Goal: Task Accomplishment & Management: Manage account settings

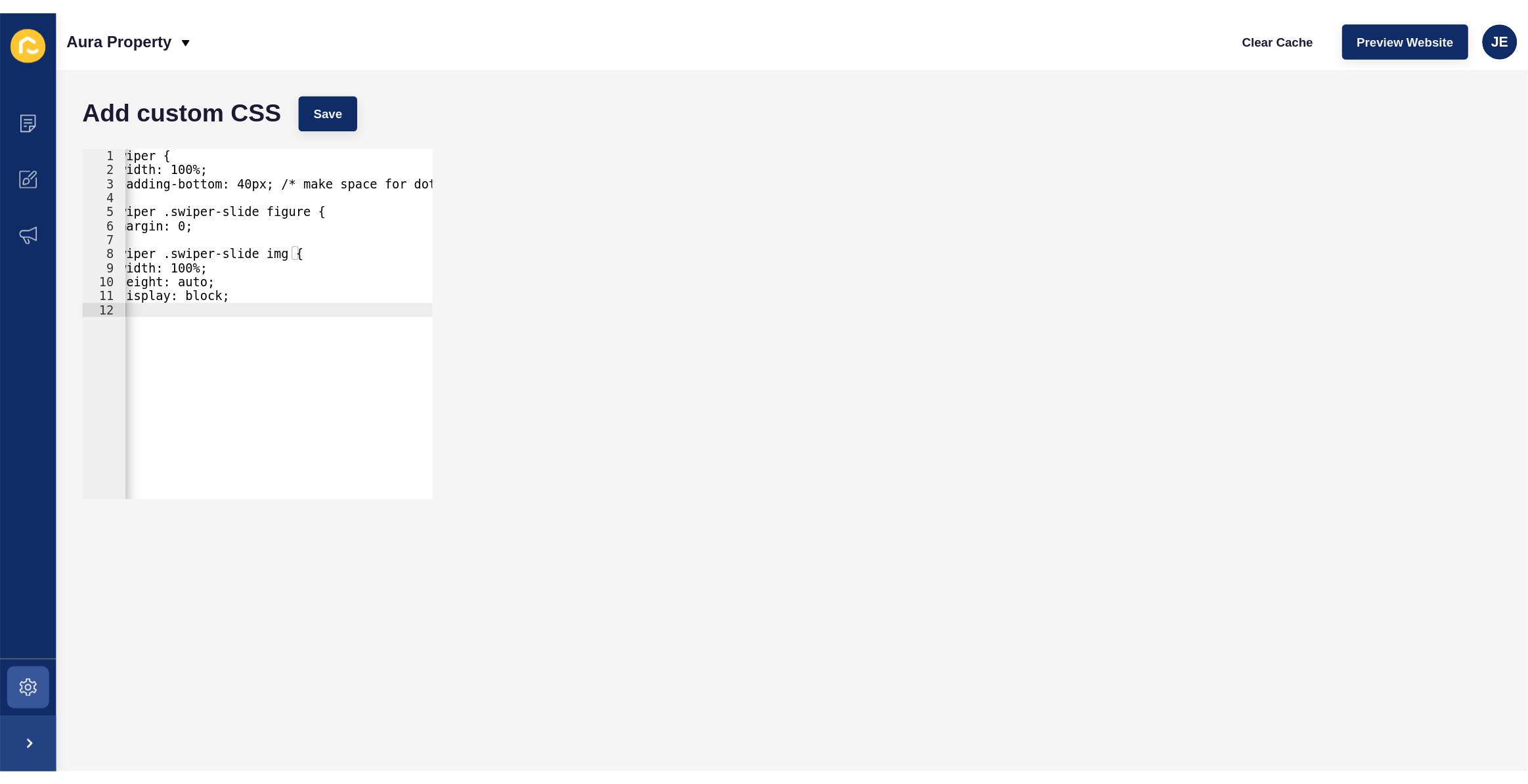
scroll to position [0, 18]
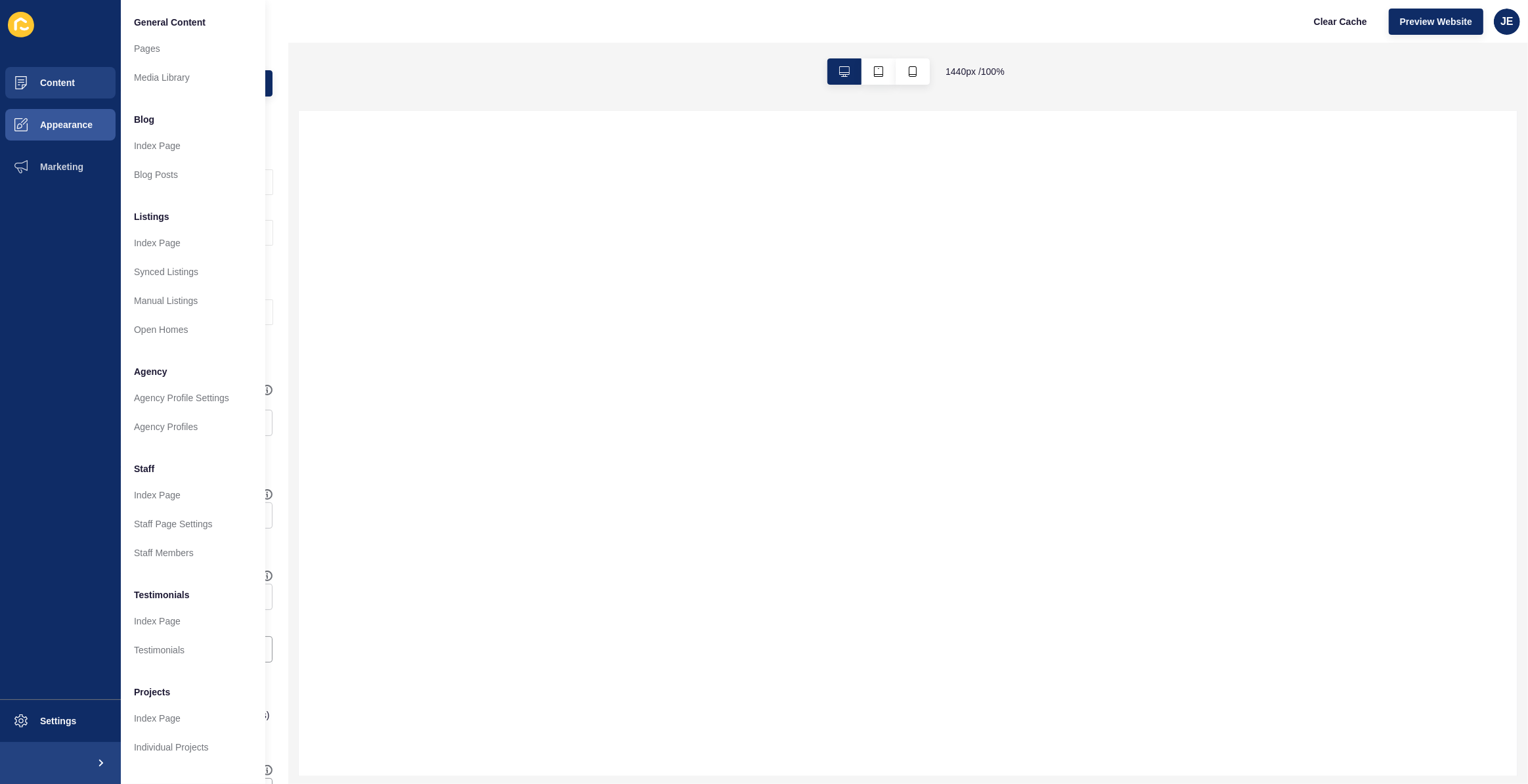
drag, startPoint x: 421, startPoint y: 487, endPoint x: 312, endPoint y: 540, distance: 121.2
click at [422, 487] on div at bounding box center [908, 443] width 1219 height 665
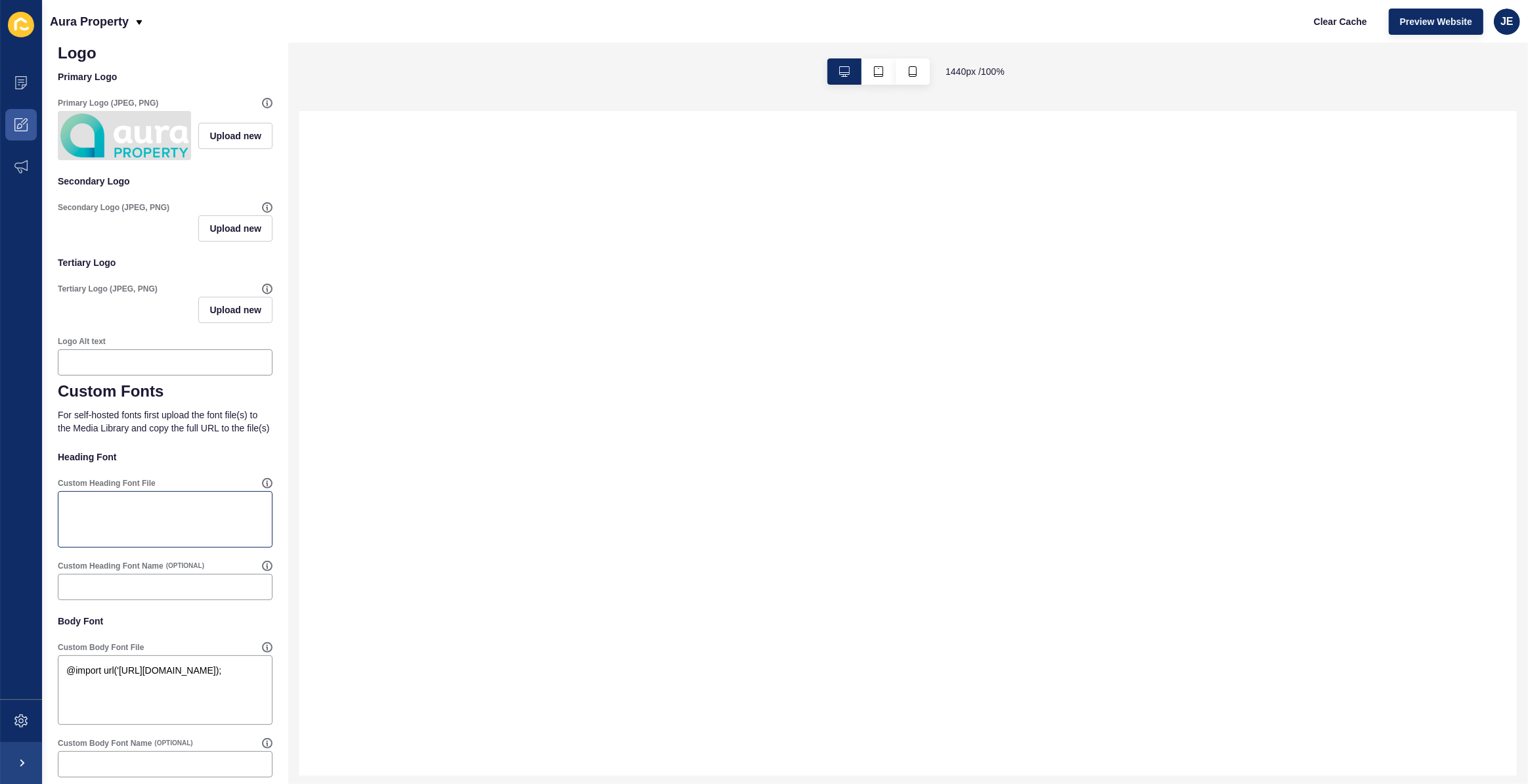
scroll to position [323, 0]
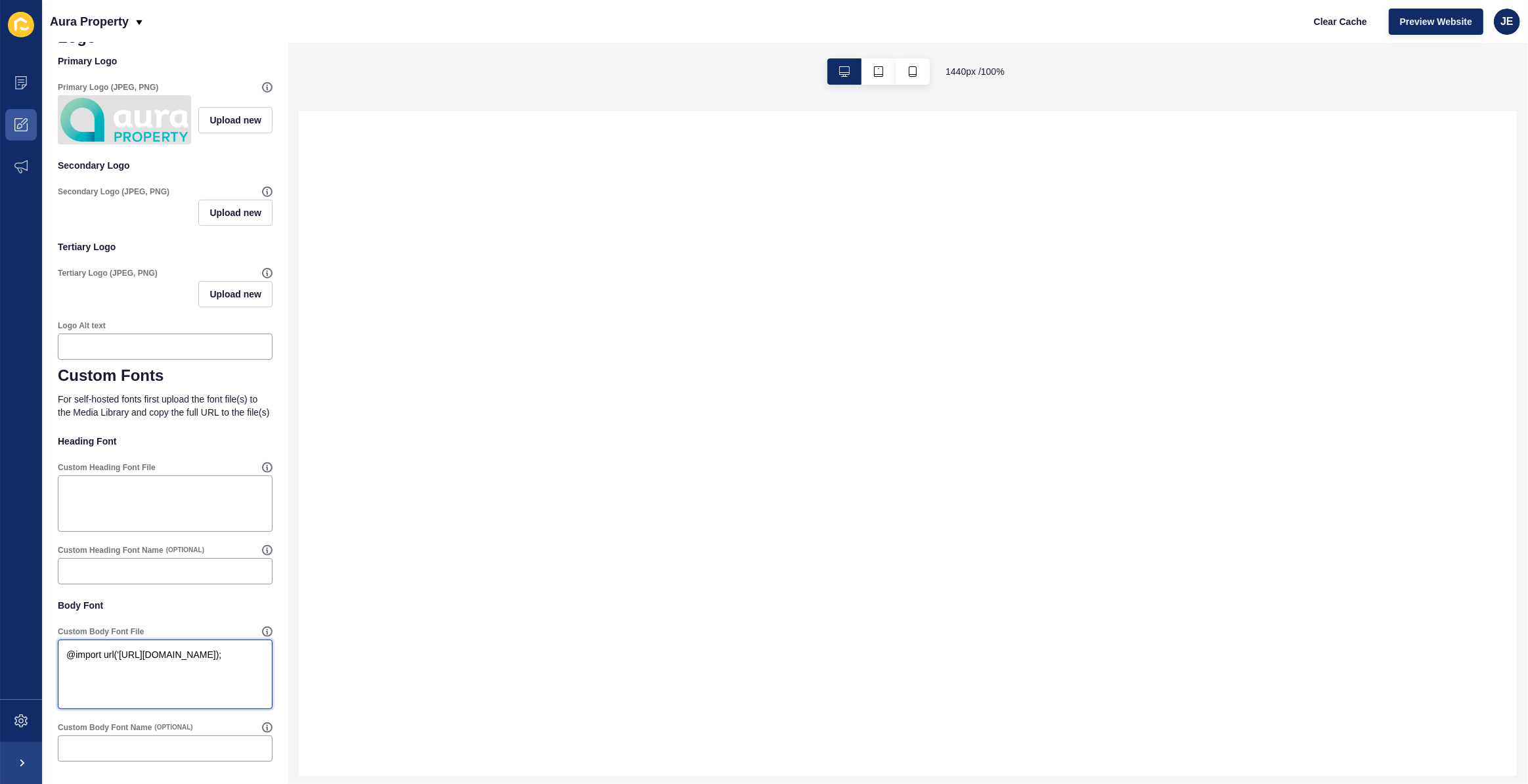
click at [100, 671] on textarea "@import url('https://fonts.googleapis.com/css2?family=Poppins:wght@100;200;300;…" at bounding box center [165, 673] width 211 height 65
click at [123, 509] on textarea "Custom Heading Font File" at bounding box center [165, 503] width 211 height 53
paste textarea "@import url('https://fonts.googleapis.com/css2?family=Poppins:wght@100;200;300;…"
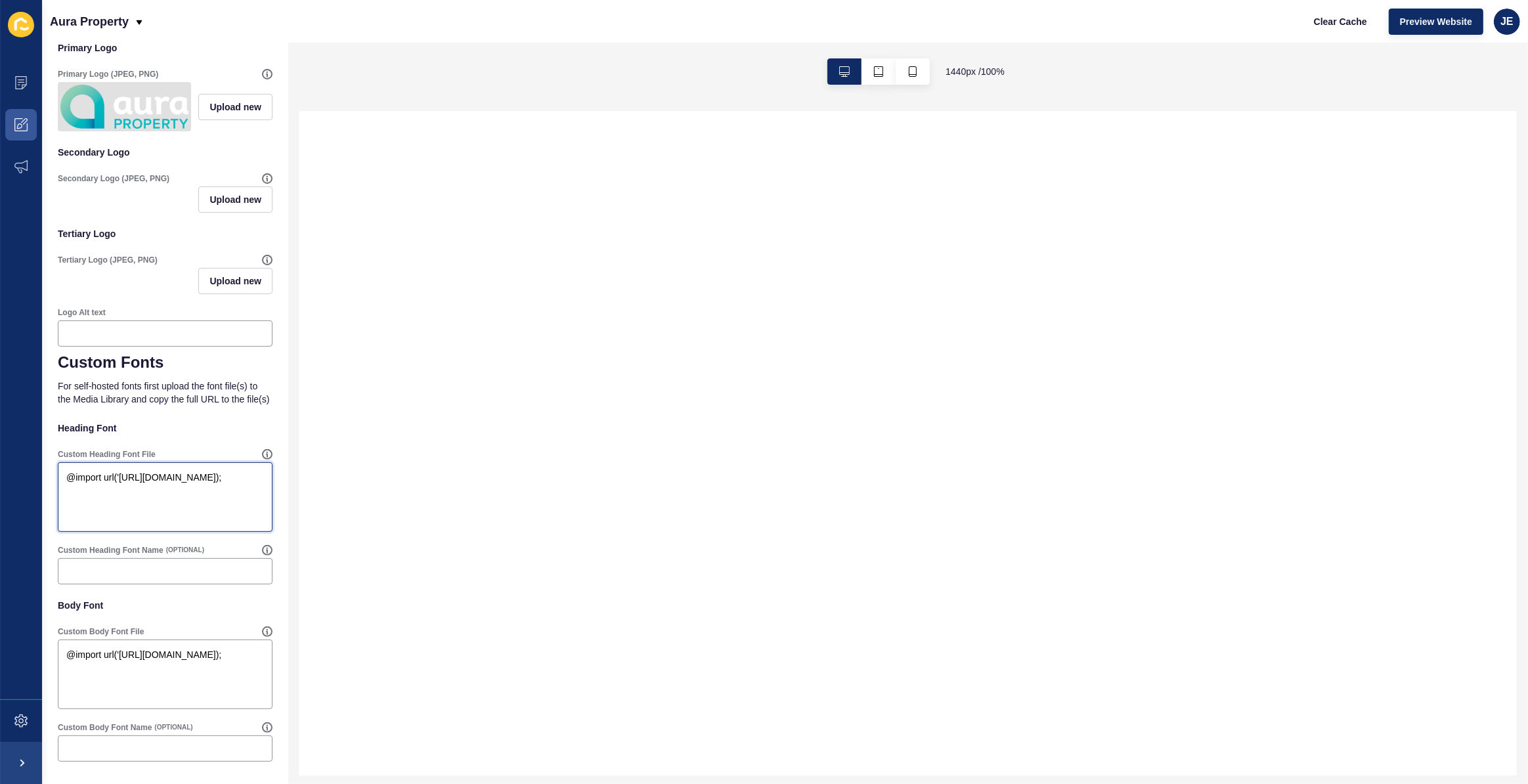
type textarea "@import url('https://fonts.googleapis.com/css2?family=Poppins:wght@100;200;300;…"
click at [247, 414] on p "For self-hosted fonts first upload the font file(s) to the Media Library and co…" at bounding box center [165, 392] width 215 height 42
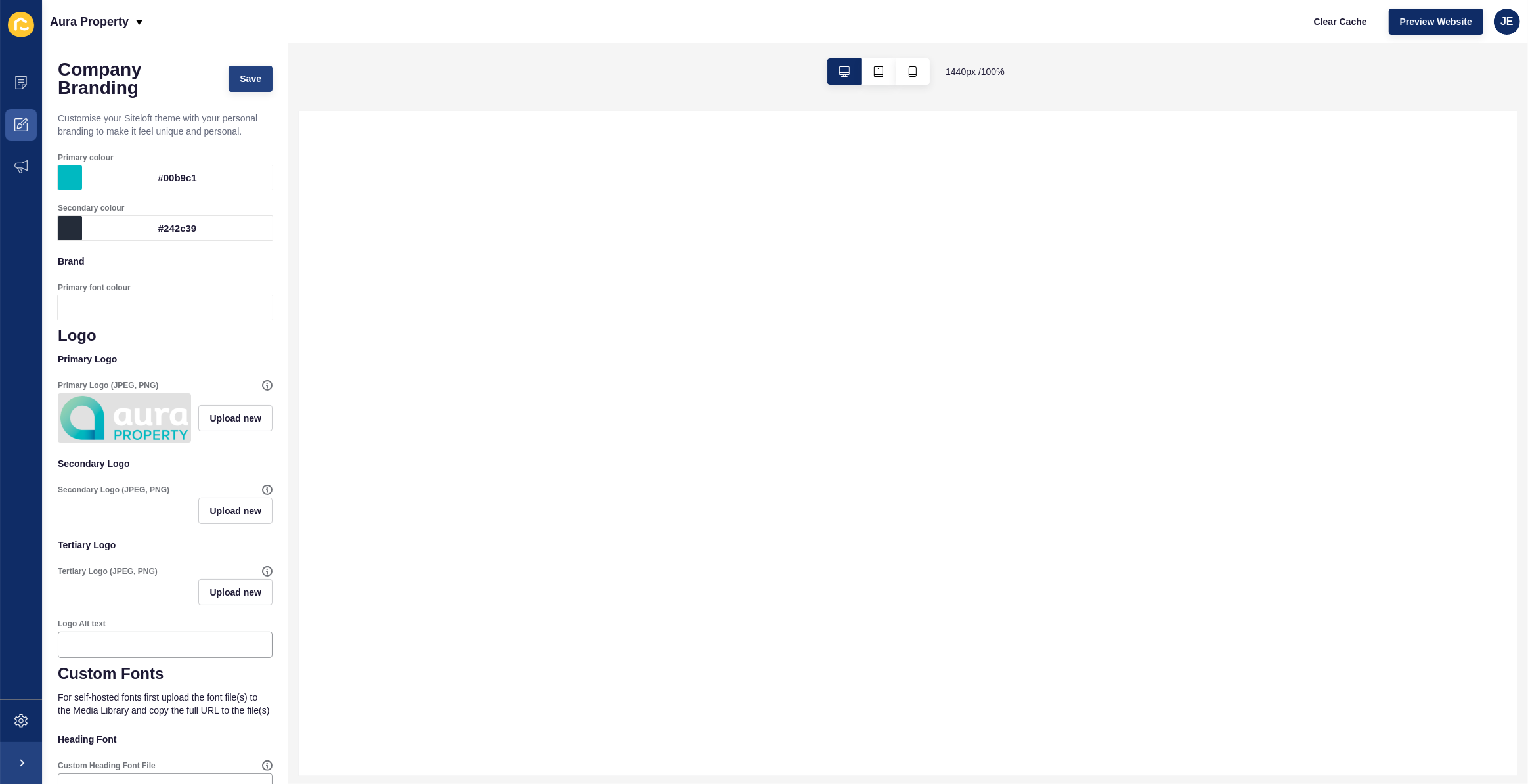
scroll to position [0, 0]
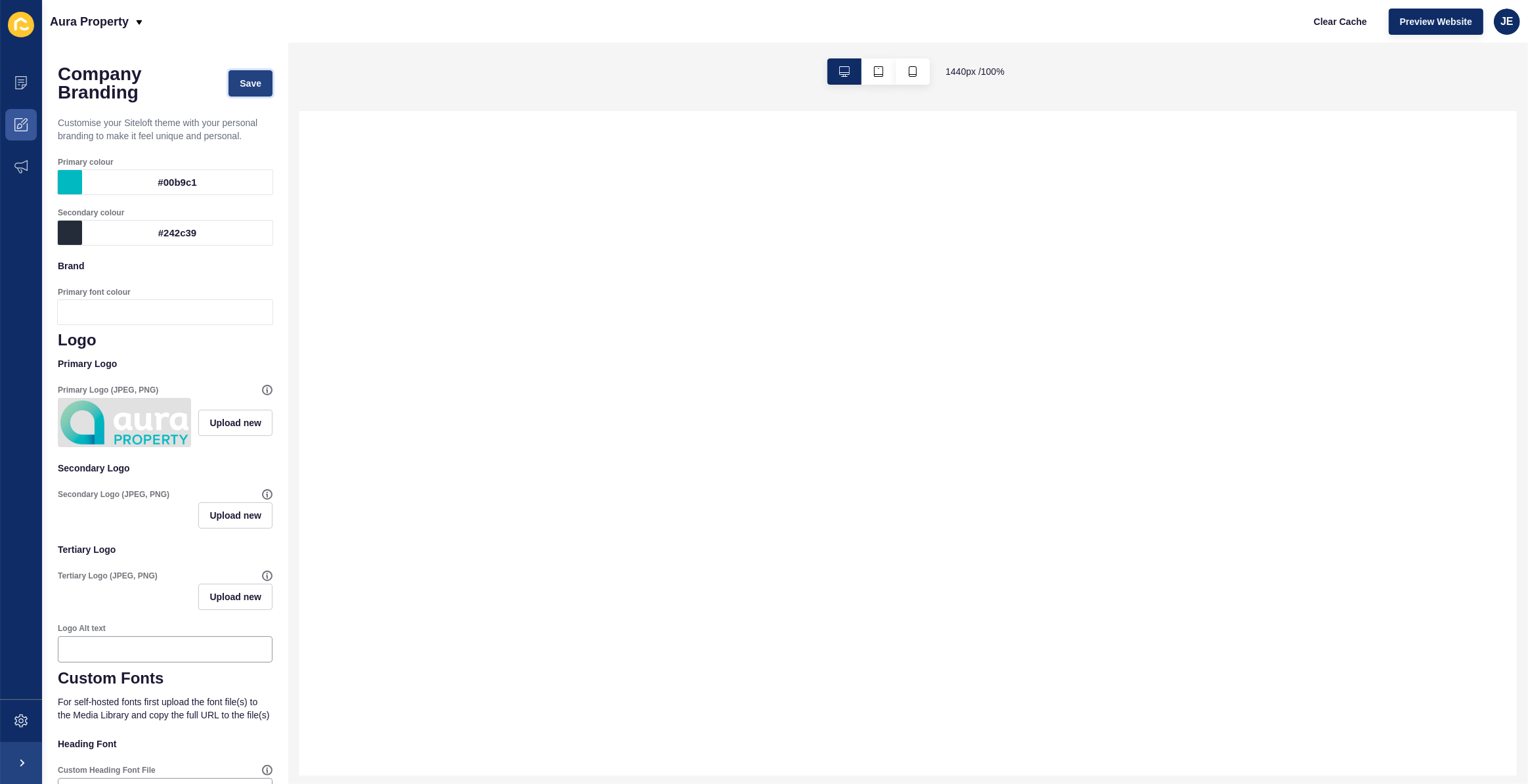
click at [250, 78] on span "Save" at bounding box center [251, 83] width 22 height 13
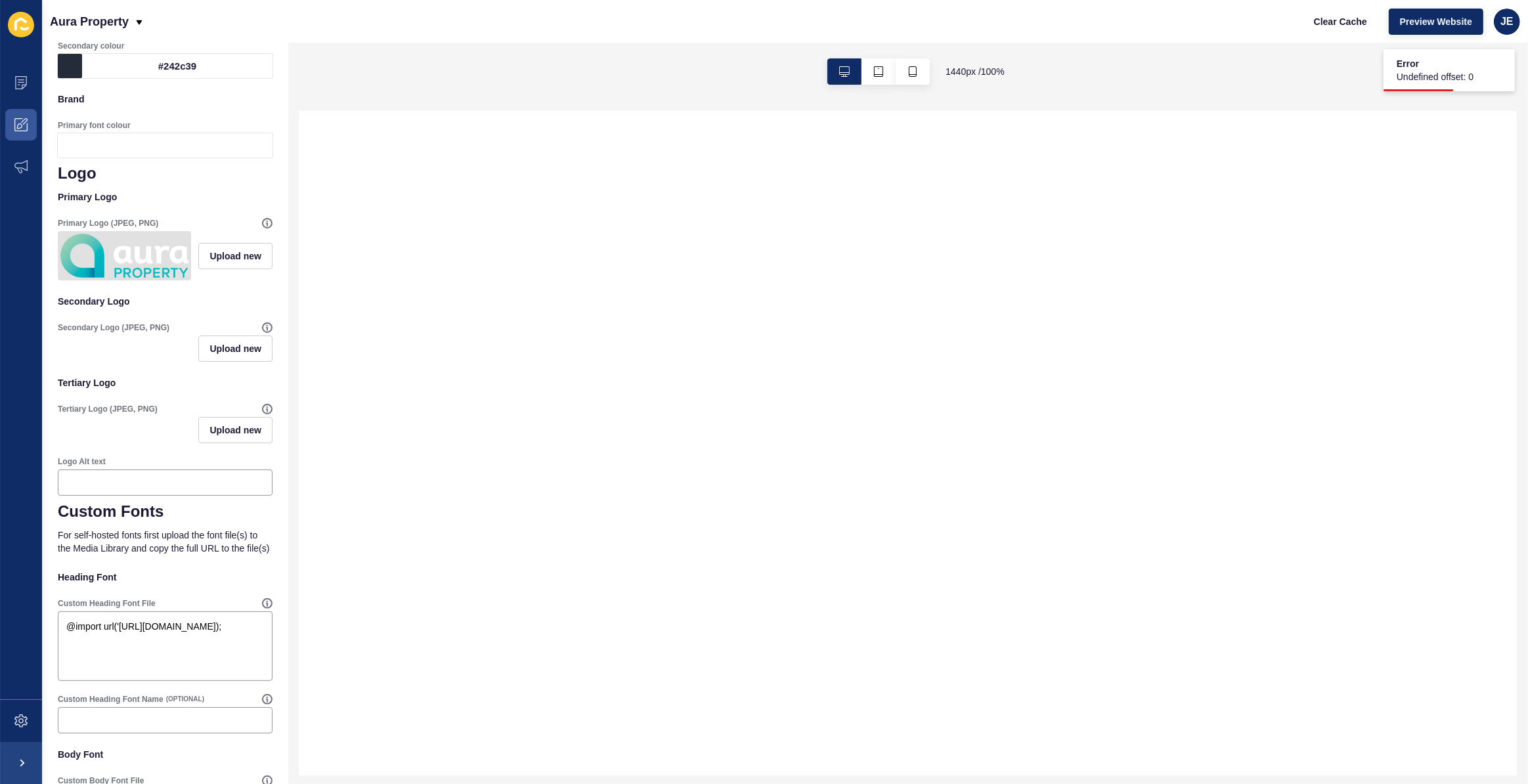
scroll to position [337, 0]
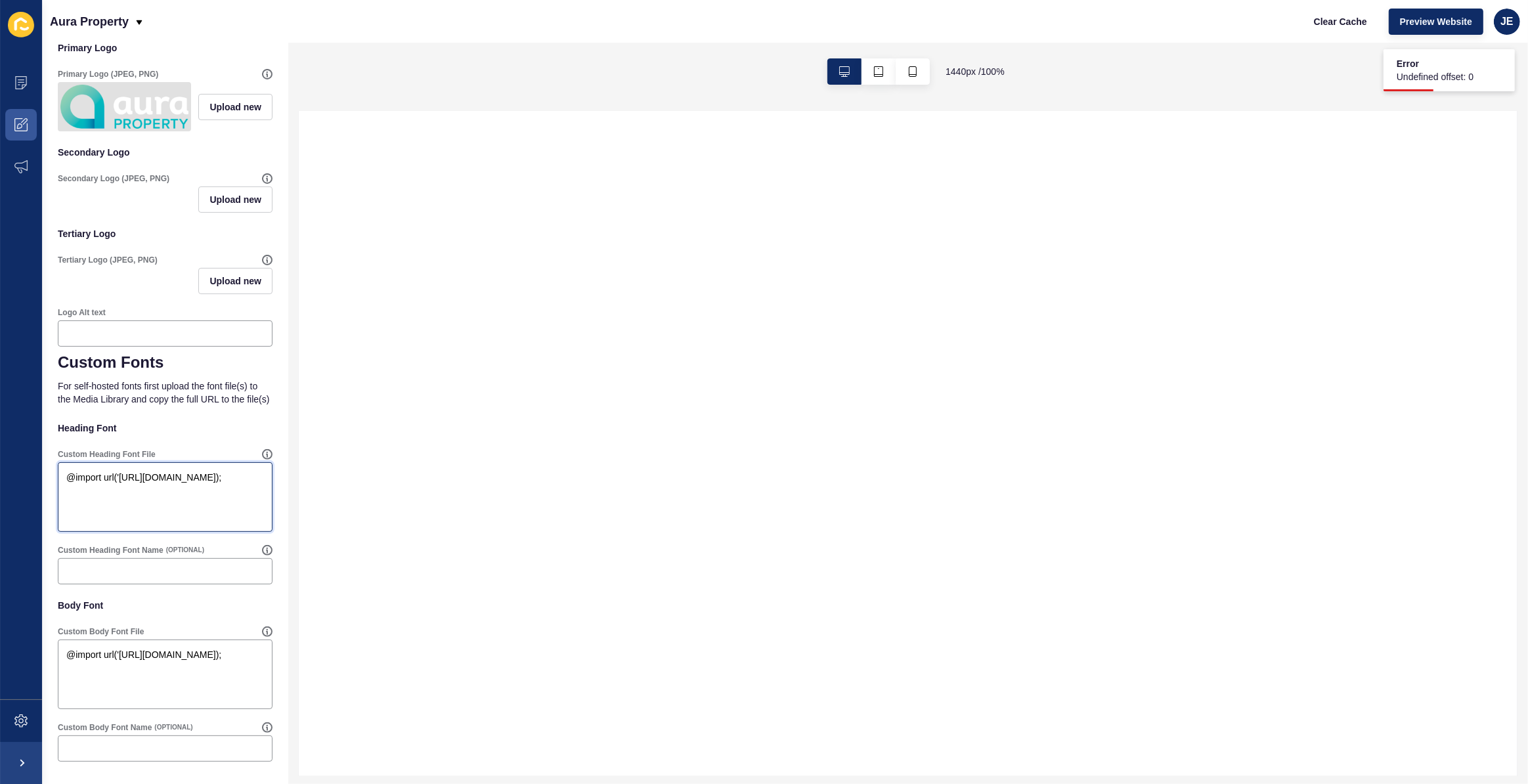
click at [184, 518] on textarea "@import url('https://fonts.googleapis.com/css2?family=Poppins:wght@100;200;300;…" at bounding box center [165, 497] width 211 height 65
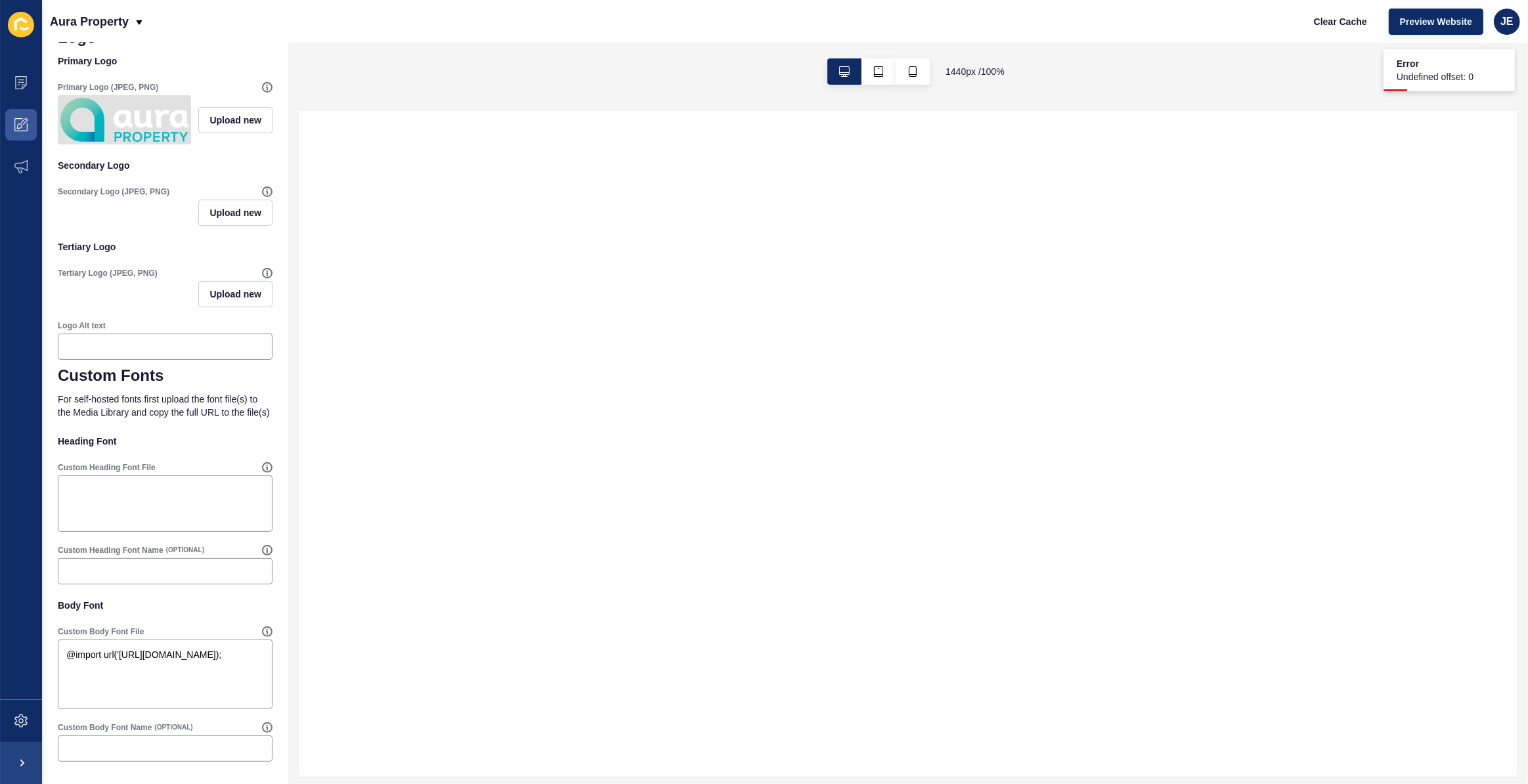
click at [241, 428] on p "Heading Font" at bounding box center [165, 440] width 215 height 29
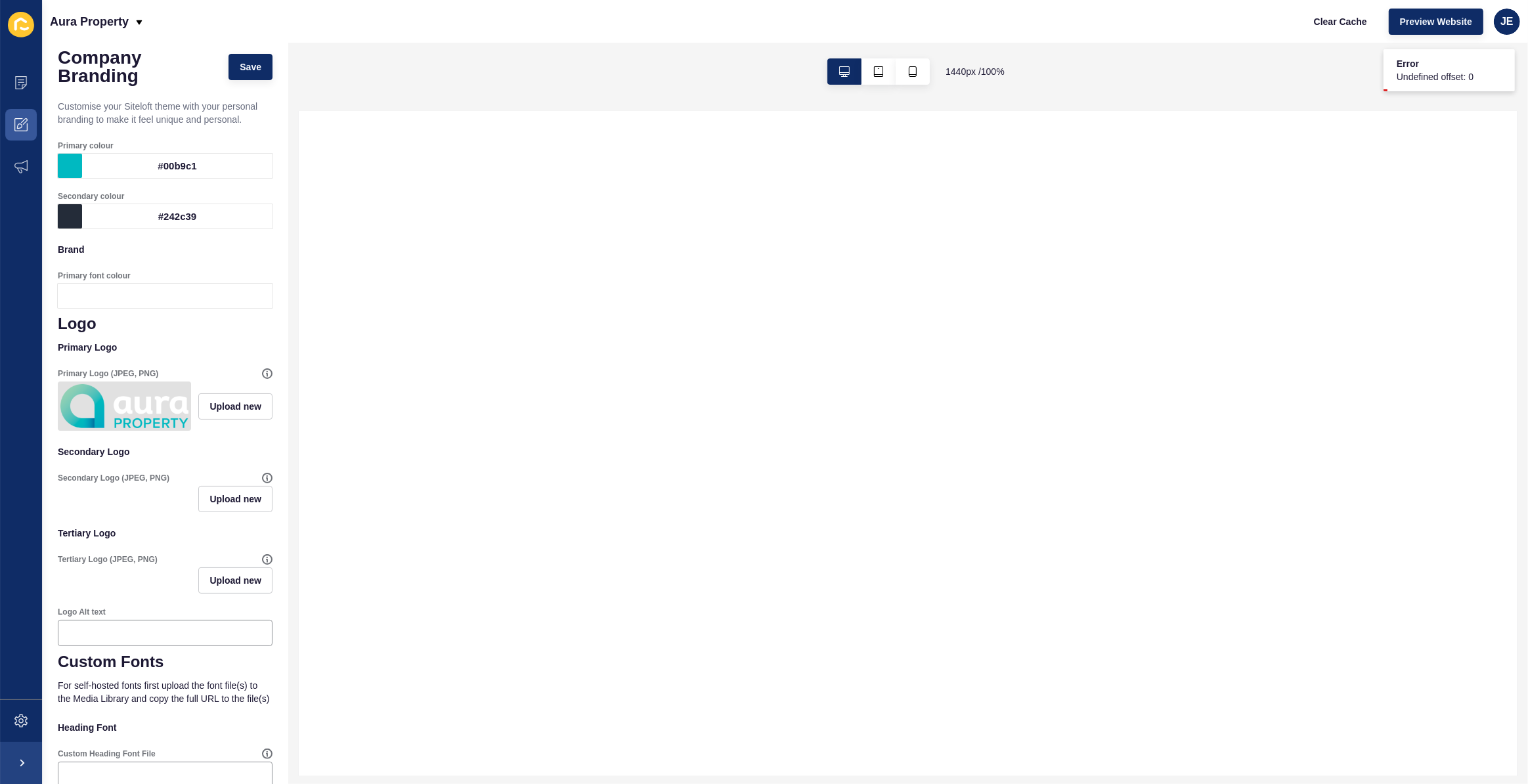
scroll to position [0, 0]
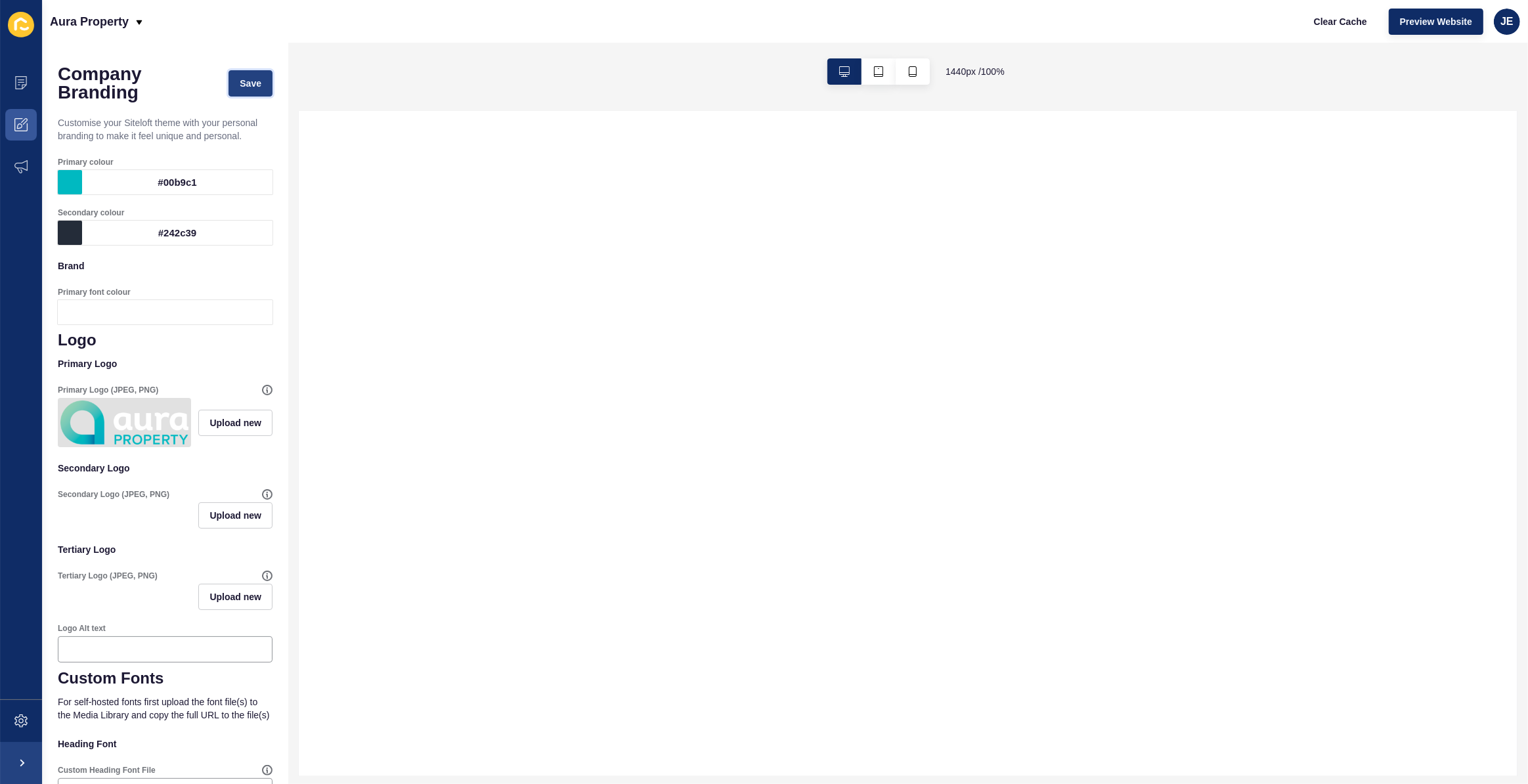
click at [240, 84] on span "Save" at bounding box center [251, 83] width 22 height 13
click at [19, 124] on icon at bounding box center [21, 124] width 13 height 13
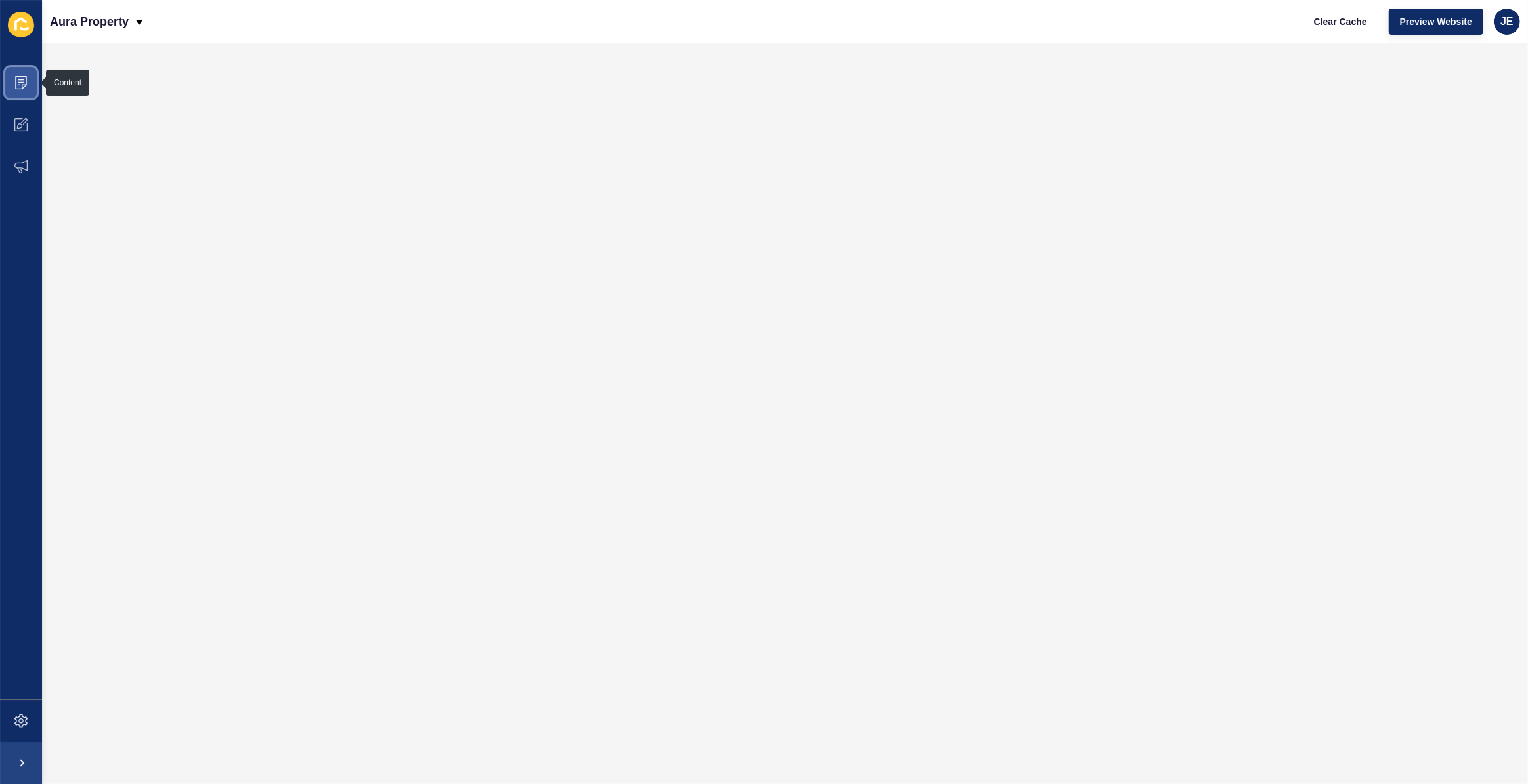
click at [10, 76] on span at bounding box center [21, 83] width 42 height 42
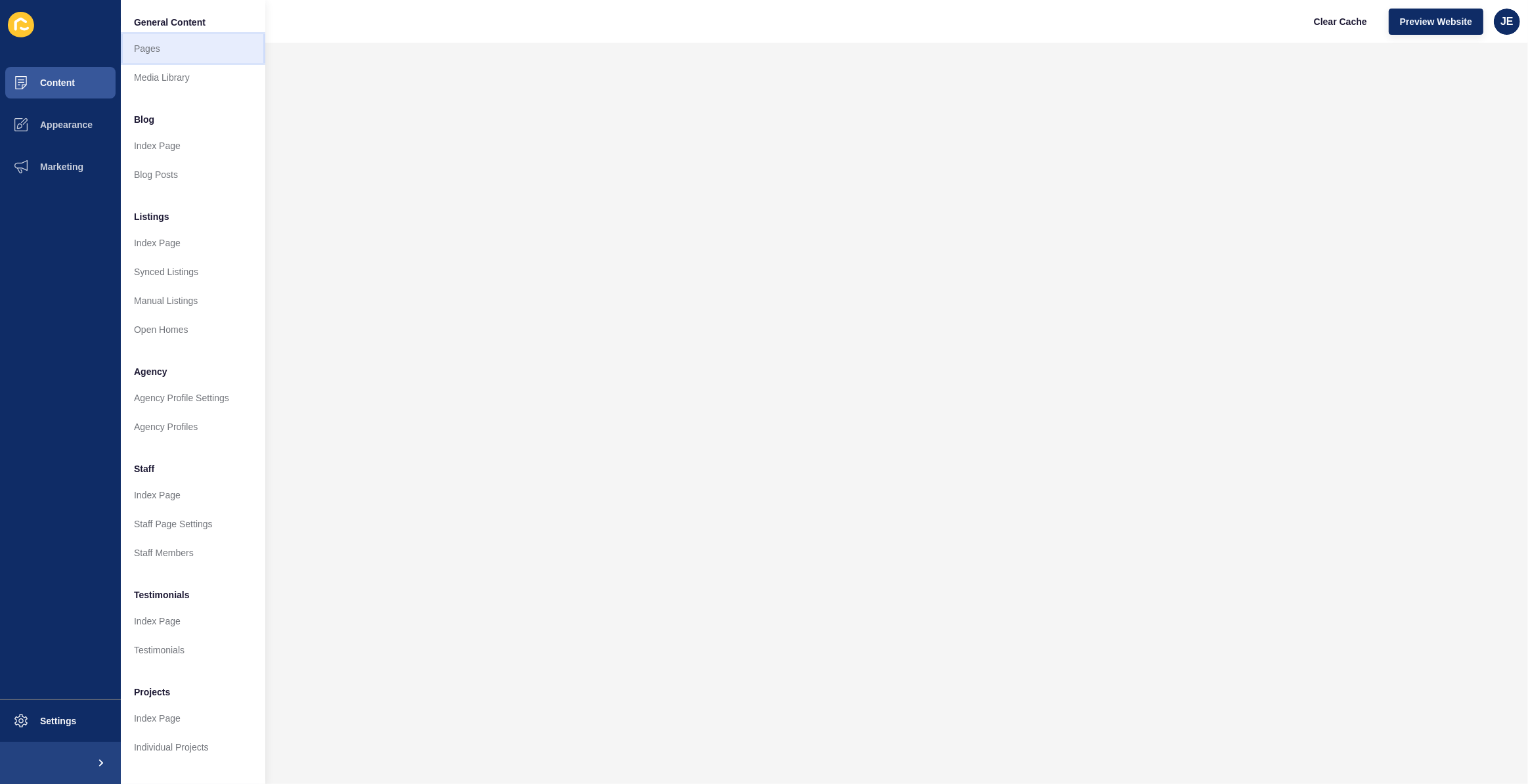
click at [137, 47] on link "Pages" at bounding box center [193, 48] width 145 height 29
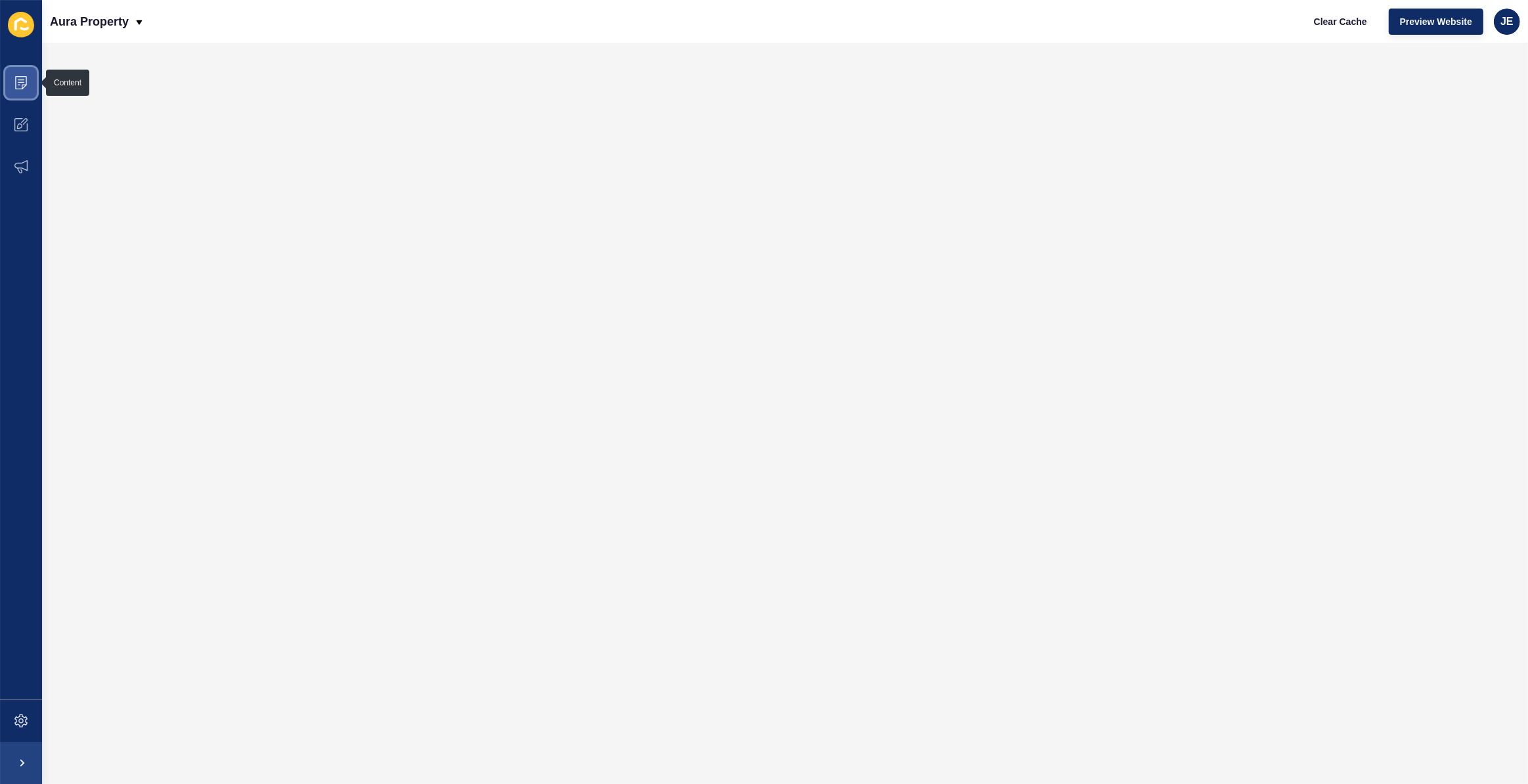
click at [19, 76] on icon at bounding box center [21, 83] width 13 height 13
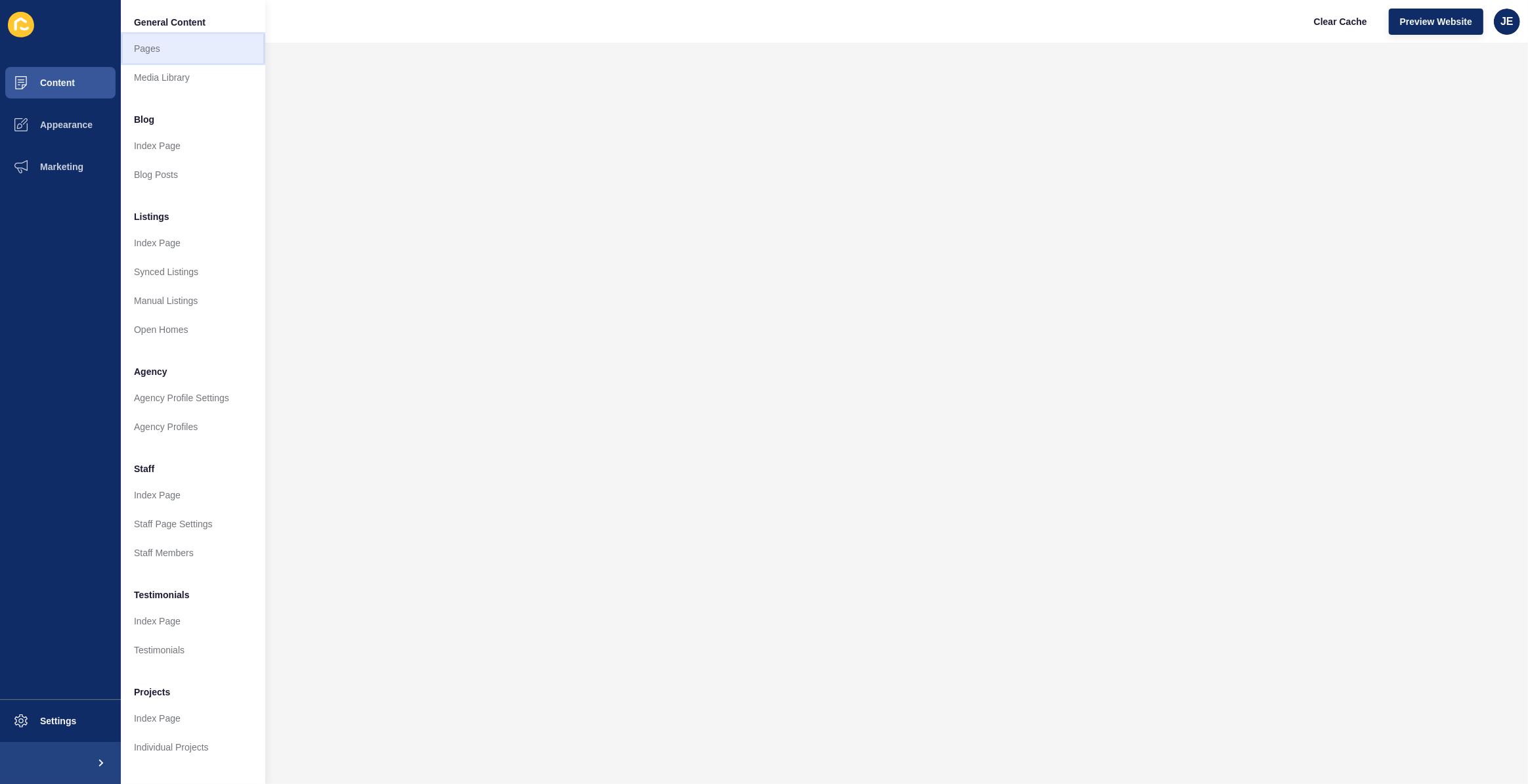
click at [147, 48] on link "Pages" at bounding box center [193, 48] width 145 height 29
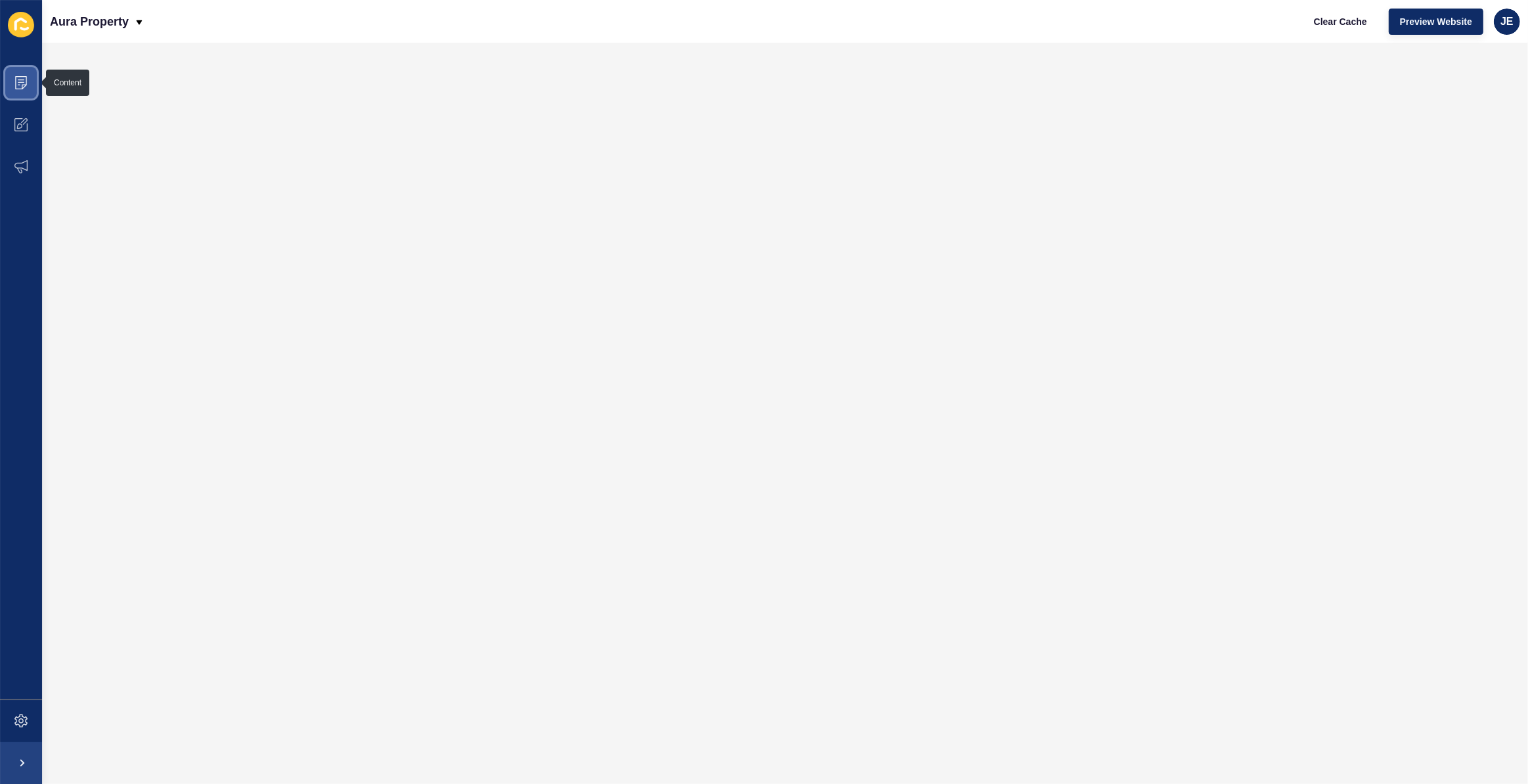
click at [21, 81] on icon at bounding box center [21, 83] width 13 height 13
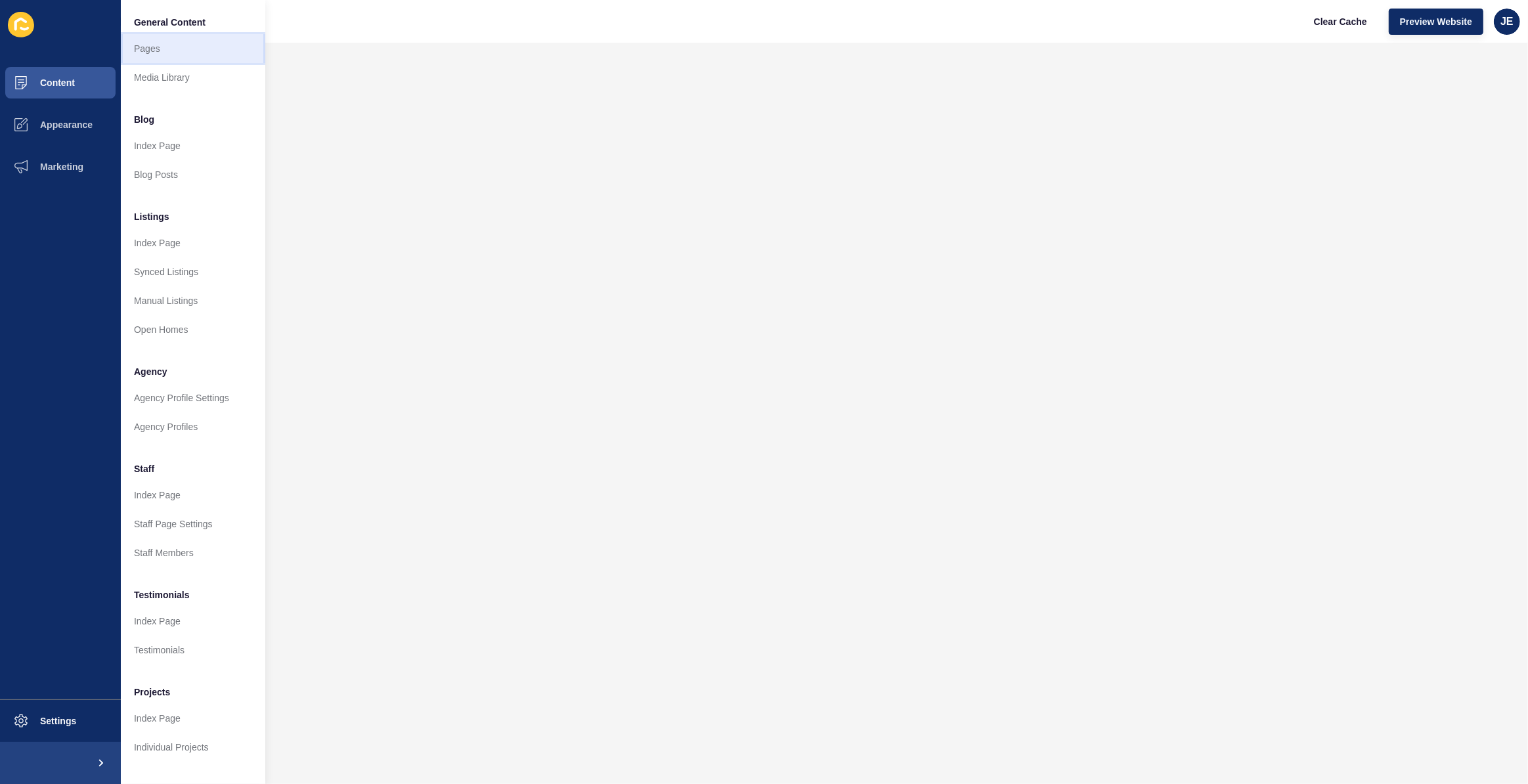
click at [132, 38] on link "Pages" at bounding box center [193, 48] width 145 height 29
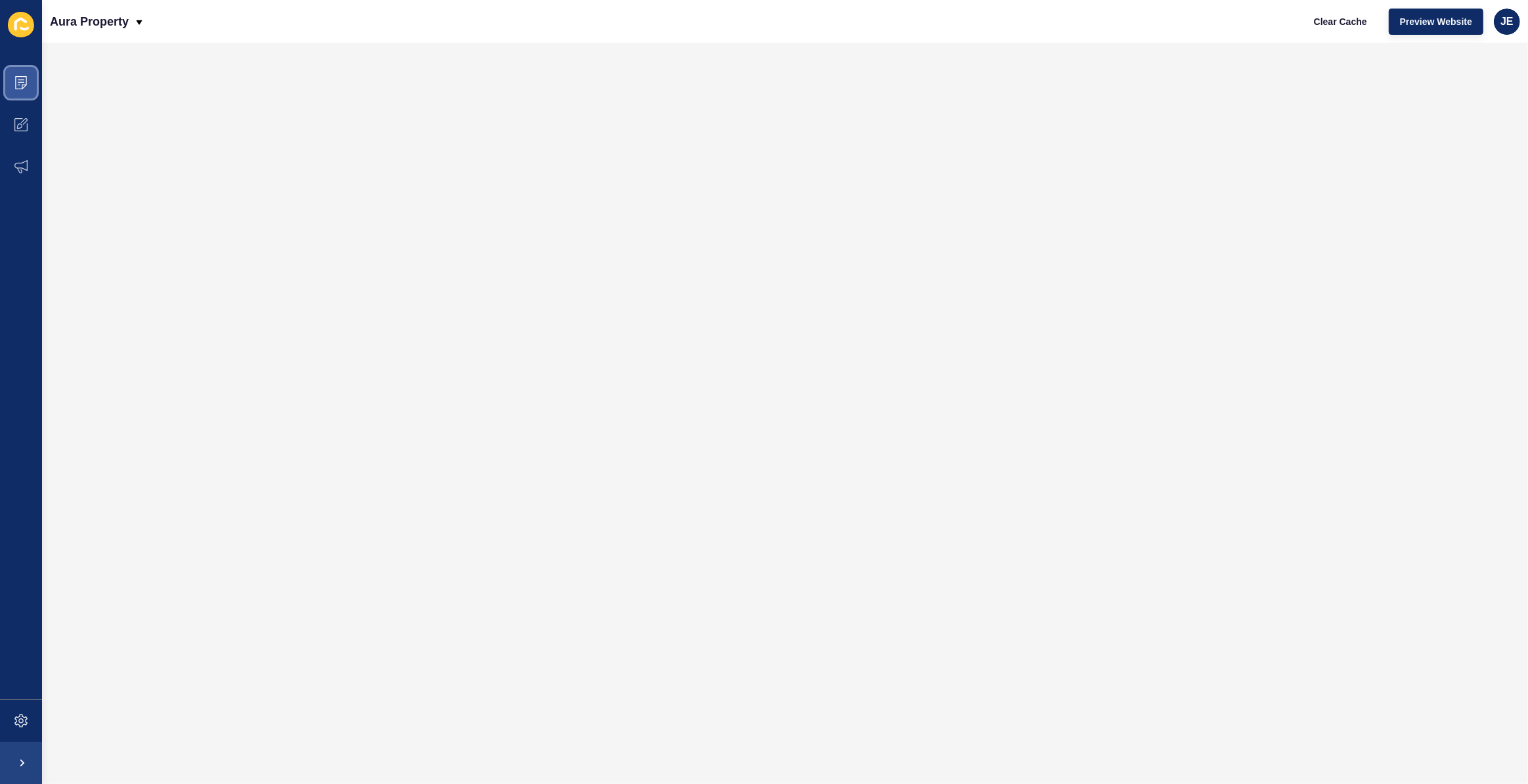
click at [27, 80] on icon at bounding box center [21, 83] width 13 height 13
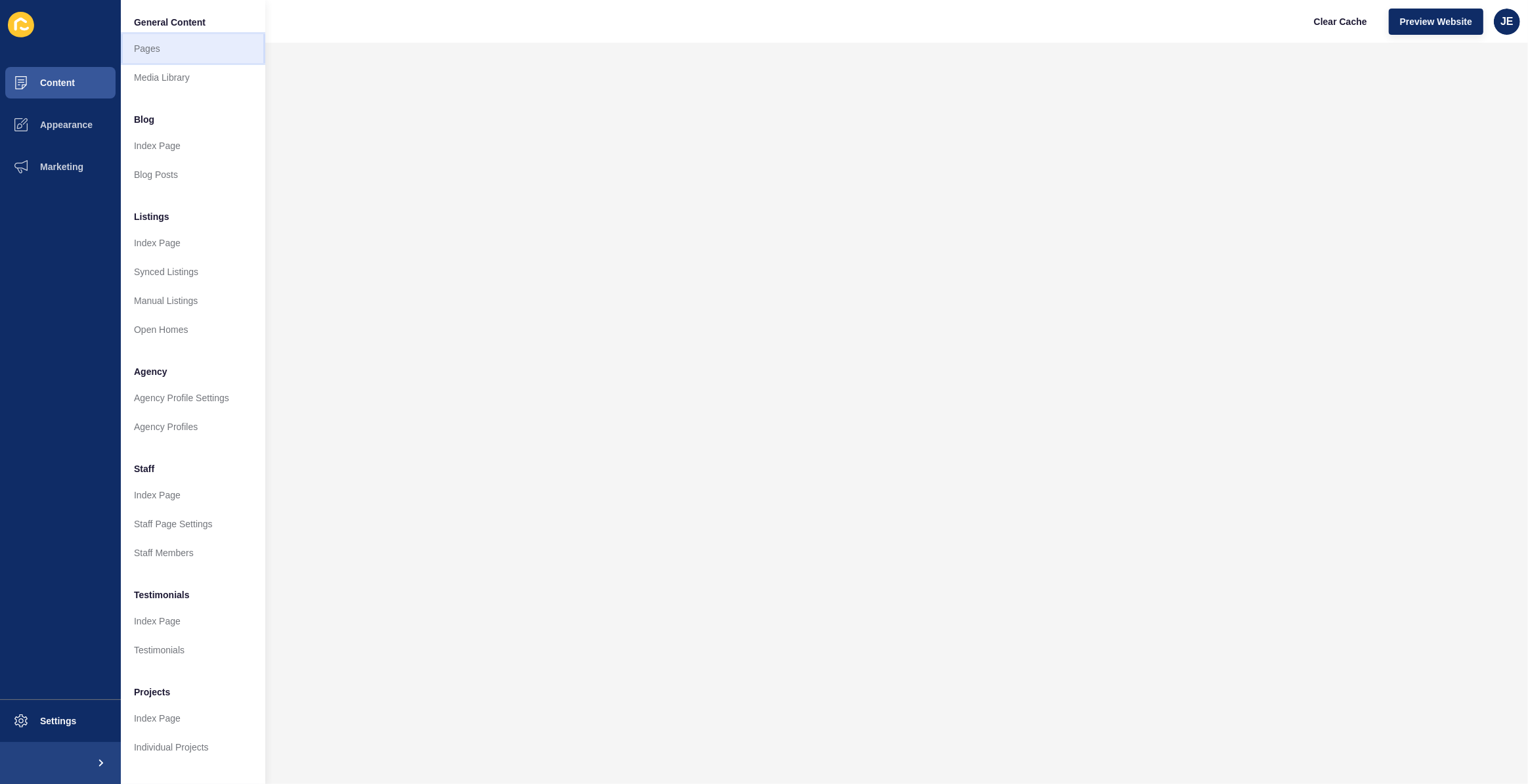
click at [146, 49] on link "Pages" at bounding box center [193, 48] width 145 height 29
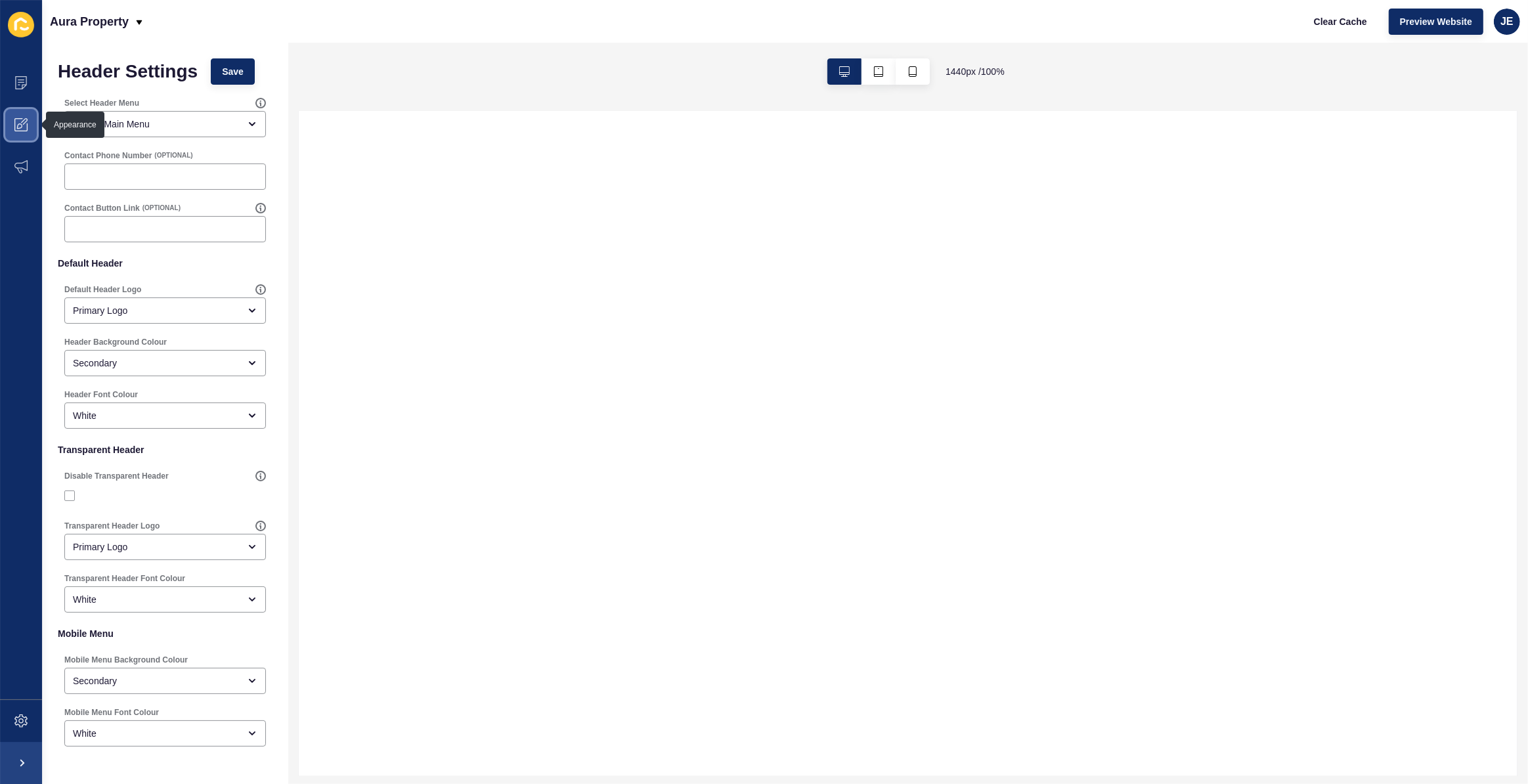
click at [27, 132] on span at bounding box center [21, 125] width 42 height 42
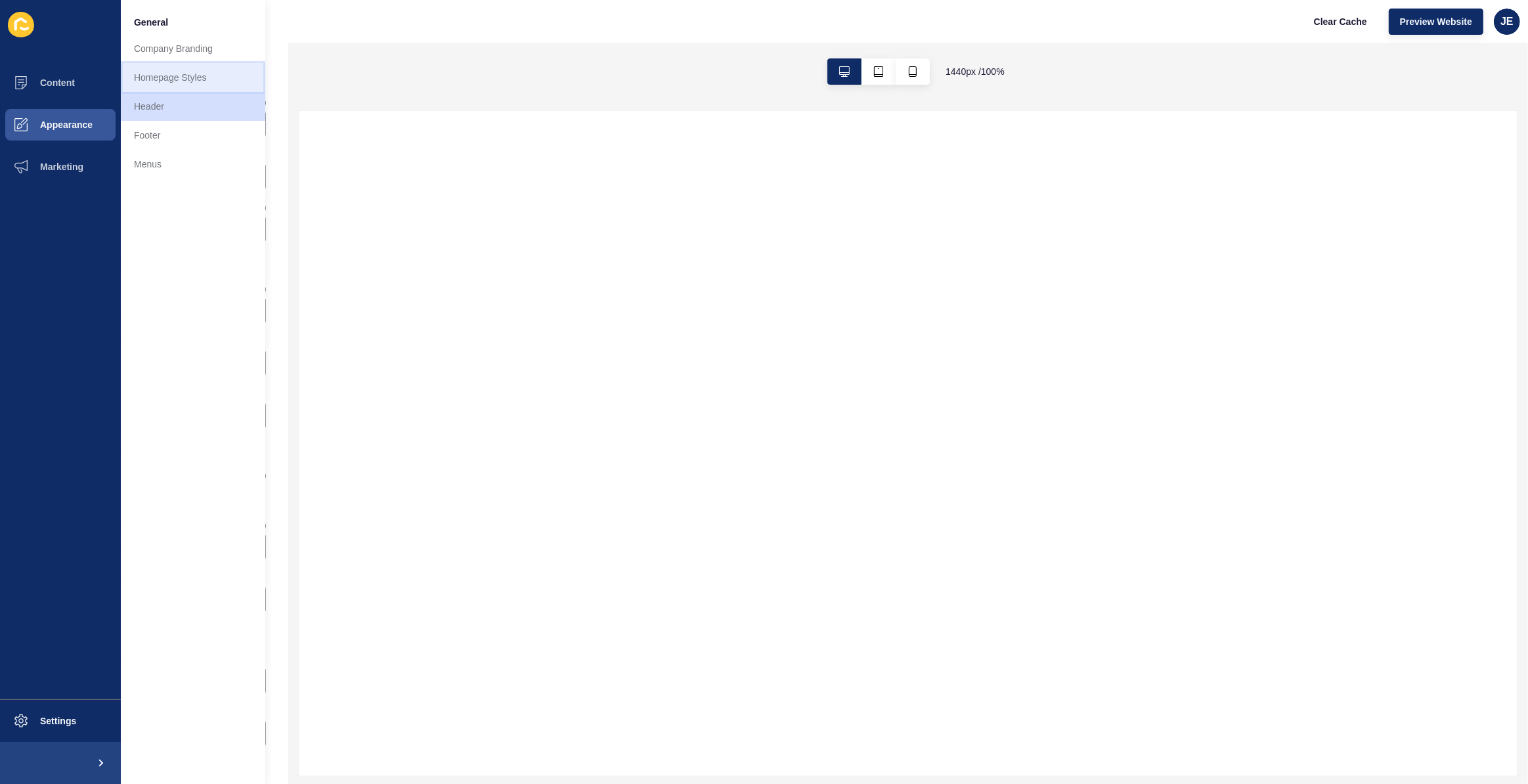
click at [157, 76] on link "Homepage Styles" at bounding box center [193, 76] width 145 height 29
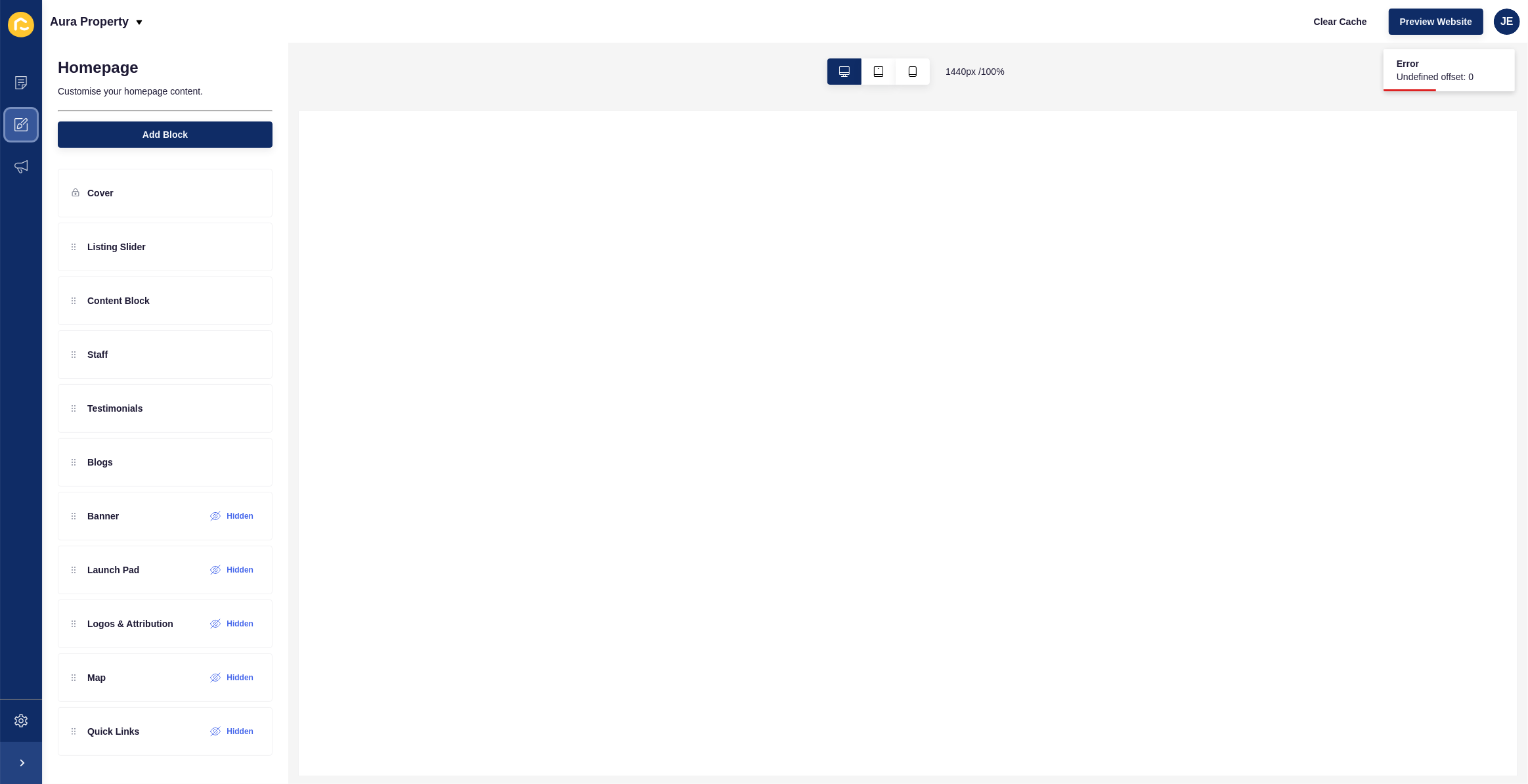
click at [21, 121] on icon at bounding box center [21, 124] width 13 height 13
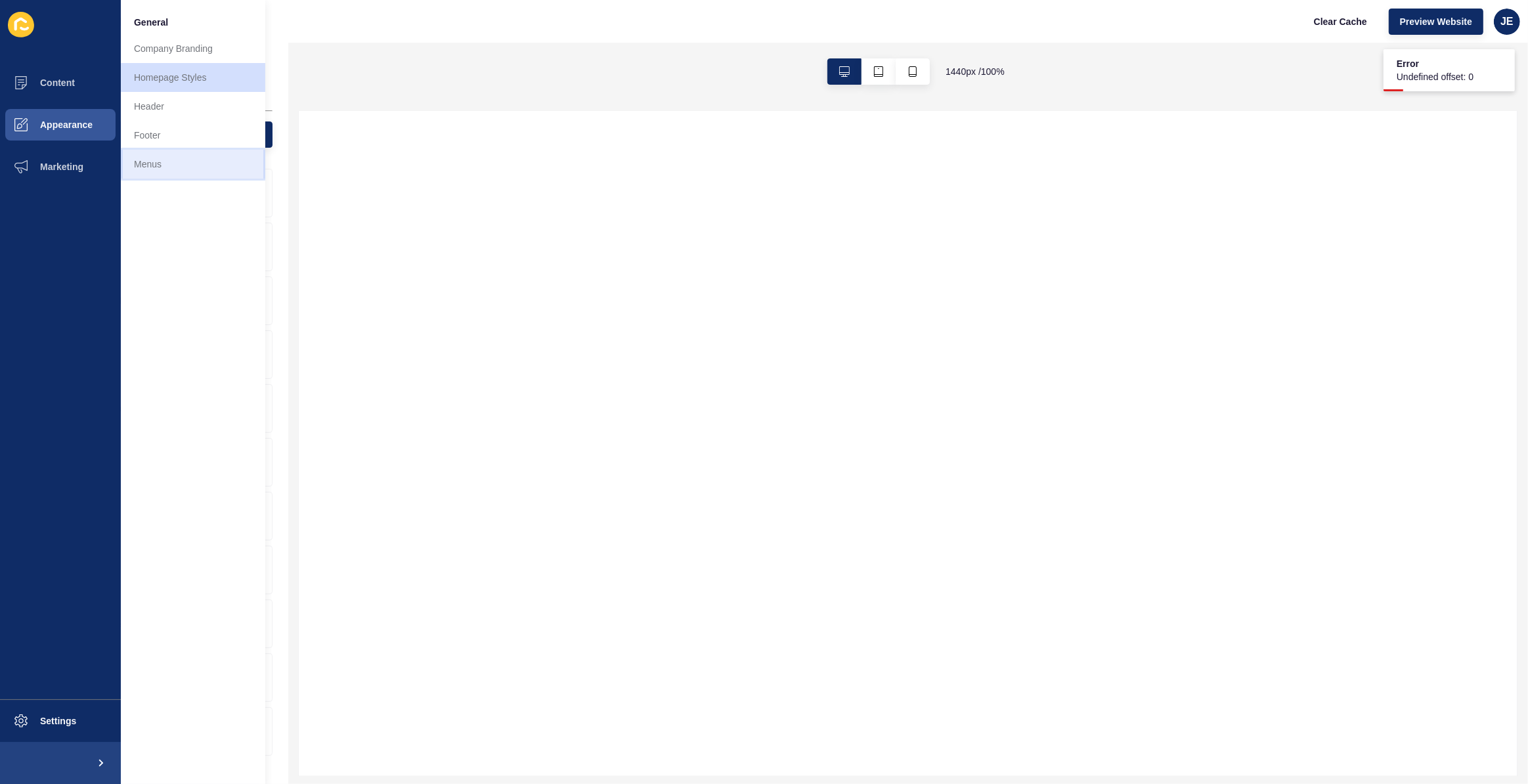
click at [141, 159] on link "Menus" at bounding box center [193, 163] width 145 height 29
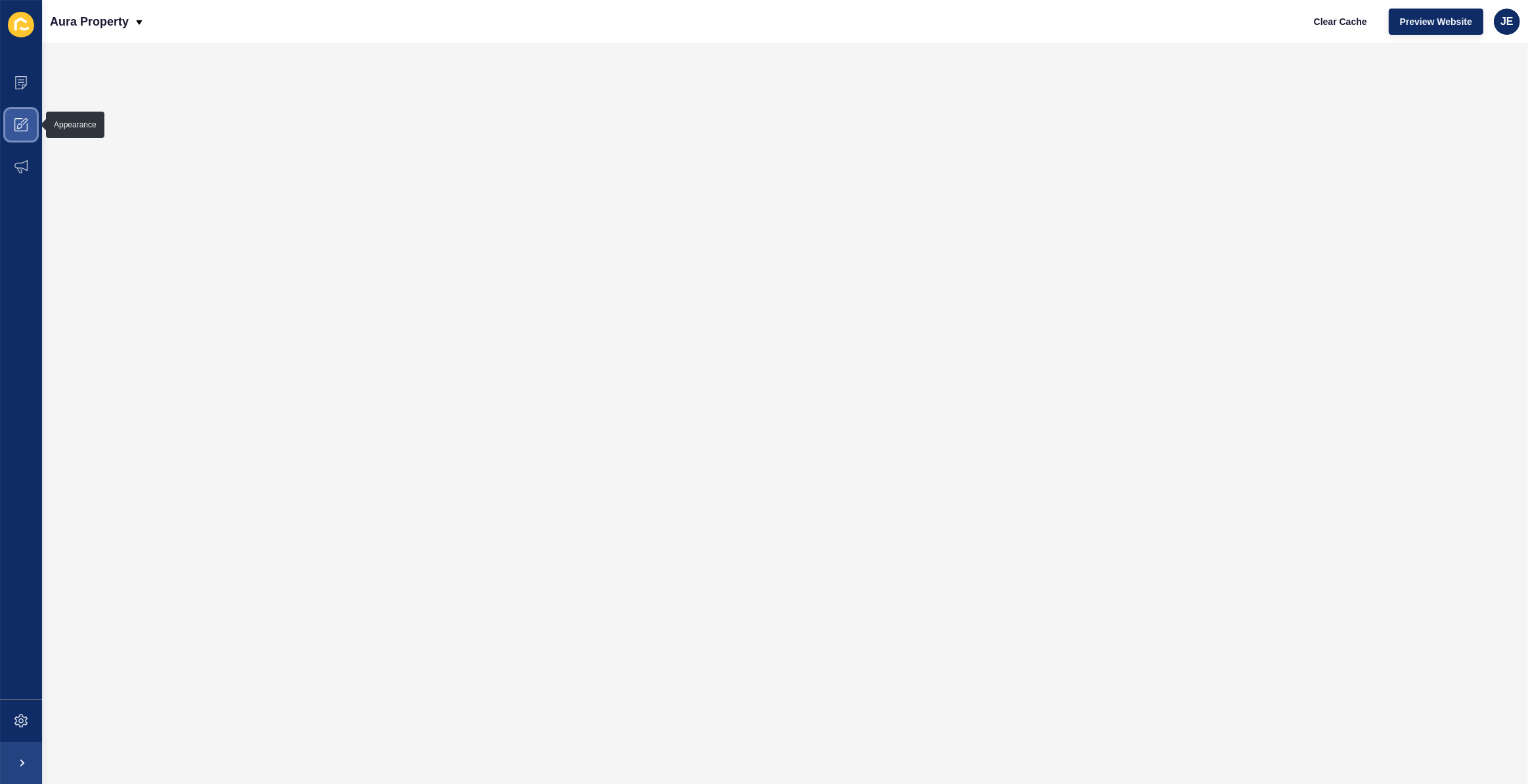
click at [24, 127] on icon at bounding box center [21, 124] width 13 height 13
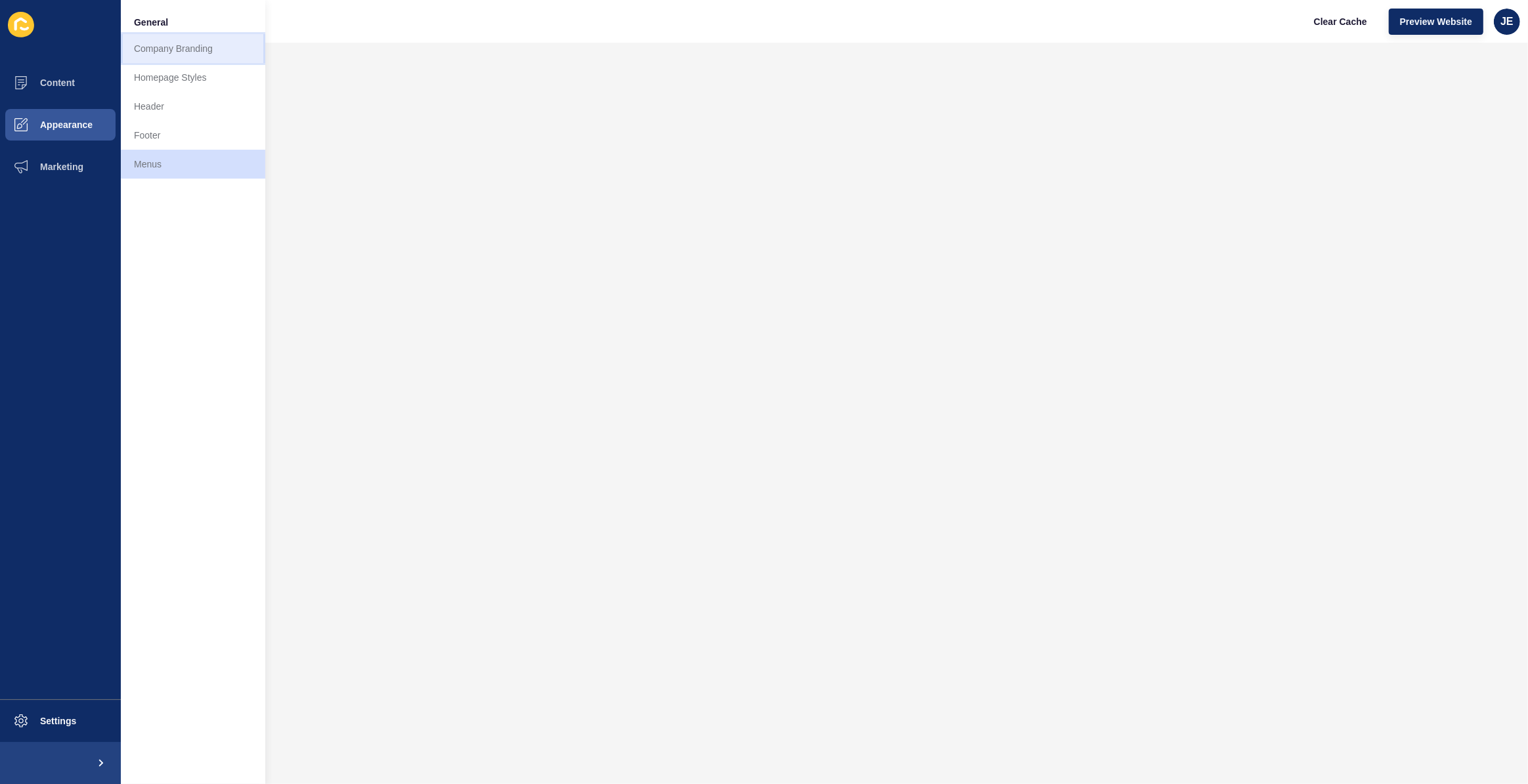
click at [177, 52] on link "Company Branding" at bounding box center [193, 48] width 145 height 29
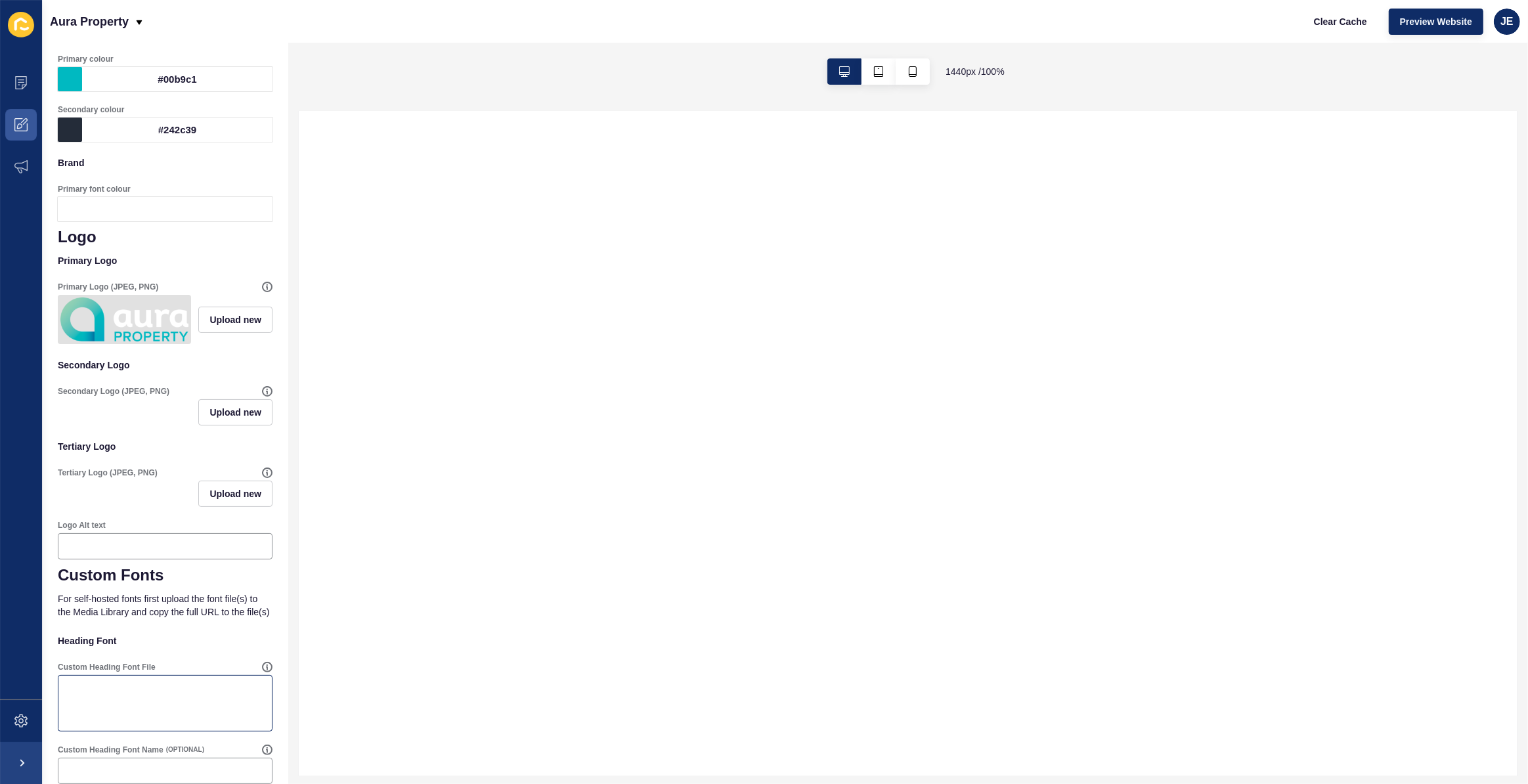
scroll to position [323, 0]
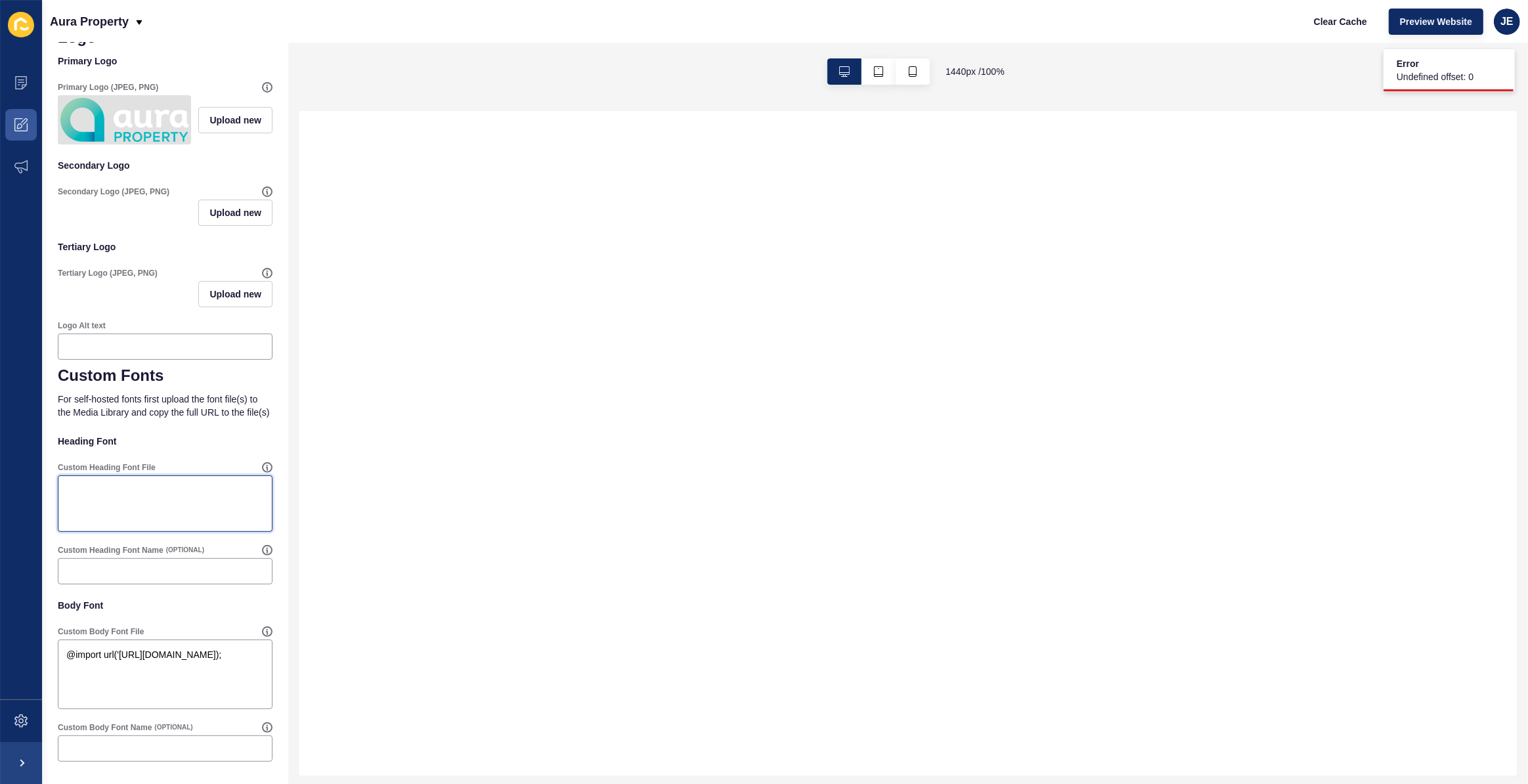
click at [176, 513] on textarea "Custom Heading Font File" at bounding box center [165, 503] width 211 height 53
paste textarea "@import url('https://fonts.googleapis.com/css2?family=Poppins:wght@100;200;300;…"
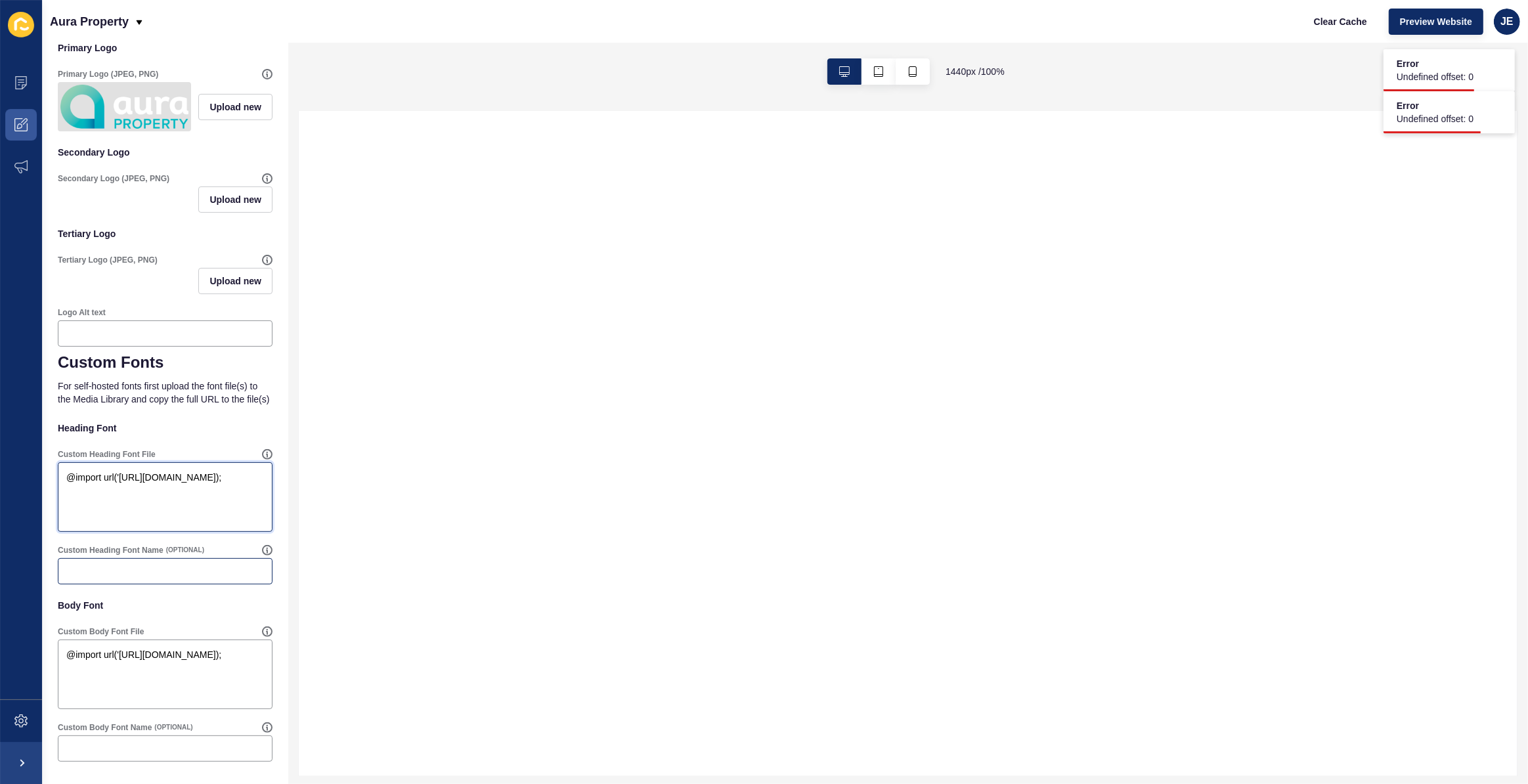
type textarea "@import url('https://fonts.googleapis.com/css2?family=Poppins:wght@100;200;300;…"
click at [159, 578] on input "Custom Heading Font Name" at bounding box center [165, 571] width 198 height 13
type input "Poppins"
click at [353, 550] on div at bounding box center [908, 443] width 1219 height 665
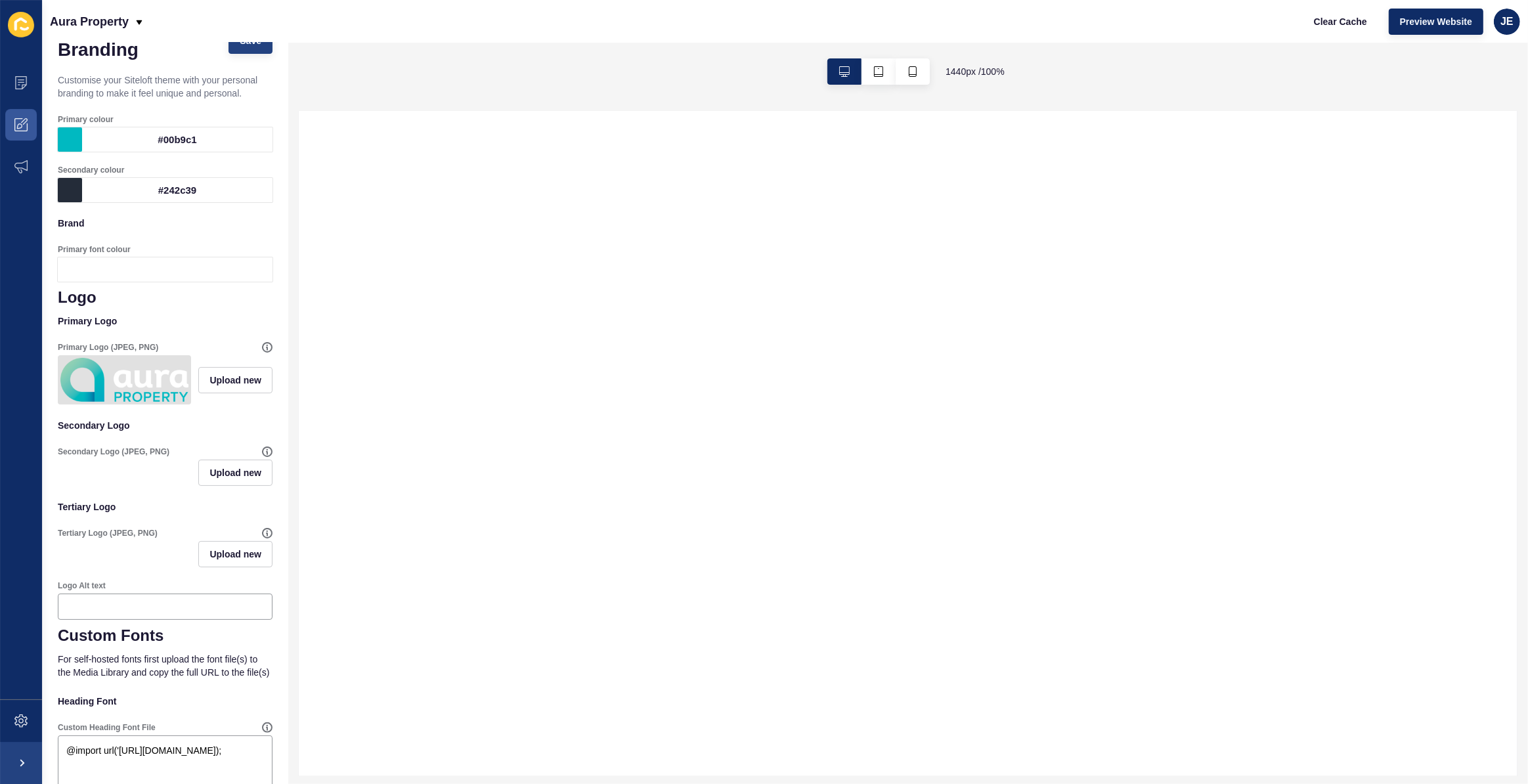
scroll to position [0, 0]
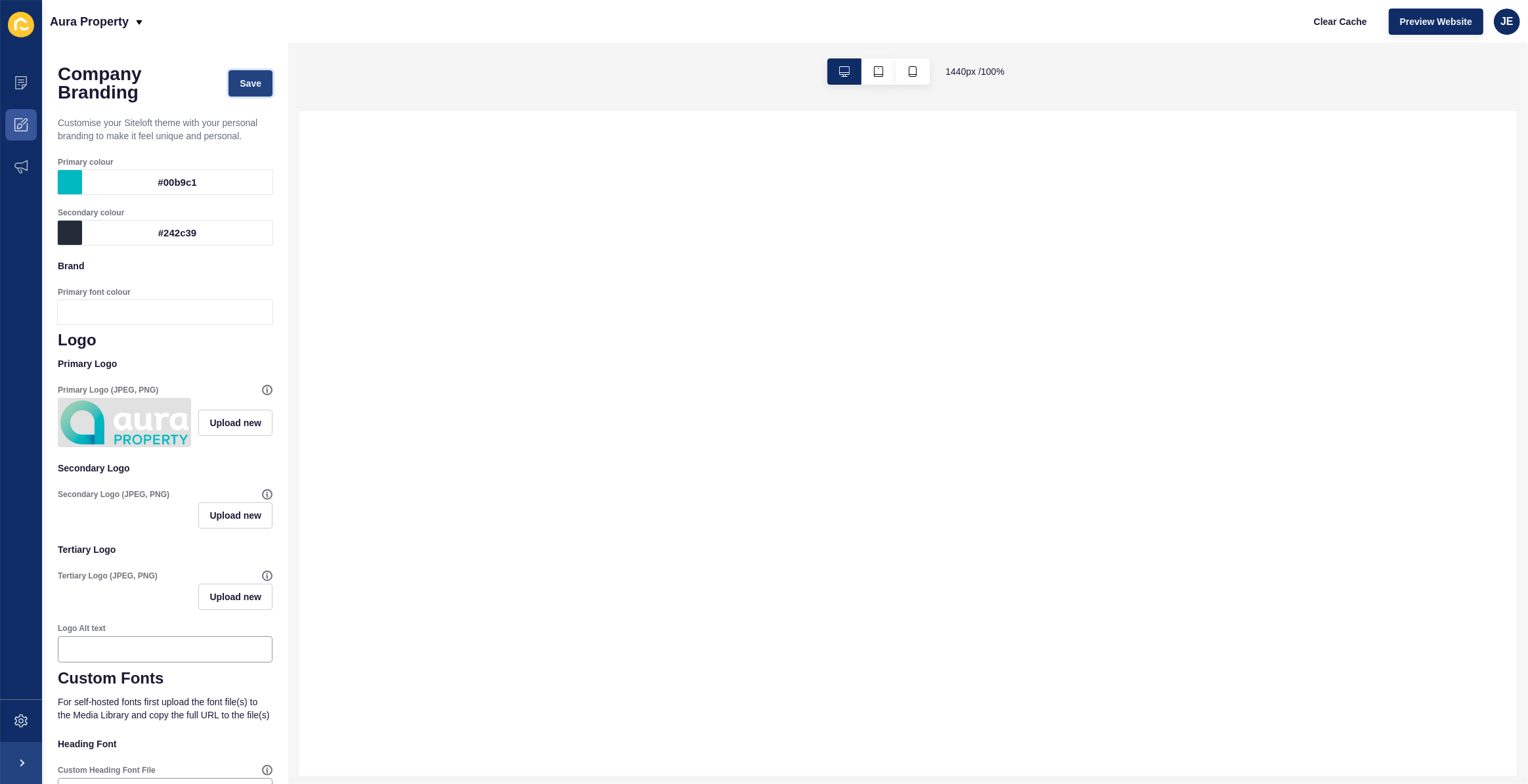
click at [255, 79] on button "Save" at bounding box center [251, 83] width 44 height 27
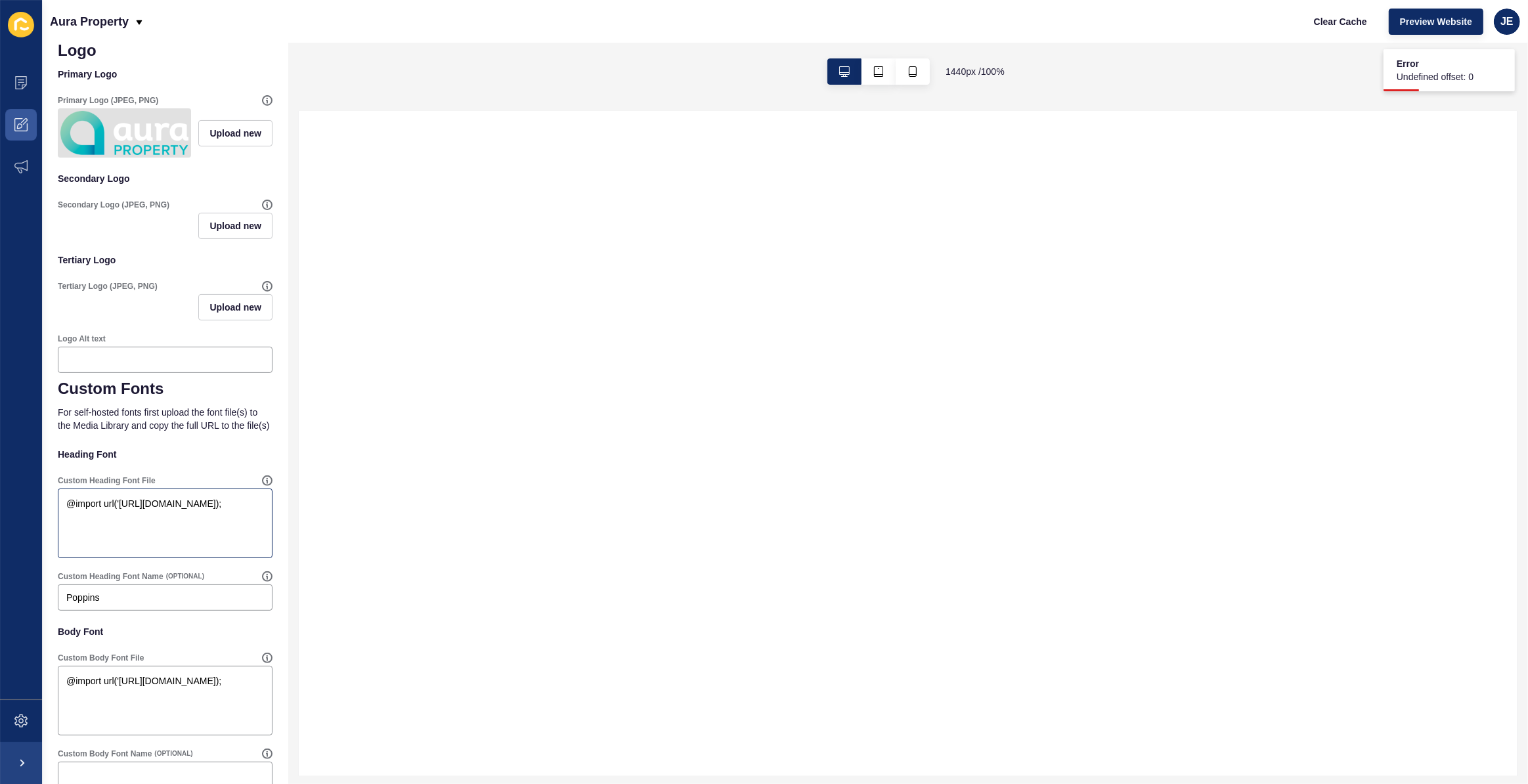
scroll to position [298, 0]
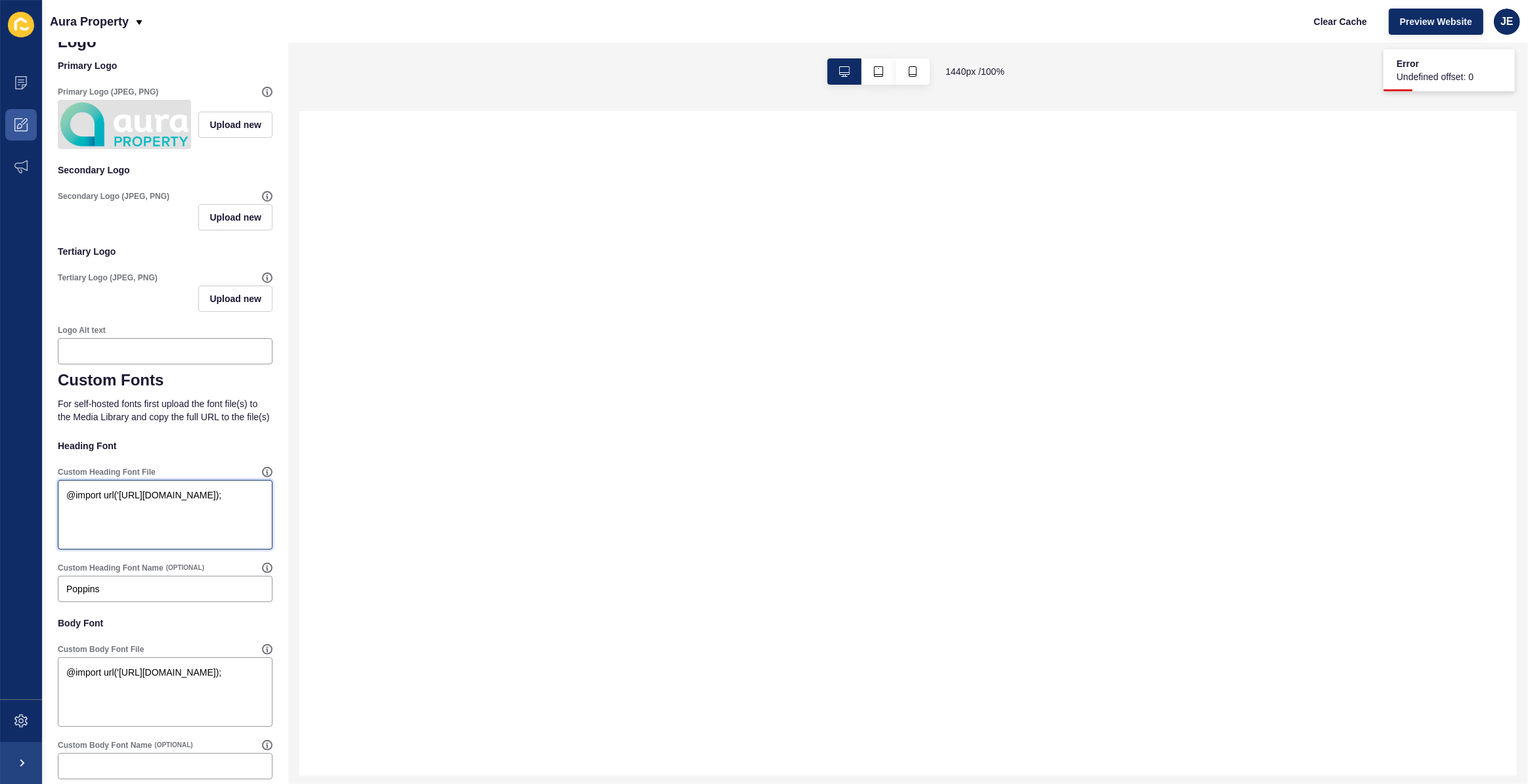
click at [136, 547] on textarea "@import url('https://fonts.googleapis.com/css2?family=Poppins:wght@100;200;300;…" at bounding box center [165, 514] width 211 height 65
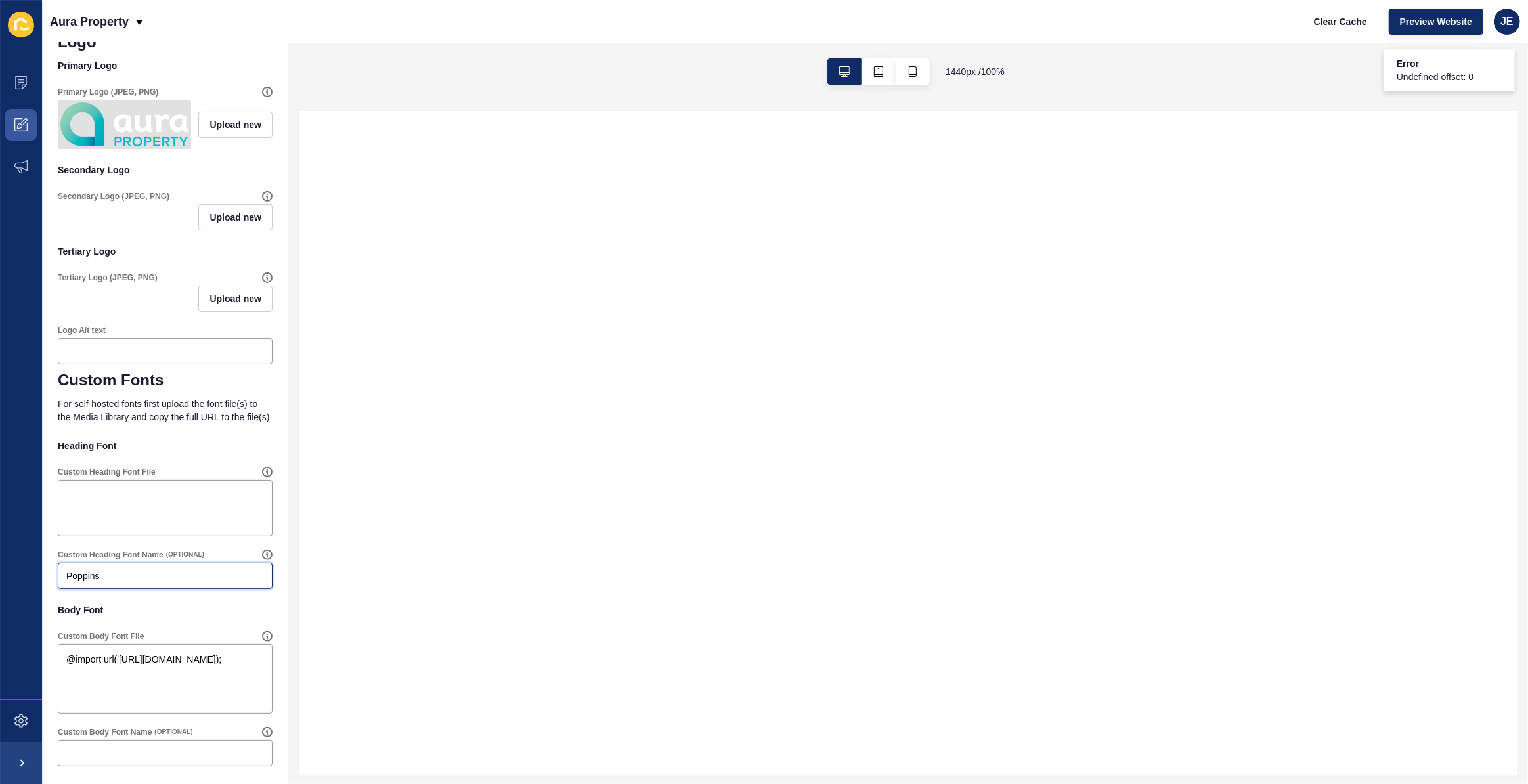
drag, startPoint x: 149, startPoint y: 597, endPoint x: 0, endPoint y: 591, distance: 149.1
click at [0, 591] on div "Content Appearance Marketing Settings Aura Property Clear Cache Preview Website…" at bounding box center [764, 392] width 1528 height 784
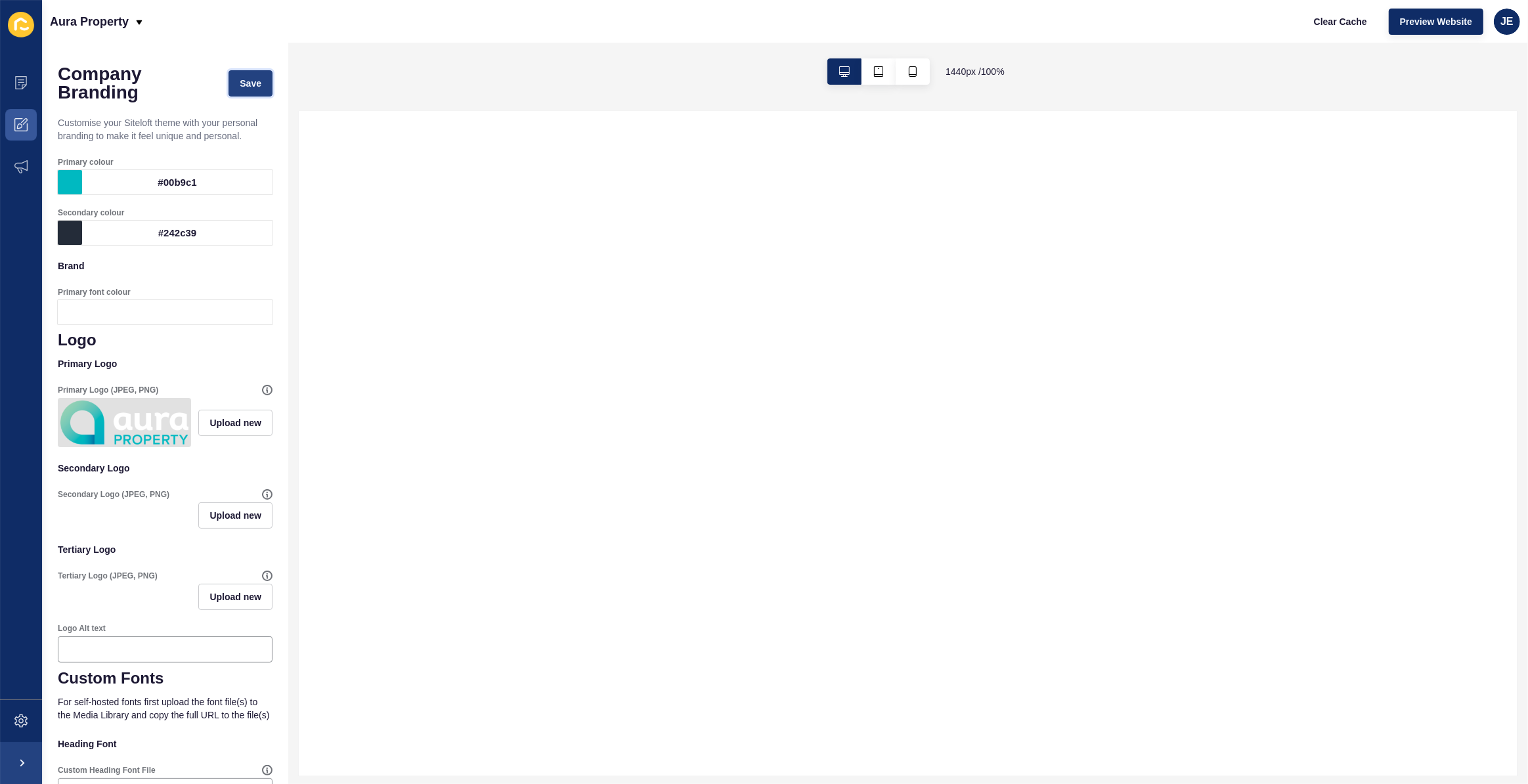
click at [247, 76] on span "Save" at bounding box center [251, 83] width 22 height 13
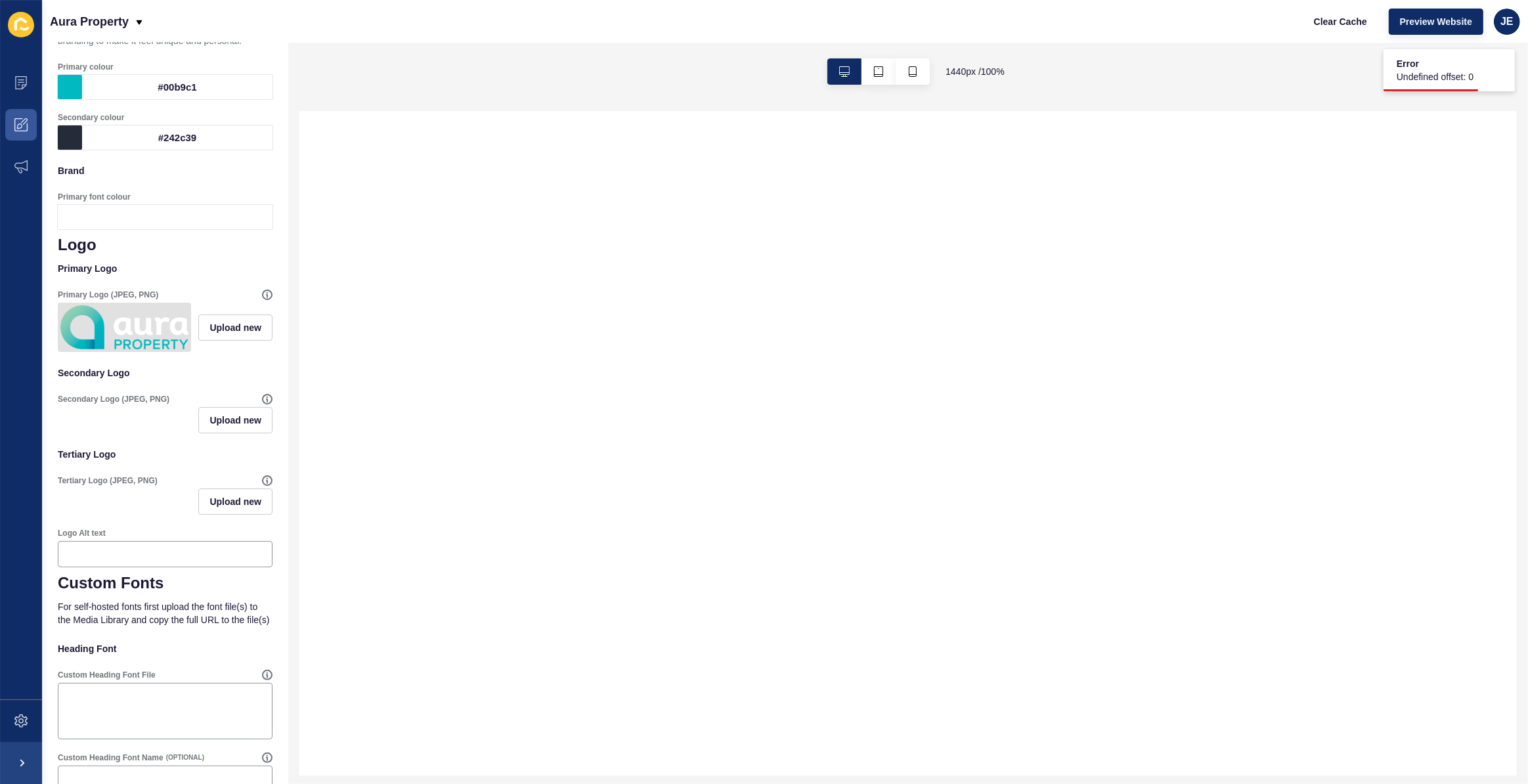
scroll to position [298, 0]
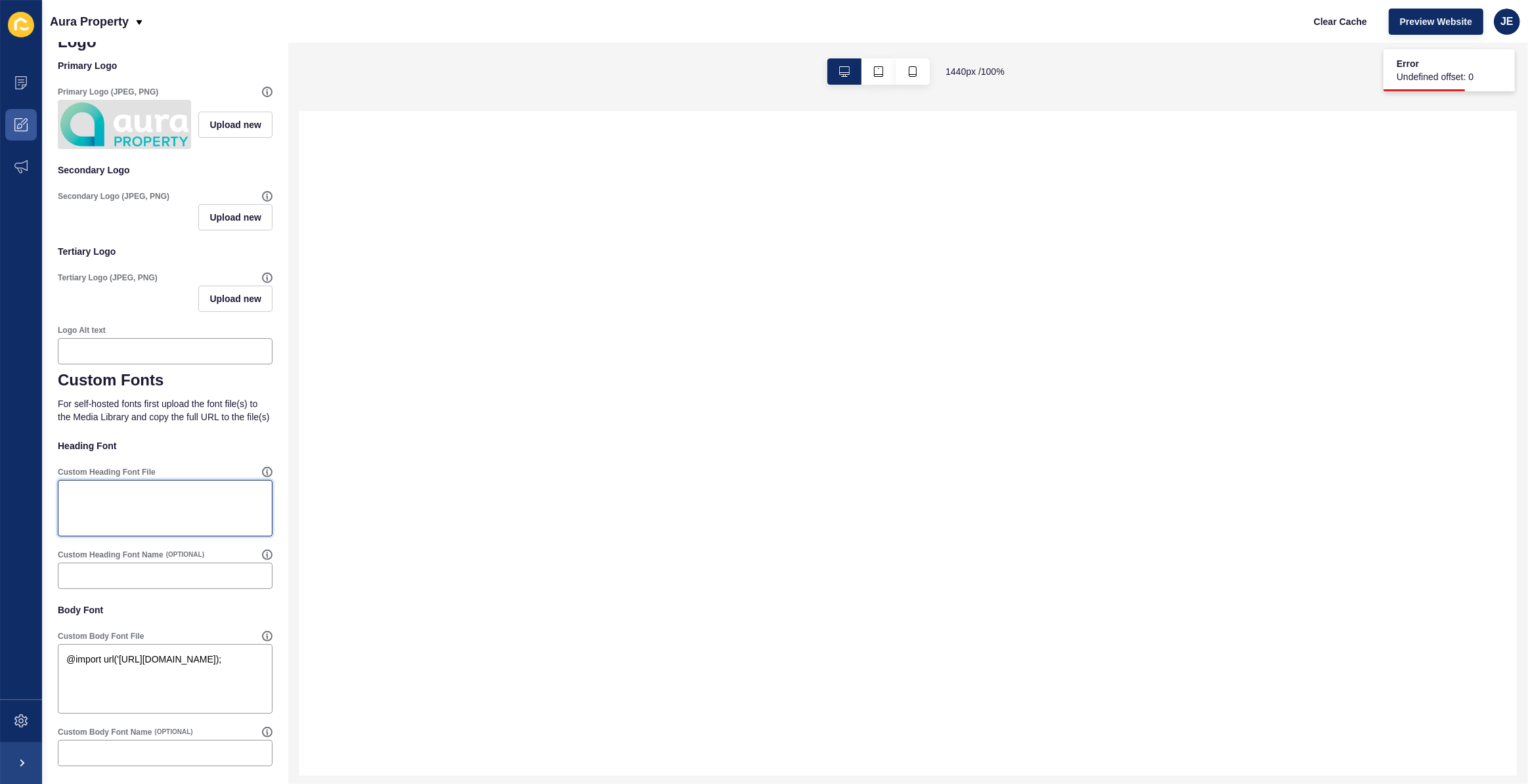
click at [106, 534] on textarea "Custom Heading Font File" at bounding box center [165, 508] width 211 height 53
paste textarea "@import url('https://fonts.googleapis.com/css2?family=Poppins:wght@100;200;300;…"
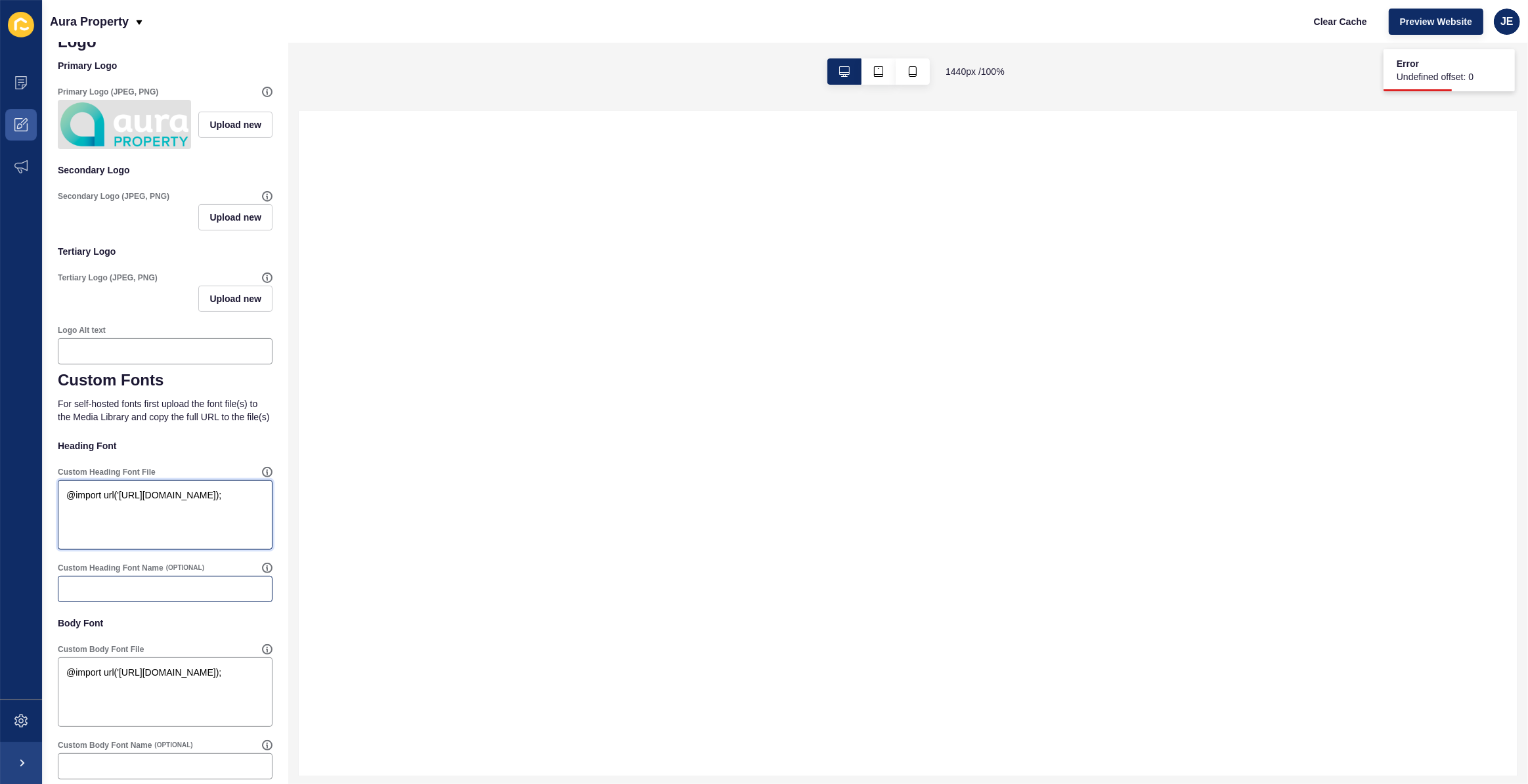
type textarea "@import url('https://fonts.googleapis.com/css2?family=Poppins:wght@100;200;300;…"
click at [104, 600] on div at bounding box center [165, 589] width 215 height 27
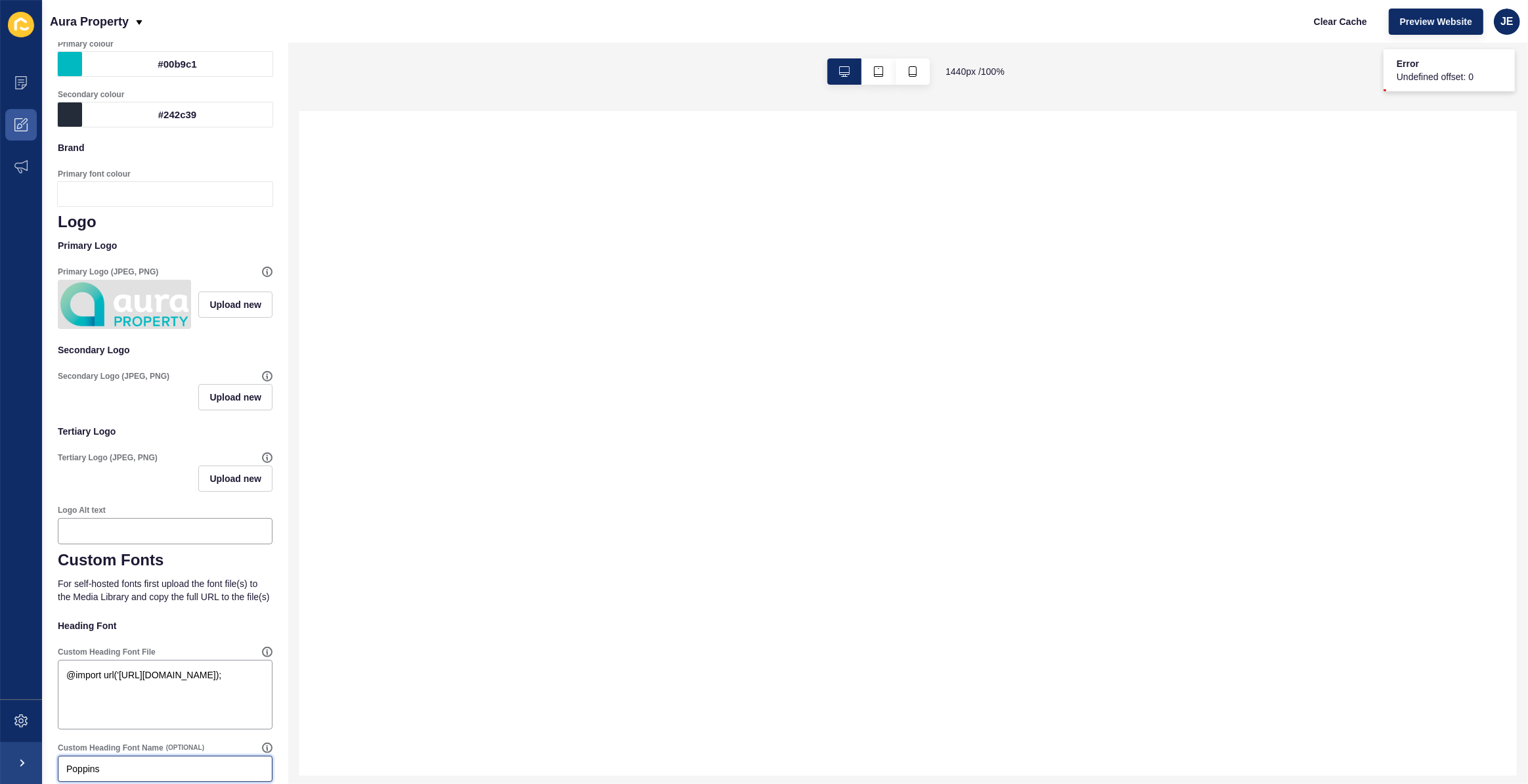
scroll to position [0, 0]
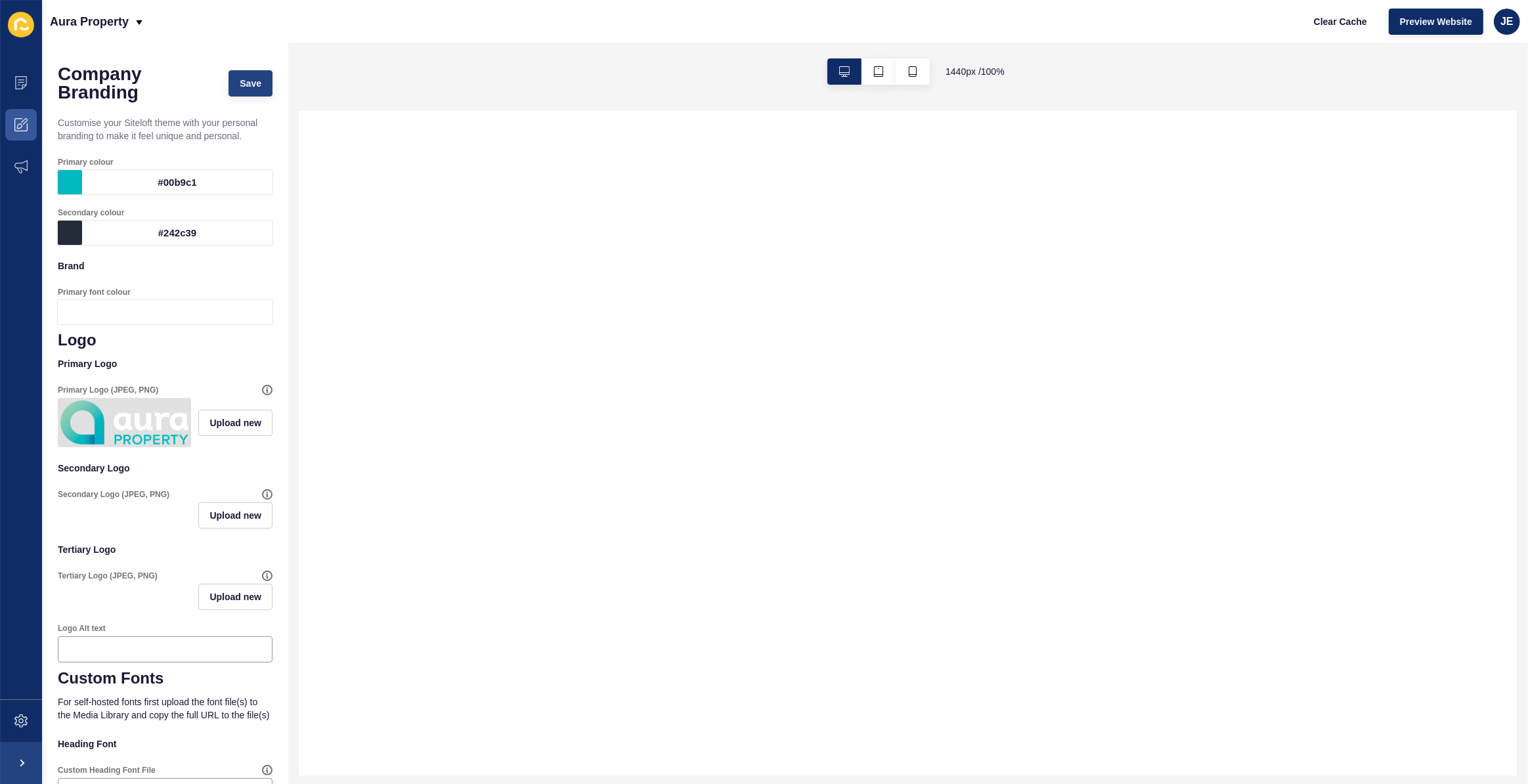
type input "Poppins"
click at [240, 78] on span "Save" at bounding box center [251, 83] width 22 height 13
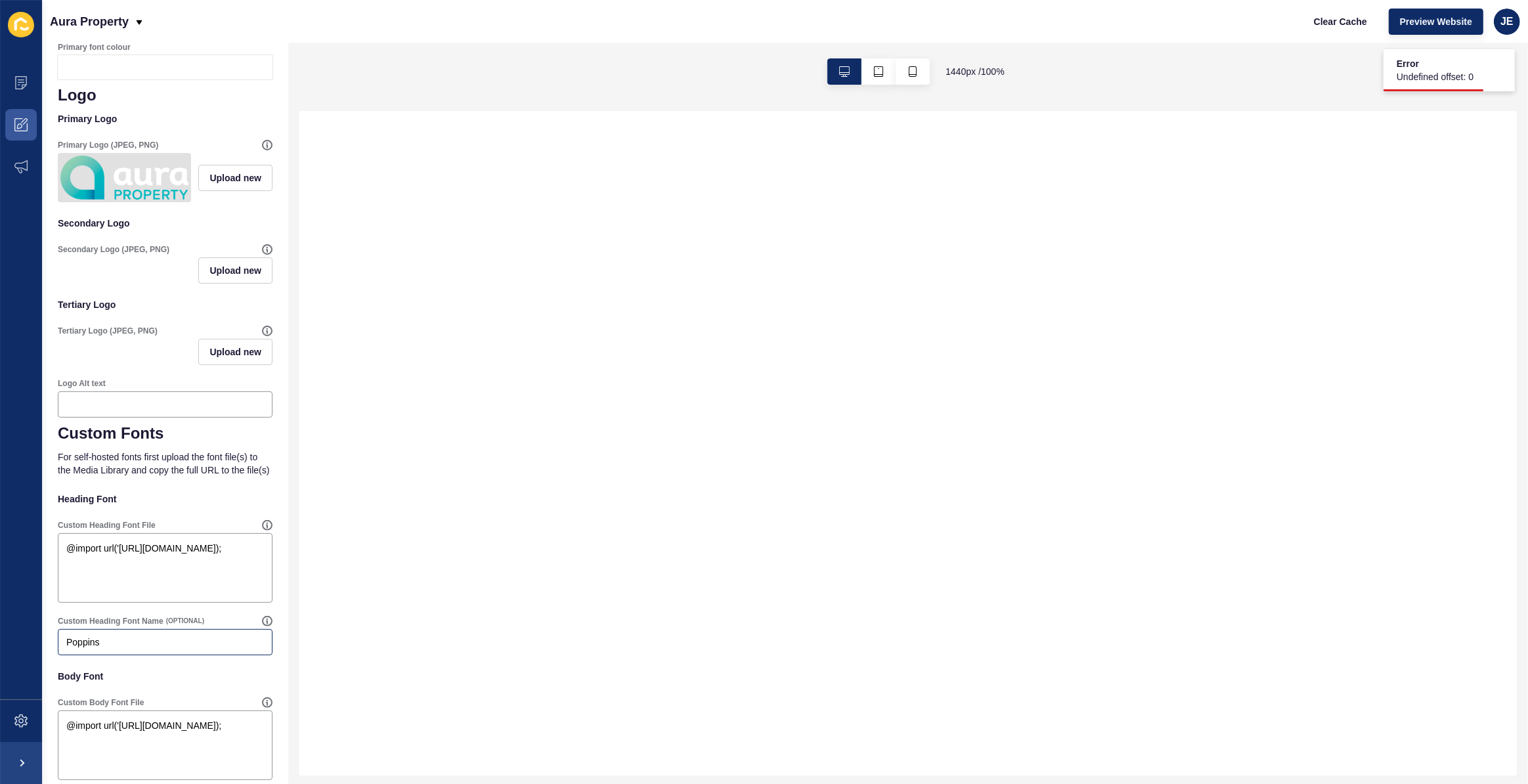
scroll to position [298, 0]
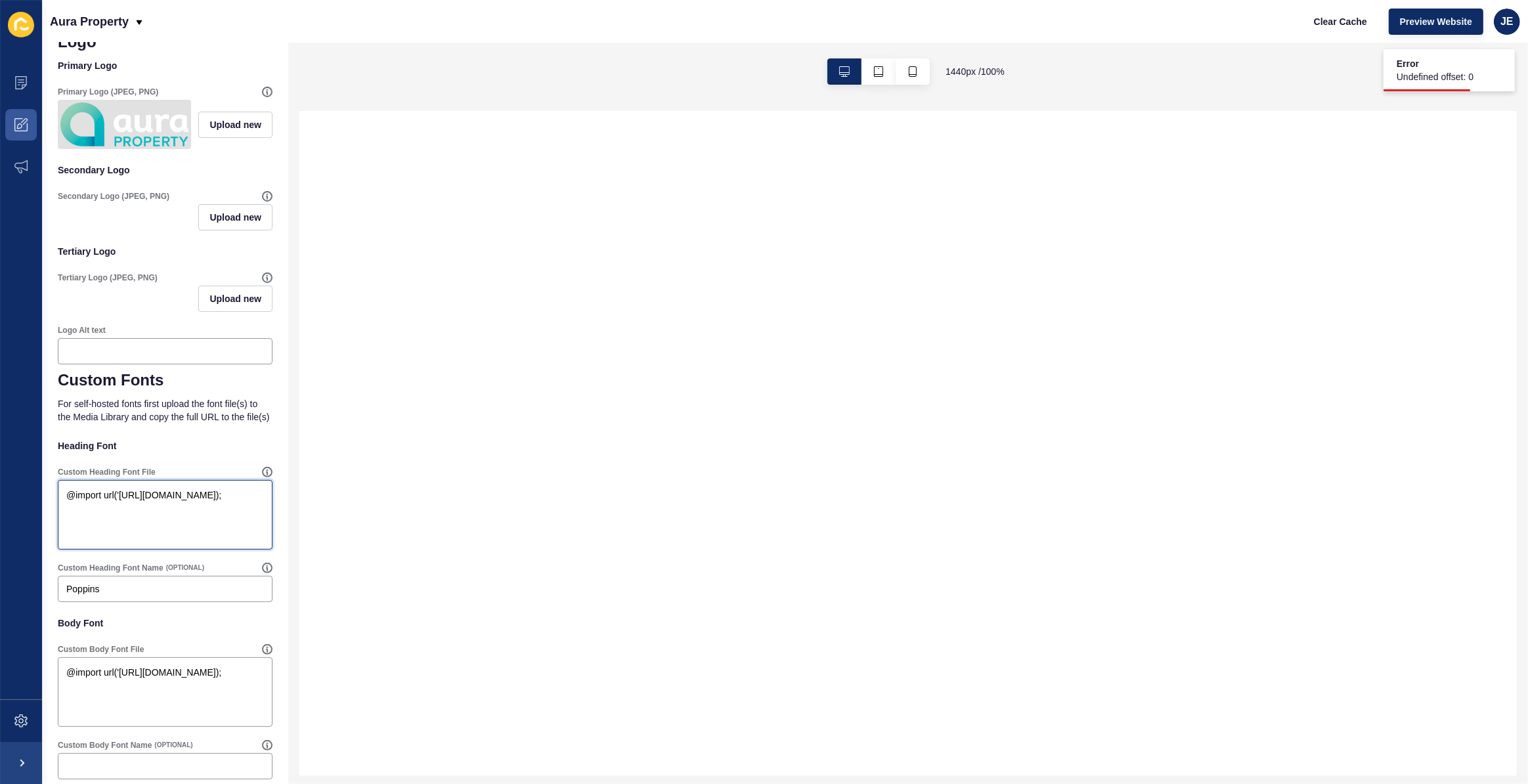
click at [161, 547] on textarea "@import url('https://fonts.googleapis.com/css2?family=Poppins:wght@100;200;300;…" at bounding box center [165, 514] width 211 height 65
click at [123, 595] on input "Poppins" at bounding box center [165, 589] width 198 height 13
click at [137, 521] on textarea "@import url('[URL][DOMAIN_NAME]);" at bounding box center [165, 514] width 211 height 65
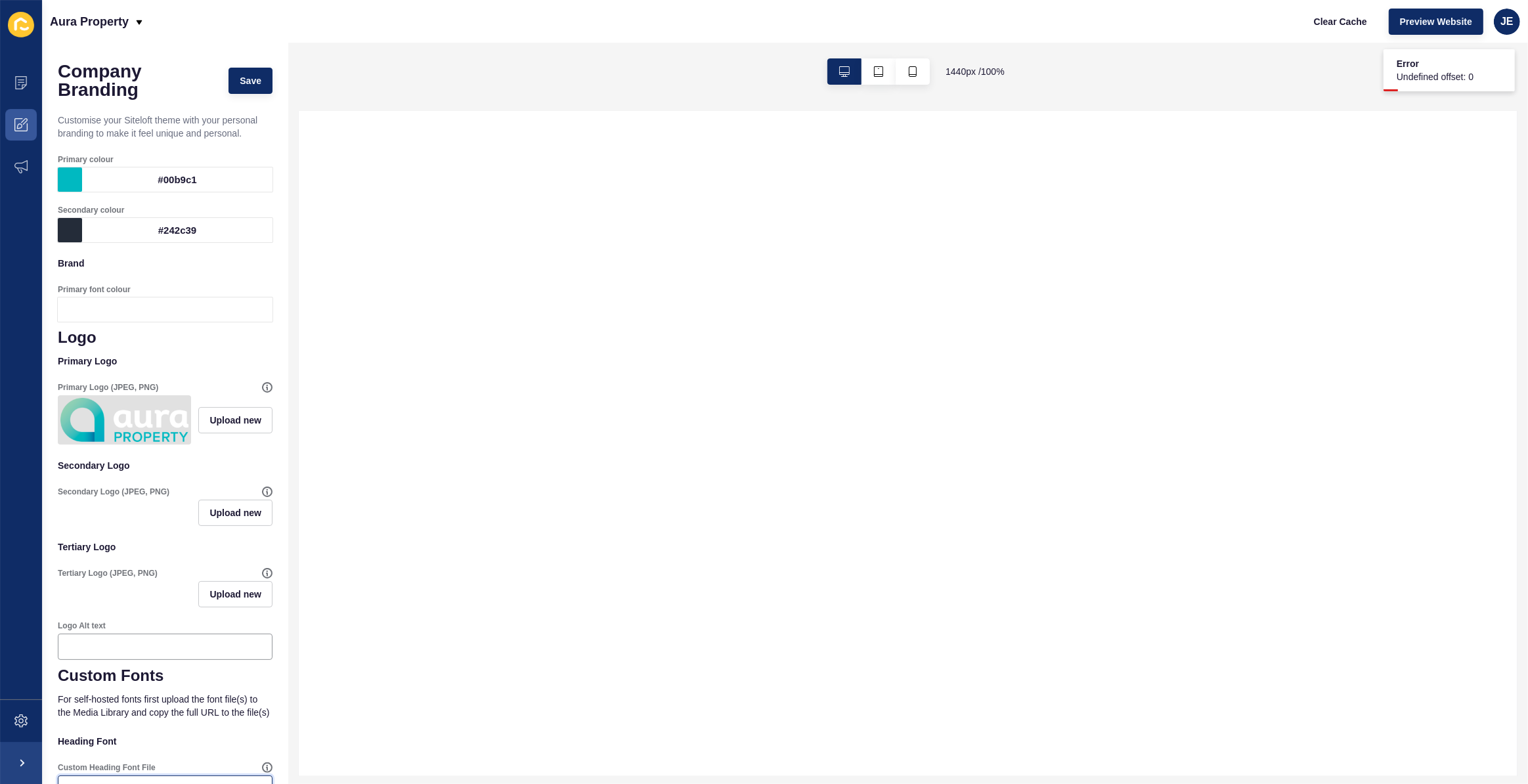
scroll to position [0, 0]
click at [247, 78] on span "Save" at bounding box center [251, 83] width 22 height 13
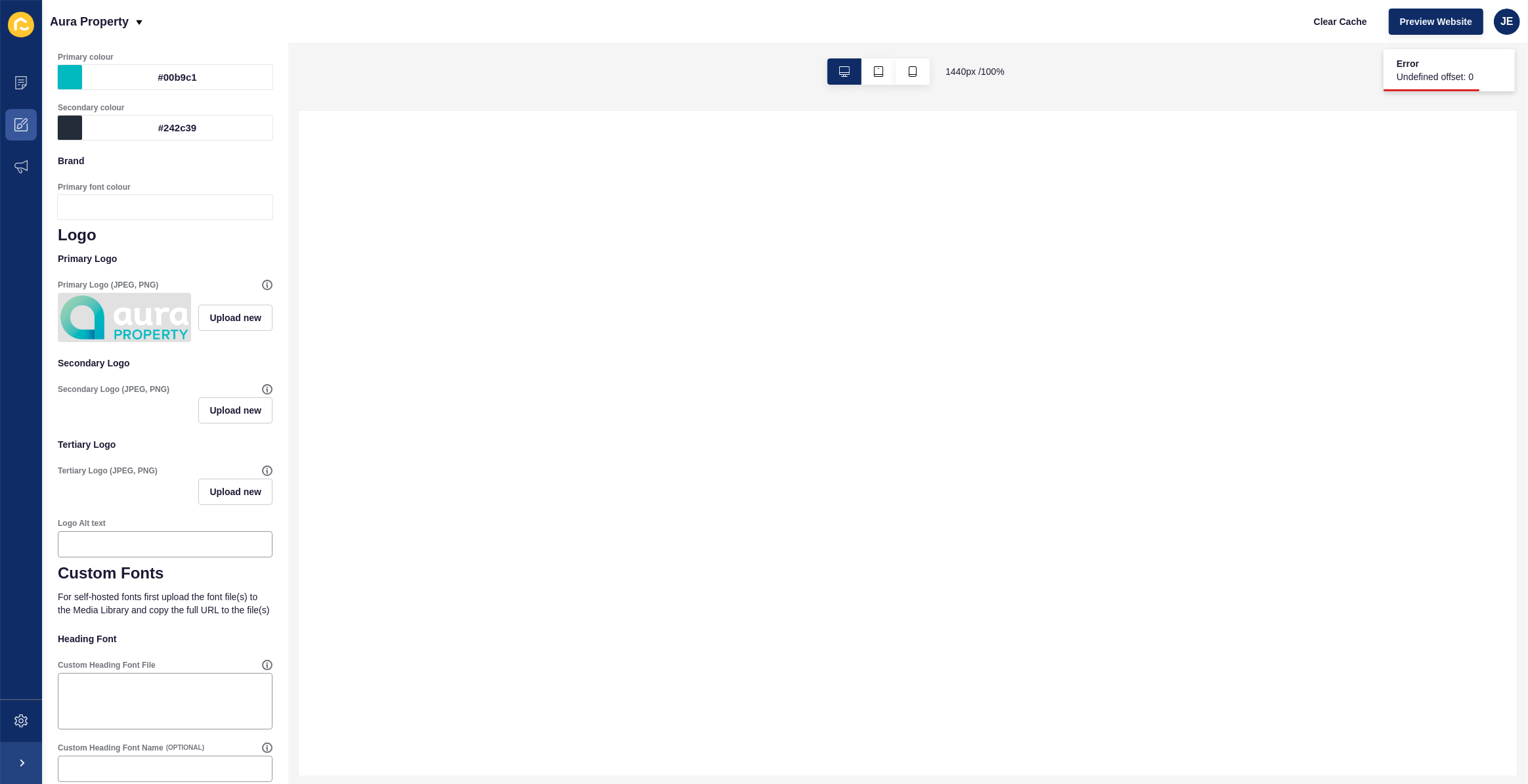
scroll to position [298, 0]
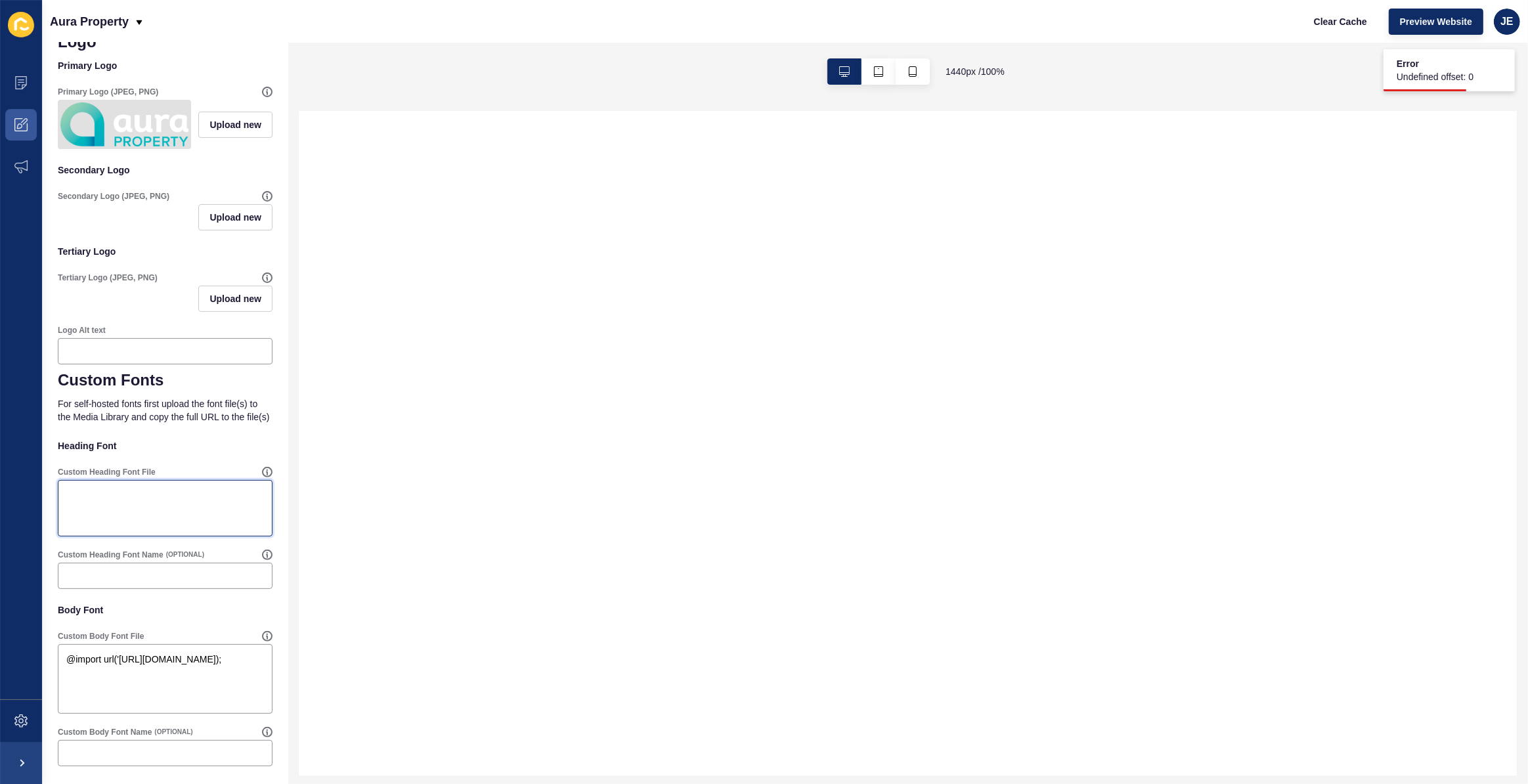
click at [138, 521] on textarea "Custom Heading Font File" at bounding box center [165, 508] width 211 height 53
paste textarea "@import url('[URL][DOMAIN_NAME]);"
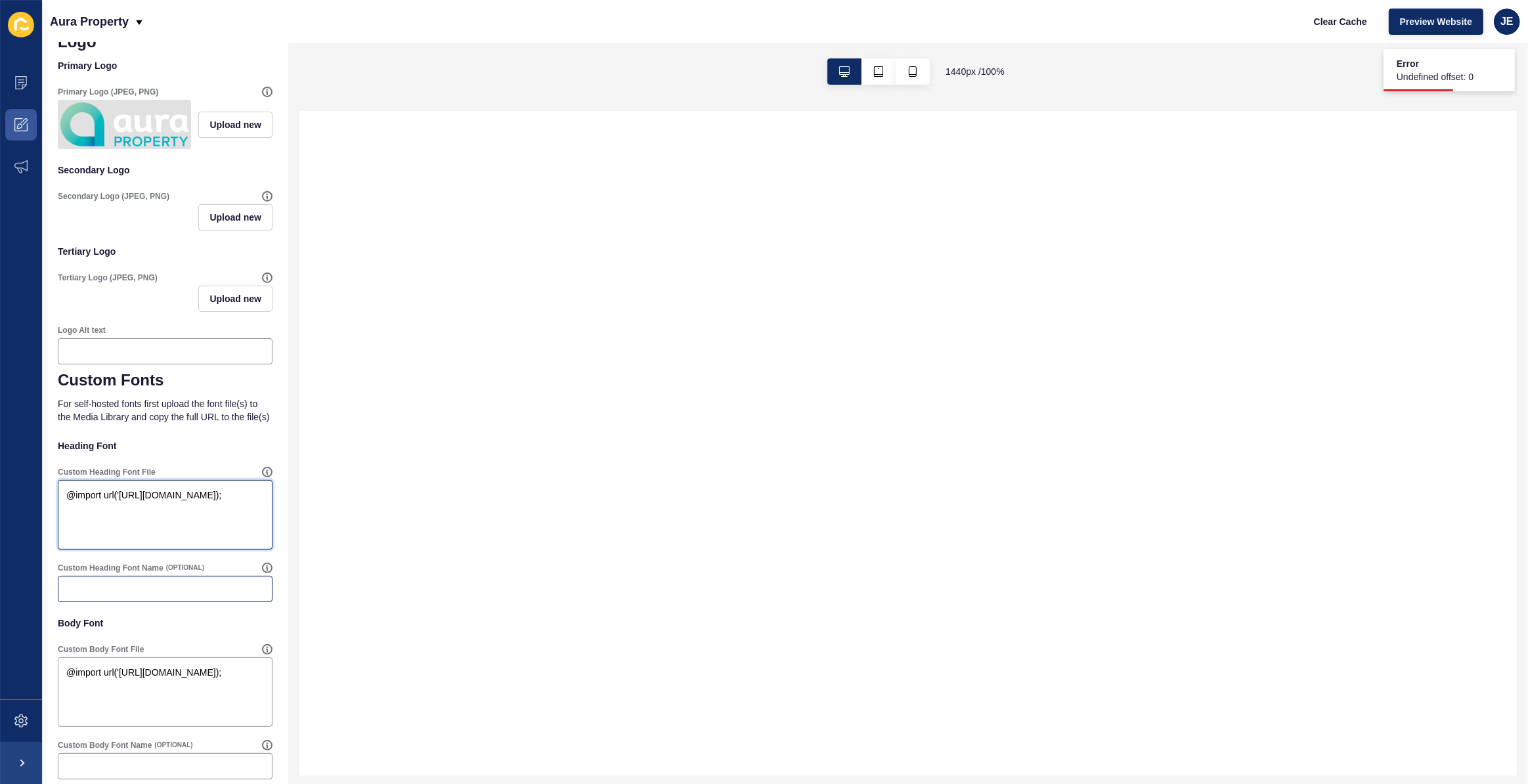
type textarea "@import url('[URL][DOMAIN_NAME]);"
click at [112, 601] on div at bounding box center [165, 589] width 215 height 27
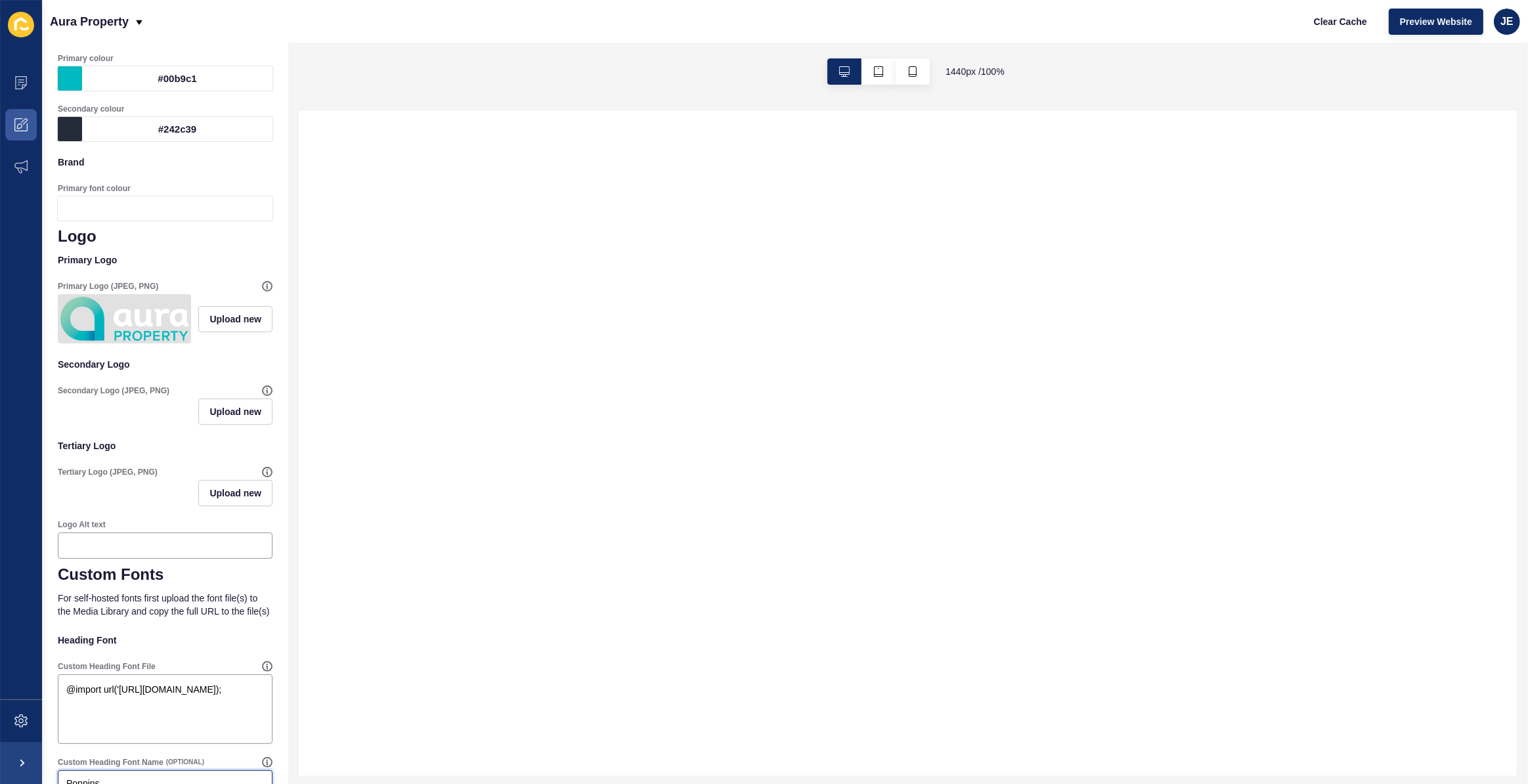
scroll to position [0, 0]
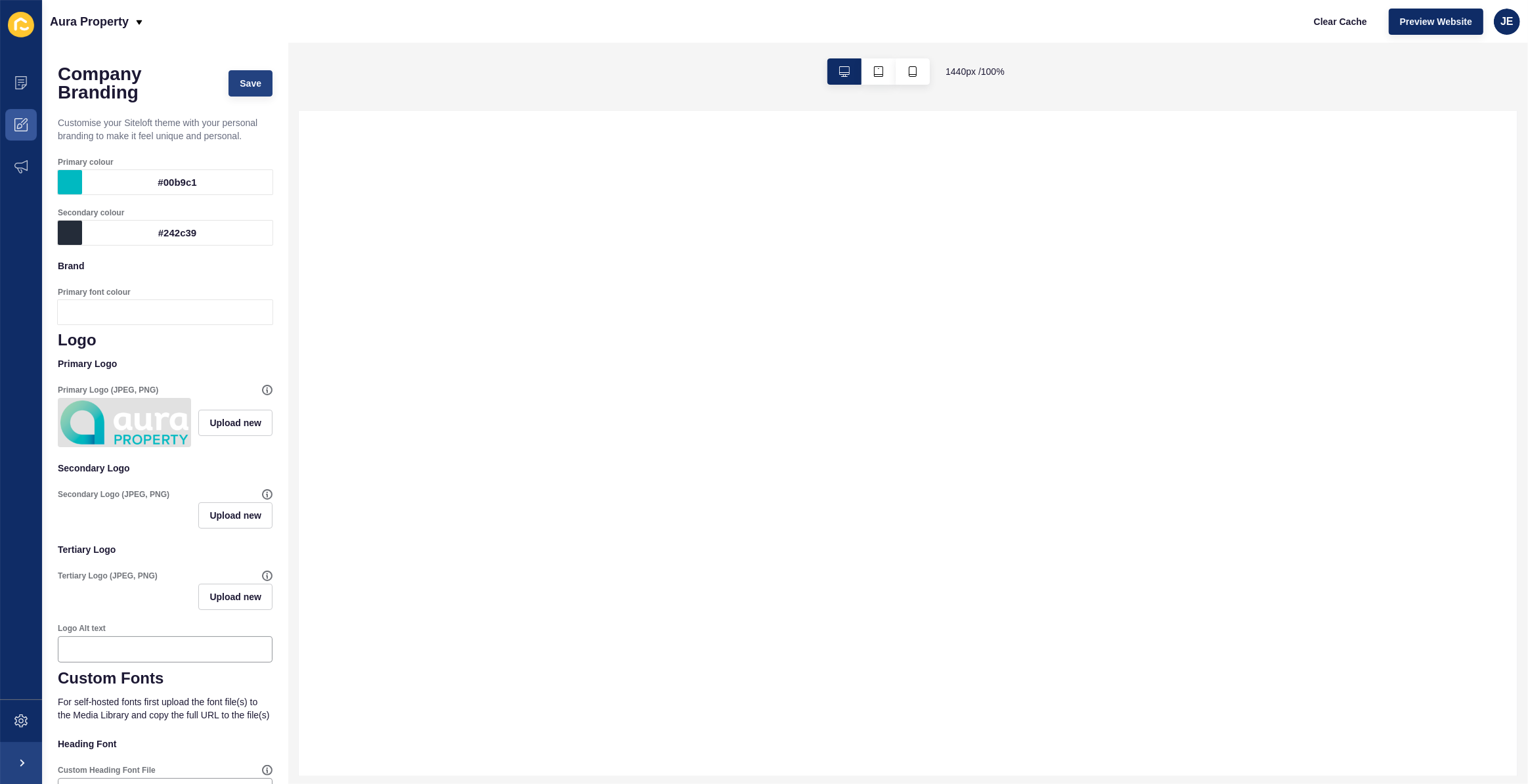
type input "Poppins"
click at [246, 80] on span "Save" at bounding box center [251, 83] width 22 height 13
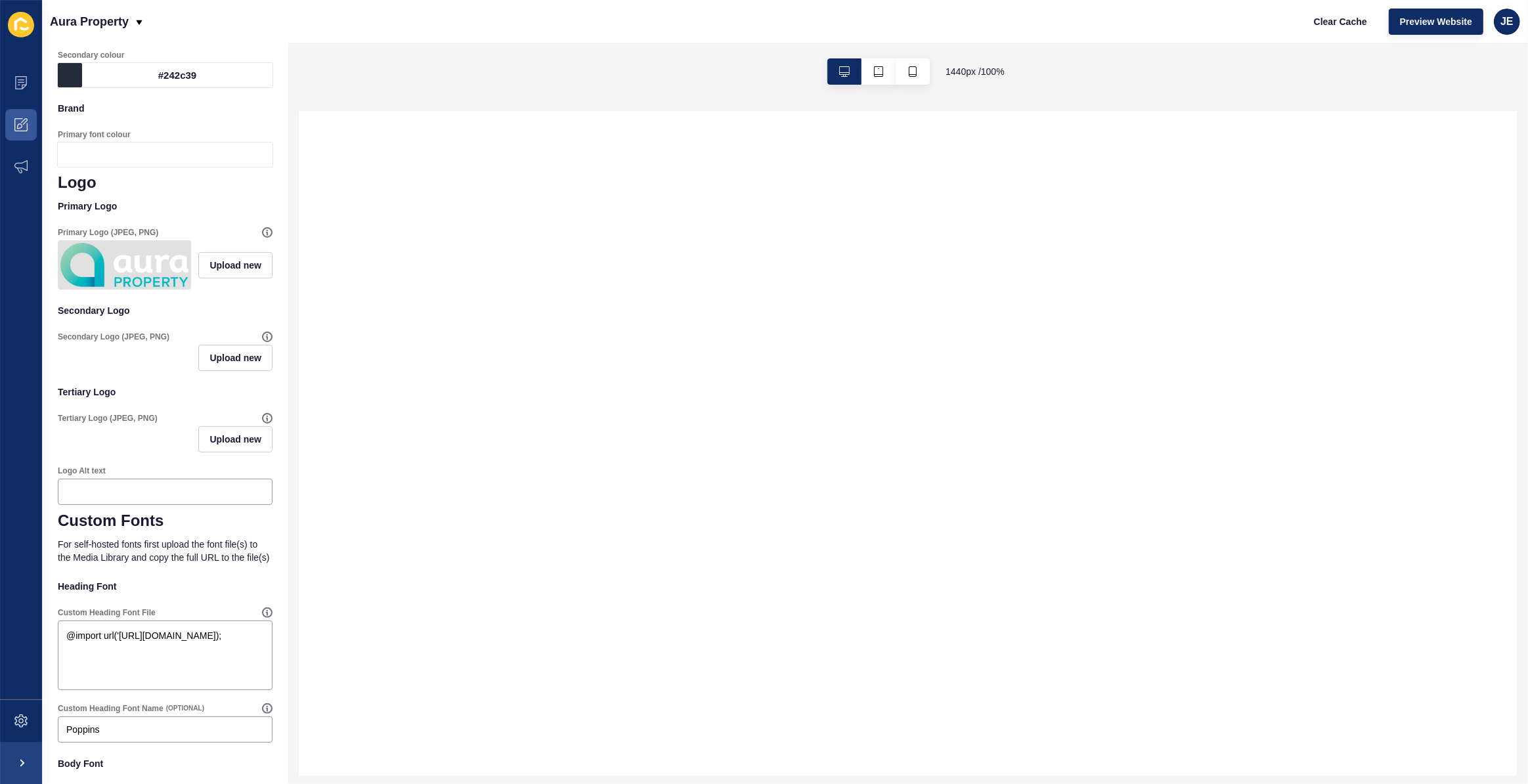
scroll to position [337, 0]
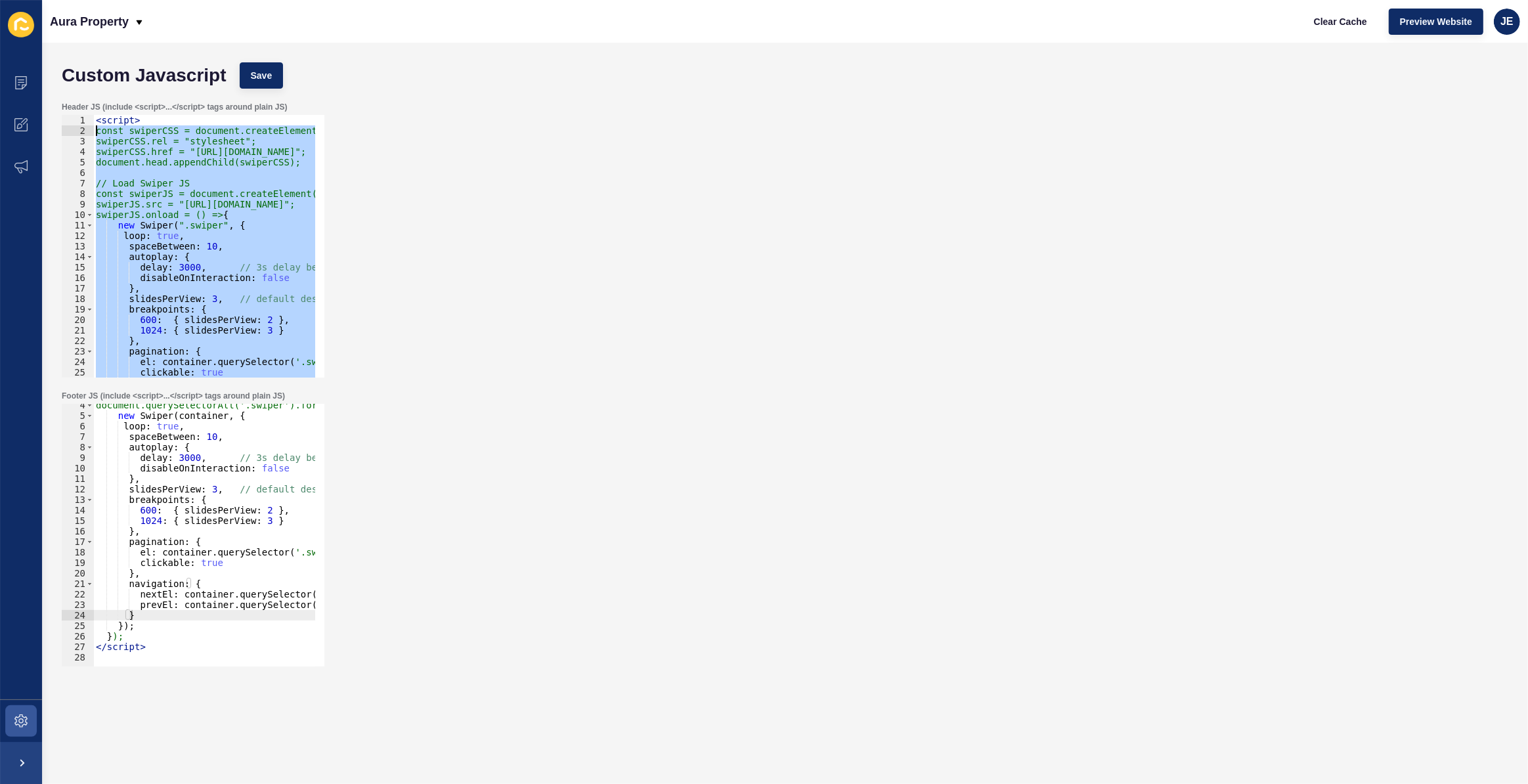
drag, startPoint x: 296, startPoint y: 353, endPoint x: 85, endPoint y: 134, distance: 304.1
click at [85, 134] on div "document.body.appendChild(swiperJS); 1 2 3 4 5 6 7 8 9 10 11 12 13 14 15 16 17 …" at bounding box center [193, 246] width 263 height 263
type textarea "const swiperCSS = document.createElement("link"); swiperCSS.rel = "stylesheet";"
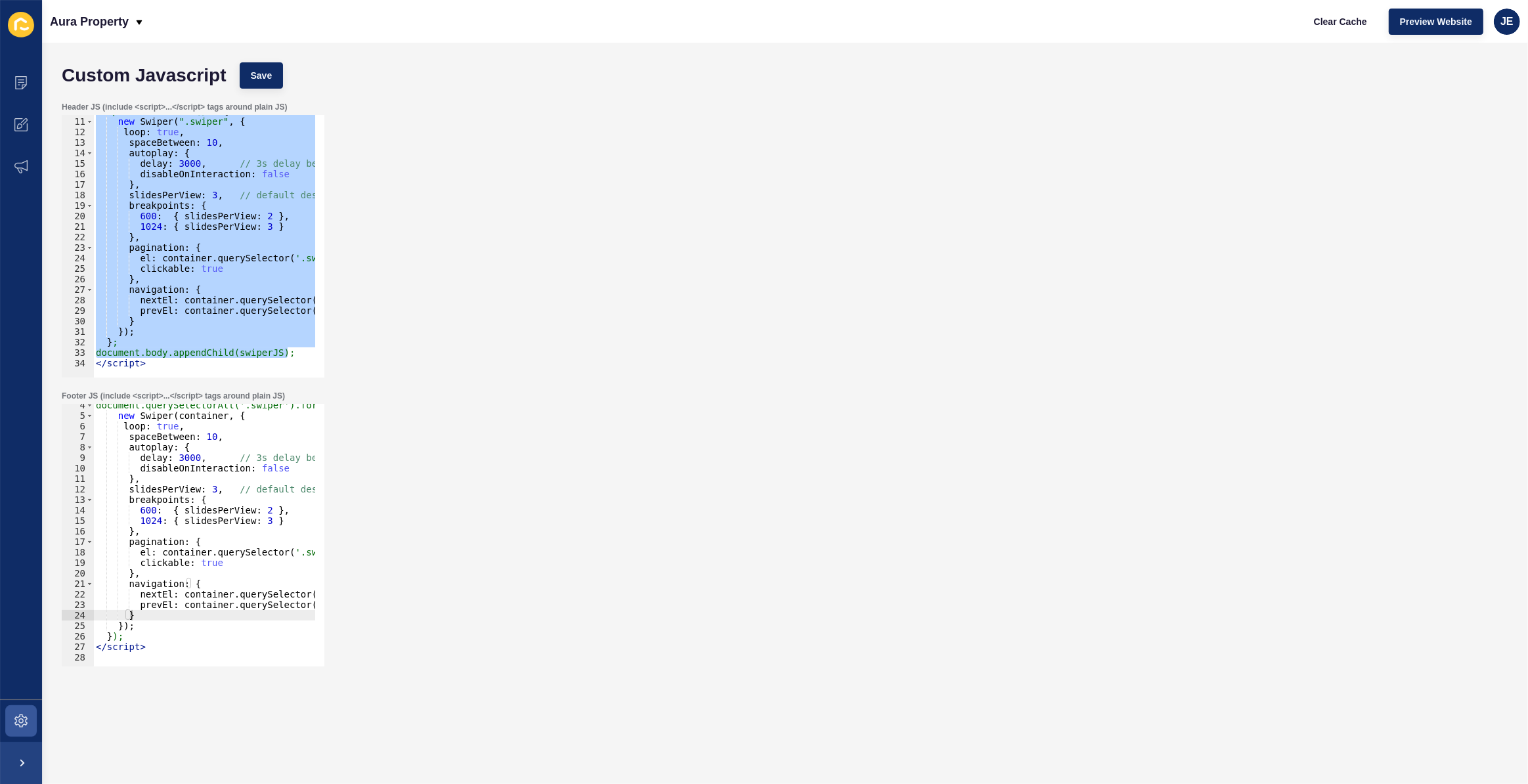
scroll to position [103, 0]
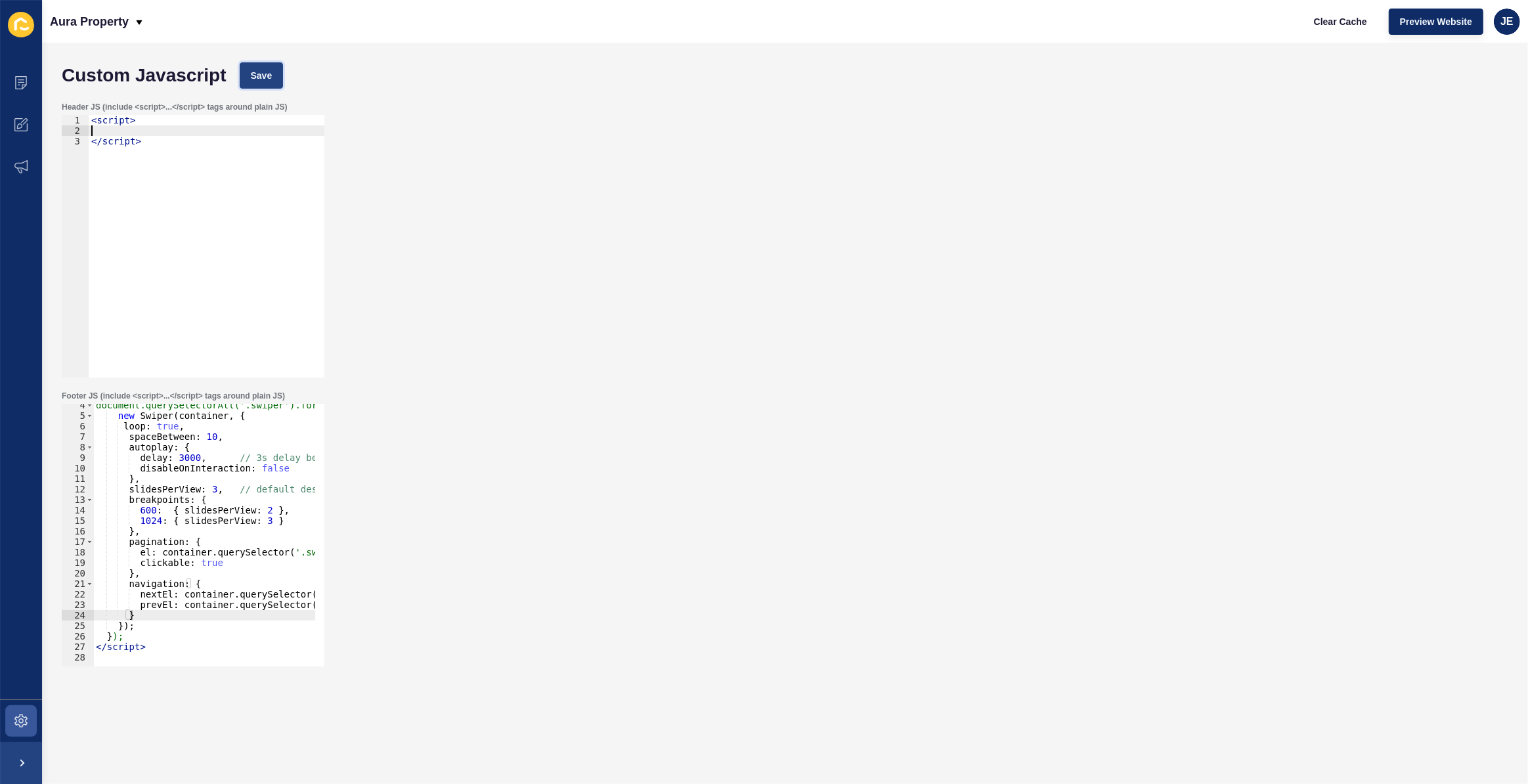
click at [265, 72] on span "Save" at bounding box center [262, 76] width 22 height 13
click at [146, 172] on div "< script > </ script >" at bounding box center [206, 257] width 236 height 284
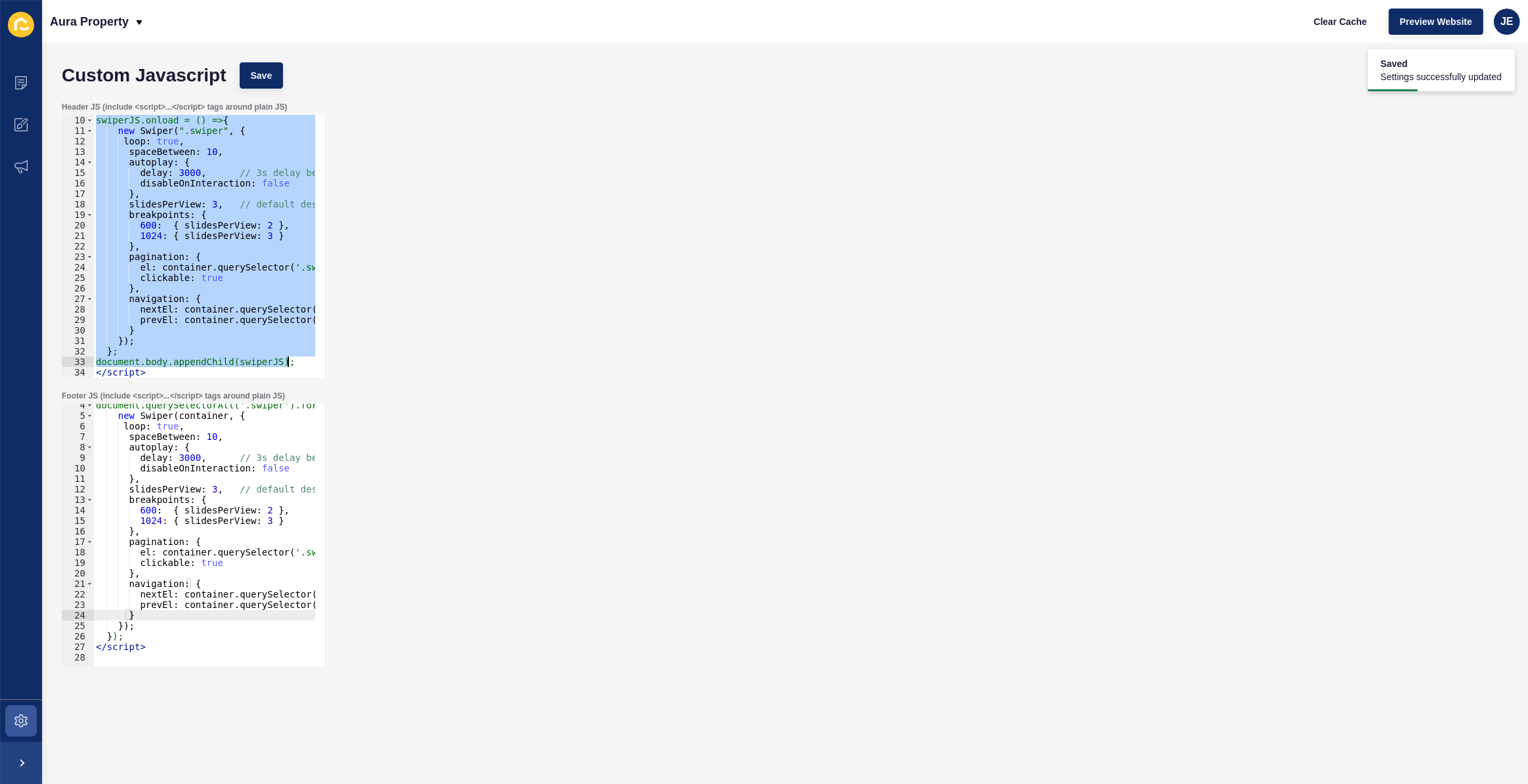
scroll to position [0, 0]
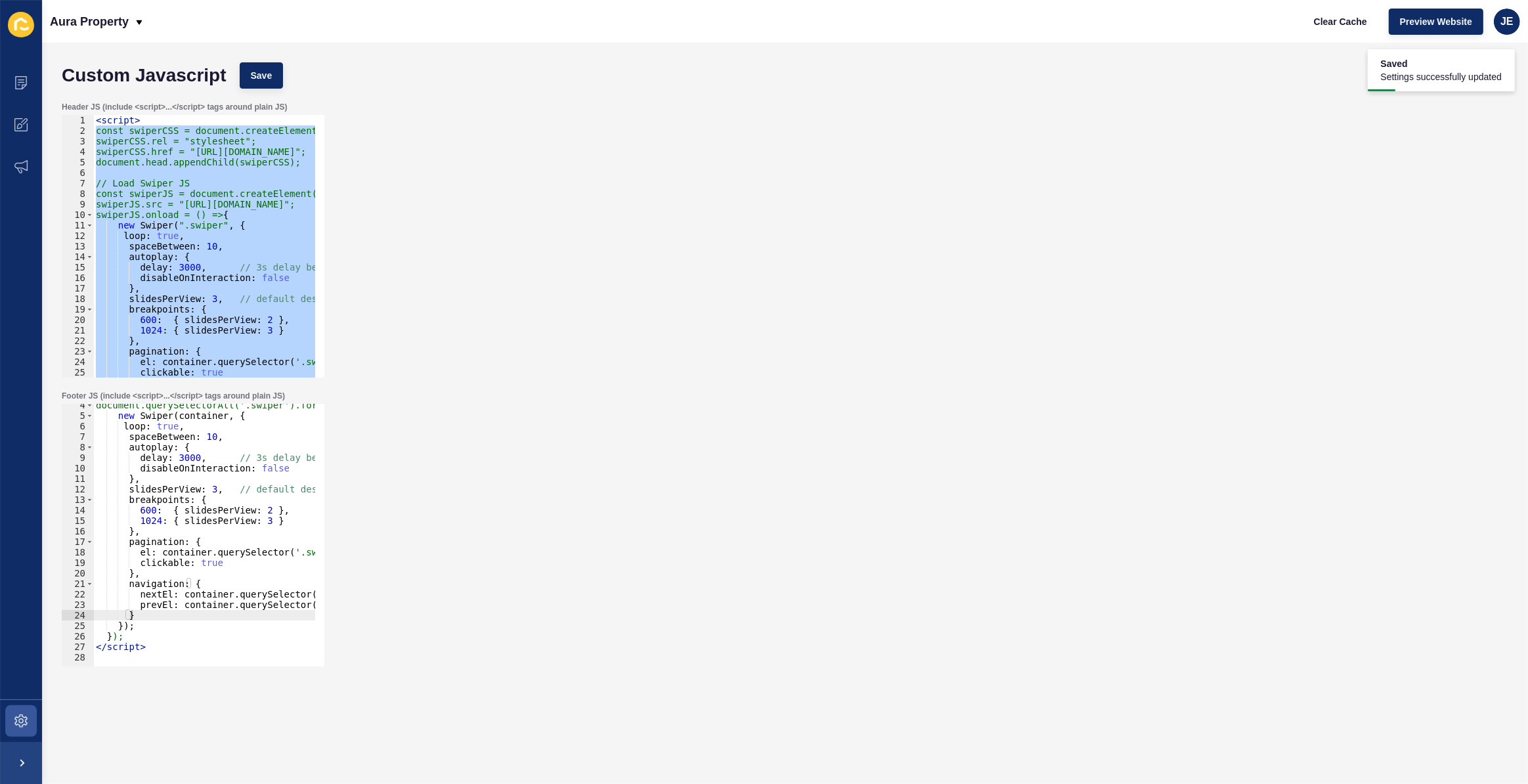
click at [251, 189] on div "< script > const swiperCSS = document.createElement("link"); swiperCSS.rel = "s…" at bounding box center [204, 246] width 222 height 263
type textarea "const swiperJS = document.createElement("script");"
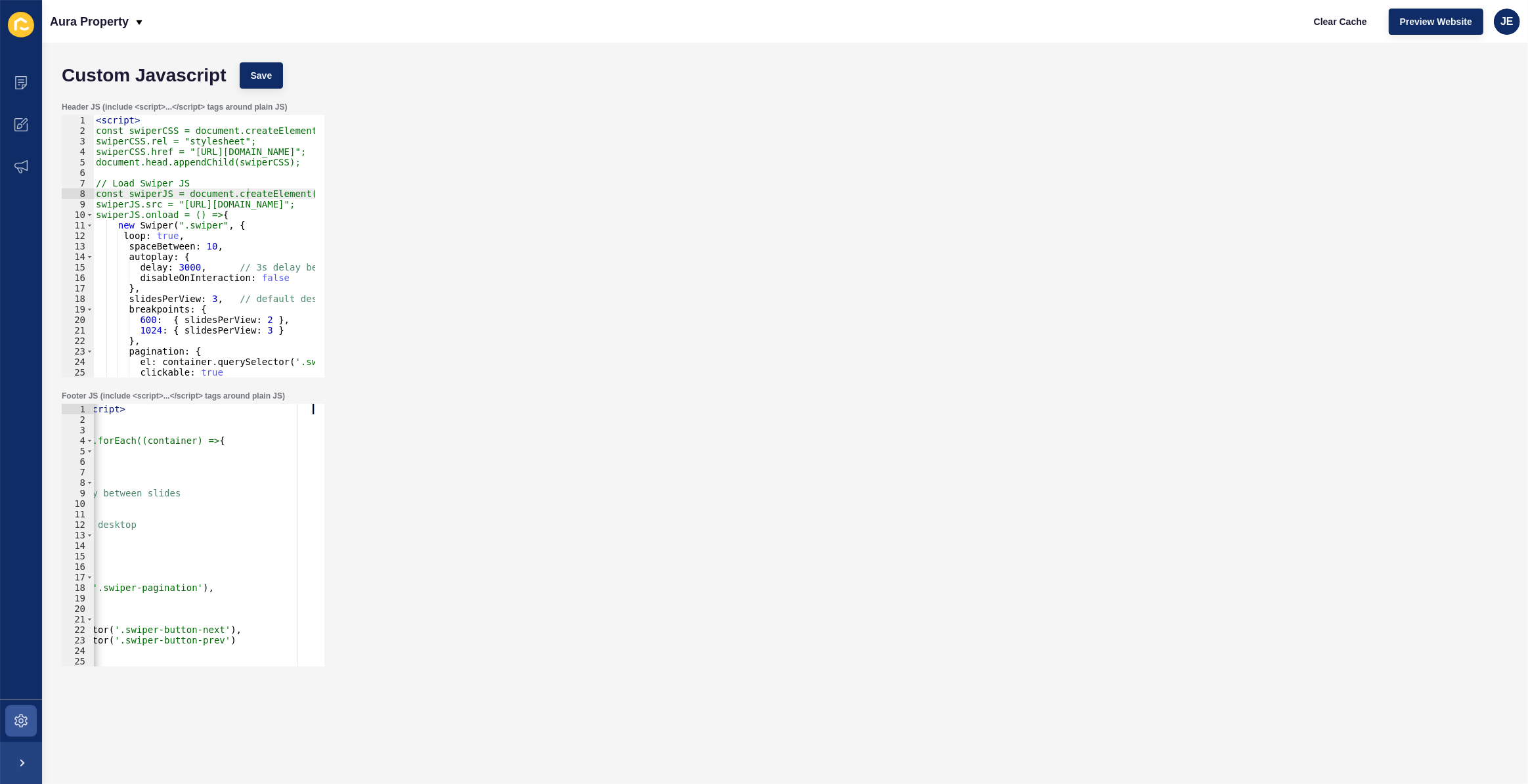
drag, startPoint x: 270, startPoint y: 418, endPoint x: 345, endPoint y: 410, distance: 75.4
click at [345, 410] on div "Footer JS (include <script>...</script> tags around plain JS) 1 2 3 4 5 6 7 8 9…" at bounding box center [785, 529] width 1460 height 289
click at [214, 458] on div "< script src = "https://cdn.jsdelivr.net/npm/swiper@11/swiper-bundle.min.js" > …" at bounding box center [102, 541] width 425 height 275
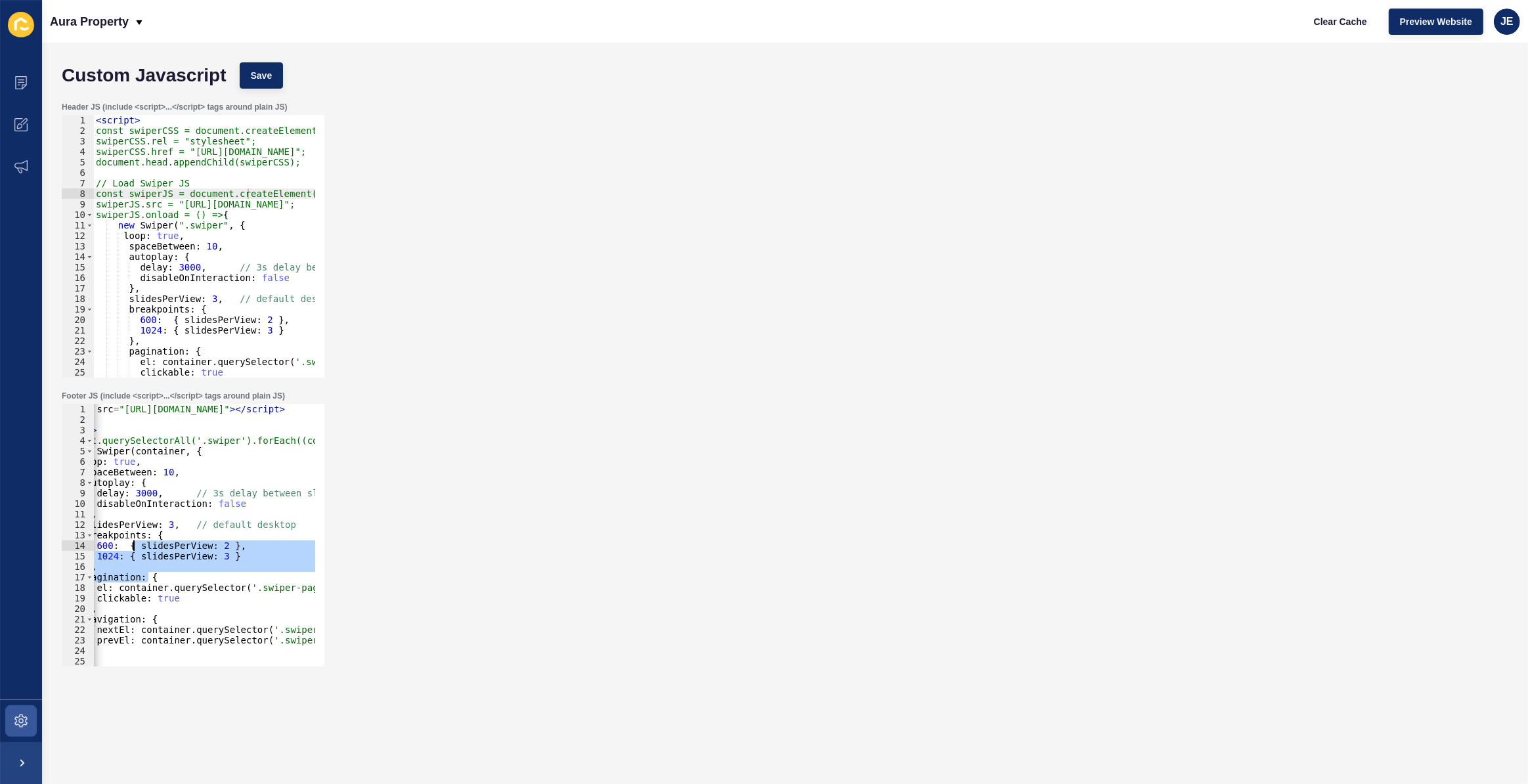
scroll to position [0, 42]
drag, startPoint x: 174, startPoint y: 573, endPoint x: 100, endPoint y: 536, distance: 82.7
click at [100, 536] on div "< script src = "https://cdn.jsdelivr.net/npm/swiper@11/swiper-bundle.min.js" > …" at bounding box center [262, 541] width 425 height 275
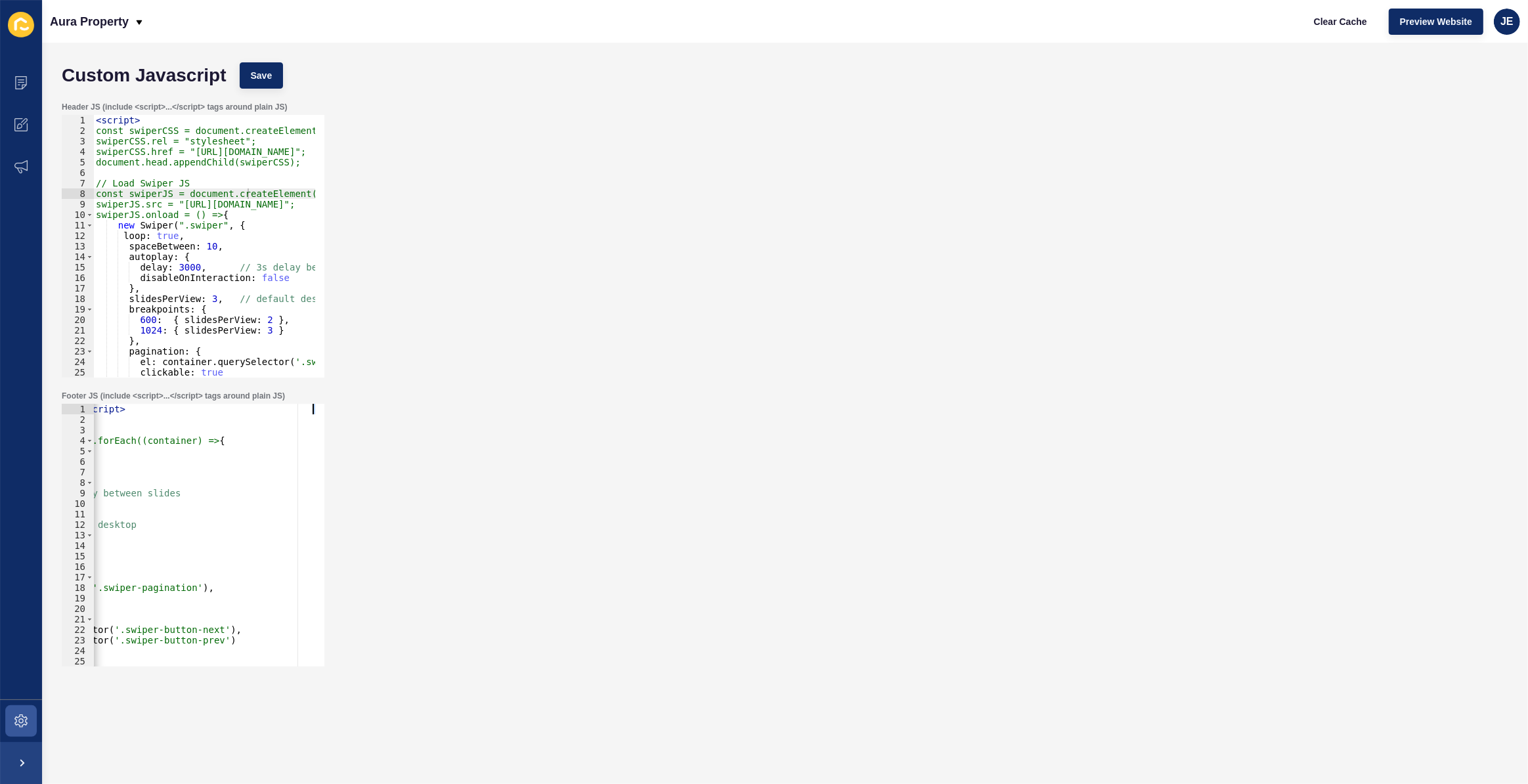
scroll to position [0, 203]
drag, startPoint x: 272, startPoint y: 418, endPoint x: 330, endPoint y: 408, distance: 58.9
click at [330, 408] on div "Footer JS (include <script>...</script> tags around plain JS) breakpoints: { 60…" at bounding box center [785, 529] width 1460 height 289
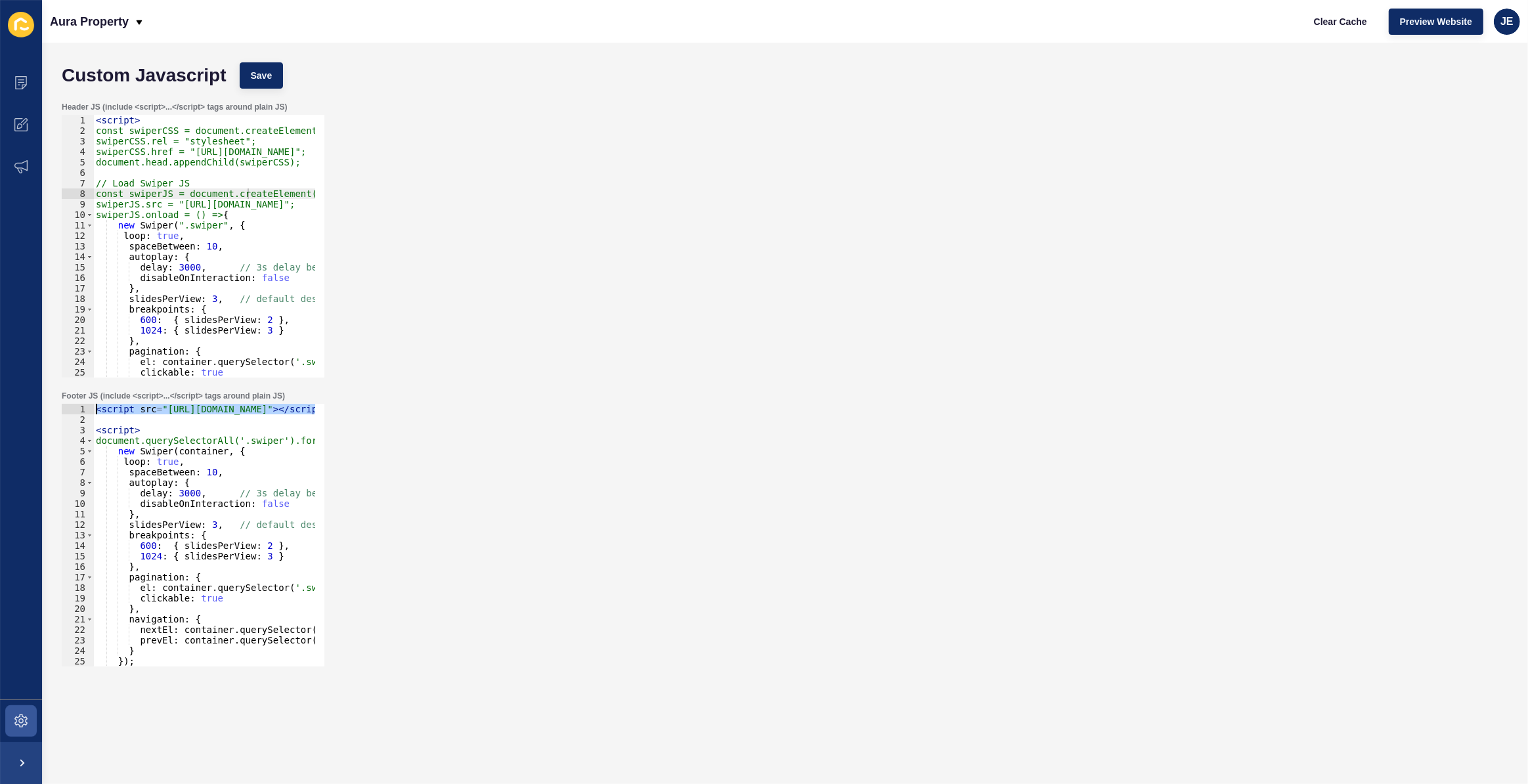
scroll to position [0, 0]
drag, startPoint x: 262, startPoint y: 410, endPoint x: 28, endPoint y: 401, distance: 234.2
click at [28, 401] on div "Content Appearance Marketing Settings Aura Property Clear Cache Preview Website…" at bounding box center [764, 392] width 1528 height 784
type textarea "<script src="https://cdn.jsdelivr.net/npm/swiper@11/swiper-bundle.min.js"></scr…"
click at [241, 140] on div "< script > const swiperCSS = document.createElement("link"); swiperCSS.rel = "s…" at bounding box center [302, 252] width 419 height 275
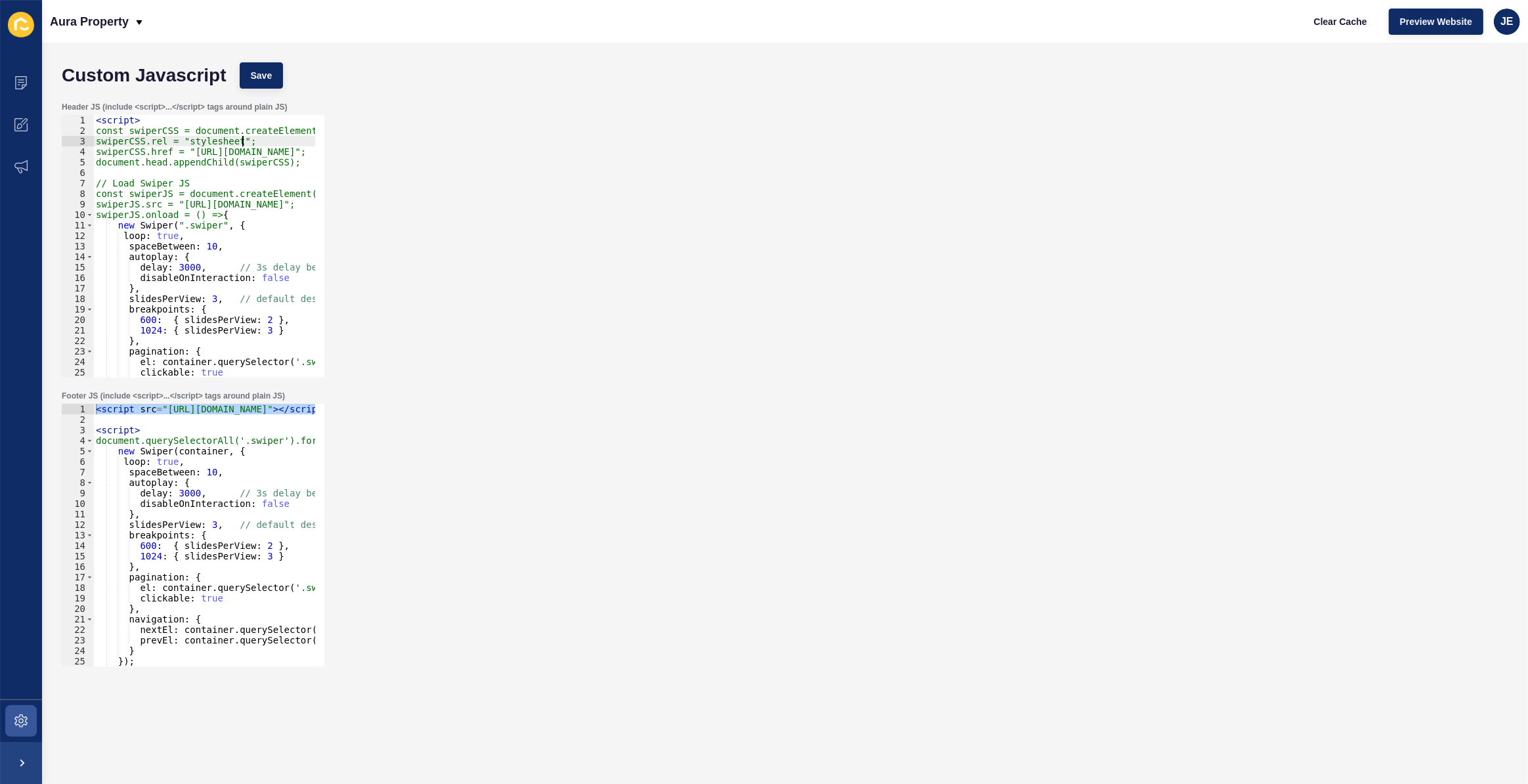
click at [227, 211] on div "< script > const swiperCSS = document.createElement("link"); swiperCSS.rel = "s…" at bounding box center [302, 252] width 419 height 275
type textarea "document.body.appendChild(swiperJS); </script>"
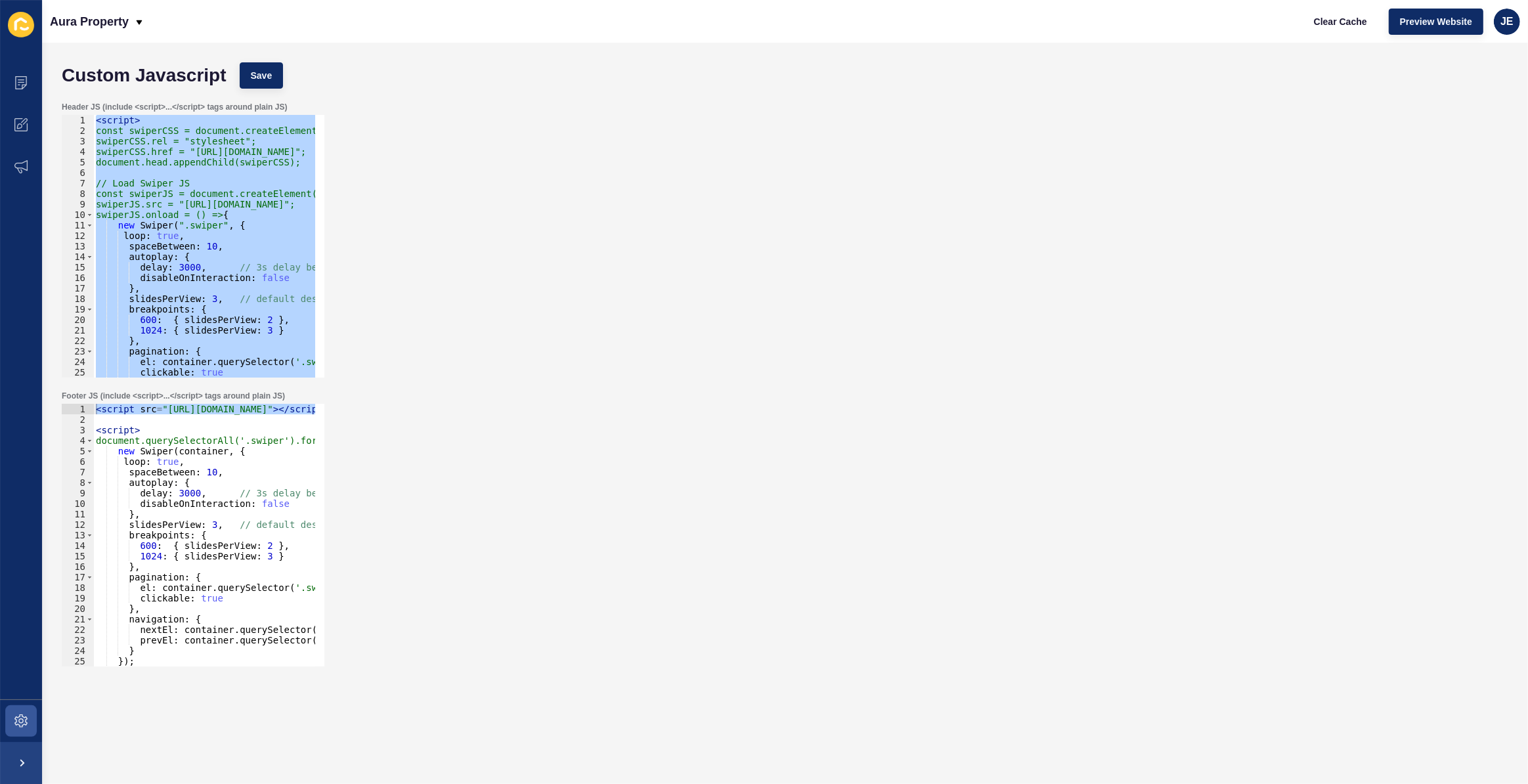
click at [169, 491] on div "< script src = "https://cdn.jsdelivr.net/npm/swiper@11/swiper-bundle.min.js" > …" at bounding box center [305, 541] width 425 height 275
type textarea "</script>"
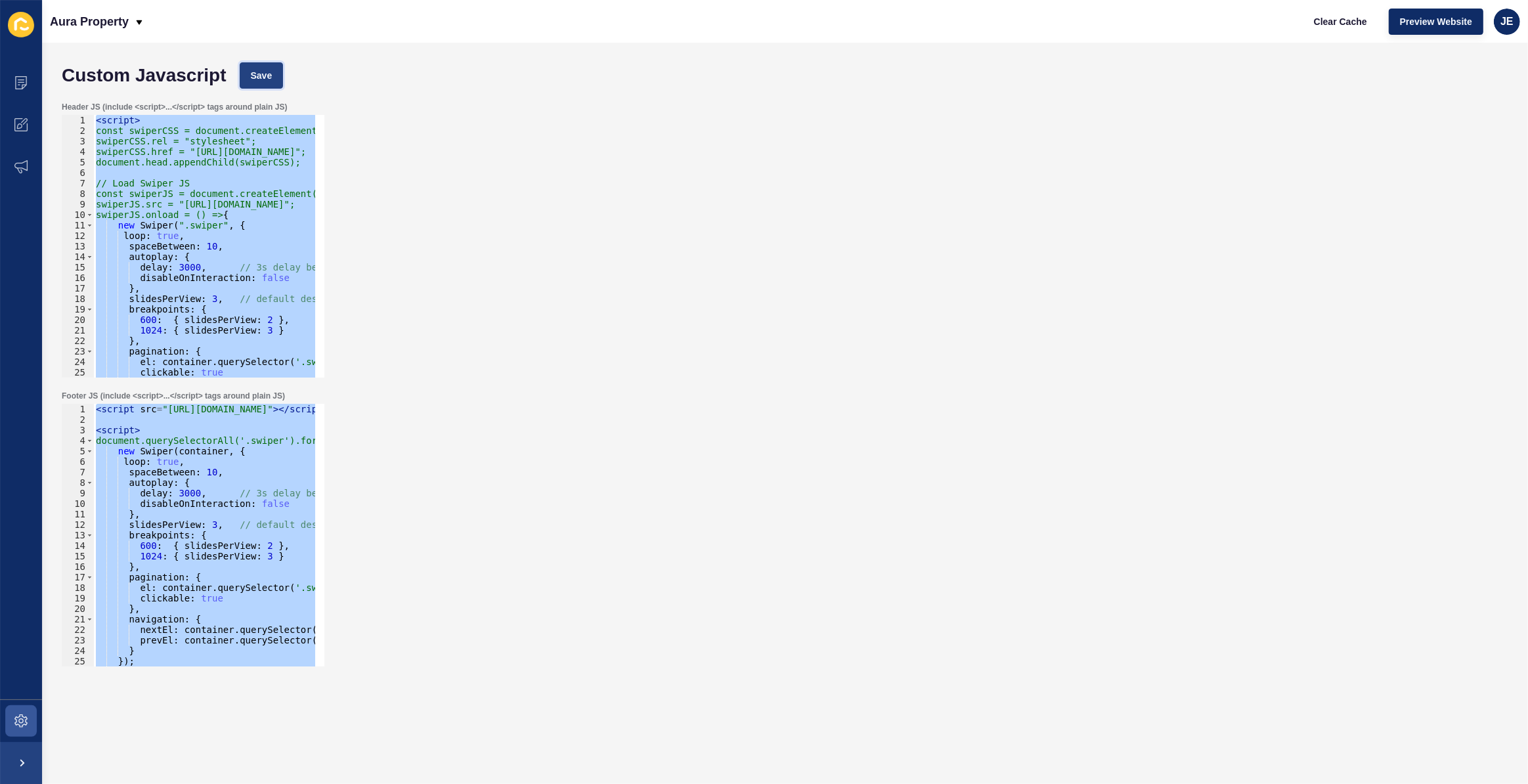
click at [268, 76] on span "Save" at bounding box center [262, 76] width 22 height 13
click at [155, 238] on div "< script > const swiperCSS = document.createElement("link"); swiperCSS.rel = "s…" at bounding box center [204, 246] width 222 height 263
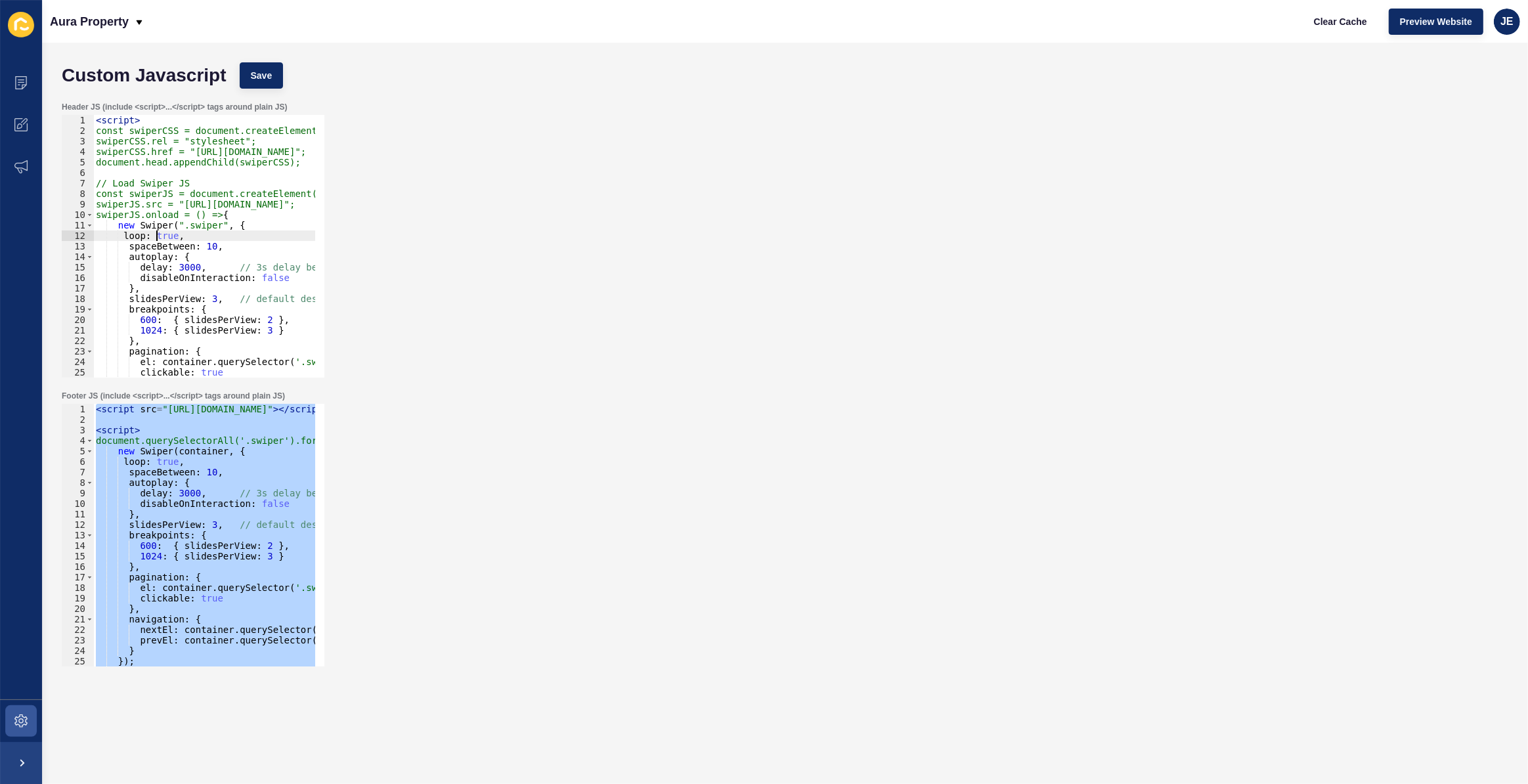
type textarea "document.body.appendChild(swiperJS); </script>"
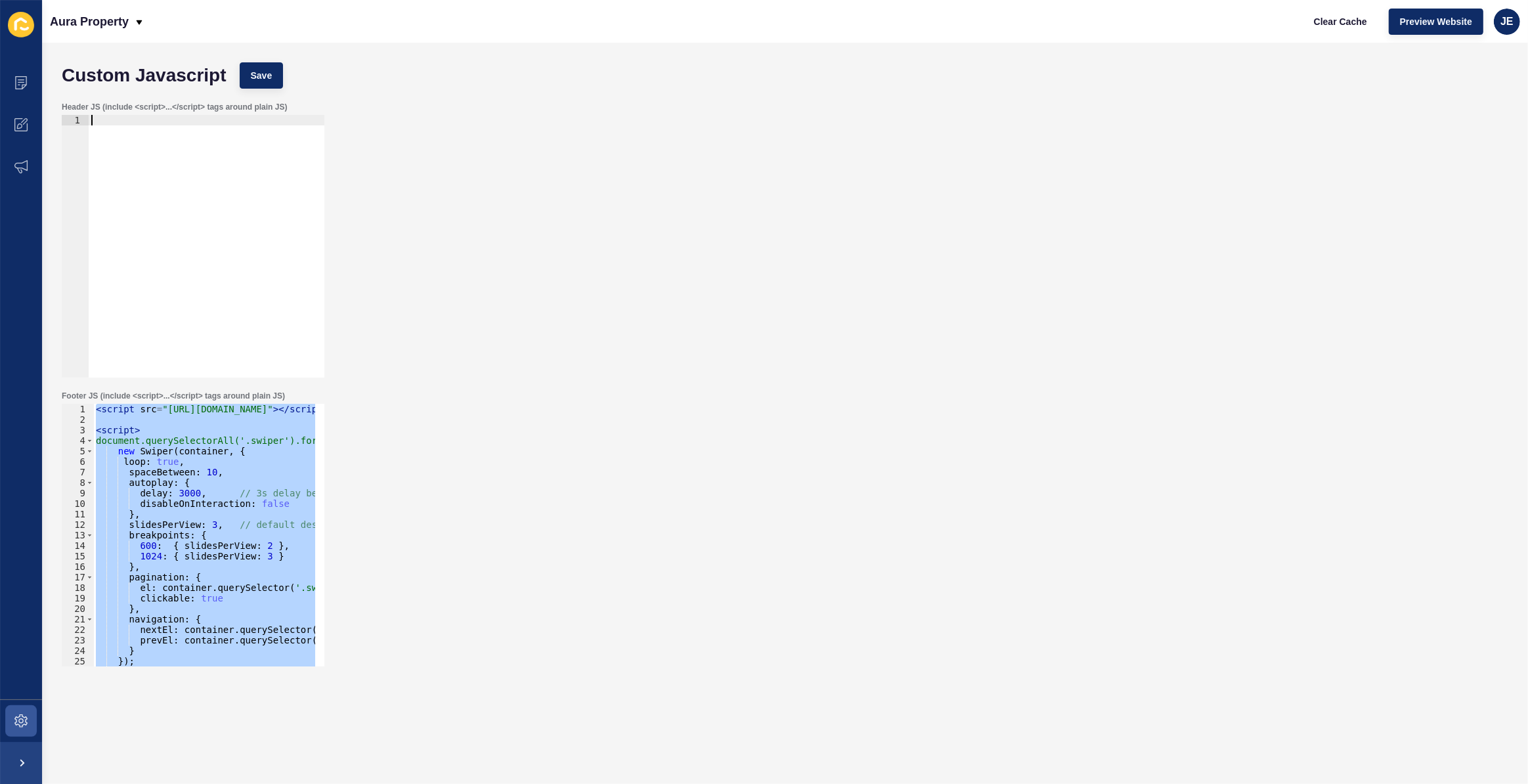
click at [177, 515] on div "< script src = "https://cdn.jsdelivr.net/npm/swiper@11/swiper-bundle.min.js" > …" at bounding box center [204, 534] width 222 height 263
paste textarea
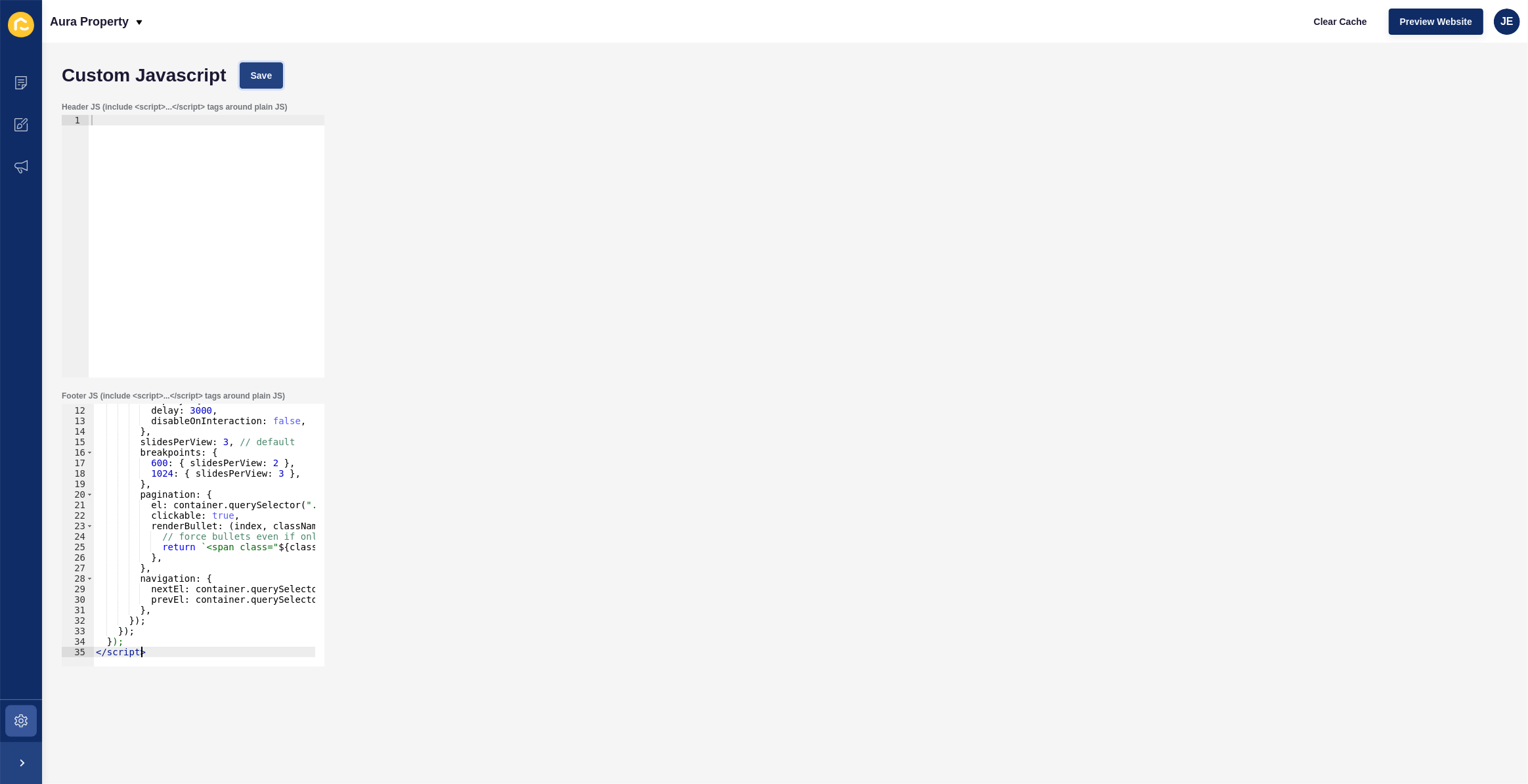
click at [260, 81] on span "Save" at bounding box center [262, 76] width 22 height 13
click at [214, 439] on div "autoplay : { delay : 3000 , disableOnInteraction : false , } , slidesPerView : …" at bounding box center [331, 532] width 476 height 275
click at [272, 65] on div "Custom Javascript Save" at bounding box center [785, 76] width 1460 height 40
click at [269, 75] on span "Save" at bounding box center [262, 76] width 22 height 13
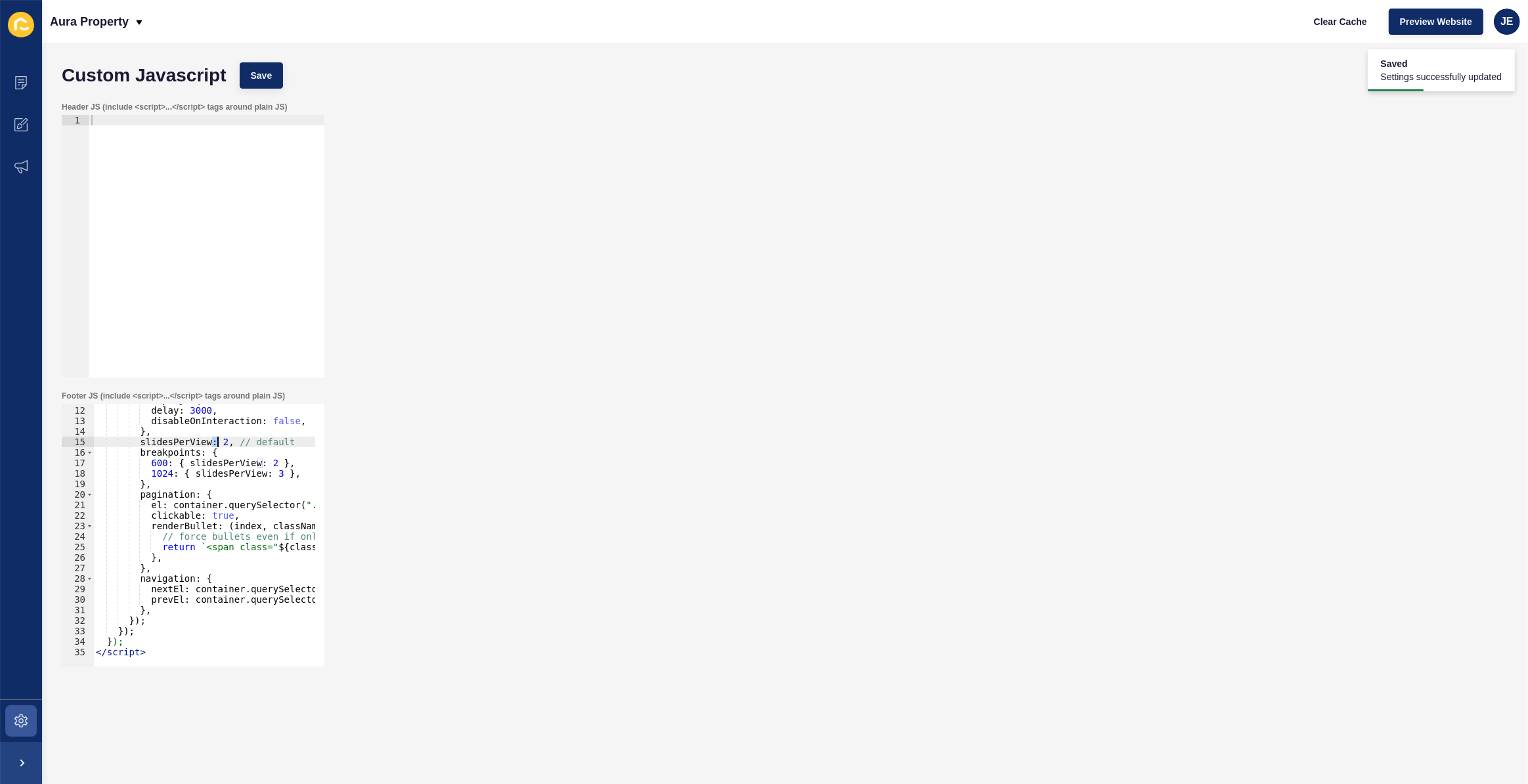
click at [217, 440] on div "autoplay : { delay : 3000 , disableOnInteraction : false , } , slidesPerView : …" at bounding box center [331, 532] width 476 height 275
click at [265, 474] on div "autoplay : { delay : 3000 , disableOnInteraction : false , } , slidesPerView : …" at bounding box center [331, 532] width 476 height 275
click at [265, 76] on span "Save" at bounding box center [262, 76] width 22 height 13
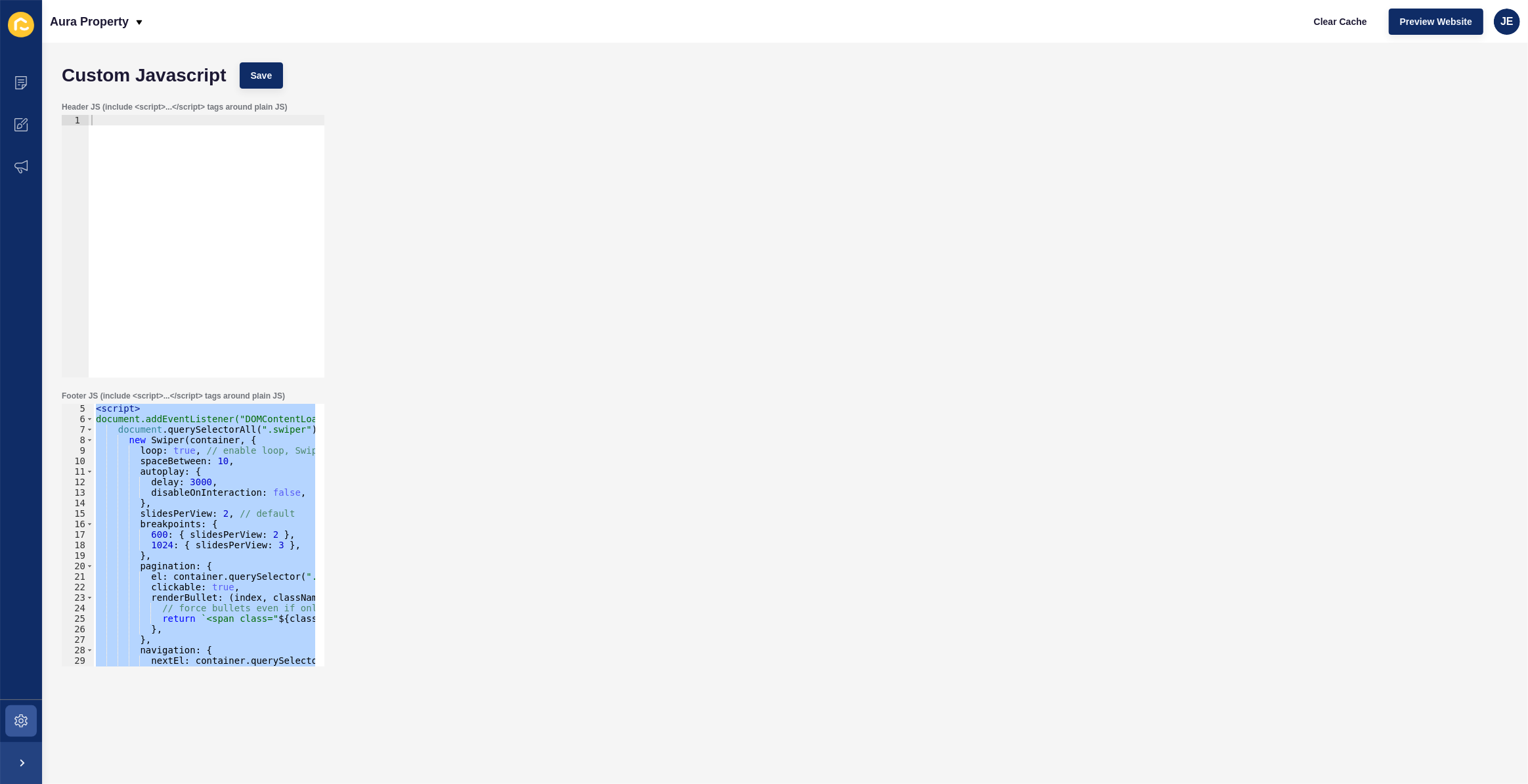
scroll to position [6, 0]
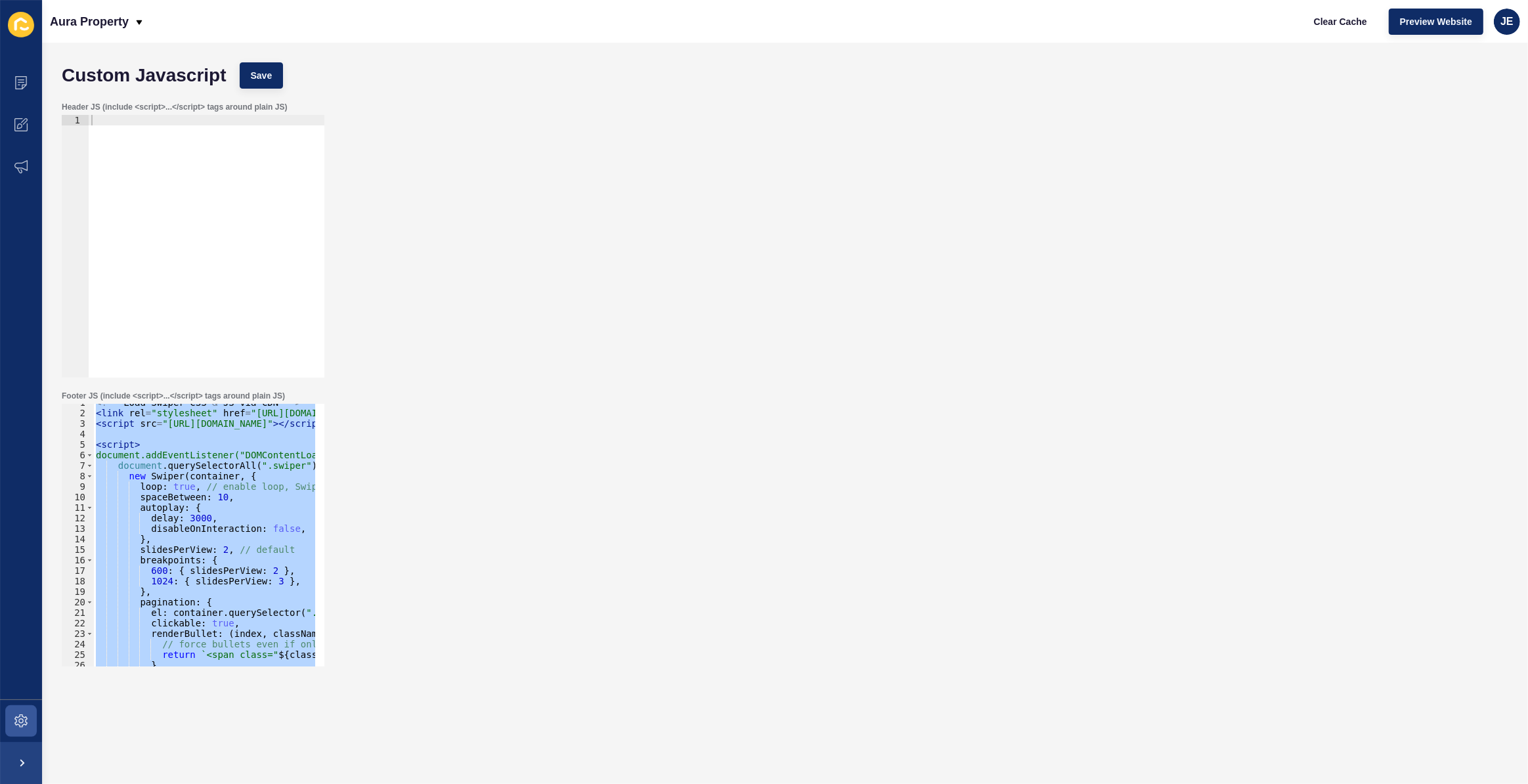
click at [214, 529] on div "<!-- Load Swiper CSS & JS via CDN --> < link rel = "stylesheet" href = "https:/…" at bounding box center [204, 534] width 222 height 263
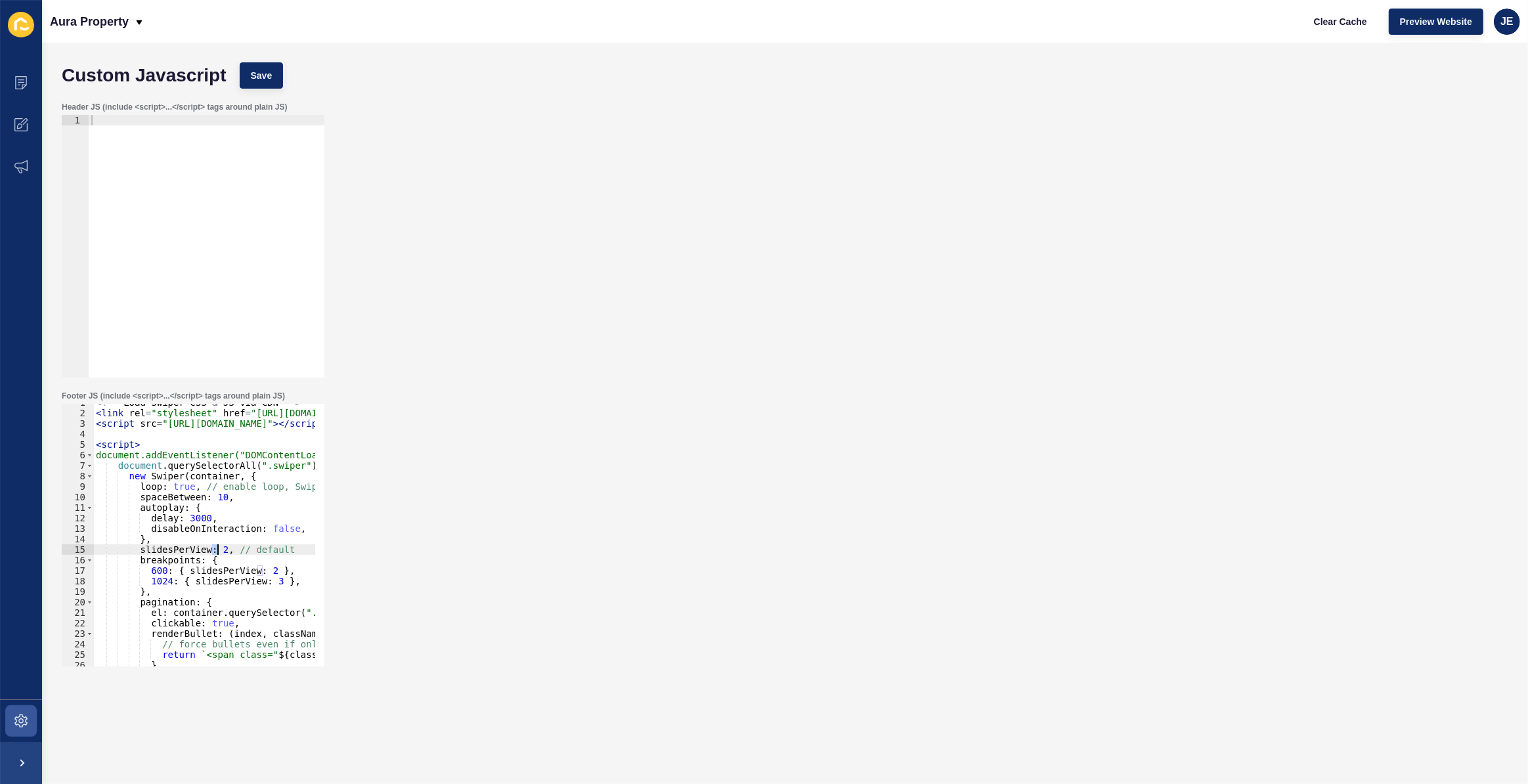
click at [217, 547] on div "<!-- Load Swiper CSS & JS via CDN --> < link rel = "stylesheet" href = "https:/…" at bounding box center [331, 534] width 476 height 275
click at [689, 236] on div "Header JS (include <script>...</script> tags around plain JS) 1 ההההההההההההההה…" at bounding box center [785, 240] width 1460 height 289
click at [251, 75] on span "Save" at bounding box center [262, 76] width 22 height 13
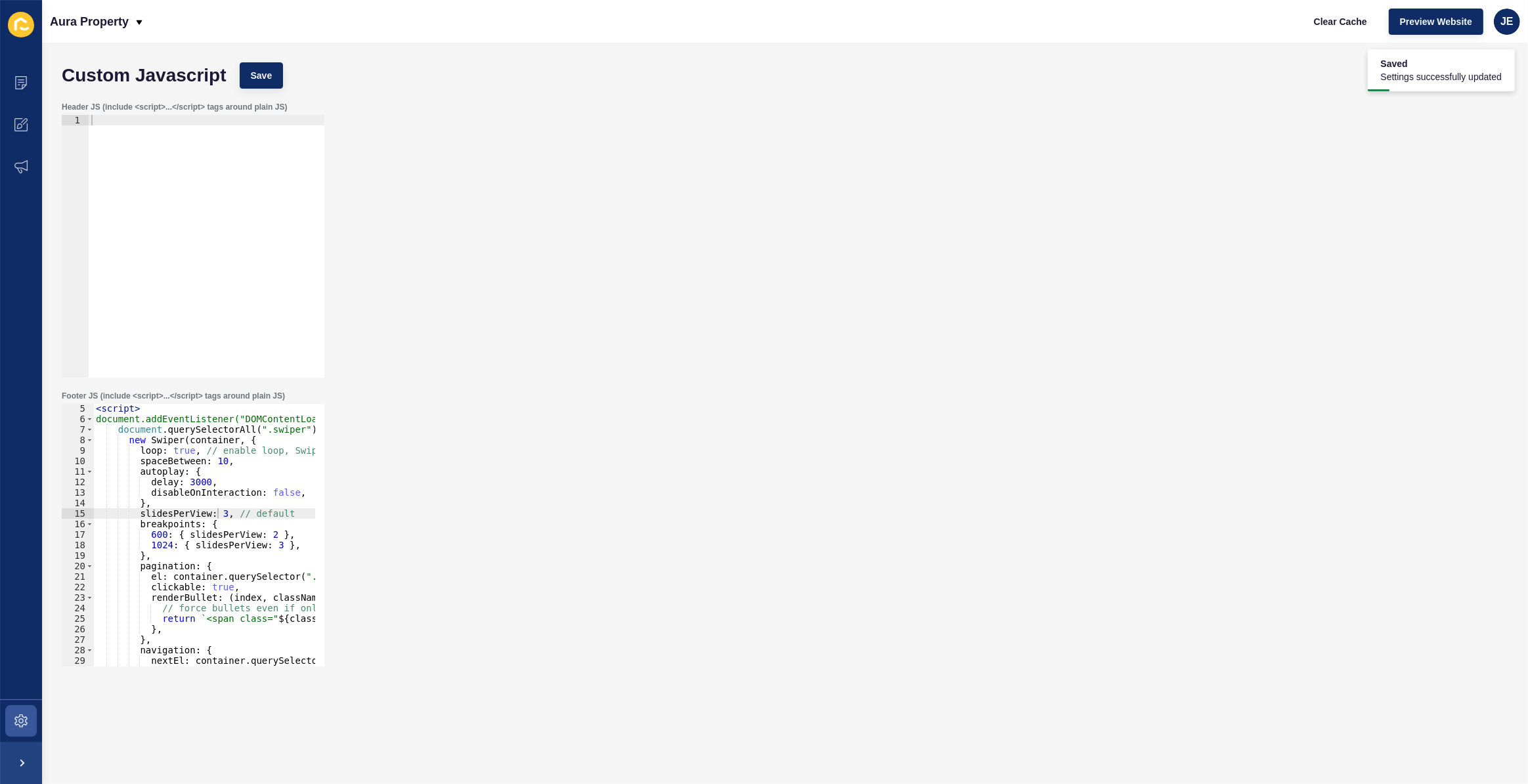
scroll to position [42, 0]
click at [185, 555] on div "< script > document.addEventListener("DOMContentLoaded", () => { document . que…" at bounding box center [331, 541] width 476 height 275
click at [213, 462] on div "< script > document.addEventListener("DOMContentLoaded", () => { document . que…" at bounding box center [331, 541] width 476 height 275
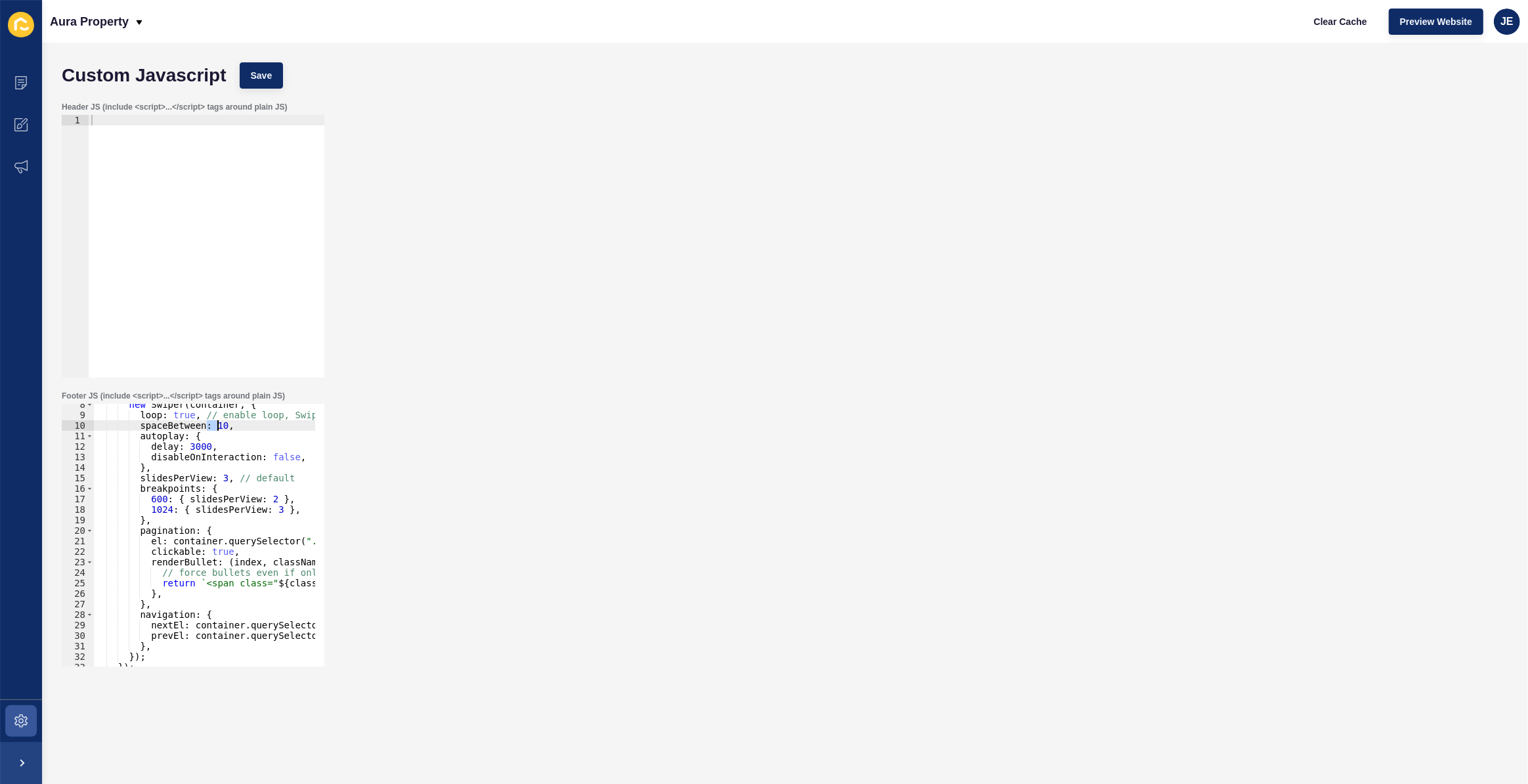
scroll to position [78, 0]
click at [178, 479] on div "new Swiper ( container , { loop : true , // enable loop, Swiper will auto-clone…" at bounding box center [331, 536] width 476 height 275
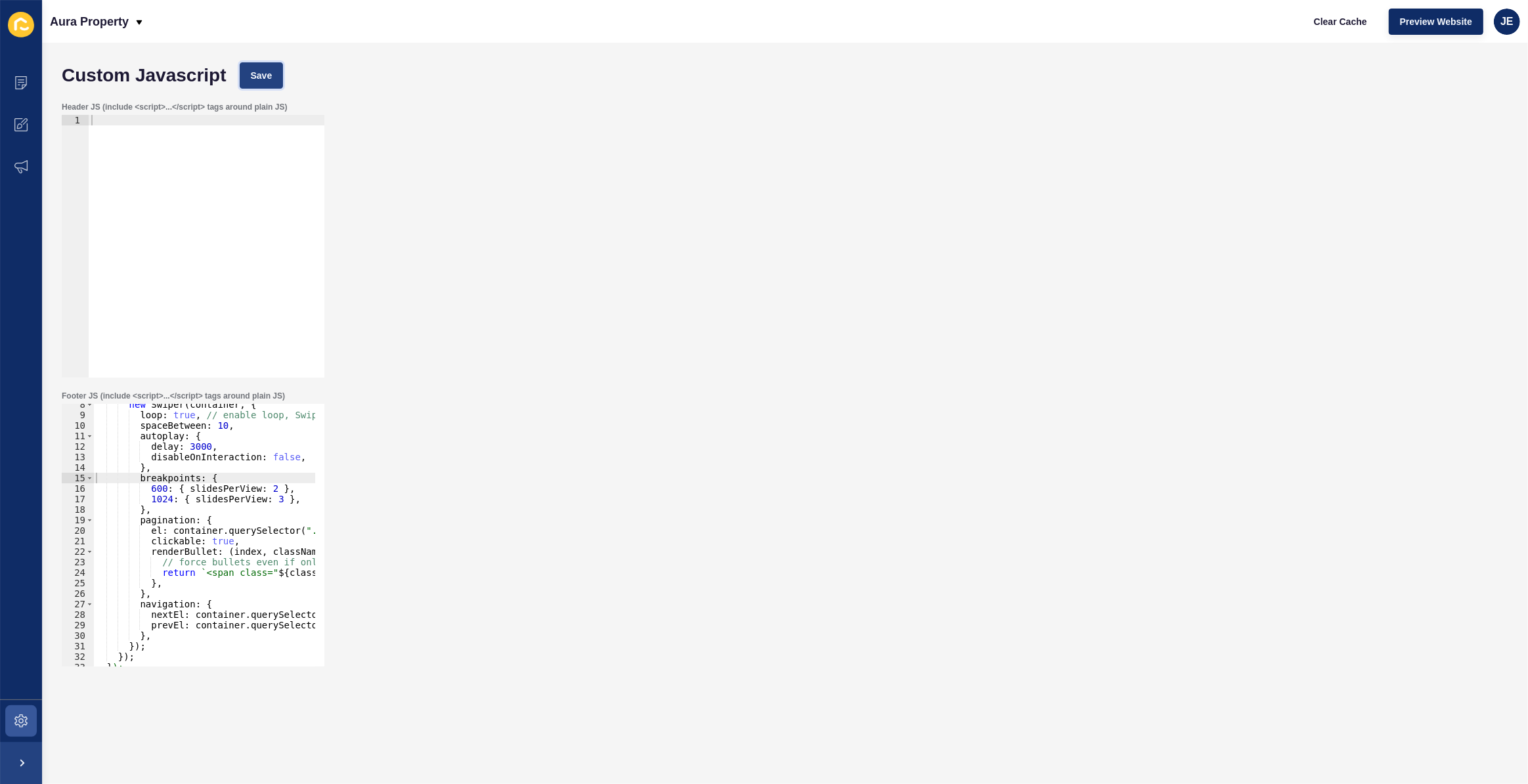
click at [262, 80] on span "Save" at bounding box center [262, 76] width 22 height 13
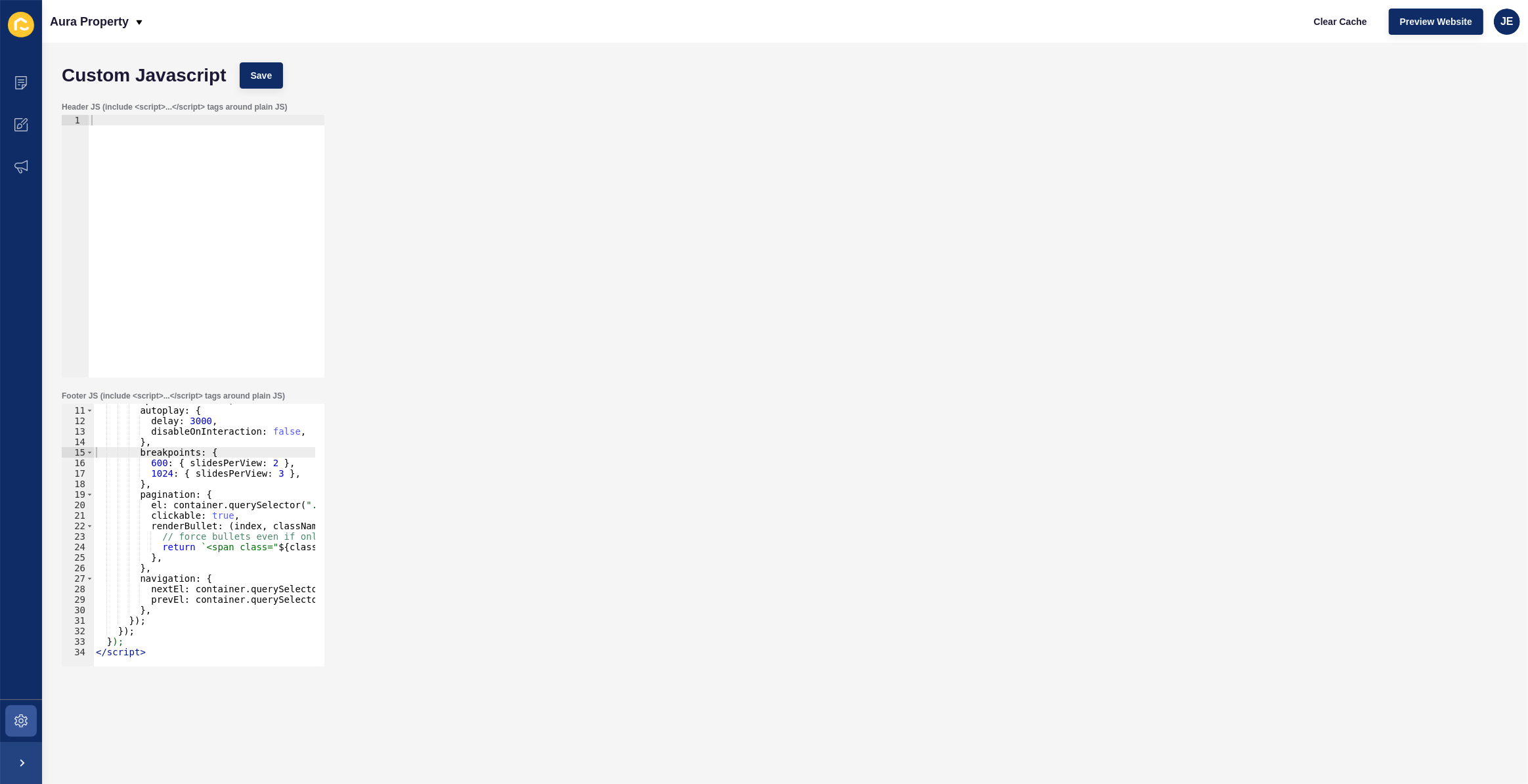
click at [177, 494] on div "spaceBetween : 10 , autoplay : { delay : 3000 , disableOnInteraction : false , …" at bounding box center [331, 532] width 476 height 275
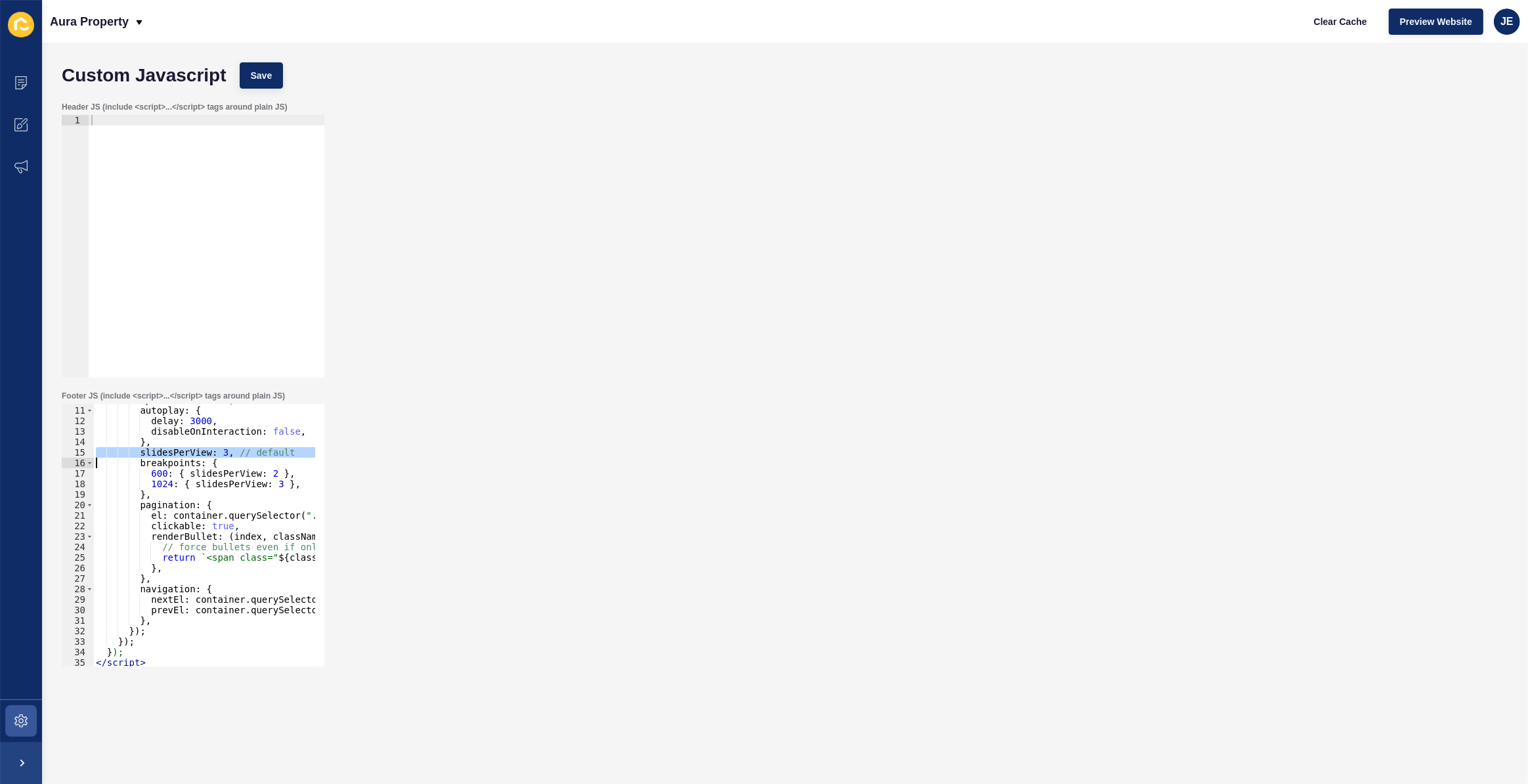
click at [204, 465] on div "spaceBetween : 10 , autoplay : { delay : 3000 , disableOnInteraction : false , …" at bounding box center [331, 532] width 476 height 275
drag, startPoint x: 229, startPoint y: 451, endPoint x: 301, endPoint y: 449, distance: 72.0
click at [301, 449] on div "spaceBetween : 10 , autoplay : { delay : 3000 , disableOnInteraction : false , …" at bounding box center [331, 532] width 476 height 275
click at [216, 452] on div "spaceBetween : 10 , autoplay : { delay : 3000 , disableOnInteraction : false , …" at bounding box center [331, 532] width 476 height 275
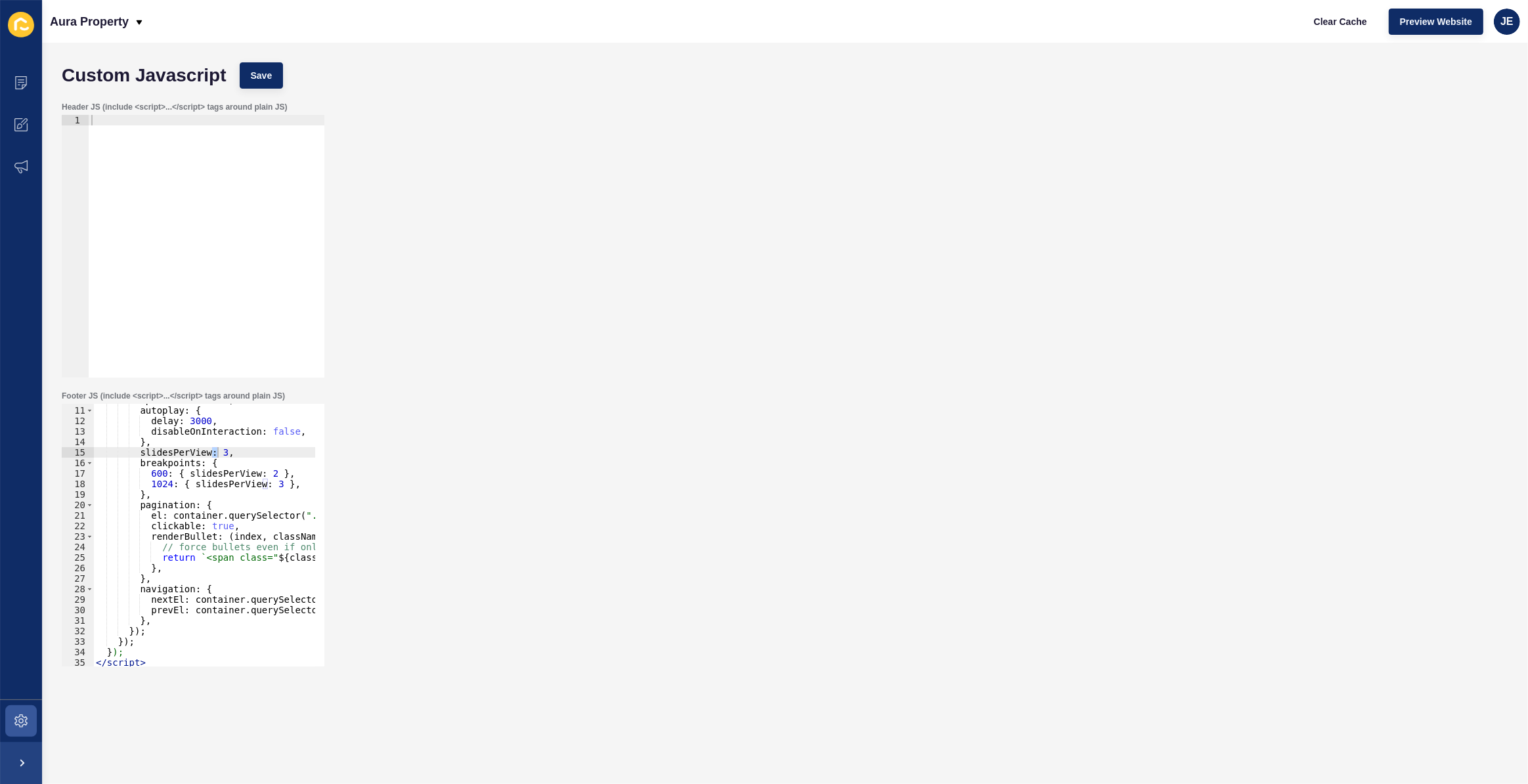
click at [532, 512] on div "Footer JS (include <script>...</script> tags around plain JS) slidesPerView: 3,…" at bounding box center [785, 529] width 1460 height 289
click at [170, 563] on div "spaceBetween : 10 , autoplay : { delay : 3000 , disableOnInteraction : false , …" at bounding box center [331, 532] width 476 height 275
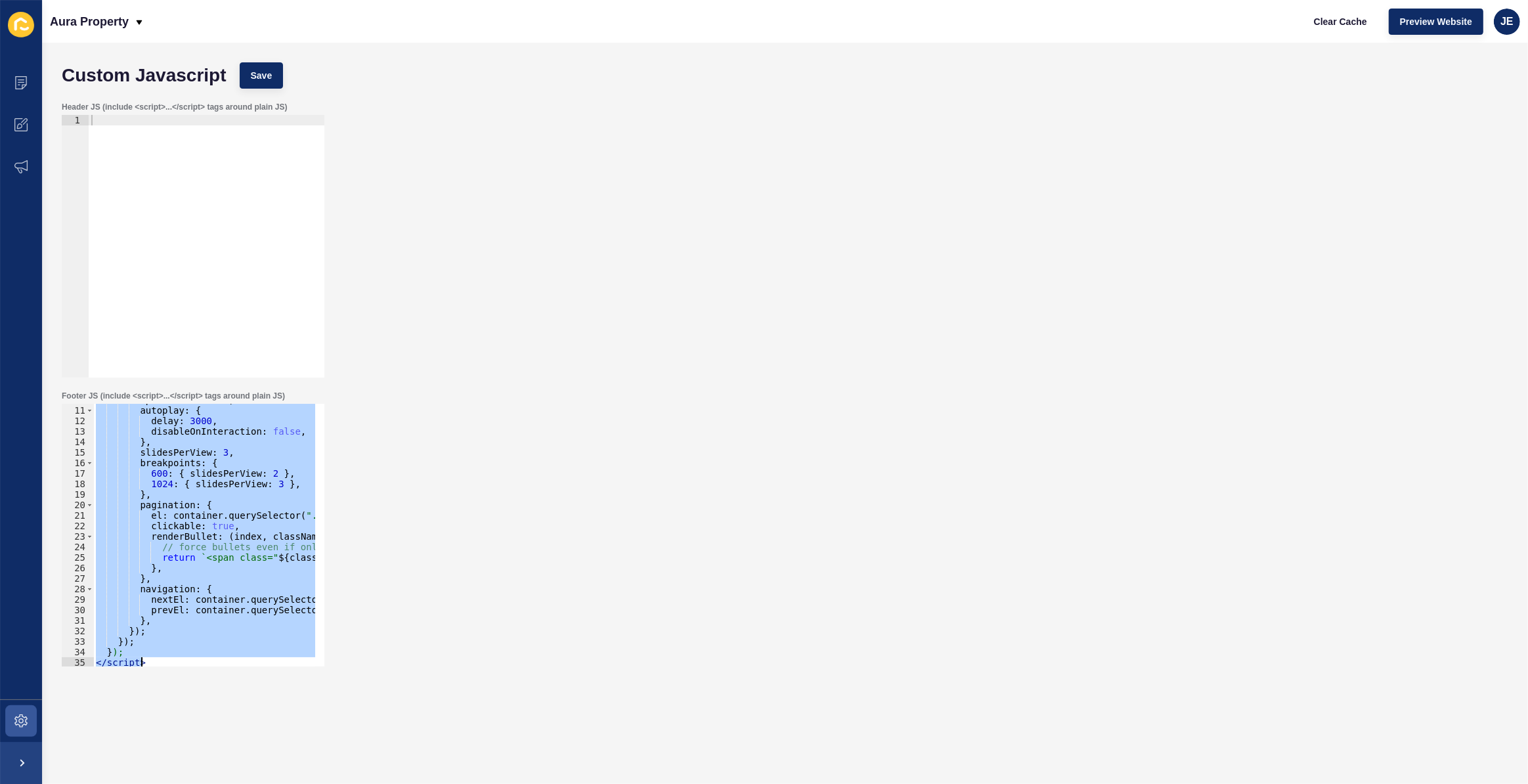
click at [205, 481] on div "spaceBetween : 10 , autoplay : { delay : 3000 , disableOnInteraction : false , …" at bounding box center [204, 534] width 222 height 263
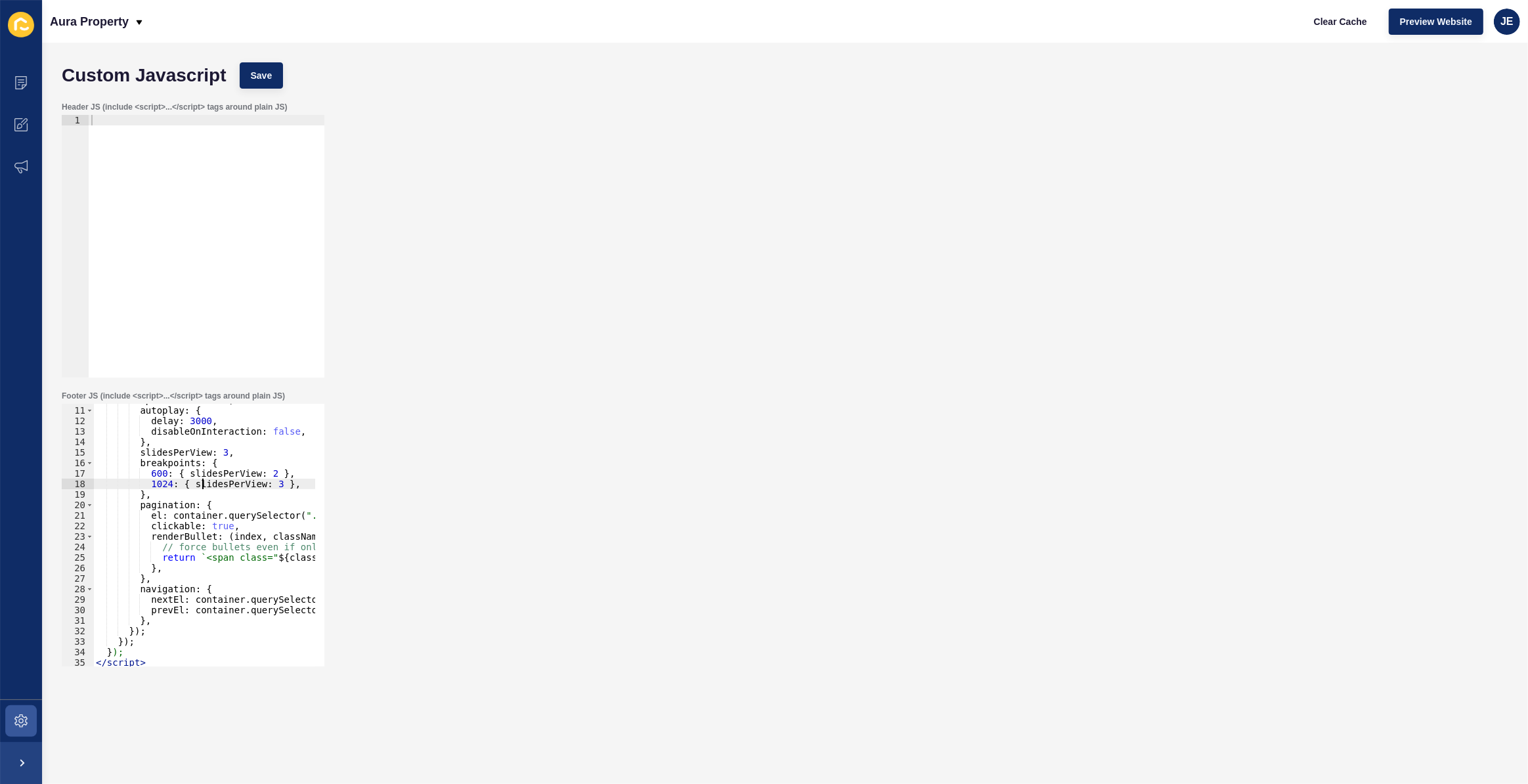
scroll to position [0, 0]
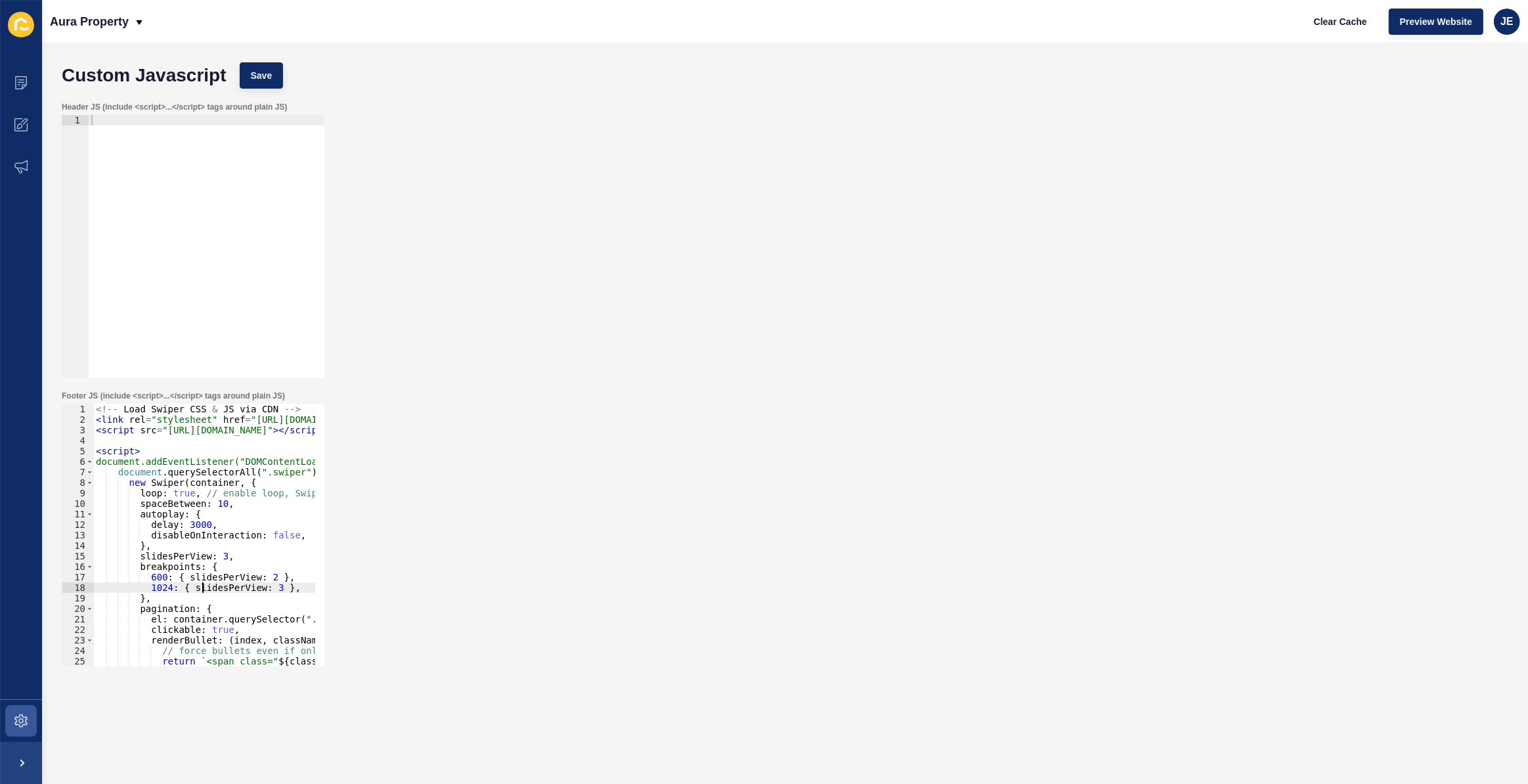
click at [198, 517] on div "<!-- Load Swiper CSS & JS via CDN --> < link rel = "stylesheet" href = "https:/…" at bounding box center [331, 541] width 476 height 275
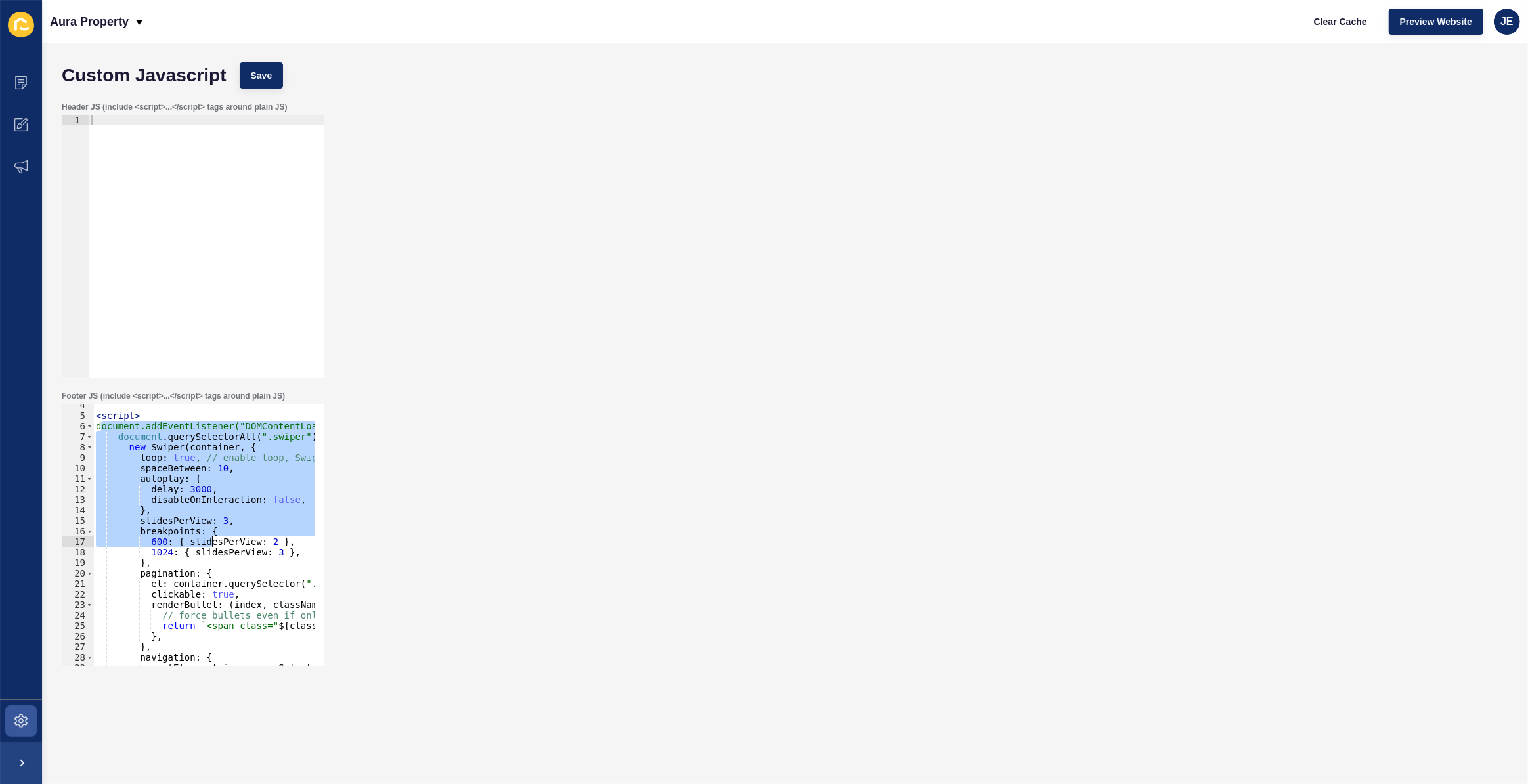
scroll to position [113, 0]
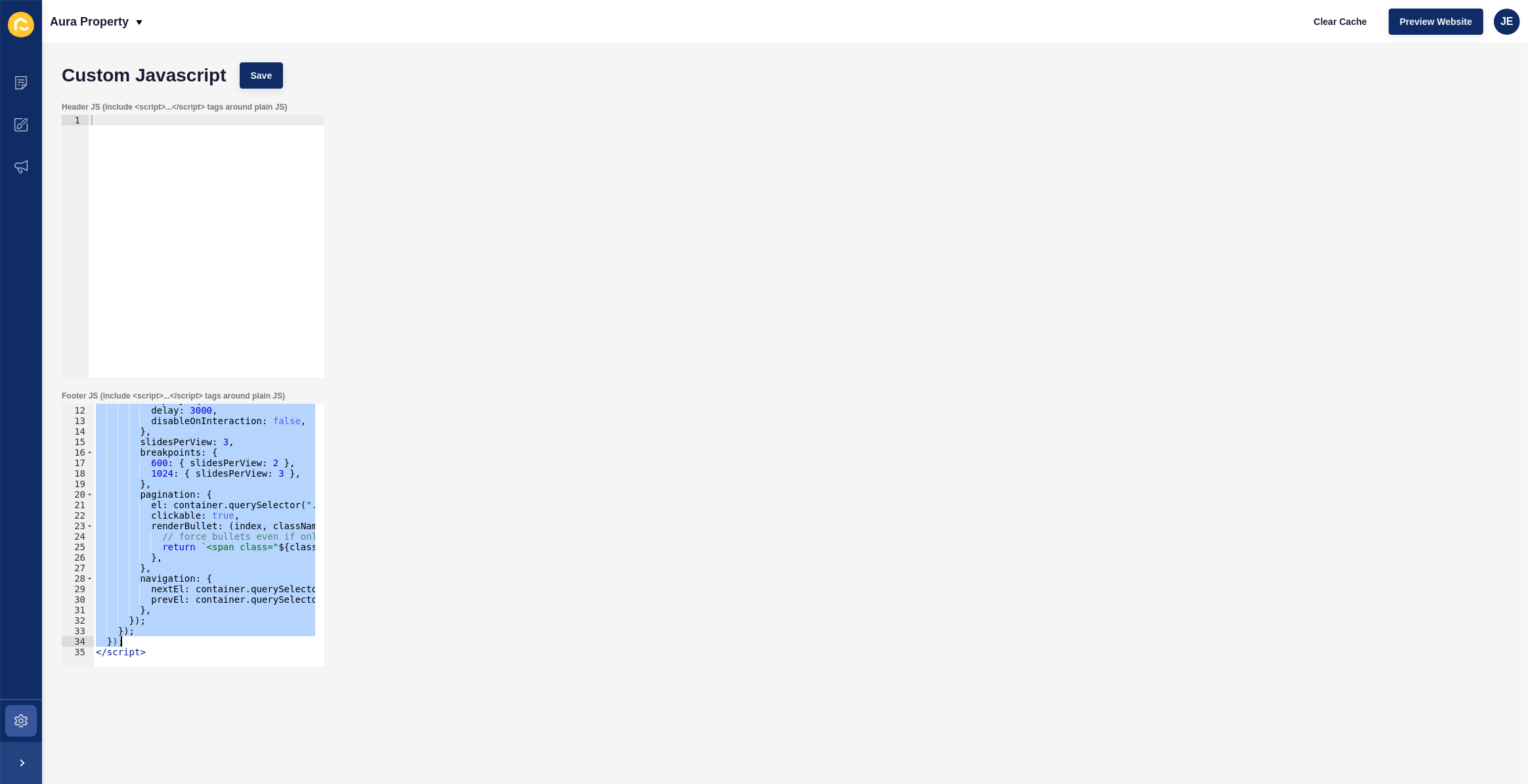
drag, startPoint x: 102, startPoint y: 463, endPoint x: 209, endPoint y: 638, distance: 205.1
click at [209, 638] on div "autoplay : { delay : 3000 , disableOnInteraction : false , } , slidesPerView : …" at bounding box center [331, 532] width 476 height 275
paste textarea
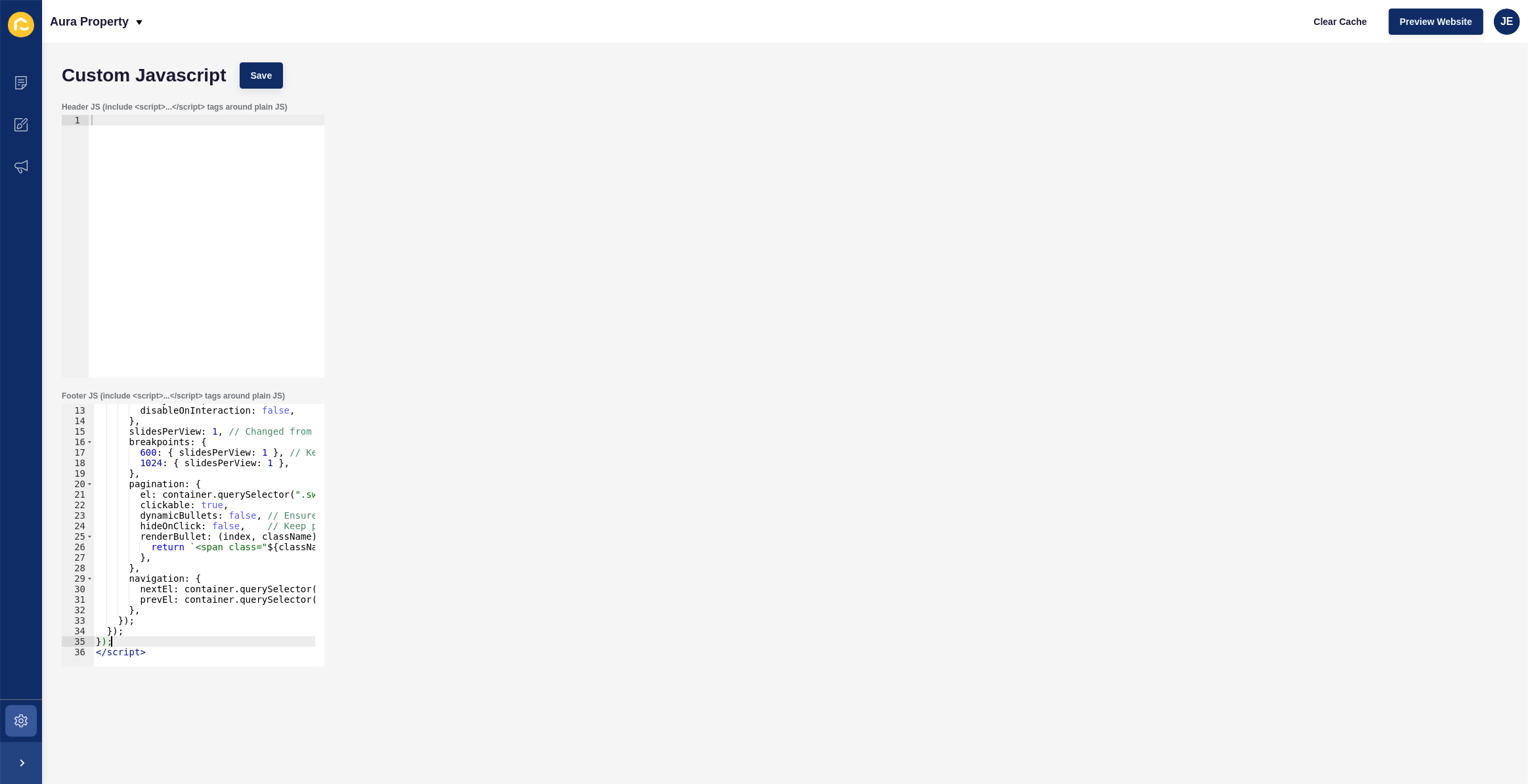
scroll to position [124, 0]
click at [260, 78] on span "Save" at bounding box center [262, 76] width 22 height 13
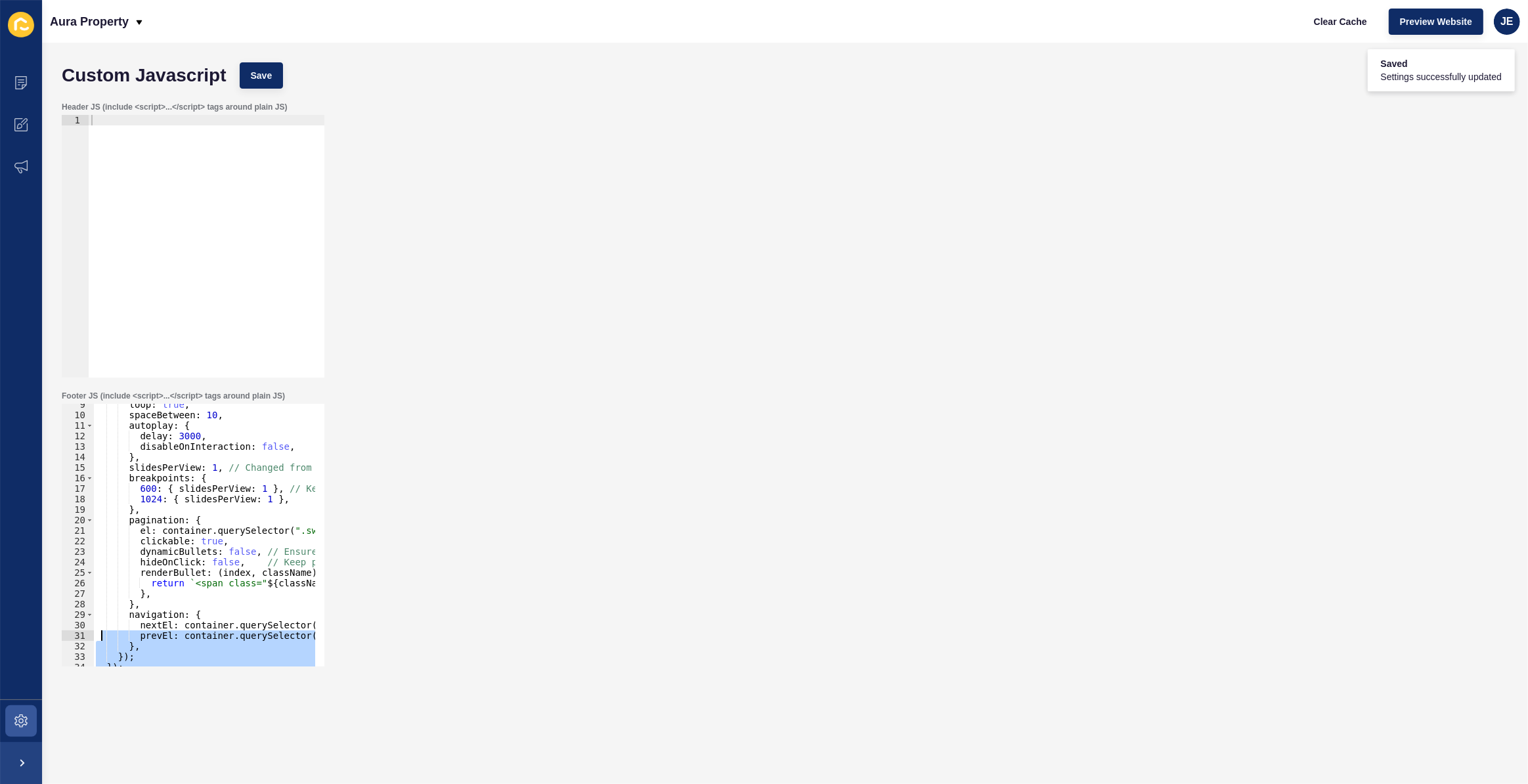
scroll to position [18, 0]
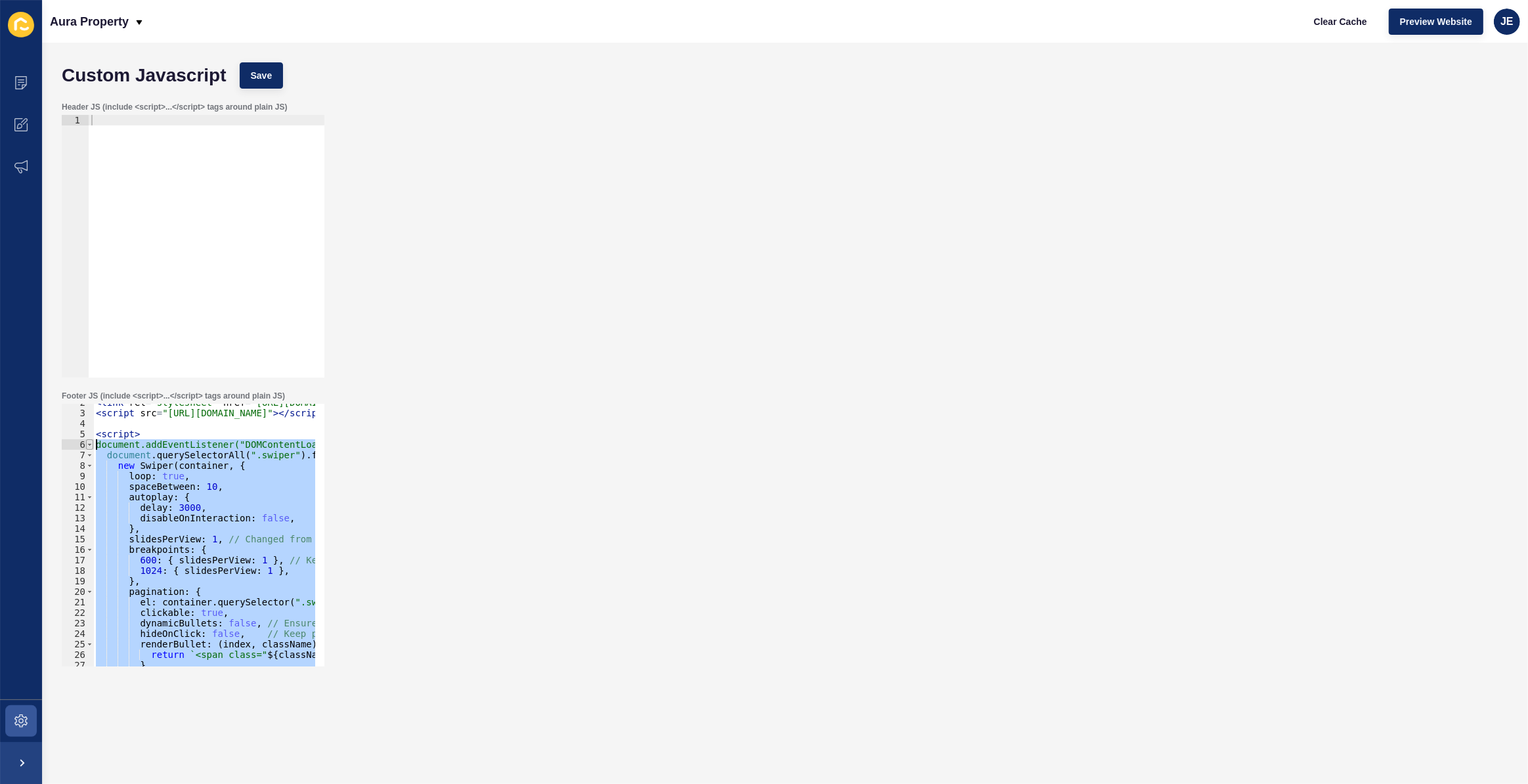
drag, startPoint x: 124, startPoint y: 639, endPoint x: 90, endPoint y: 447, distance: 195.0
click at [90, 447] on div "}); 2 3 4 5 6 7 8 9 10 11 12 13 14 15 16 17 18 19 20 21 22 23 24 25 26 27 28 29…" at bounding box center [193, 534] width 263 height 263
paste textarea "});"
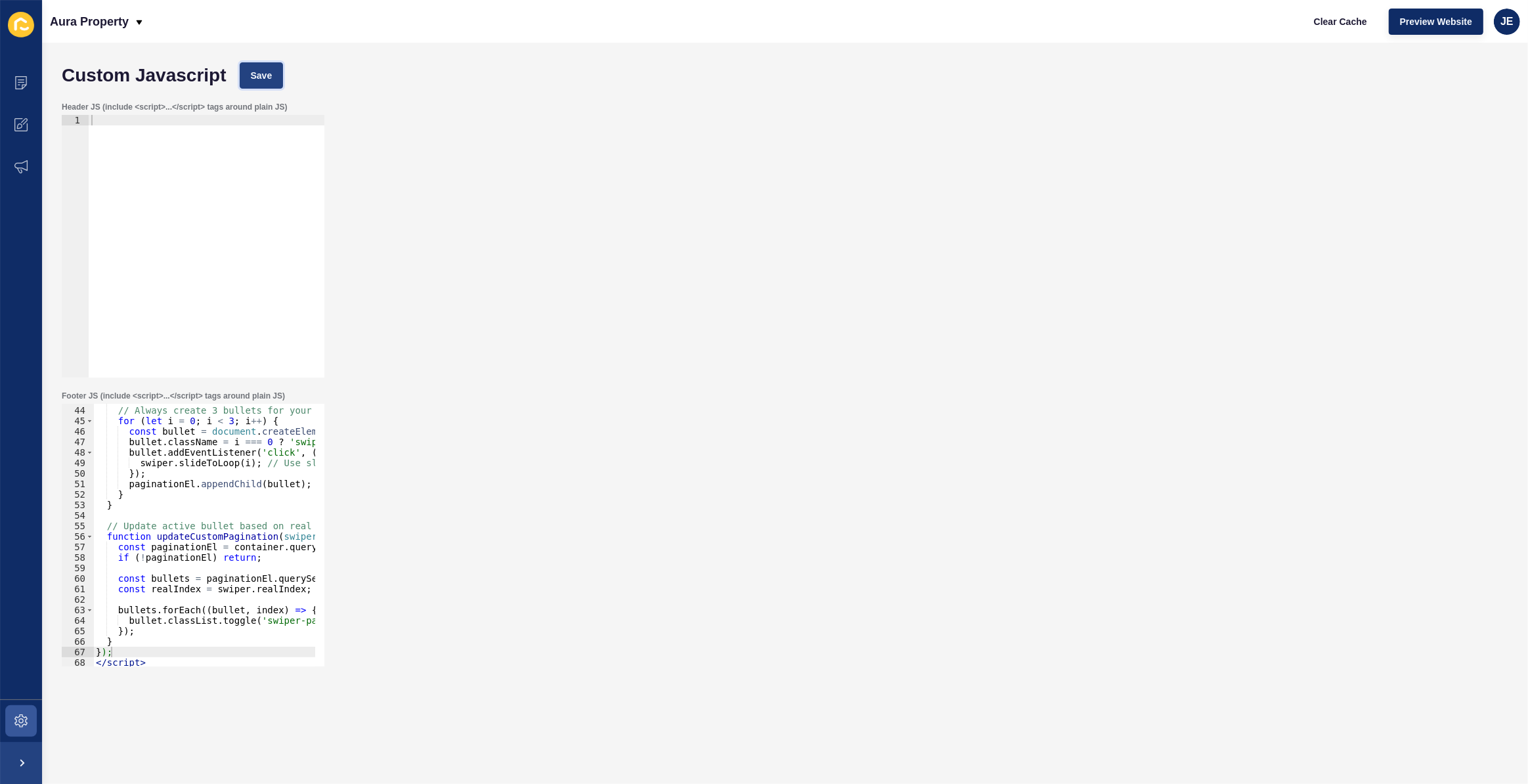
click at [256, 79] on span "Save" at bounding box center [262, 76] width 22 height 13
click at [243, 508] on div "// Always create 3 bullets for your 3 original slides for ( let i = 0 ; i < 3 ;…" at bounding box center [406, 532] width 628 height 275
type textarea "}); });"
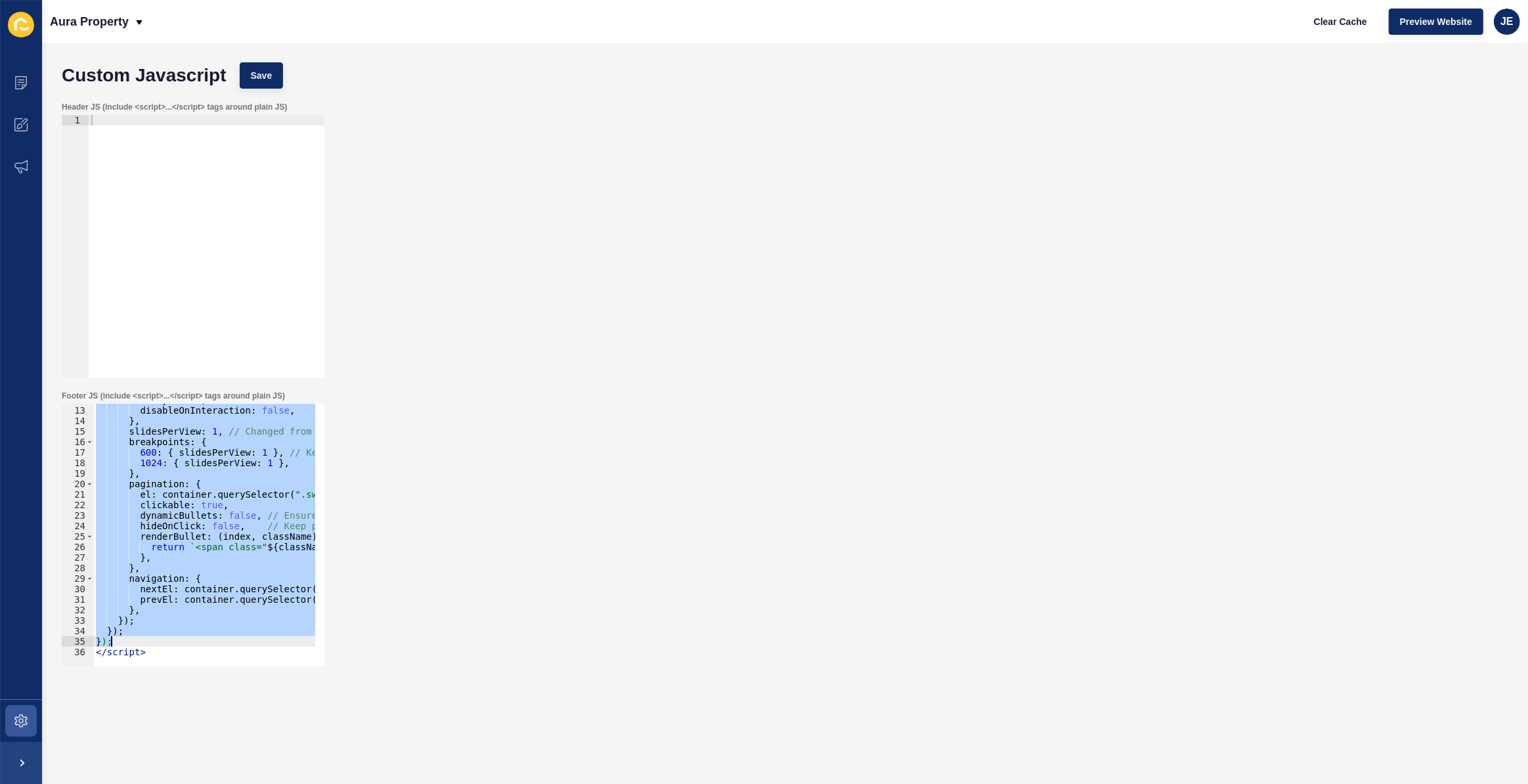
scroll to position [0, 0]
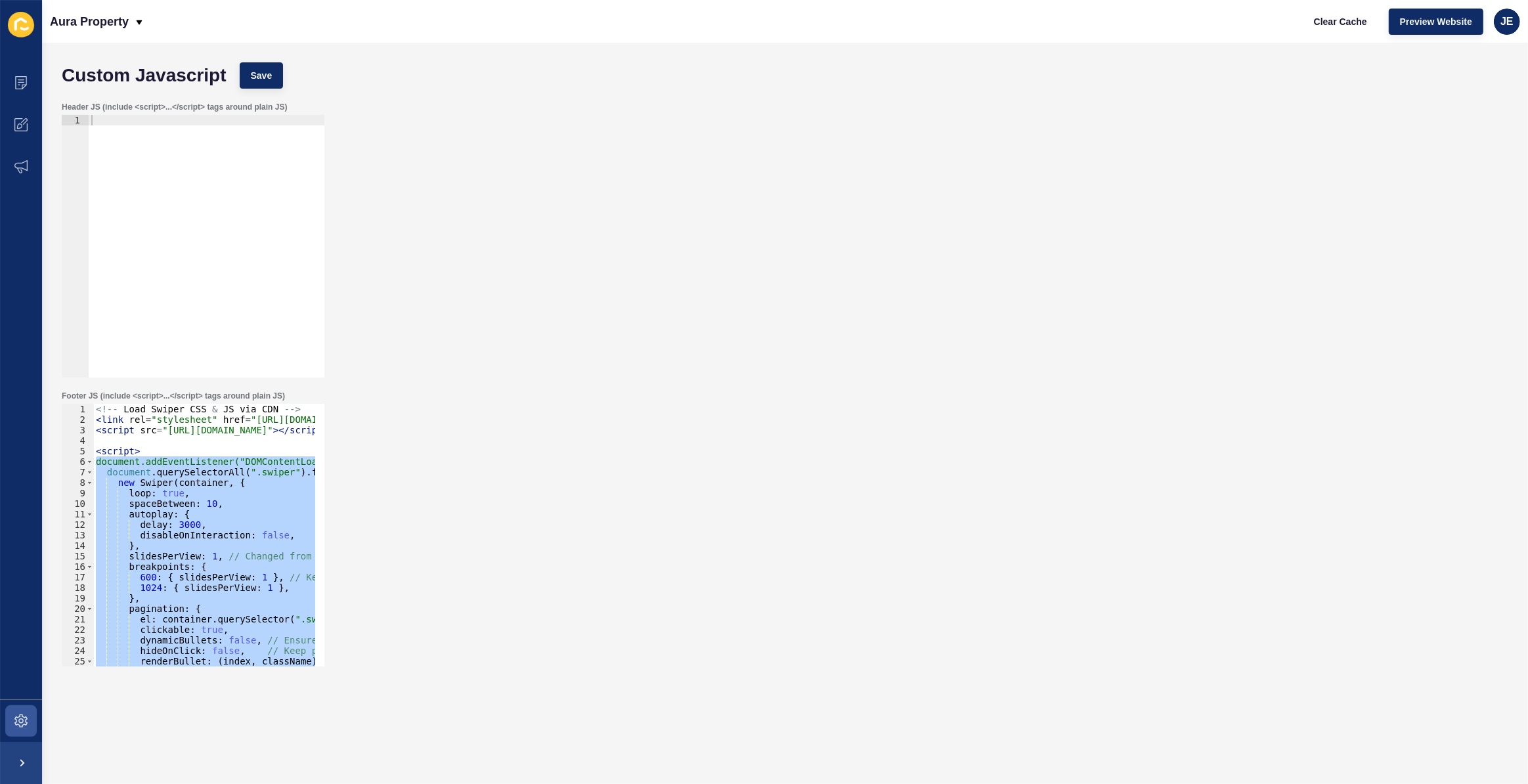
click at [191, 441] on div "<!-- Load Swiper CSS & JS via CDN --> < link rel = "stylesheet" href = "https:/…" at bounding box center [331, 541] width 476 height 275
click at [142, 503] on div "<!-- Load Swiper CSS & JS via CDN --> < link rel = "stylesheet" href = "https:/…" at bounding box center [204, 534] width 222 height 263
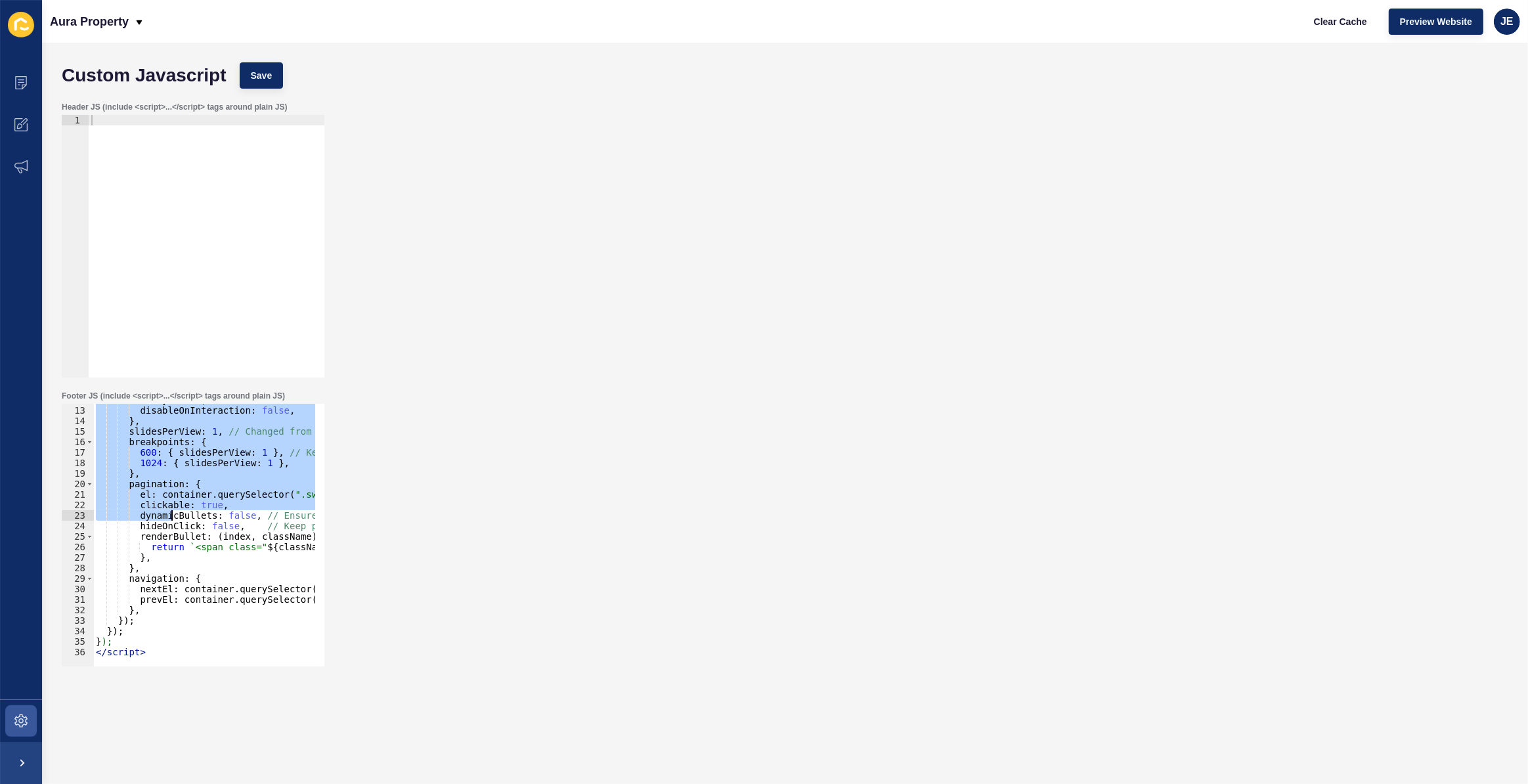
scroll to position [124, 0]
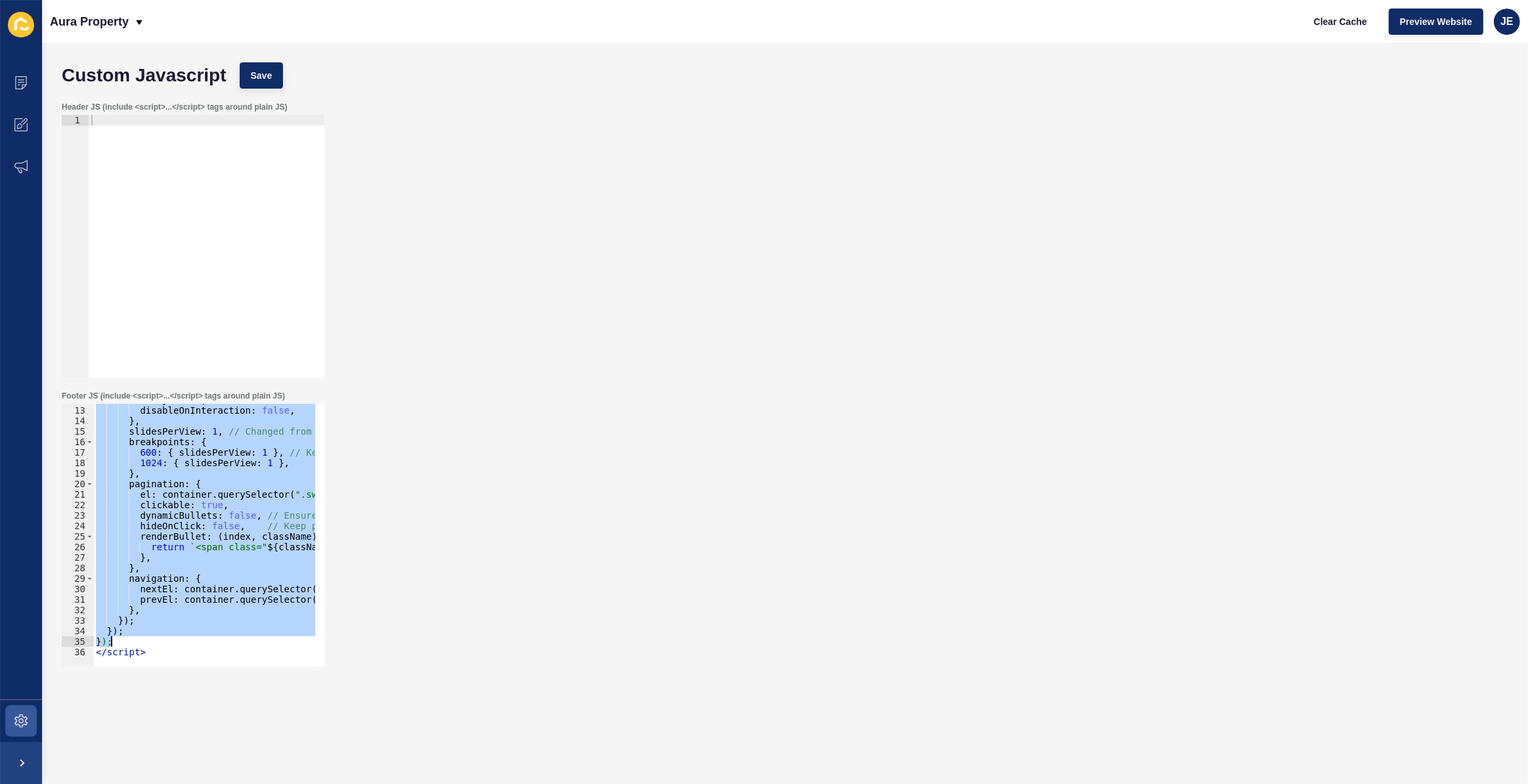
drag, startPoint x: 99, startPoint y: 463, endPoint x: 184, endPoint y: 637, distance: 193.7
click at [184, 637] on div "delay : 3000 , disableOnInteraction : false , } , slidesPerView : 1 , // Change…" at bounding box center [331, 532] width 476 height 275
paste textarea
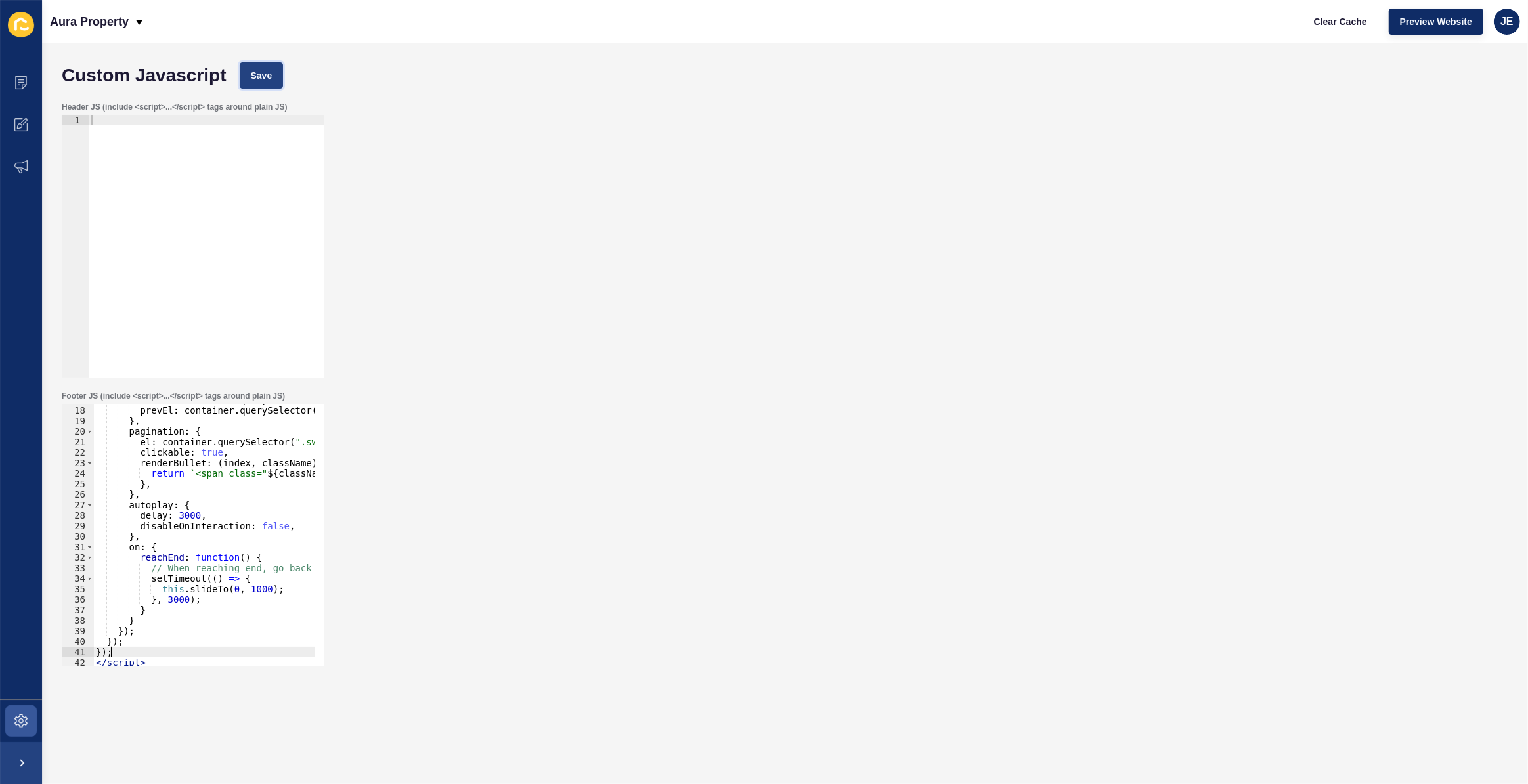
click at [273, 79] on button "Save" at bounding box center [262, 76] width 44 height 27
click at [138, 597] on div "nextEl : container . querySelector ( ".swiper-button-next" ) , prevEl : contain…" at bounding box center [331, 532] width 476 height 275
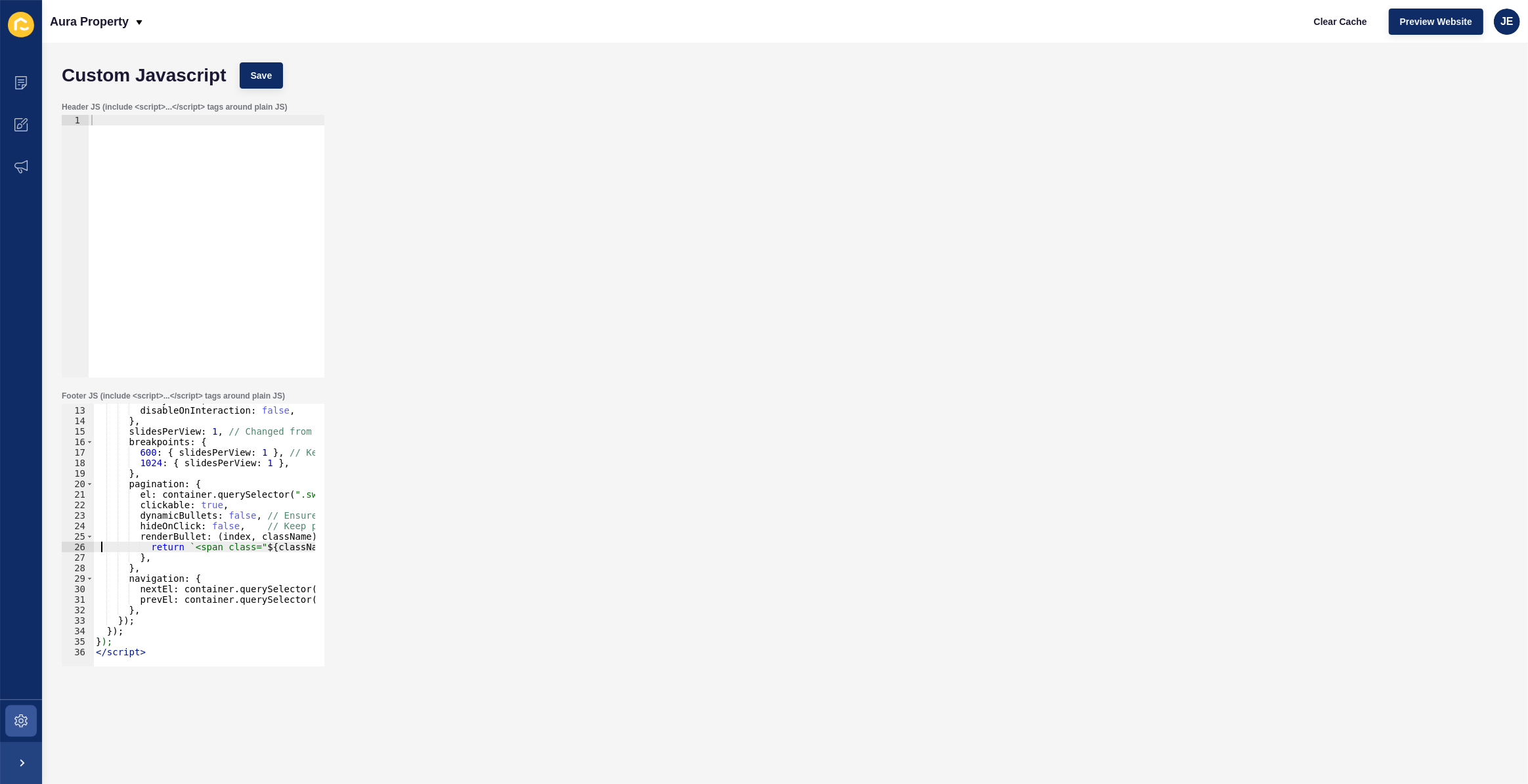
click at [128, 603] on div "delay : 3000 , disableOnInteraction : false , } , slidesPerView : 1 , // Change…" at bounding box center [331, 532] width 476 height 275
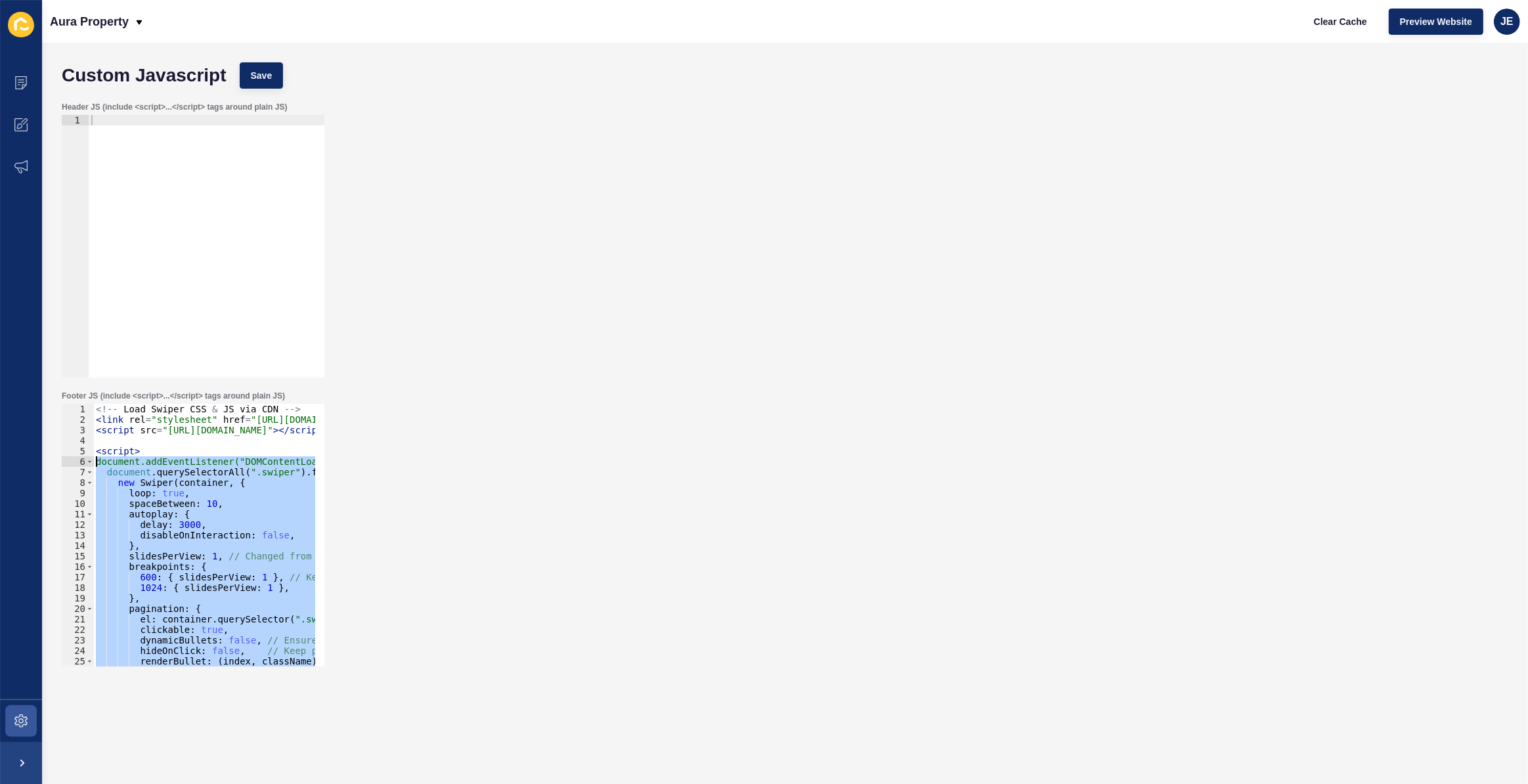
drag, startPoint x: 120, startPoint y: 646, endPoint x: 79, endPoint y: 462, distance: 188.5
click at [79, 462] on div "prevEl: container.querySelector(".swiper-button-prev"), 1 2 3 4 5 6 7 8 9 10 11…" at bounding box center [193, 534] width 263 height 263
paste textarea "});"
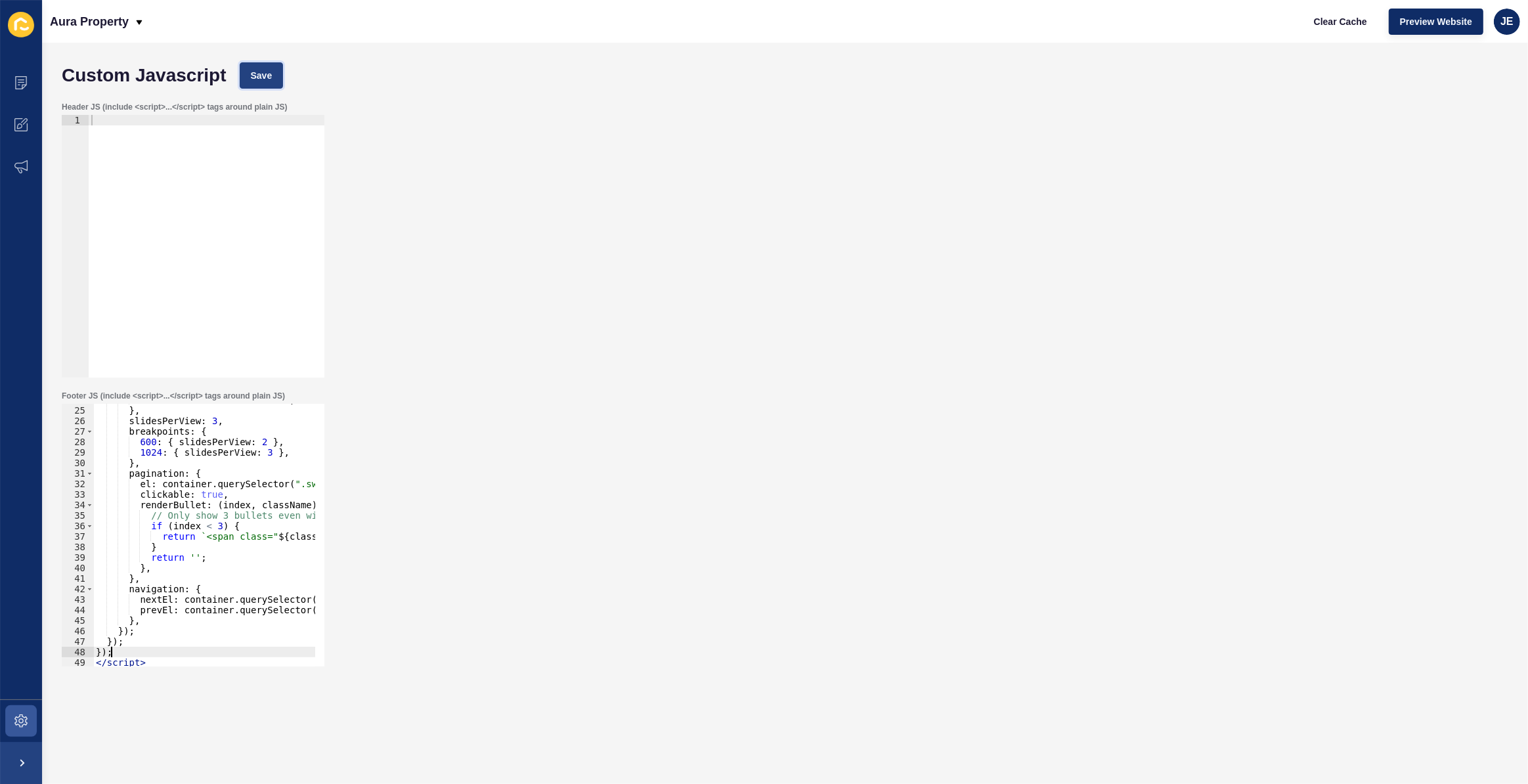
click at [263, 81] on span "Save" at bounding box center [262, 76] width 22 height 13
click at [228, 531] on div "disableOnInteraction : false , } , slidesPerView : 3 , breakpoints : { 600 : { …" at bounding box center [331, 532] width 476 height 275
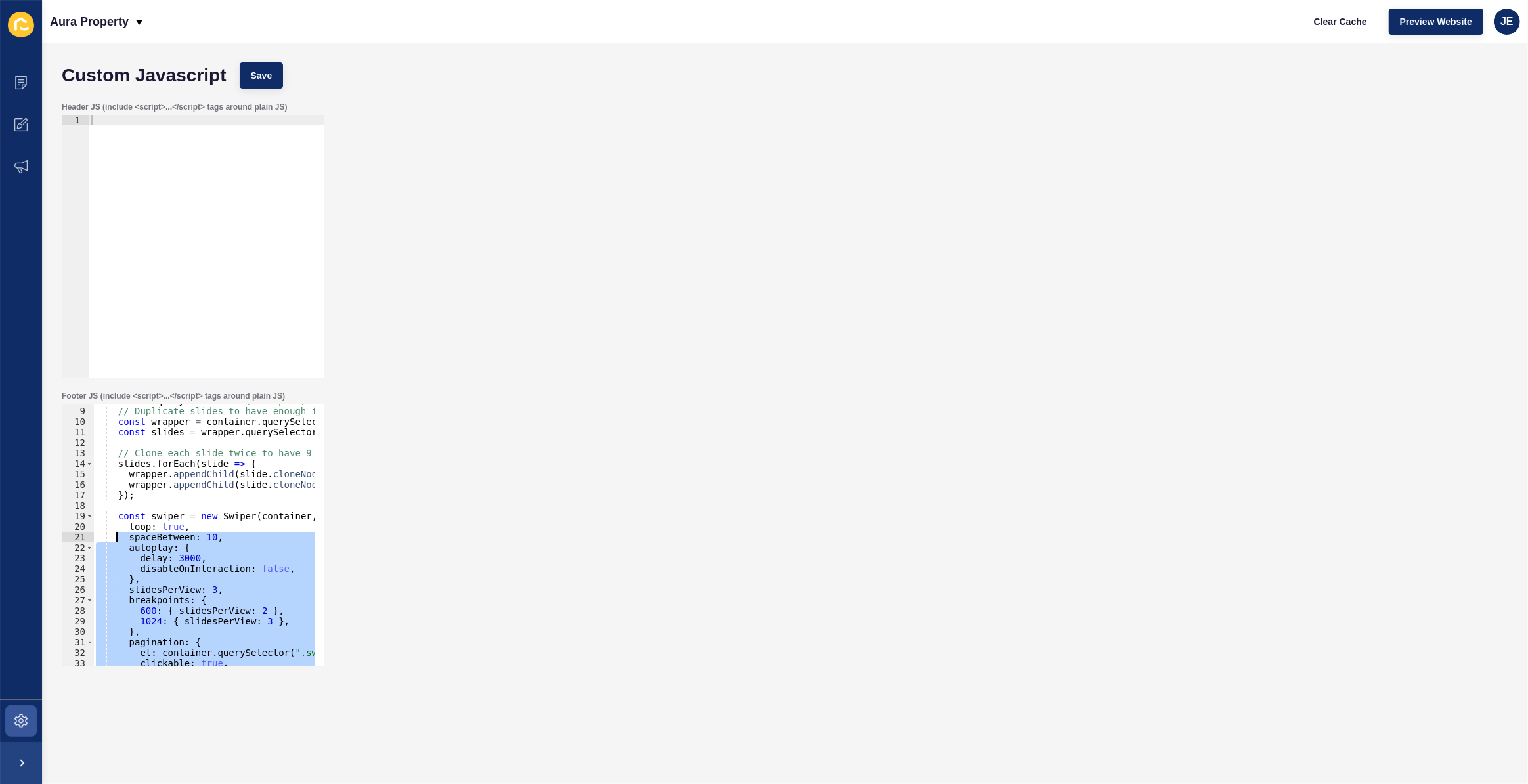
scroll to position [10, 0]
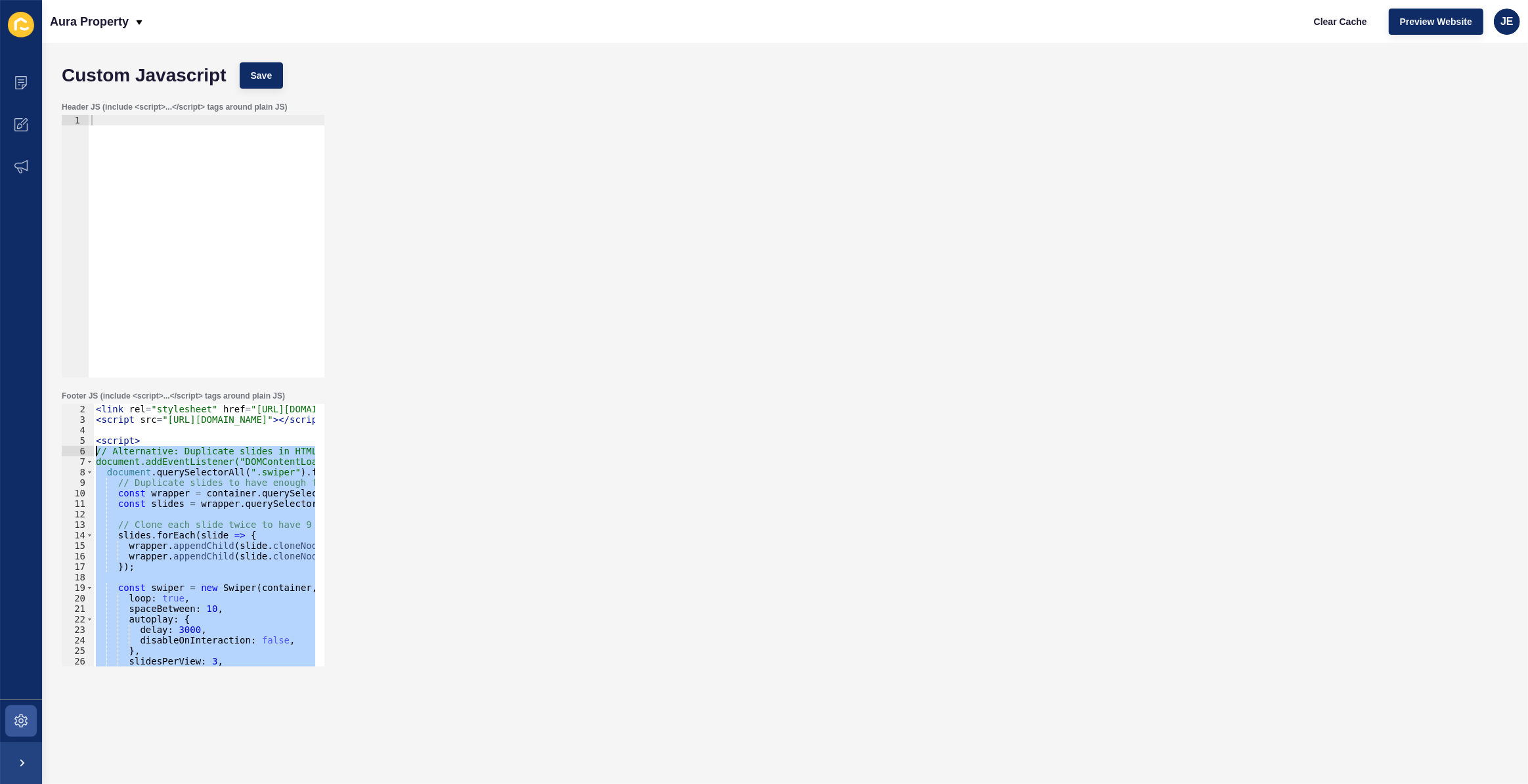
drag, startPoint x: 141, startPoint y: 641, endPoint x: 92, endPoint y: 453, distance: 194.3
click at [92, 453] on div "if (index < 3) { 2 3 4 5 6 7 8 9 10 11 12 13 14 15 16 17 18 19 20 21 22 23 24 2…" at bounding box center [193, 534] width 263 height 263
paste textarea "});"
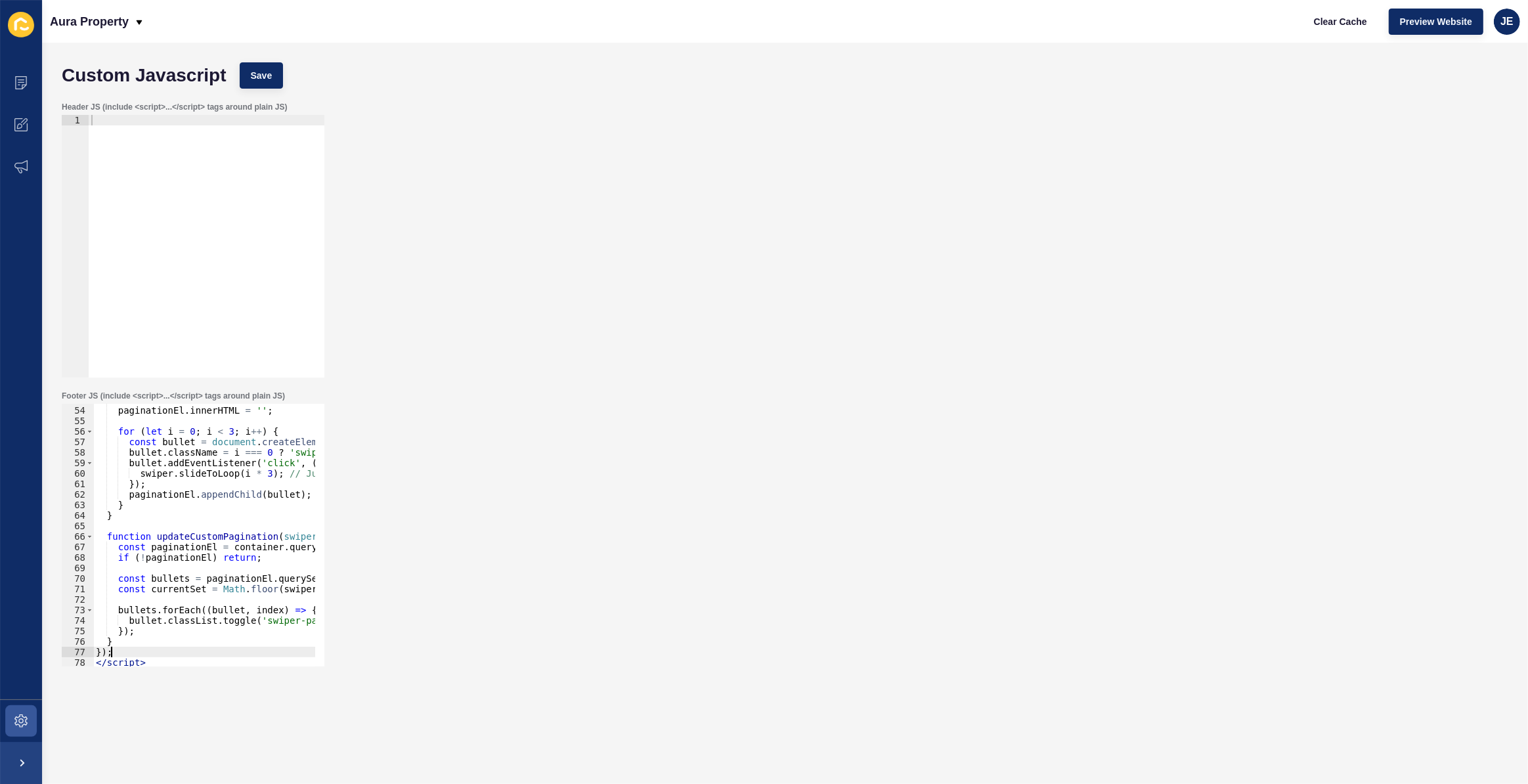
scroll to position [556, 0]
click at [283, 79] on div "Custom Javascript Save" at bounding box center [785, 76] width 1460 height 40
click at [276, 78] on button "Save" at bounding box center [262, 76] width 44 height 27
click at [274, 546] on div "paginationEl . innerHTML = '' ; for ( let i = 0 ; i < 3 ; i ++ ) { const bullet…" at bounding box center [406, 532] width 628 height 275
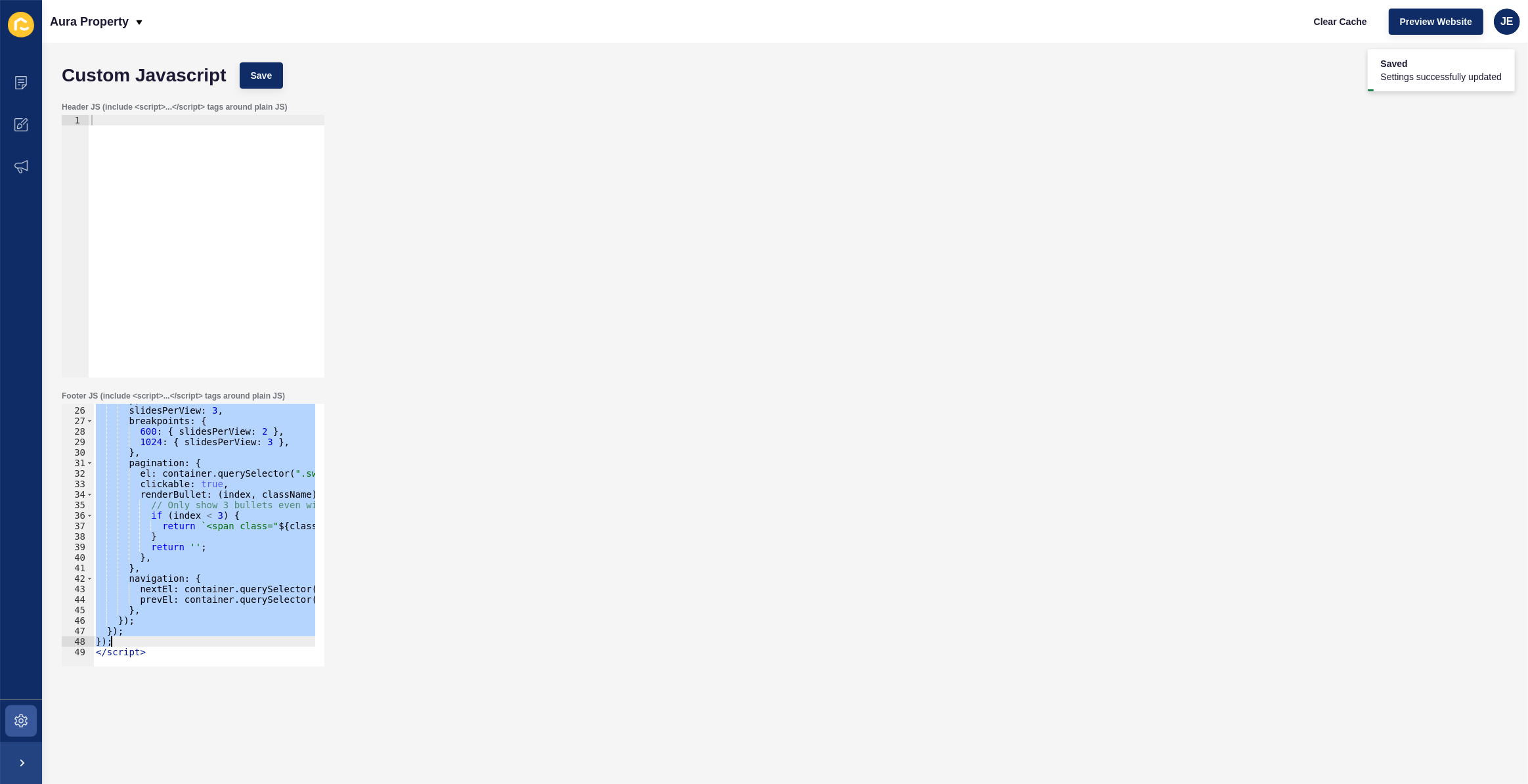
scroll to position [261, 0]
click at [271, 65] on button "Save" at bounding box center [262, 76] width 44 height 27
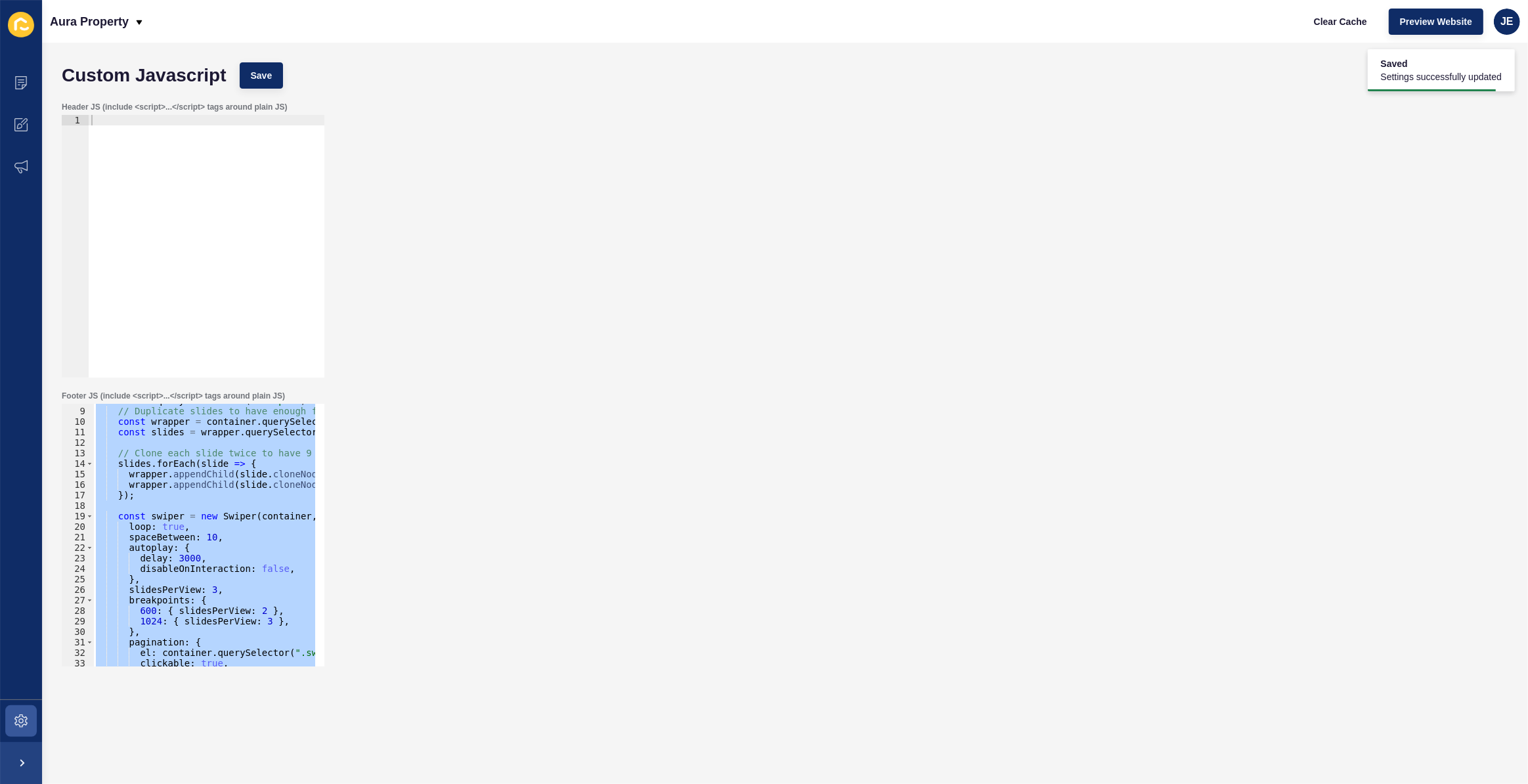
scroll to position [0, 0]
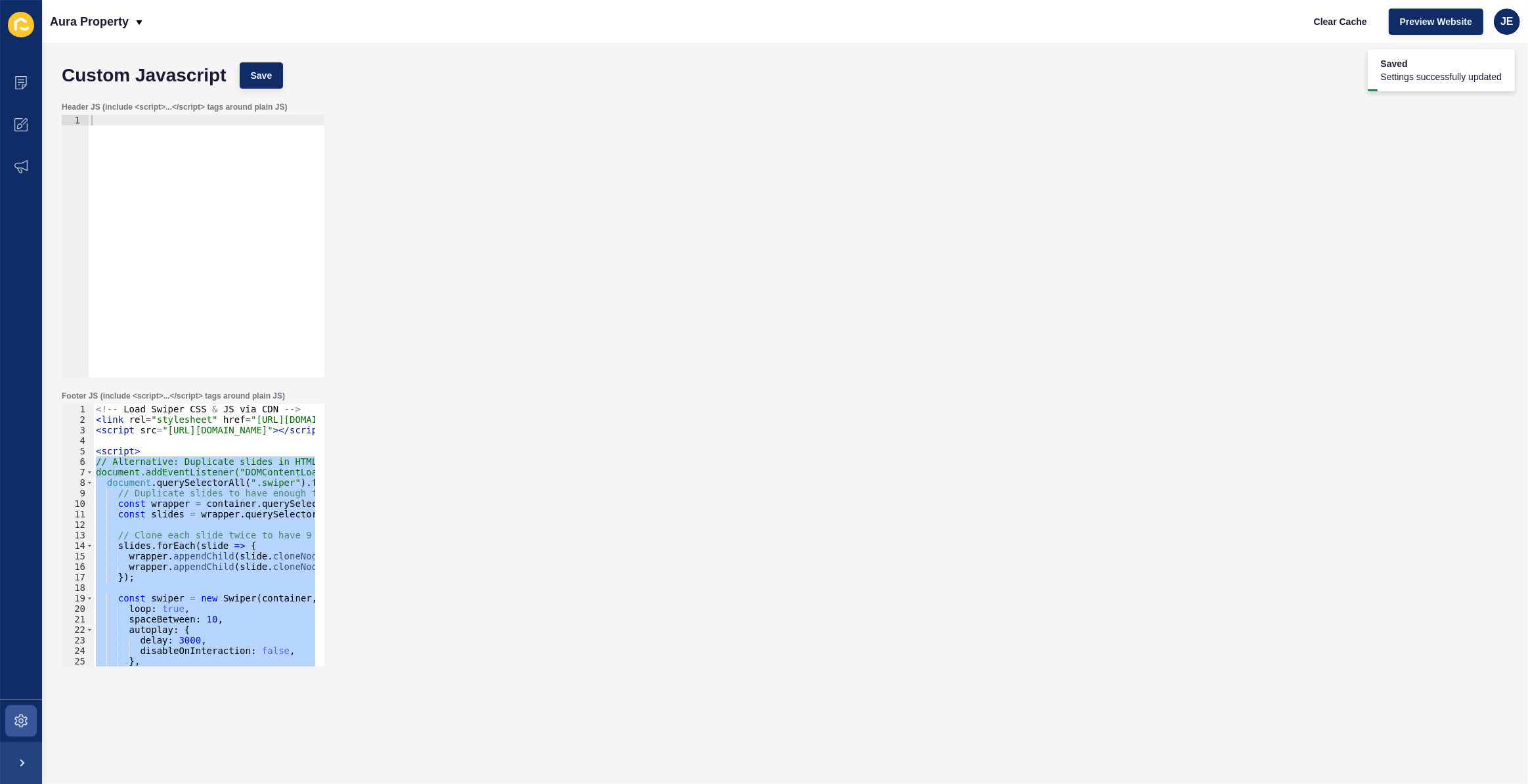
click at [293, 427] on div "<!-- Load Swiper CSS & JS via CDN --> < link rel = "stylesheet" href = "https:/…" at bounding box center [331, 541] width 476 height 275
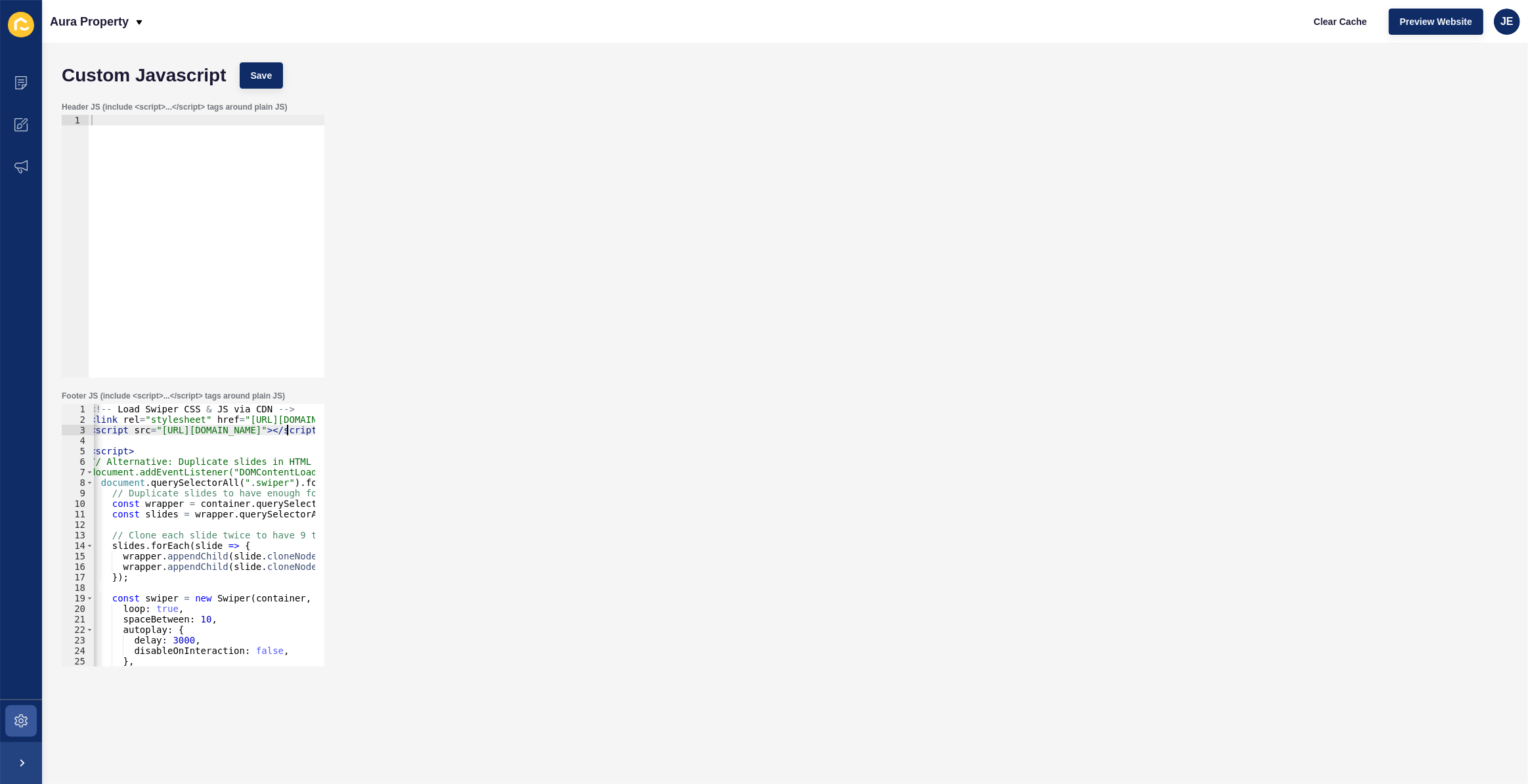
scroll to position [35, 0]
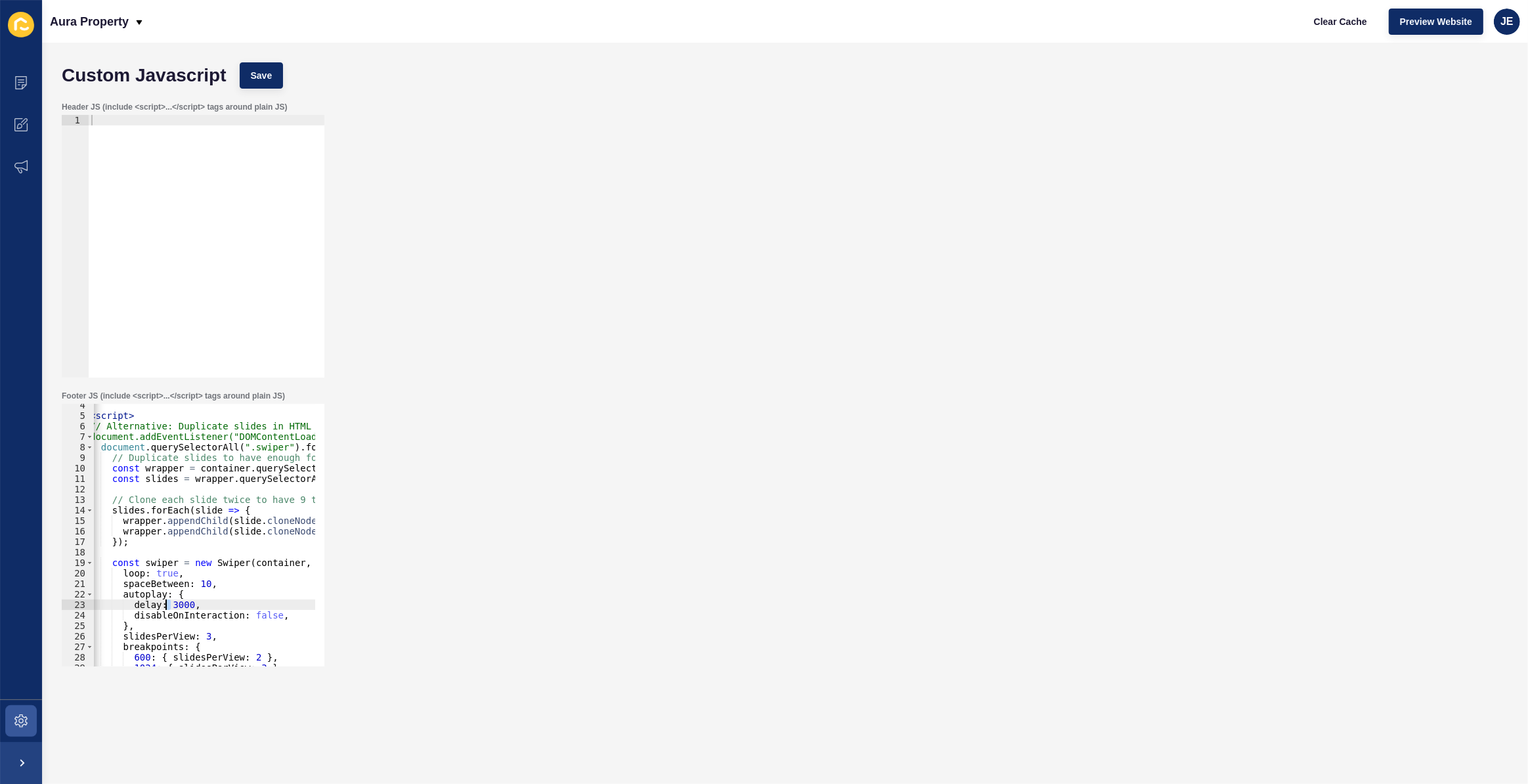
click at [166, 606] on div "< script > // Alternative: Duplicate slides in HTML first, then use this script…" at bounding box center [325, 537] width 476 height 275
click at [168, 605] on div "< script > // Alternative: Duplicate slides in HTML first, then use this script…" at bounding box center [325, 537] width 476 height 275
click at [230, 480] on div "< script > // Alternative: Duplicate slides in HTML first, then use this script…" at bounding box center [325, 537] width 476 height 275
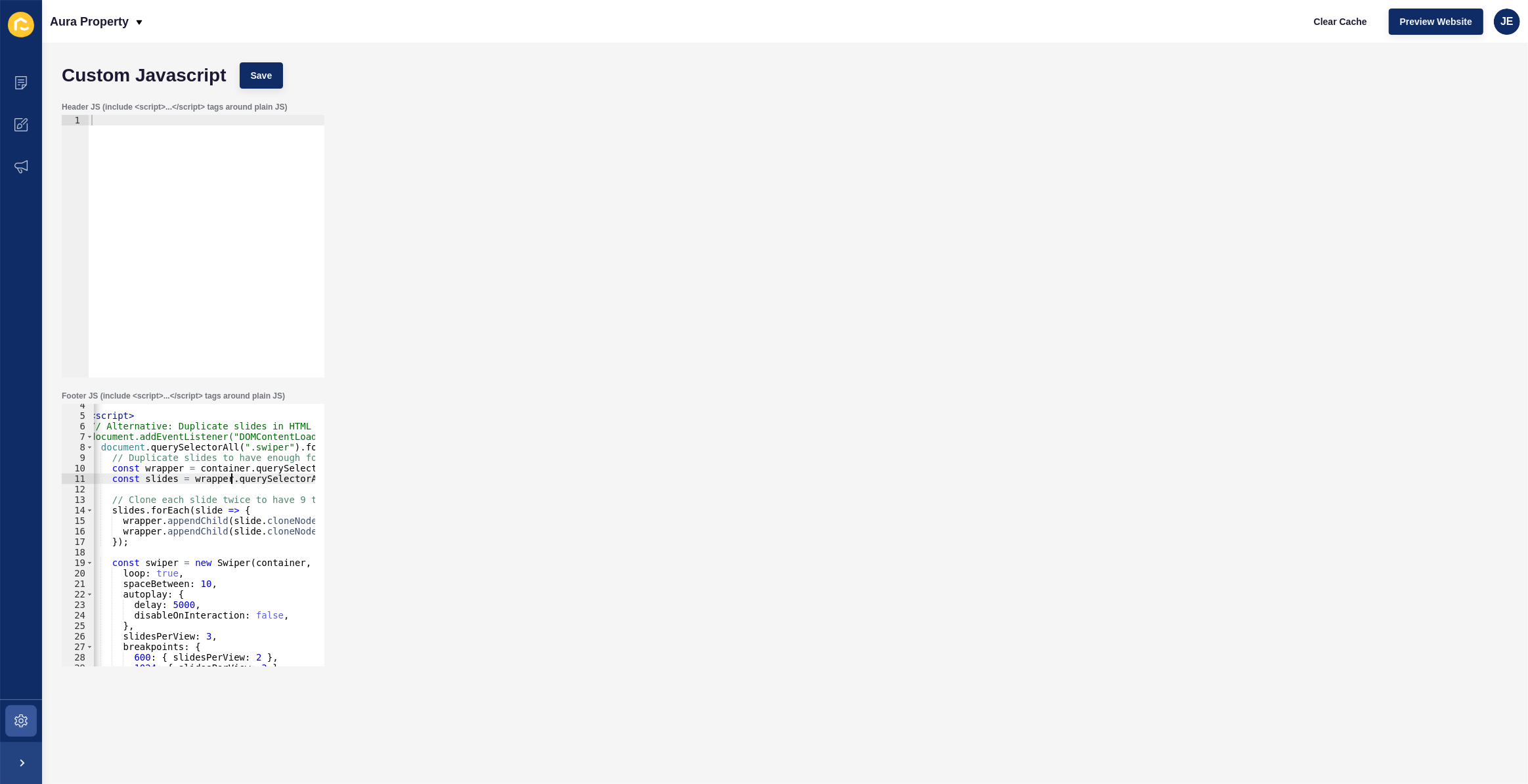
scroll to position [107, 0]
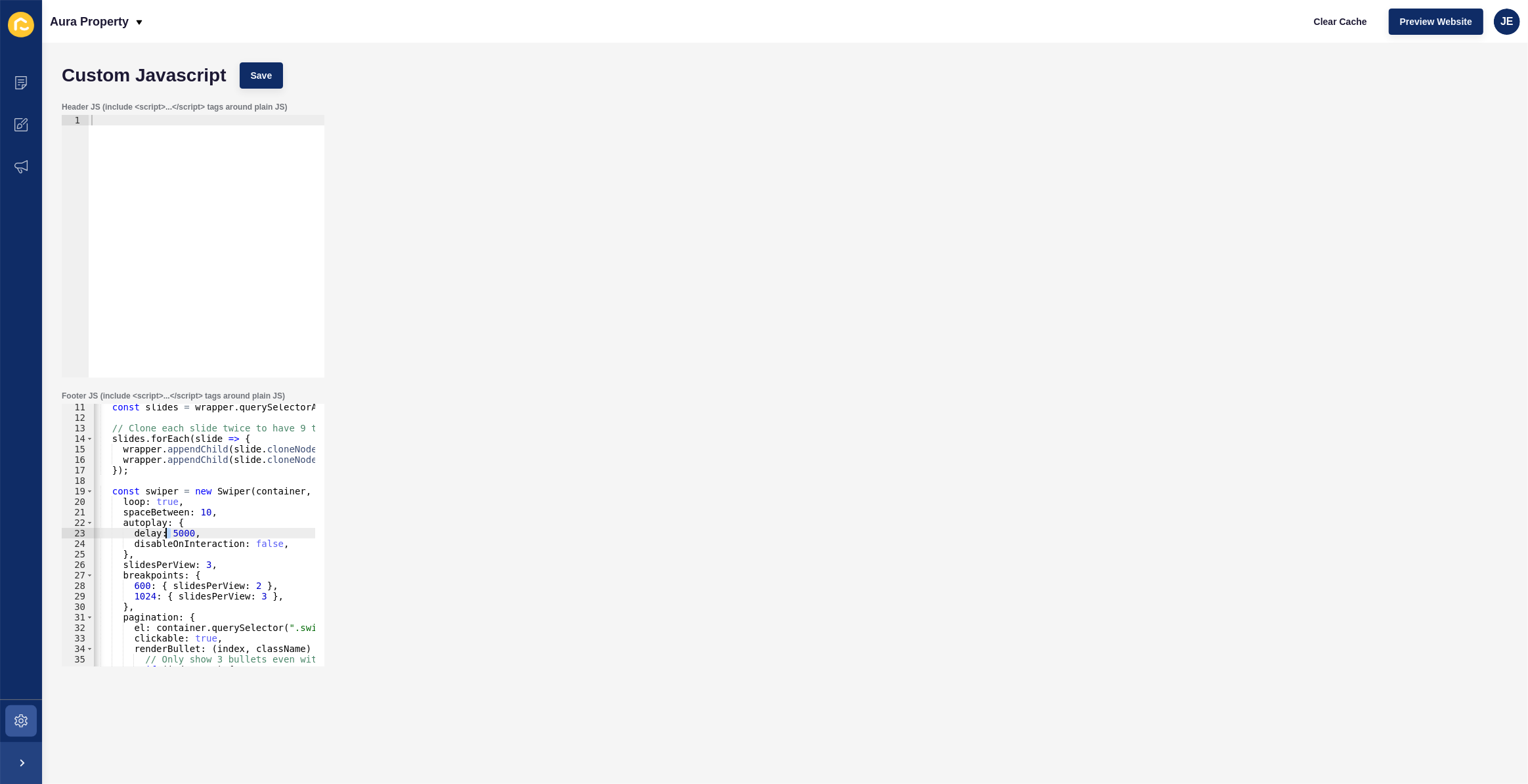
click at [168, 536] on div "const slides = wrapper . querySelectorAll ( '.swiper-slide' ) ; // Clone each s…" at bounding box center [325, 539] width 476 height 275
click at [211, 473] on div "const slides = wrapper . querySelectorAll ( '.swiper-slide' ) ; // Clone each s…" at bounding box center [325, 539] width 476 height 275
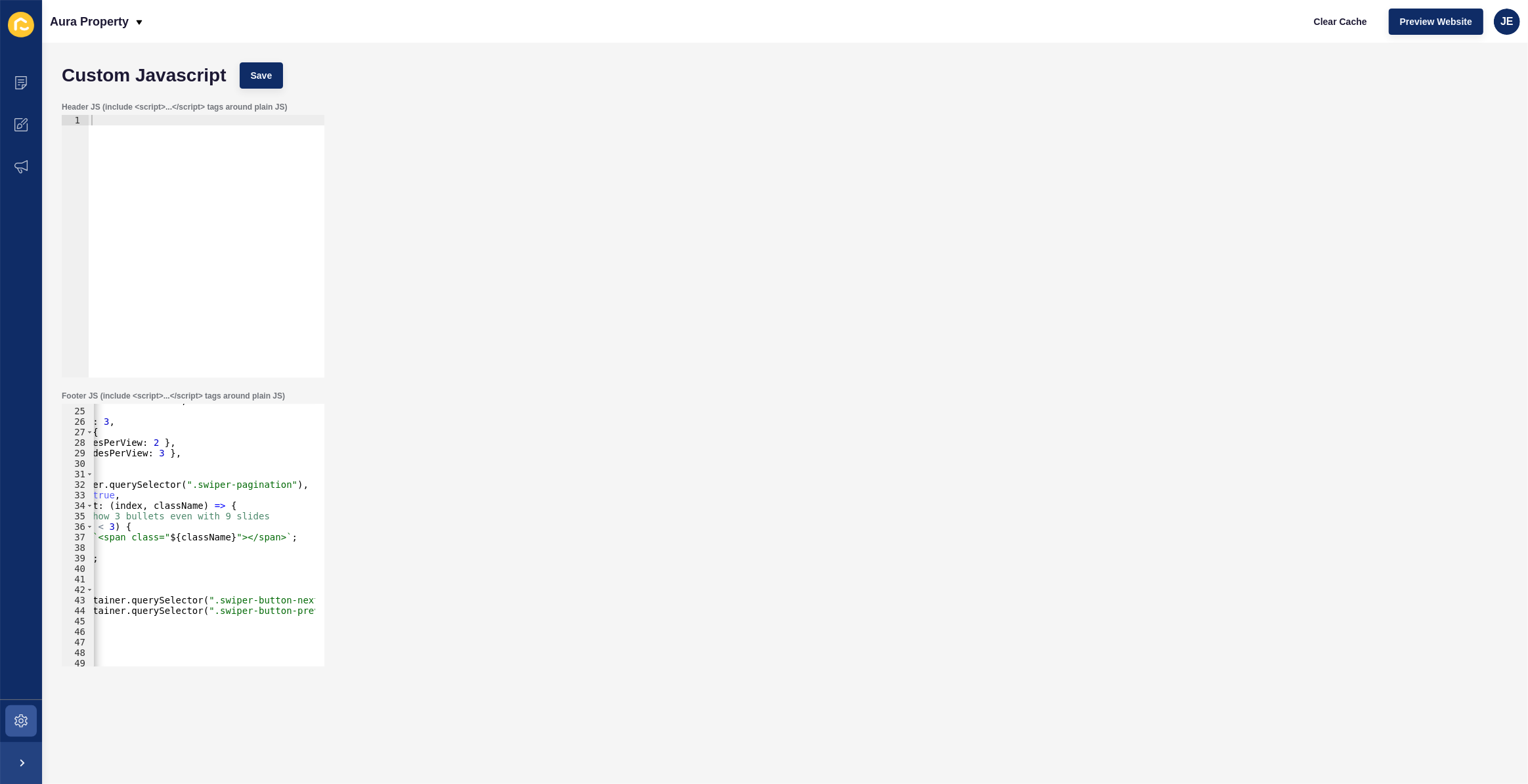
scroll to position [0, 0]
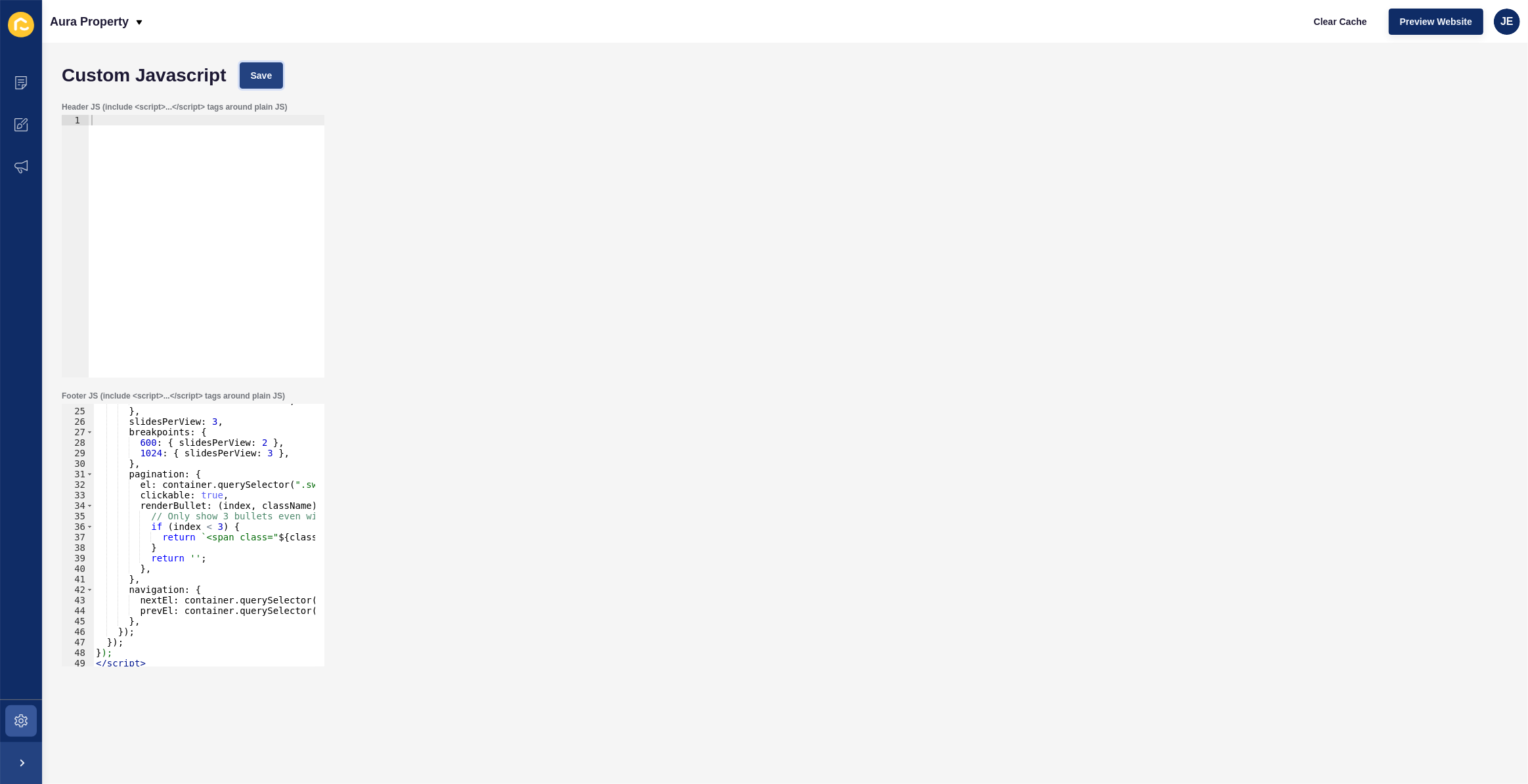
click at [255, 76] on span "Save" at bounding box center [262, 76] width 22 height 13
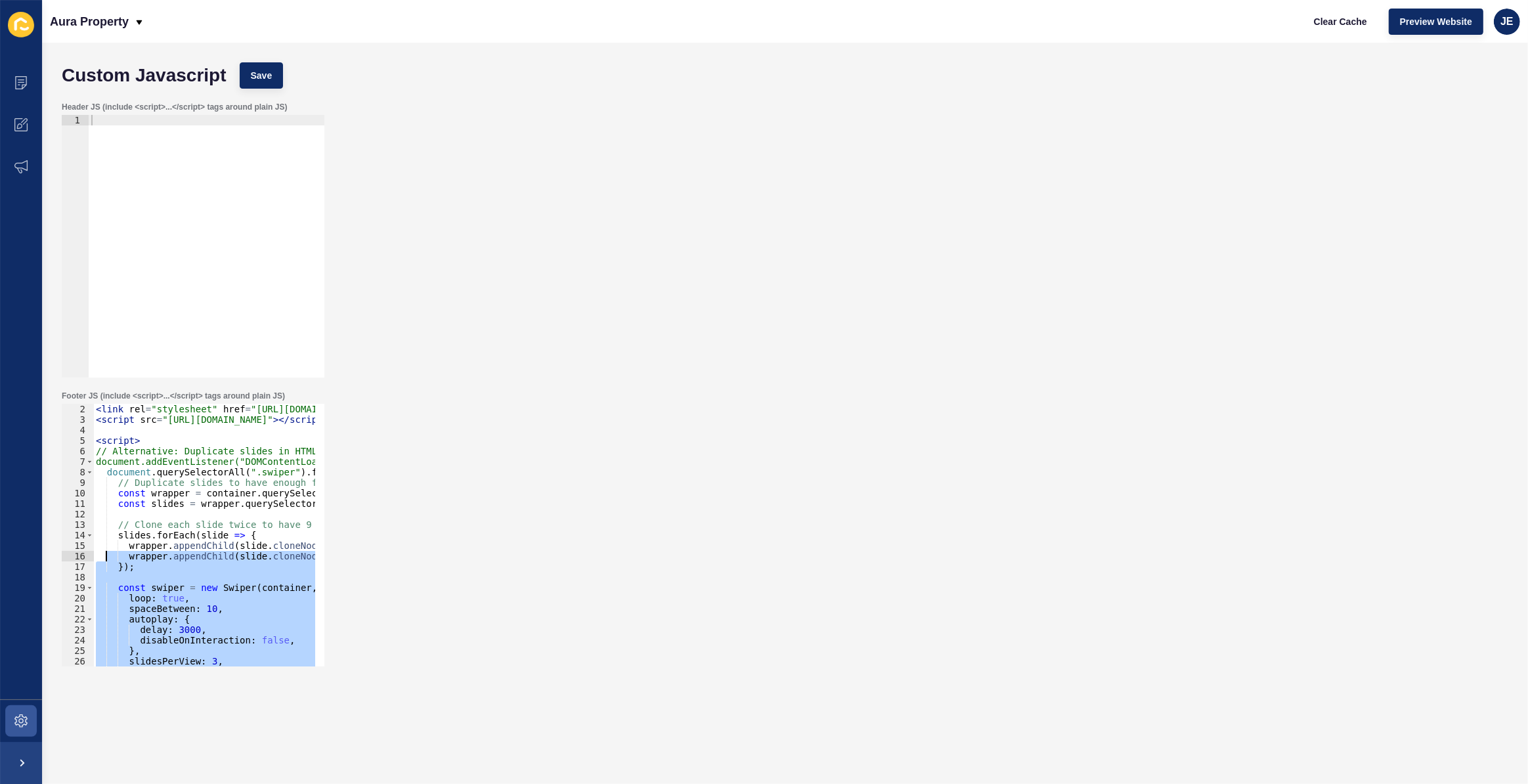
scroll to position [10, 0]
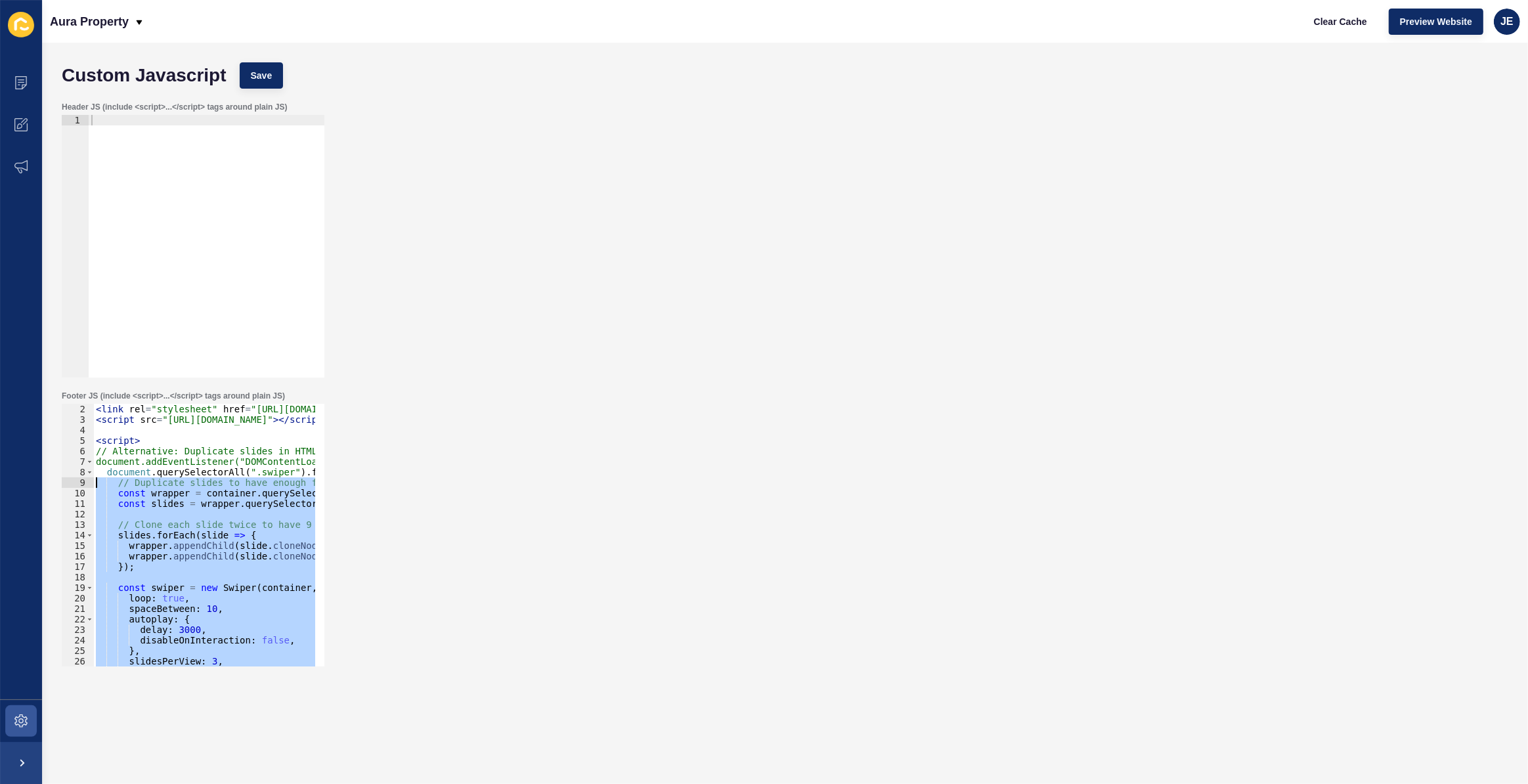
drag, startPoint x: 123, startPoint y: 638, endPoint x: 85, endPoint y: 486, distance: 156.7
click at [85, 486] on div "}); 2 3 4 5 6 7 8 9 10 11 12 13 14 15 16 17 18 19 20 21 22 23 24 25 26 27 28 < …" at bounding box center [193, 534] width 263 height 263
paste textarea "}"
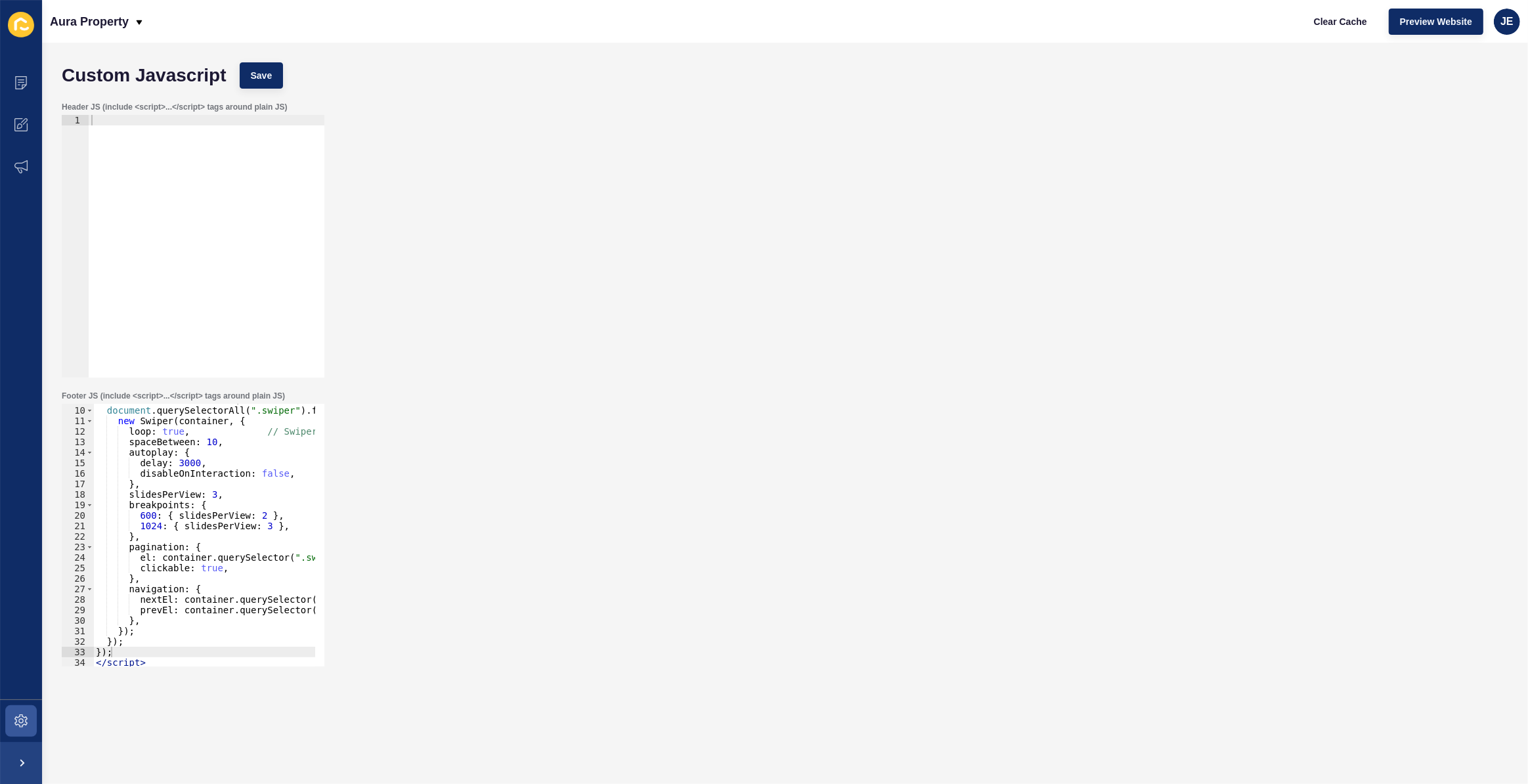
click at [231, 81] on div "Custom Javascript Save" at bounding box center [785, 76] width 1460 height 40
click at [260, 69] on span "Save" at bounding box center [262, 76] width 22 height 13
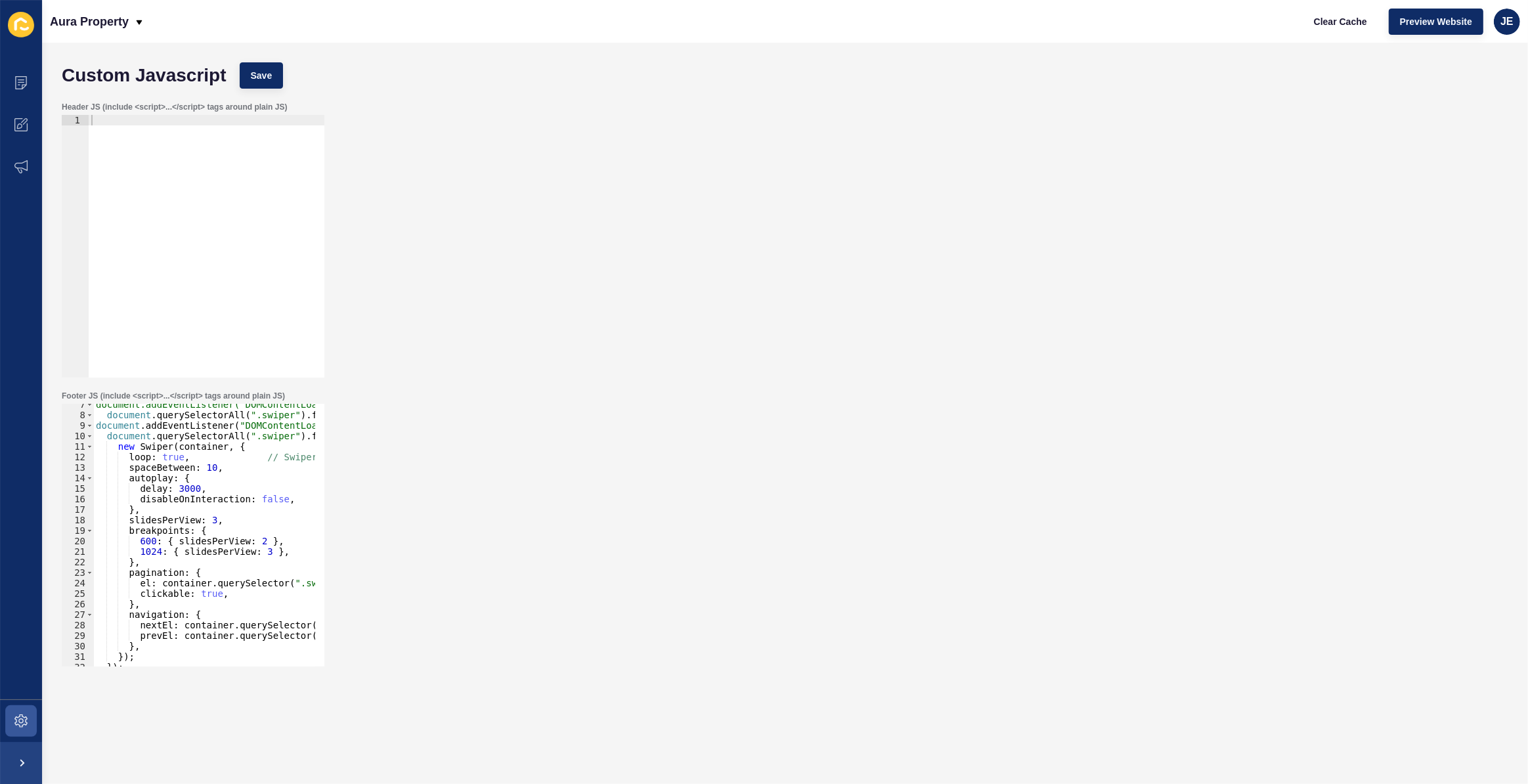
scroll to position [67, 0]
type textarea "slidesPerView: 3,"
click at [237, 520] on div "document.addEventListener("DOMContentLoaded", () => { document . querySelectorA…" at bounding box center [331, 536] width 476 height 275
drag, startPoint x: 228, startPoint y: 521, endPoint x: 100, endPoint y: 521, distance: 128.0
click at [100, 521] on div "document.addEventListener("DOMContentLoaded", () => { document . querySelectorA…" at bounding box center [331, 536] width 476 height 275
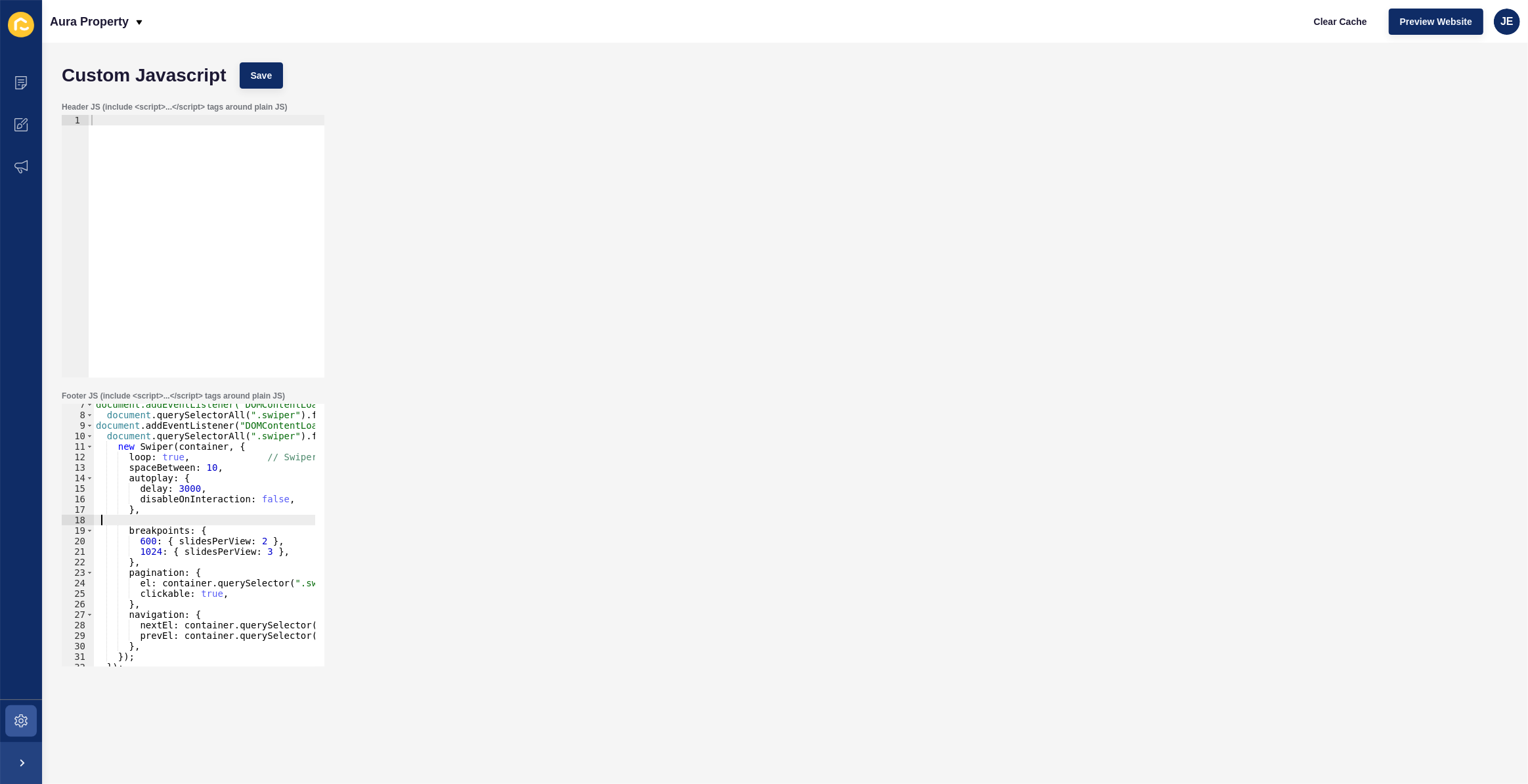
scroll to position [103, 0]
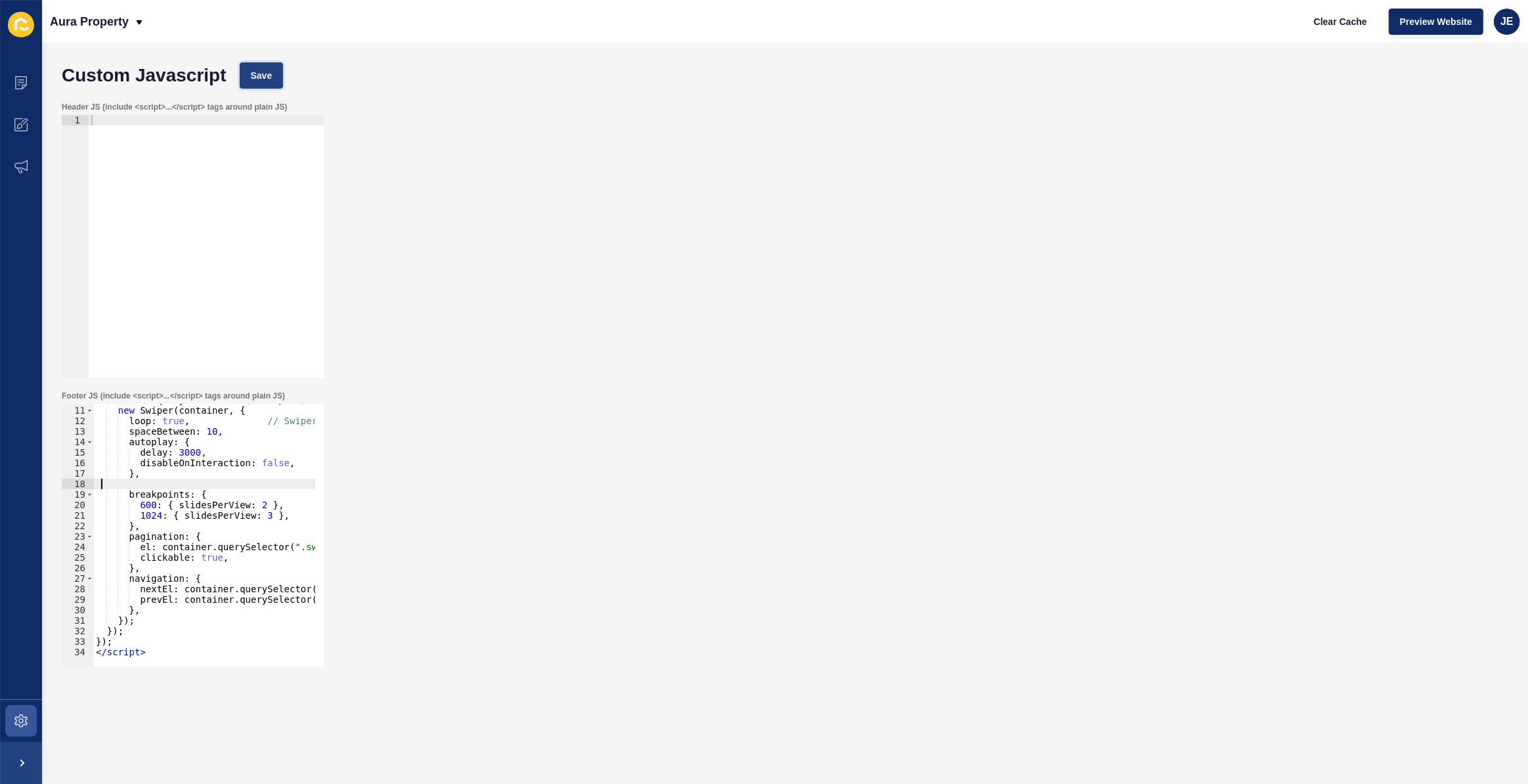
click at [256, 75] on span "Save" at bounding box center [262, 76] width 22 height 13
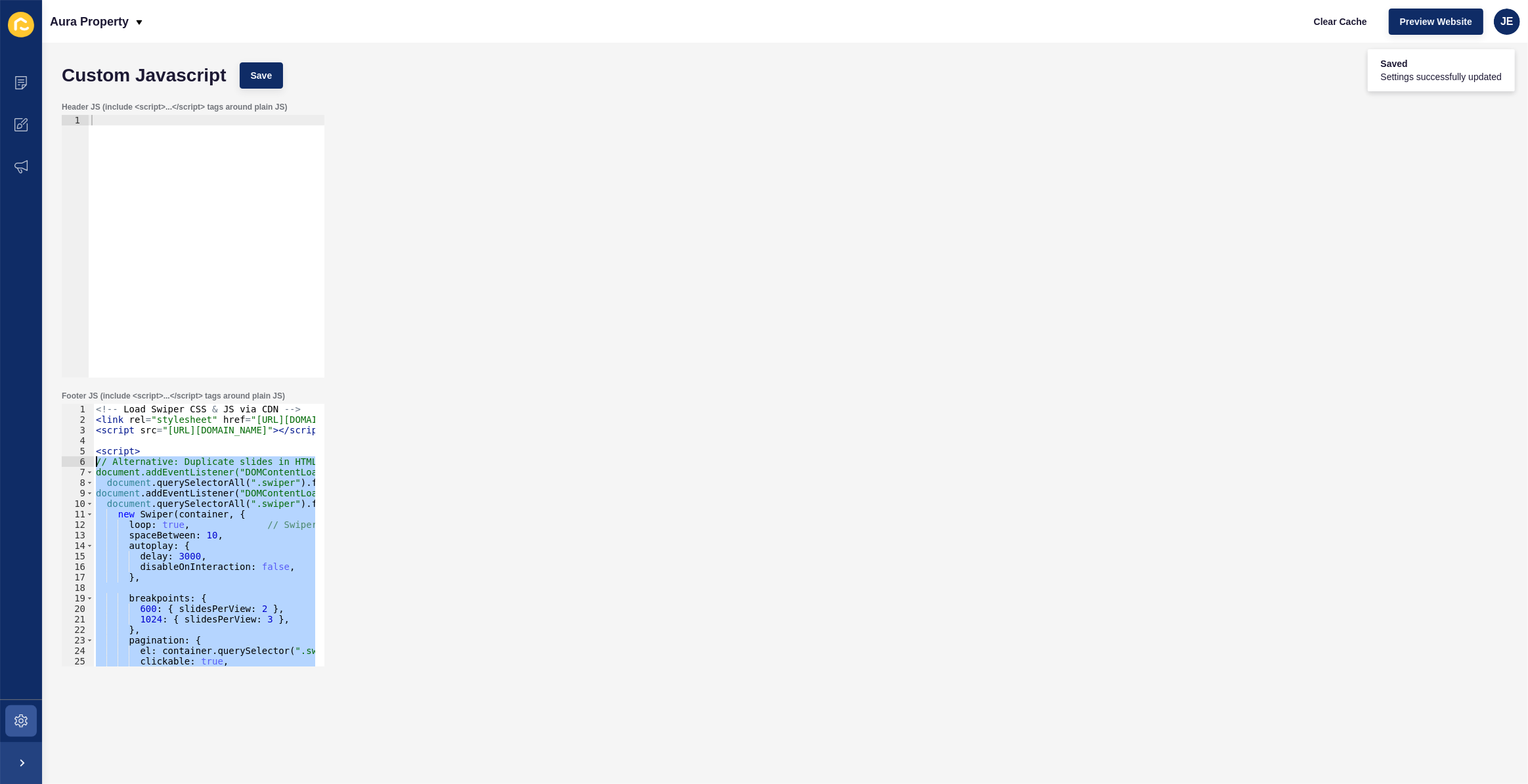
drag, startPoint x: 115, startPoint y: 639, endPoint x: 78, endPoint y: 461, distance: 181.8
click at [78, 461] on div "}); 1 2 3 4 5 6 7 8 9 10 11 12 13 14 15 16 17 18 19 20 21 22 23 24 25 26 27 <!-…" at bounding box center [193, 534] width 263 height 263
paste textarea "});"
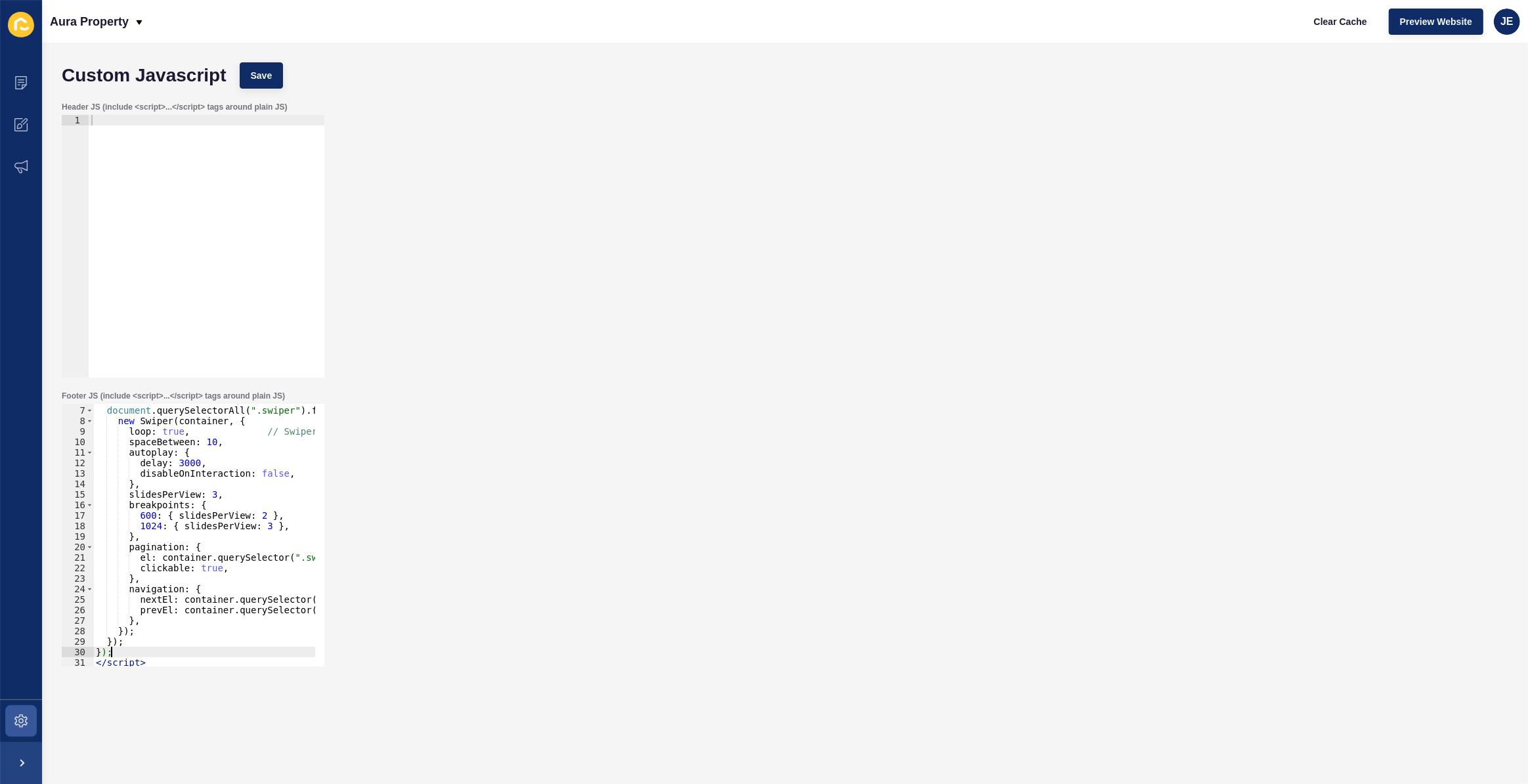
scroll to position [61, 0]
click at [272, 81] on button "Save" at bounding box center [262, 76] width 44 height 27
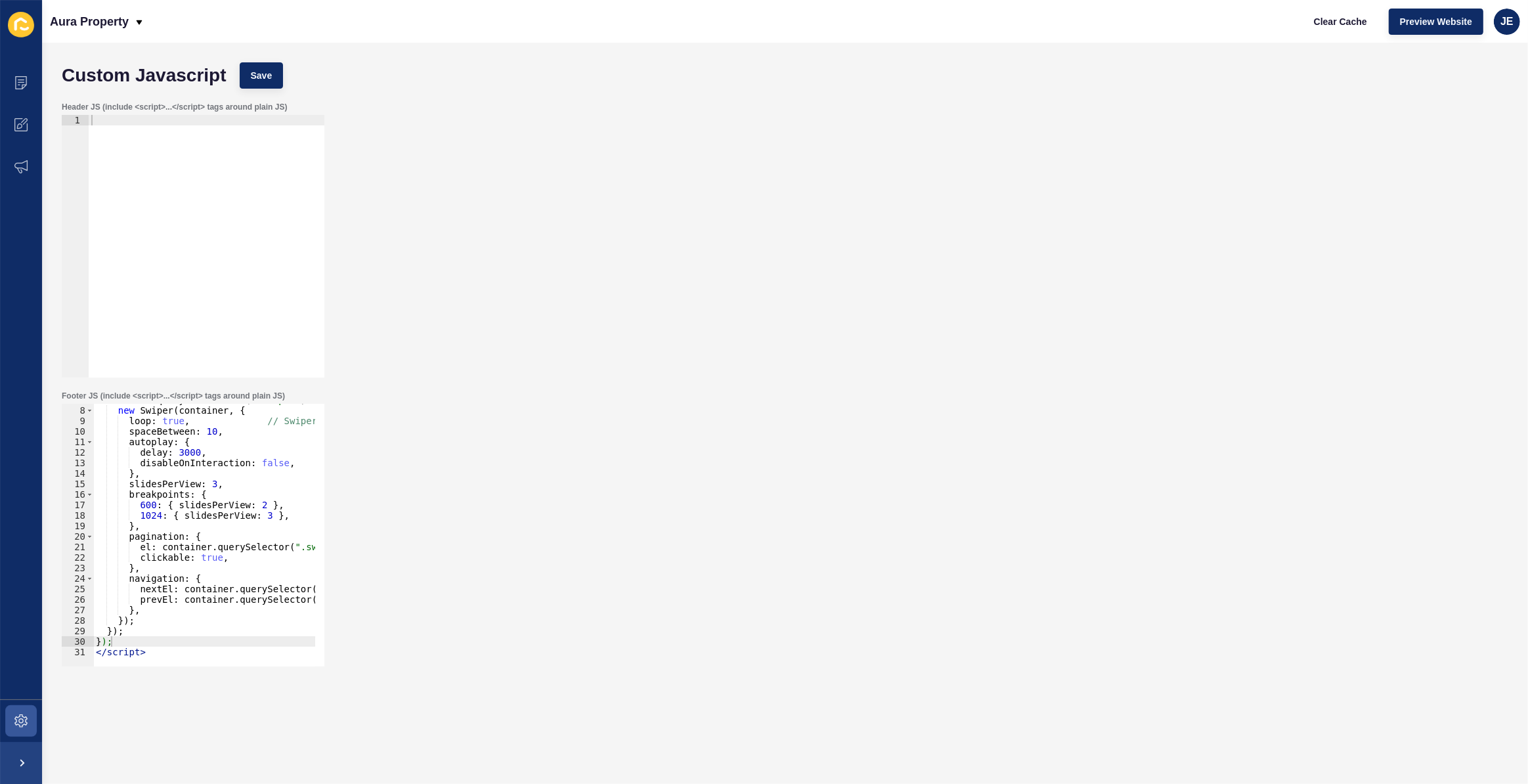
scroll to position [0, 0]
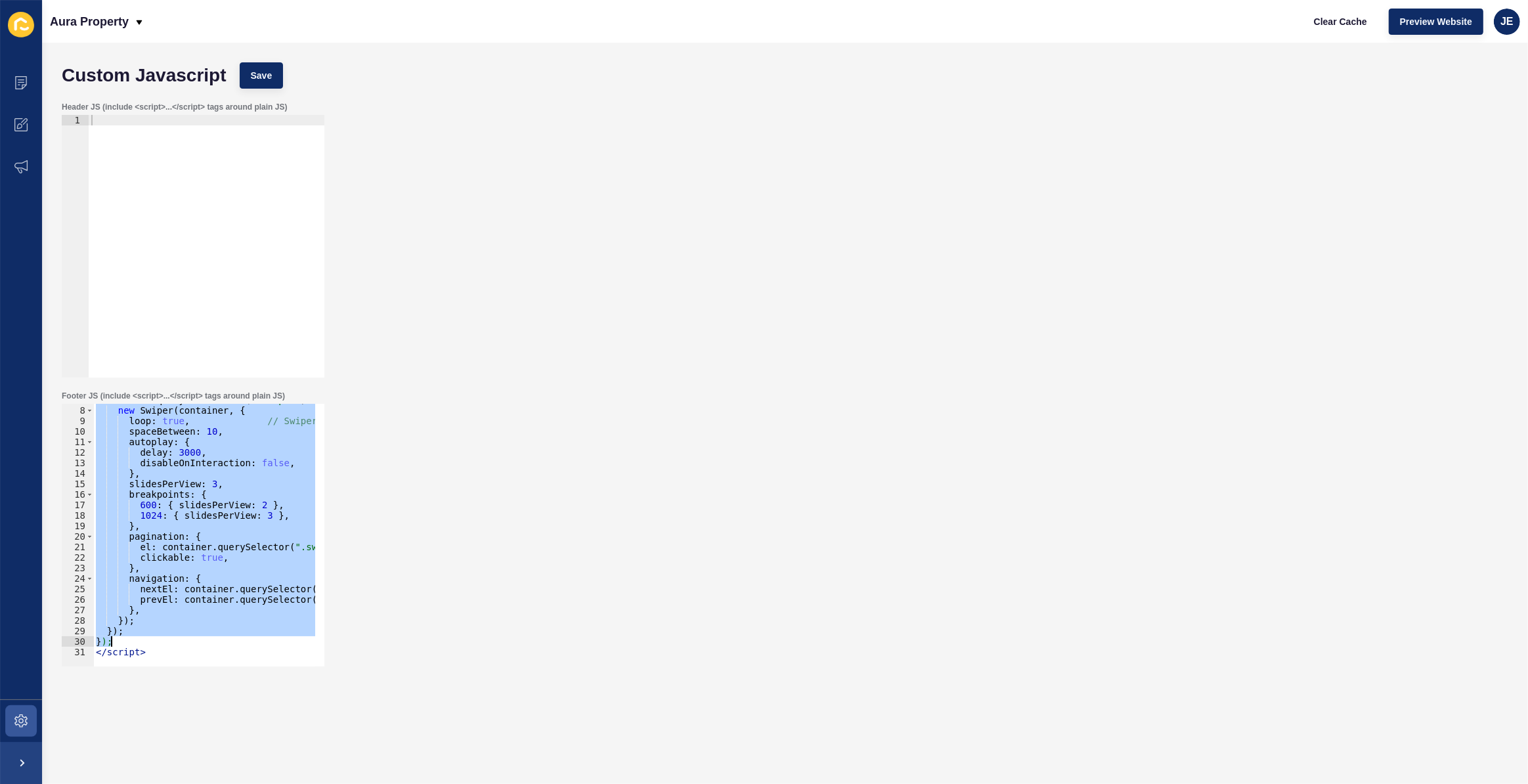
drag, startPoint x: 95, startPoint y: 460, endPoint x: 148, endPoint y: 646, distance: 193.4
click at [148, 646] on div "document . querySelectorAll ( ".swiper" ) . forEach (( container ) => { new Swi…" at bounding box center [331, 532] width 476 height 275
type textarea "}); });"
paste textarea
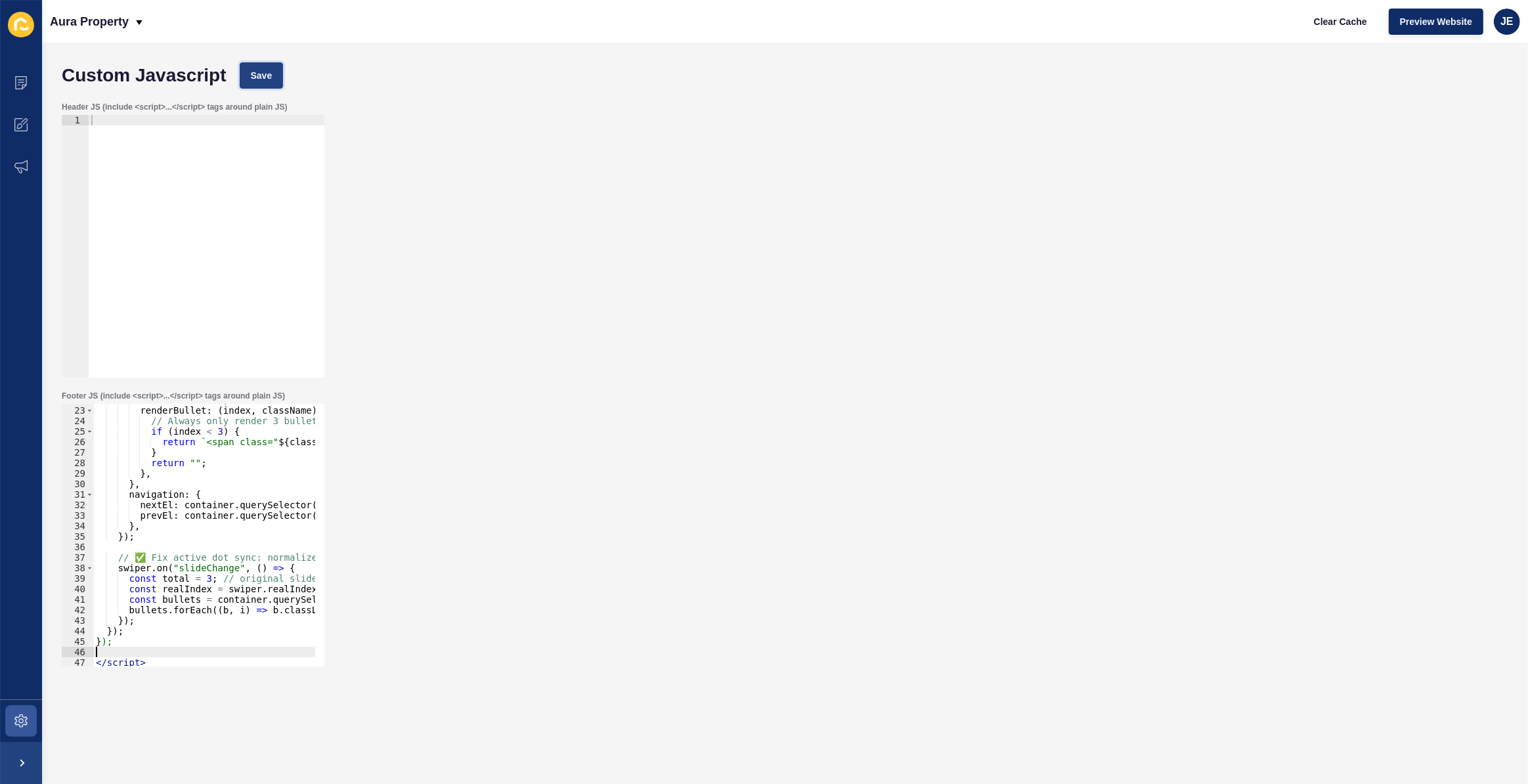
click at [266, 81] on span "Save" at bounding box center [262, 76] width 22 height 13
click at [217, 419] on div "clickable : true , renderBullet : ( index , className ) => { // Always only ren…" at bounding box center [358, 532] width 531 height 275
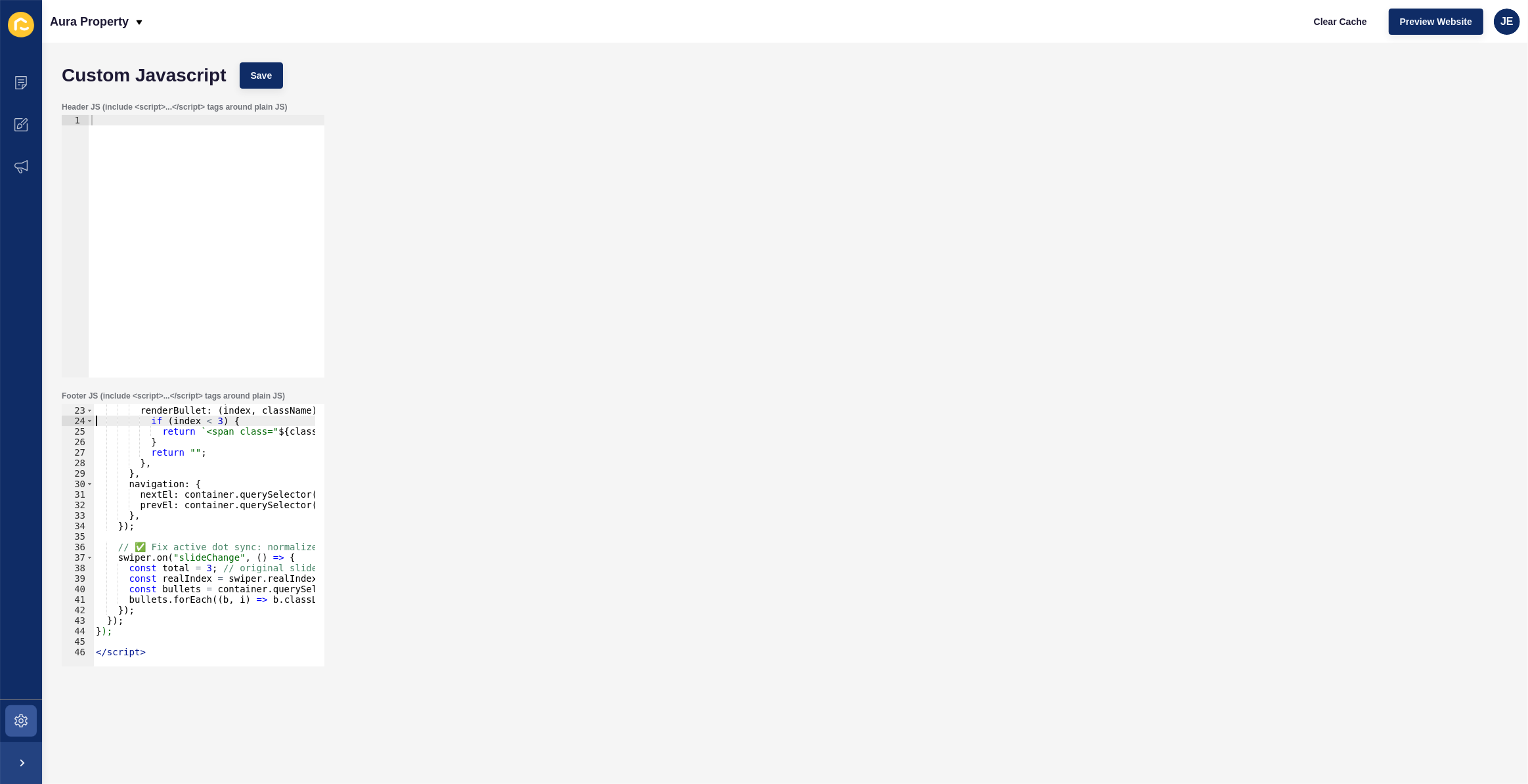
click at [181, 545] on div "clickable : true , renderBullet : ( index , className ) => { if ( index < 3 ) {…" at bounding box center [358, 532] width 531 height 275
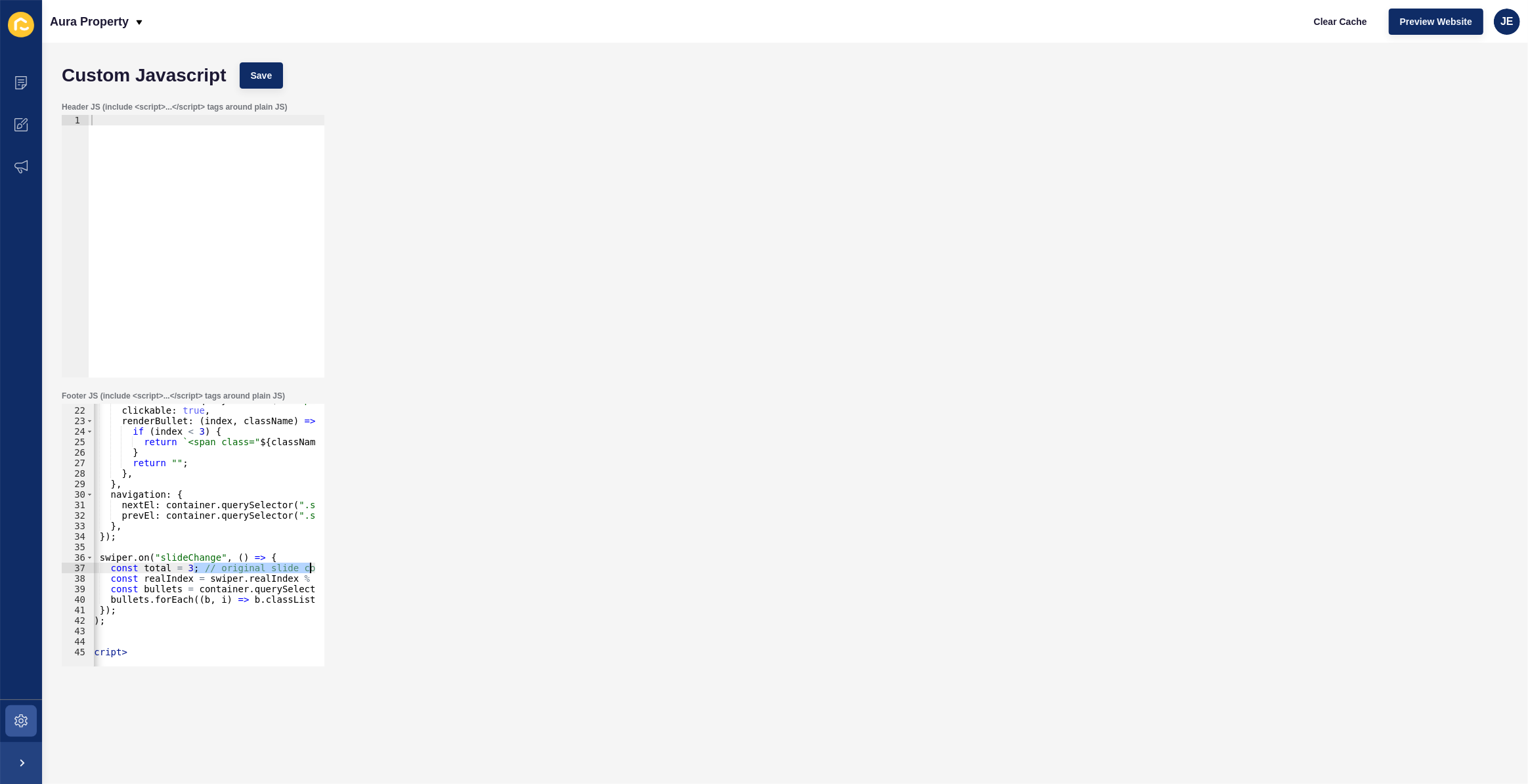
scroll to position [0, 18]
drag, startPoint x: 211, startPoint y: 570, endPoint x: 349, endPoint y: 572, distance: 138.0
click at [349, 572] on div "Footer JS (include <script>...</script> tags around plain JS) swiper.on("slideC…" at bounding box center [785, 529] width 1460 height 289
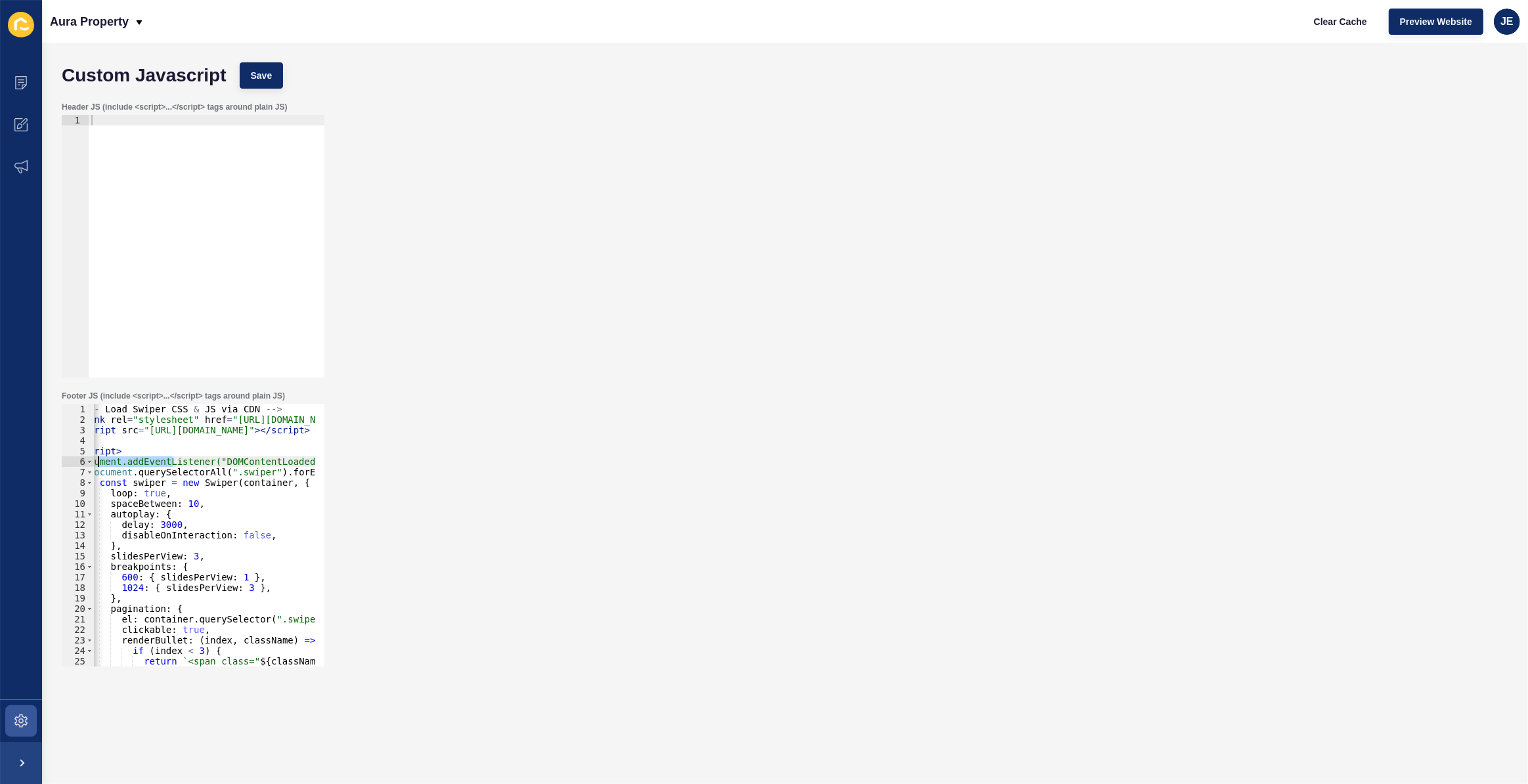
scroll to position [0, 0]
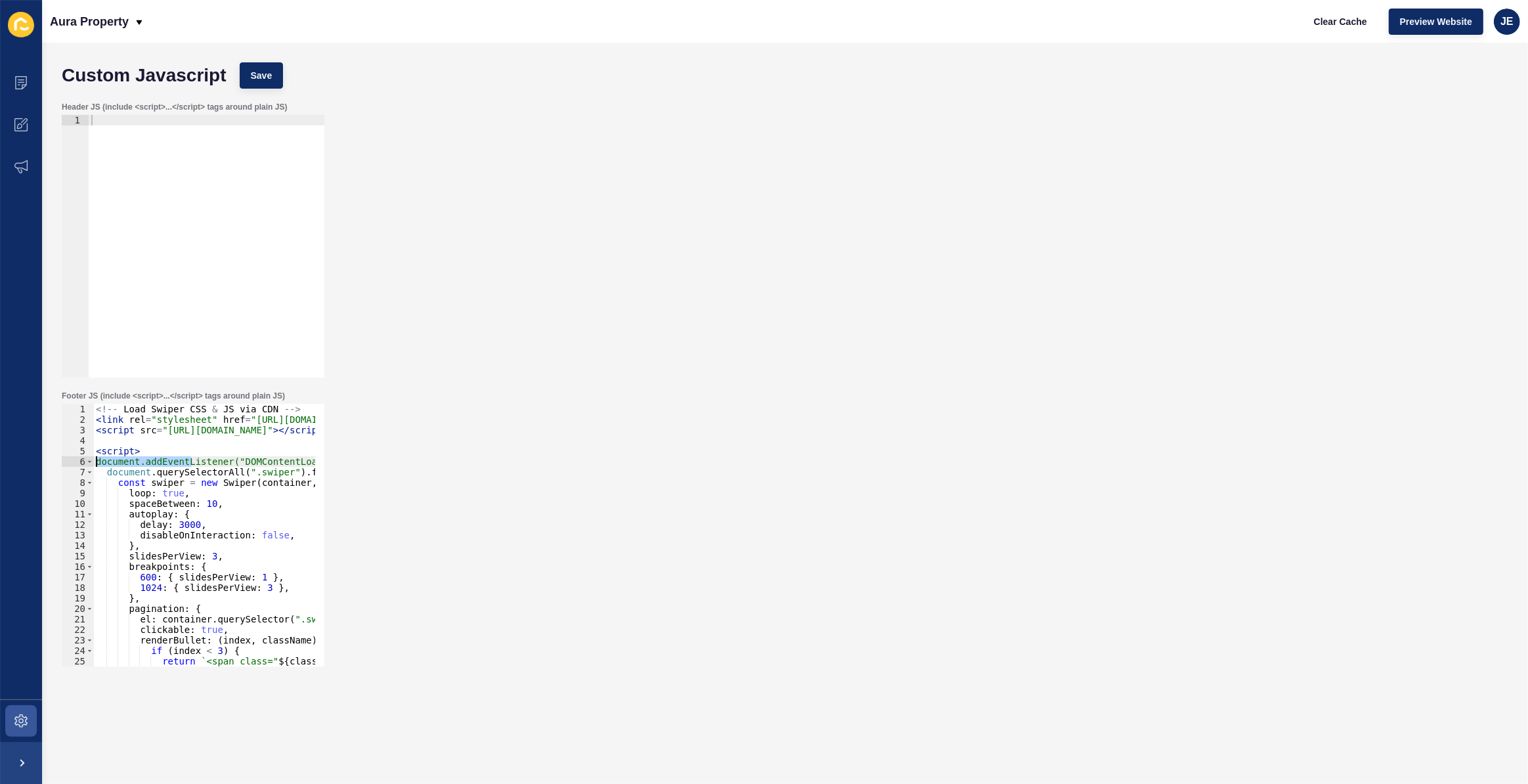
drag, startPoint x: 175, startPoint y: 462, endPoint x: 76, endPoint y: 463, distance: 99.0
click at [76, 463] on div "const total = 3; 1 2 3 4 5 6 7 8 9 10 11 12 13 14 15 16 17 18 19 20 21 22 23 24…" at bounding box center [193, 534] width 263 height 263
type textarea "document.addEventListener("DOMContentLoaded", () => {"
click at [195, 438] on div "<!-- Load Swiper CSS & JS via CDN --> < link rel = "stylesheet" href = "https:/…" at bounding box center [358, 541] width 531 height 275
click at [205, 405] on div "<!-- Load Swiper CSS & JS via CDN --> < link rel = "stylesheet" href = "https:/…" at bounding box center [358, 541] width 531 height 275
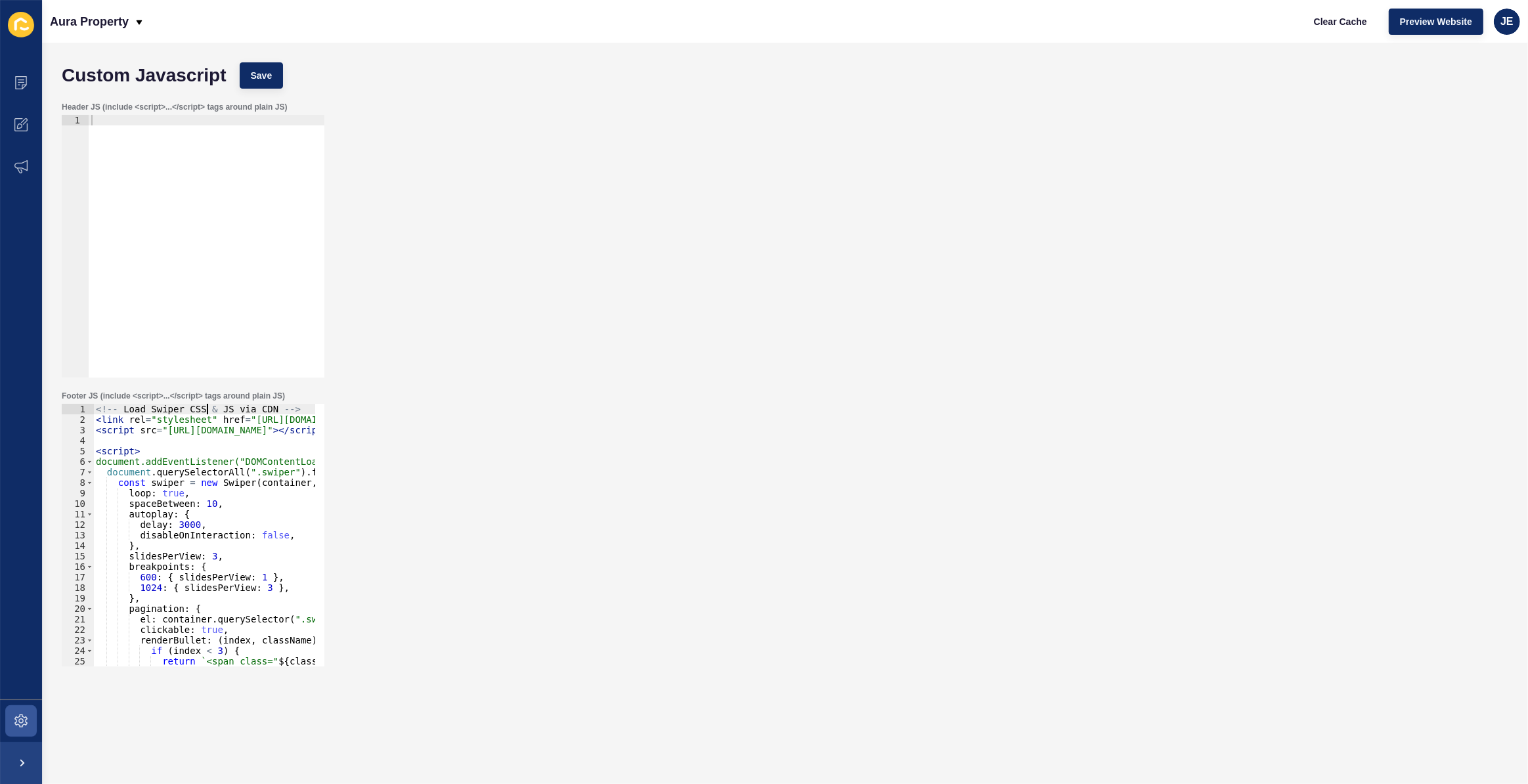
click at [205, 405] on div "<!-- Load Swiper CSS & JS via CDN --> < link rel = "stylesheet" href = "https:/…" at bounding box center [358, 541] width 531 height 275
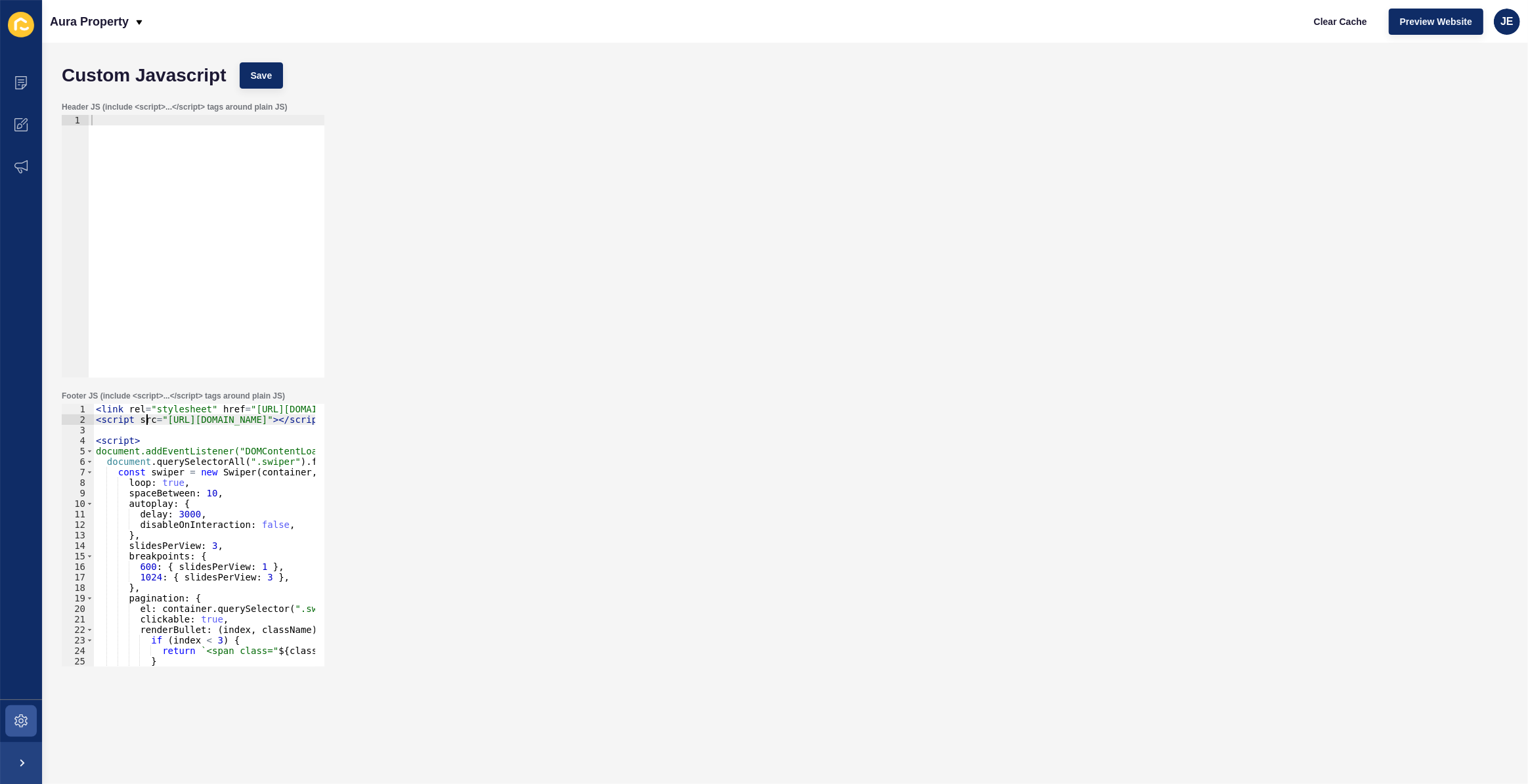
click at [146, 423] on div "< link rel = "stylesheet" href = "https://cdn.jsdelivr.net/npm/swiper@11/swiper…" at bounding box center [358, 541] width 531 height 275
type textarea "<script src="https://cdn.jsdelivr.net/npm/swiper@11/swiper-bundle.min.js"></scr…"
click at [146, 433] on div "< link rel = "stylesheet" href = "https://cdn.jsdelivr.net/npm/swiper@11/swiper…" at bounding box center [358, 541] width 531 height 275
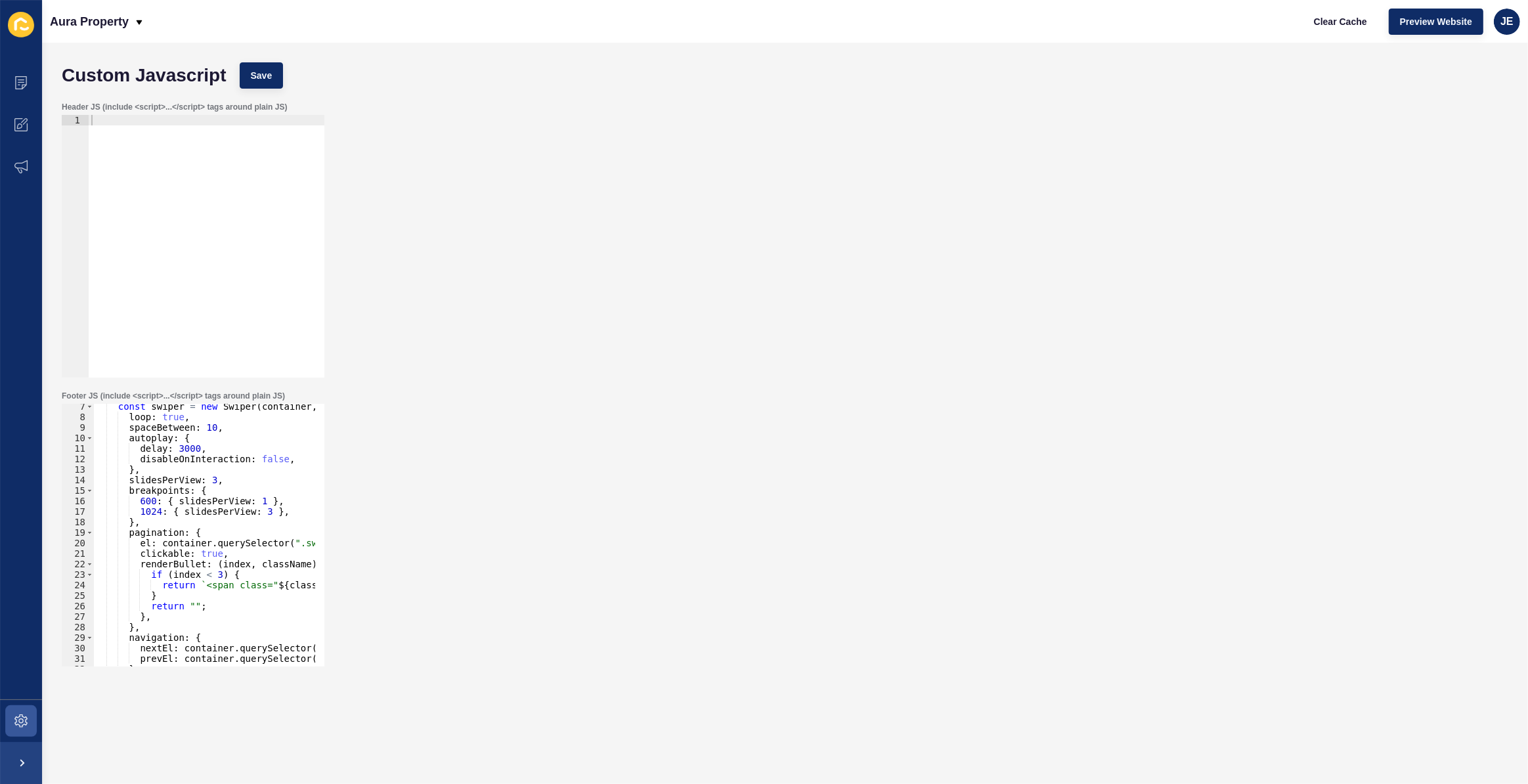
scroll to position [65, 0]
click at [264, 89] on div "Custom Javascript Save" at bounding box center [785, 76] width 1460 height 40
click at [267, 73] on span "Save" at bounding box center [262, 76] width 22 height 13
click at [173, 451] on div "const swiper = new Swiper ( container , { loop : true , spaceBetween : 10 , aut…" at bounding box center [358, 538] width 531 height 275
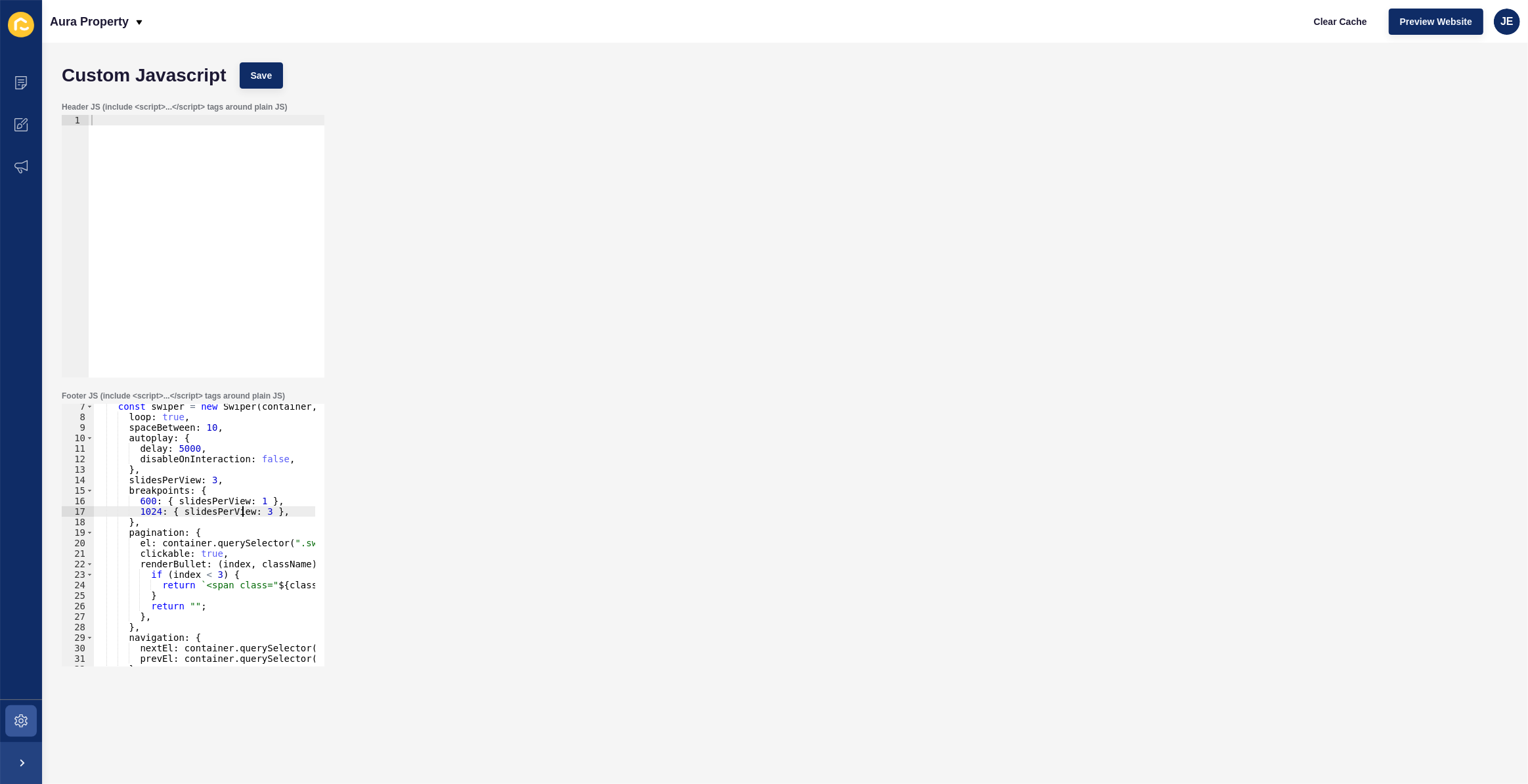
click at [243, 506] on div "const swiper = new Swiper ( container , { loop : true , spaceBetween : 10 , aut…" at bounding box center [358, 538] width 531 height 275
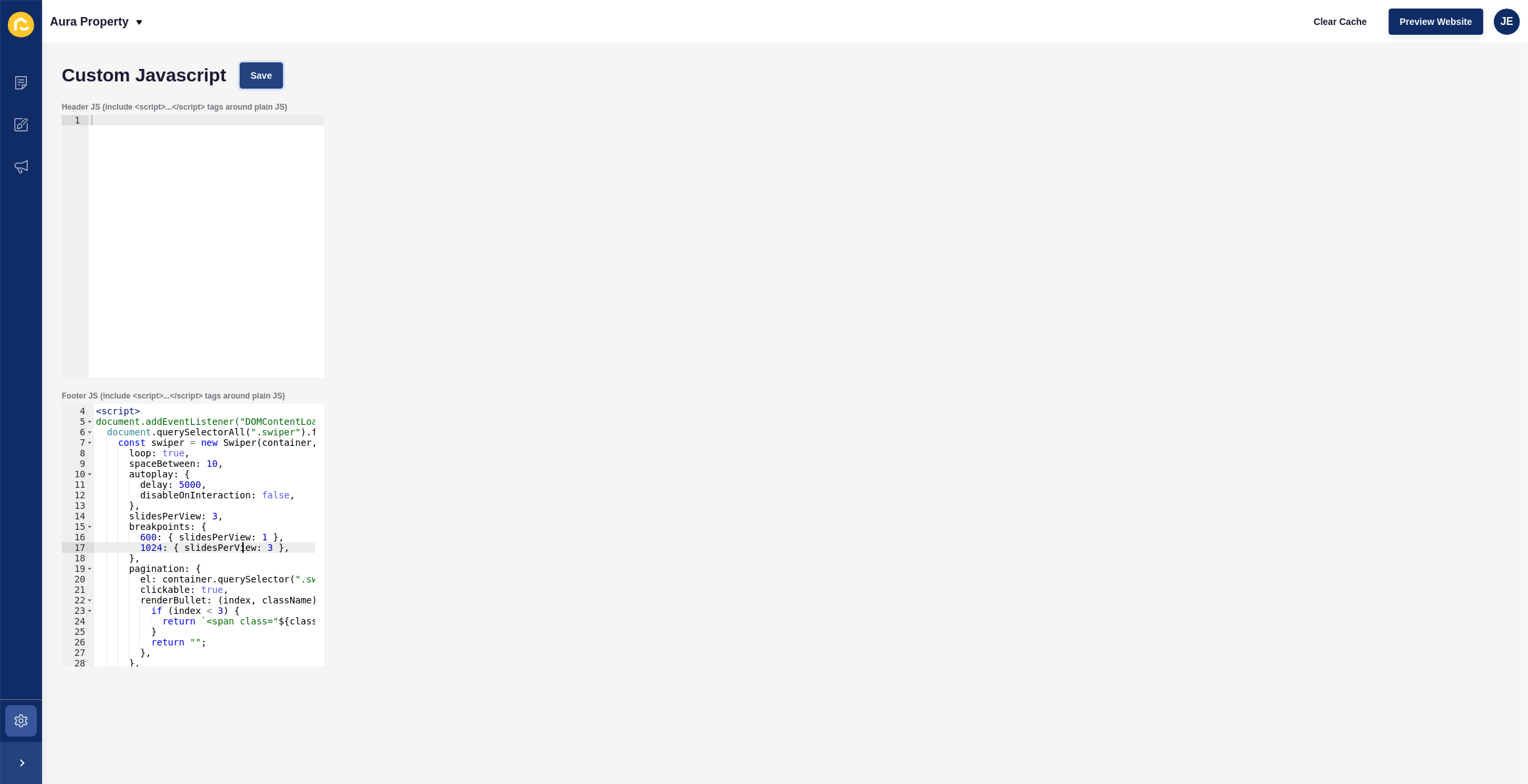
click at [251, 69] on span "Save" at bounding box center [262, 76] width 22 height 13
click at [148, 536] on div "< script > document.addEventListener("DOMContentLoaded", () => { document . que…" at bounding box center [358, 532] width 531 height 275
click at [195, 525] on div "< script > document.addEventListener("DOMContentLoaded", () => { document . que…" at bounding box center [358, 532] width 531 height 275
click at [250, 538] on div "< script > document.addEventListener("DOMContentLoaded", () => { document . que…" at bounding box center [358, 532] width 531 height 275
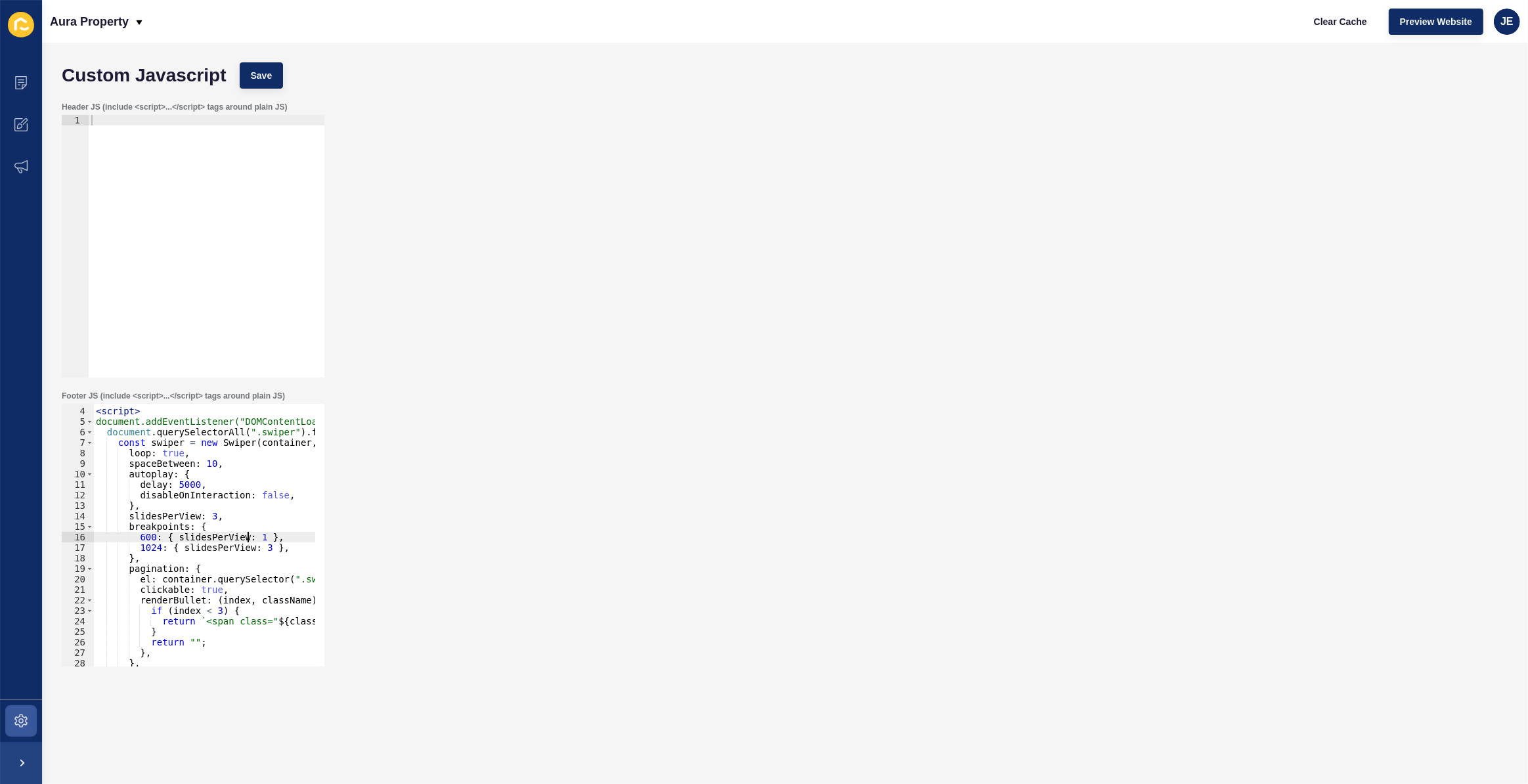
click at [250, 538] on div "< script > document.addEventListener("DOMContentLoaded", () => { document . que…" at bounding box center [358, 532] width 531 height 275
click at [273, 536] on div "< script > document.addEventListener("DOMContentLoaded", () => { document . que…" at bounding box center [204, 534] width 222 height 263
drag, startPoint x: 275, startPoint y: 536, endPoint x: 135, endPoint y: 536, distance: 140.0
click at [135, 536] on div "< script > document.addEventListener("DOMContentLoaded", () => { document . que…" at bounding box center [358, 532] width 531 height 275
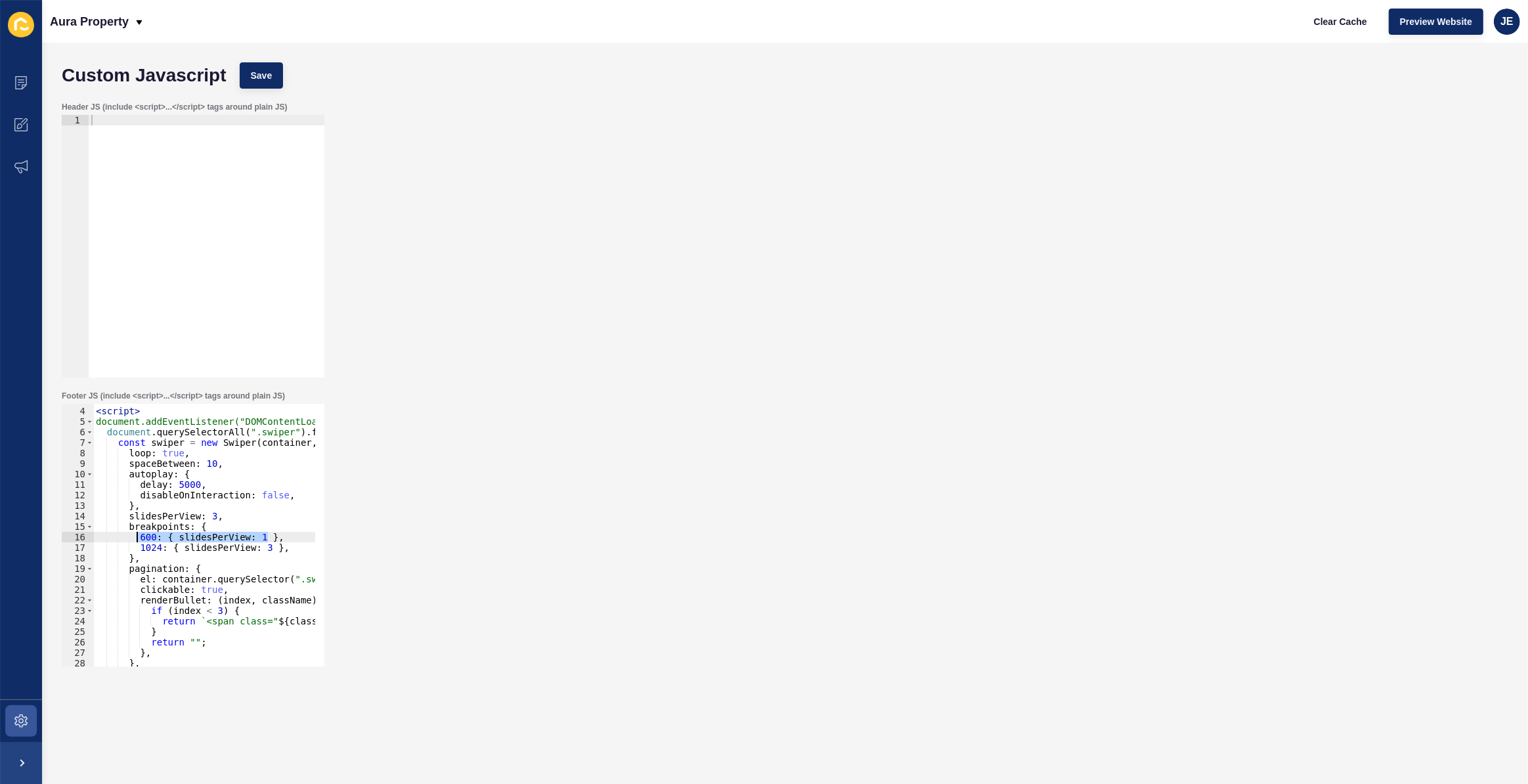
click at [222, 519] on div "< script > document.addEventListener("DOMContentLoaded", () => { document . que…" at bounding box center [358, 532] width 531 height 275
click at [226, 523] on div "< script > document.addEventListener("DOMContentLoaded", () => { document . que…" at bounding box center [358, 532] width 531 height 275
type textarea "breakpoints: {"
type textarea "5"
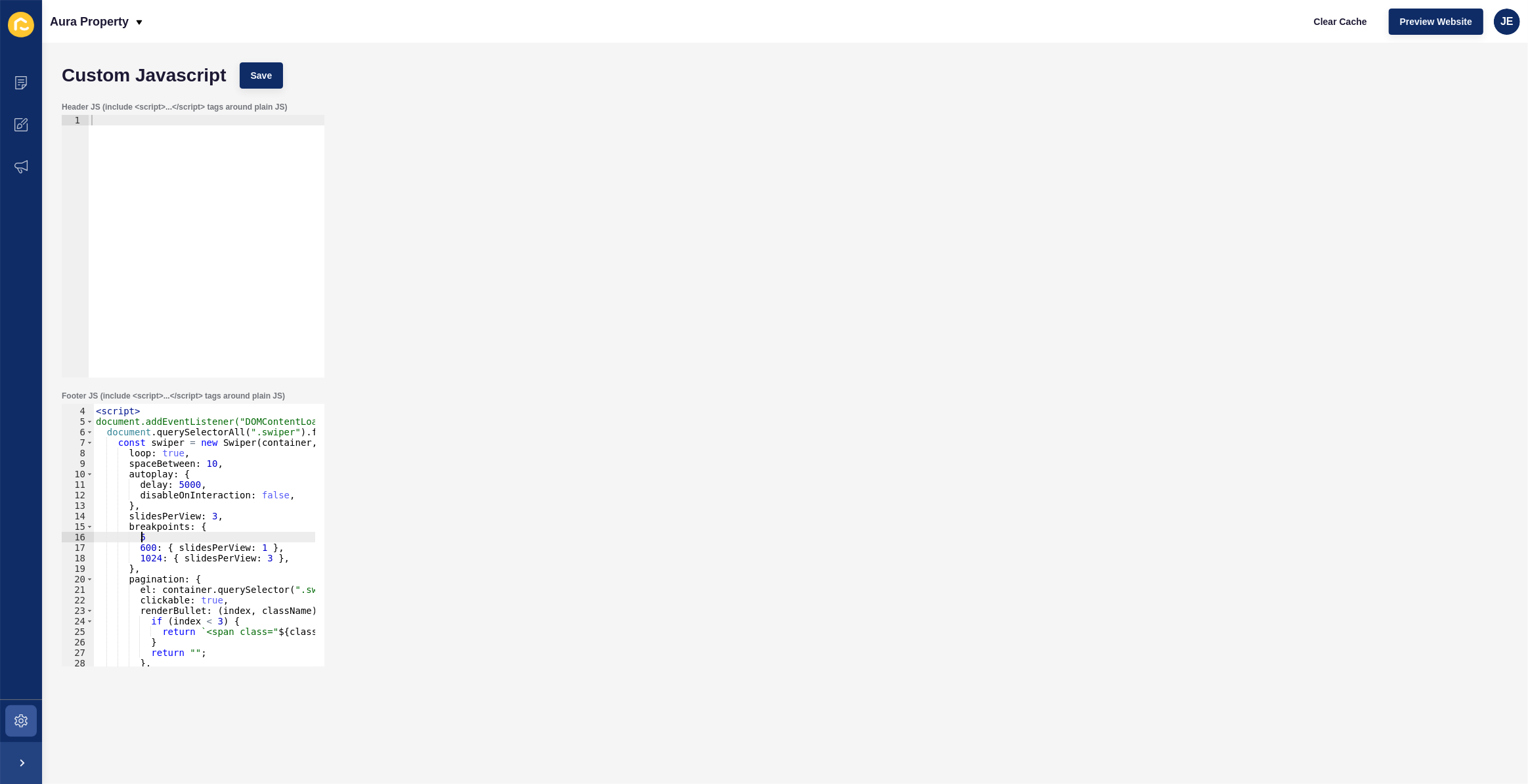
scroll to position [0, 2]
paste textarea "600: { slidesPerView: 1 },"
click at [138, 539] on div "< script > document.addEventListener("DOMContentLoaded", () => { document . que…" at bounding box center [358, 532] width 531 height 275
click at [136, 537] on div "< script > document.addEventListener("DOMContentLoaded", () => { document . que…" at bounding box center [358, 532] width 531 height 275
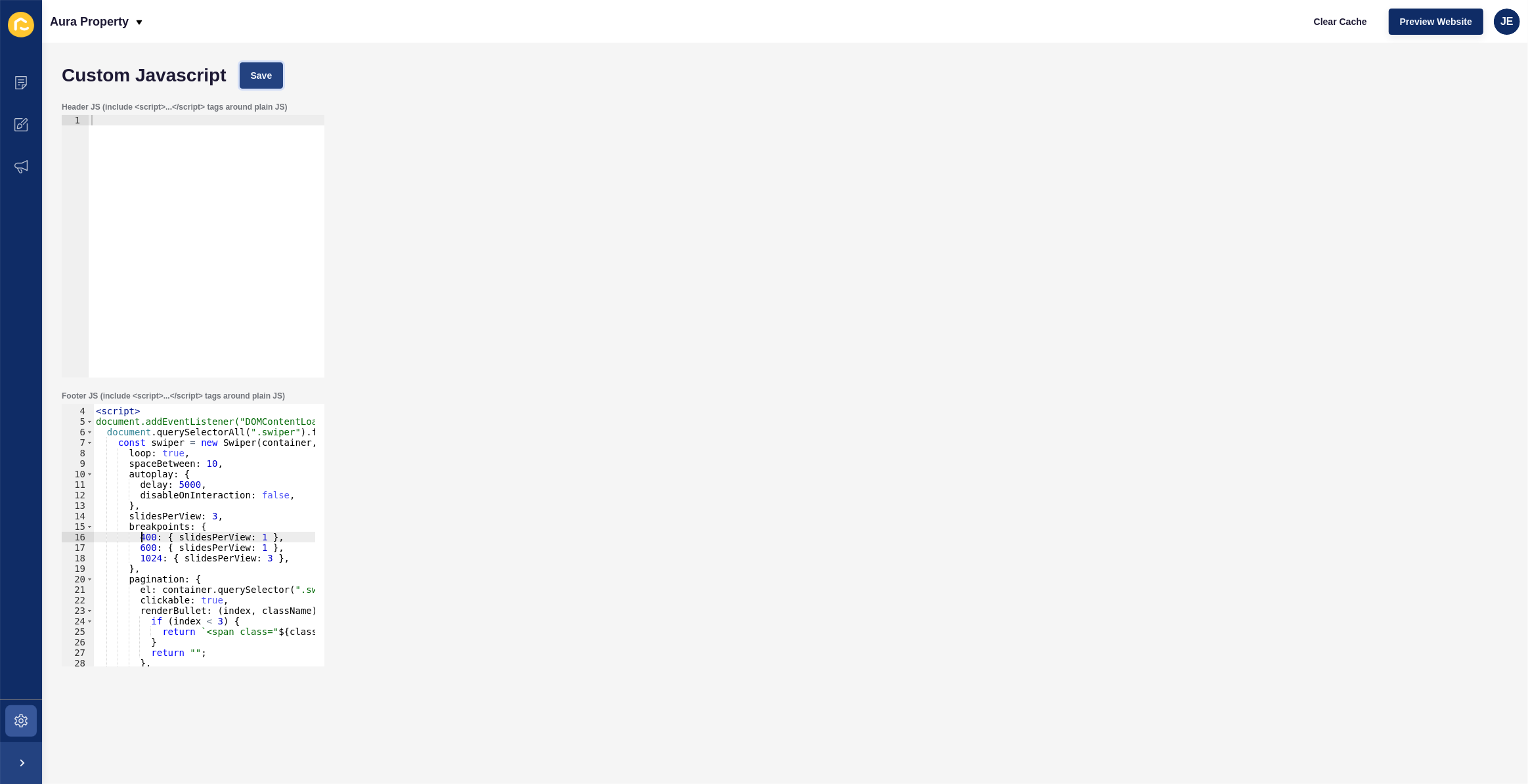
click at [265, 72] on span "Save" at bounding box center [262, 76] width 22 height 13
click at [141, 547] on div "< script > document.addEventListener("DOMContentLoaded", () => { document . que…" at bounding box center [358, 532] width 531 height 275
drag, startPoint x: 257, startPoint y: 536, endPoint x: 113, endPoint y: 538, distance: 144.0
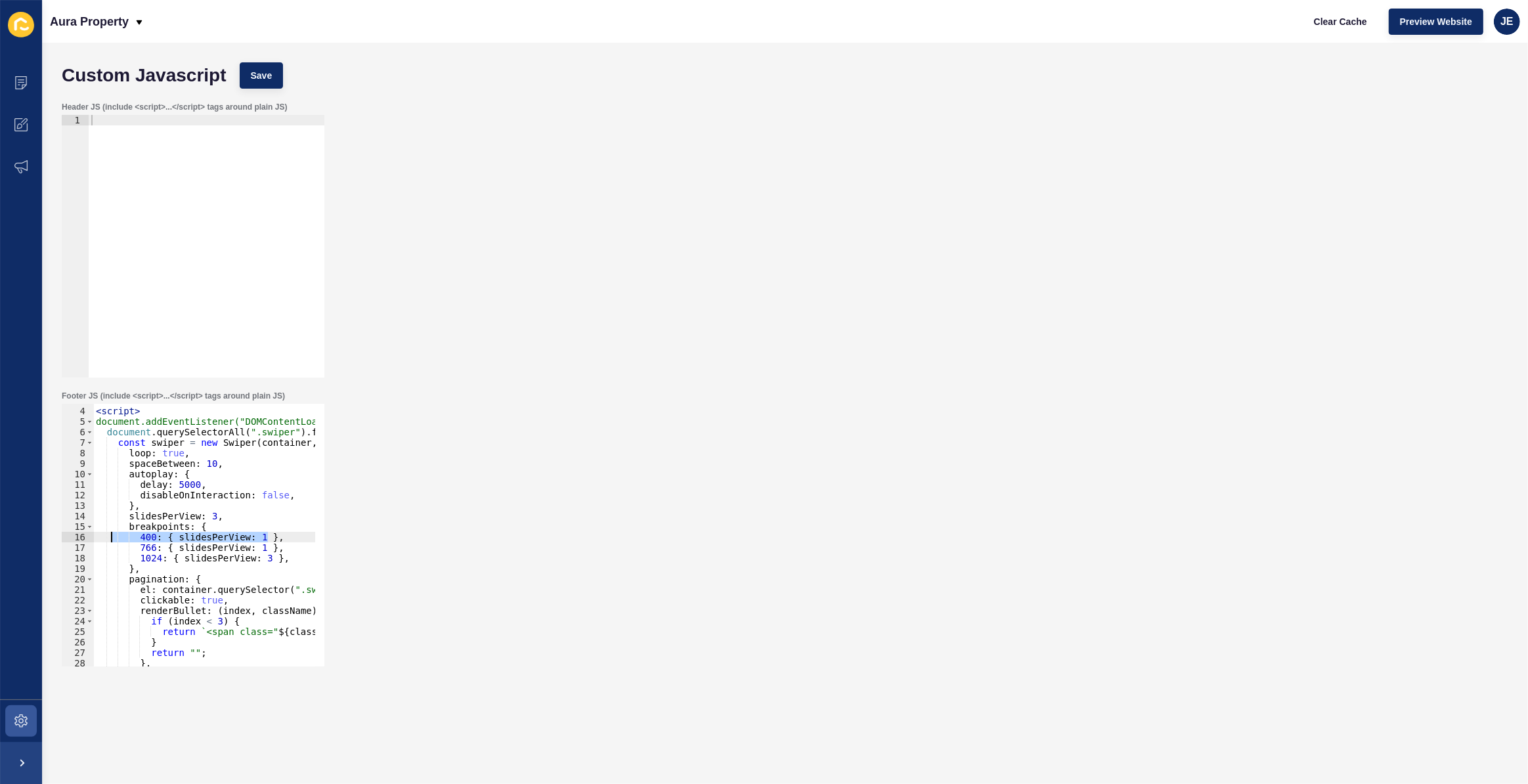
click at [113, 538] on div "< script > document.addEventListener("DOMContentLoaded", () => { document . que…" at bounding box center [358, 532] width 531 height 275
type textarea "400: { slidesPerView: 1 },"
click at [271, 540] on div "< script > document.addEventListener("DOMContentLoaded", () => { document . que…" at bounding box center [358, 532] width 531 height 275
type textarea "766: { slidesPerView: 1 },"
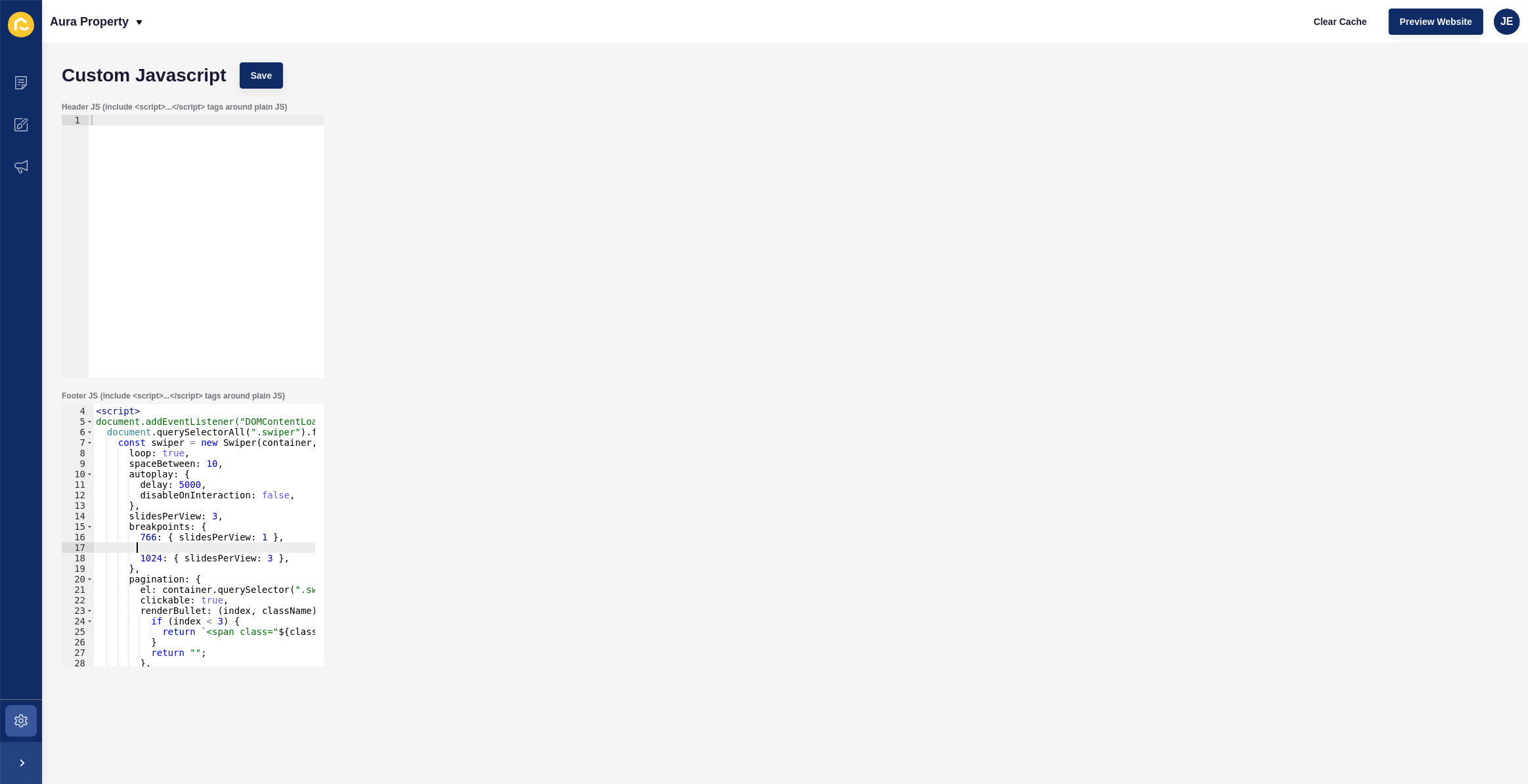
scroll to position [0, 1]
click at [149, 541] on div "< script > document.addEventListener("DOMContentLoaded", () => { document . que…" at bounding box center [358, 532] width 531 height 275
type textarea "768: { slidesPerView: 2 },"
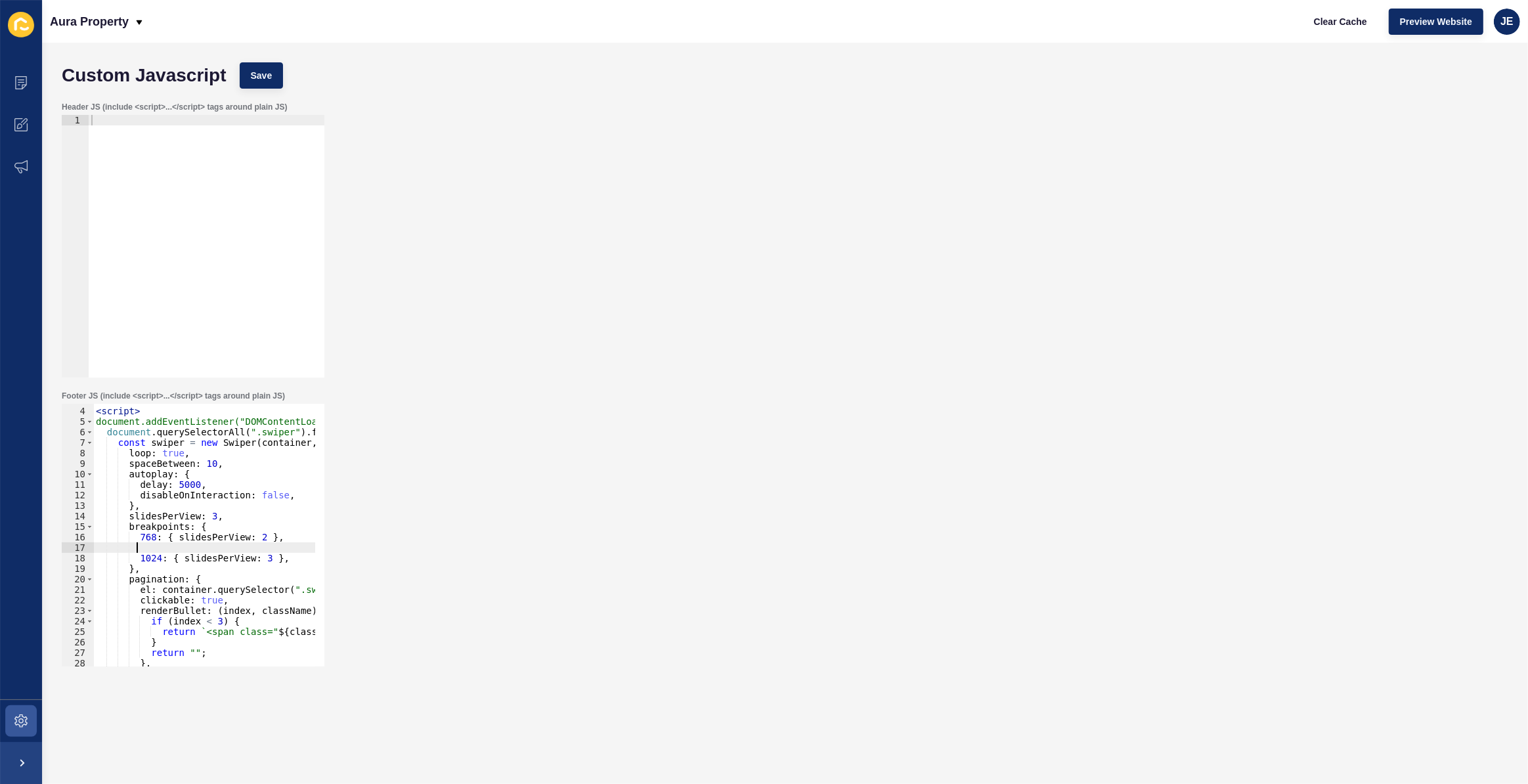
click at [163, 547] on div "< script > document.addEventListener("DOMContentLoaded", () => { document . que…" at bounding box center [358, 532] width 531 height 275
drag, startPoint x: 136, startPoint y: 533, endPoint x: 276, endPoint y: 533, distance: 140.0
click at [276, 533] on div "< script > document.addEventListener("DOMContentLoaded", () => { document . que…" at bounding box center [358, 532] width 531 height 275
click at [257, 524] on div "< script > document.addEventListener("DOMContentLoaded", () => { document . que…" at bounding box center [358, 532] width 531 height 275
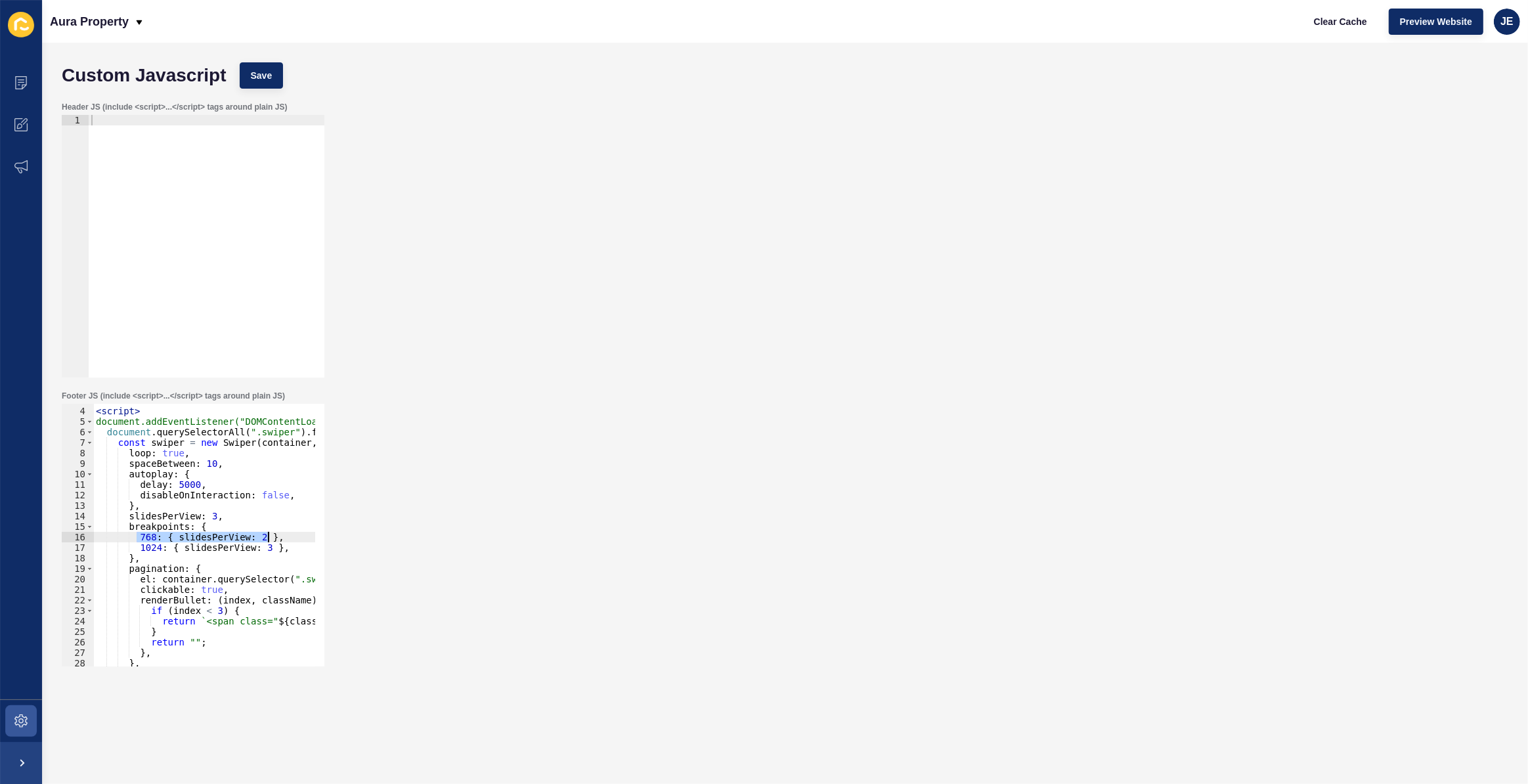
type textarea "breakpoints: {"
paste textarea "768: { slidesPerView: 2 },"
click at [124, 535] on div "< script > document.addEventListener("DOMContentLoaded", () => { document . que…" at bounding box center [358, 532] width 531 height 275
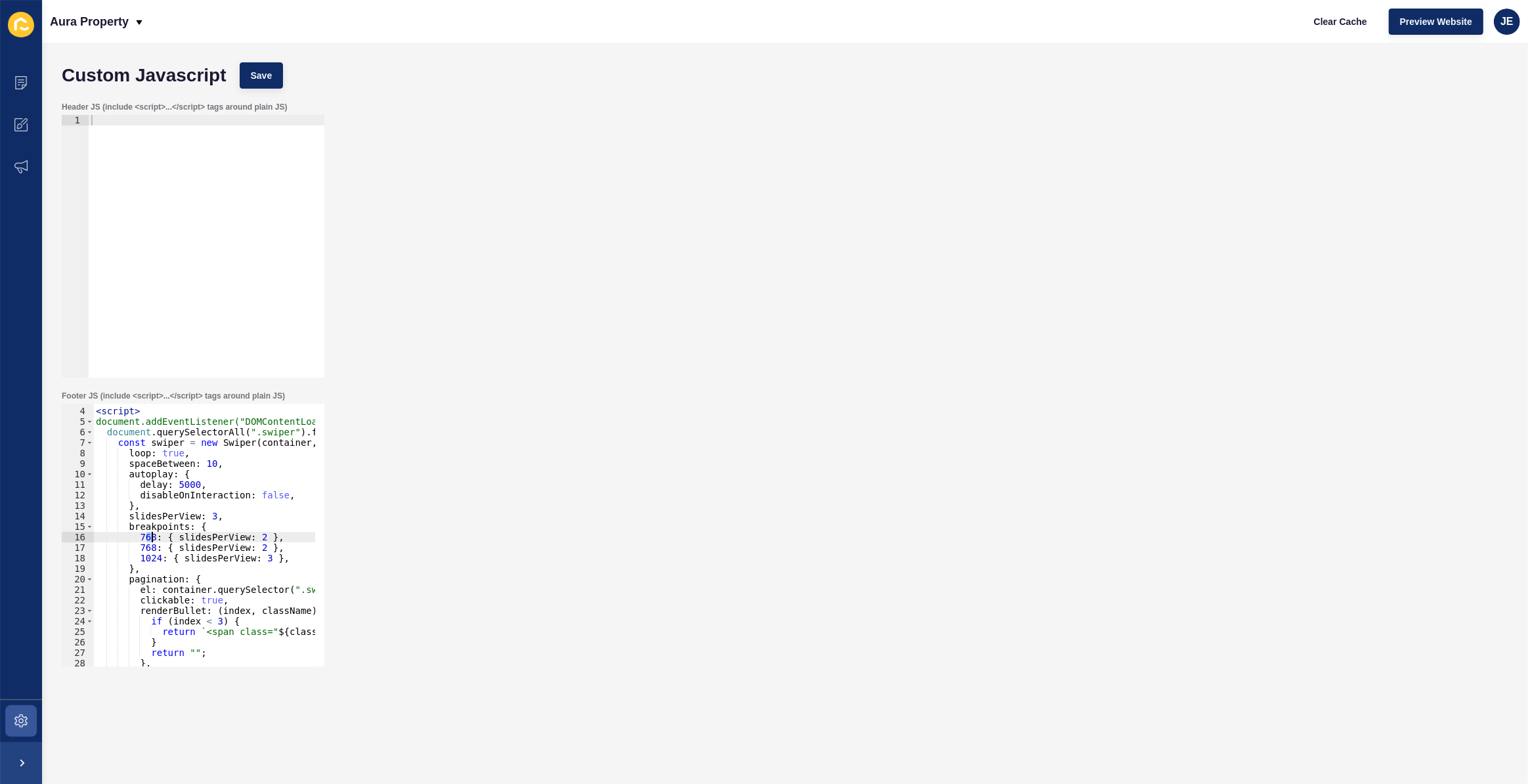
click at [151, 536] on div "< script > document.addEventListener("DOMContentLoaded", () => { document . que…" at bounding box center [358, 532] width 531 height 275
click at [253, 532] on div "< script > document.addEventListener("DOMContentLoaded", () => { document . que…" at bounding box center [358, 532] width 531 height 275
click at [244, 86] on button "Save" at bounding box center [262, 76] width 44 height 27
click at [152, 544] on div "< script > document.addEventListener("DOMContentLoaded", () => { document . que…" at bounding box center [358, 532] width 531 height 275
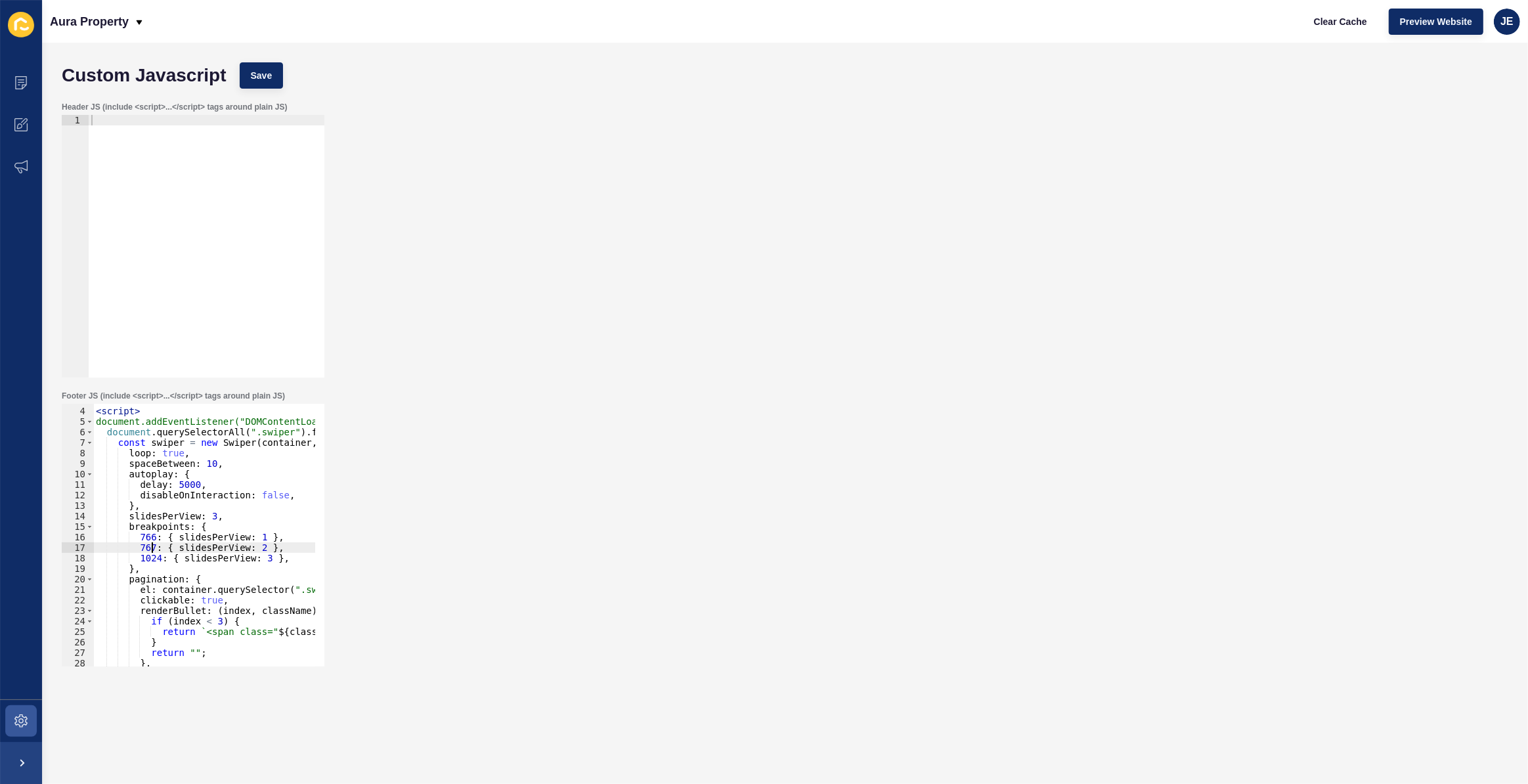
scroll to position [0, 4]
click at [263, 76] on span "Save" at bounding box center [262, 76] width 22 height 13
drag, startPoint x: 177, startPoint y: 449, endPoint x: 342, endPoint y: 461, distance: 165.4
click at [342, 461] on div "Footer JS (include <script>...</script> tags around plain JS) loop: true, 3 4 5…" at bounding box center [785, 529] width 1460 height 289
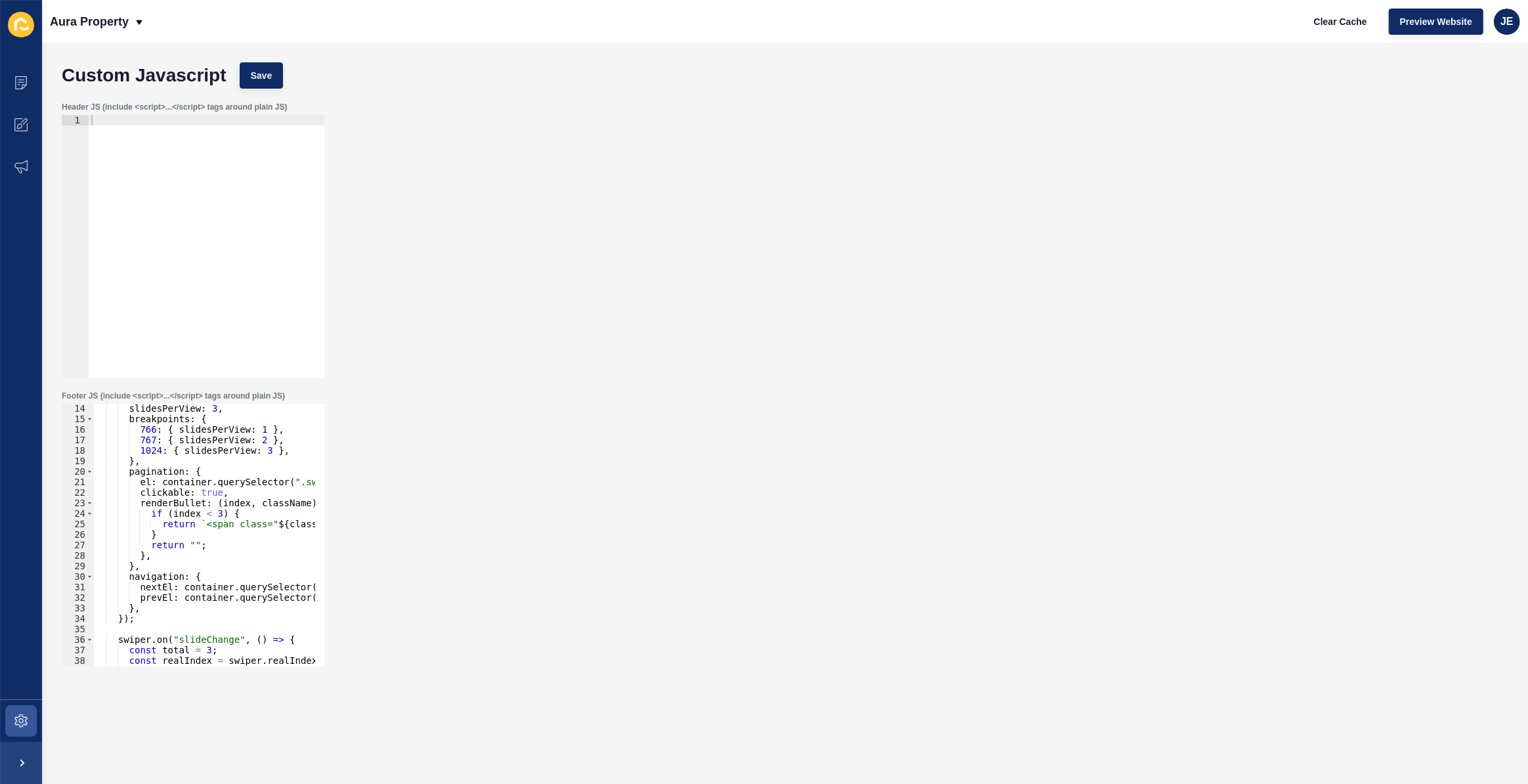
scroll to position [137, 0]
click at [230, 550] on div "slidesPerView : 3 , breakpoints : { 766 : { slidesPerView : 1 } , 767 : { slide…" at bounding box center [358, 541] width 531 height 275
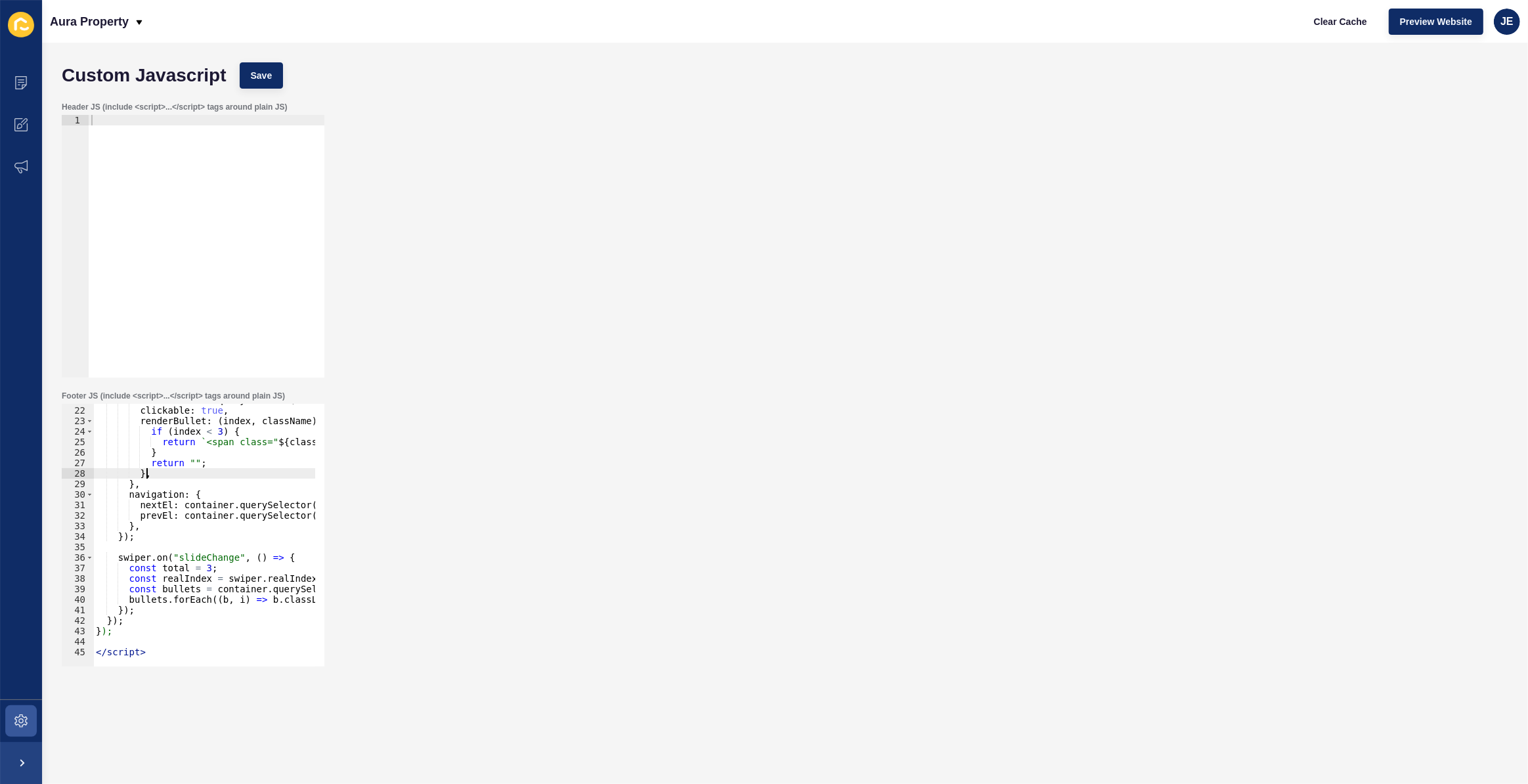
click at [214, 588] on div "el : container . querySelector ( ".swiper-pagination" ) , clickable : true , re…" at bounding box center [358, 532] width 531 height 275
click at [204, 541] on div "el : container . querySelector ( ".swiper-pagination" ) , clickable : true , re…" at bounding box center [358, 532] width 531 height 275
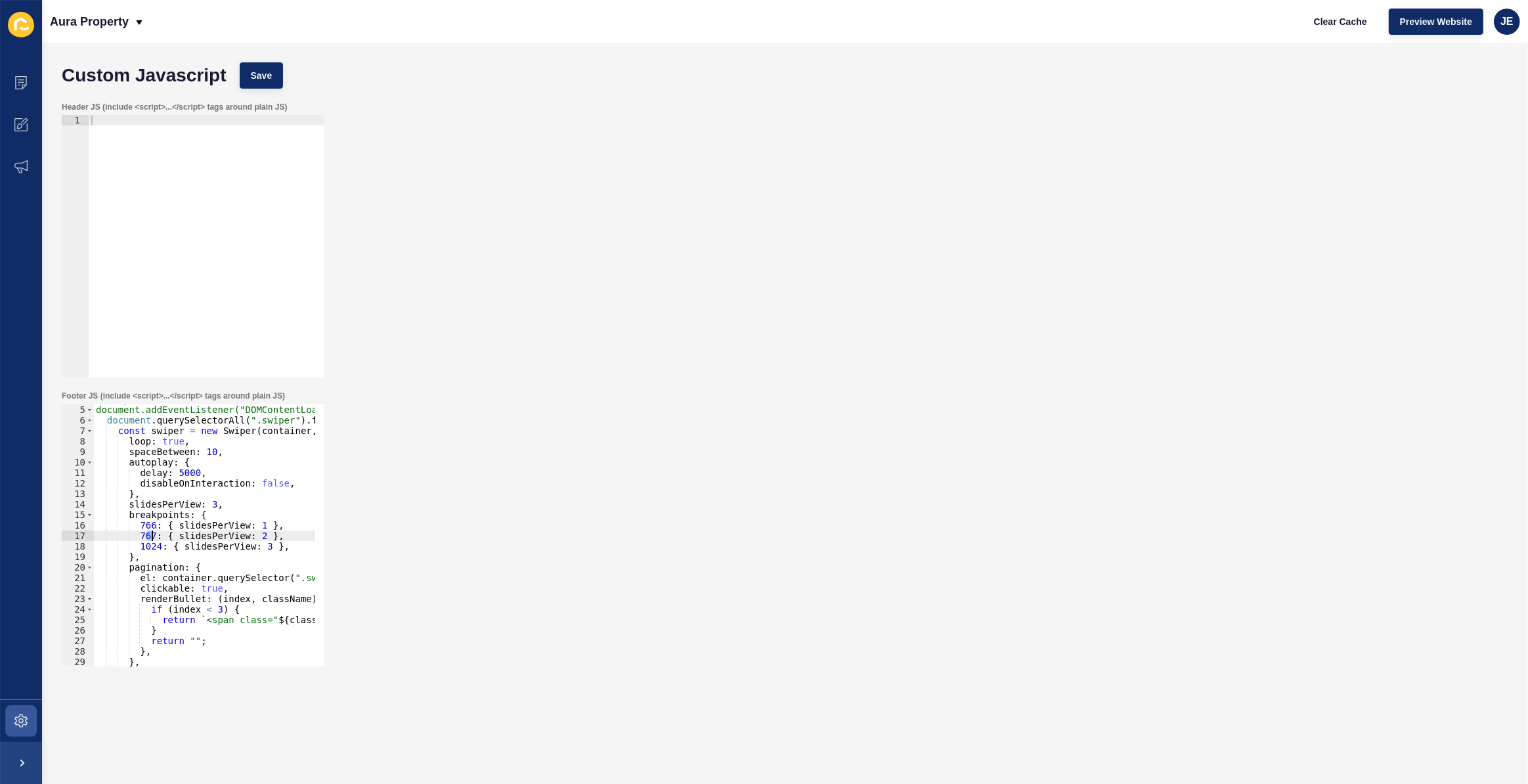
click at [223, 564] on div "< script > document.addEventListener("DOMContentLoaded", () => { document . que…" at bounding box center [358, 532] width 531 height 275
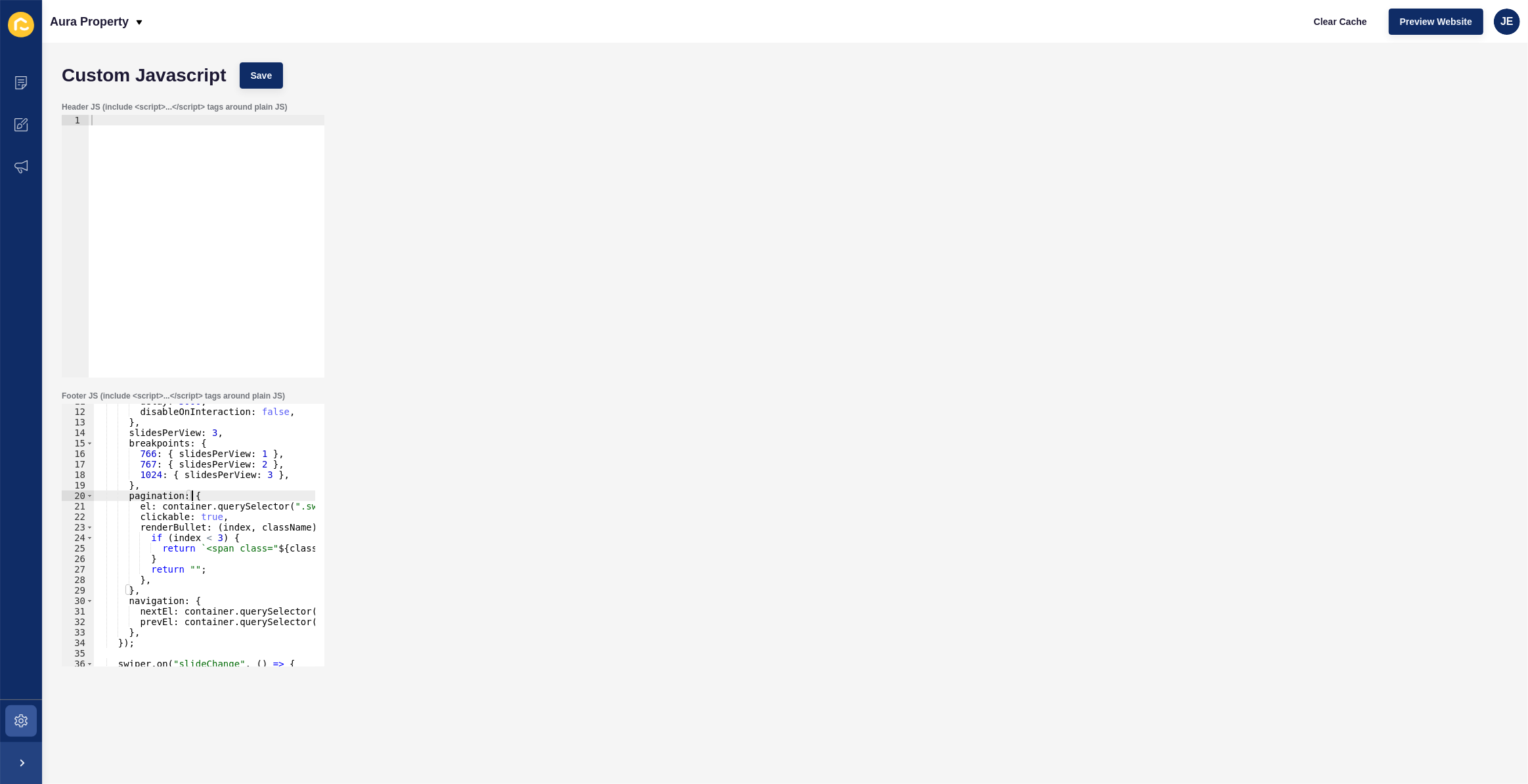
click at [217, 572] on div "delay : 5000 , disableOnInteraction : false , } , slidesPerView : 3 , breakpoin…" at bounding box center [358, 533] width 531 height 275
type textarea "return "";"
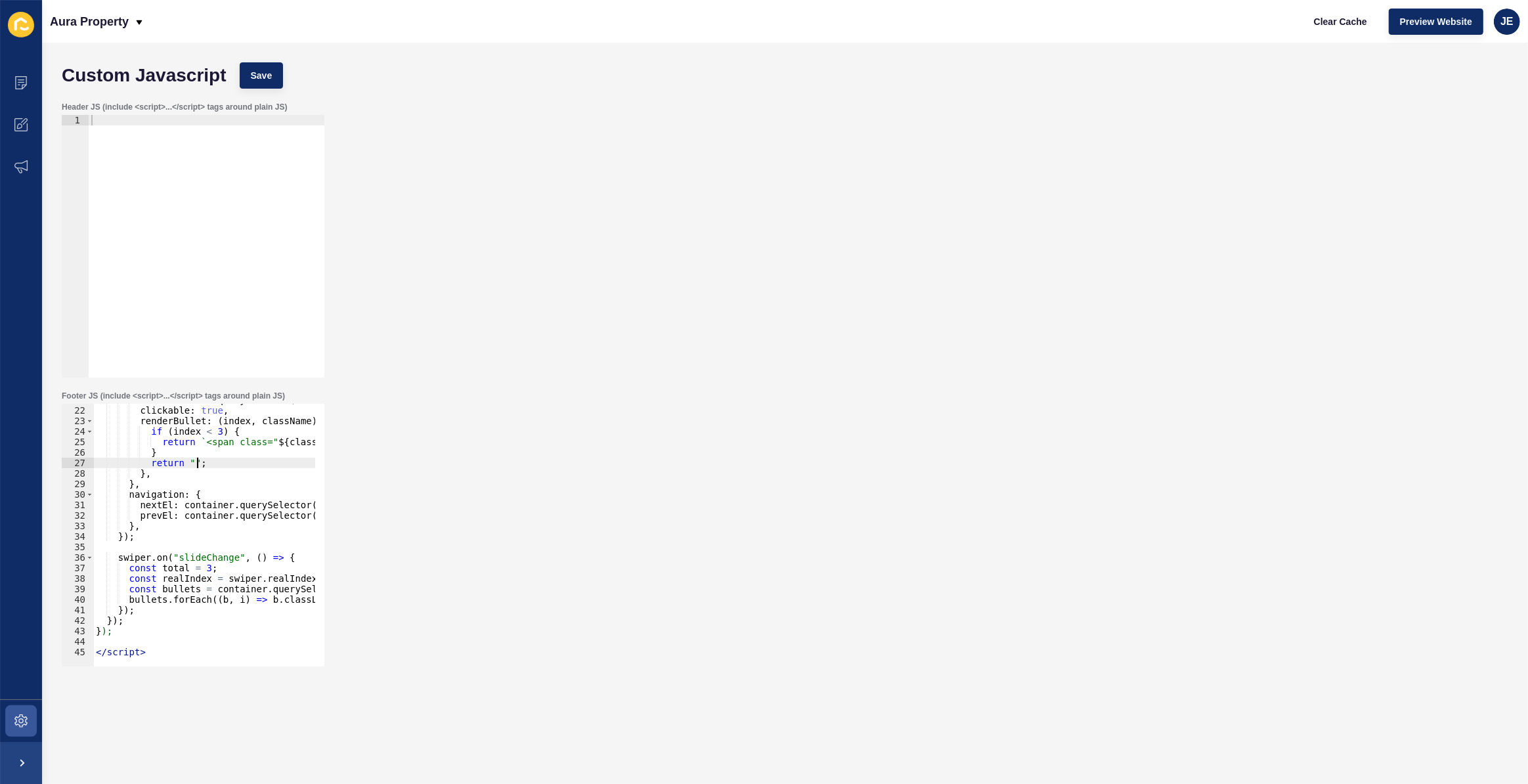
scroll to position [218, 0]
drag, startPoint x: 176, startPoint y: 666, endPoint x: 186, endPoint y: 665, distance: 10.0
click at [206, 665] on div "Footer JS (include <script>...</script> tags around plain JS) return ""; 21 22 …" at bounding box center [194, 529] width 265 height 278
click at [147, 547] on div "el : container . querySelector ( ".swiper-pagination" ) , clickable : true , re…" at bounding box center [358, 532] width 531 height 275
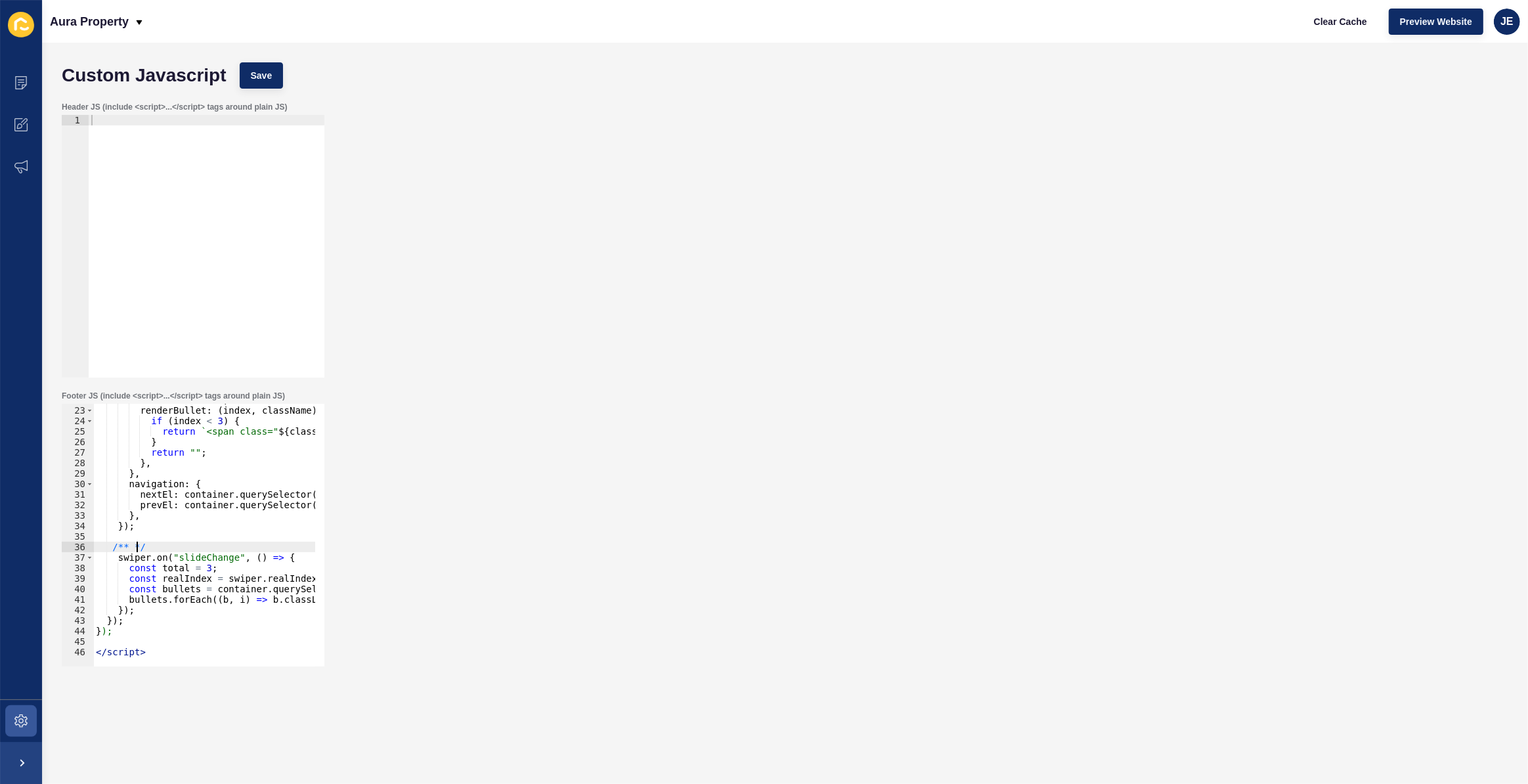
scroll to position [229, 0]
click at [123, 547] on div "clickable : true , renderBullet : ( index , className ) => { if ( index < 3 ) {…" at bounding box center [358, 532] width 531 height 275
click at [127, 547] on div "clickable : true , renderBullet : ( index , className ) => { if ( index < 3 ) {…" at bounding box center [358, 532] width 531 height 275
drag, startPoint x: 144, startPoint y: 605, endPoint x: 112, endPoint y: 559, distance: 56.0
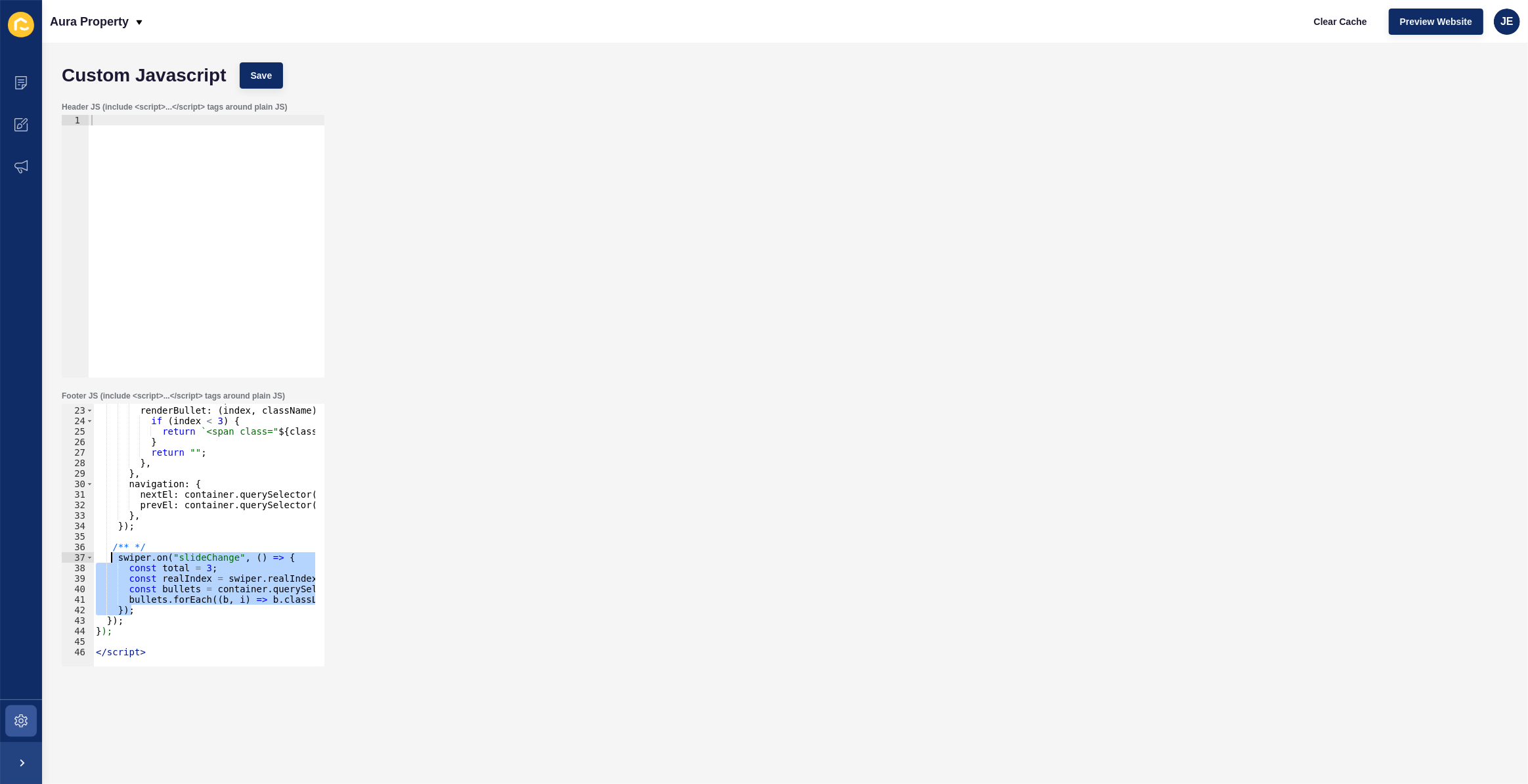
click at [112, 559] on div "clickable : true , renderBullet : ( index , className ) => { if ( index < 3 ) {…" at bounding box center [358, 532] width 531 height 275
click at [117, 549] on div "clickable : true , renderBullet : ( index , className ) => { if ( index < 3 ) {…" at bounding box center [358, 532] width 531 height 275
click at [124, 549] on div "clickable : true , renderBullet : ( index , className ) => { if ( index < 3 ) {…" at bounding box center [358, 532] width 531 height 275
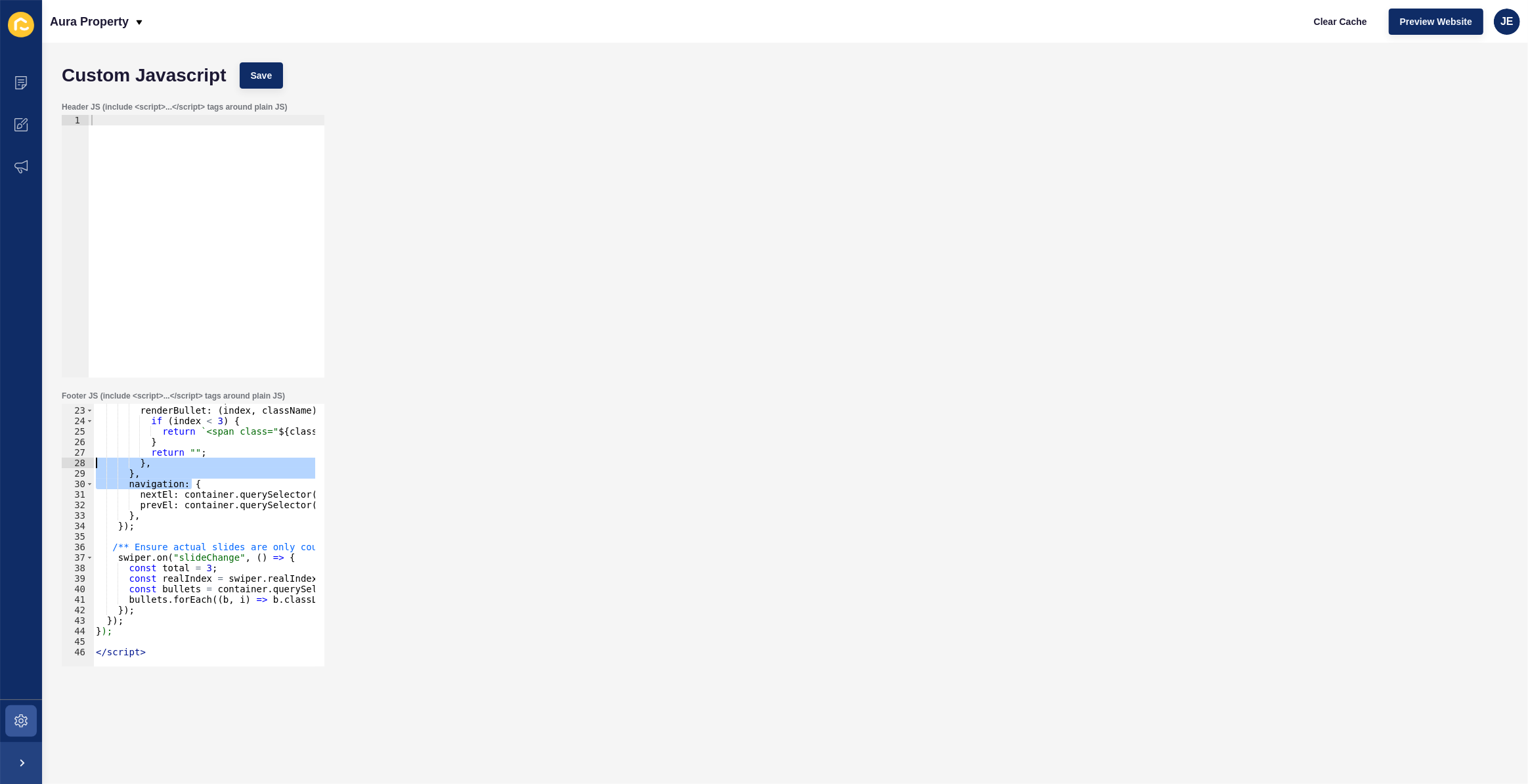
drag, startPoint x: 160, startPoint y: 481, endPoint x: 72, endPoint y: 465, distance: 89.4
click at [72, 465] on div "/** Ensure actual slides are only counted, not the duplicated images */ 22 23 2…" at bounding box center [193, 534] width 263 height 263
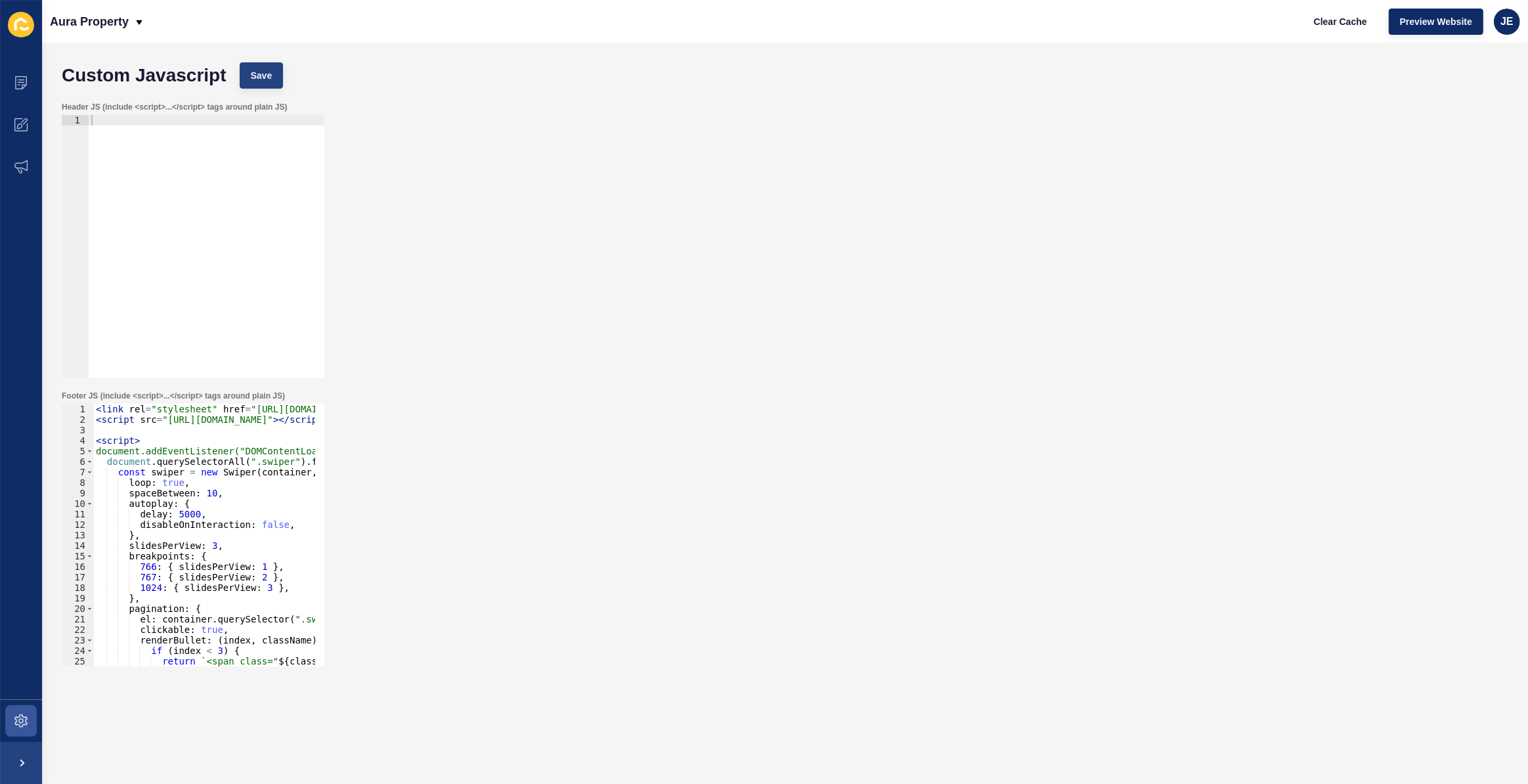
type textarea "}, },"
click at [281, 72] on button "Save" at bounding box center [262, 76] width 44 height 27
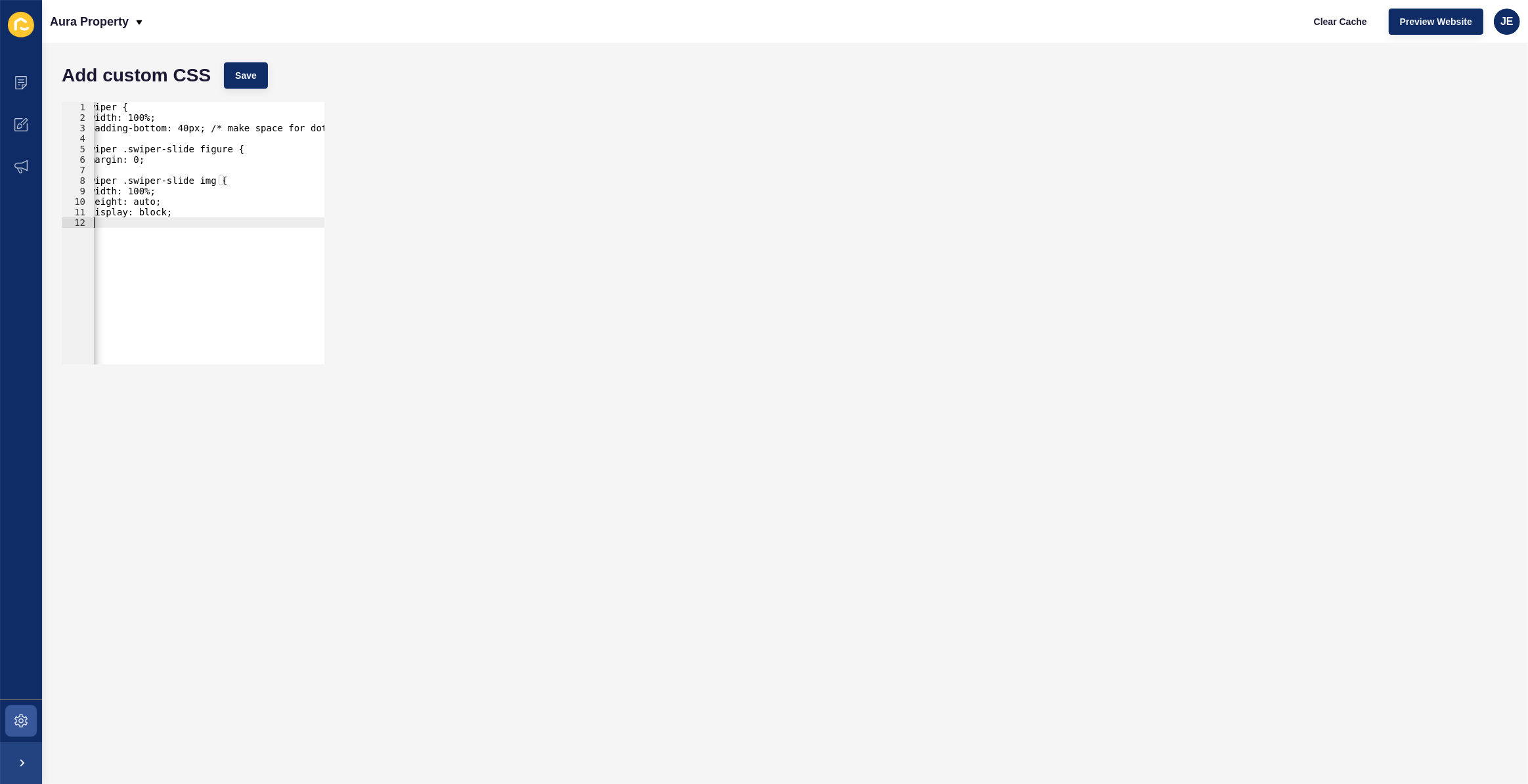
scroll to position [0, 18]
click at [65, 233] on div "} 1 2 3 4 5 6 7 8 9 10 11 12 .swiper { width: 100%; padding-bottom: 40px; /* ma…" at bounding box center [193, 232] width 263 height 263
drag, startPoint x: 168, startPoint y: 248, endPoint x: 76, endPoint y: 247, distance: 92.0
click at [75, 249] on div ".swiper-button-next, .swiper-button-prev 1 2 3 4 5 6 7 8 9 10 11 12 13 .swiper …" at bounding box center [193, 232] width 263 height 263
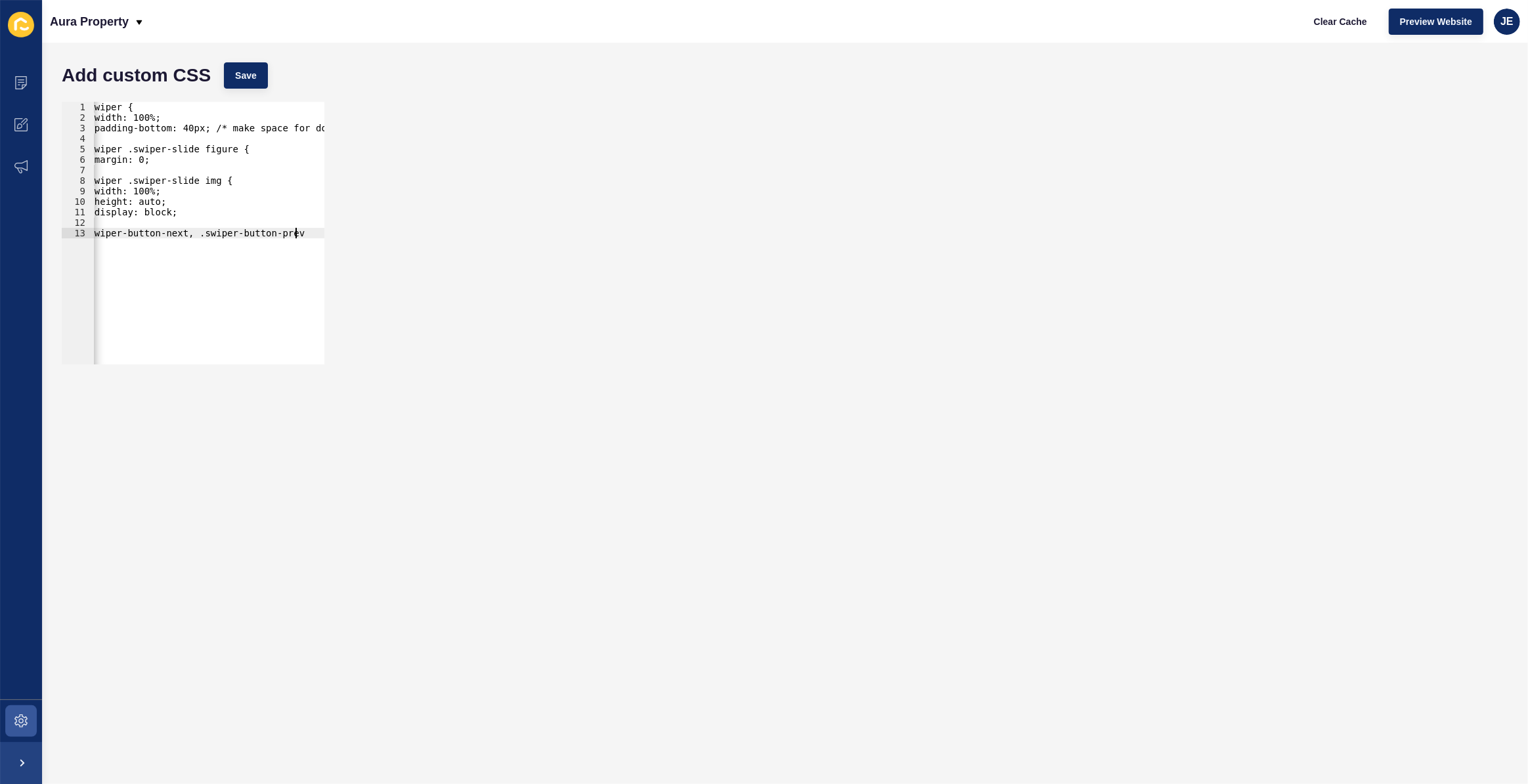
click at [126, 217] on div ".swiper { width: 100%; padding-bottom: 40px; /* make space for dots */ } .swipe…" at bounding box center [212, 239] width 263 height 275
type textarea "}"
click at [296, 244] on div ".swiper { width: 100%; padding-bottom: 40px; /* make space for dots */ } .swipe…" at bounding box center [212, 239] width 263 height 275
type textarea ".swiper-button-next, .swiper-button-prev{"
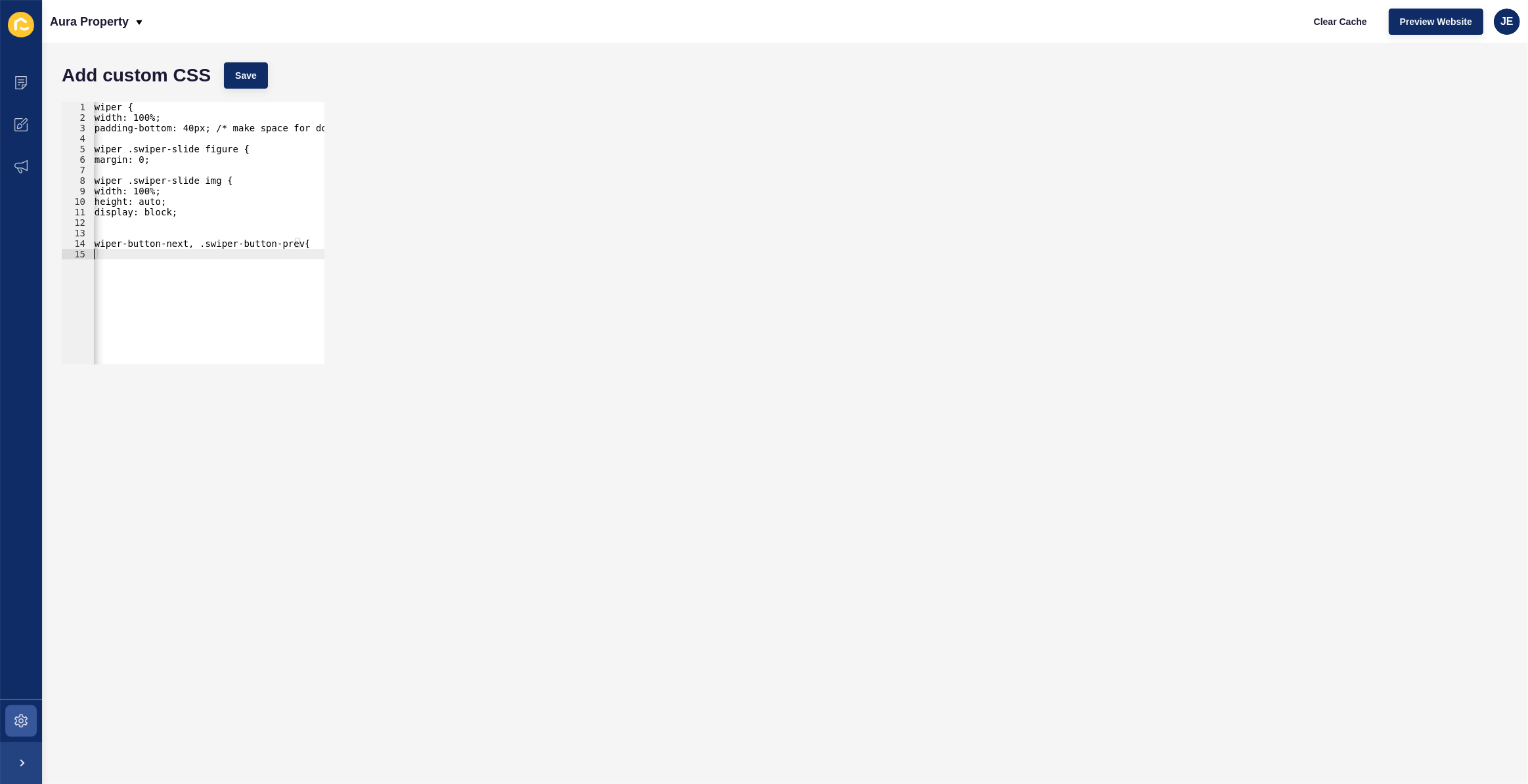
type textarea "}"
type textarea "s"
type textarea "f"
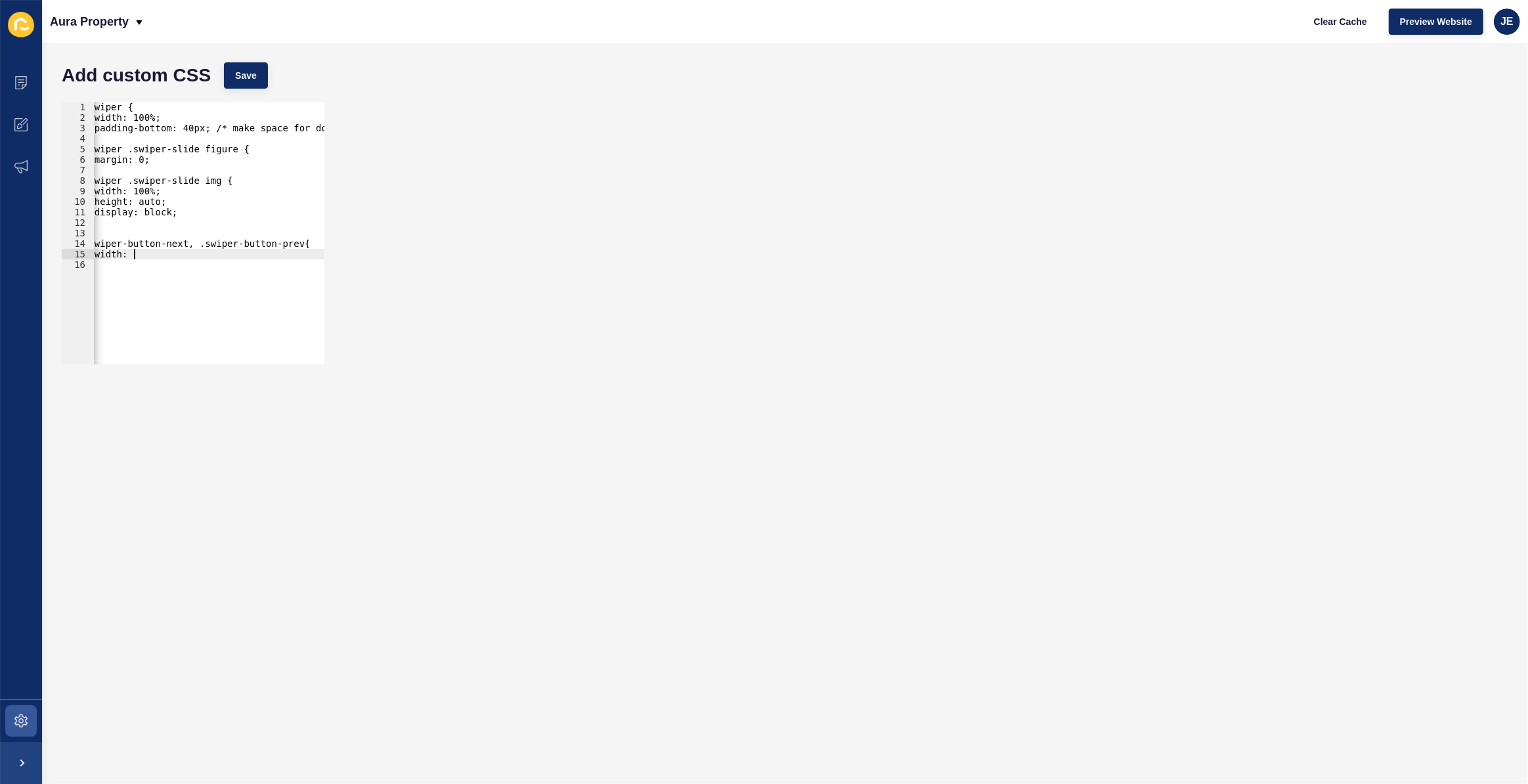
scroll to position [0, 4]
type textarea "w"
click at [181, 257] on div ".swiper { width: 100%; padding-bottom: 40px; /* make space for dots */ } .swipe…" at bounding box center [212, 239] width 263 height 275
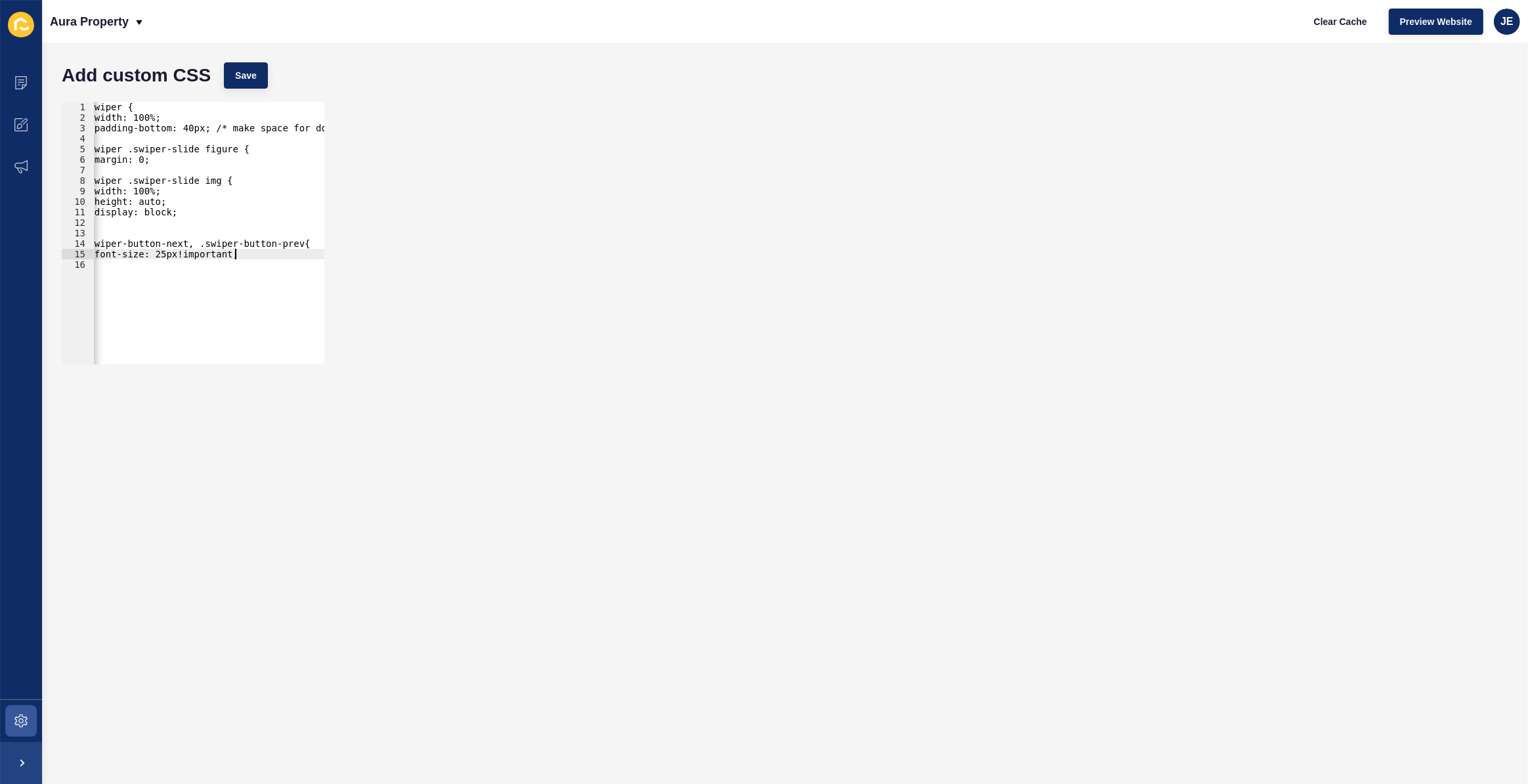
type textarea "}"
drag, startPoint x: 114, startPoint y: 264, endPoint x: 84, endPoint y: 246, distance: 35.0
click at [84, 246] on div "1 2 3 4 5 6 7 8 9 10 11 12 13 14 15 16 17 .swiper { width: 100%; padding-bottom…" at bounding box center [193, 232] width 263 height 263
type textarea ".swiper-button-next, .swiper-button-prev{ font-size: 25px!important;"
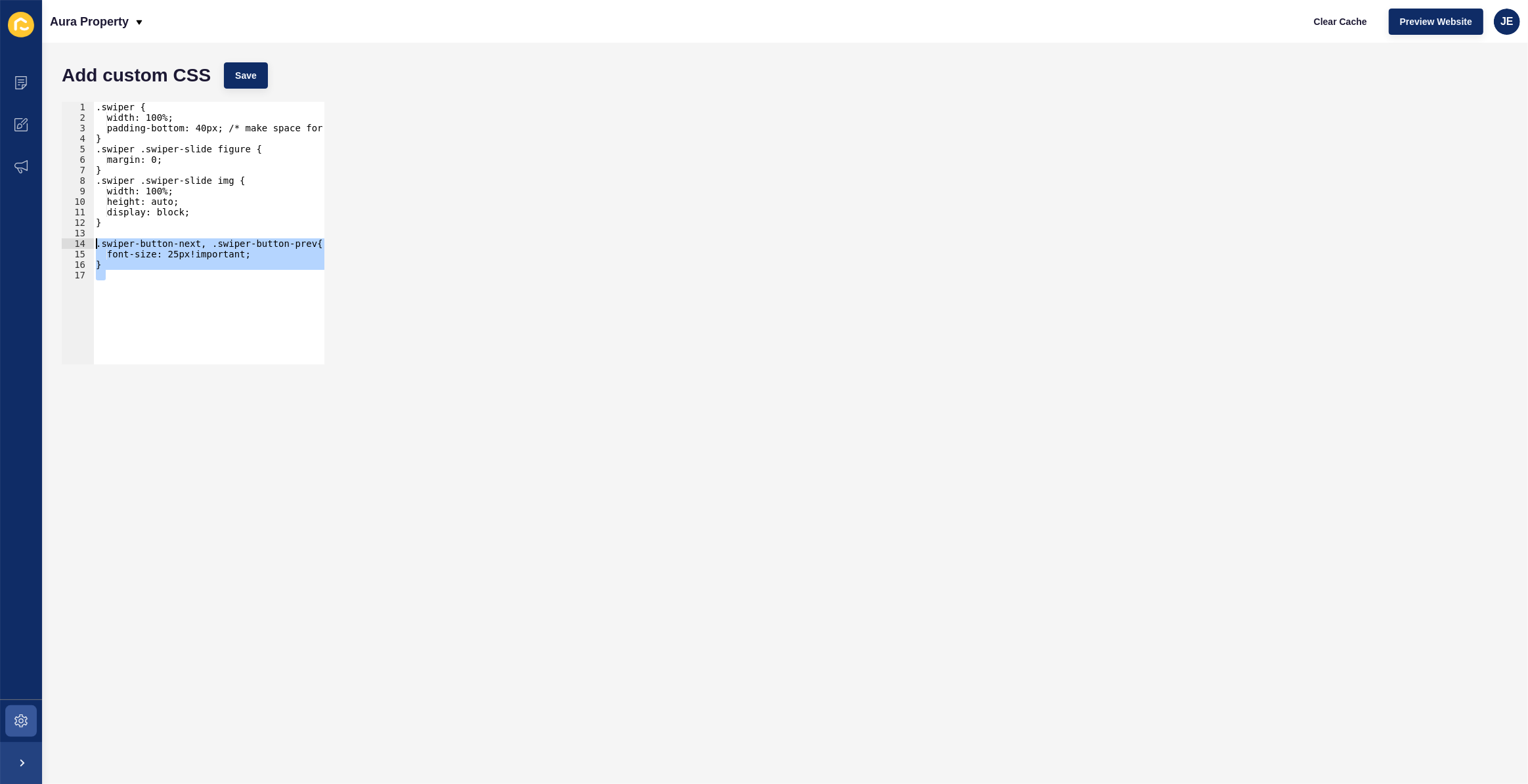
click at [114, 277] on div ".swiper { width: 100%; padding-bottom: 40px; /* make space for dots */ } .swipe…" at bounding box center [208, 232] width 231 height 263
paste textarea ".swiper-button-next, .swiper-button-prev{"
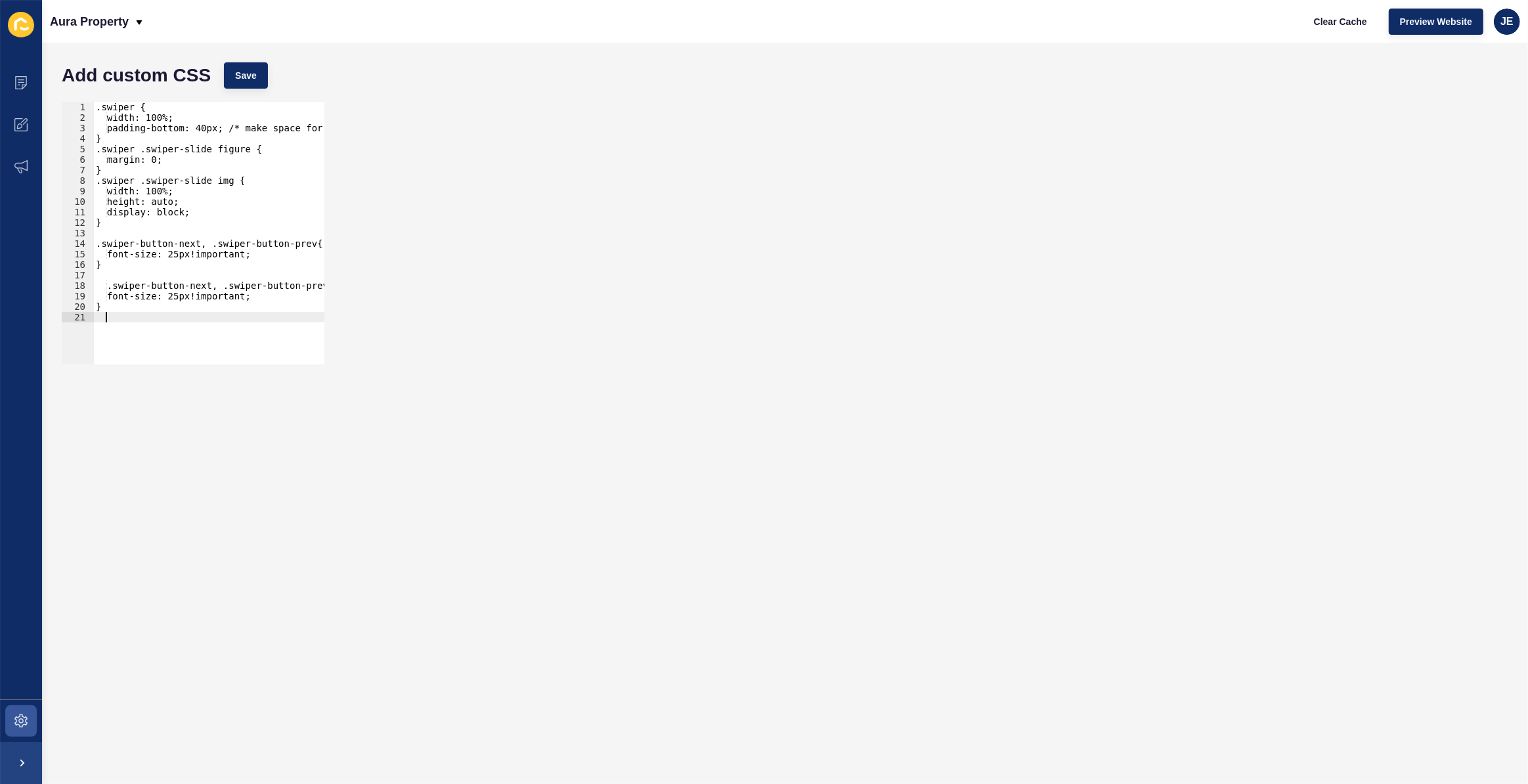
click at [115, 287] on div ".swiper { width: 100%; padding-bottom: 40px; /* make space for dots */ } .swipe…" at bounding box center [224, 239] width 263 height 275
click at [206, 285] on div ".swiper { width: 100%; padding-bottom: 40px; /* make space for dots */ } .swipe…" at bounding box center [224, 239] width 263 height 275
drag, startPoint x: 273, startPoint y: 287, endPoint x: 339, endPoint y: 285, distance: 66.0
click at [346, 285] on div ".swiper-button-next::after, .swiper-button-prev{ 1 2 3 4 5 6 7 8 9 10 11 12 13 …" at bounding box center [785, 232] width 1460 height 275
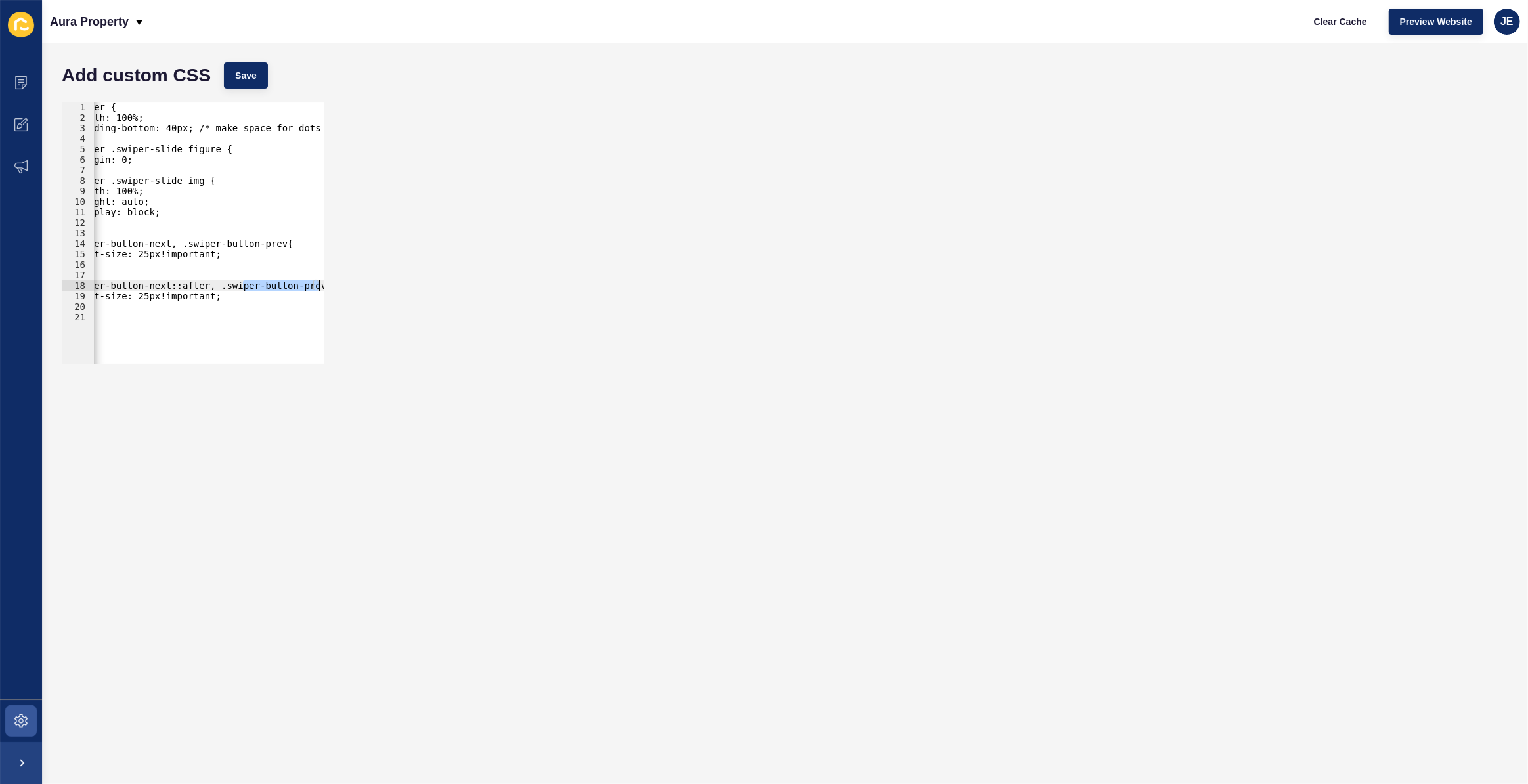
click at [315, 286] on div ".swiper { width: 100%; padding-bottom: 40px; /* make space for dots */ } .swipe…" at bounding box center [208, 232] width 231 height 263
drag, startPoint x: 203, startPoint y: 299, endPoint x: 116, endPoint y: 301, distance: 87.0
click at [116, 301] on div ".swiper { width: 100%; padding-bottom: 40px; /* make space for dots */ } .swipe…" at bounding box center [240, 239] width 294 height 275
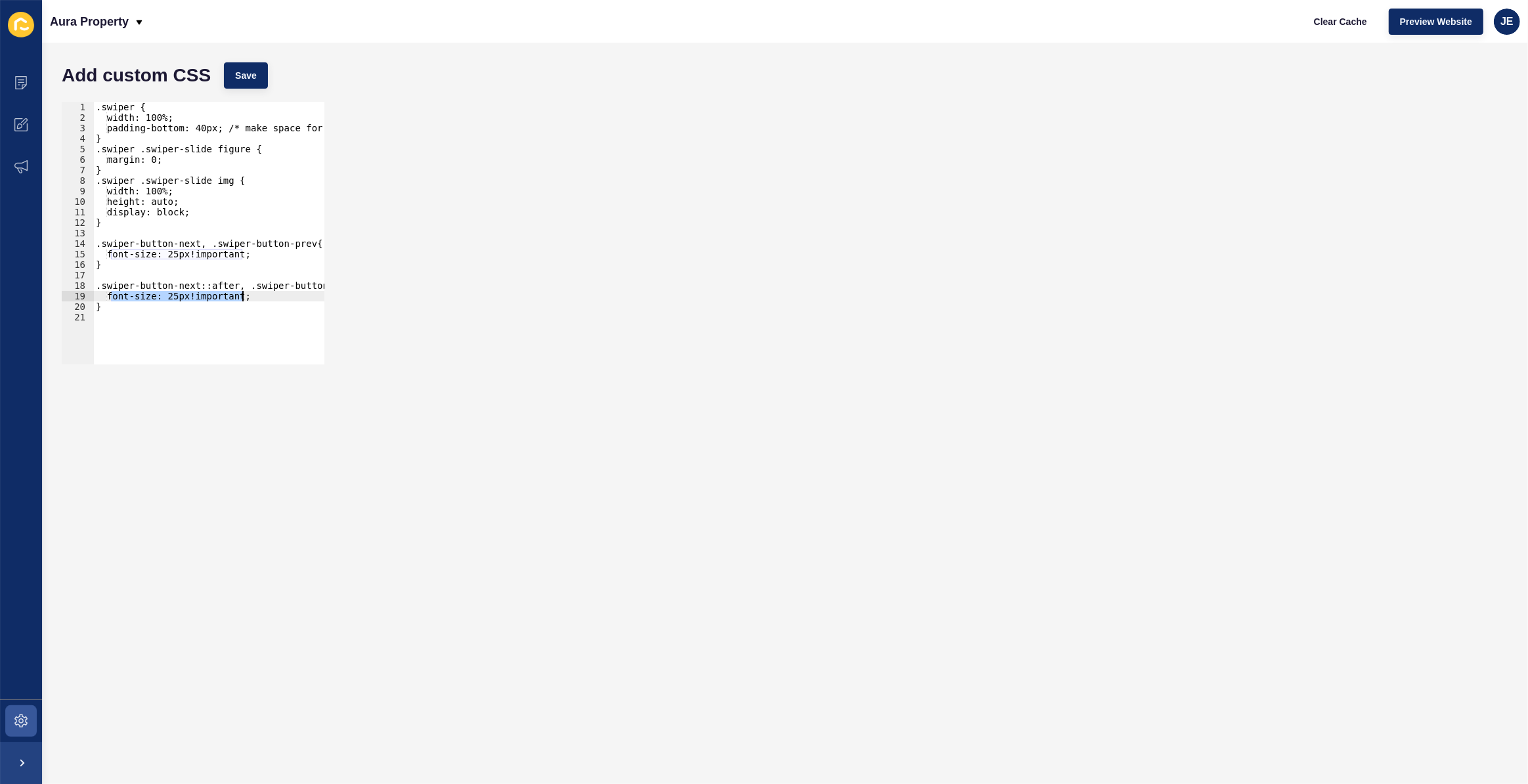
drag, startPoint x: 112, startPoint y: 298, endPoint x: 253, endPoint y: 293, distance: 141.1
click at [253, 293] on div ".swiper { width: 100%; padding-bottom: 40px; /* make space for dots */ } .swipe…" at bounding box center [240, 239] width 294 height 275
type textarea "color: #ffffff!important;"
click at [250, 73] on span "Save" at bounding box center [246, 76] width 22 height 13
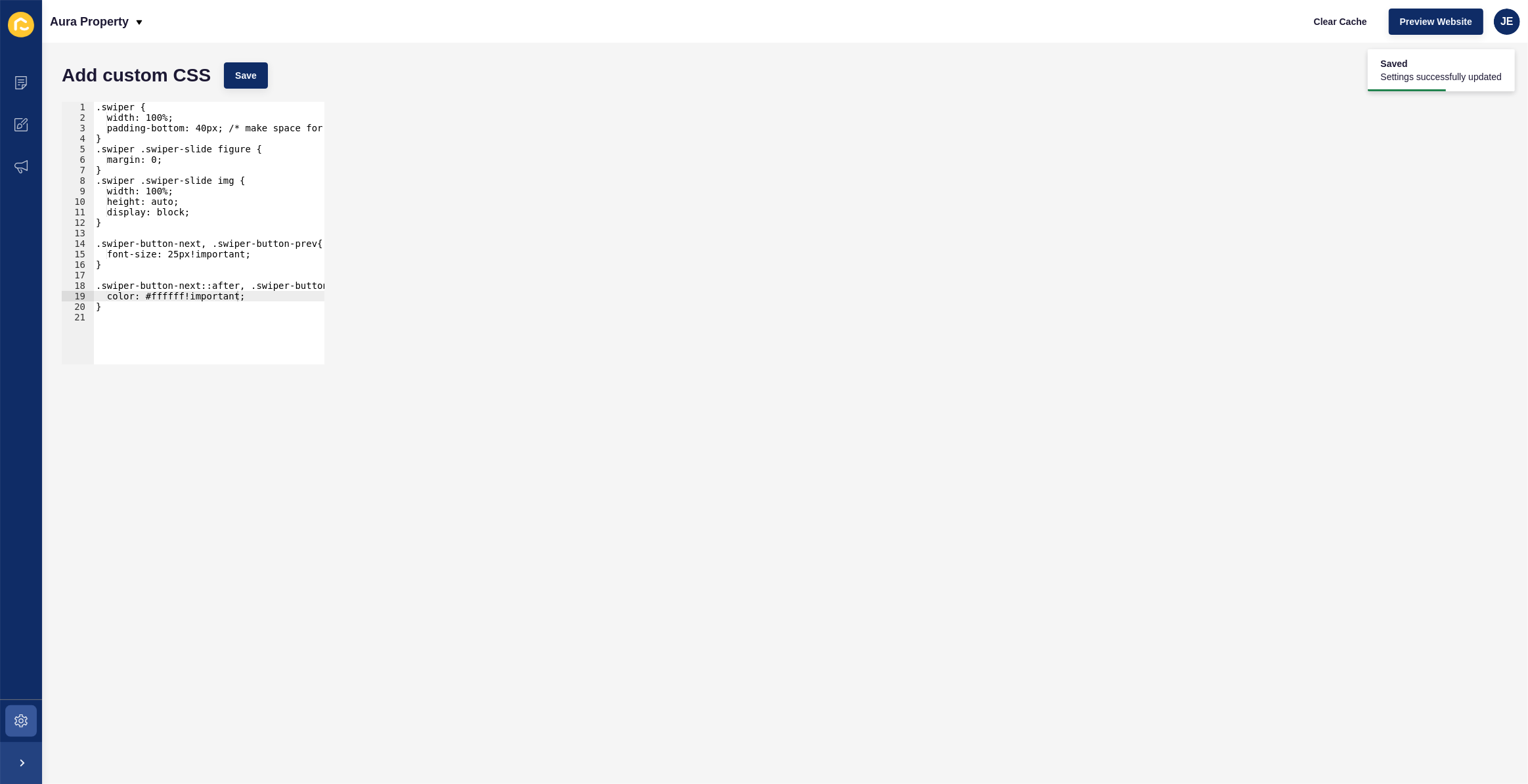
click at [260, 294] on div ".swiper { width: 100%; padding-bottom: 40px; /* make space for dots */ } .swipe…" at bounding box center [240, 239] width 294 height 275
click at [253, 79] on span "Save" at bounding box center [246, 76] width 22 height 13
click at [266, 251] on div ".swiper { width: 100%; padding-bottom: 40px; /* make space for dots */ } .swipe…" at bounding box center [240, 239] width 294 height 275
drag, startPoint x: 266, startPoint y: 251, endPoint x: 115, endPoint y: 256, distance: 151.1
click at [115, 256] on div ".swiper { width: 100%; padding-bottom: 40px; /* make space for dots */ } .swipe…" at bounding box center [240, 239] width 294 height 275
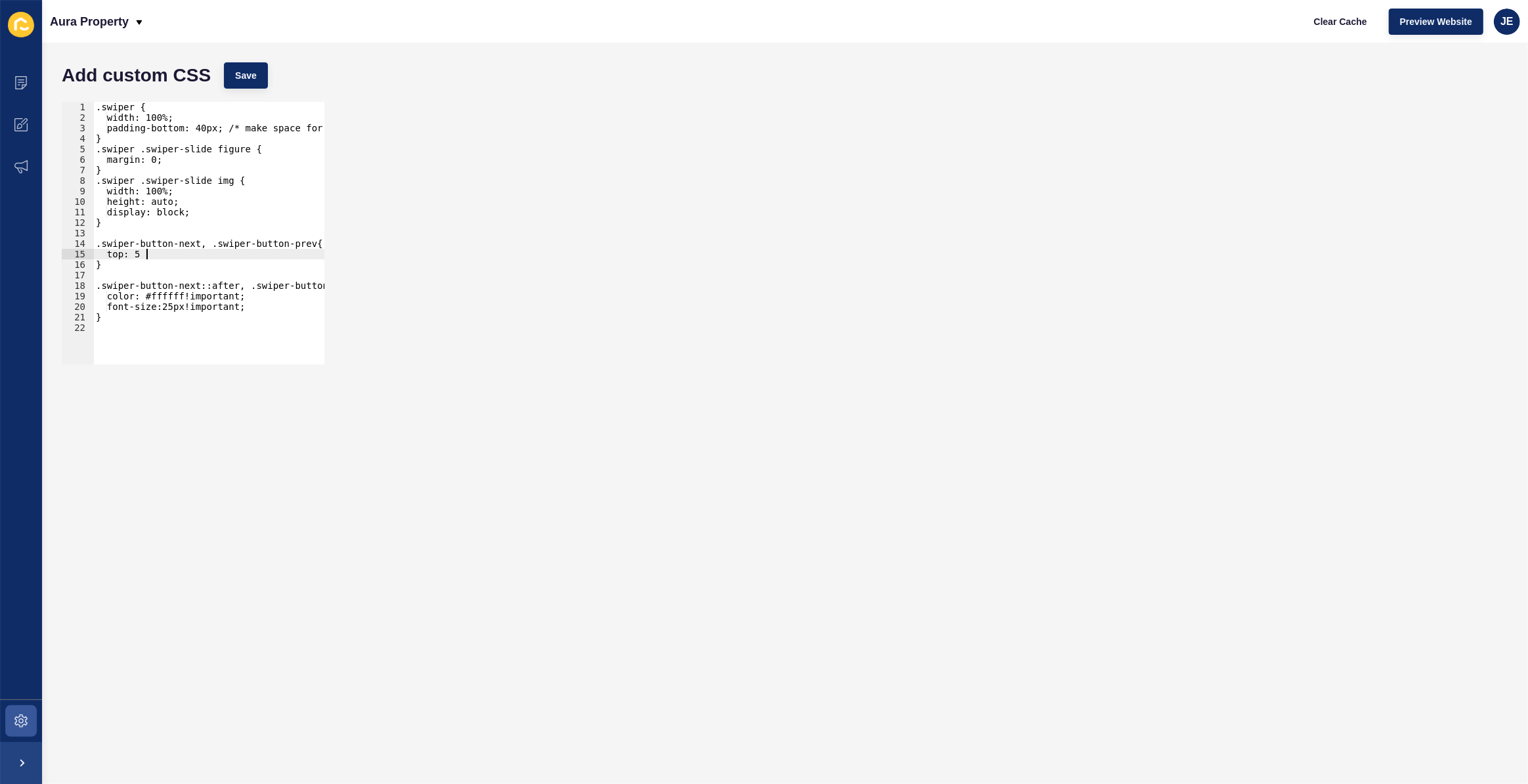
scroll to position [0, 4]
click at [252, 75] on span "Save" at bounding box center [246, 76] width 22 height 13
click at [239, 81] on span "Save" at bounding box center [246, 76] width 22 height 13
click at [158, 255] on div ".swiper { width: 100%; padding-bottom: 40px; /* make space for dots */ } .swipe…" at bounding box center [240, 239] width 294 height 275
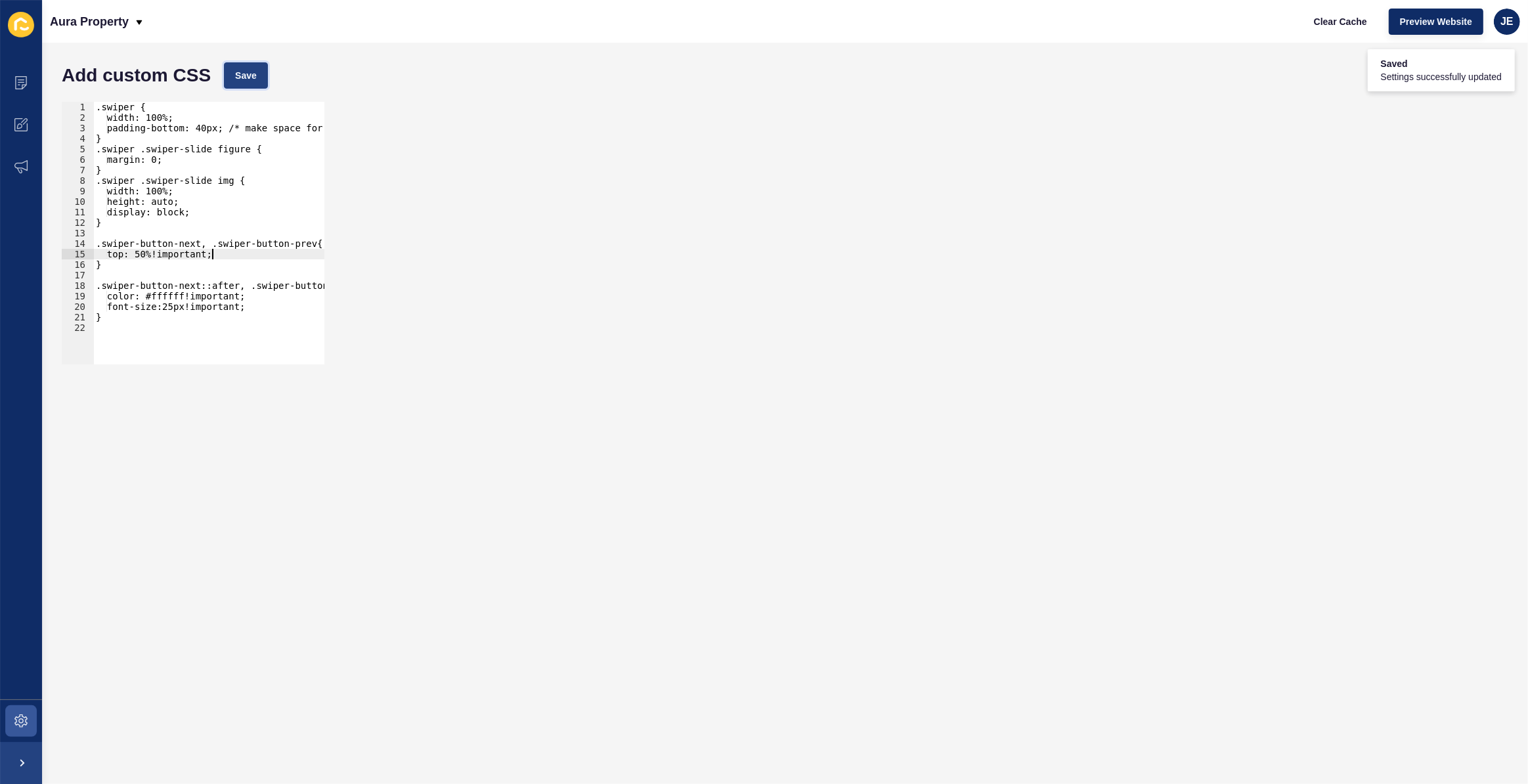
click at [257, 88] on button "Save" at bounding box center [246, 76] width 44 height 27
click at [143, 253] on div ".swiper { width: 100%; padding-bottom: 40px; /* make space for dots */ } .swipe…" at bounding box center [240, 239] width 294 height 275
click at [146, 255] on div ".swiper { width: 100%; padding-bottom: 40px; /* make space for dots */ } .swipe…" at bounding box center [240, 239] width 294 height 275
click at [246, 67] on button "Save" at bounding box center [246, 76] width 44 height 27
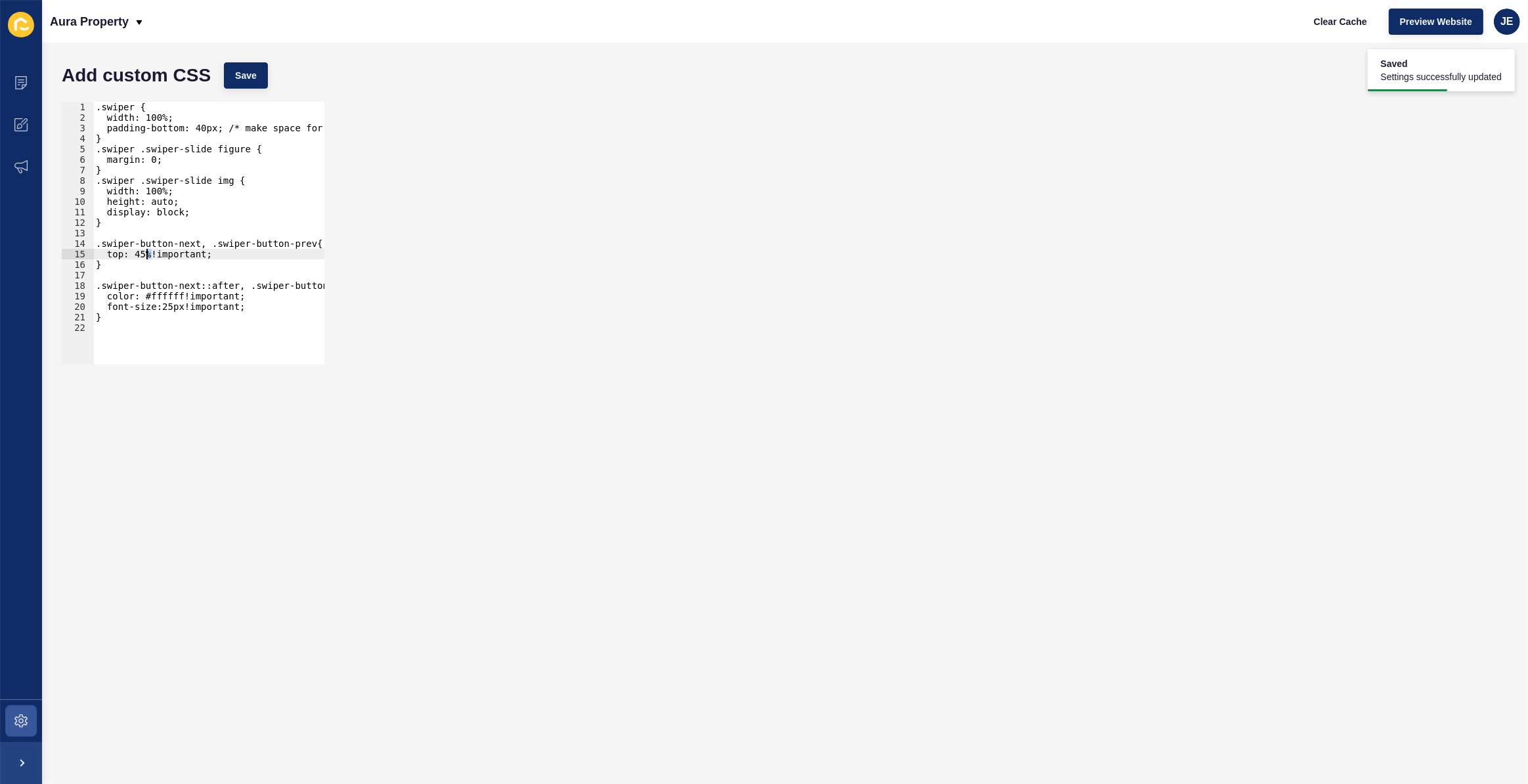
click at [147, 255] on div ".swiper { width: 100%; padding-bottom: 40px; /* make space for dots */ } .swipe…" at bounding box center [240, 239] width 294 height 275
type textarea "top: 40%!important;"
click at [255, 86] on button "Save" at bounding box center [246, 76] width 44 height 27
click at [187, 330] on div ".swiper { width: 100%; padding-bottom: 40px; /* make space for dots */ } .swipe…" at bounding box center [240, 239] width 294 height 275
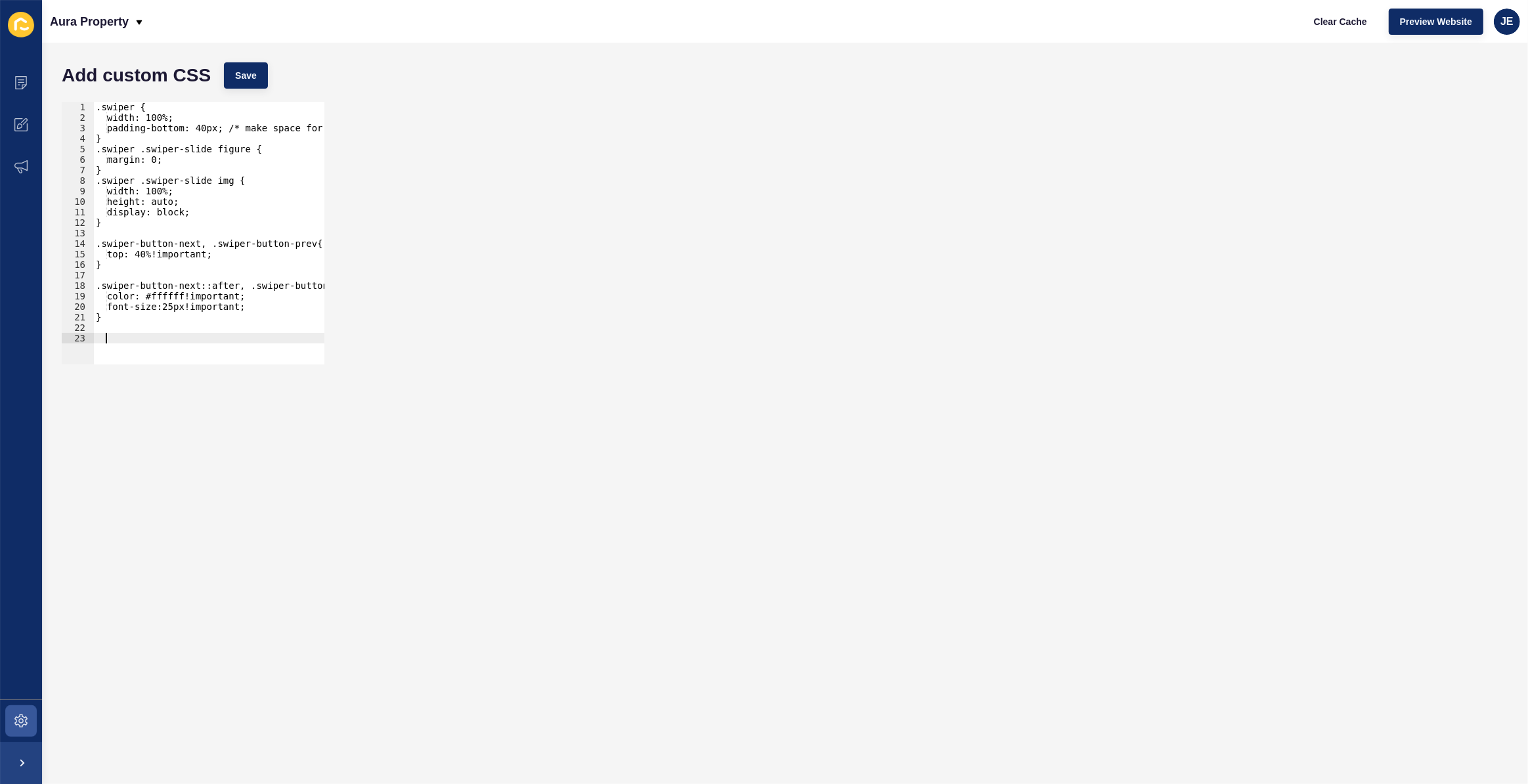
paste textarea "}"
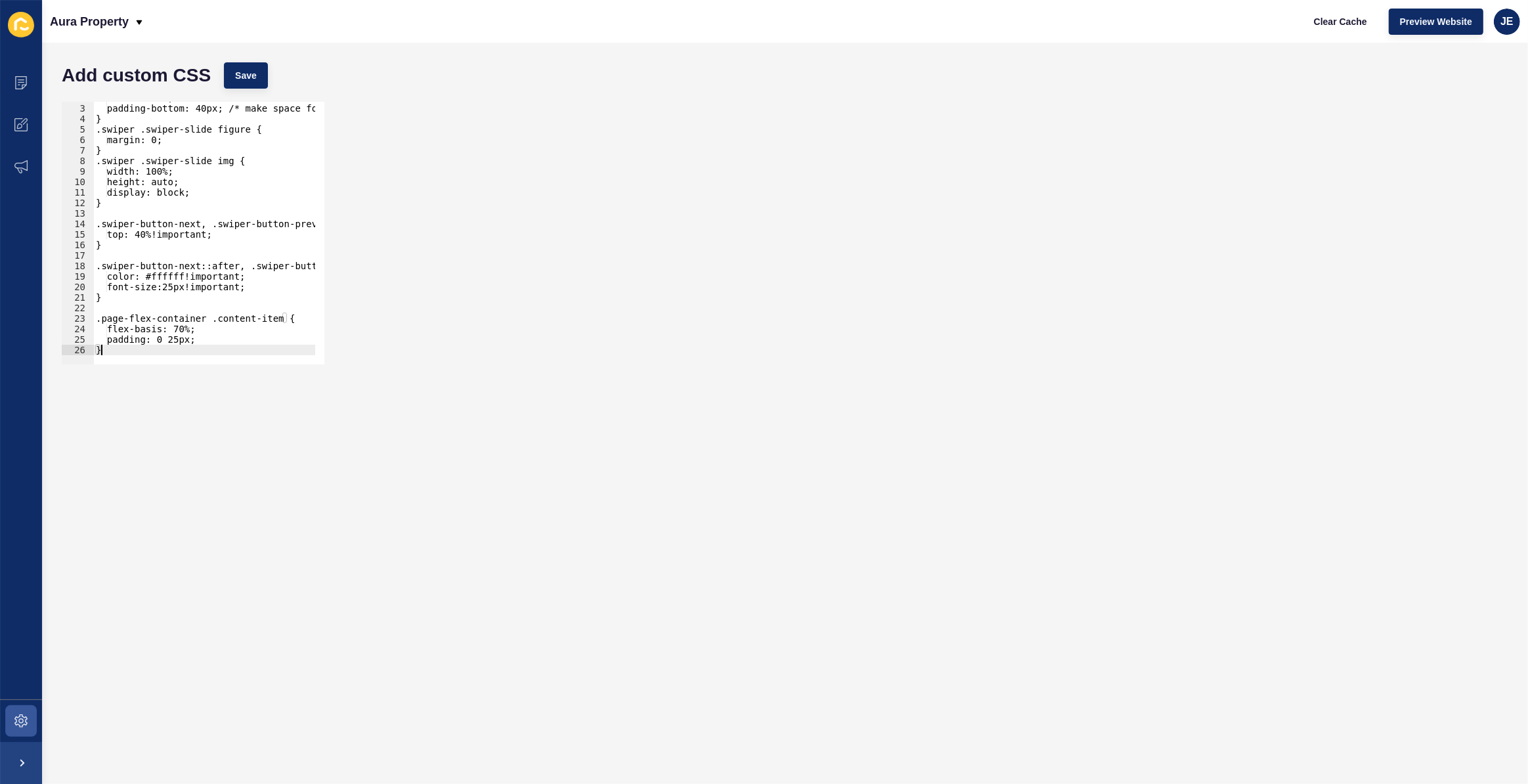
click at [203, 336] on div "width: 100%; padding-bottom: 40px; /* make space for dots */ } .swiper .swiper-…" at bounding box center [240, 229] width 294 height 275
click at [215, 348] on div "width: 100%; padding-bottom: 40px; /* make space for dots */ } .swiper .swiper-…" at bounding box center [240, 229] width 294 height 275
click at [198, 298] on div "width: 100%; padding-bottom: 40px; /* make space for dots */ } .swiper .swiper-…" at bounding box center [240, 229] width 294 height 275
type textarea "}"
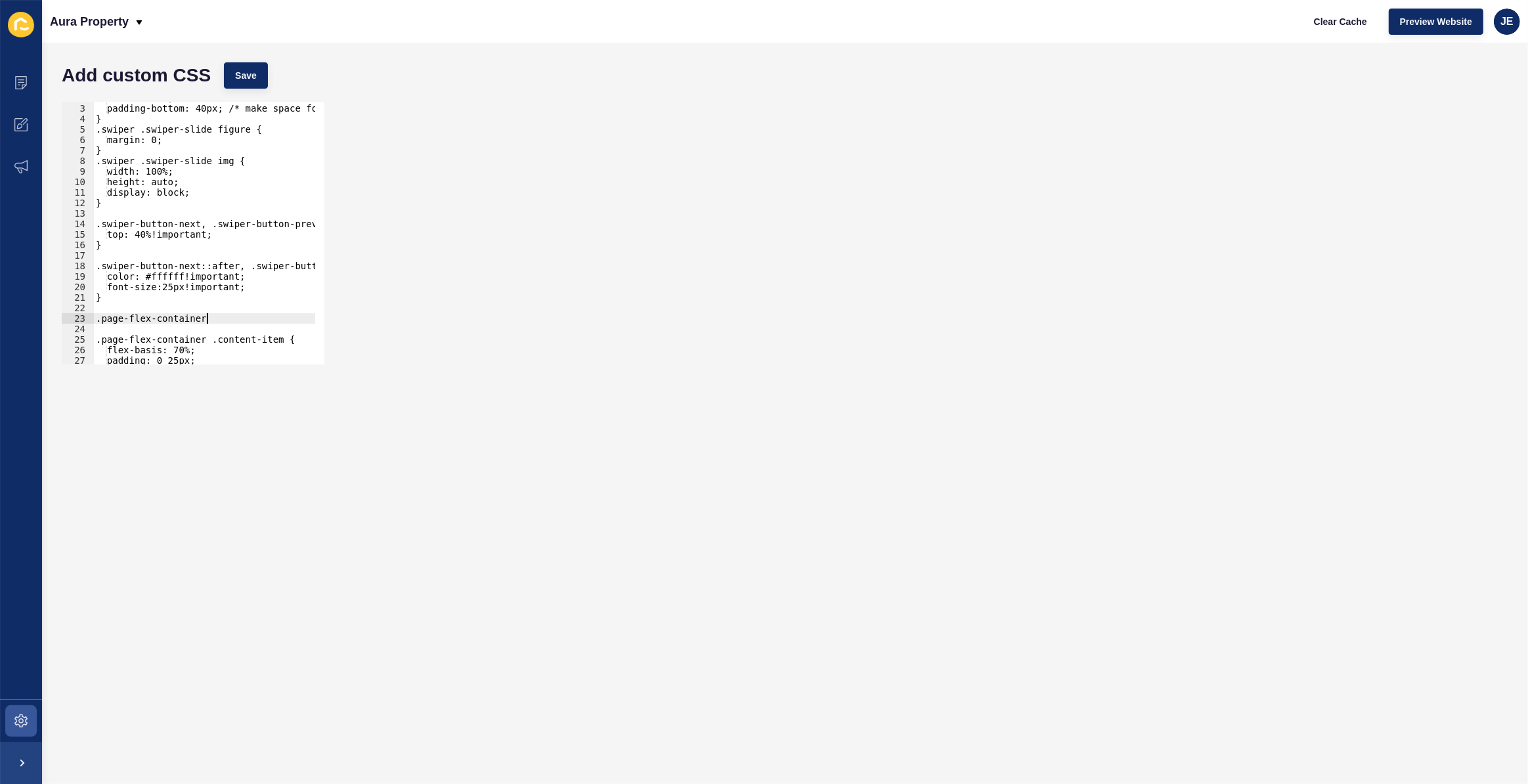
type textarea ".page-flex-container{"
type textarea "}"
paste textarea "flex-grow: 1;"
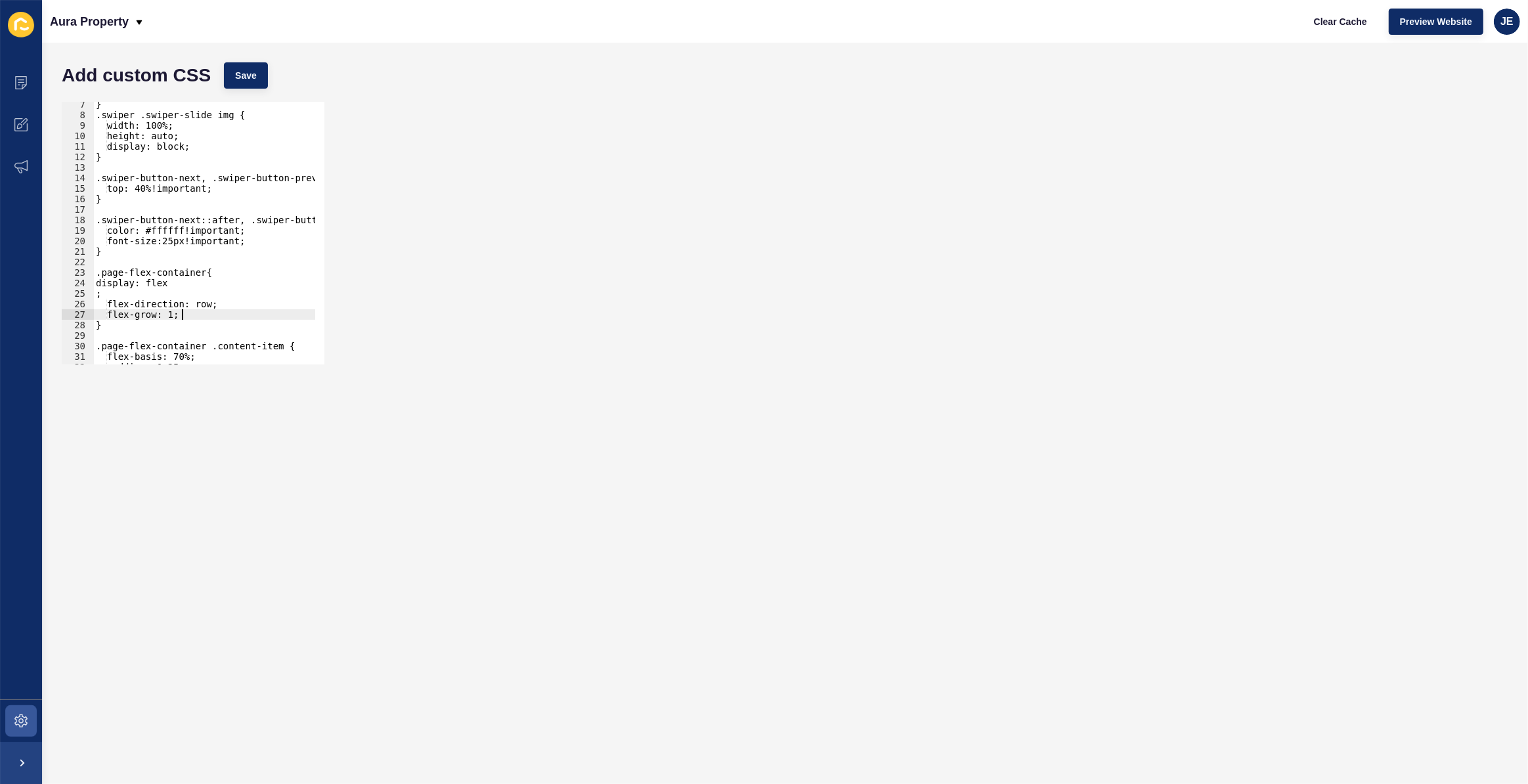
scroll to position [65, 0]
click at [97, 298] on div "} .swiper .swiper-slide img { width: 100%; height: auto; display: block; } .swi…" at bounding box center [240, 237] width 294 height 275
click at [101, 287] on div "} .swiper .swiper-slide img { width: 100%; height: auto; display: block; } .swi…" at bounding box center [240, 237] width 294 height 275
click at [244, 75] on span "Save" at bounding box center [246, 76] width 22 height 13
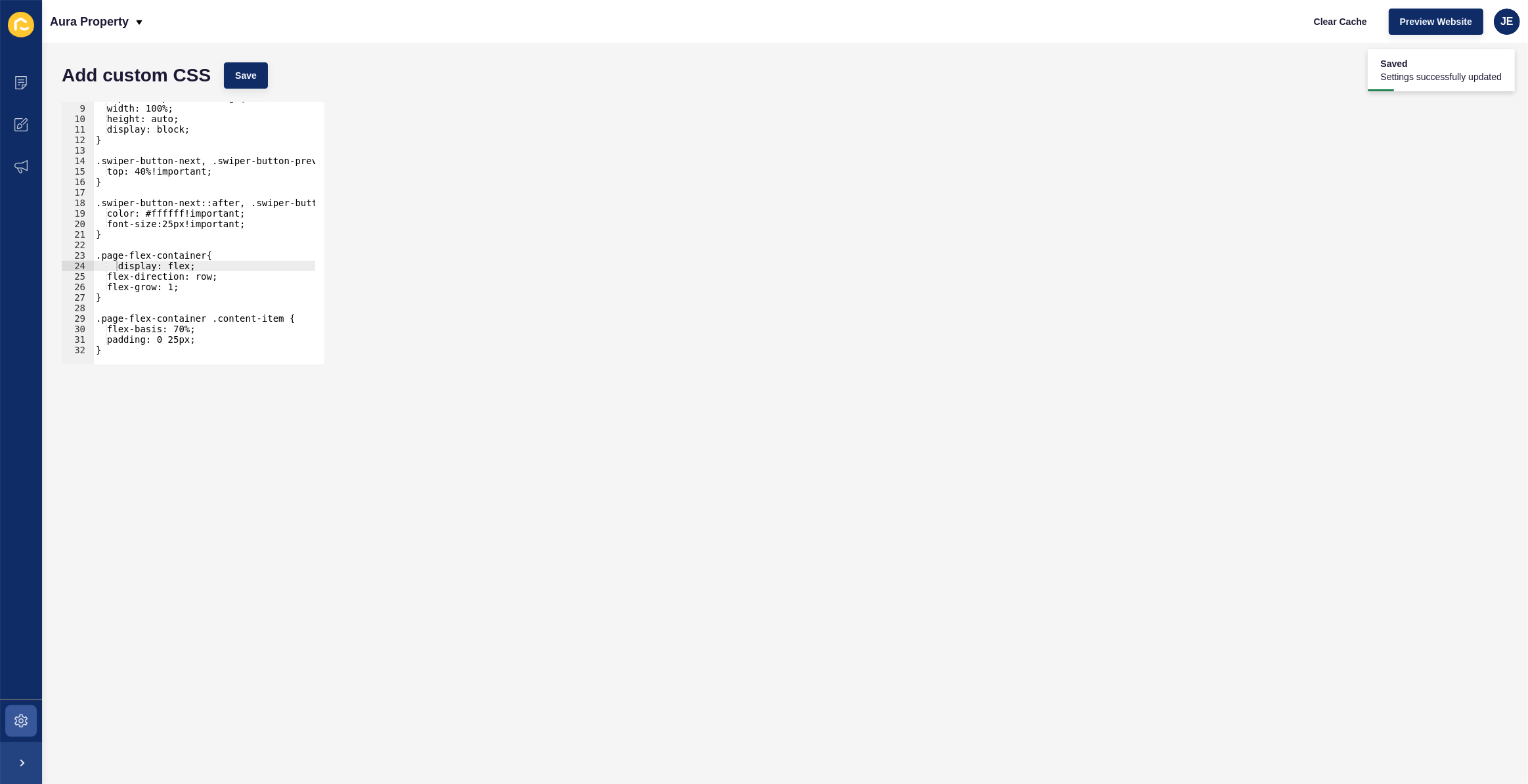
scroll to position [82, 0]
type textarea "}"
click at [131, 345] on div ".swiper .swiper-slide img { width: 100%; height: auto; display: block; } .swipe…" at bounding box center [240, 229] width 294 height 275
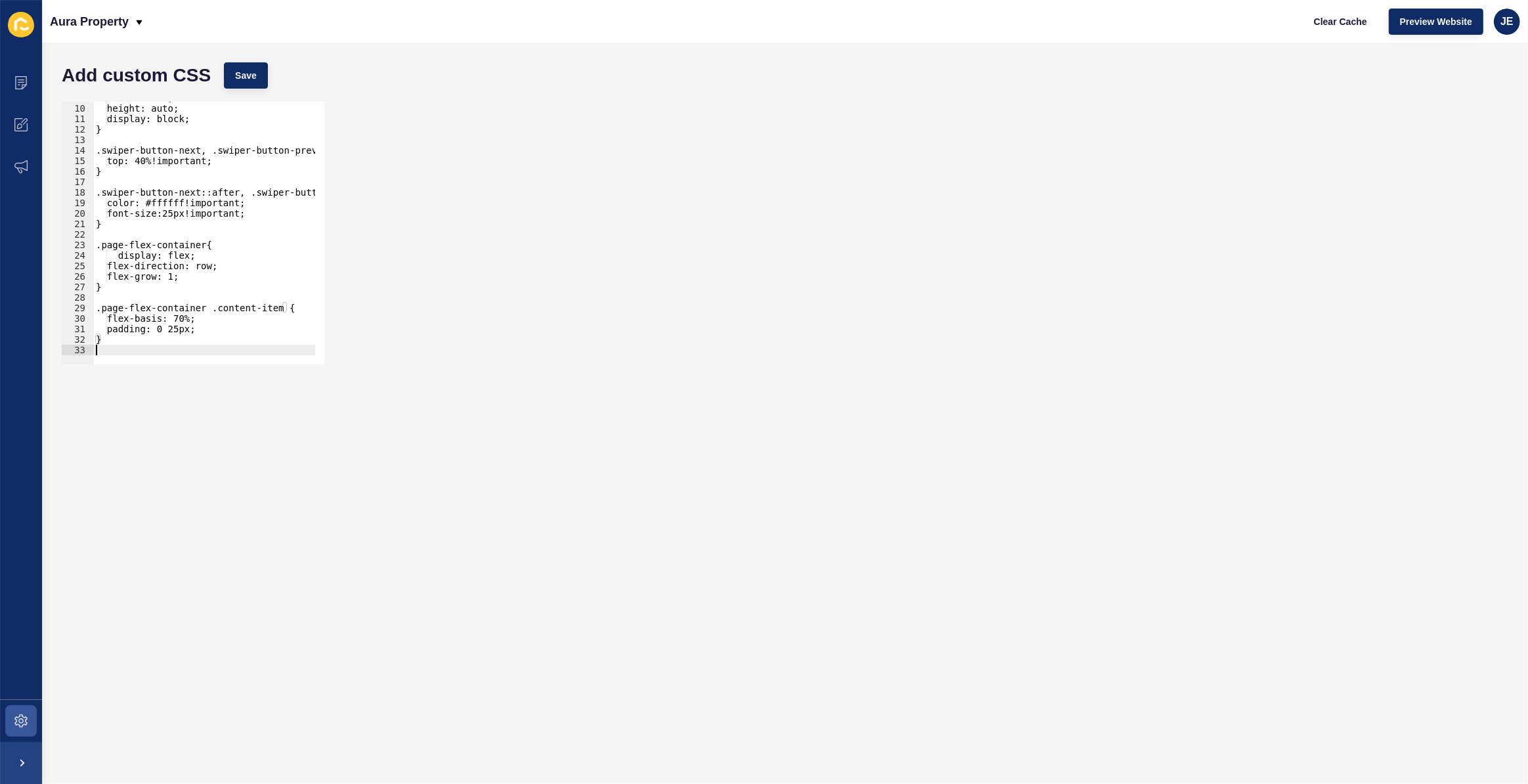
paste textarea "}"
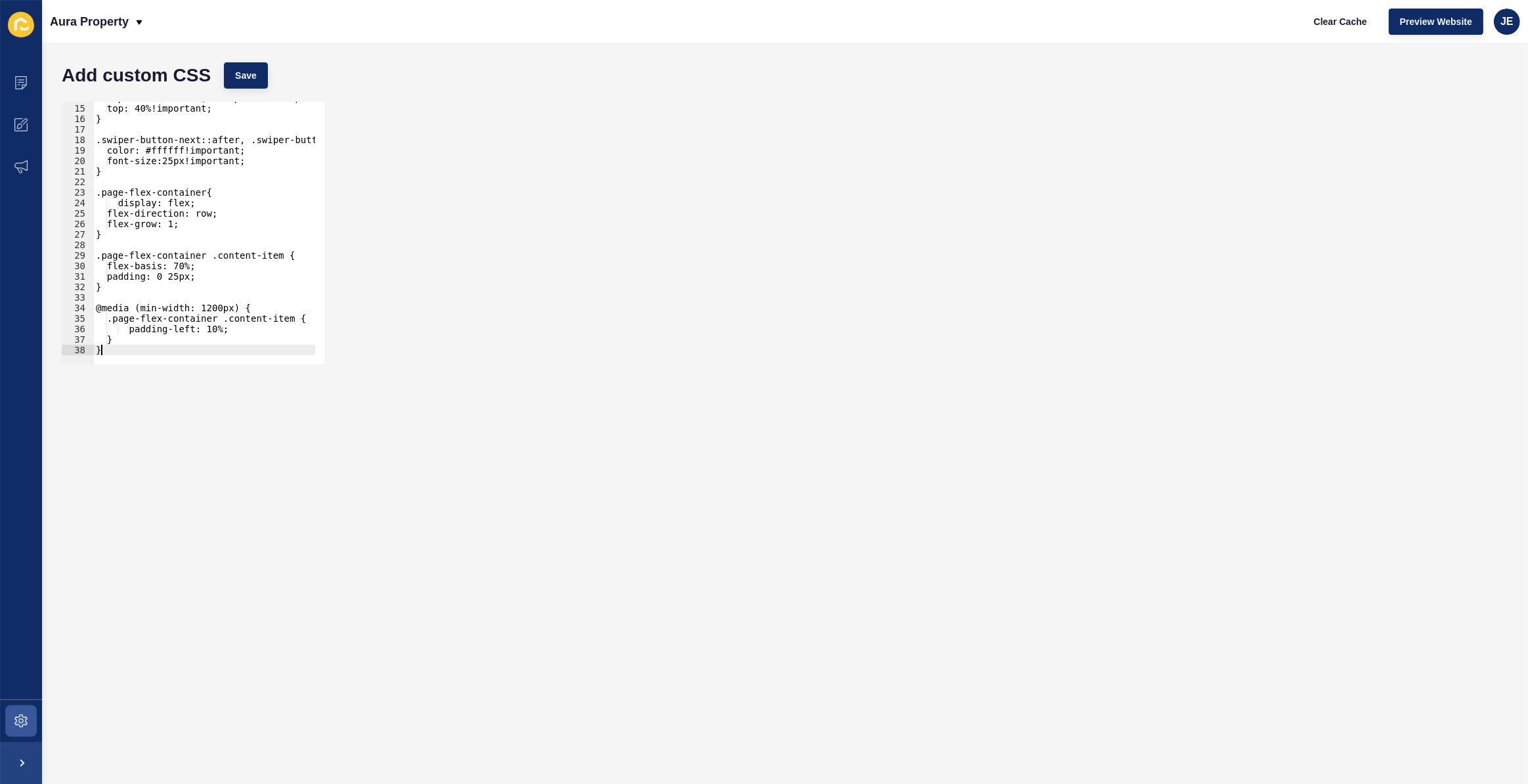
scroll to position [146, 0]
click at [237, 70] on span "Save" at bounding box center [246, 76] width 22 height 13
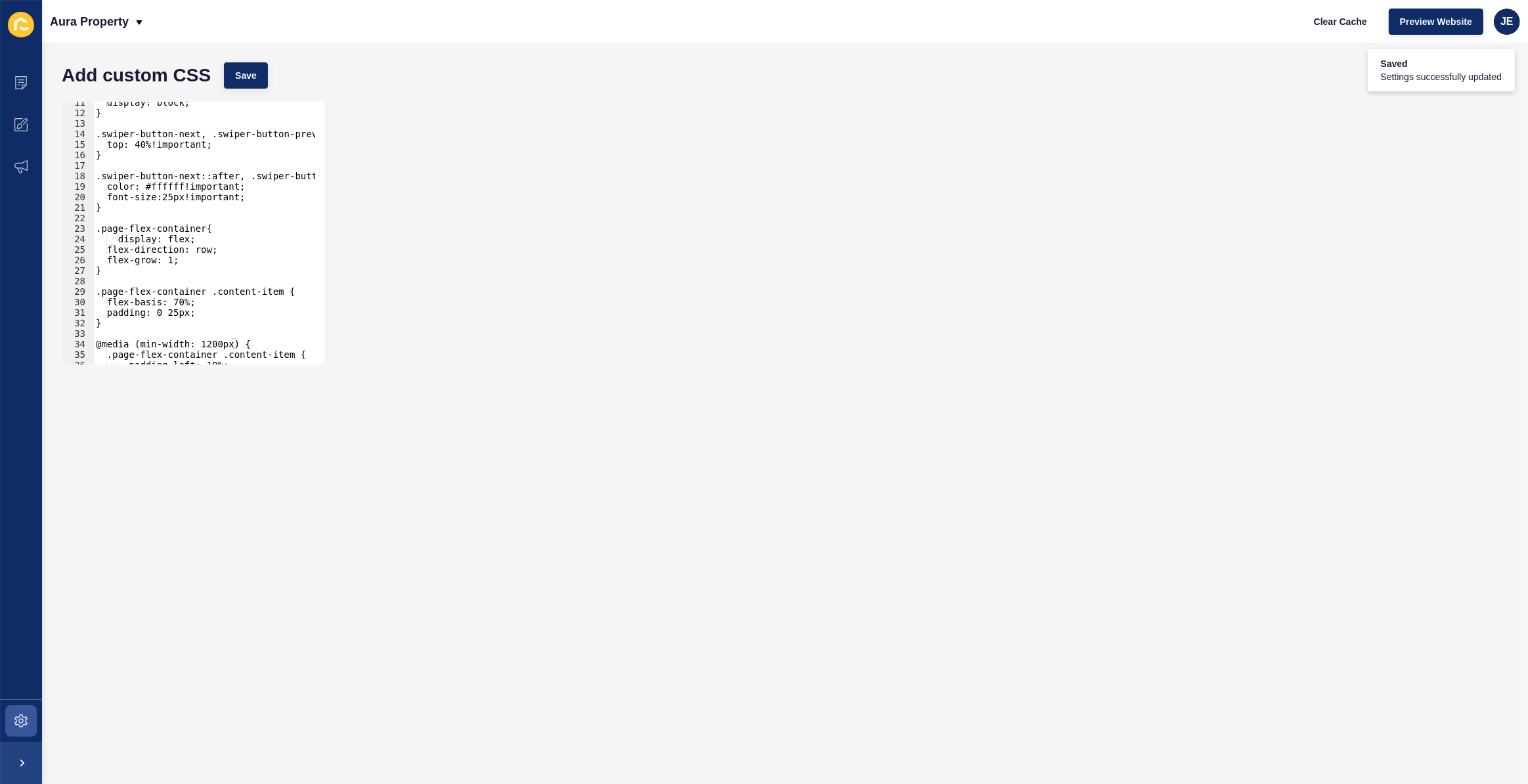
scroll to position [110, 0]
drag, startPoint x: 134, startPoint y: 275, endPoint x: 86, endPoint y: 228, distance: 67.2
click at [86, 228] on div "} 11 12 13 14 15 16 17 18 19 20 21 22 23 24 25 26 27 28 29 30 31 32 33 34 35 36…" at bounding box center [193, 232] width 263 height 263
type textarea ".page-flex-container{ display: flex;"
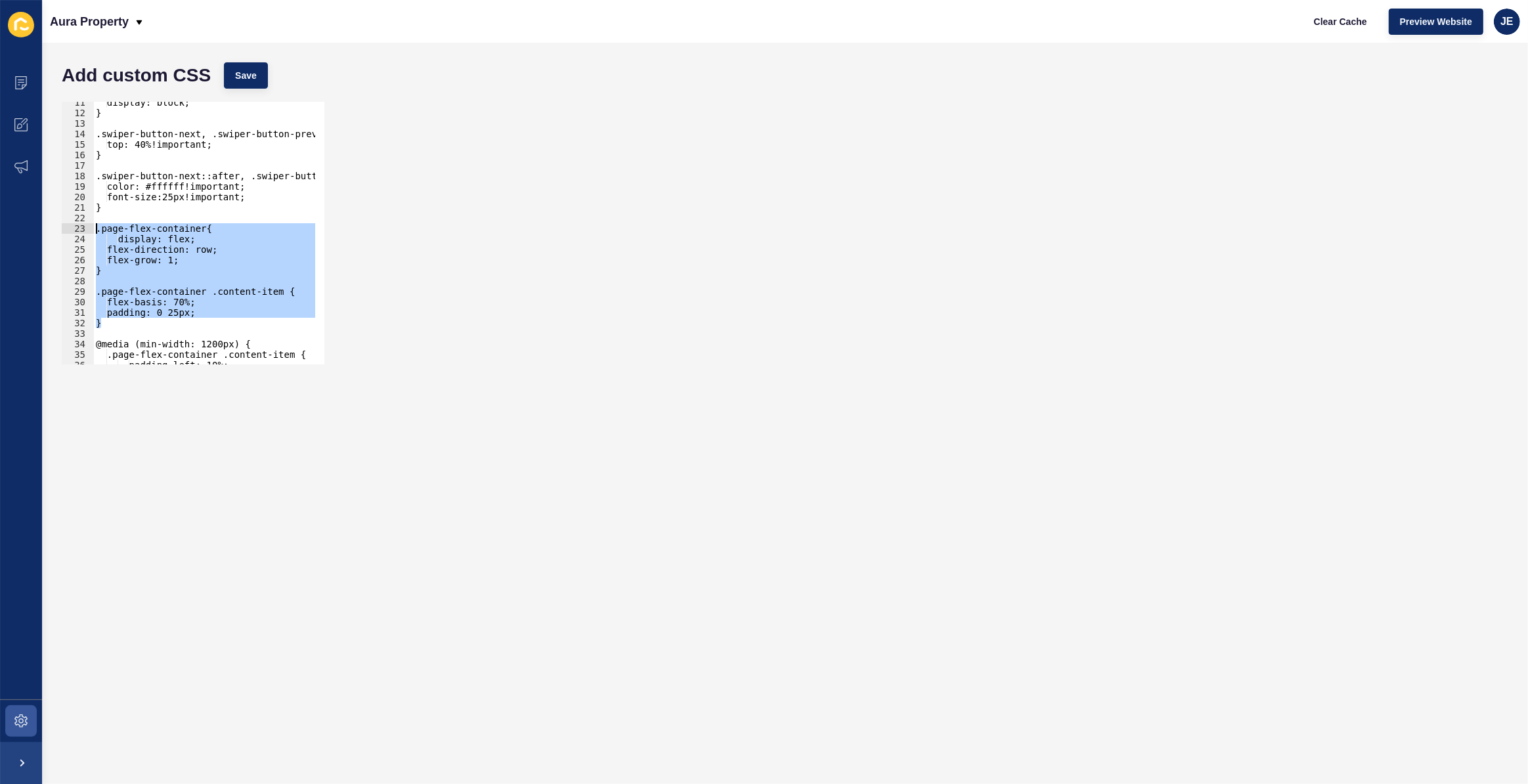
drag, startPoint x: 123, startPoint y: 323, endPoint x: 83, endPoint y: 228, distance: 103.1
click at [83, 228] on div ".page-flex-container{ display: flex; 11 12 13 14 15 16 17 18 19 20 21 22 23 24 …" at bounding box center [193, 232] width 263 height 263
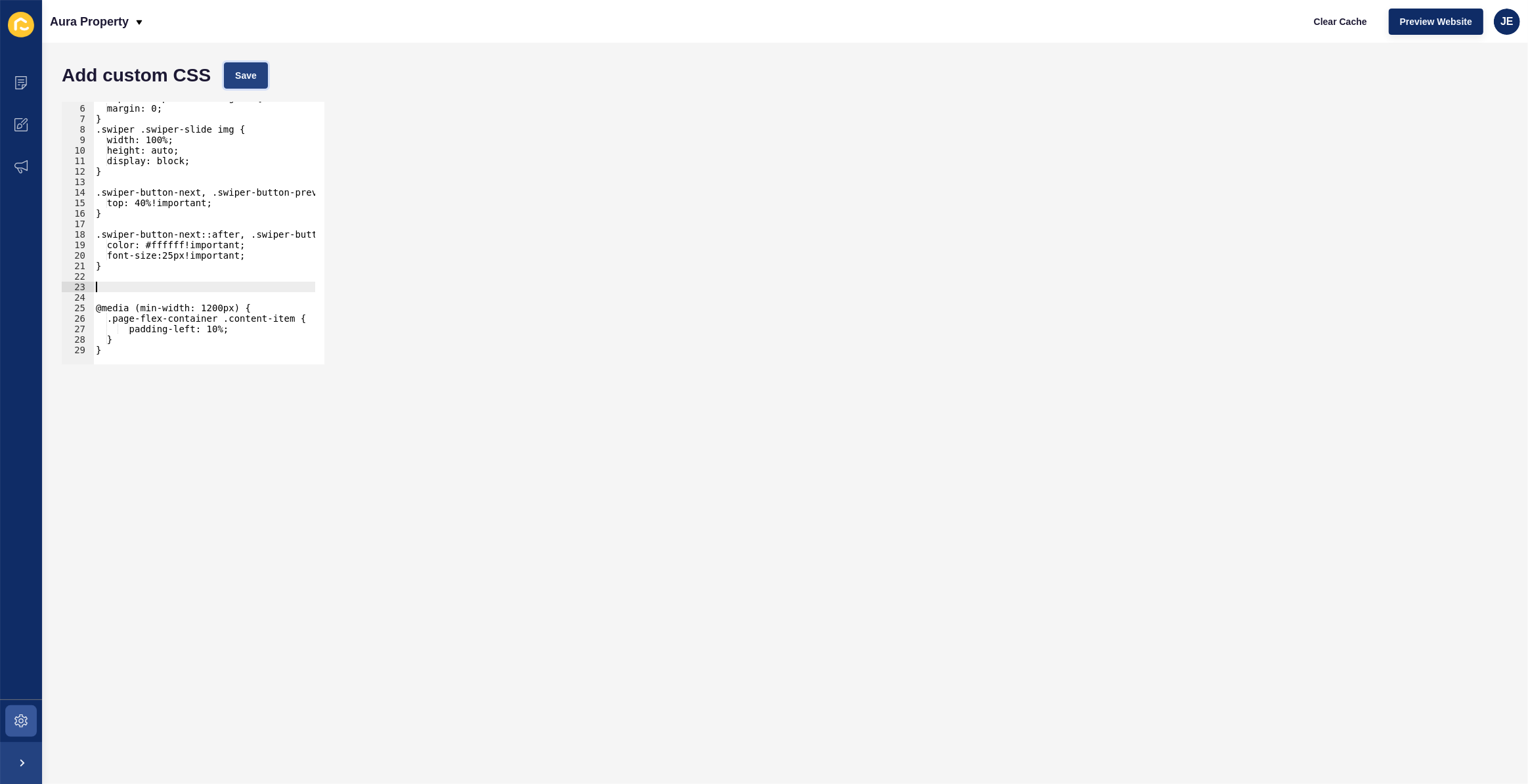
click at [236, 82] on button "Save" at bounding box center [246, 76] width 44 height 27
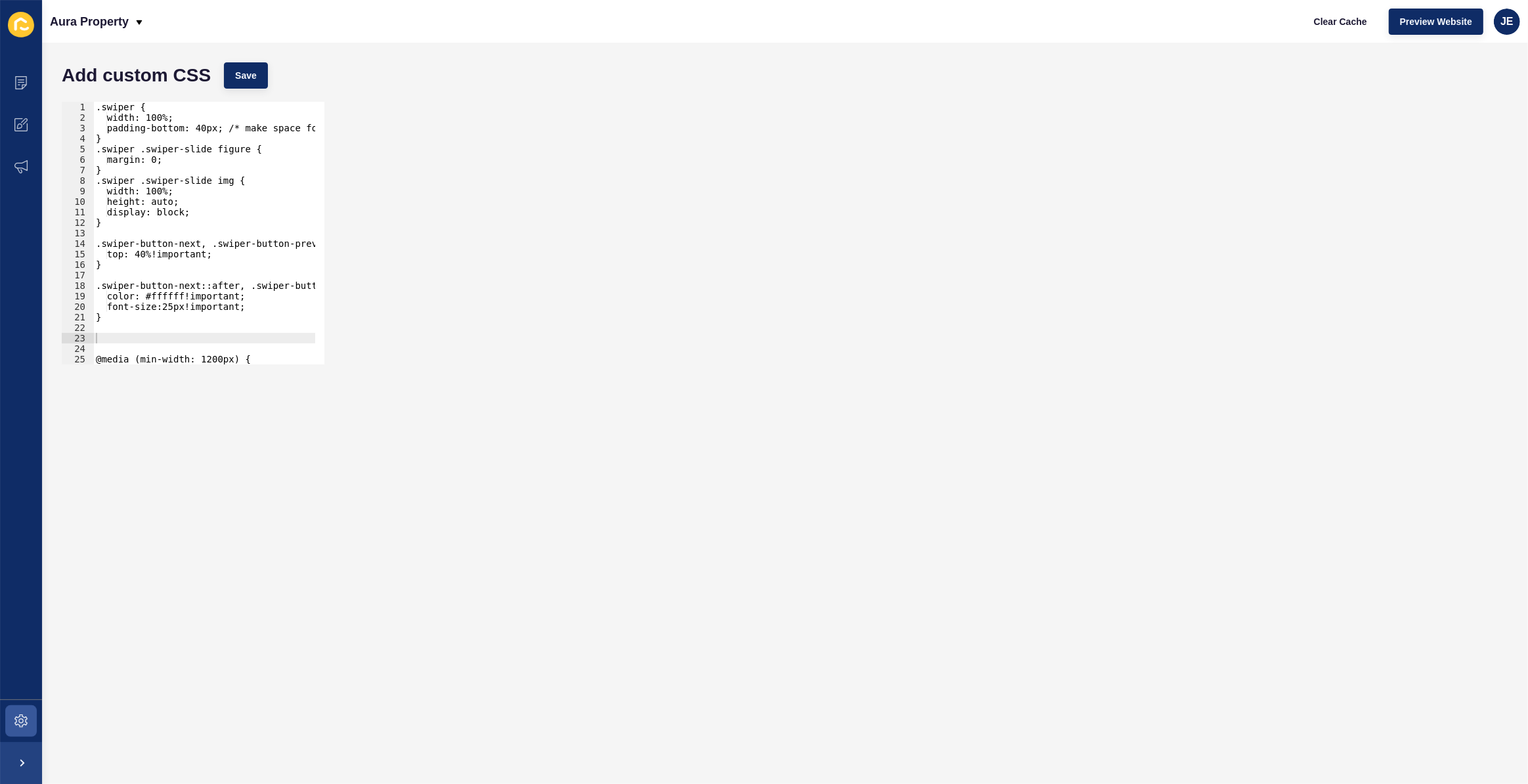
click at [110, 118] on div ".swiper { width: 100%; padding-bottom: 40px; /* make space for dots */ } .swipe…" at bounding box center [240, 239] width 294 height 275
type textarea ".swiper {"
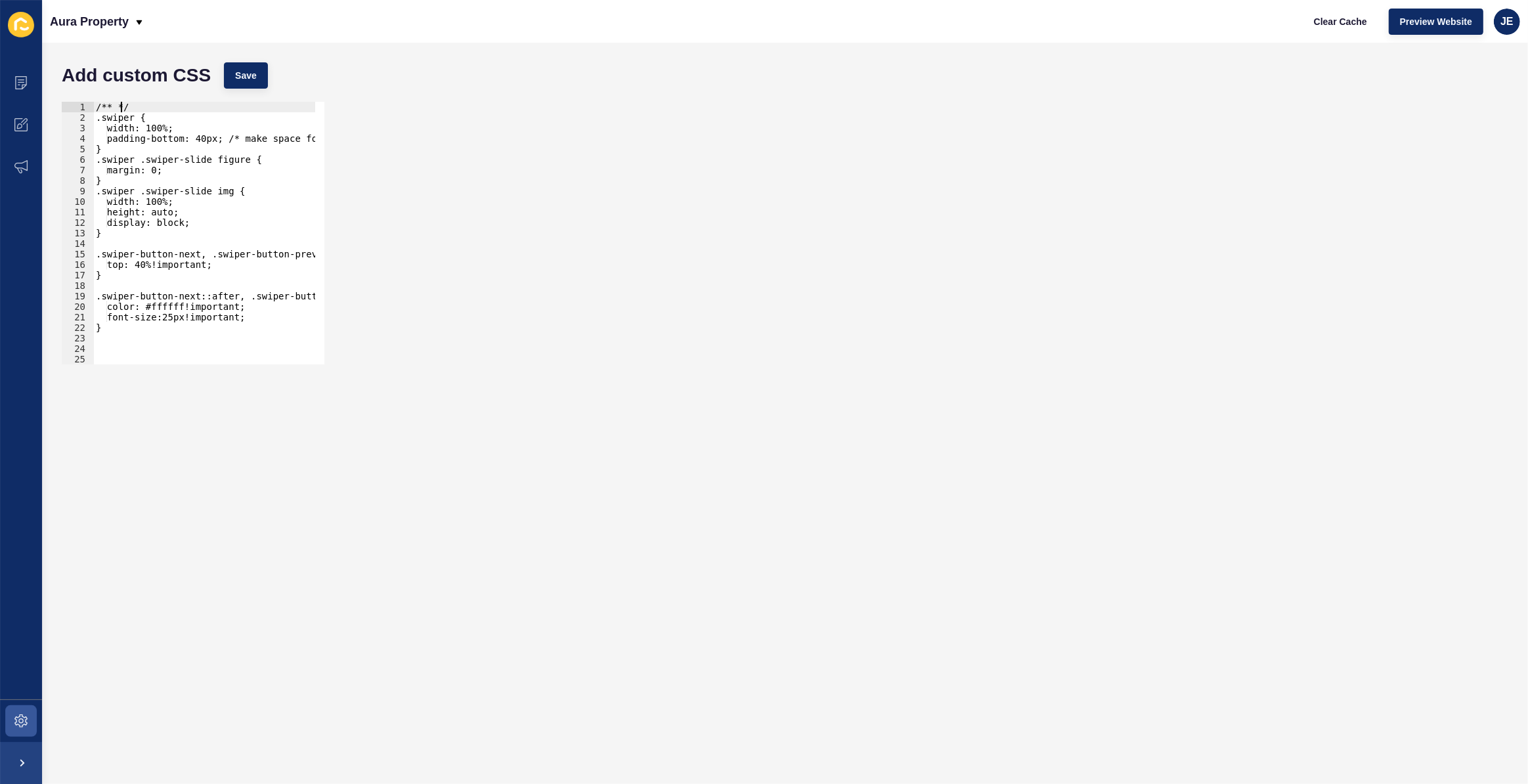
scroll to position [0, 1]
type textarea "/** Swiper CSS */"
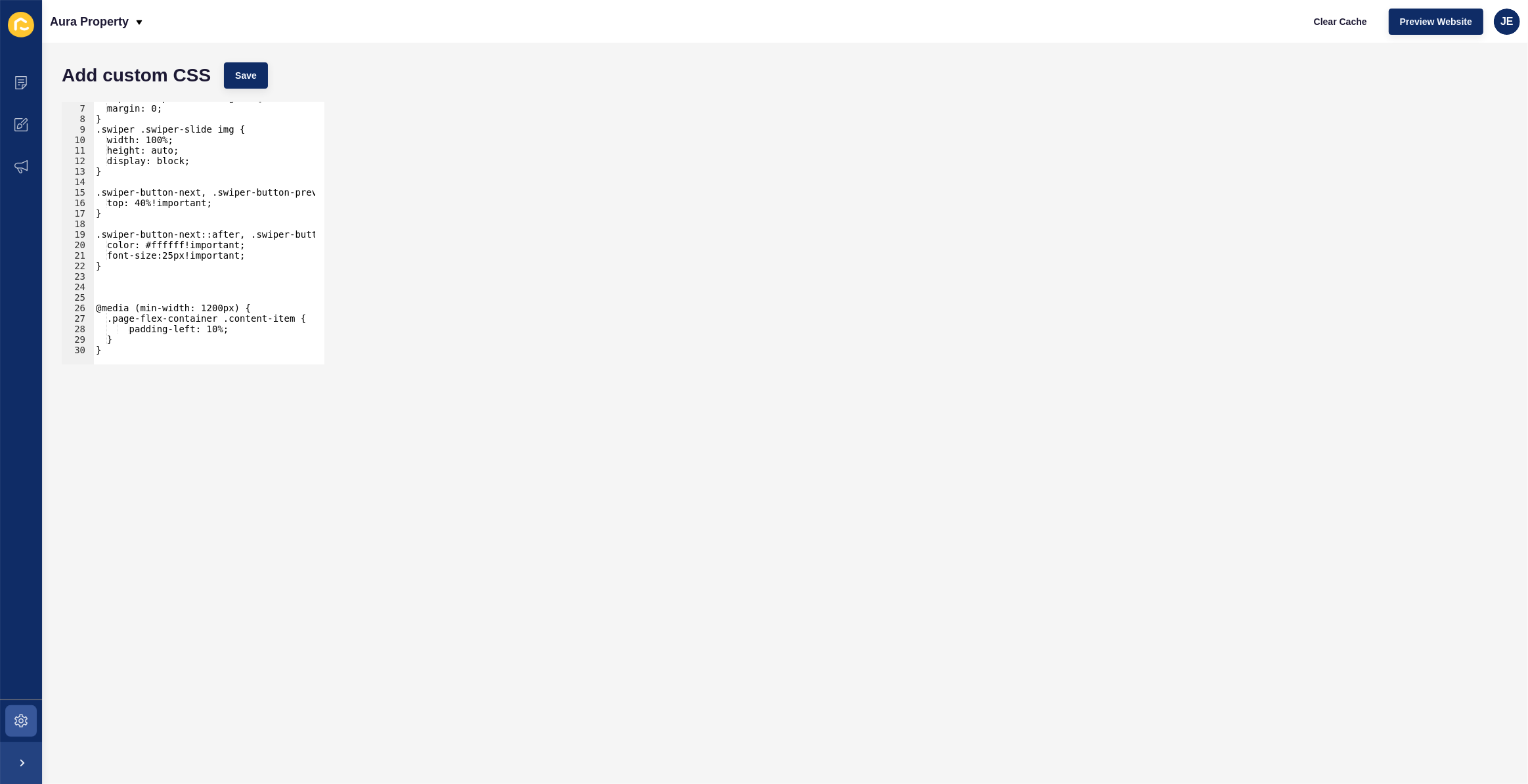
scroll to position [61, 0]
click at [114, 299] on div ".swiper .swiper-slide figure { margin: 0; } .swiper .swiper-slide img { width: …" at bounding box center [240, 229] width 294 height 275
drag, startPoint x: 133, startPoint y: 346, endPoint x: 80, endPoint y: 302, distance: 68.9
click at [80, 302] on div "6 7 8 9 10 11 12 13 14 15 16 17 18 19 20 21 22 23 24 25 26 27 28 29 30 .swiper …" at bounding box center [193, 232] width 263 height 263
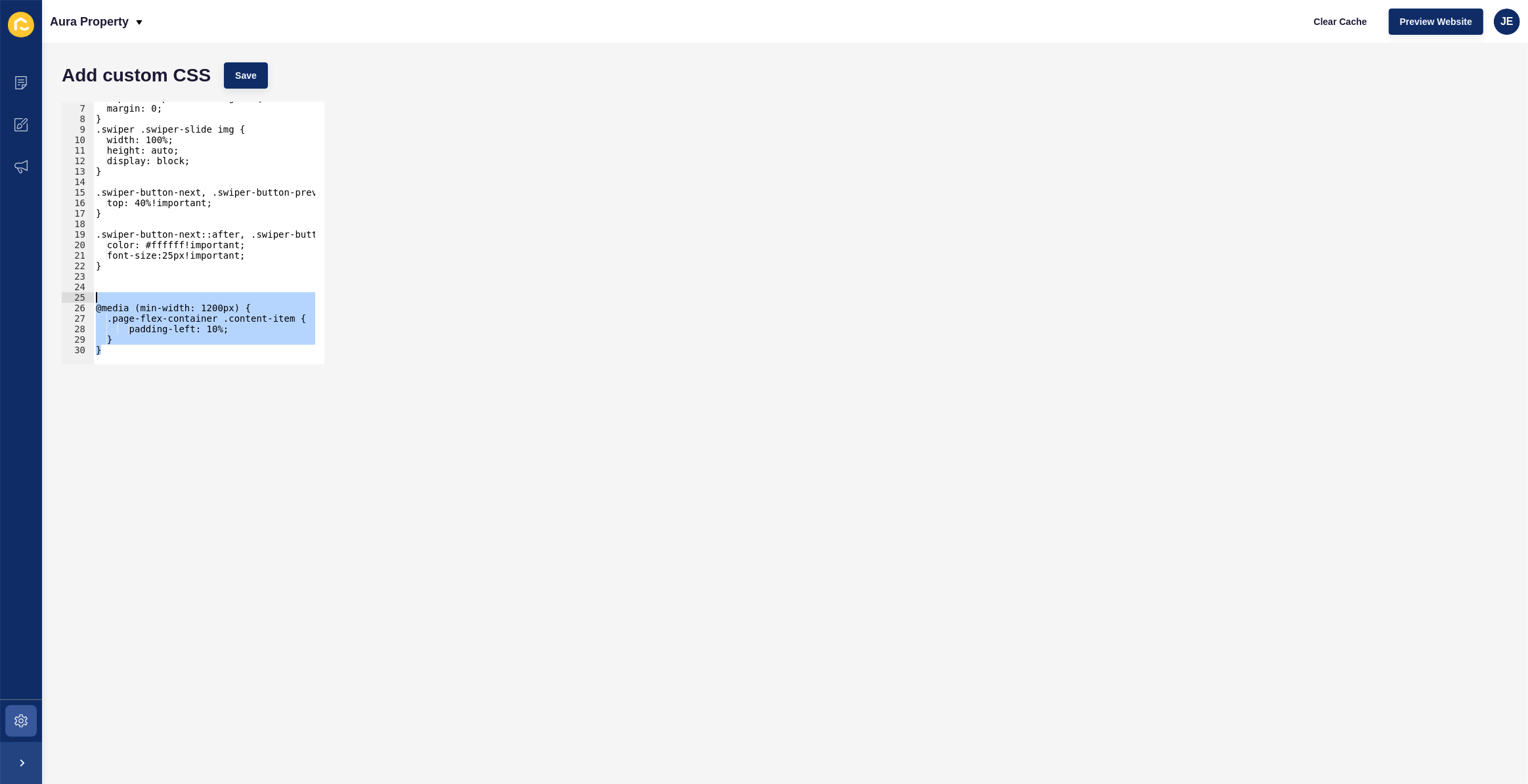
type textarea "@media (min-width: 1200px) {"
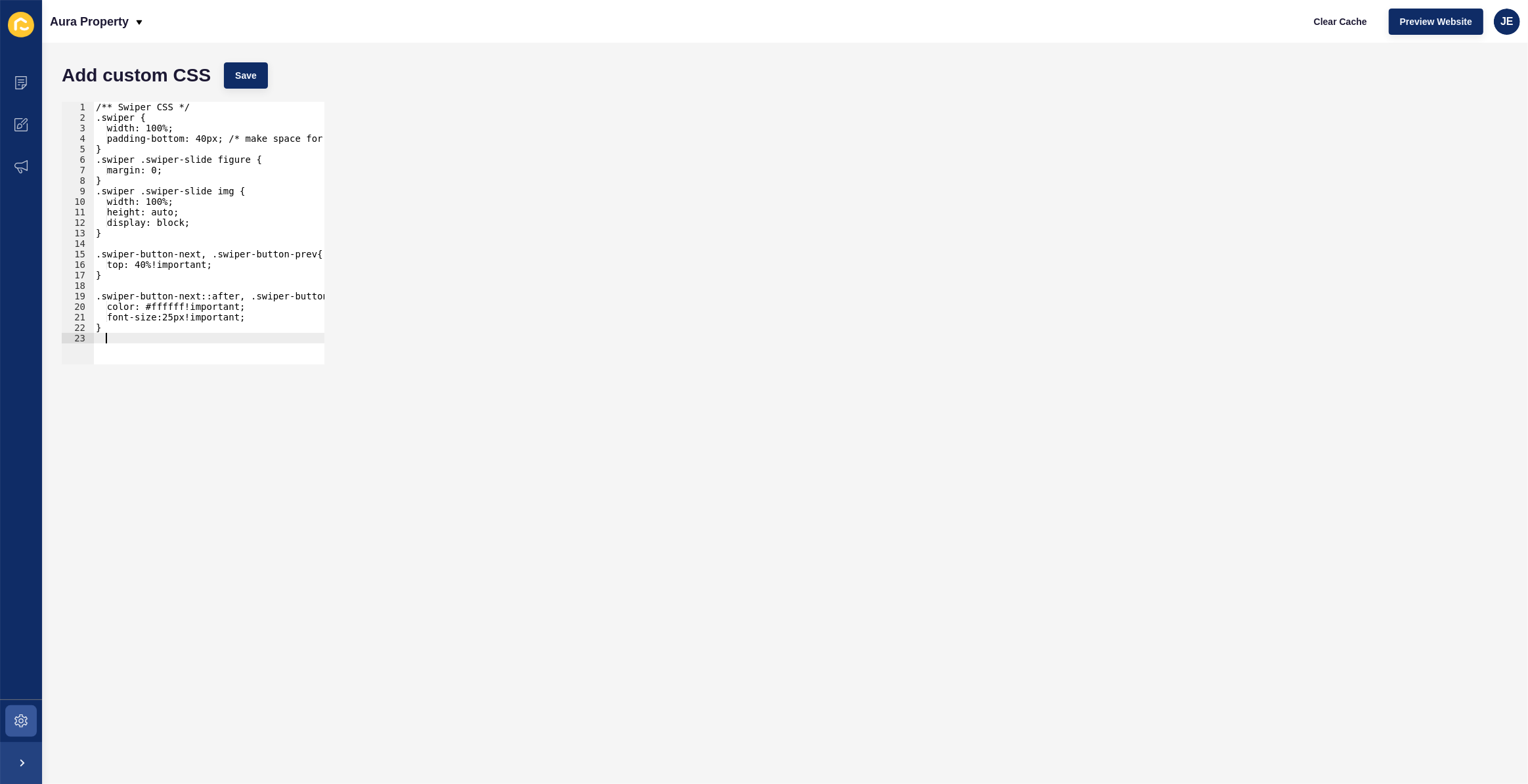
click at [105, 159] on div "/** Swiper CSS */ .swiper { width: 100%; padding-bottom: 40px; /* make space fo…" at bounding box center [240, 239] width 294 height 275
click at [105, 184] on div "/** Swiper CSS */ .swiper { width: 100%; padding-bottom: 40px; /* make space fo…" at bounding box center [240, 239] width 294 height 275
click at [112, 175] on div "/** Swiper CSS */ .swiper { width: 100%; padding-bottom: 40px; /* make space fo…" at bounding box center [240, 239] width 294 height 275
click at [112, 171] on div "/** Swiper CSS */ .swiper { width: 100%; padding-bottom: 40px; /* make space fo…" at bounding box center [240, 239] width 294 height 275
click at [118, 129] on div "/** Swiper CSS */ .swiper { width: 100%; padding-bottom: 40px; /* make space fo…" at bounding box center [240, 239] width 294 height 275
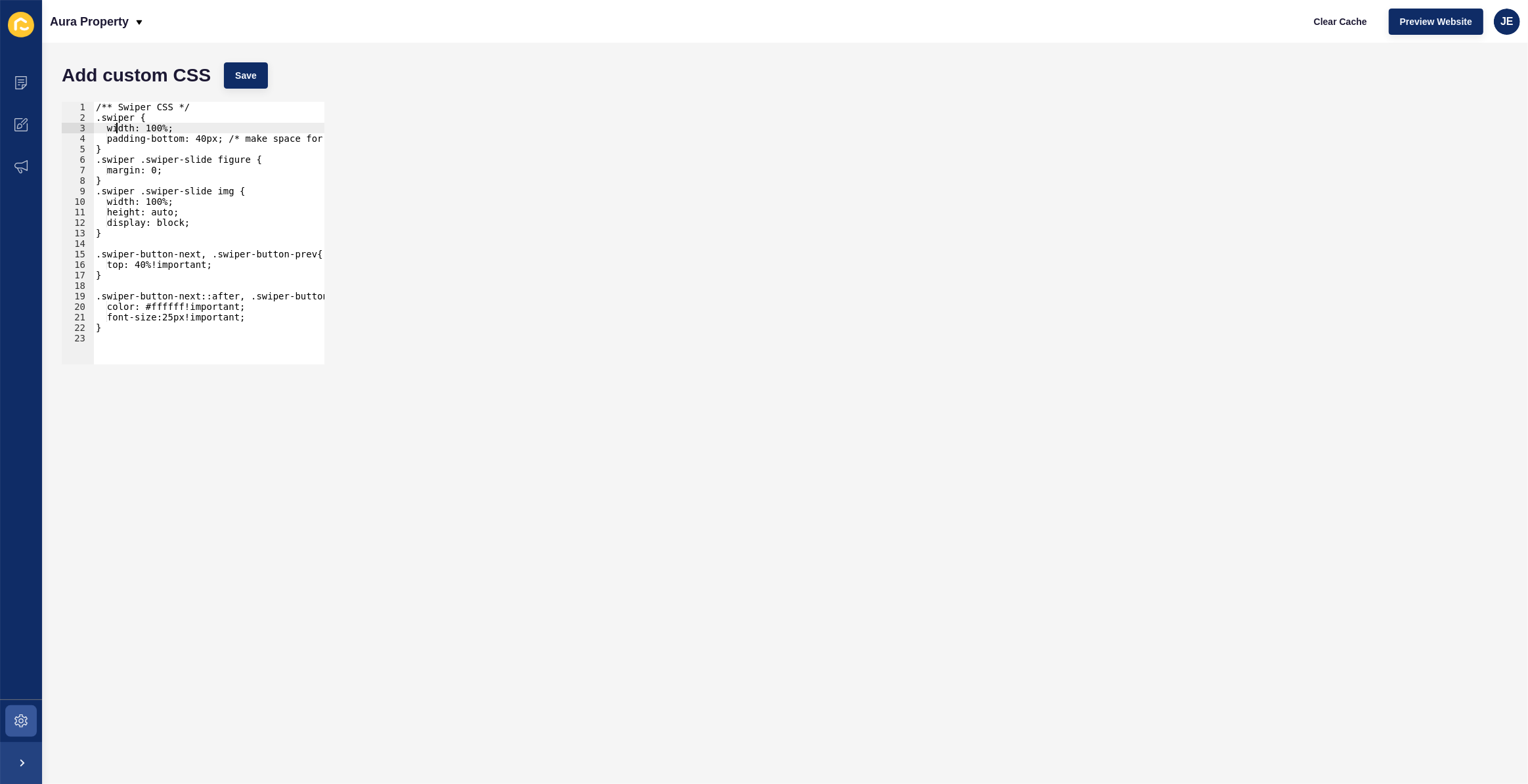
click at [106, 146] on div "/** Swiper CSS */ .swiper { width: 100%; padding-bottom: 40px; /* make space fo…" at bounding box center [240, 239] width 294 height 275
click at [115, 127] on div "/** Swiper CSS */ .swiper { width: 100%; padding-bottom: 40px; /* make space fo…" at bounding box center [240, 239] width 294 height 275
click at [115, 142] on div "/** Swiper CSS */ .swiper { width: 100%; padding-bottom: 40px; /* make space fo…" at bounding box center [240, 239] width 294 height 275
click at [111, 170] on div "/** Swiper CSS */ .swiper { width: 100%; padding-bottom: 40px; /* make space fo…" at bounding box center [240, 239] width 294 height 275
click at [107, 193] on div "/** Swiper CSS */ .swiper { width: 100%; padding-bottom: 40px; /* make space fo…" at bounding box center [240, 239] width 294 height 275
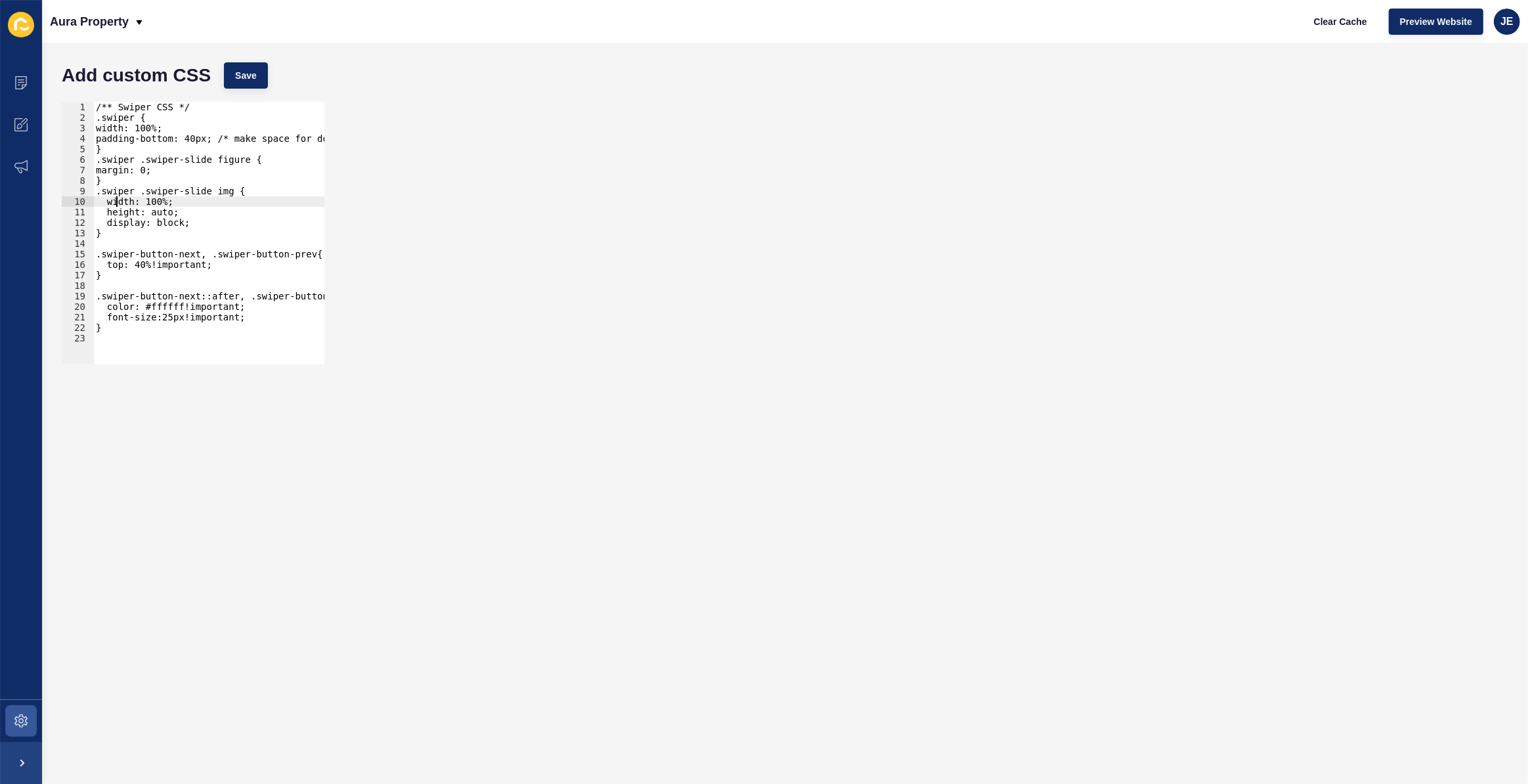
click at [116, 205] on div "/** Swiper CSS */ .swiper { width: 100%; padding-bottom: 40px; /* make space fo…" at bounding box center [240, 239] width 294 height 275
click at [117, 218] on div "/** Swiper CSS */ .swiper { width: 100%; padding-bottom: 40px; /* make space fo…" at bounding box center [240, 239] width 294 height 275
click at [117, 210] on div "/** Swiper CSS */ .swiper { width: 100%; padding-bottom: 40px; /* make space fo…" at bounding box center [240, 239] width 294 height 275
click at [106, 232] on div "/** Swiper CSS */ .swiper { width: 100%; padding-bottom: 40px; /* make space fo…" at bounding box center [240, 239] width 294 height 275
click at [106, 260] on div "/** Swiper CSS */ .swiper { width: 100%; padding-bottom: 40px; /* make space fo…" at bounding box center [240, 239] width 294 height 275
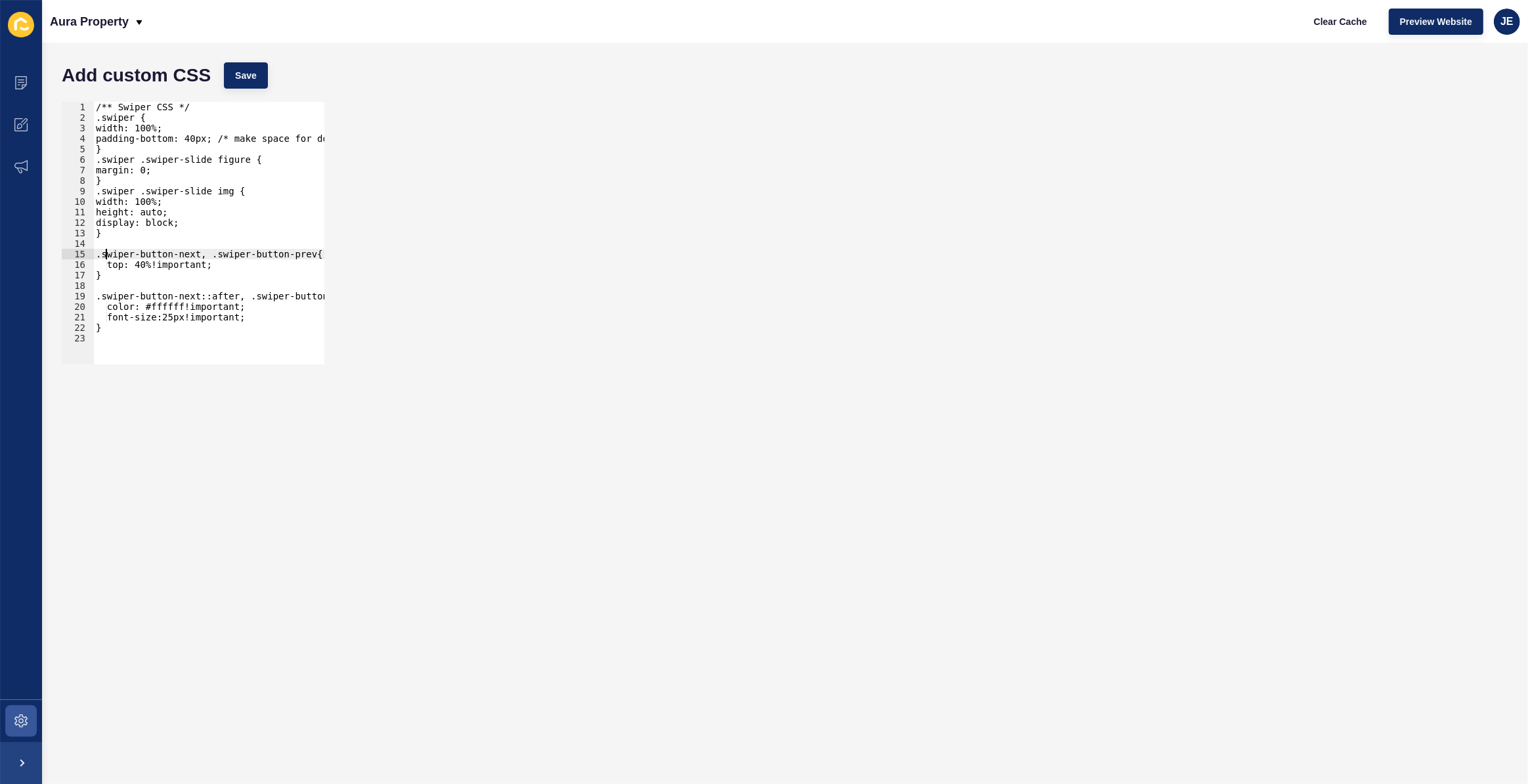
click at [108, 255] on div "/** Swiper CSS */ .swiper { width: 100%; padding-bottom: 40px; /* make space fo…" at bounding box center [240, 239] width 294 height 275
click at [113, 269] on div "/** Swiper CSS */ .swiper { width: 100%; padding-bottom: 40px; /* make space fo…" at bounding box center [240, 239] width 294 height 275
click at [114, 264] on div "/** Swiper CSS */ .swiper { width: 100%; padding-bottom: 40px; /* make space fo…" at bounding box center [240, 239] width 294 height 275
click at [105, 279] on div "/** Swiper CSS */ .swiper { width: 100%; padding-bottom: 40px; /* make space fo…" at bounding box center [240, 239] width 294 height 275
click at [109, 296] on div "/** Swiper CSS */ .swiper { width: 100%; padding-bottom: 40px; /* make space fo…" at bounding box center [240, 239] width 294 height 275
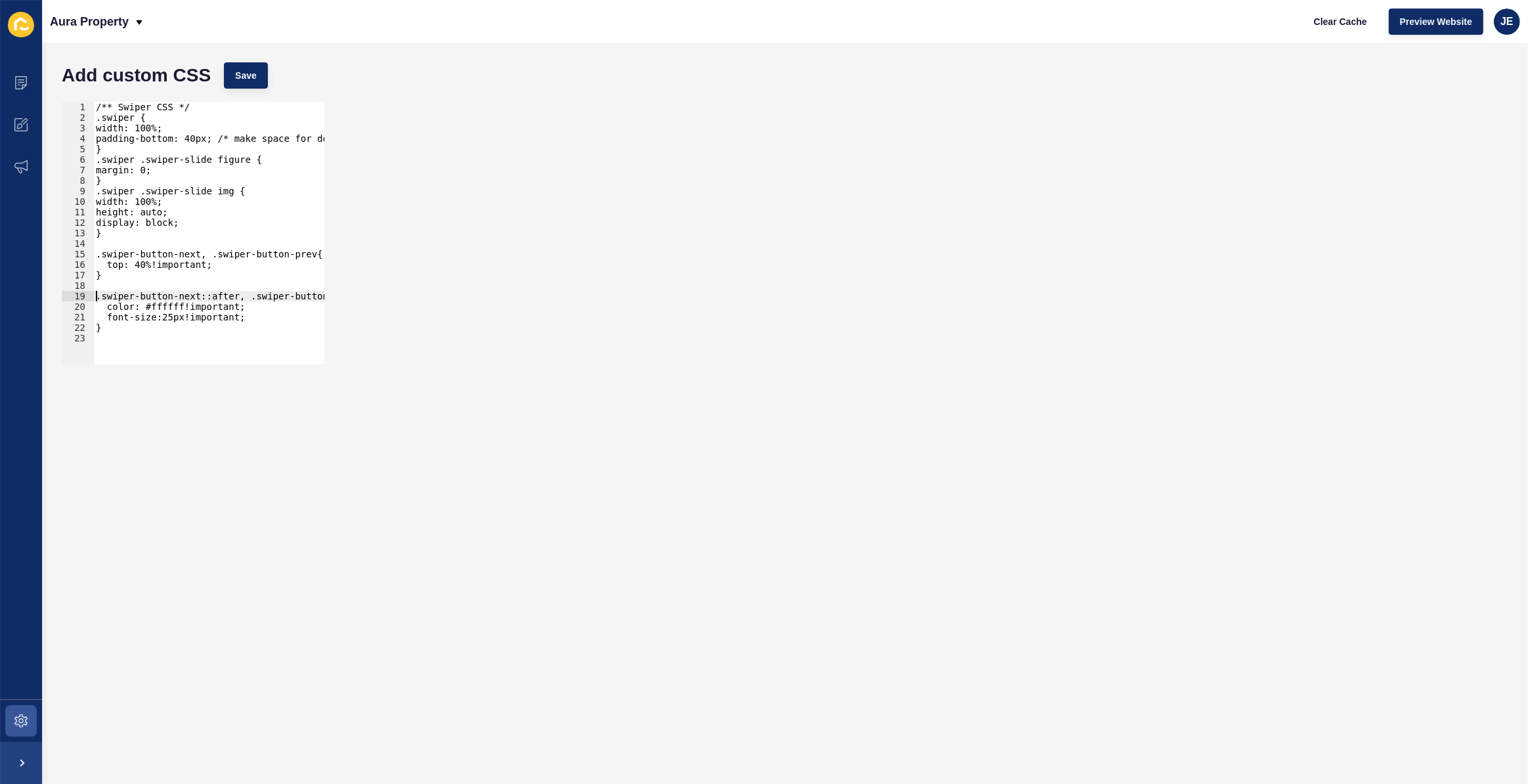
click at [112, 311] on div "/** Swiper CSS */ .swiper { width: 100%; padding-bottom: 40px; /* make space fo…" at bounding box center [234, 239] width 283 height 275
click at [112, 322] on div "/** Swiper CSS */ .swiper { width: 100%; padding-bottom: 40px; /* make space fo…" at bounding box center [234, 239] width 283 height 275
click at [106, 331] on div "/** Swiper CSS */ .swiper { width: 100%; padding-bottom: 40px; /* make space fo…" at bounding box center [234, 239] width 283 height 275
type textarea "}"
click at [522, 253] on div "} 1 2 3 4 5 6 7 8 9 10 11 12 13 14 15 16 17 18 19 20 21 22 23 /** Swiper CSS */…" at bounding box center [785, 232] width 1460 height 275
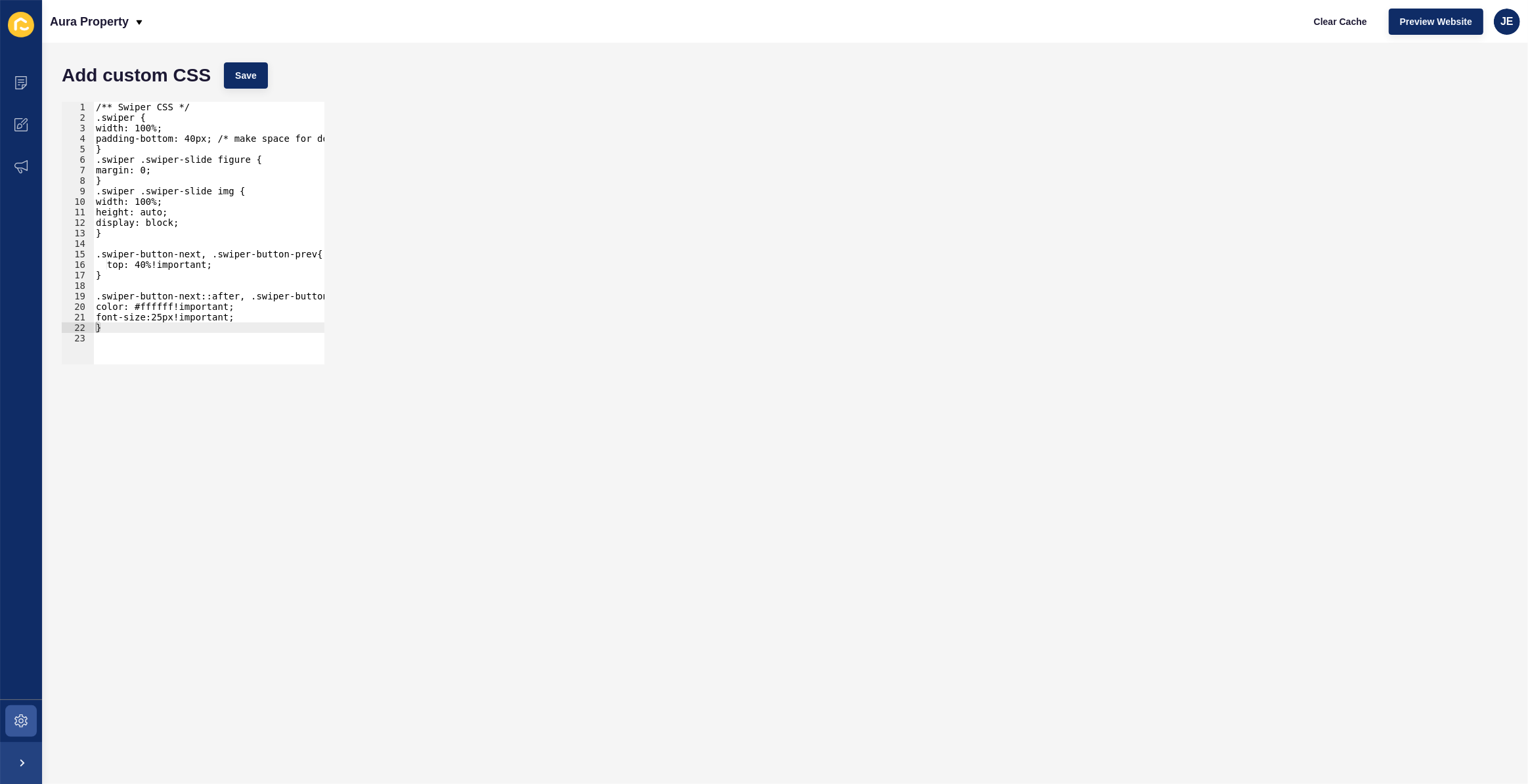
click at [228, 274] on div "/** Swiper CSS */ .swiper { width: 100%; padding-bottom: 40px; /* make space fo…" at bounding box center [234, 239] width 283 height 275
click at [256, 72] on button "Save" at bounding box center [246, 76] width 44 height 27
click at [190, 349] on div "/** Swiper CSS */ .swiper { width: 100%; padding-bottom: 40px; /* make space fo…" at bounding box center [234, 239] width 283 height 275
paste textarea "}"
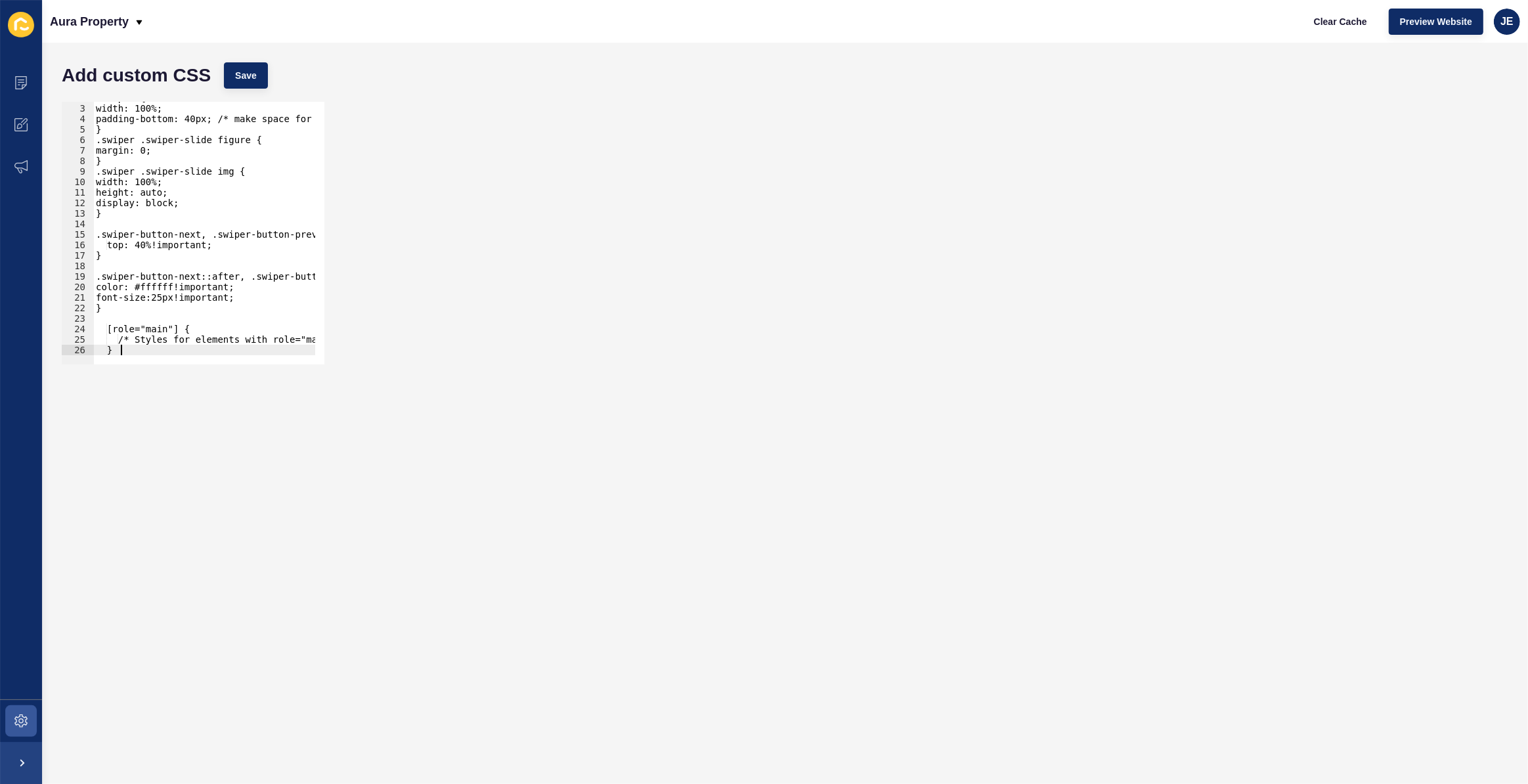
scroll to position [19, 0]
click at [155, 326] on div ".swiper { width: 100%; padding-bottom: 40px; /* make space for dots */ } .swipe…" at bounding box center [234, 229] width 283 height 275
paste textarea "text-alt-heading-title"
click at [109, 328] on div ".swiper { width: 100%; padding-bottom: 40px; /* make space for dots */ } .swipe…" at bounding box center [234, 229] width 283 height 275
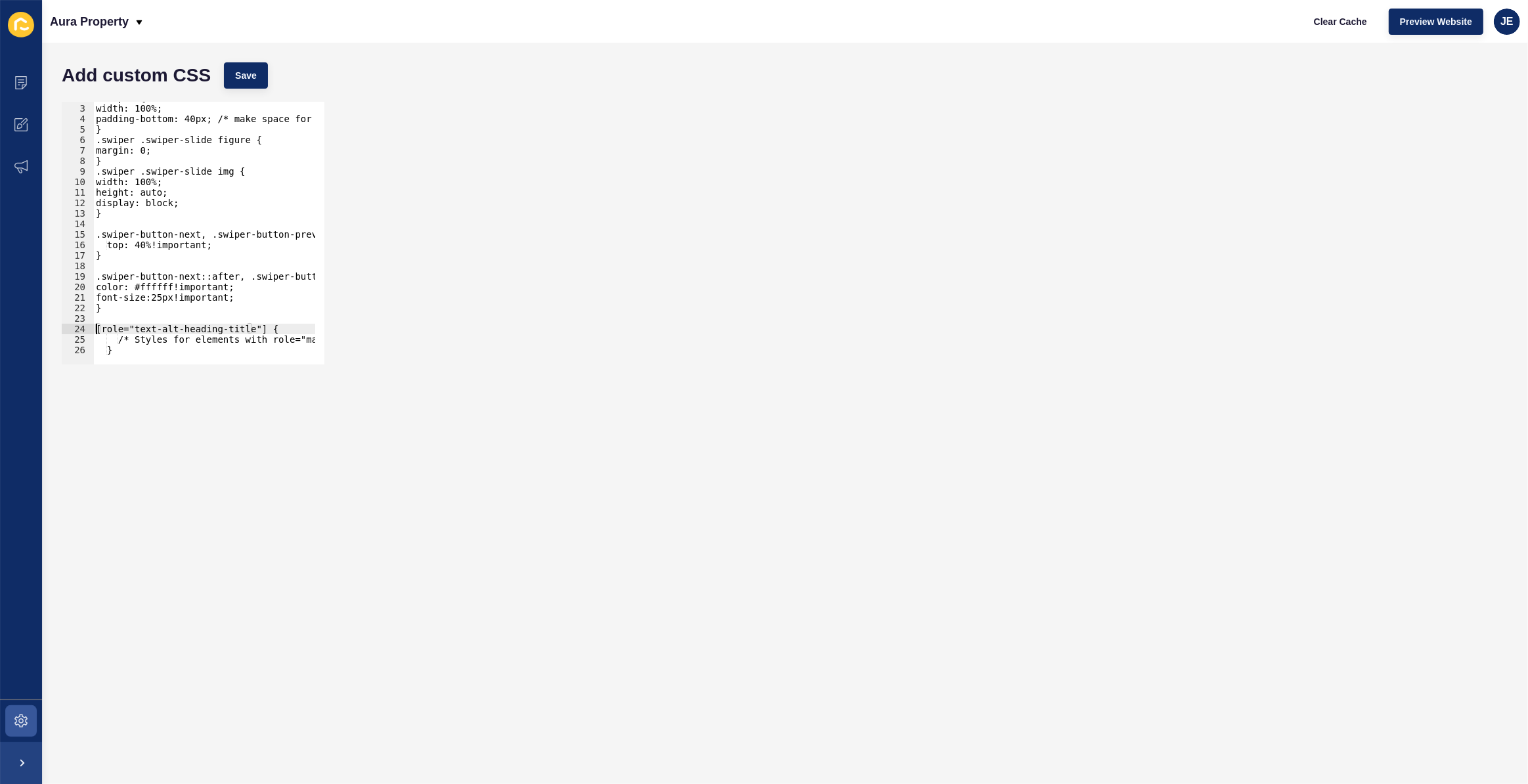
click at [121, 345] on div ".swiper { width: 100%; padding-bottom: 40px; /* make space for dots */ } .swipe…" at bounding box center [234, 229] width 283 height 275
click at [115, 347] on div ".swiper { width: 100%; padding-bottom: 40px; /* make space for dots */ } .swipe…" at bounding box center [234, 229] width 283 height 275
drag, startPoint x: 118, startPoint y: 342, endPoint x: 328, endPoint y: 337, distance: 210.1
click at [328, 337] on div "} 2 3 4 5 6 7 8 9 10 11 12 13 14 15 16 17 18 19 20 21 22 23 24 25 26 .swiper { …" at bounding box center [785, 232] width 1460 height 275
type textarea "/* Styles for elements with role="main" */"
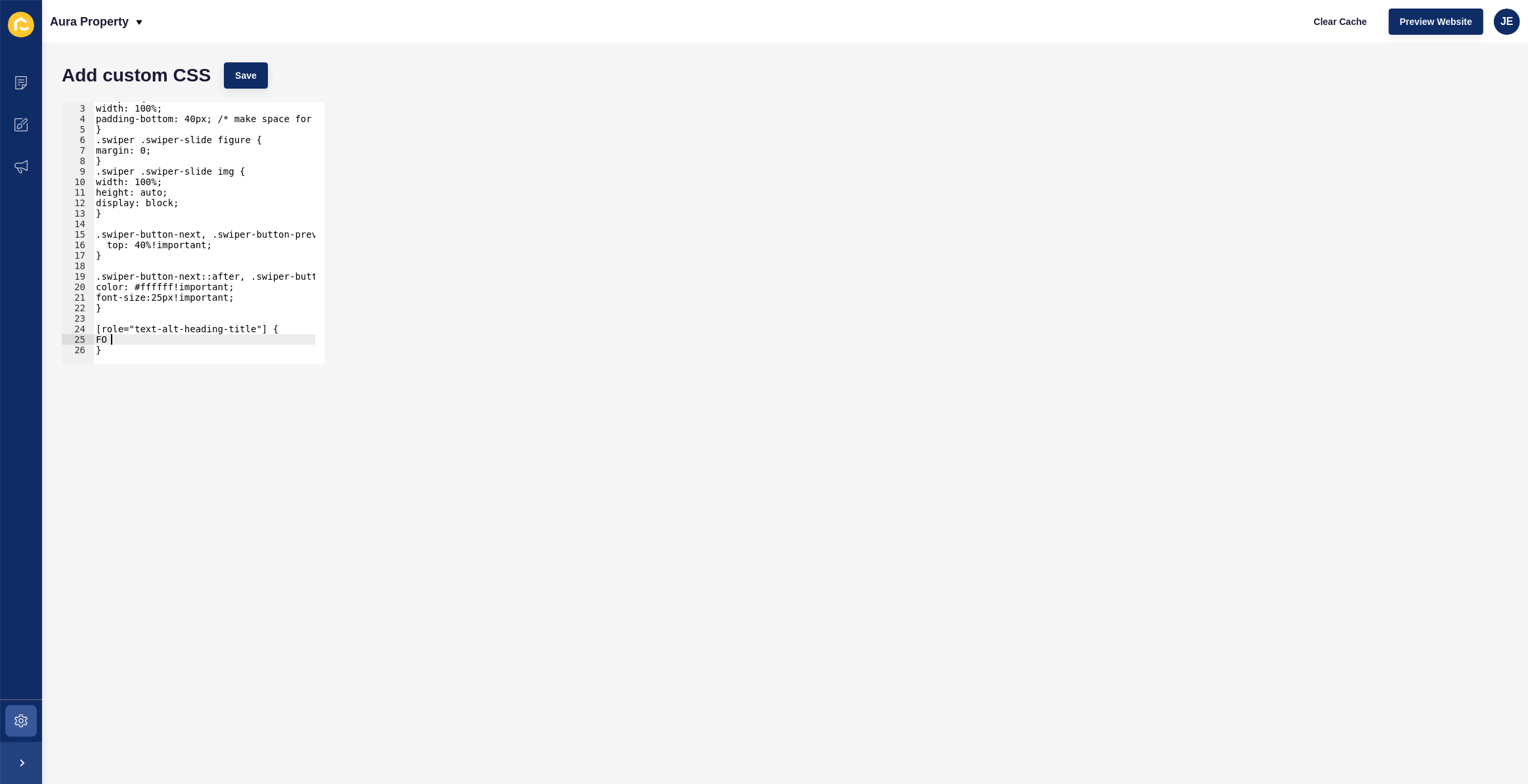
scroll to position [0, 1]
type textarea "F"
type textarea "font-size: 5.5em;"
click at [262, 78] on button "Save" at bounding box center [246, 76] width 44 height 27
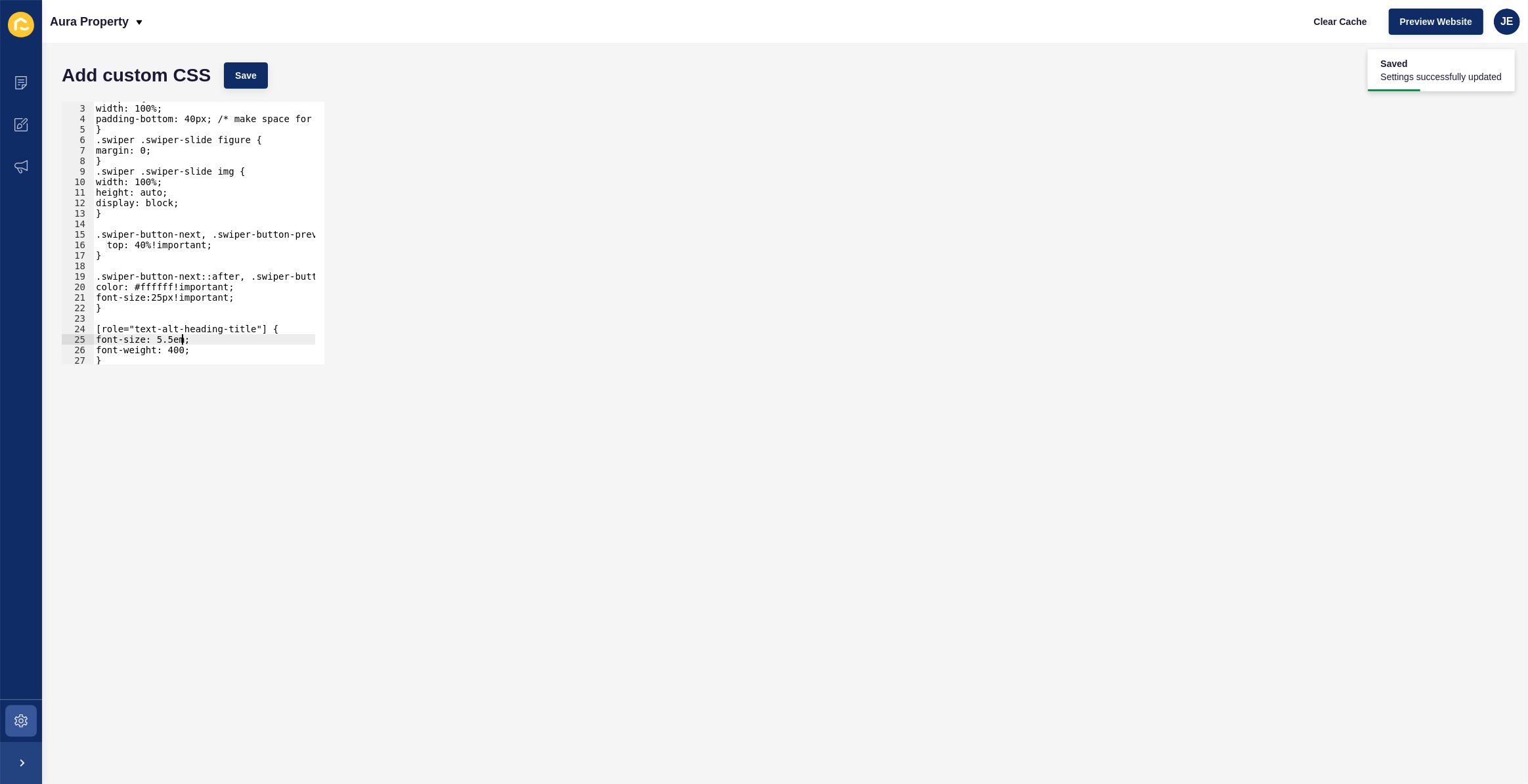
click at [183, 339] on div ".swiper { width: 100%; padding-bottom: 40px; /* make space for dots */ } .swipe…" at bounding box center [234, 229] width 283 height 275
click at [263, 67] on button "Save" at bounding box center [246, 76] width 44 height 27
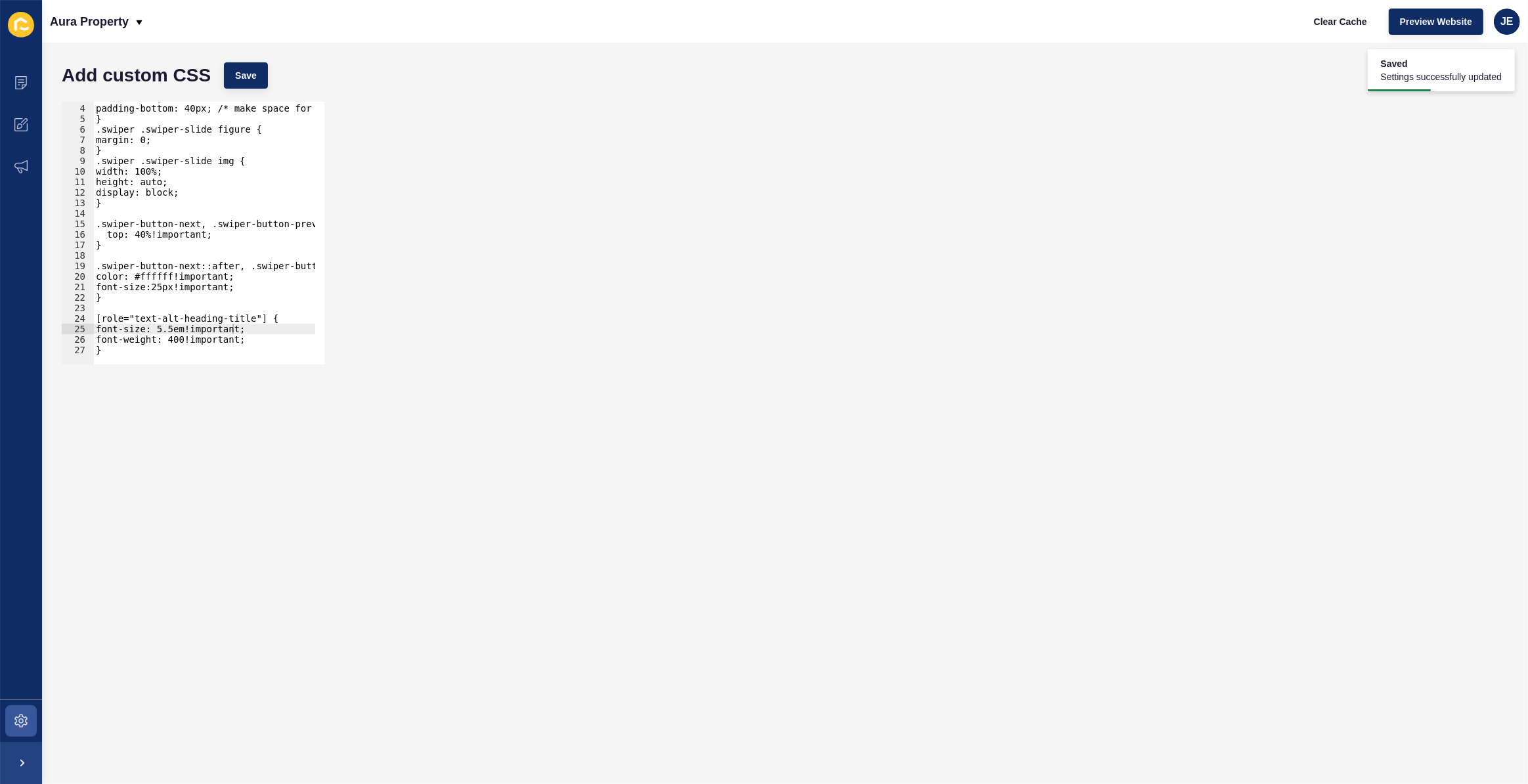
type textarea "font-weight: 400!important;"
click at [245, 339] on div "width: 100%; padding-bottom: 40px; /* make space for dots */ } .swiper .swiper-…" at bounding box center [234, 229] width 283 height 275
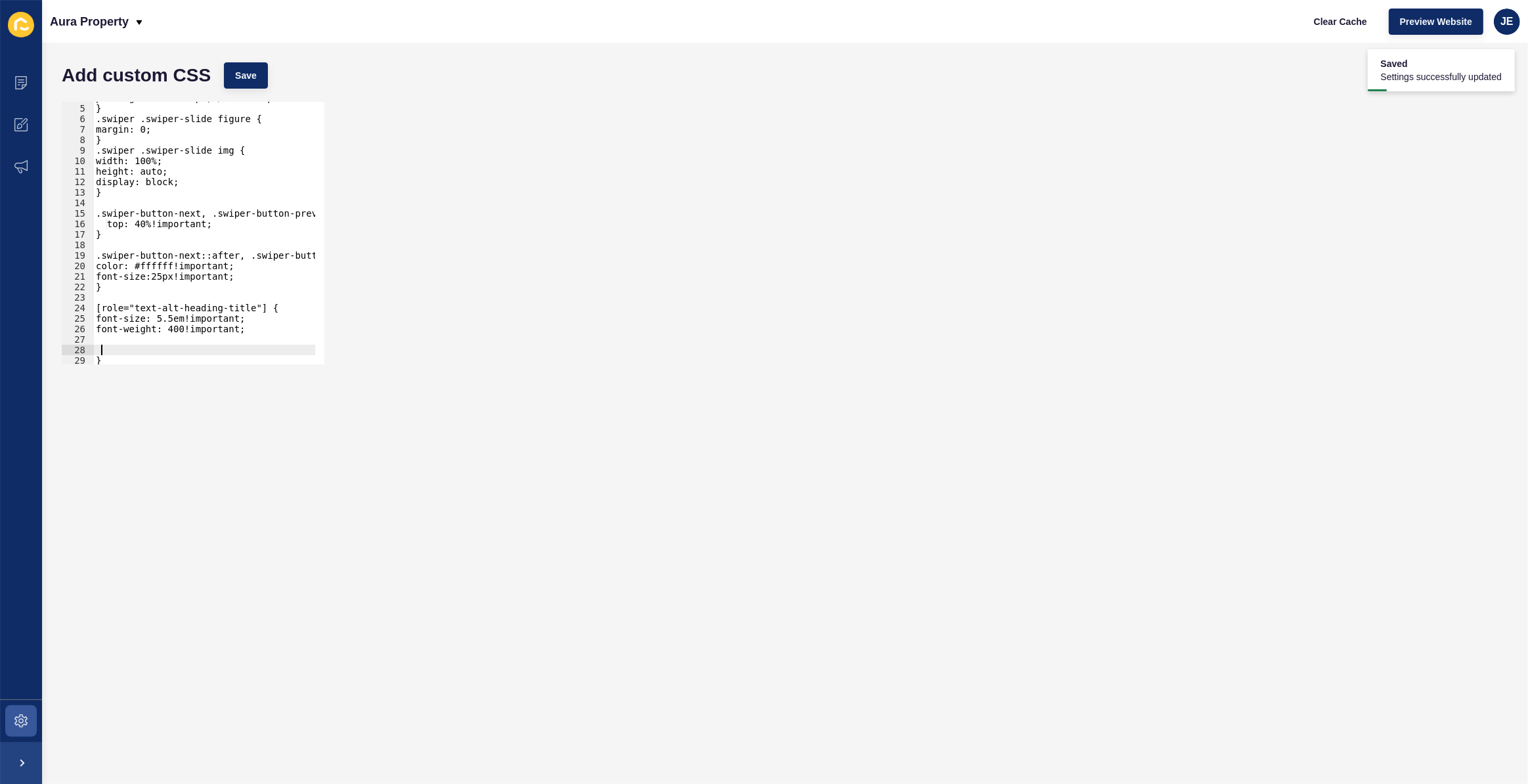
paste textarea "padding-bottom: 26px;"
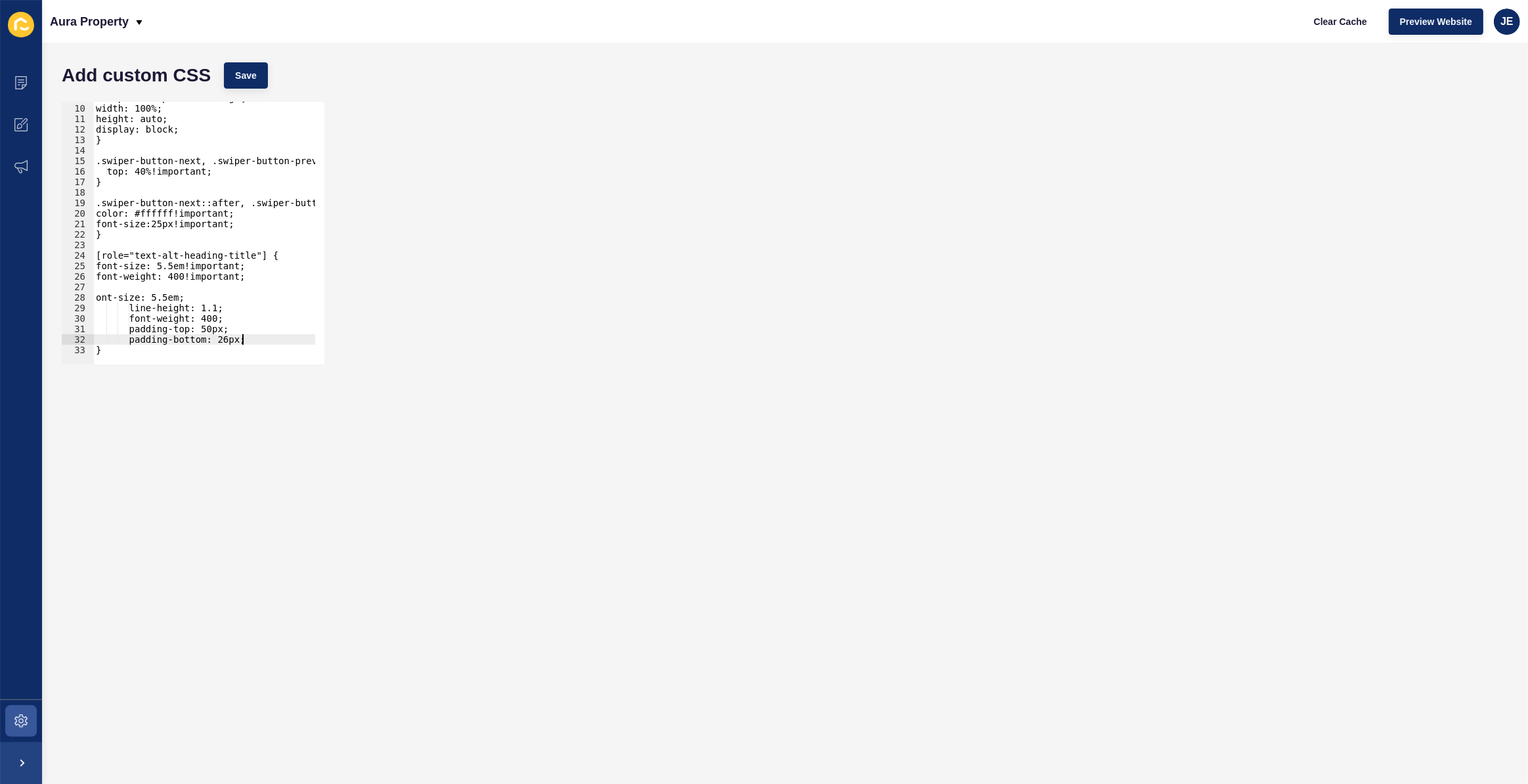
scroll to position [92, 0]
drag, startPoint x: 189, startPoint y: 295, endPoint x: 81, endPoint y: 300, distance: 108.1
click at [81, 300] on div "padding-bottom: 26px; 9 10 11 12 13 14 15 16 17 18 19 20 21 22 23 24 25 26 27 2…" at bounding box center [193, 232] width 263 height 263
type textarea "ont-size: 5.5em;"
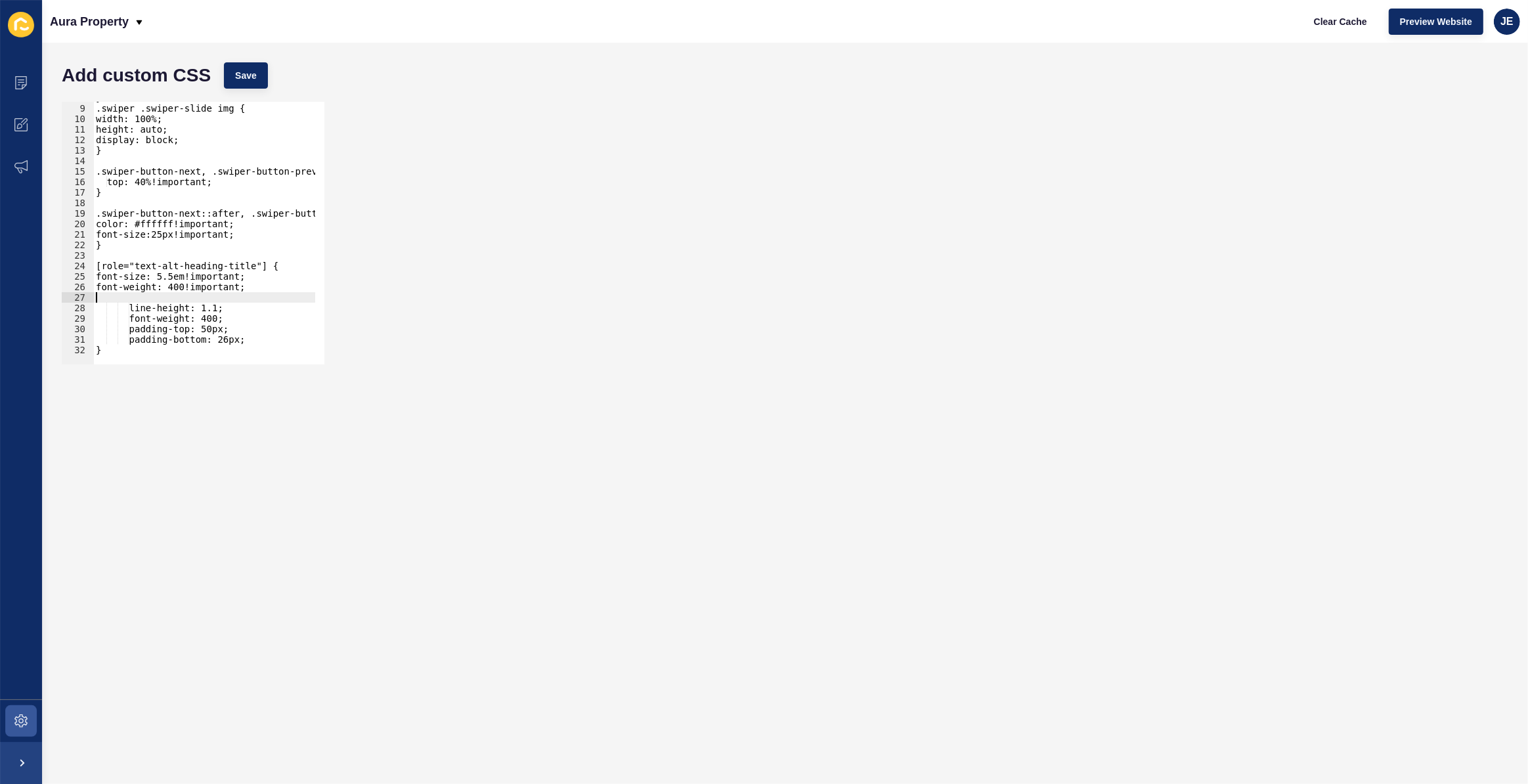
scroll to position [72, 0]
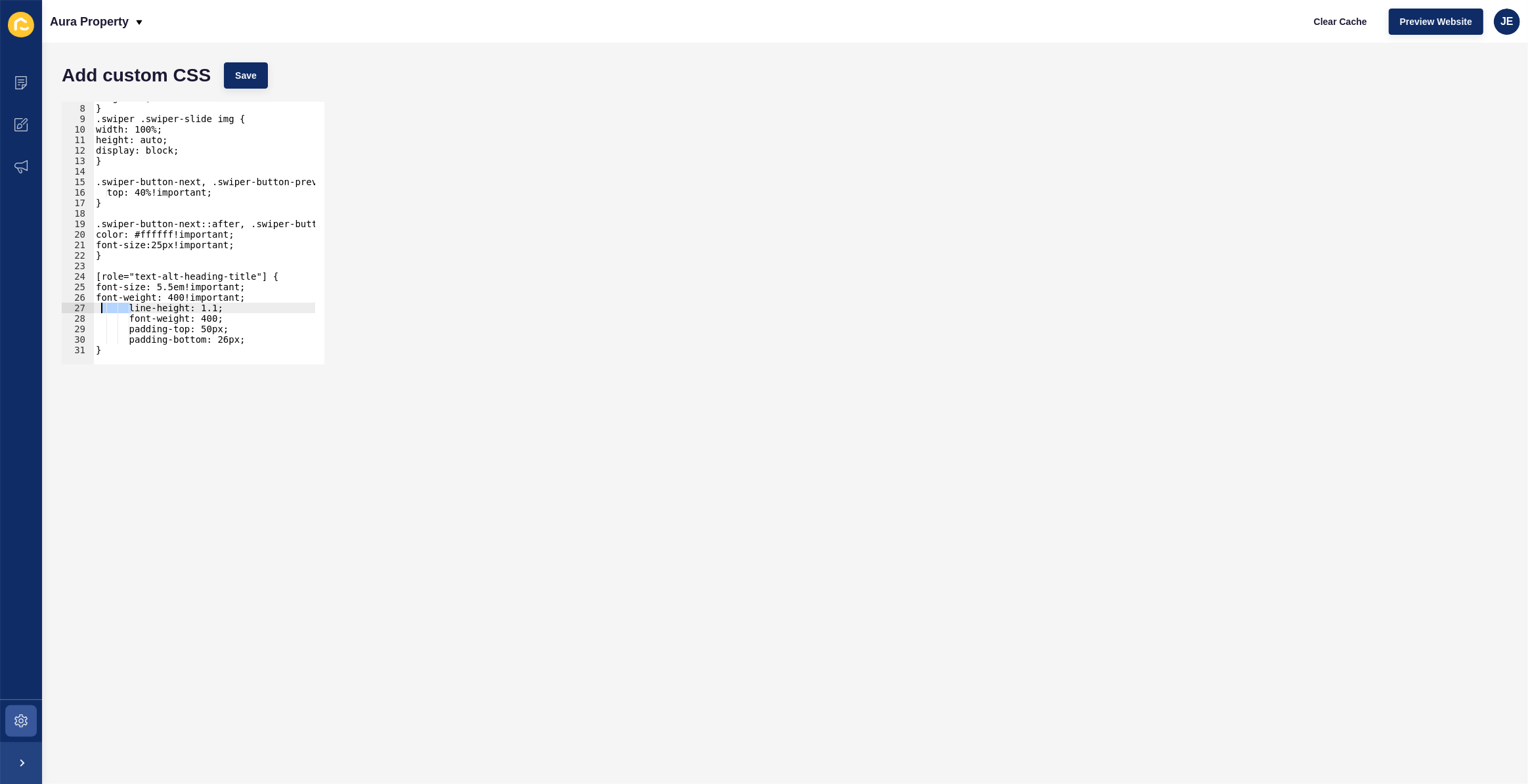
drag, startPoint x: 134, startPoint y: 310, endPoint x: 100, endPoint y: 308, distance: 34.1
click at [100, 308] on div "margin: 0; } .swiper .swiper-slide img { width: 100%; height: auto; display: bl…" at bounding box center [234, 229] width 283 height 275
click at [106, 310] on div "margin: 0; } .swiper .swiper-slide img { width: 100%; height: auto; display: bl…" at bounding box center [234, 229] width 283 height 275
drag, startPoint x: 136, startPoint y: 321, endPoint x: 100, endPoint y: 321, distance: 36.0
click at [100, 321] on div "margin: 0; } .swiper .swiper-slide img { width: 100%; height: auto; display: bl…" at bounding box center [234, 229] width 283 height 275
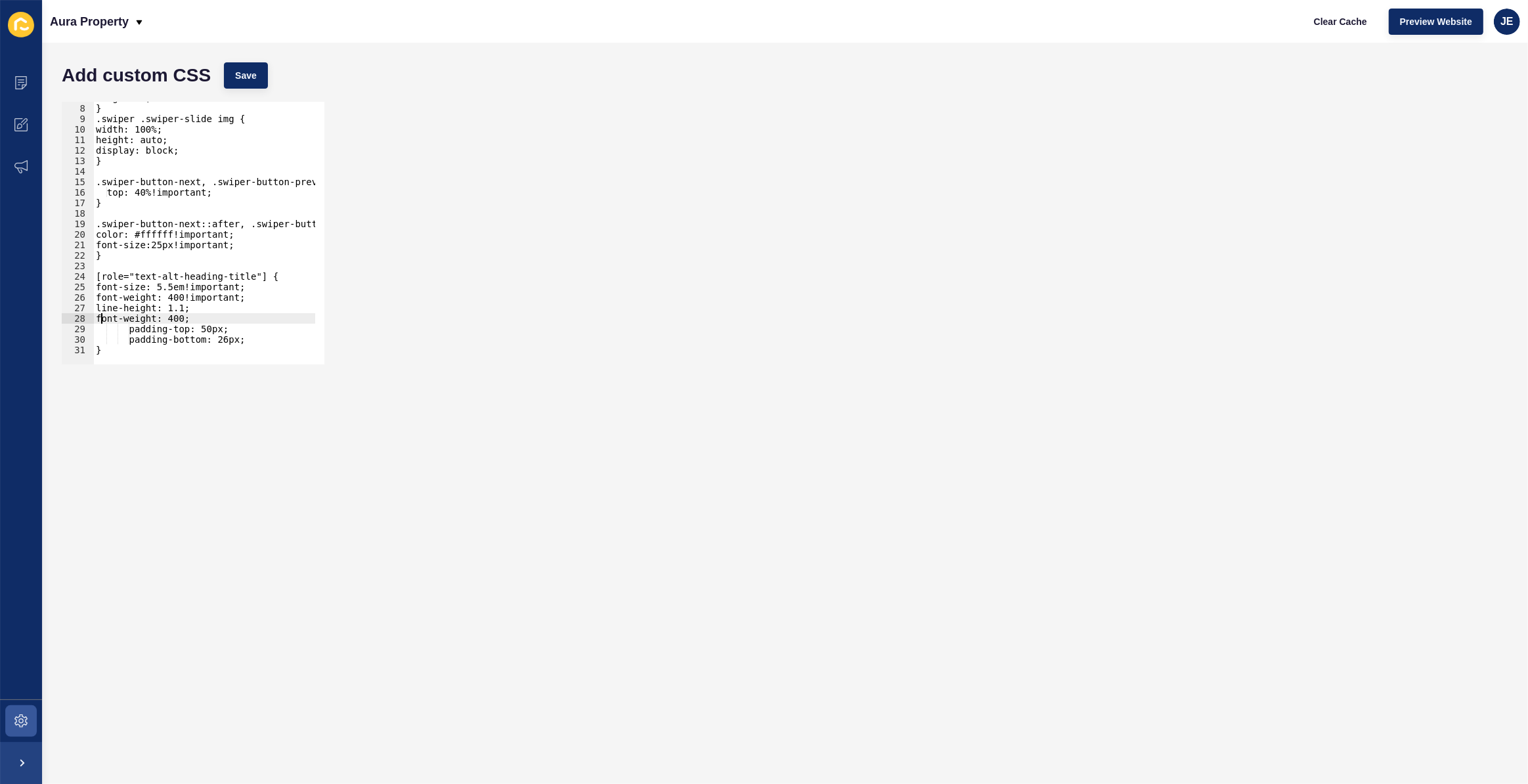
click at [98, 314] on div "margin: 0; } .swiper .swiper-slide img { width: 100%; height: auto; display: bl…" at bounding box center [234, 229] width 283 height 275
click at [97, 310] on div "margin: 0; } .swiper .swiper-slide img { width: 100%; height: auto; display: bl…" at bounding box center [234, 229] width 283 height 275
click at [257, 75] on button "Save" at bounding box center [246, 76] width 44 height 27
click at [204, 328] on div "margin: 0; } .swiper .swiper-slide img { width: 100%; height: auto; display: bl…" at bounding box center [234, 229] width 283 height 275
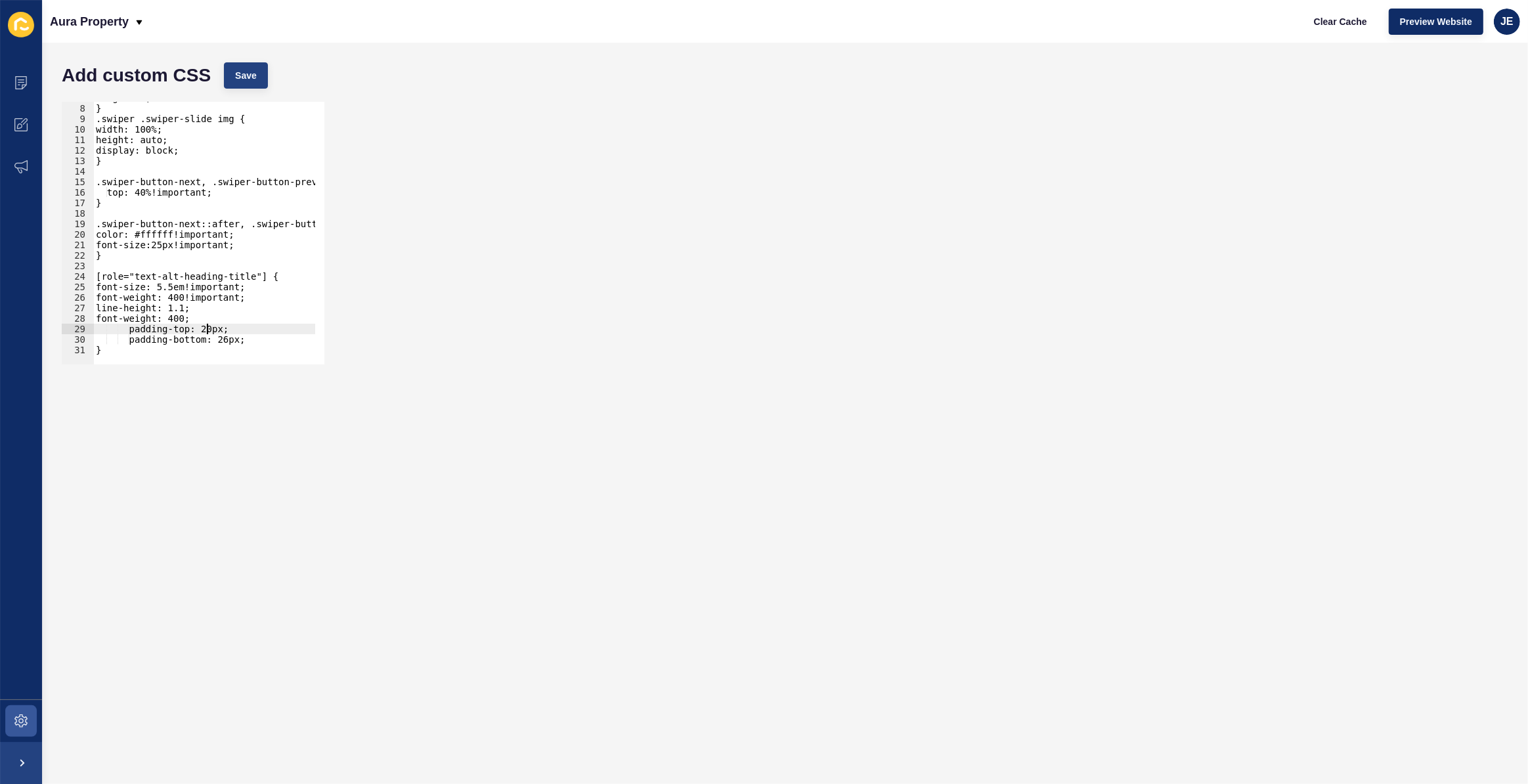
type textarea "padding-top: 20px;"
click at [246, 83] on button "Save" at bounding box center [246, 76] width 44 height 27
drag, startPoint x: 237, startPoint y: 331, endPoint x: 86, endPoint y: 328, distance: 151.0
click at [86, 328] on div "padding-top: 20px; 7 8 9 10 11 12 13 14 15 16 17 18 19 20 21 22 23 24 25 26 27 …" at bounding box center [193, 232] width 263 height 263
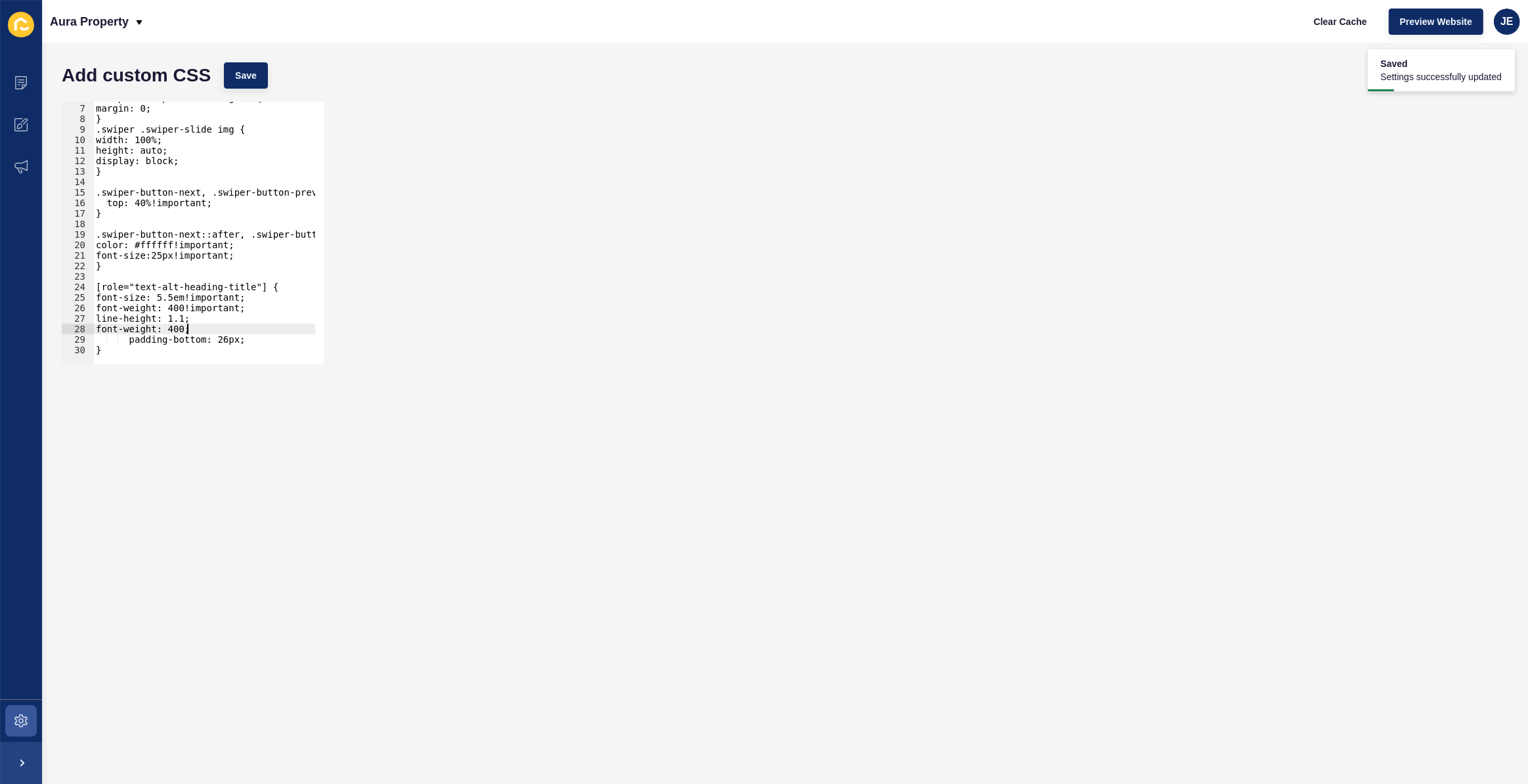
scroll to position [61, 0]
type textarea "padding-bottom: 26px;"
drag, startPoint x: 135, startPoint y: 342, endPoint x: 101, endPoint y: 341, distance: 34.0
click at [101, 341] on div ".swiper .swiper-slide figure { margin: 0; } .swiper .swiper-slide img { width: …" at bounding box center [234, 229] width 283 height 275
click at [241, 83] on button "Save" at bounding box center [246, 76] width 44 height 27
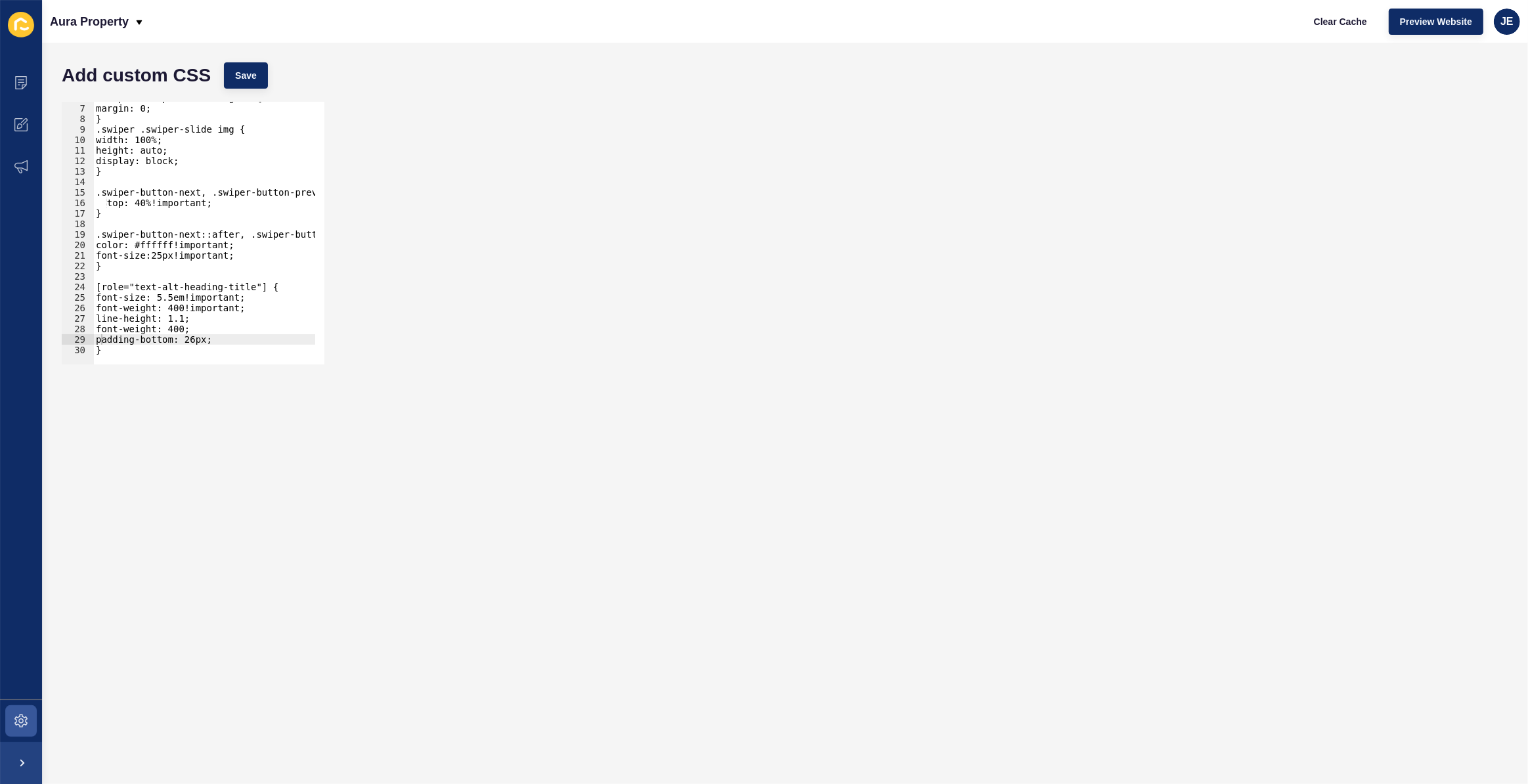
click at [215, 339] on div ".swiper .swiper-slide figure { margin: 0; } .swiper .swiper-slide img { width: …" at bounding box center [234, 229] width 283 height 275
type textarea "color: #333!important;"
click at [237, 88] on div "Add custom CSS Save" at bounding box center [785, 76] width 1460 height 40
click at [241, 79] on span "Save" at bounding box center [246, 76] width 22 height 13
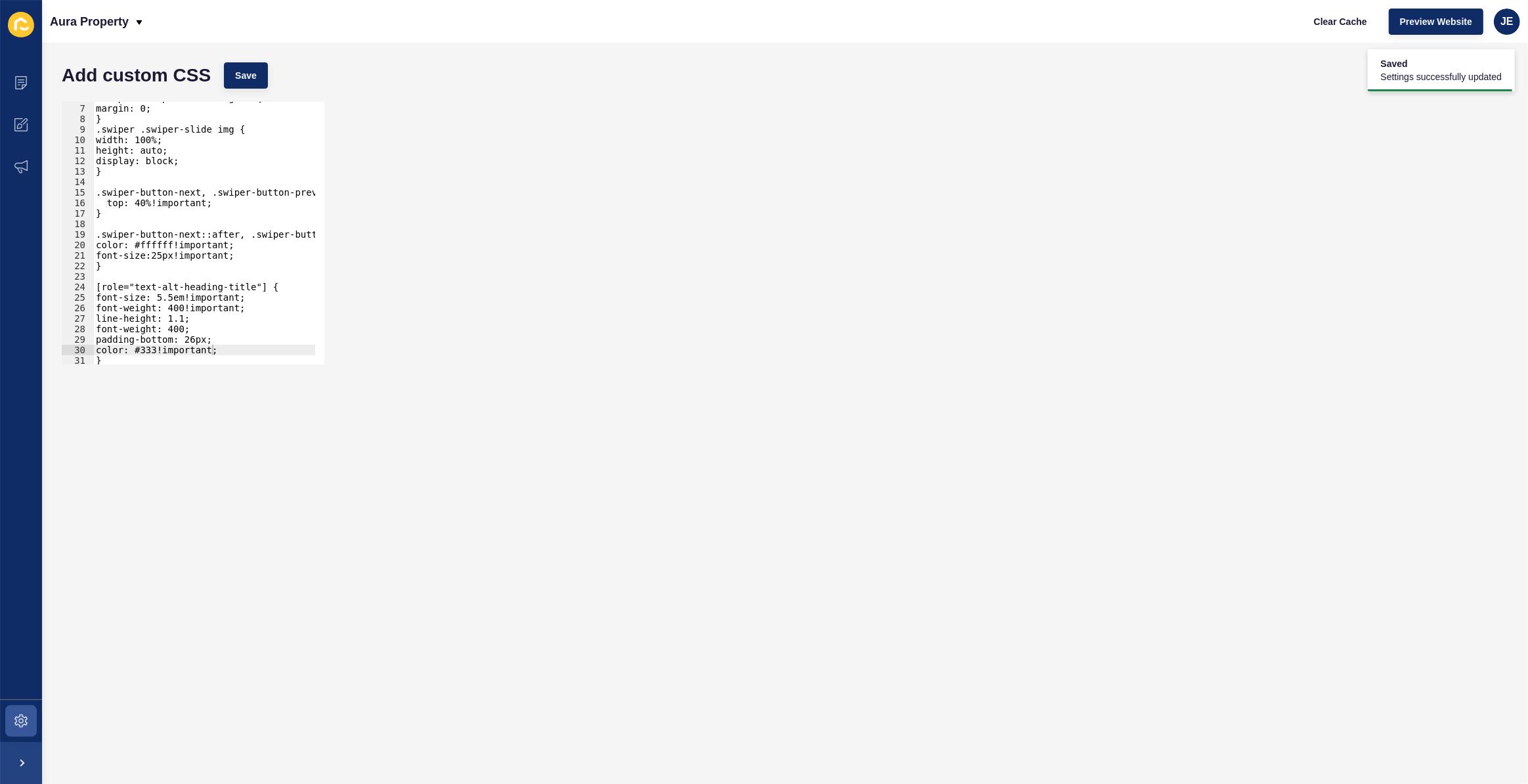
click at [217, 276] on div ".swiper .swiper-slide figure { margin: 0; } .swiper .swiper-slide img { width: …" at bounding box center [234, 229] width 283 height 275
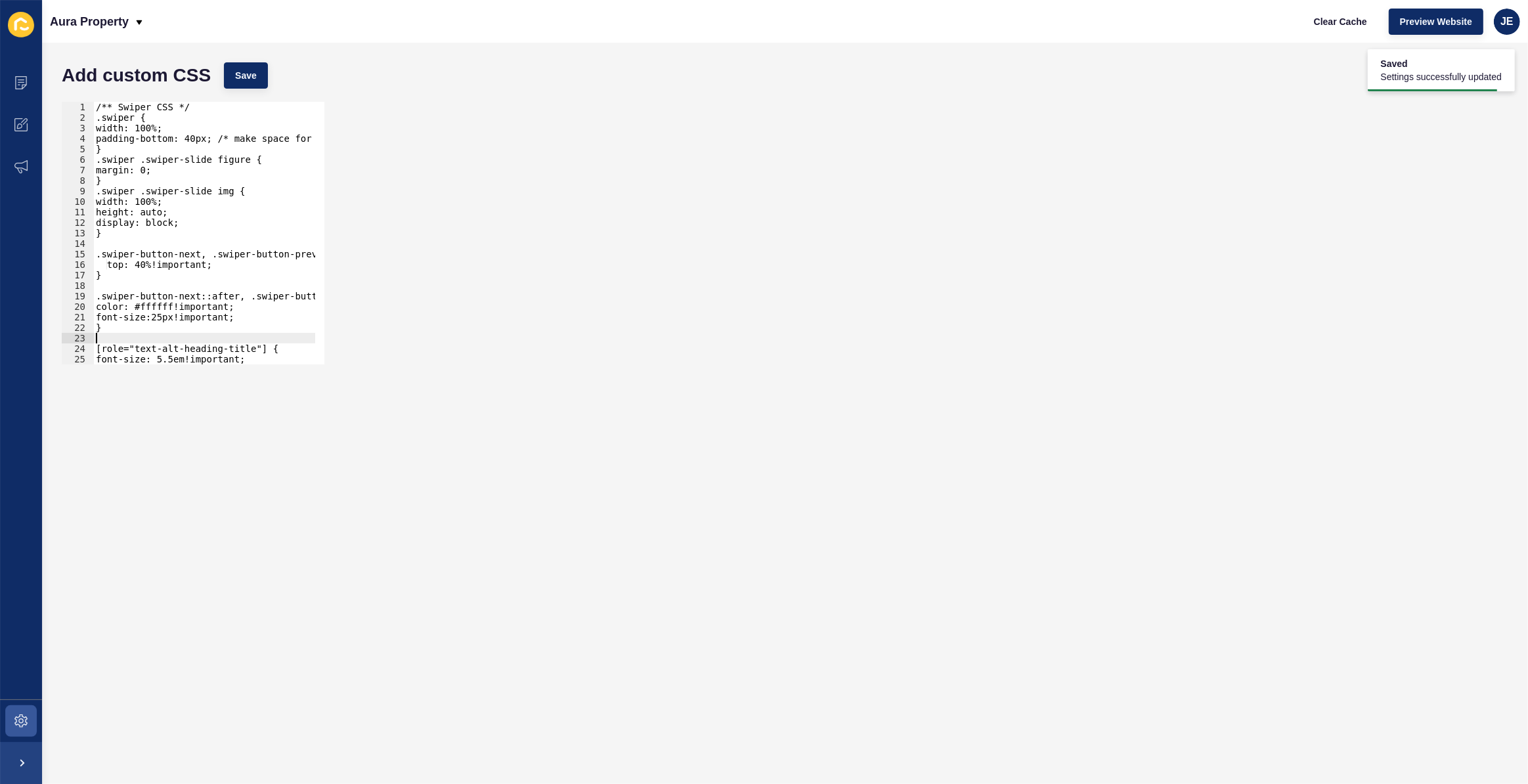
scroll to position [0, 0]
click at [163, 112] on div "/** Swiper CSS */ .swiper { width: 100%; padding-bottom: 40px; /* make space fo…" at bounding box center [234, 239] width 283 height 275
click at [164, 110] on div "/** Swiper CSS */ .swiper { width: 100%; padding-bottom: 40px; /* make space fo…" at bounding box center [234, 239] width 283 height 275
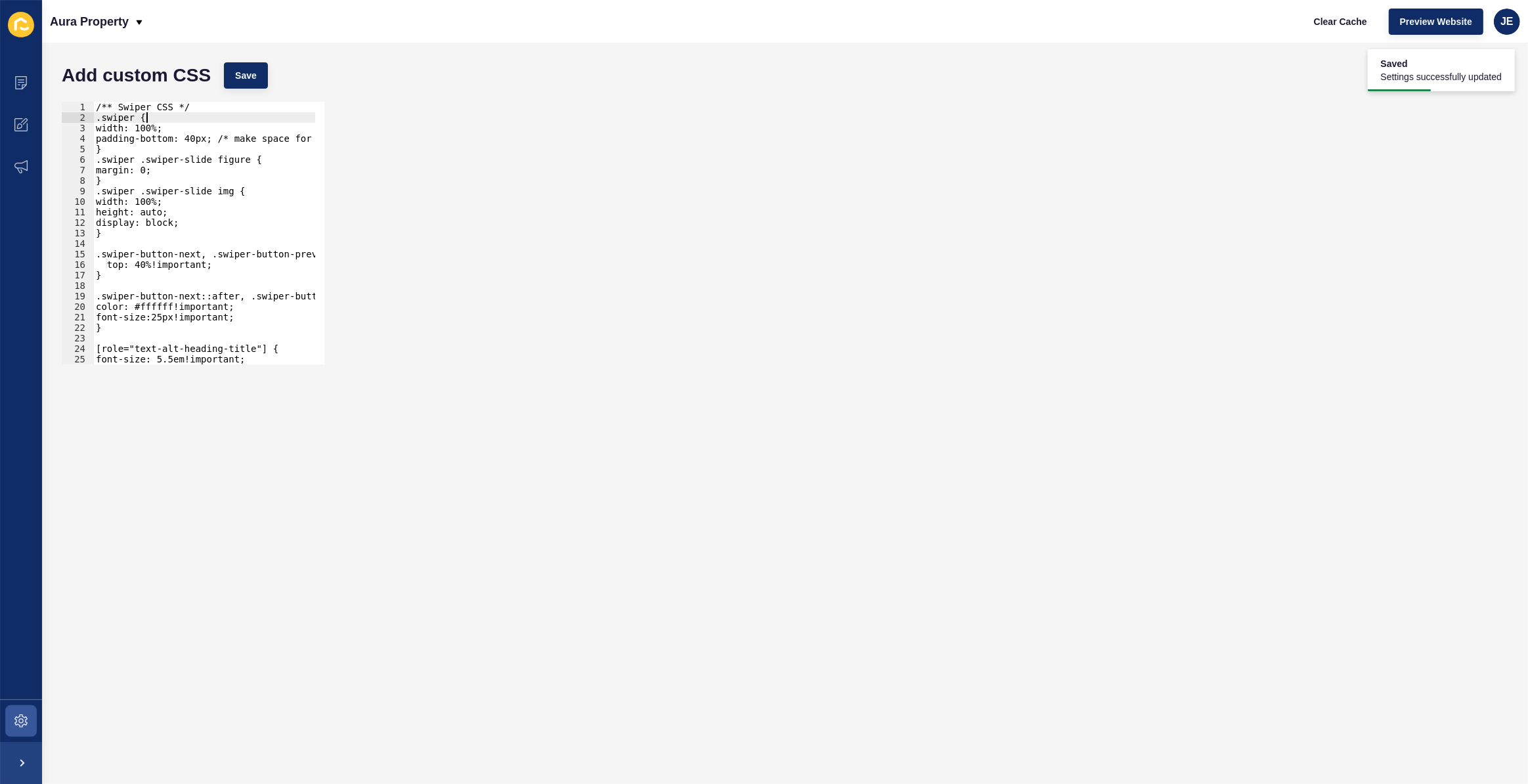
click at [177, 113] on div "/** Swiper CSS */ .swiper { width: 100%; padding-bottom: 40px; /* make space fo…" at bounding box center [234, 239] width 283 height 275
click at [154, 109] on div "/** Swiper CSS */ .swiper { width: 100%; padding-bottom: 40px; /* make space fo…" at bounding box center [234, 239] width 283 height 275
click at [144, 113] on div "/** Swiper/ Carousel CSS */ .swiper { width: 100%; padding-bottom: 40px; /* mak…" at bounding box center [234, 239] width 283 height 275
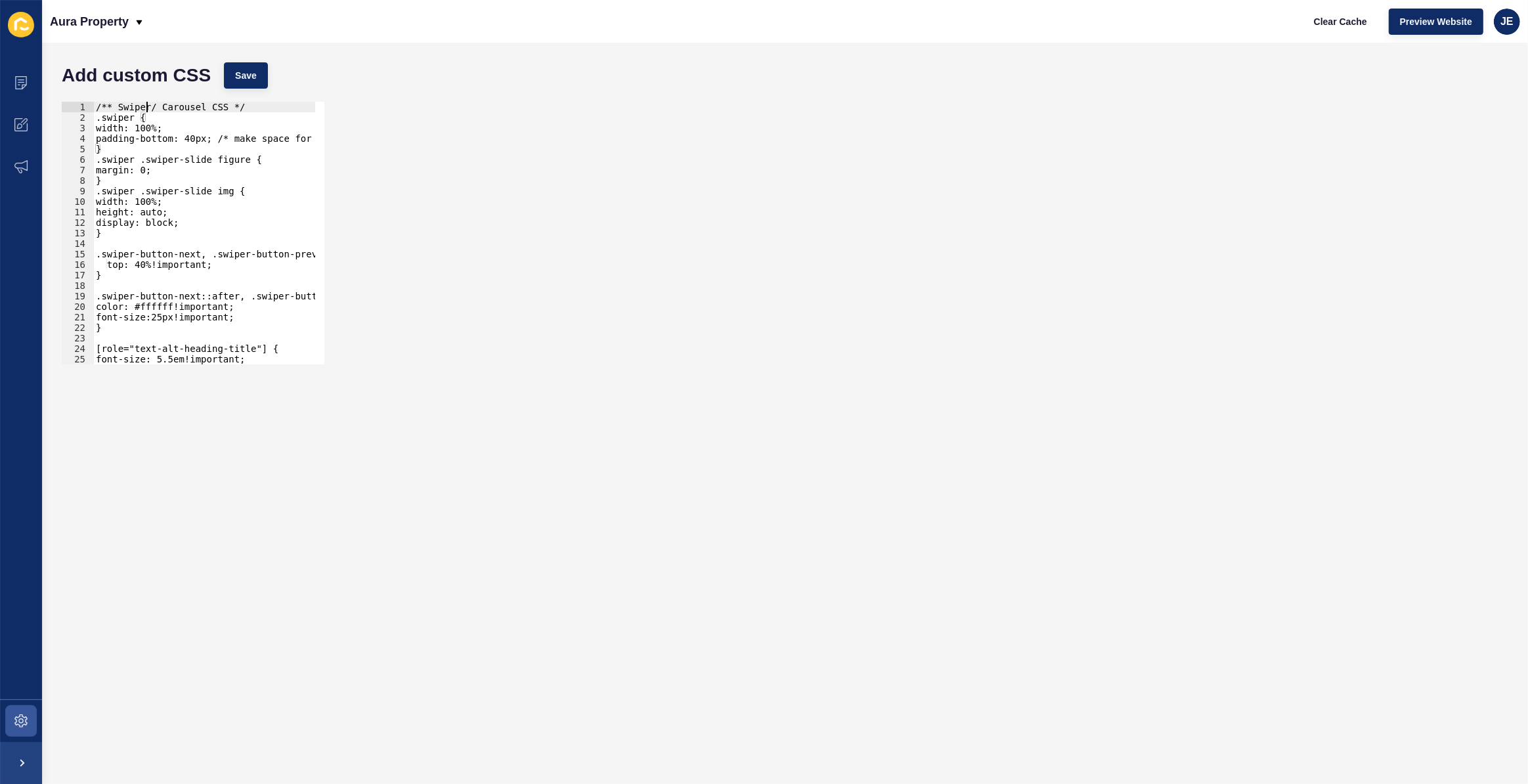
click at [147, 105] on div "/** Swiper/ Carousel CSS */ .swiper { width: 100%; padding-bottom: 40px; /* mak…" at bounding box center [234, 239] width 283 height 275
click at [150, 107] on div "/** Swiper/ Carousel CSS */ .swiper { width: 100%; padding-bottom: 40px; /* mak…" at bounding box center [234, 239] width 283 height 275
click at [150, 107] on div "/** Swiper / Carousel CSS */ .swiper { width: 100%; padding-bottom: 40px; /* ma…" at bounding box center [234, 239] width 283 height 275
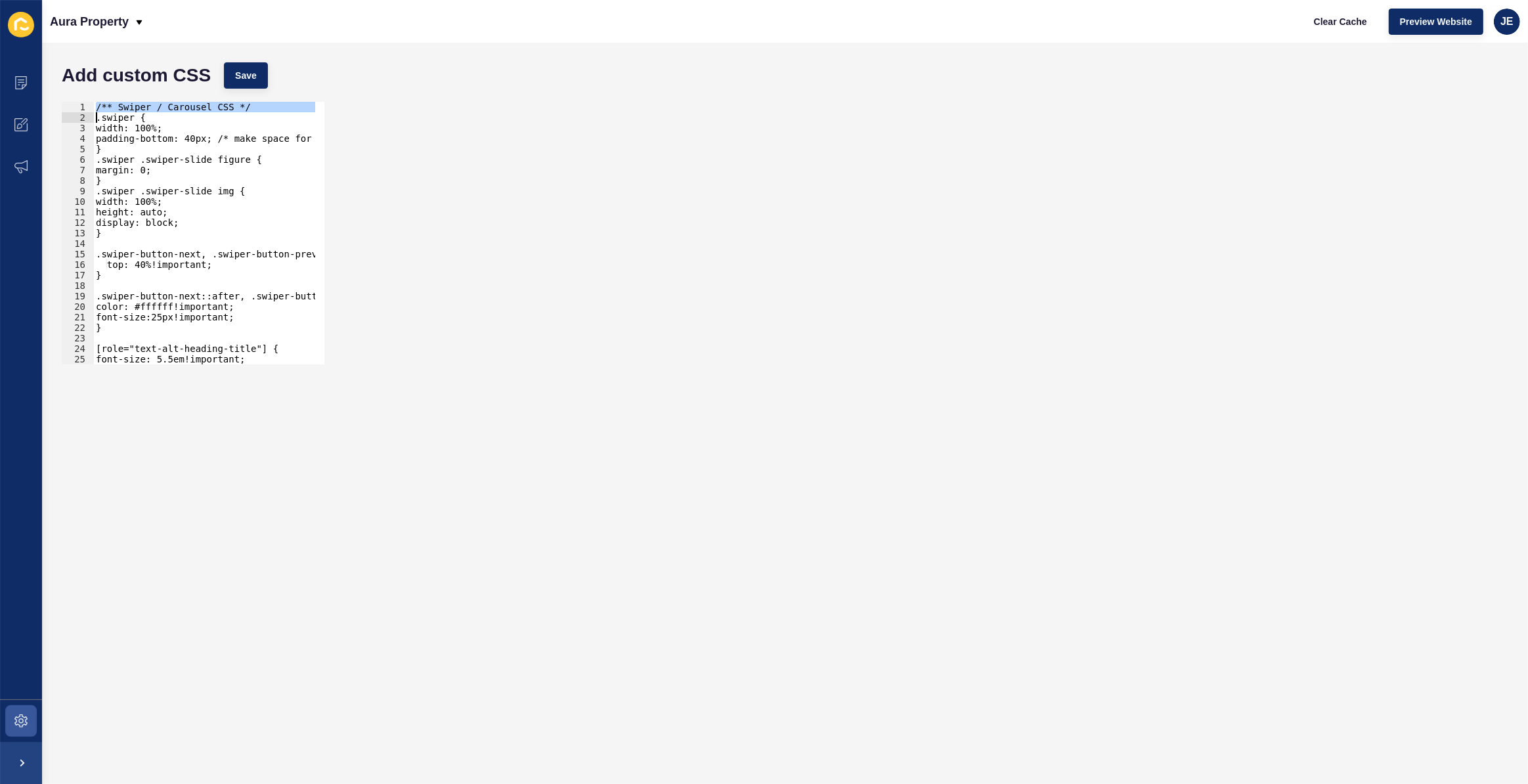
click at [150, 107] on div "/** Swiper / Carousel CSS */ .swiper { width: 100%; padding-bottom: 40px; /* ma…" at bounding box center [234, 239] width 283 height 275
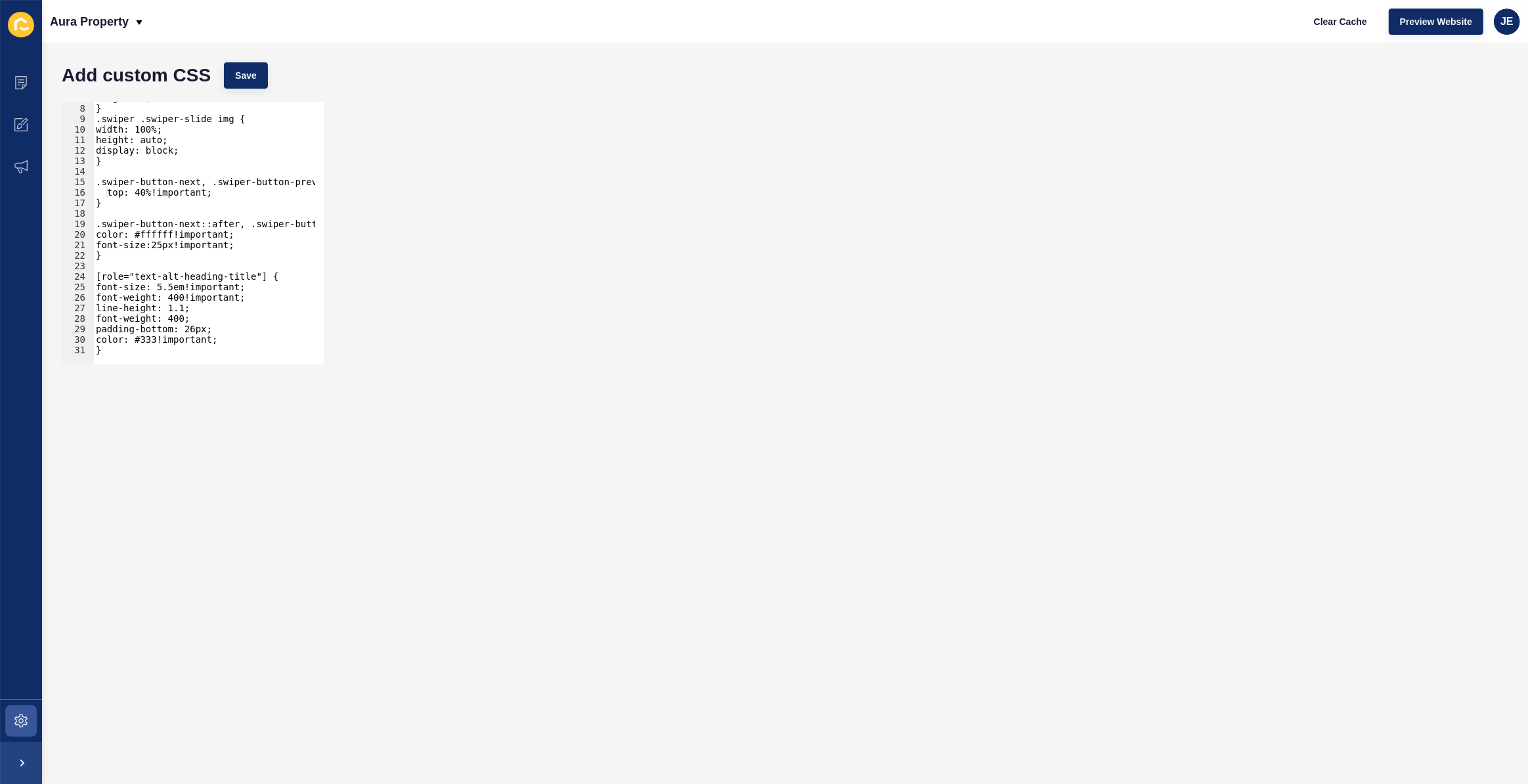
click at [170, 252] on div "margin: 0; } .swiper .swiper-slide img { width: 100%; height: auto; display: bl…" at bounding box center [234, 229] width 283 height 275
type textarea "}"
paste textarea "/** Swiper / Carousel CSS */"
drag, startPoint x: 206, startPoint y: 275, endPoint x: 123, endPoint y: 275, distance: 83.0
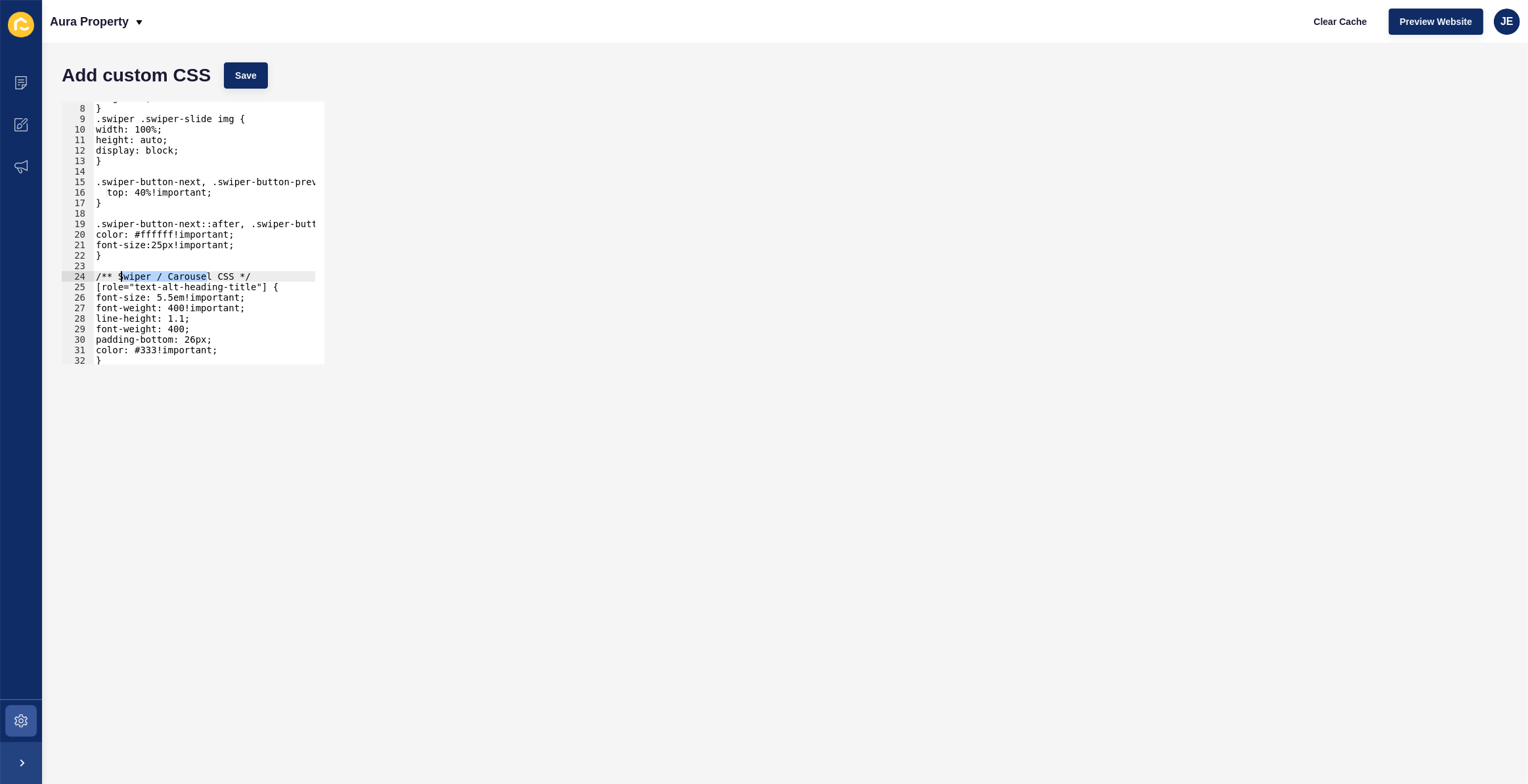
click at [123, 275] on div "margin: 0; } .swiper .swiper-slide img { width: 100%; height: auto; display: bl…" at bounding box center [234, 229] width 283 height 275
click at [100, 273] on div "margin: 0; } .swiper .swiper-slide img { width: 100%; height: auto; display: bl…" at bounding box center [234, 229] width 283 height 275
click at [264, 76] on button "Save" at bounding box center [246, 76] width 44 height 27
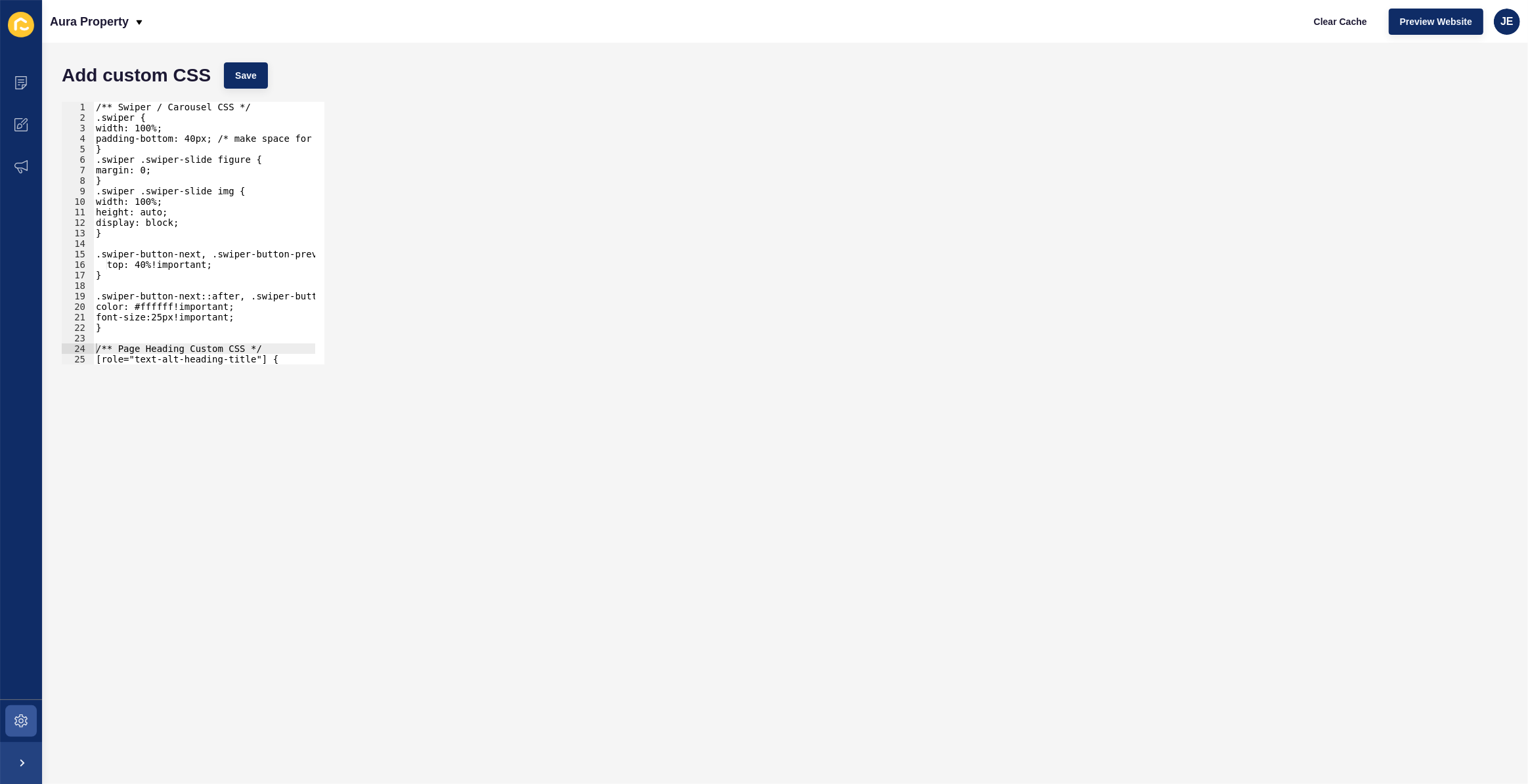
scroll to position [0, 6]
click at [145, 263] on div "/** Swiper / Carousel CSS */ .swiper { width: 100%; padding-bottom: 40px; /* ma…" at bounding box center [234, 239] width 283 height 275
click at [248, 73] on span "Save" at bounding box center [246, 76] width 22 height 13
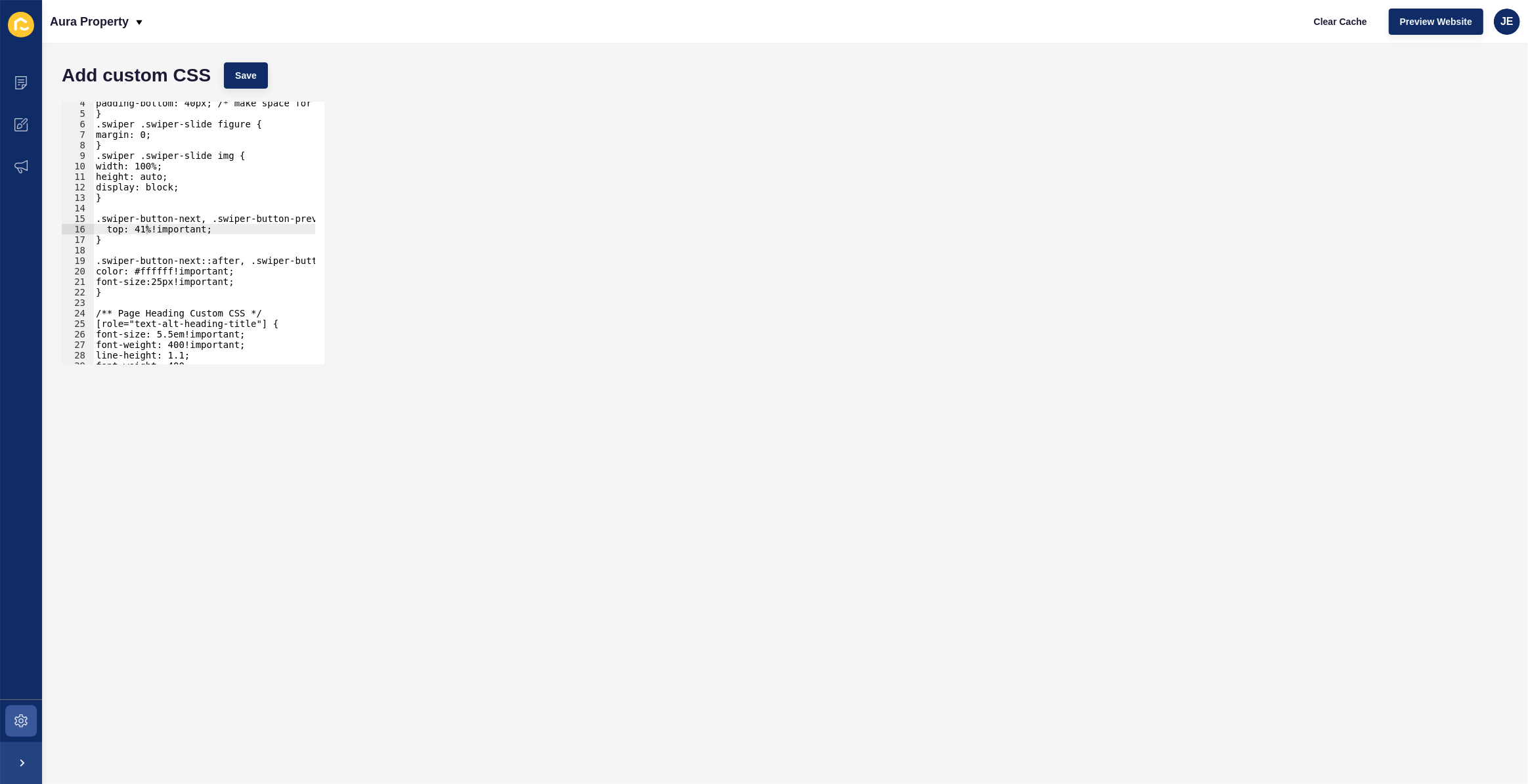
scroll to position [82, 0]
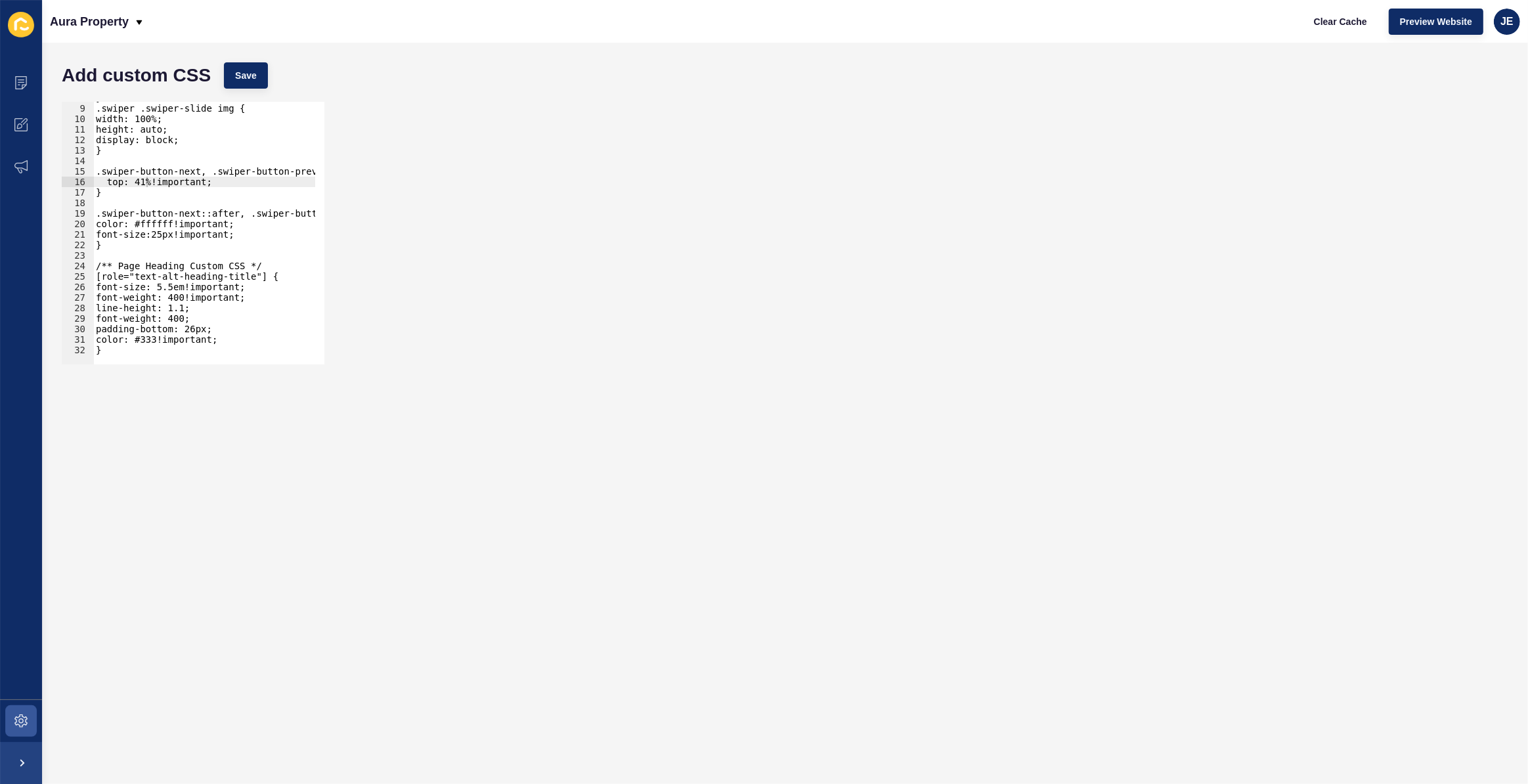
type textarea "}"
click at [170, 351] on div "} .swiper .swiper-slide img { width: 100%; height: auto; display: block; } .swi…" at bounding box center [234, 229] width 283 height 275
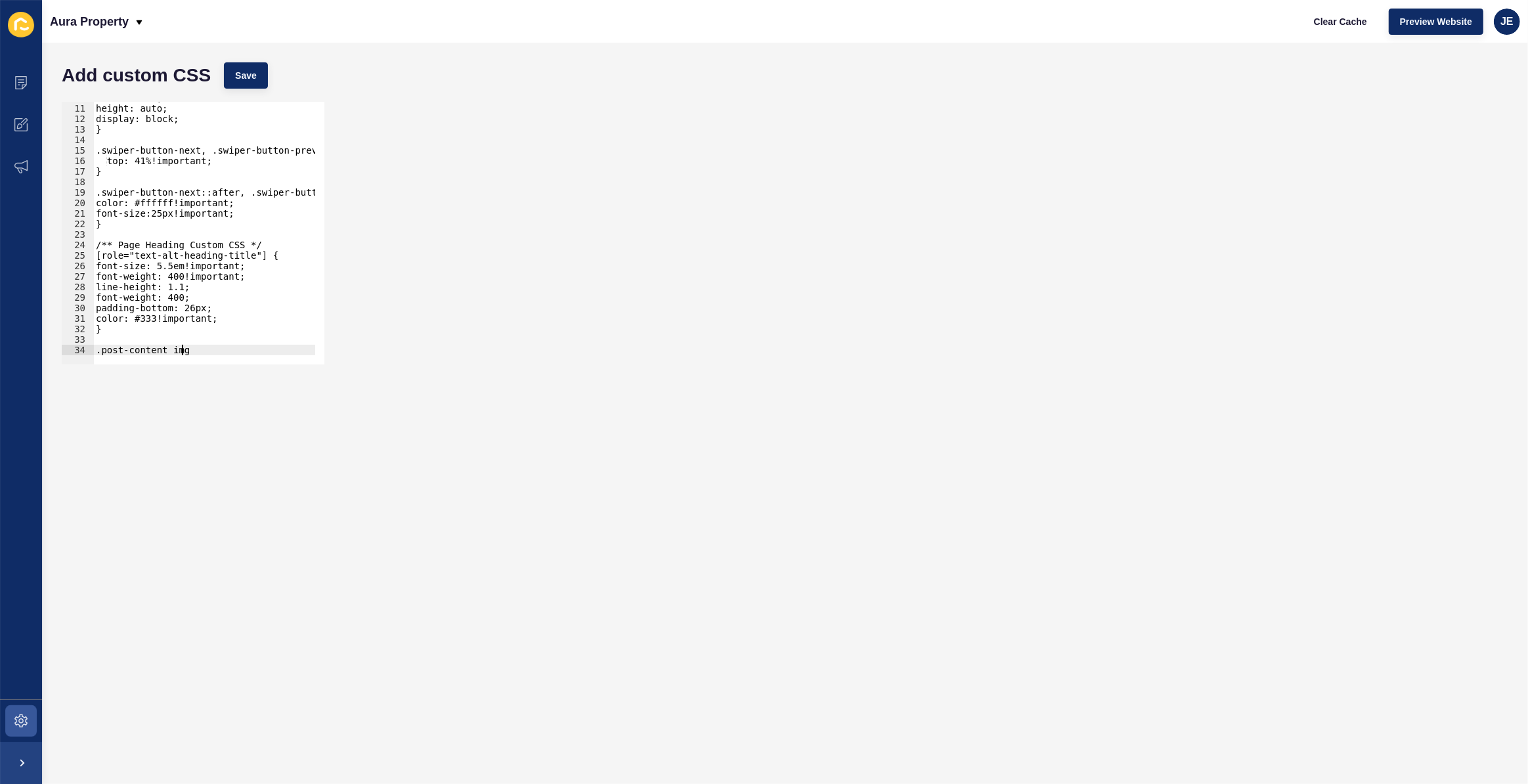
scroll to position [0, 6]
type textarea ".post-content img{"
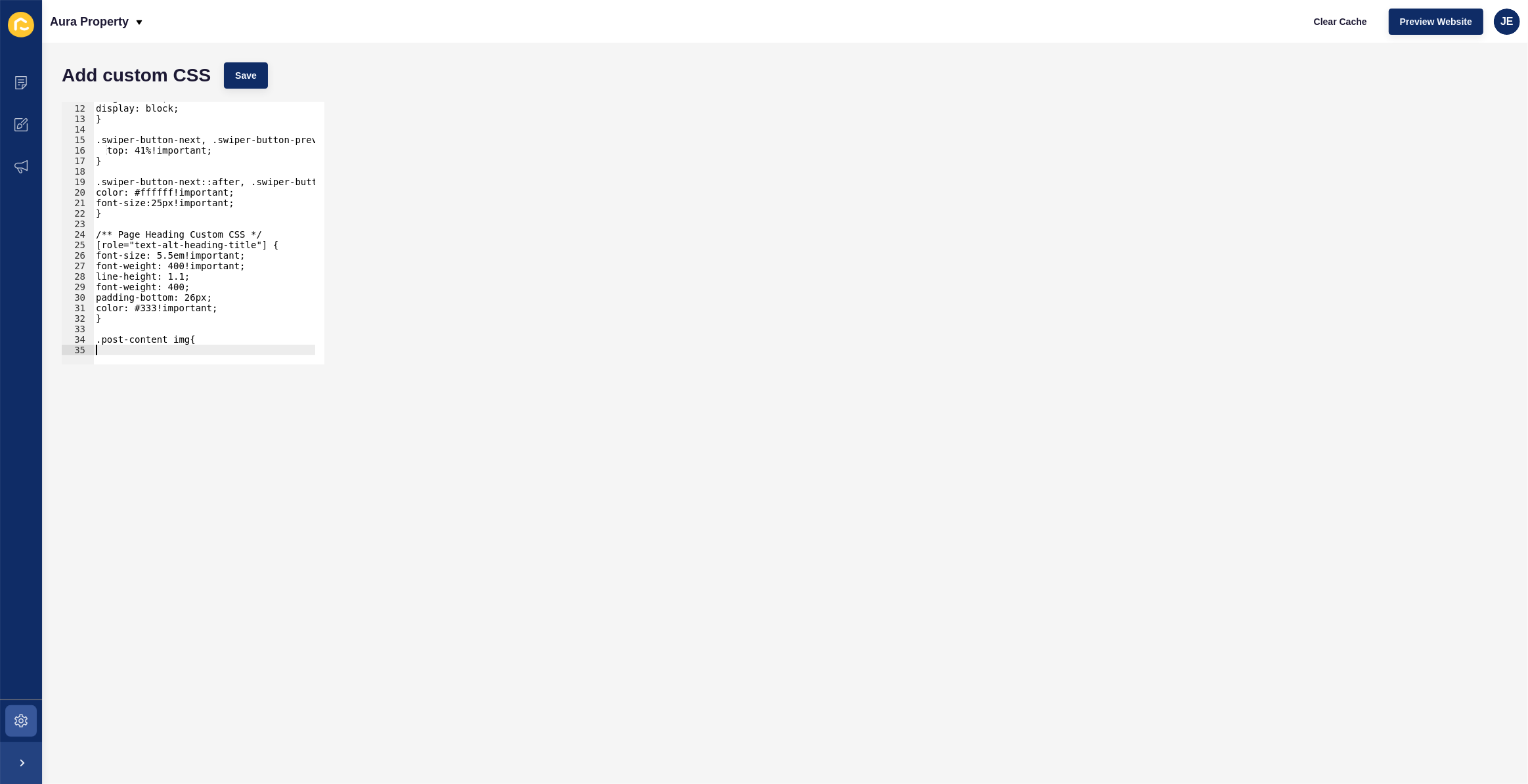
paste textarea "95.5%"
type textarea "95.5%"
paste textarea "95.5%"
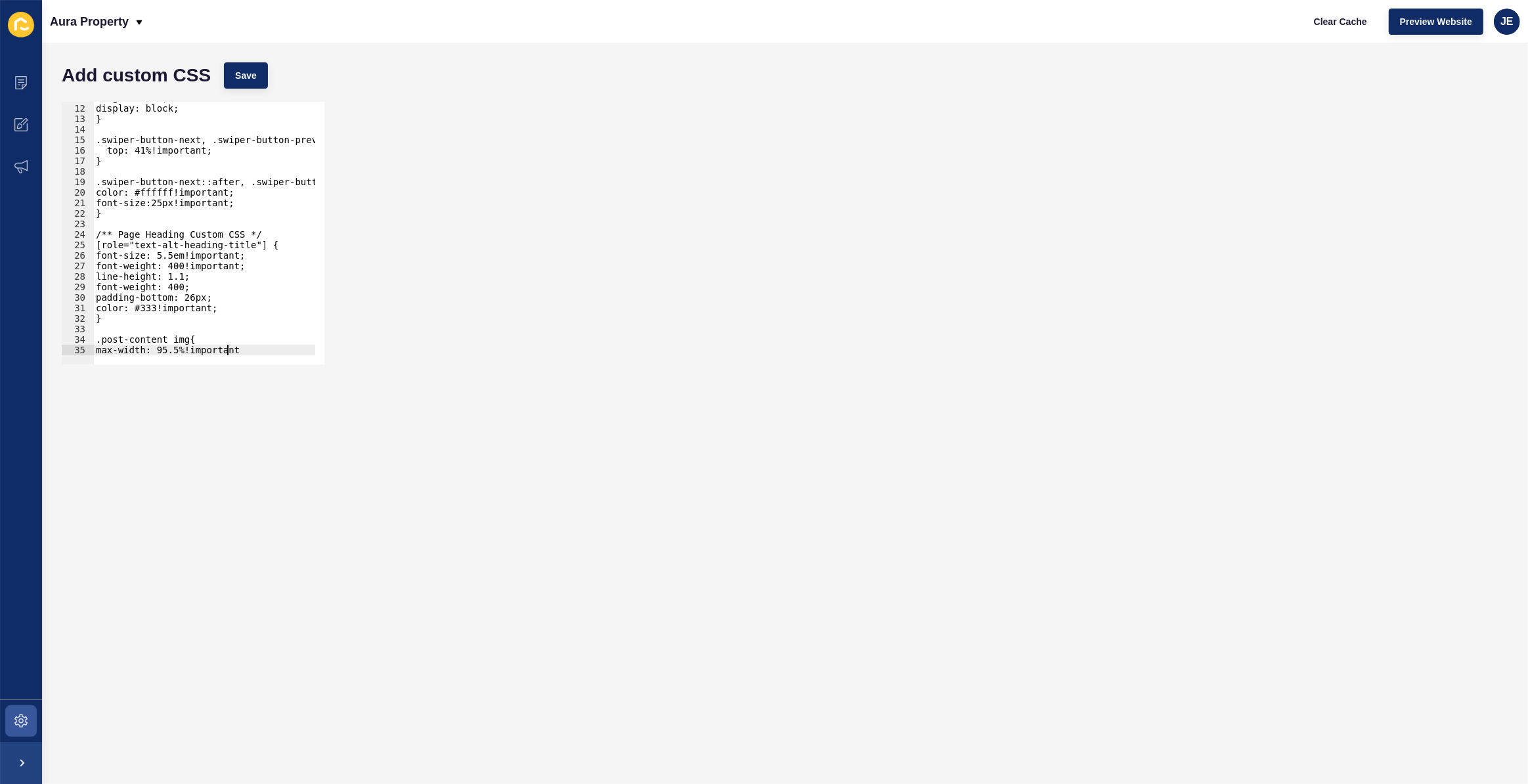
type textarea "max-width: 95.5%!important;"
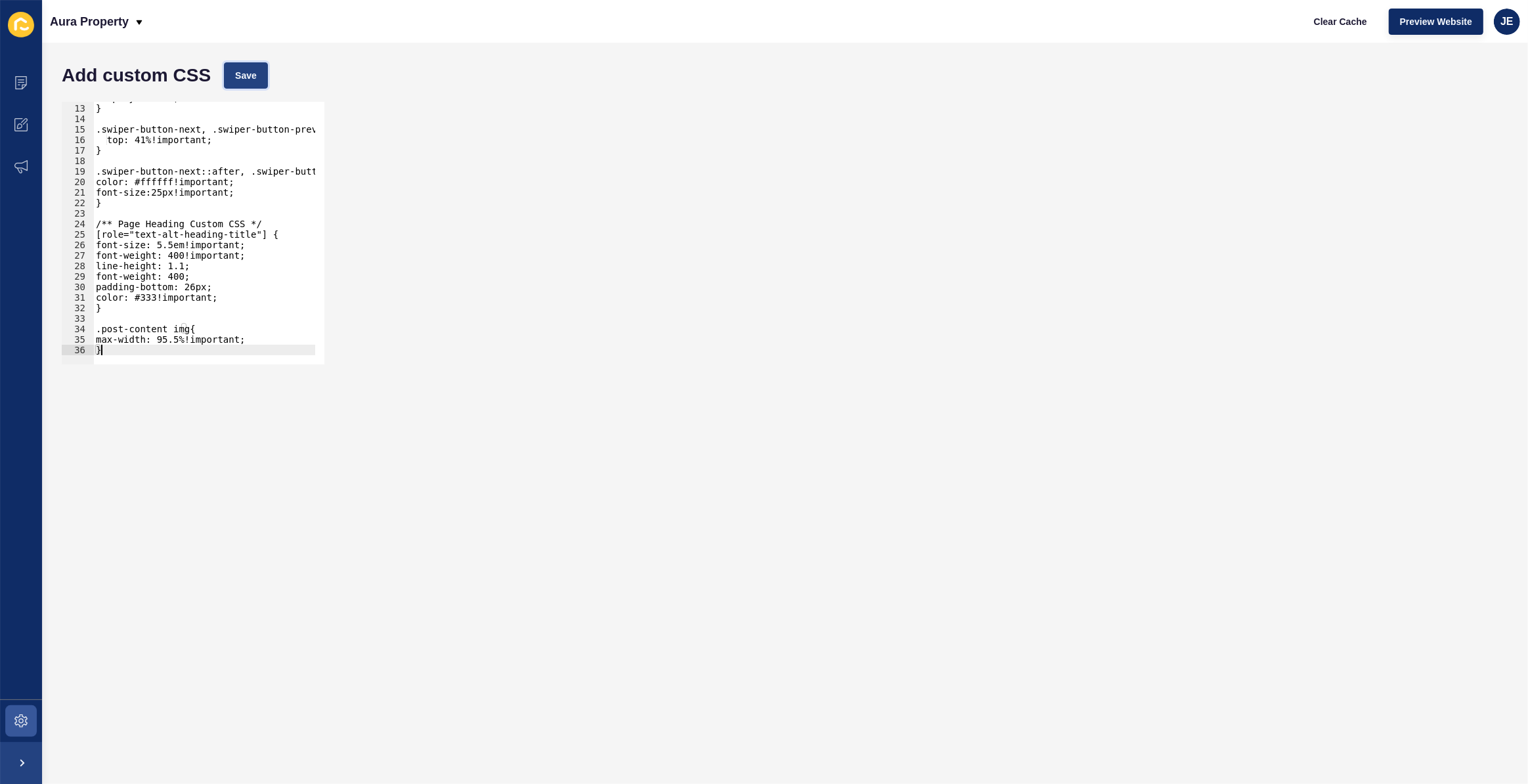
click at [241, 72] on span "Save" at bounding box center [246, 76] width 22 height 13
click at [155, 344] on div "display: block; } .swiper-button-next, .swiper-button-prev{ top: 41%!important;…" at bounding box center [234, 229] width 283 height 275
click at [161, 351] on div "display: block; } .swiper-button-next, .swiper-button-prev{ top: 41%!important;…" at bounding box center [234, 229] width 283 height 275
type textarea "}"
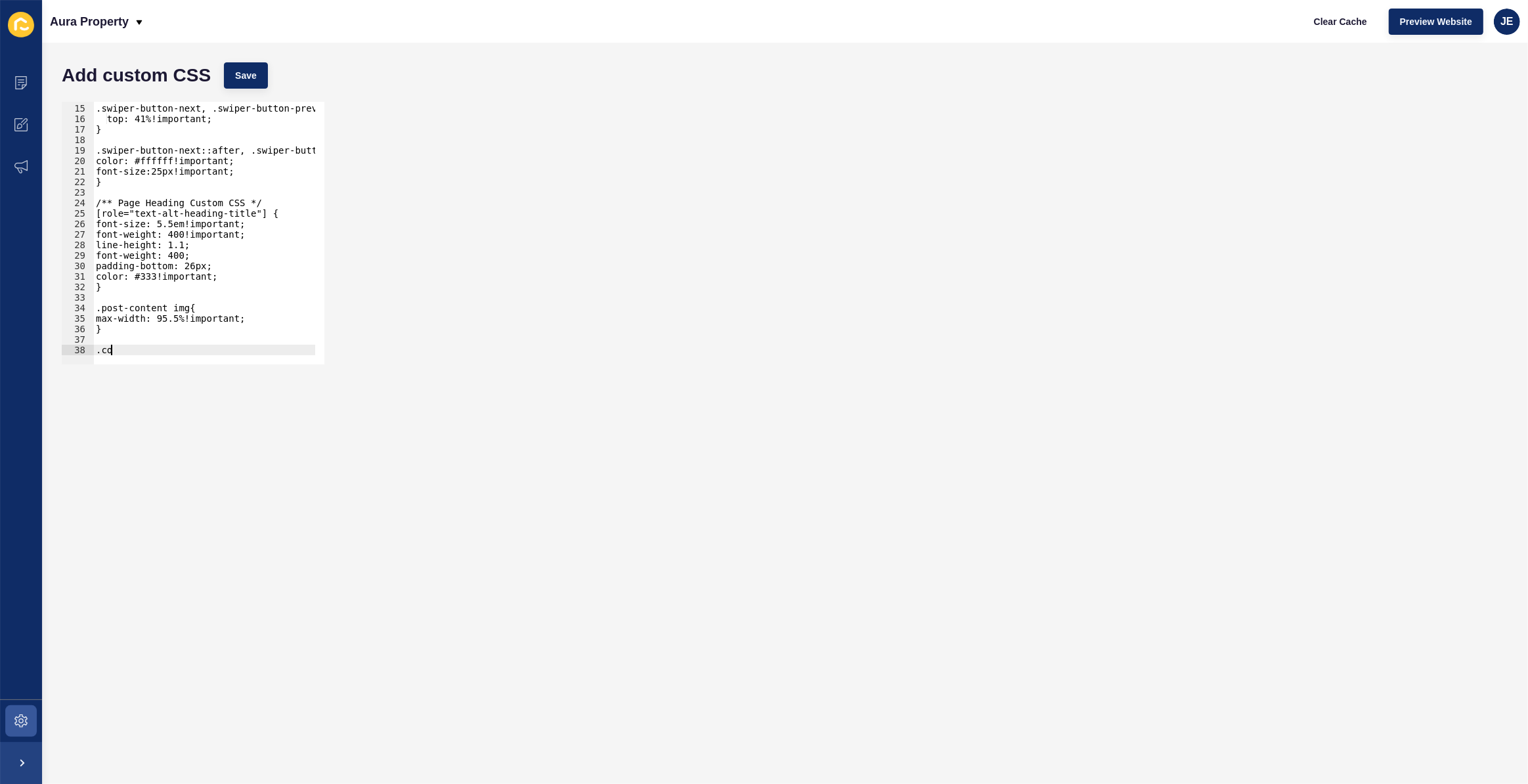
scroll to position [0, 0]
type textarea ".content-body{"
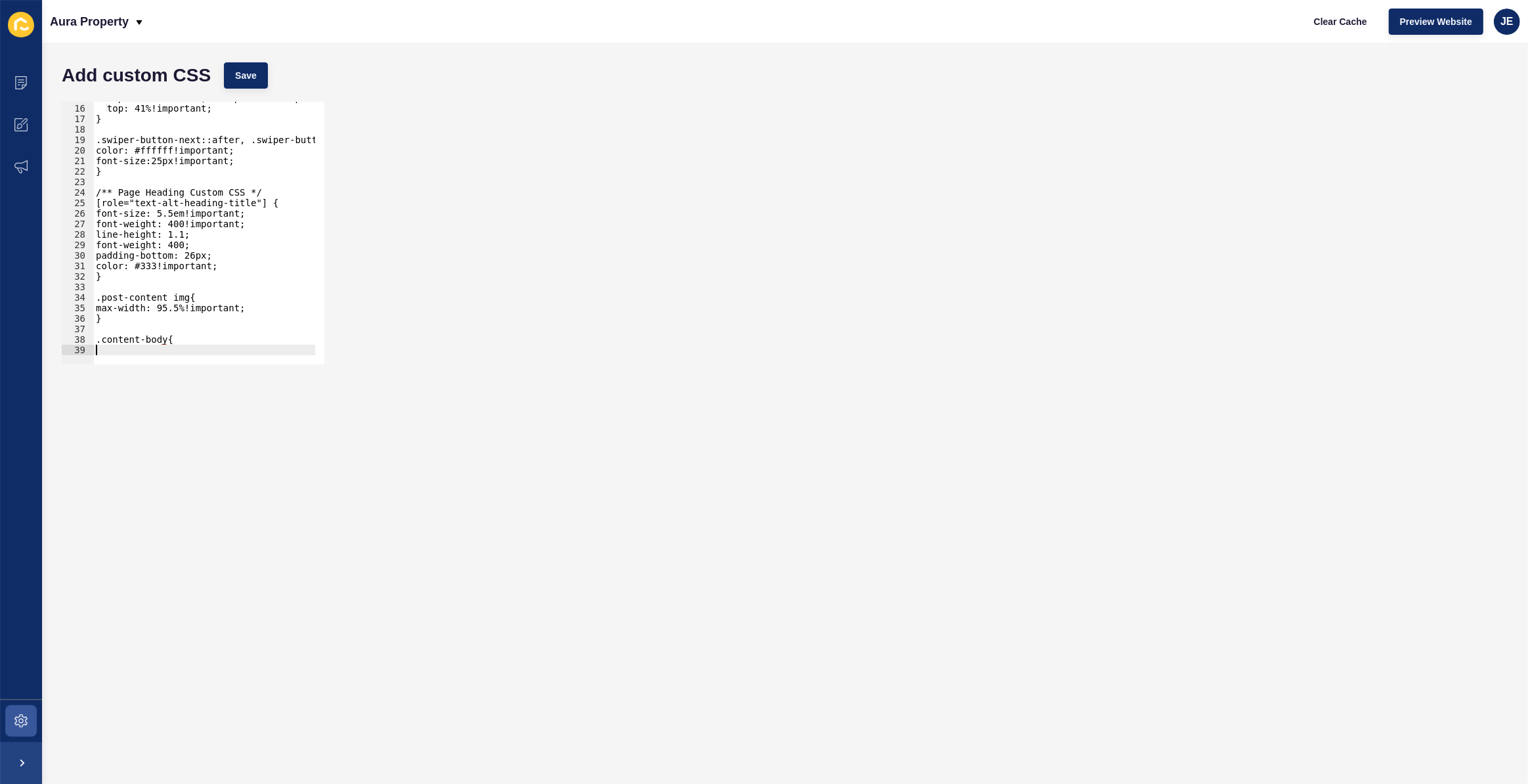
scroll to position [156, 0]
type textarea "}"
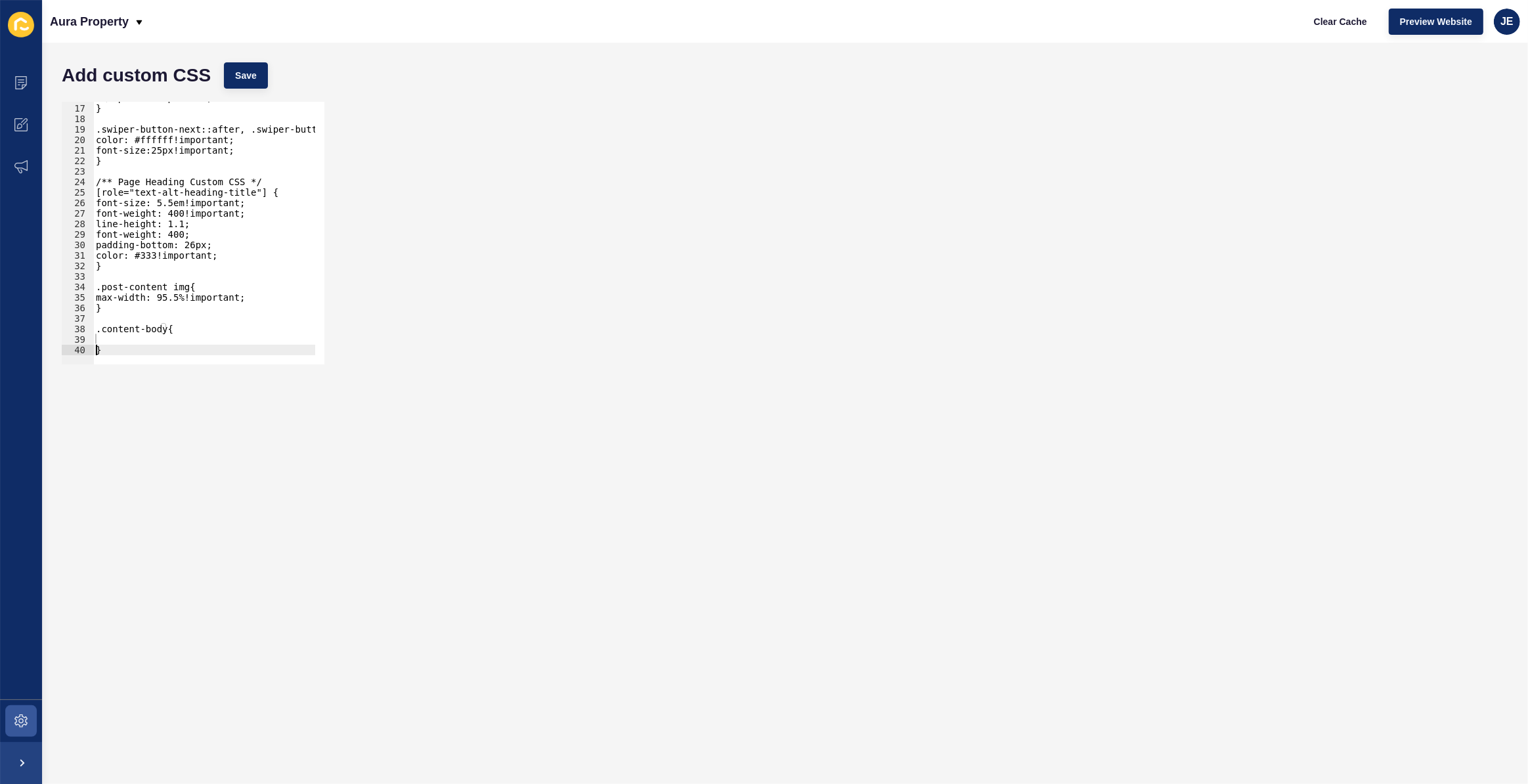
scroll to position [166, 0]
paste textarea "font-size: 1.6em; color: rgba(0,0,0,1)!important; font-family: Poppins!importan…"
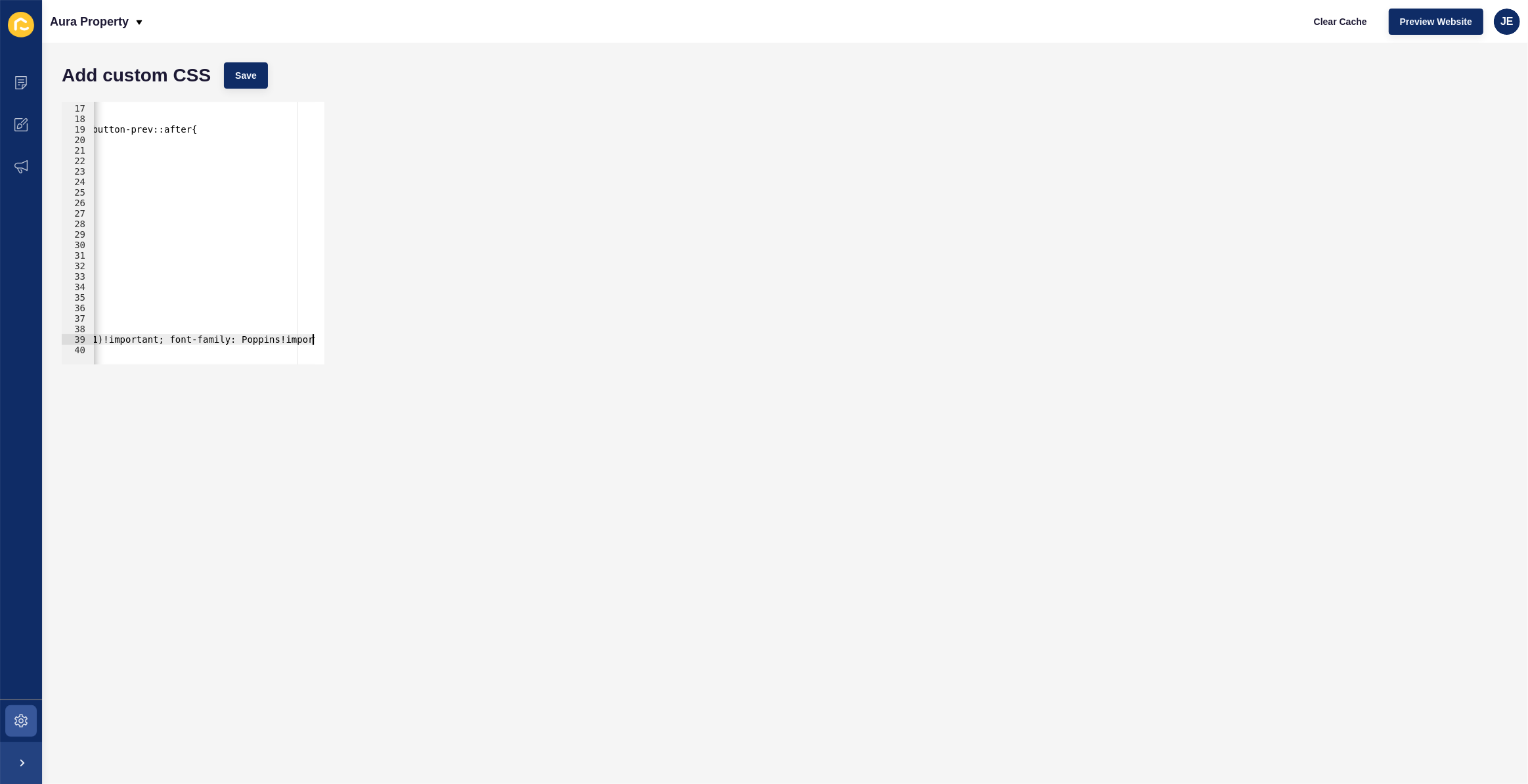
scroll to position [0, 203]
click at [157, 341] on div "top: 41%!important; } .swiper-button-next::after, .swiper-button-prev::after{ c…" at bounding box center [102, 229] width 425 height 275
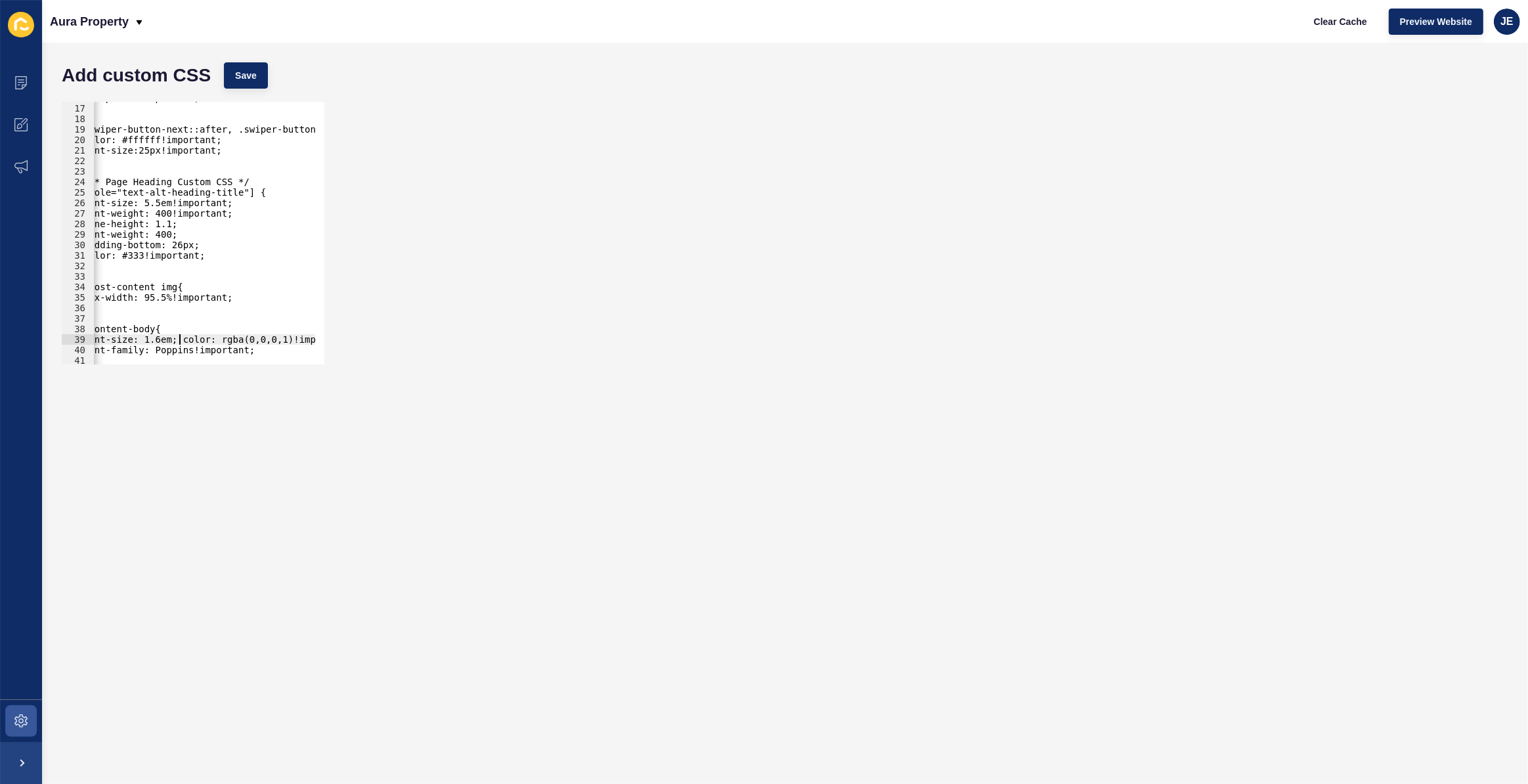
click at [181, 342] on div "top: 41%!important; } .swiper-button-next::after, .swiper-button-prev::after{ c…" at bounding box center [222, 229] width 283 height 275
click at [182, 340] on div "top: 41%!important; } .swiper-button-next::after, .swiper-button-prev::after{ c…" at bounding box center [222, 229] width 283 height 275
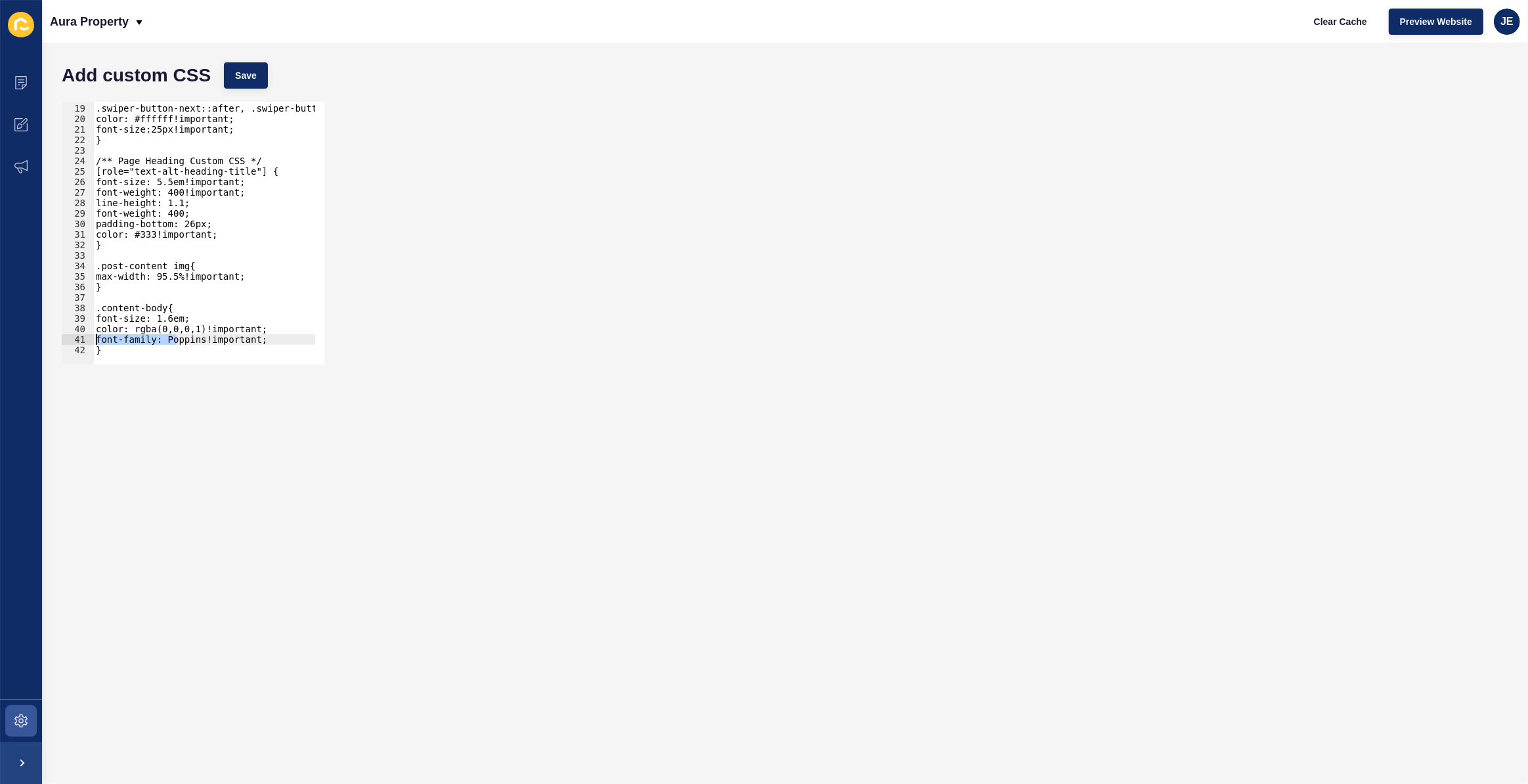
scroll to position [0, 0]
drag, startPoint x: 163, startPoint y: 342, endPoint x: 75, endPoint y: 340, distance: 88.0
click at [69, 341] on div "color: rgba(0,0,0,1)!important; 18 19 20 21 22 23 24 25 26 27 28 29 30 31 32 33…" at bounding box center [193, 232] width 263 height 263
click at [124, 350] on div ".swiper-button-next::after, .swiper-button-prev::after{ color: #ffffff!importan…" at bounding box center [234, 229] width 283 height 275
type textarea "}"
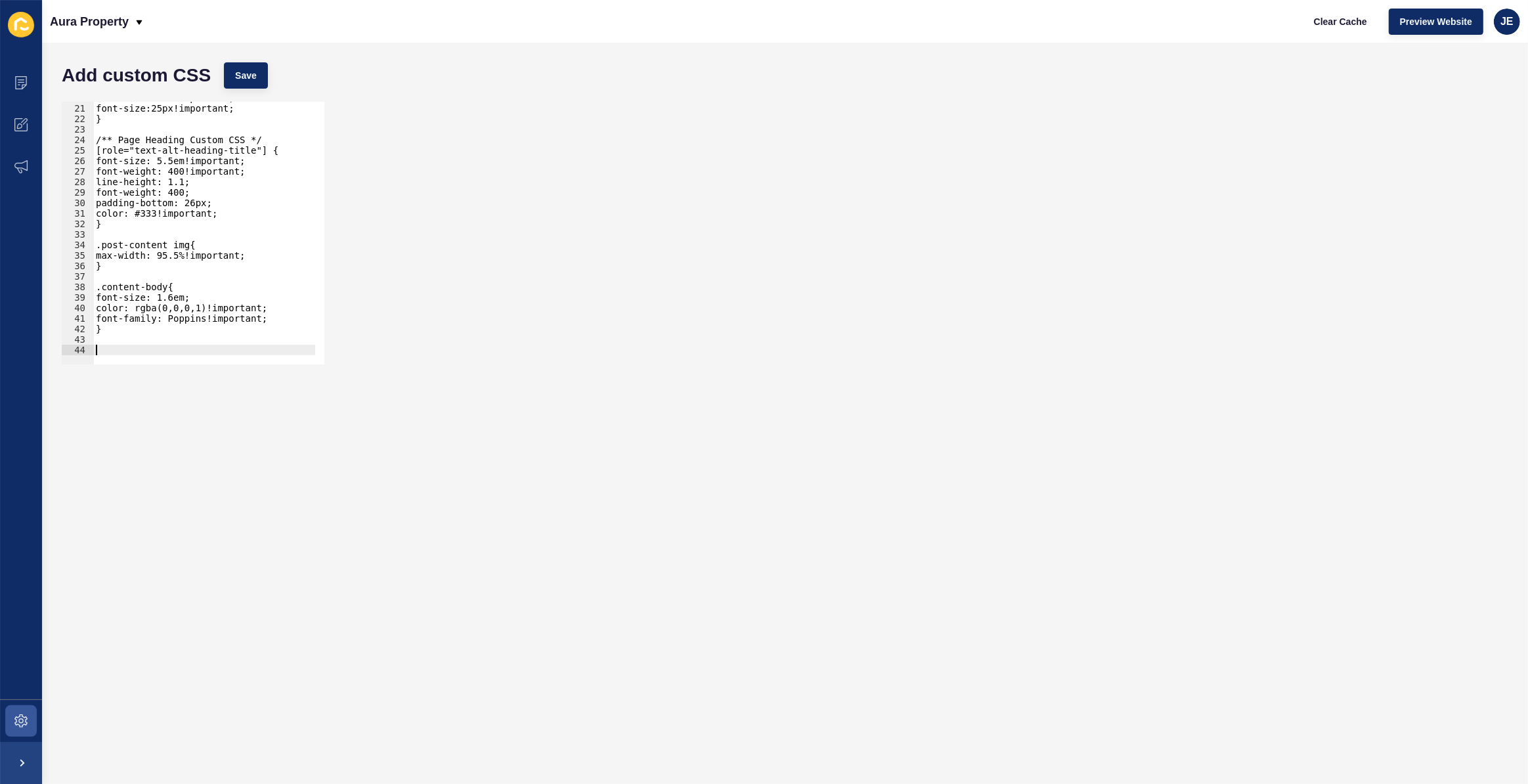
scroll to position [208, 0]
click at [160, 286] on div "color: #ffffff!important; font-size:25px!important; } /** Page Heading Custom C…" at bounding box center [234, 229] width 283 height 275
drag, startPoint x: 118, startPoint y: 325, endPoint x: 77, endPoint y: 289, distance: 54.6
click at [77, 289] on div ".content-body { 20 21 22 23 24 25 26 27 28 29 30 31 32 33 34 35 36 37 38 39 40 …" at bounding box center [193, 232] width 263 height 263
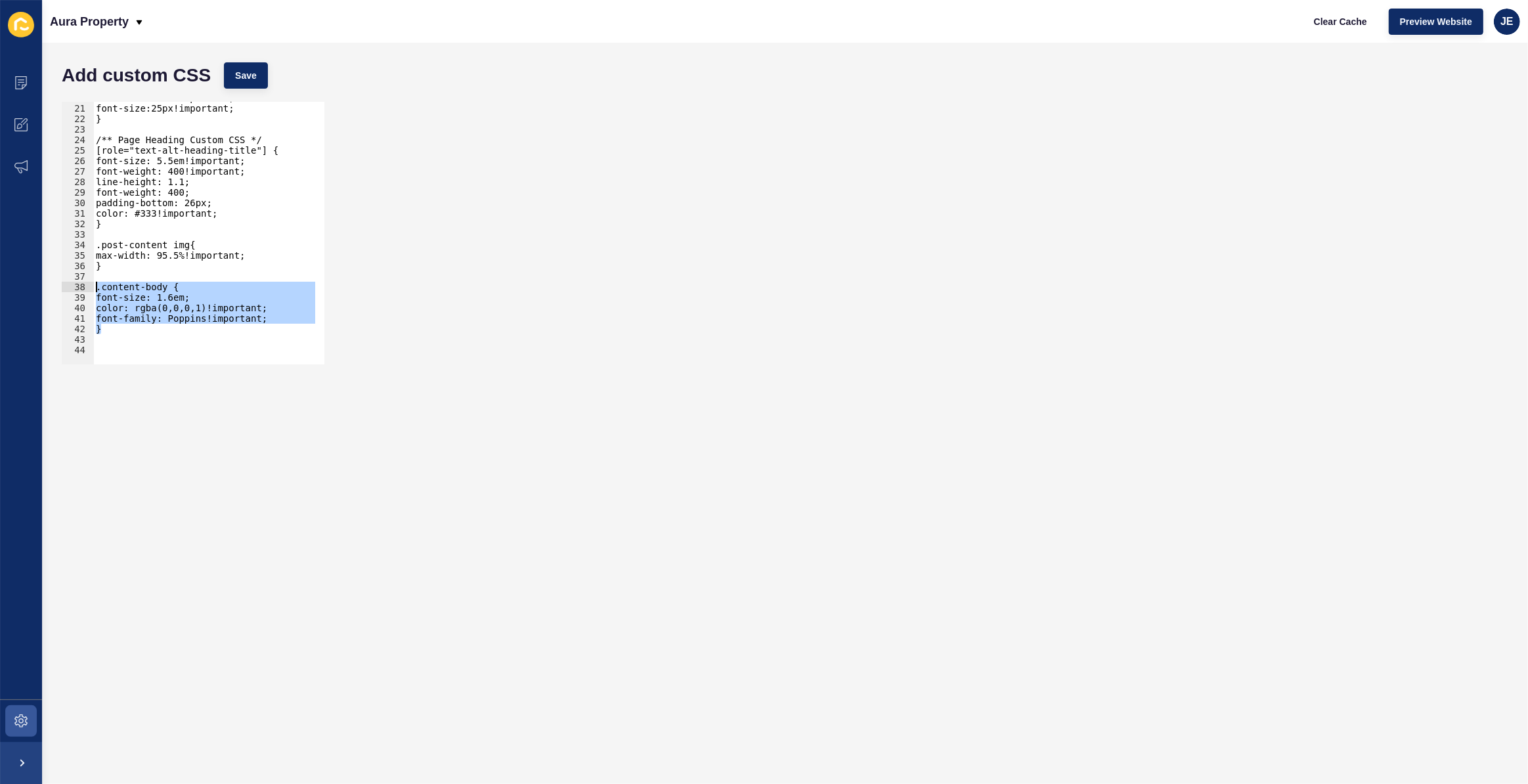
click at [110, 331] on div "color: #ffffff!important; font-size:25px!important; } /** Page Heading Custom C…" at bounding box center [204, 232] width 222 height 263
type textarea "}"
click at [111, 340] on div "color: #ffffff!important; font-size:25px!important; } /** Page Heading Custom C…" at bounding box center [234, 229] width 283 height 275
click at [157, 289] on div "color: #ffffff!important; font-size:25px!important; } /** Page Heading Custom C…" at bounding box center [234, 229] width 283 height 275
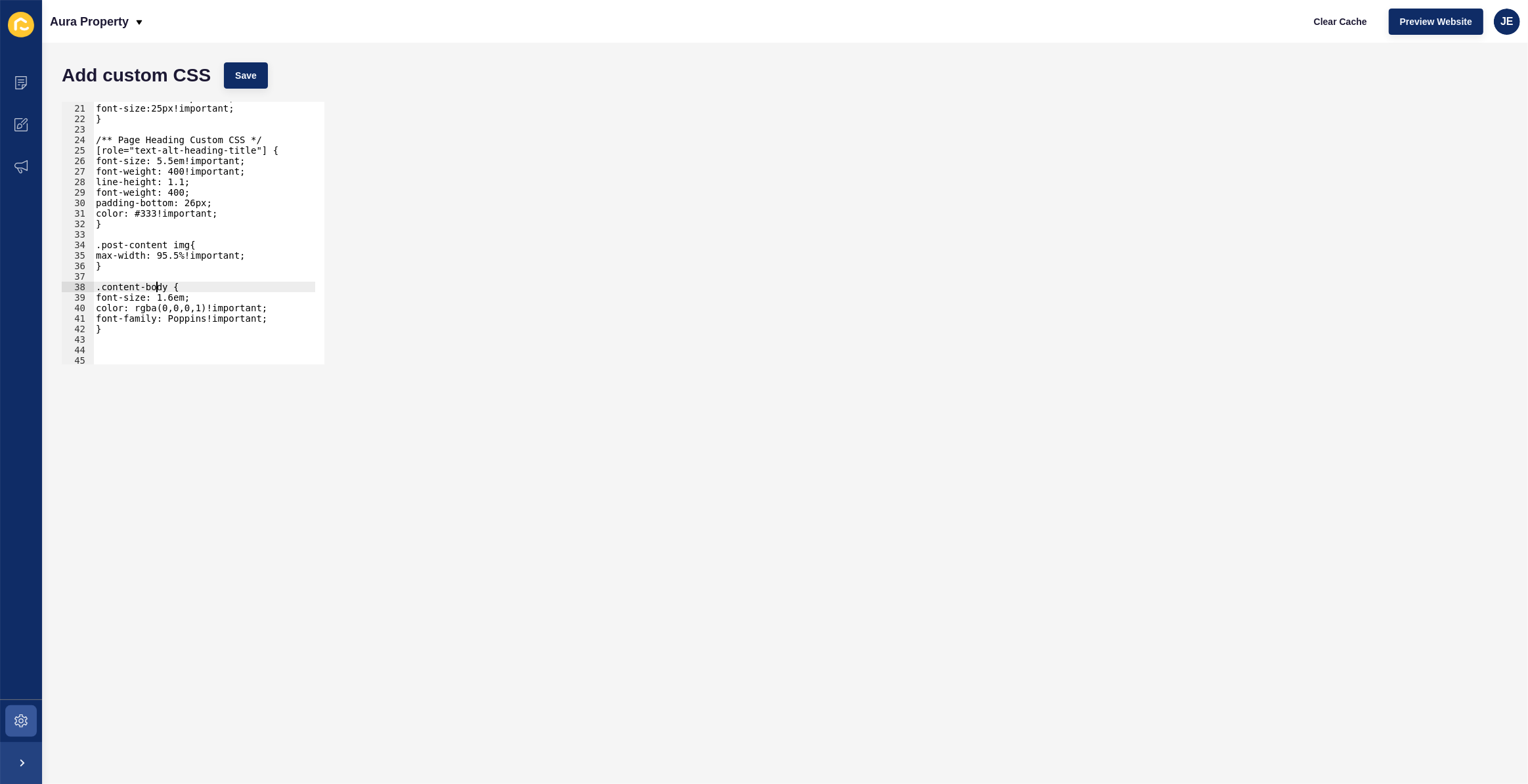
click at [161, 287] on div "color: #ffffff!important; font-size:25px!important; } /** Page Heading Custom C…" at bounding box center [234, 229] width 283 height 275
click at [172, 289] on div "color: #ffffff!important; font-size:25px!important; } /** Page Heading Custom C…" at bounding box center [234, 229] width 283 height 275
click at [262, 70] on button "Save" at bounding box center [246, 76] width 44 height 27
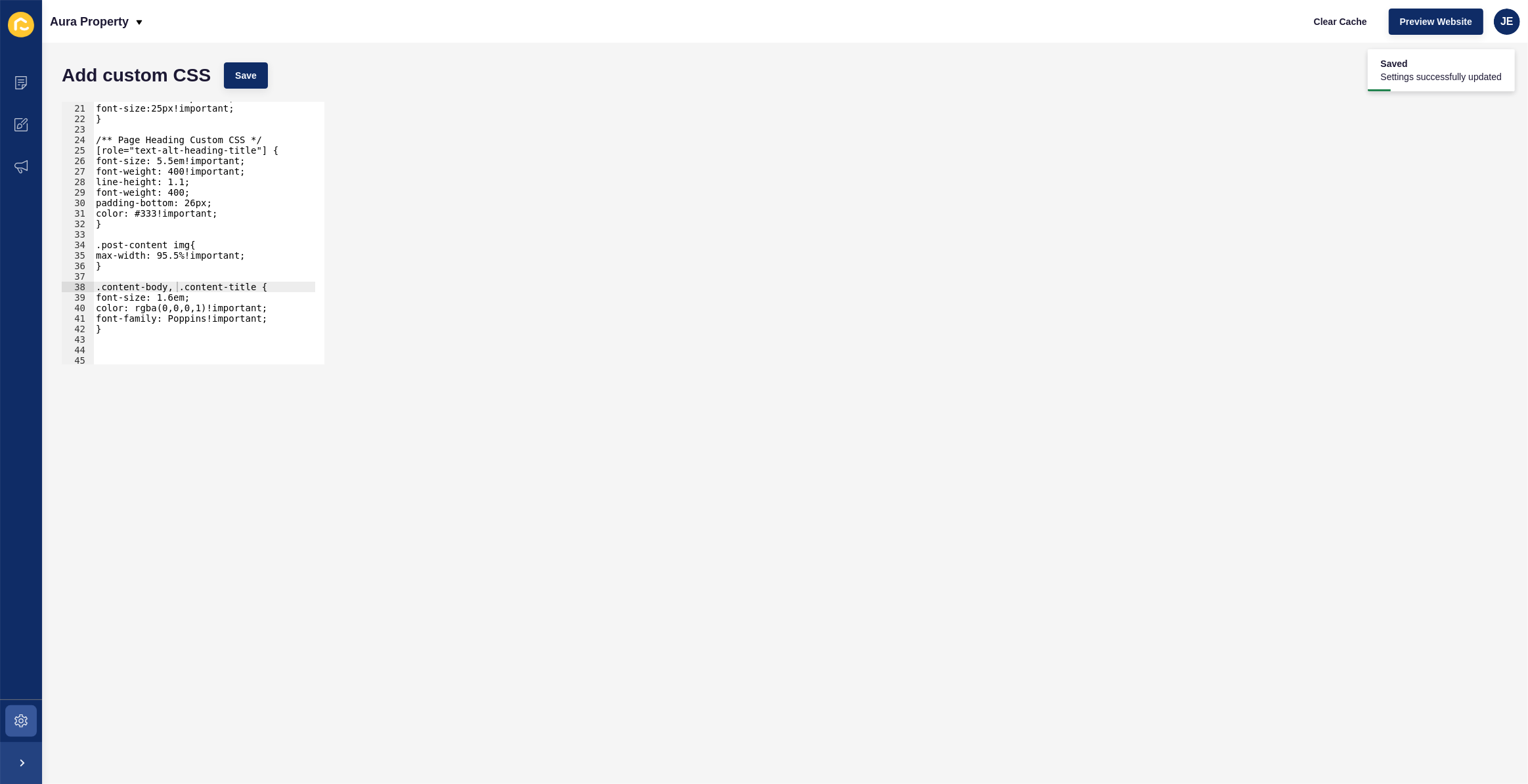
click at [223, 288] on div "color: #ffffff!important; font-size:25px!important; } /** Page Heading Custom C…" at bounding box center [234, 229] width 283 height 275
type textarea ".content-body, .content-subheading {"
drag, startPoint x: 253, startPoint y: 90, endPoint x: 255, endPoint y: 77, distance: 13.2
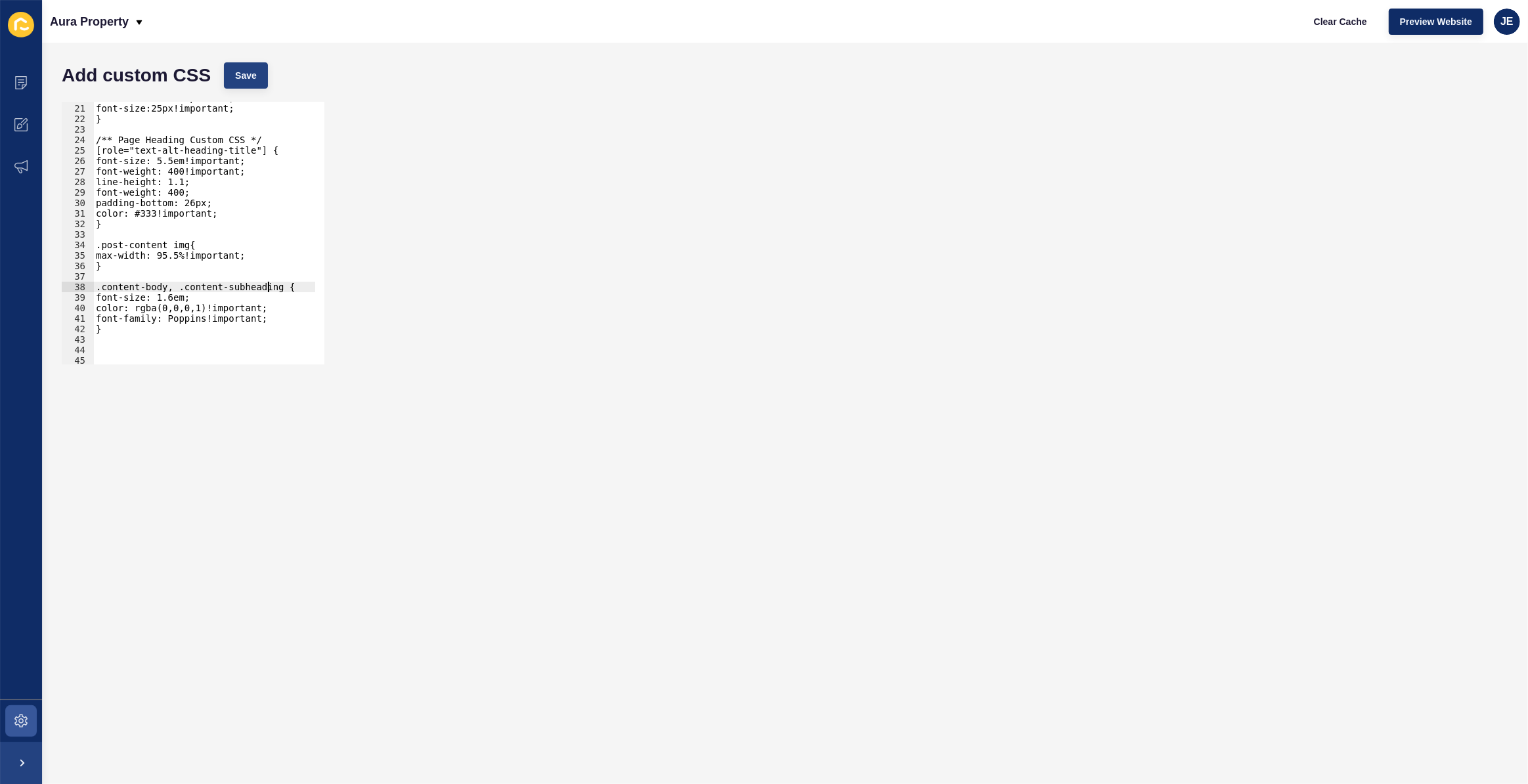
click at [254, 84] on div "Add custom CSS Save" at bounding box center [785, 76] width 1460 height 40
click at [255, 77] on span "Save" at bounding box center [246, 76] width 22 height 13
click at [253, 334] on div "color: #ffffff!important; font-size:25px!important; } /** Page Heading Custom C…" at bounding box center [234, 229] width 283 height 275
click at [223, 295] on div "color: #ffffff!important; font-size:25px!important; } /** Page Heading Custom C…" at bounding box center [234, 229] width 283 height 275
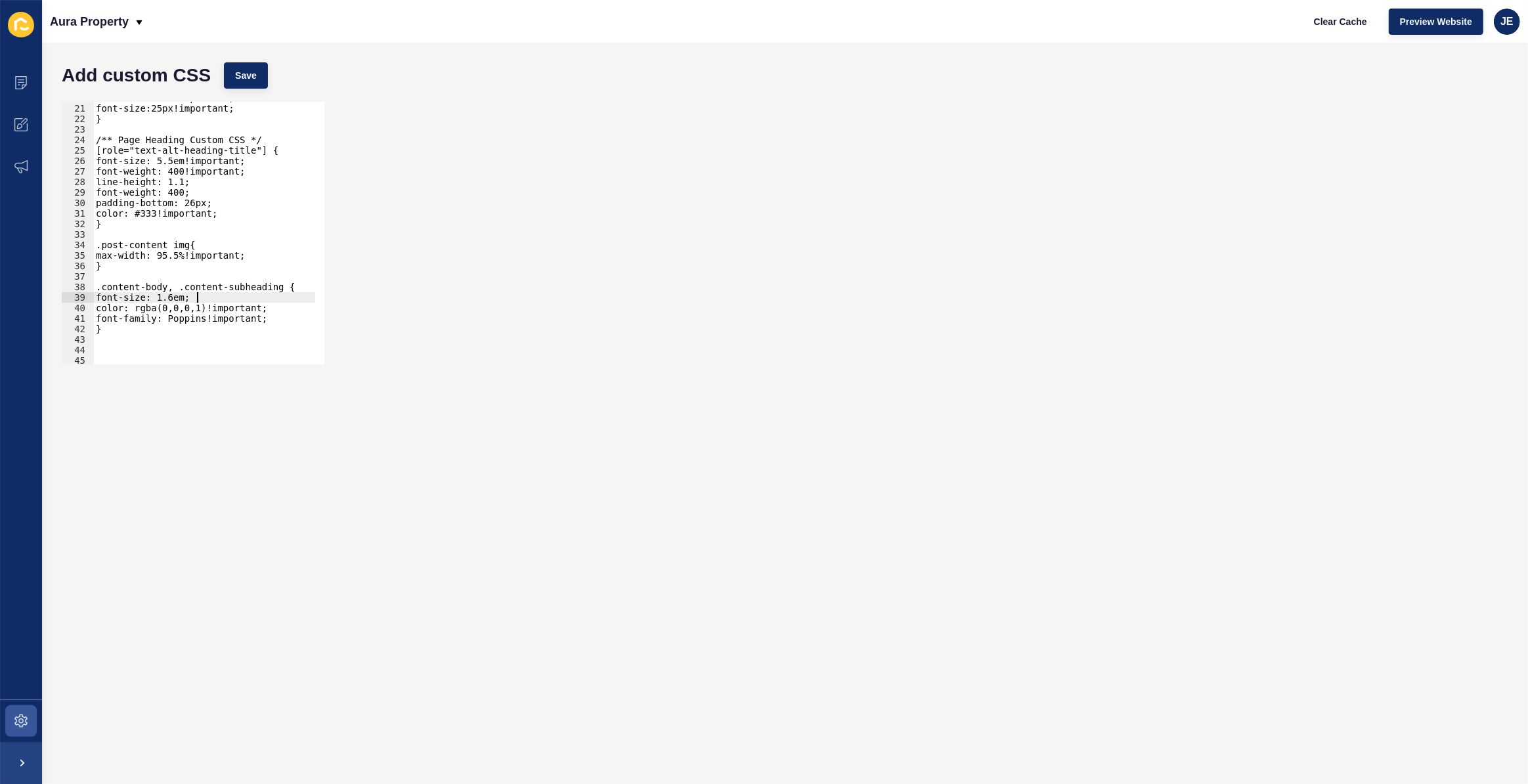
click at [95, 260] on div "color: #ffffff!important; font-size:25px!important; } /** Page Heading Custom C…" at bounding box center [234, 229] width 283 height 275
type textarea "max-width: 95.5%!important;"
click at [169, 355] on div at bounding box center [234, 358] width 283 height 13
click at [244, 85] on button "Save" at bounding box center [246, 76] width 44 height 27
click at [250, 308] on div "color: #ffffff!important; font-size:25px!important; } /** Page Heading Custom C…" at bounding box center [234, 229] width 283 height 275
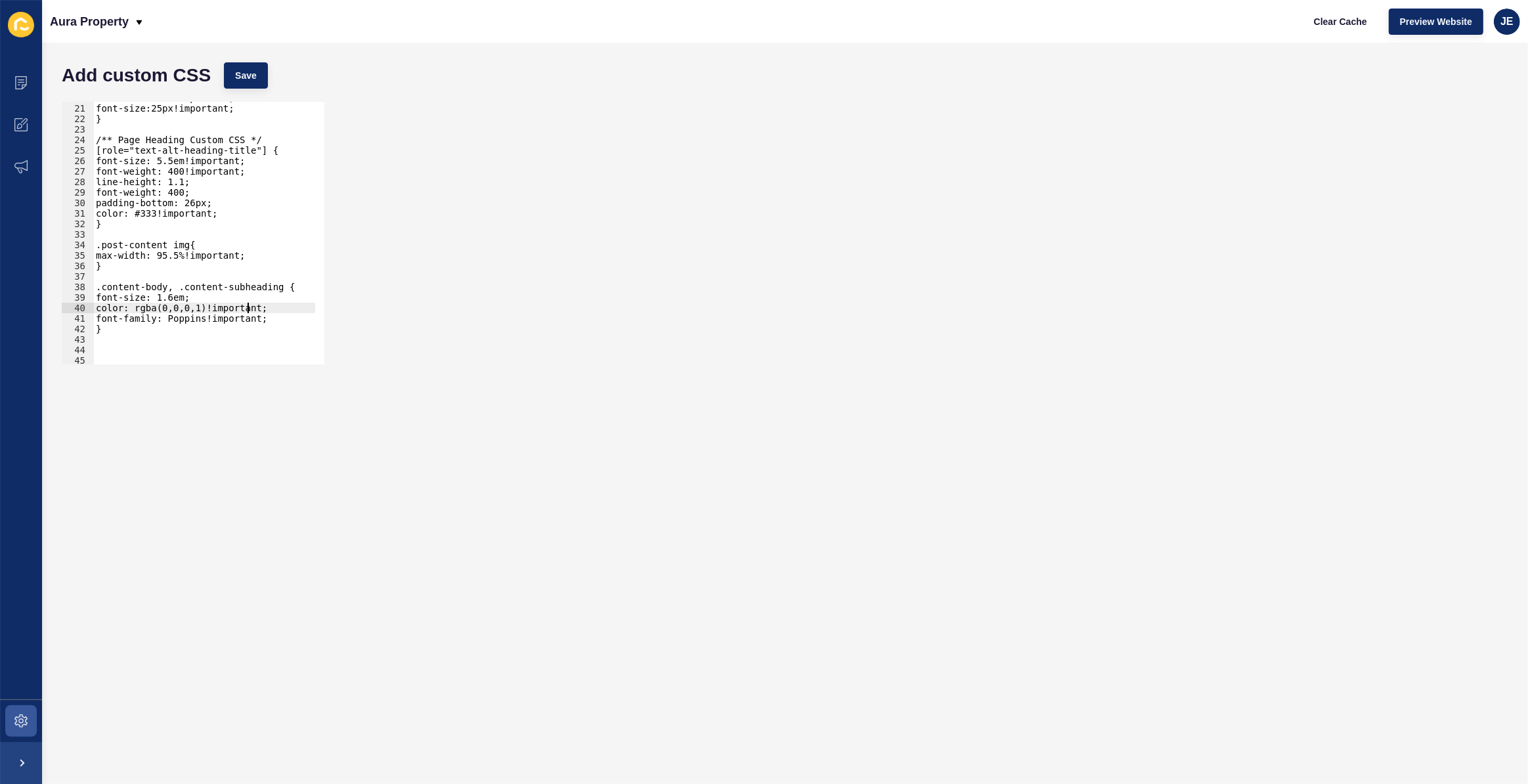
click at [250, 308] on div "color: #ffffff!important; font-size:25px!important; } /** Page Heading Custom C…" at bounding box center [234, 229] width 283 height 275
type textarea "color: rgba(0,0,0,1)!important; font-family: Poppins!important;"
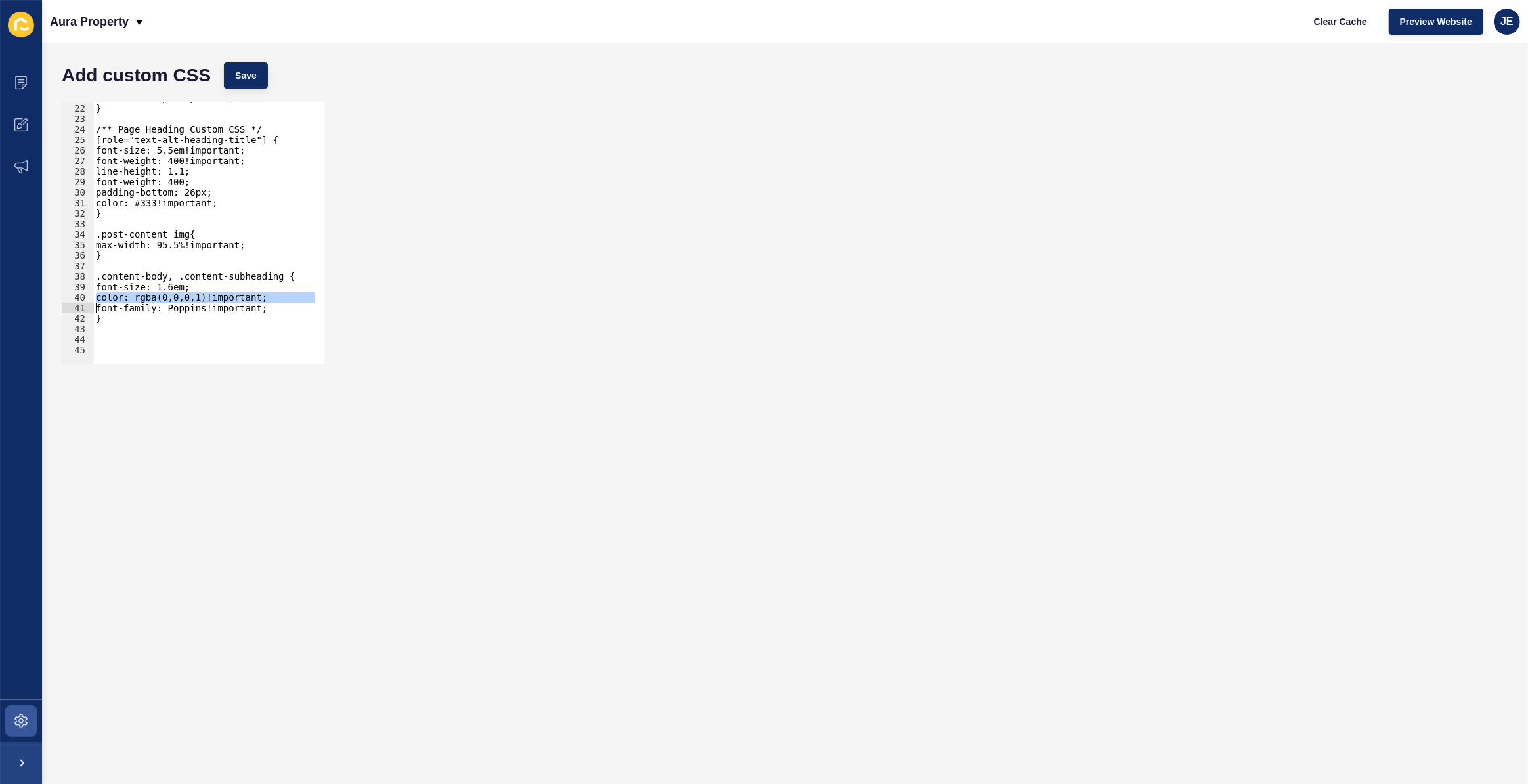
click at [170, 328] on div "font-size:25px!important; } /** Page Heading Custom CSS */ [role="text-alt-head…" at bounding box center [234, 229] width 283 height 275
paste textarea "display: flex; flex-direction: row; justify-content: space-around"
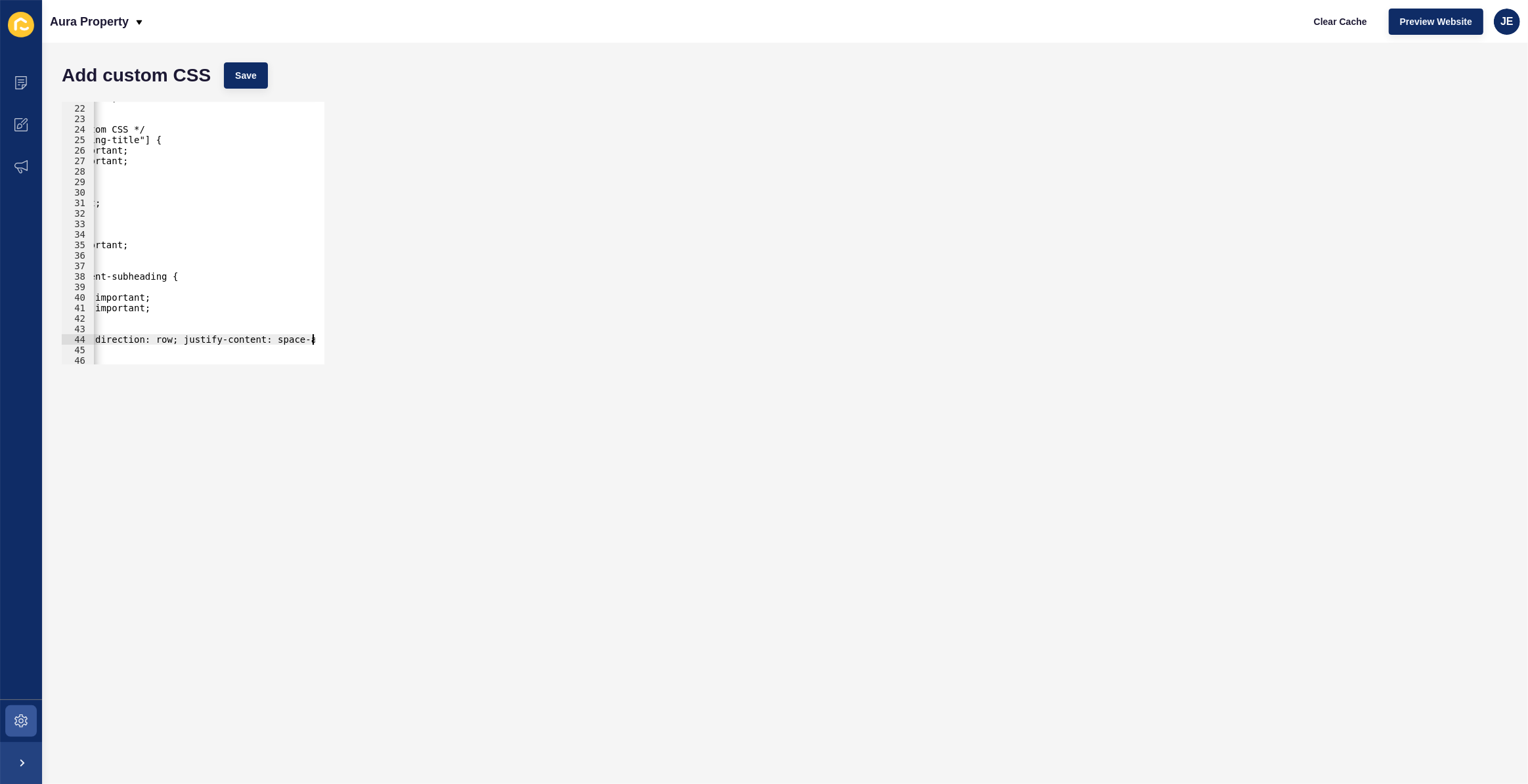
type textarea "."
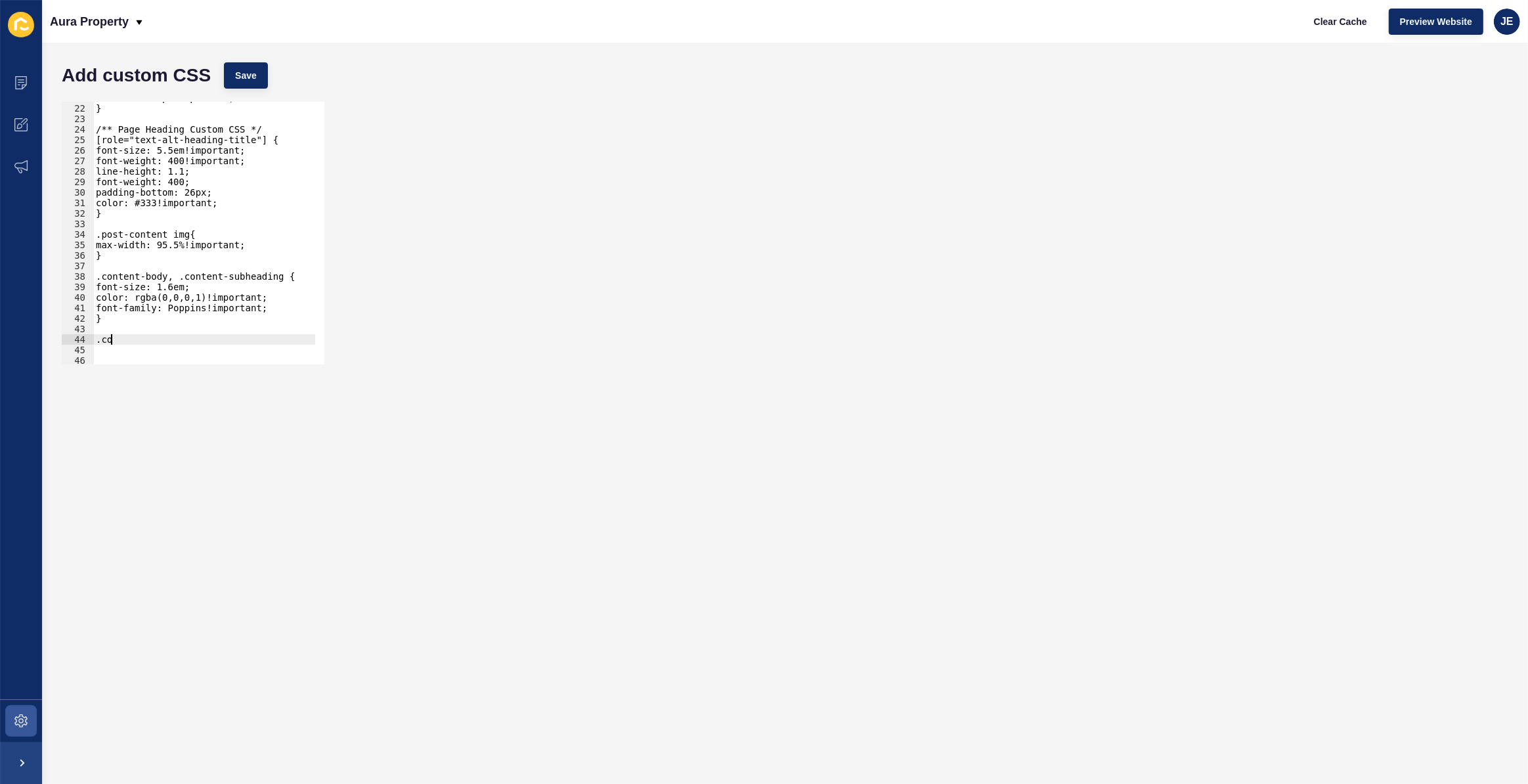
scroll to position [0, 0]
type textarea ".content-icon-container{"
type textarea "}"
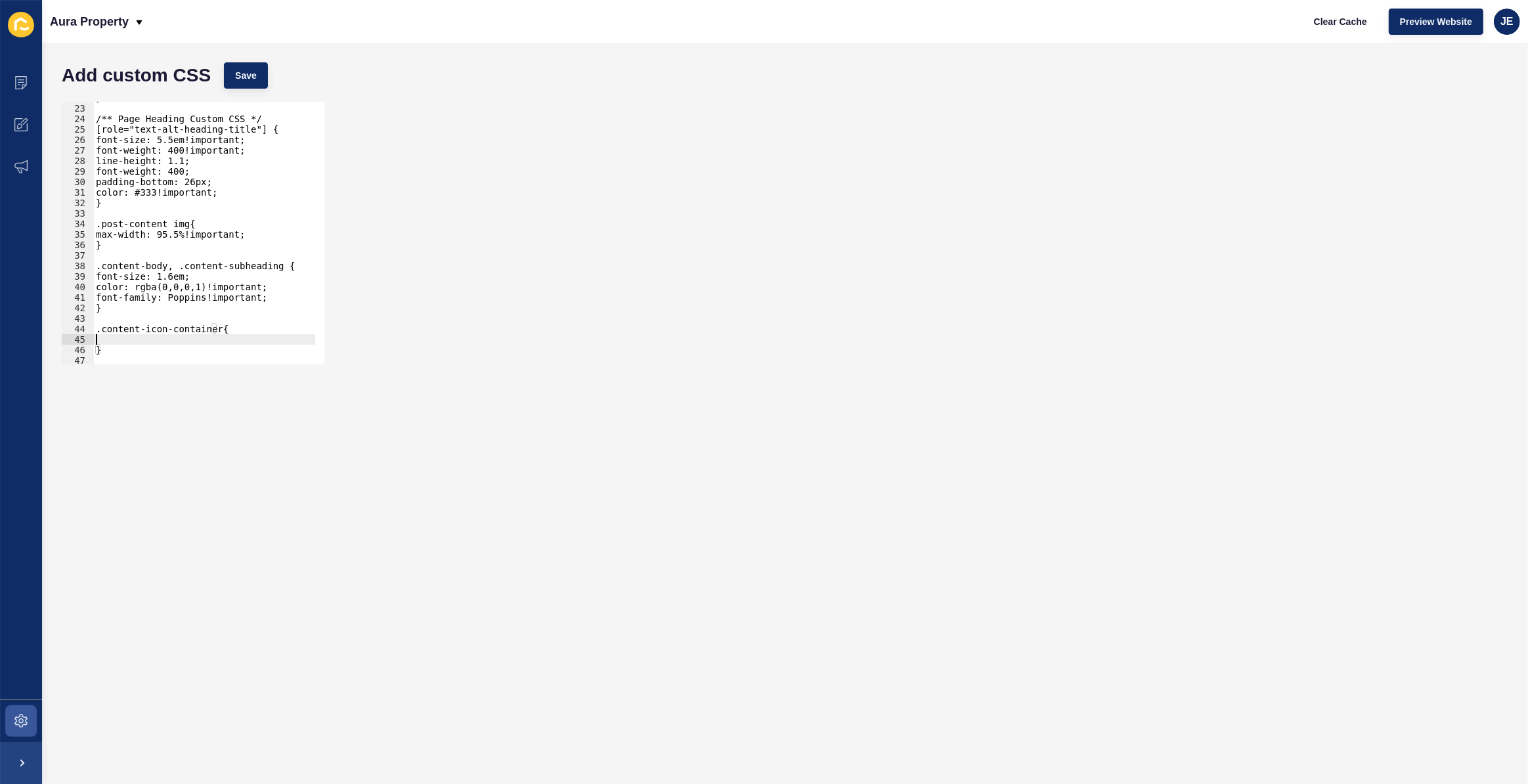
paste textarea "display: flex; flex-direction: row; justify-content: space-around"
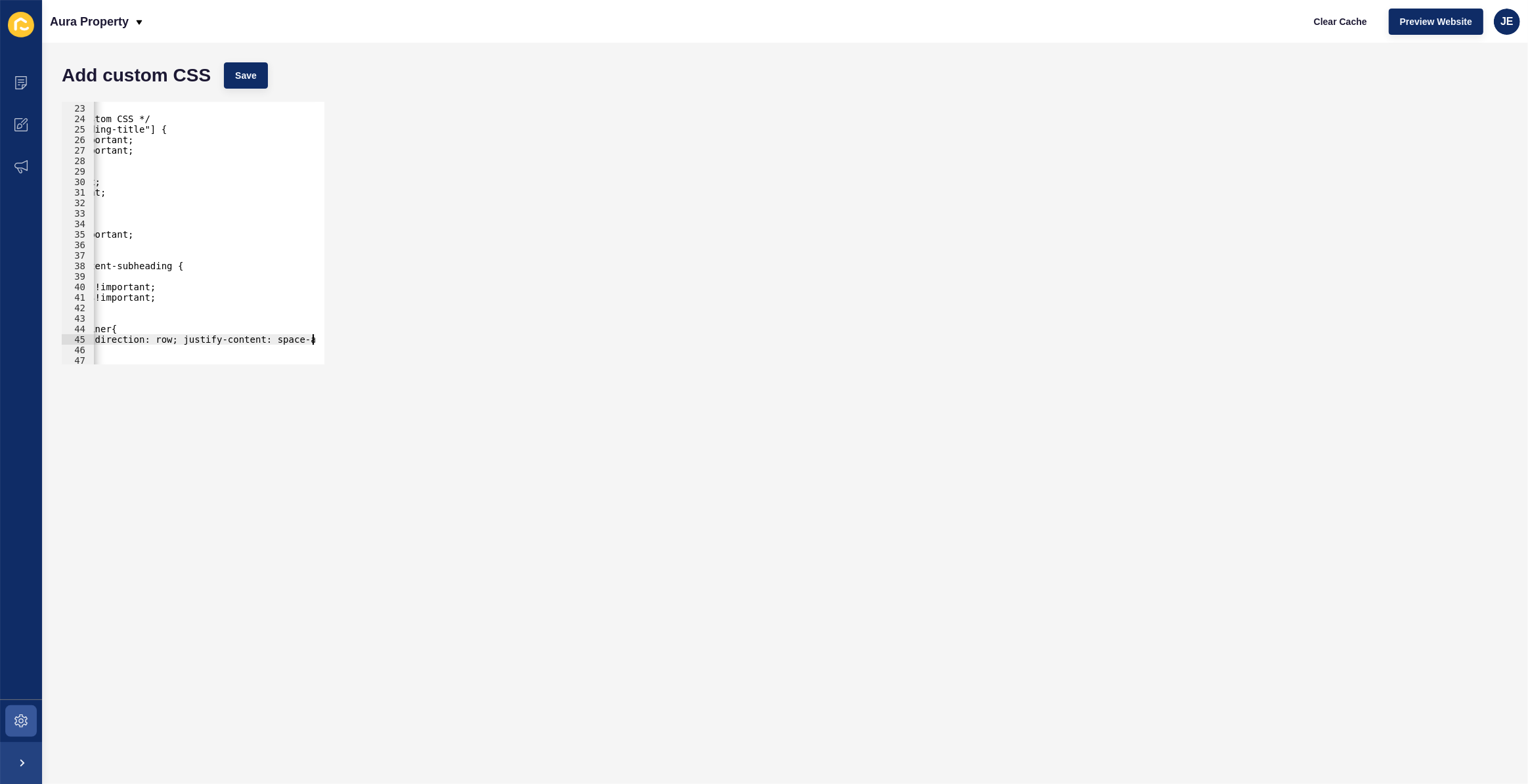
scroll to position [0, 112]
click at [166, 342] on div "} /** Page Heading Custom CSS */ [role="text-alt-heading-title"] { font-size: 5…" at bounding box center [148, 229] width 334 height 275
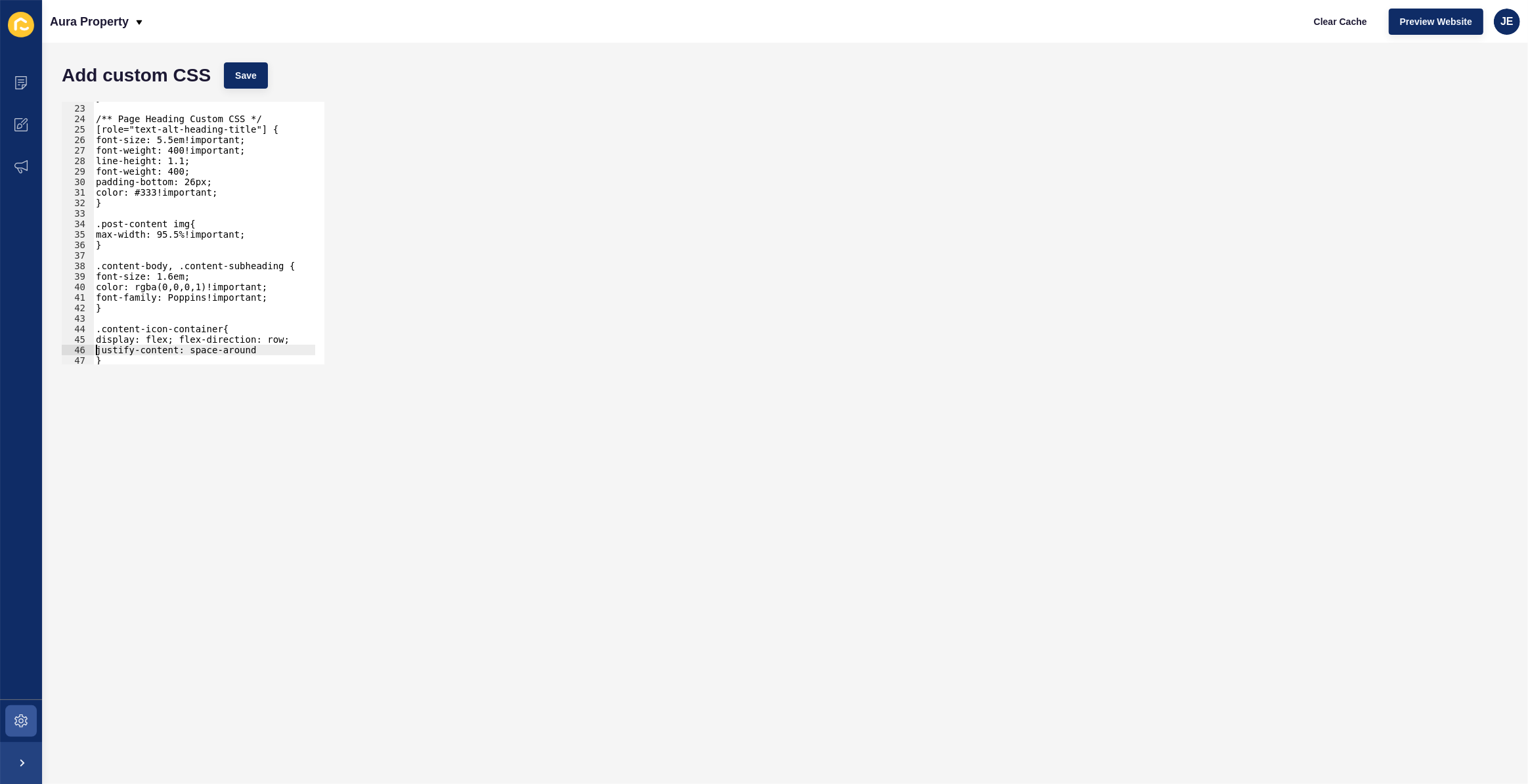
scroll to position [0, 0]
click at [167, 342] on div "} /** Page Heading Custom CSS */ [role="text-alt-heading-title"] { font-size: 5…" at bounding box center [234, 229] width 283 height 275
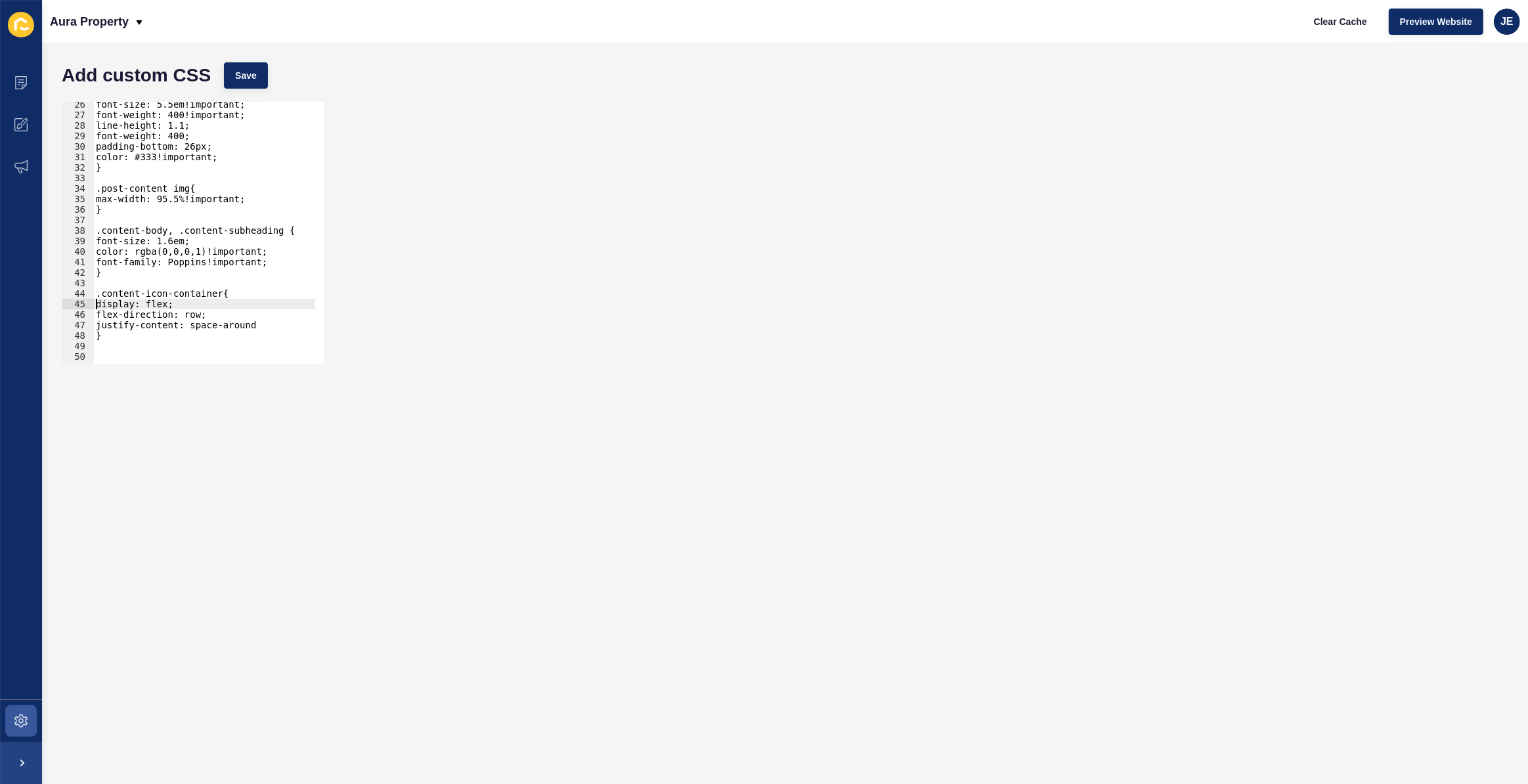
click at [94, 301] on div "font-size: 5.5em!important; font-weight: 400!important; line-height: 1.1; font-…" at bounding box center [234, 237] width 283 height 275
click at [99, 314] on div "font-size: 5.5em!important; font-weight: 400!important; line-height: 1.1; font-…" at bounding box center [234, 237] width 283 height 275
click at [98, 325] on div "font-size: 5.5em!important; font-weight: 400!important; line-height: 1.1; font-…" at bounding box center [234, 237] width 283 height 275
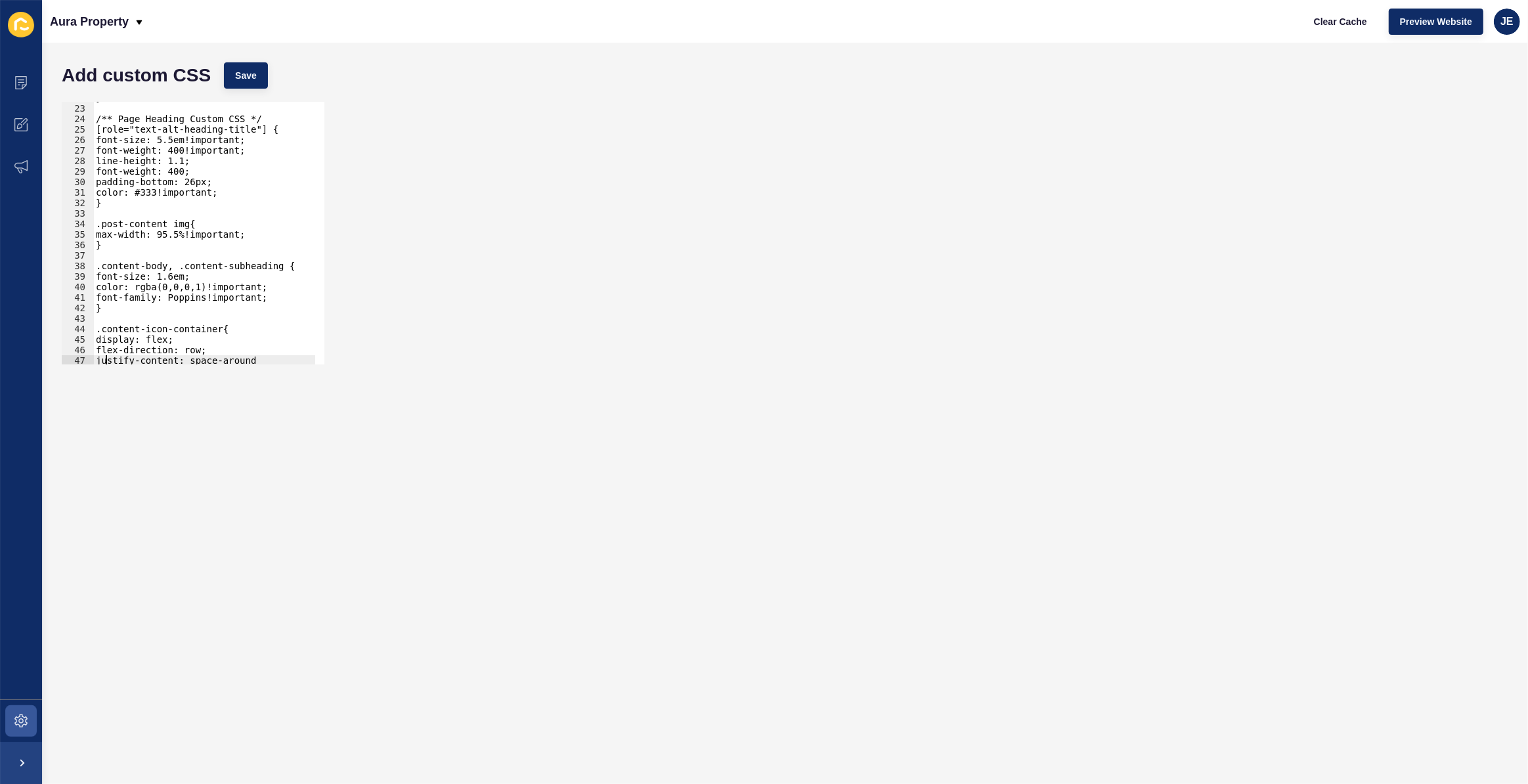
scroll to position [193, 0]
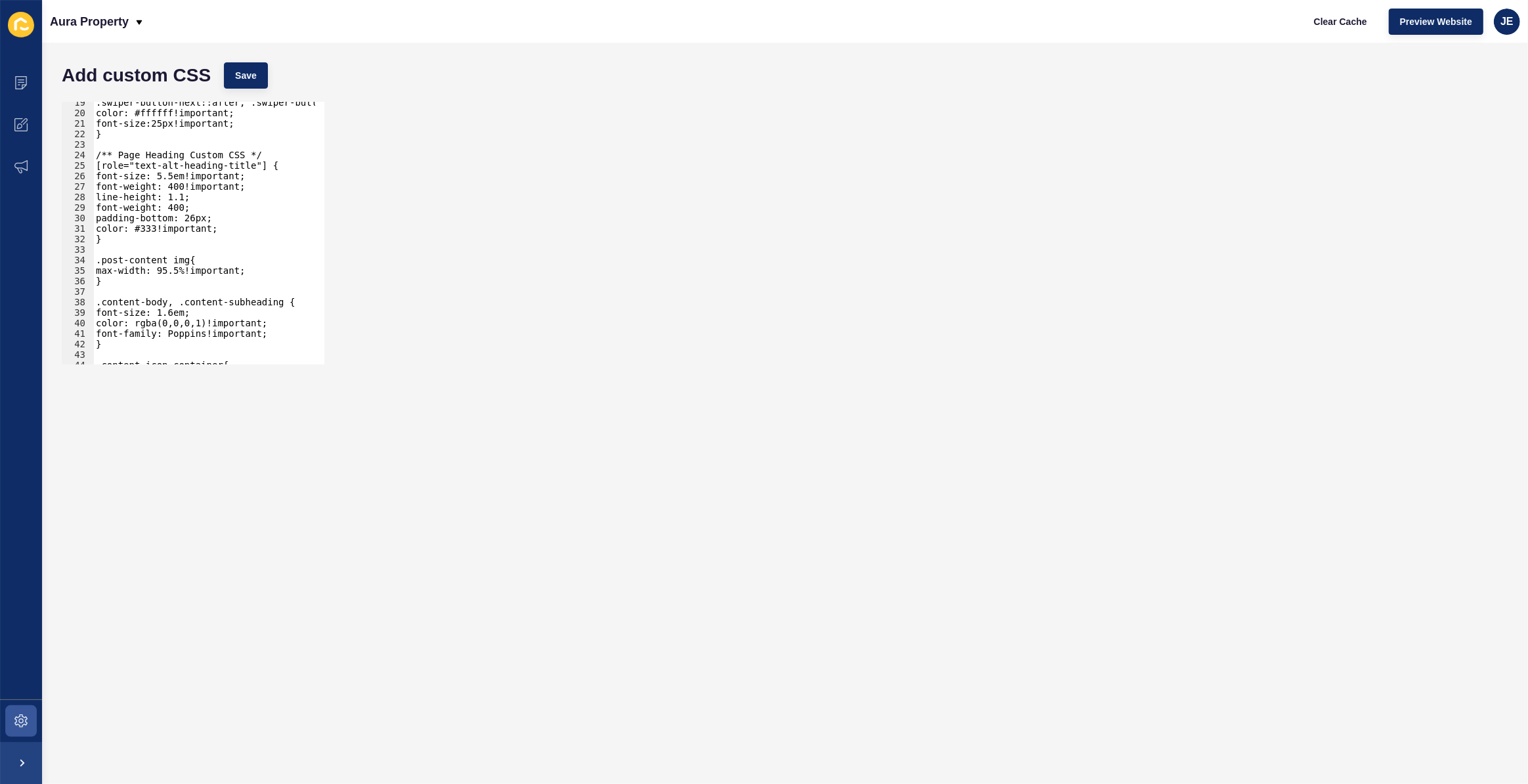
click at [115, 282] on div ".swiper-button-next::after, .swiper-button-prev::after{ color: #ffffff!importan…" at bounding box center [234, 234] width 283 height 275
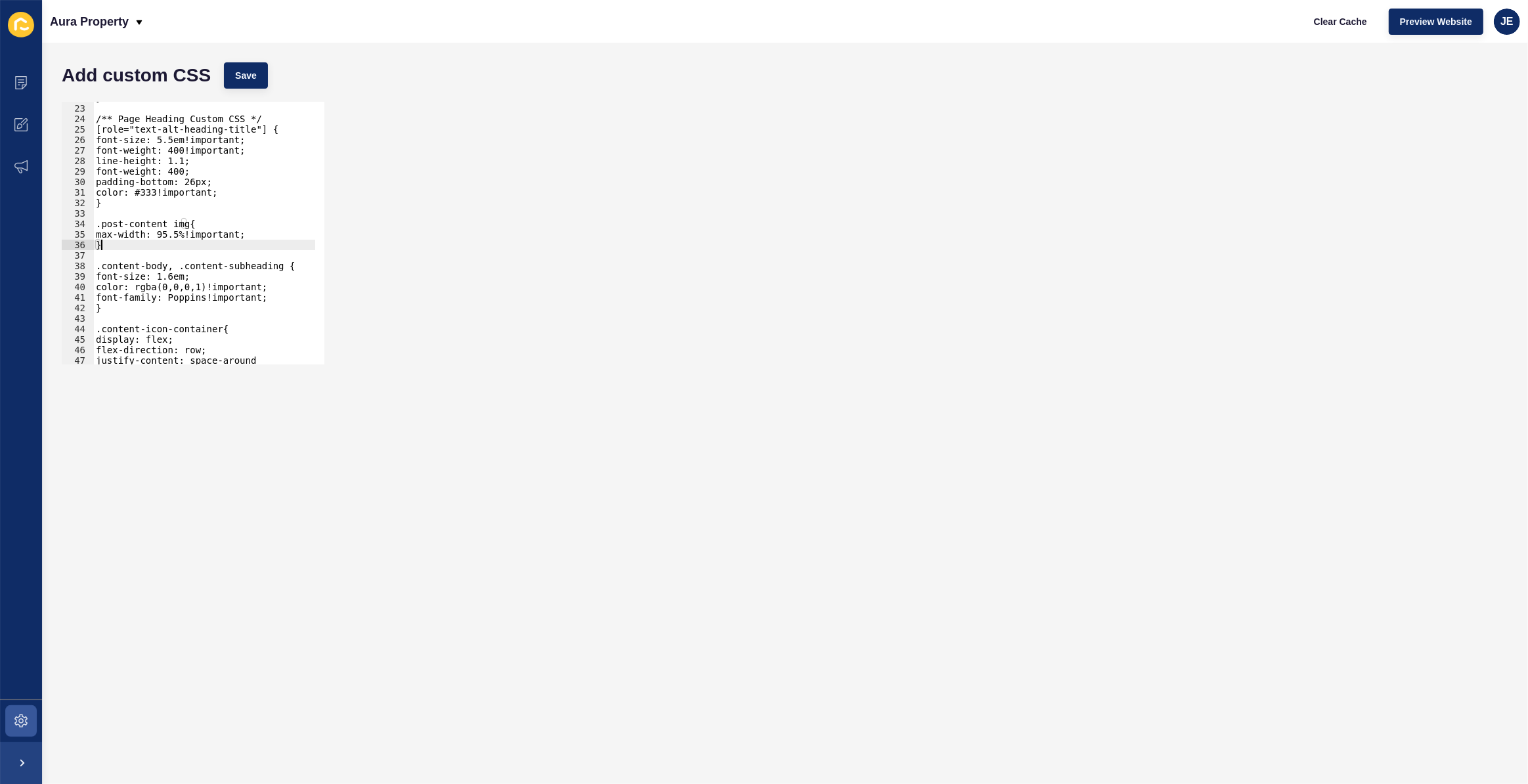
scroll to position [229, 0]
click at [148, 285] on div "} /** Page Heading Custom CSS */ [role="text-alt-heading-title"] { font-size: 5…" at bounding box center [234, 229] width 283 height 275
click at [166, 299] on div "} /** Page Heading Custom CSS */ [role="text-alt-heading-title"] { font-size: 5…" at bounding box center [234, 229] width 283 height 275
click at [163, 310] on div "} /** Page Heading Custom CSS */ [role="text-alt-heading-title"] { font-size: 5…" at bounding box center [234, 229] width 283 height 275
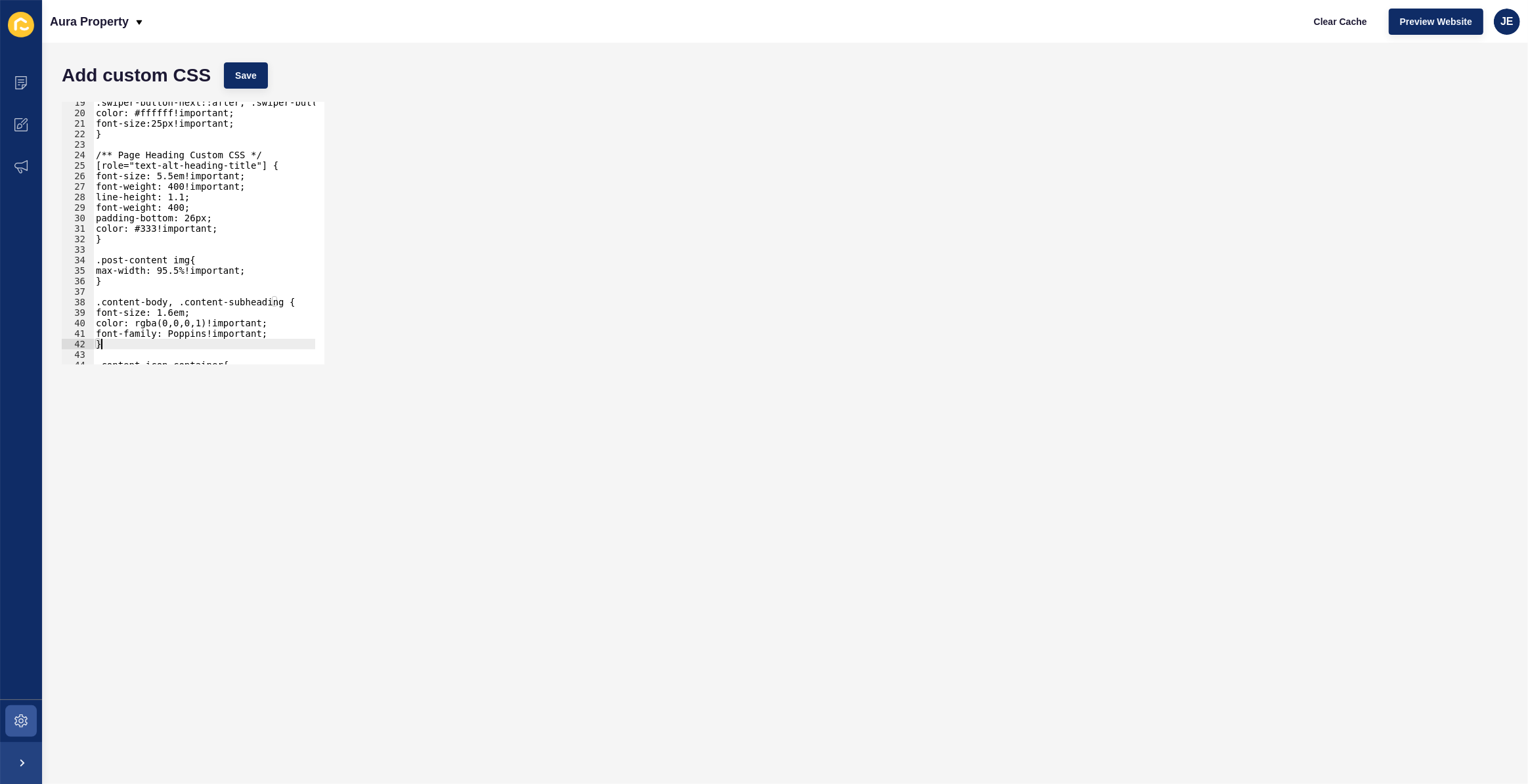
click at [154, 281] on div ".swiper-button-next::after, .swiper-button-prev::after{ color: #ffffff!importan…" at bounding box center [234, 234] width 283 height 275
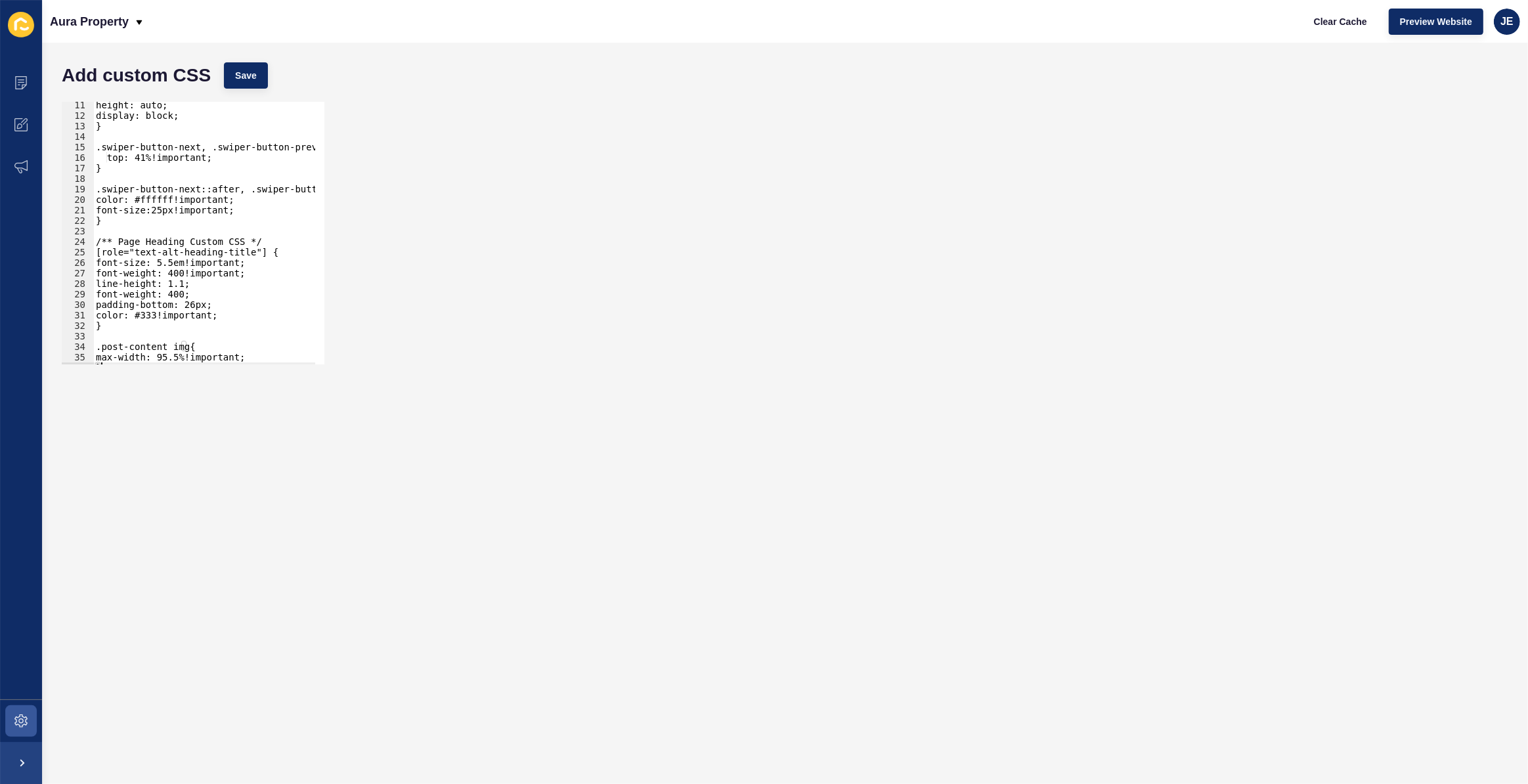
scroll to position [271, 0]
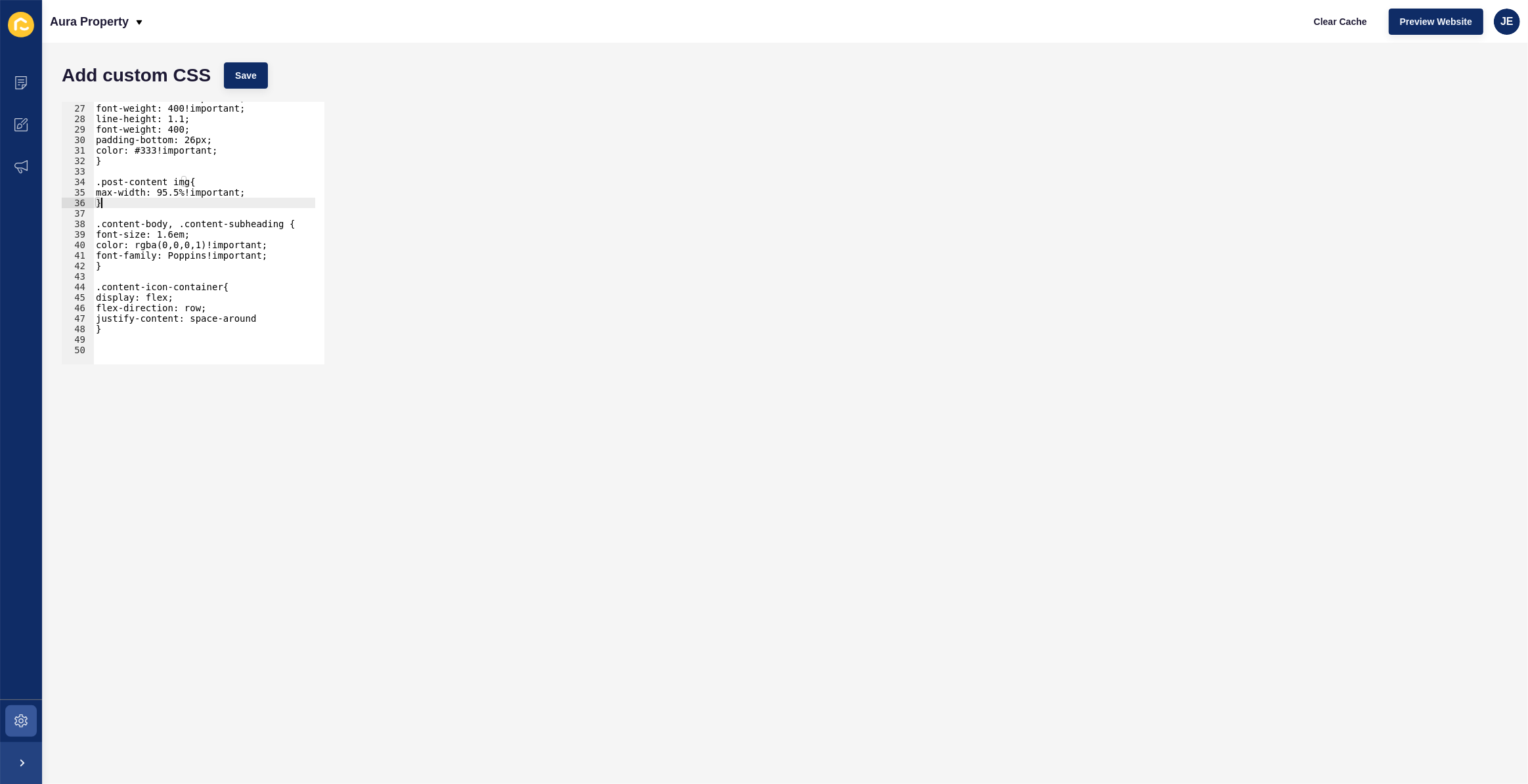
type textarea "}"
click at [109, 345] on div "font-size: 5.5em!important; font-weight: 400!important; line-height: 1.1; font-…" at bounding box center [234, 229] width 283 height 275
paste textarea "@media only screen and (max-width: 600px) {...}"
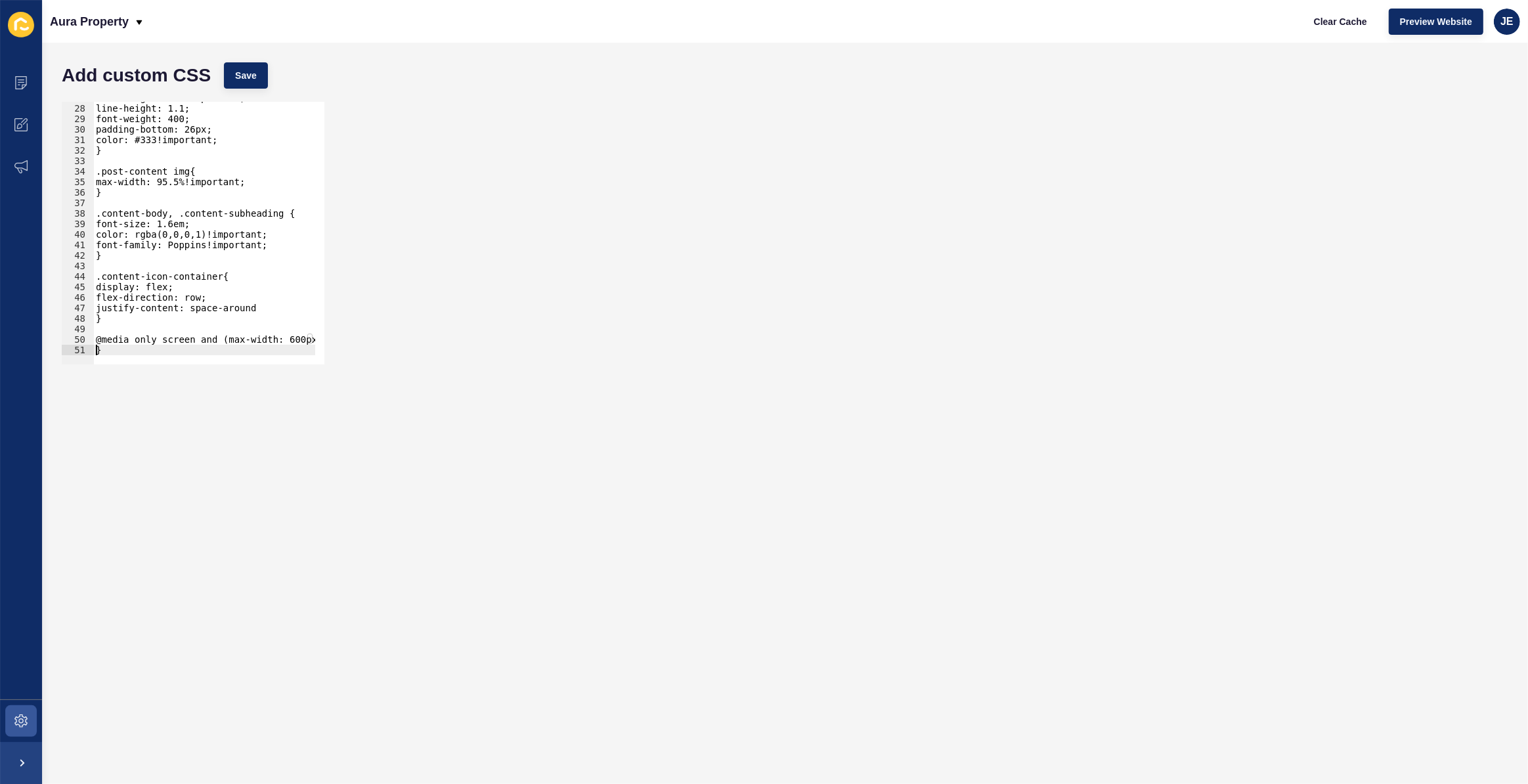
scroll to position [0, 0]
type textarea "}"
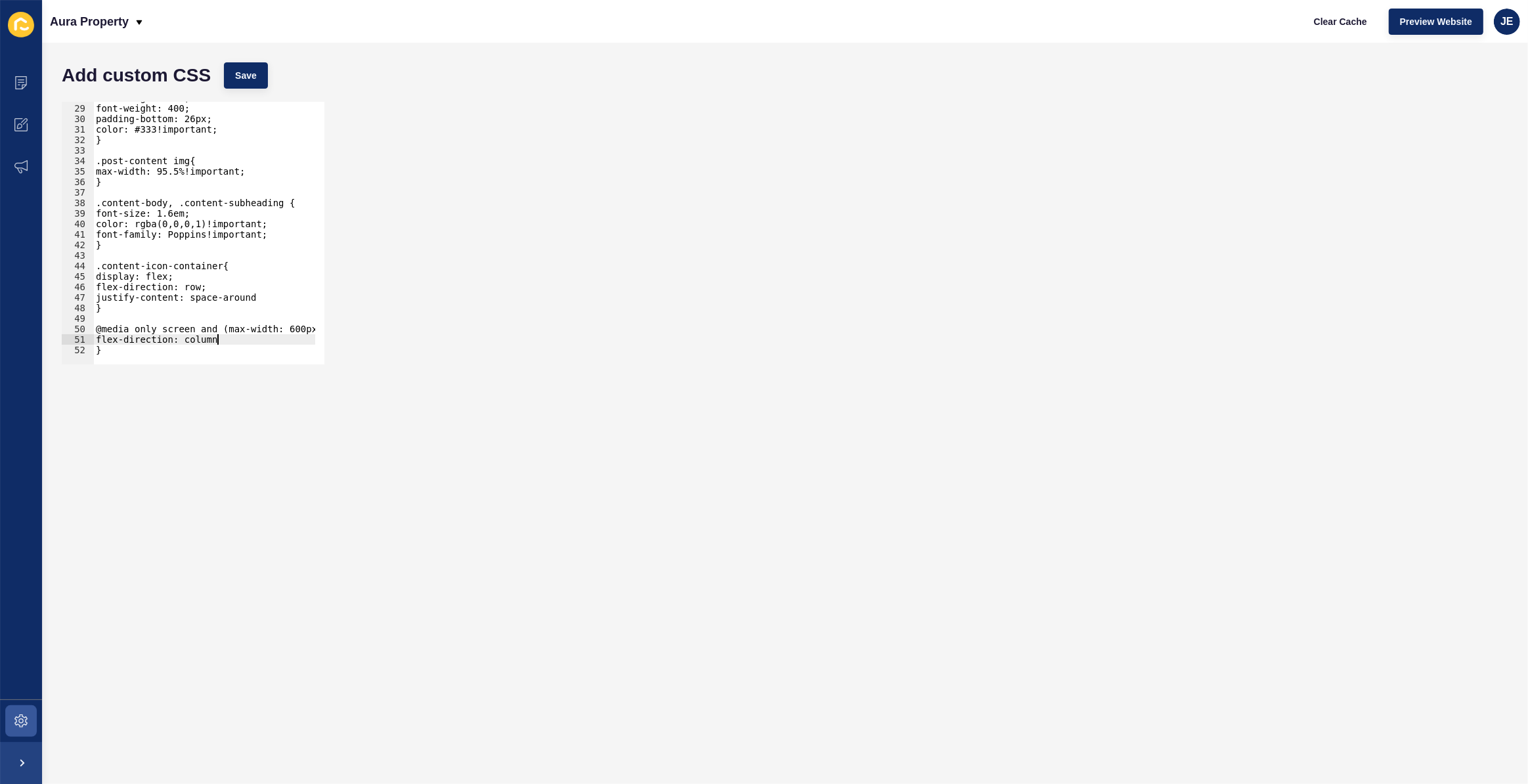
scroll to position [0, 8]
type textarea "flex-direction: column;"
click at [250, 88] on button "Save" at bounding box center [246, 76] width 44 height 27
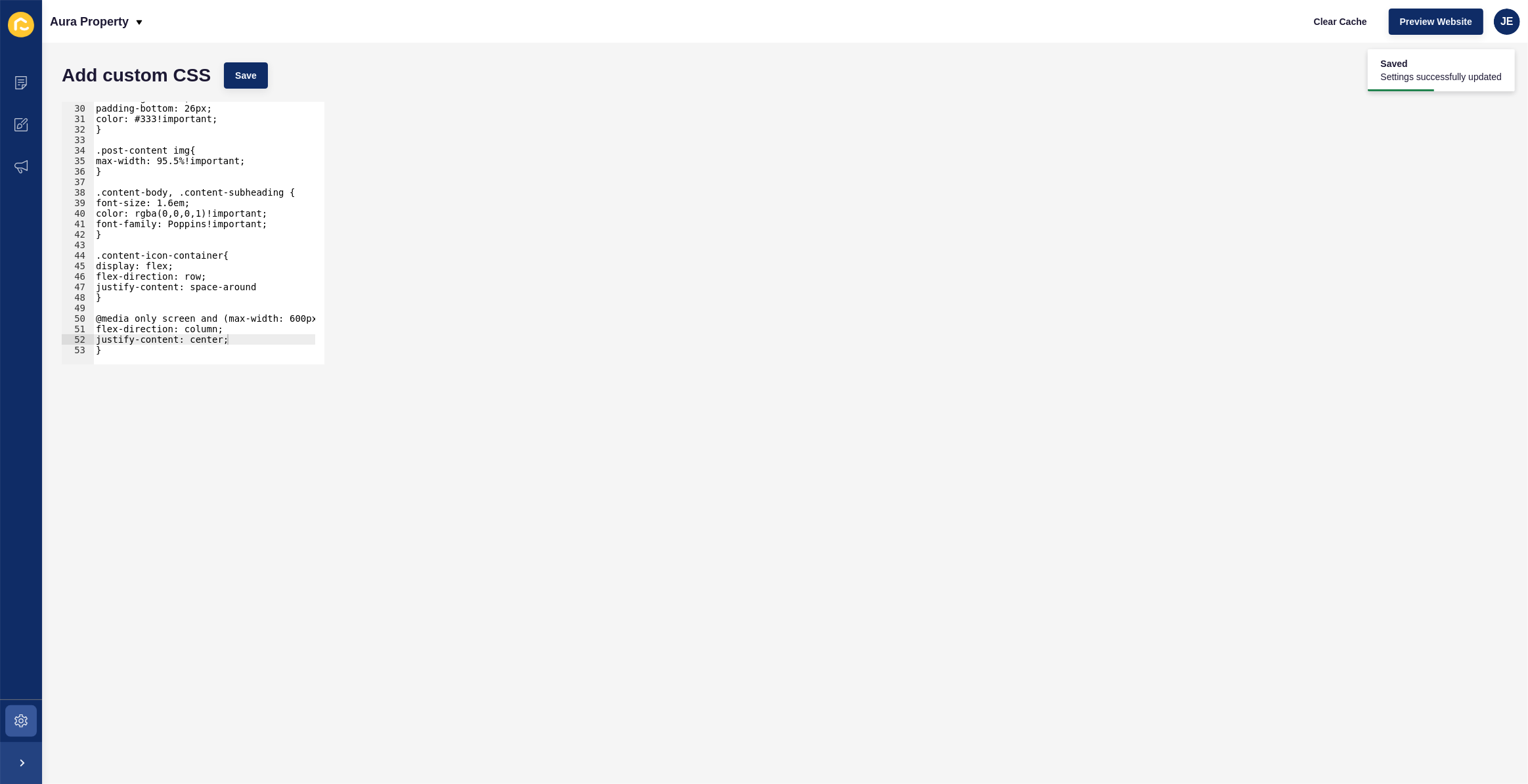
scroll to position [303, 0]
drag, startPoint x: 234, startPoint y: 342, endPoint x: 101, endPoint y: 327, distance: 133.8
click at [101, 327] on div "font-weight: 400; padding-bottom: 26px; color: #333!important; } .post-content …" at bounding box center [234, 229] width 283 height 275
type textarea "flex-direction: column; justify-content: center;"
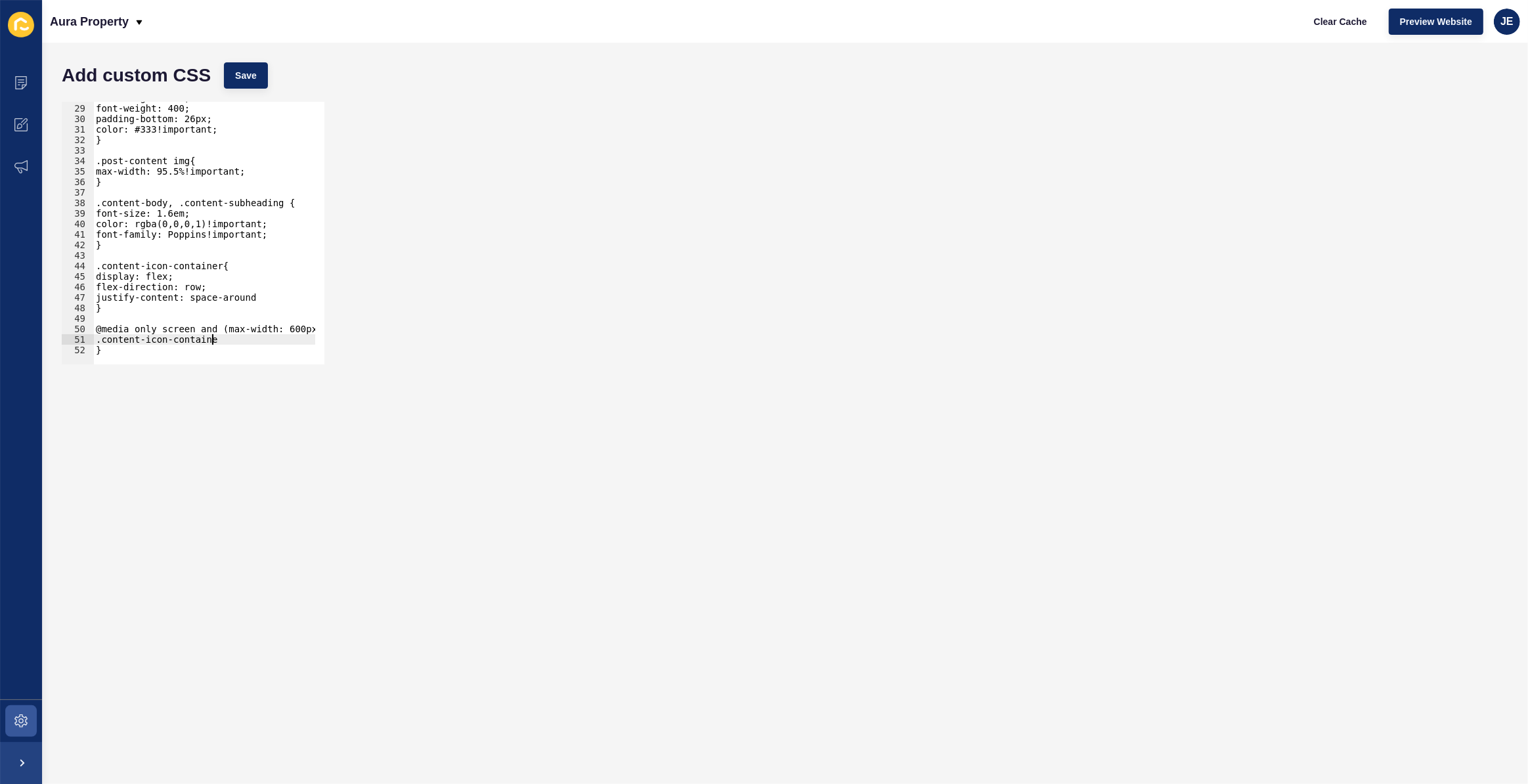
scroll to position [0, 8]
type textarea ".content-icon-container{"
type textarea "}"
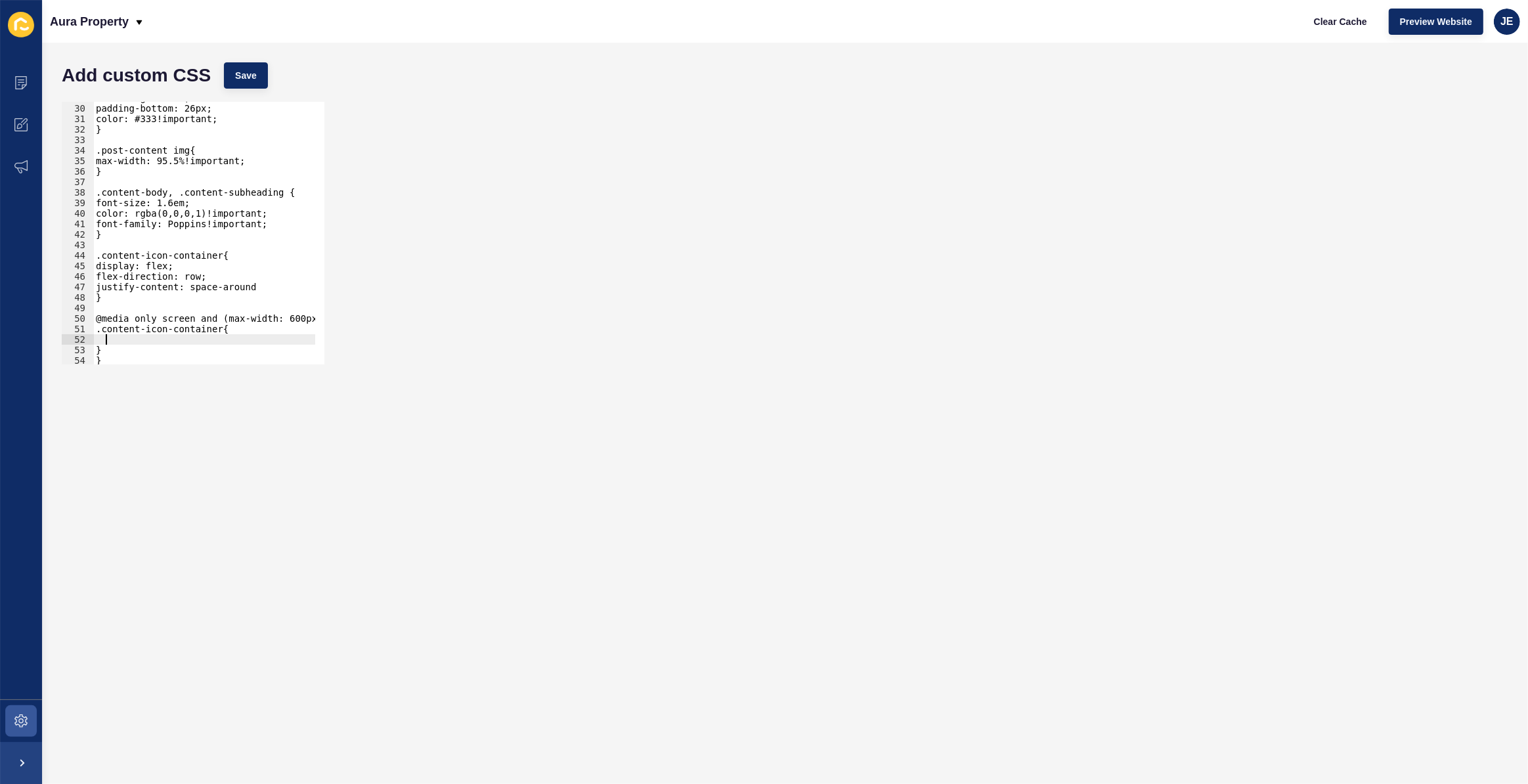
paste textarea "justify-content: center;"
click at [106, 342] on div "font-weight: 400; padding-bottom: 26px; color: #333!important; } .post-content …" at bounding box center [234, 229] width 283 height 275
click at [105, 348] on div "font-weight: 400; padding-bottom: 26px; color: #333!important; } .post-content …" at bounding box center [234, 229] width 283 height 275
click at [268, 68] on div "Add custom CSS Save" at bounding box center [785, 76] width 1460 height 40
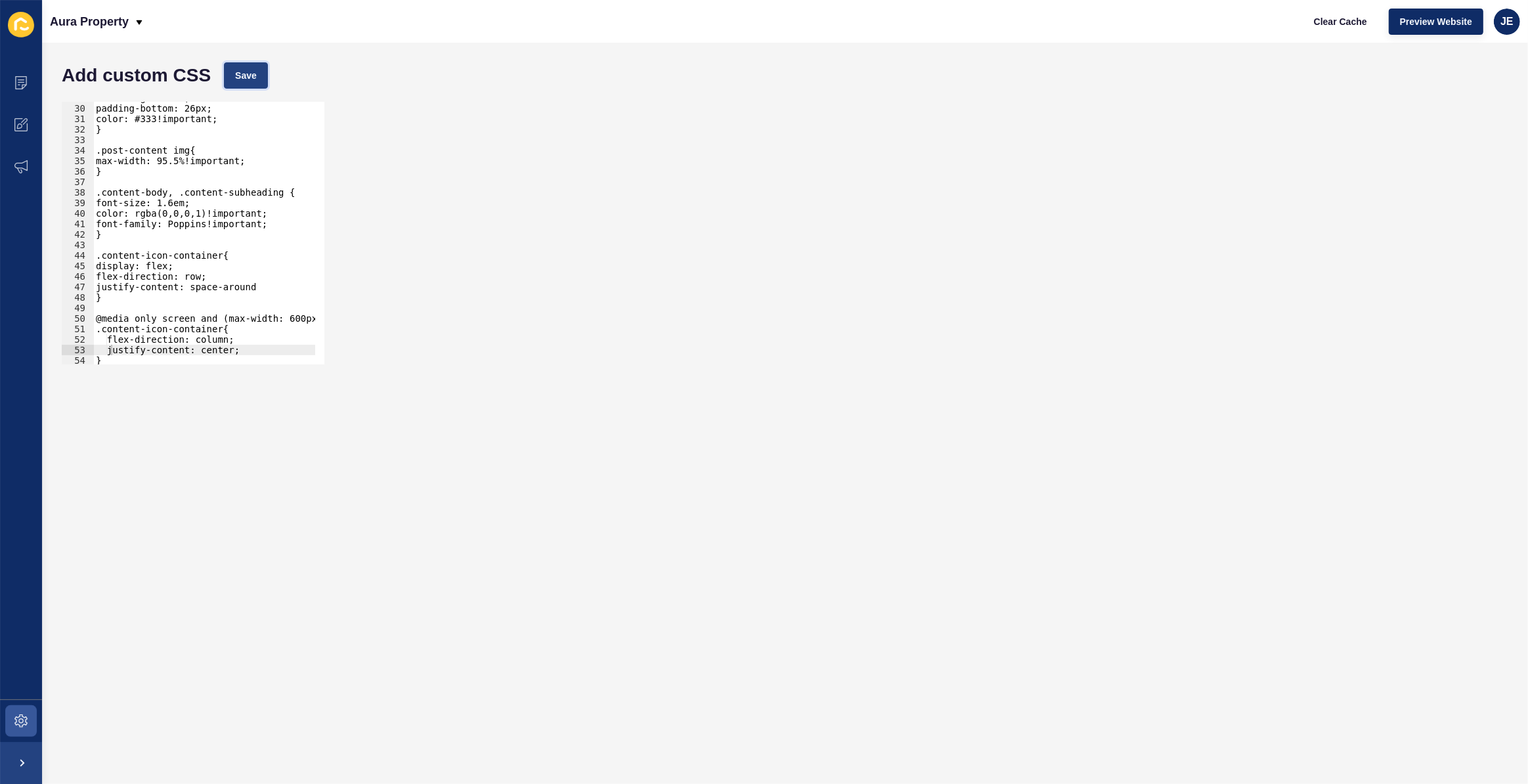
click at [259, 74] on button "Save" at bounding box center [246, 76] width 44 height 27
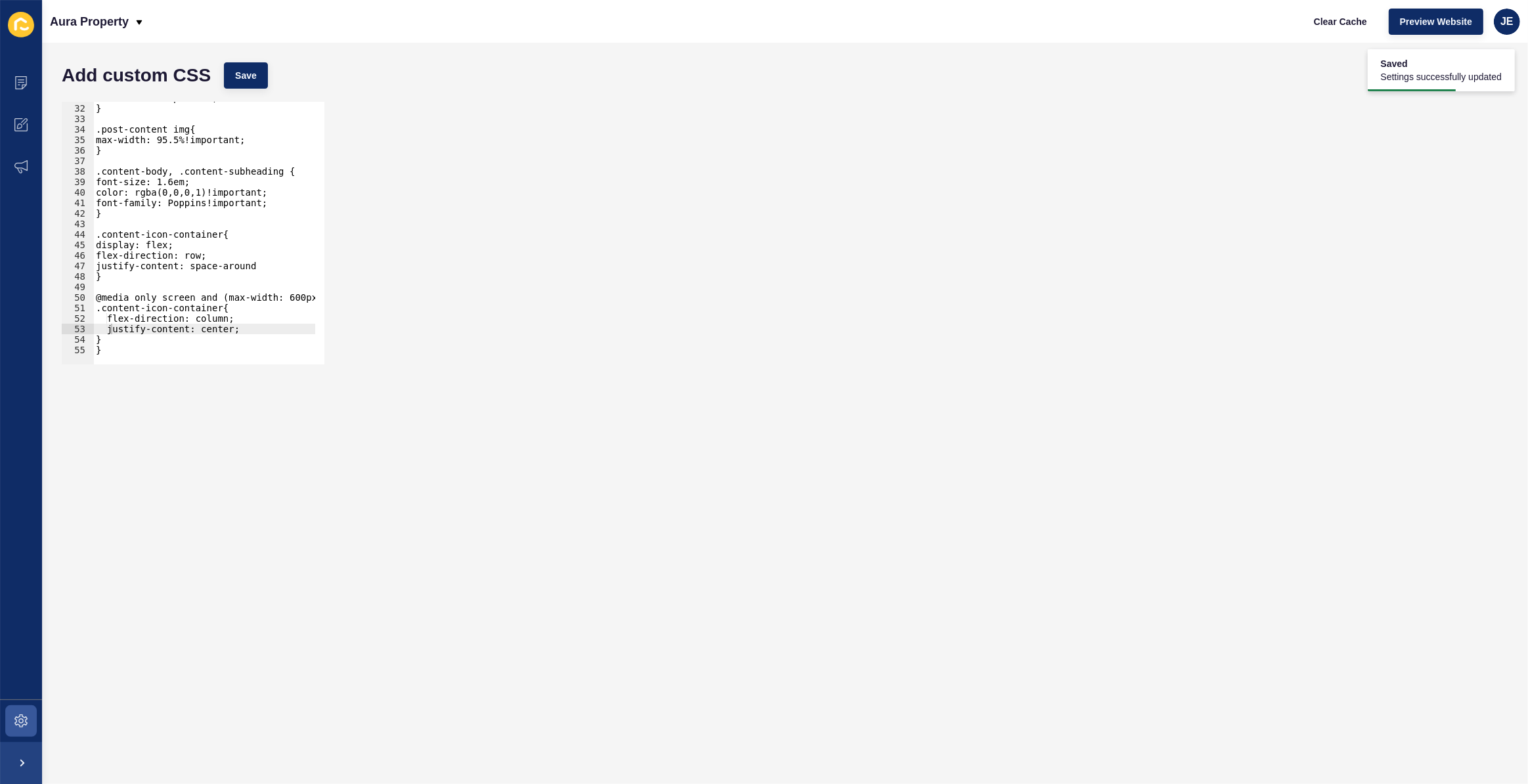
scroll to position [323, 0]
type textarea "}"
click at [155, 337] on div "color: #333!important; } .post-content img{ max-width: 95.5%!important; } .cont…" at bounding box center [234, 229] width 283 height 275
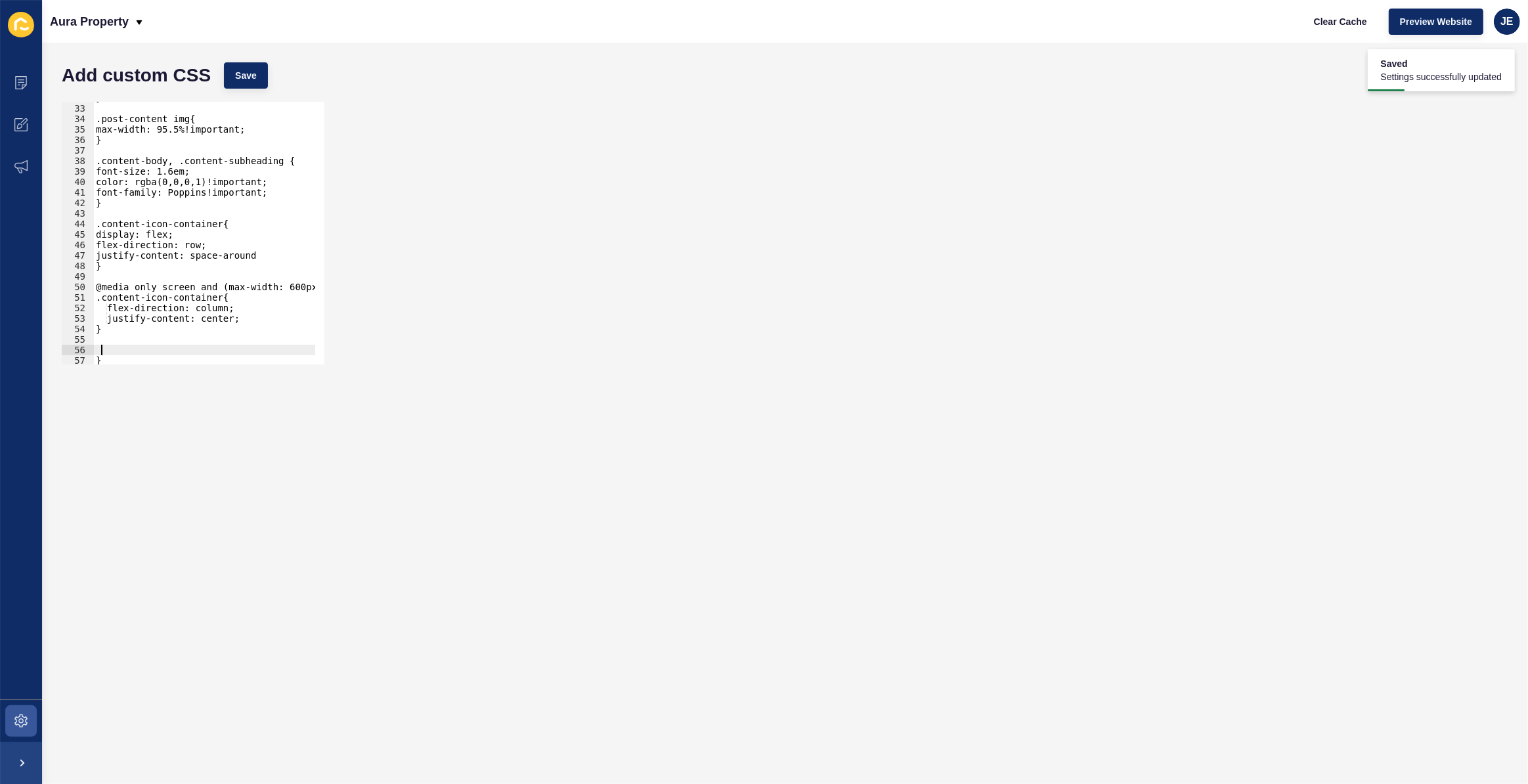
scroll to position [334, 0]
type textarea "."
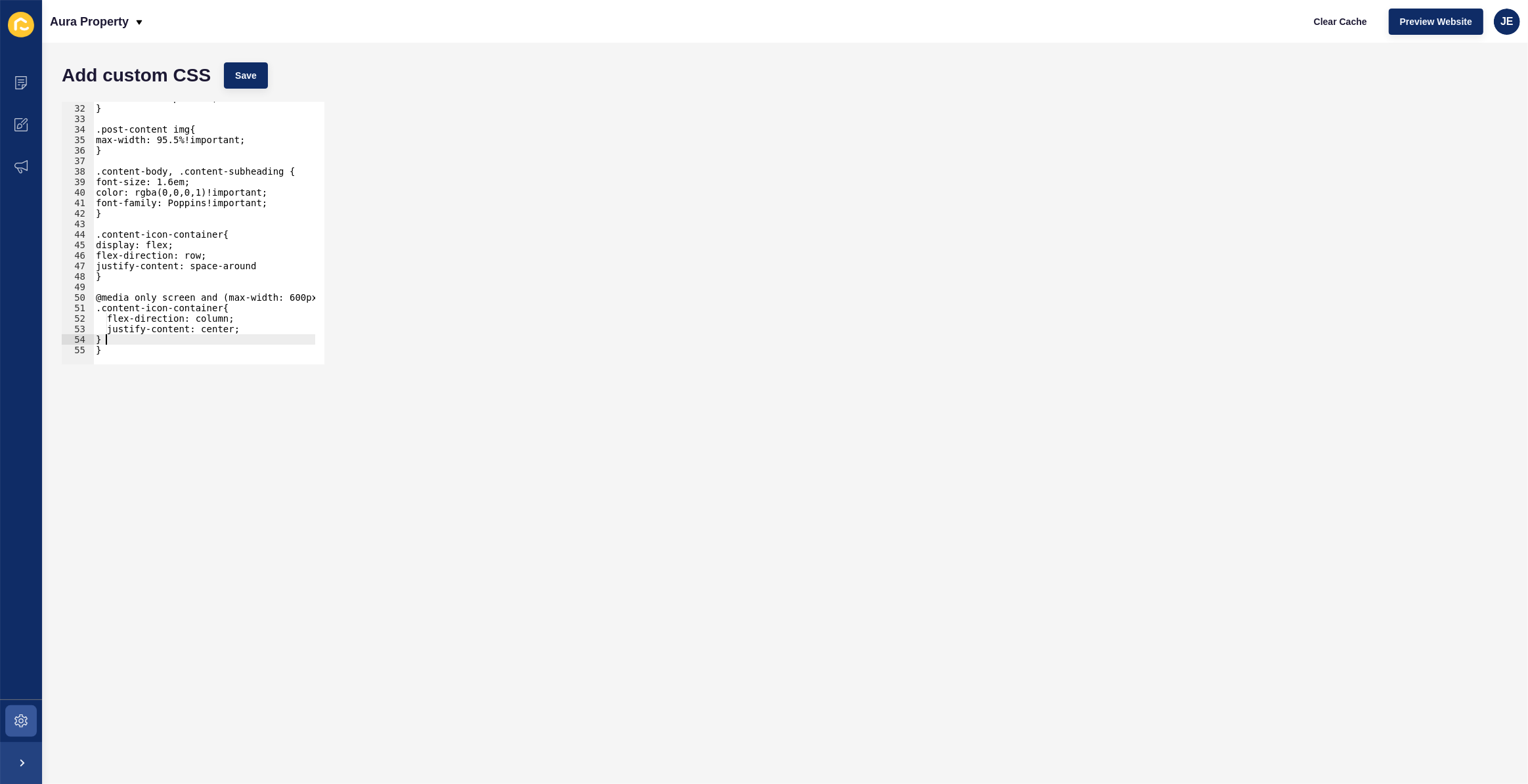
scroll to position [323, 0]
type textarea "}"
click at [263, 69] on button "Save" at bounding box center [246, 76] width 44 height 27
drag, startPoint x: 218, startPoint y: 307, endPoint x: 106, endPoint y: 304, distance: 112.0
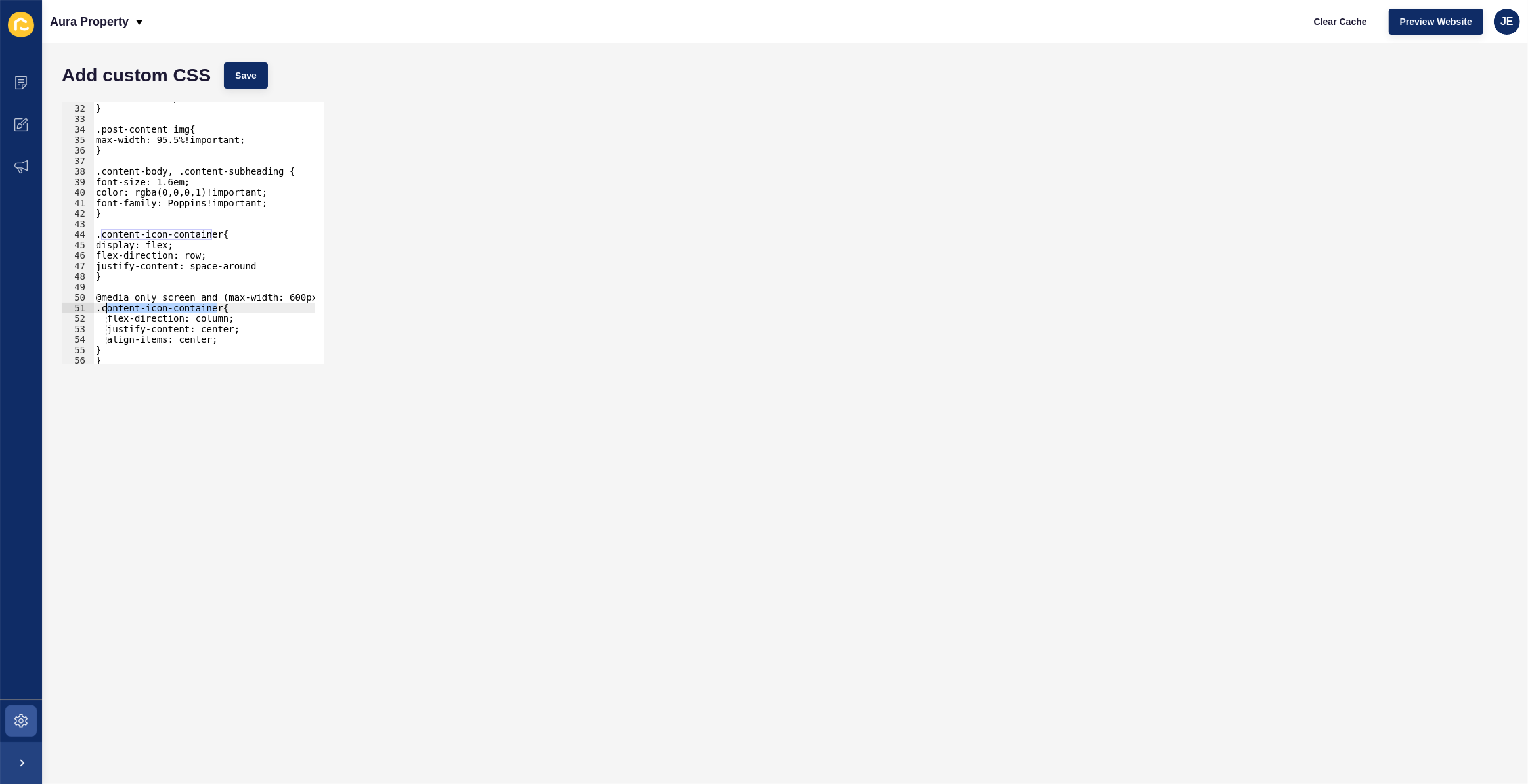
click at [106, 304] on div "color: #333!important; } .post-content img{ max-width: 95.5%!important; } .cont…" at bounding box center [234, 229] width 283 height 275
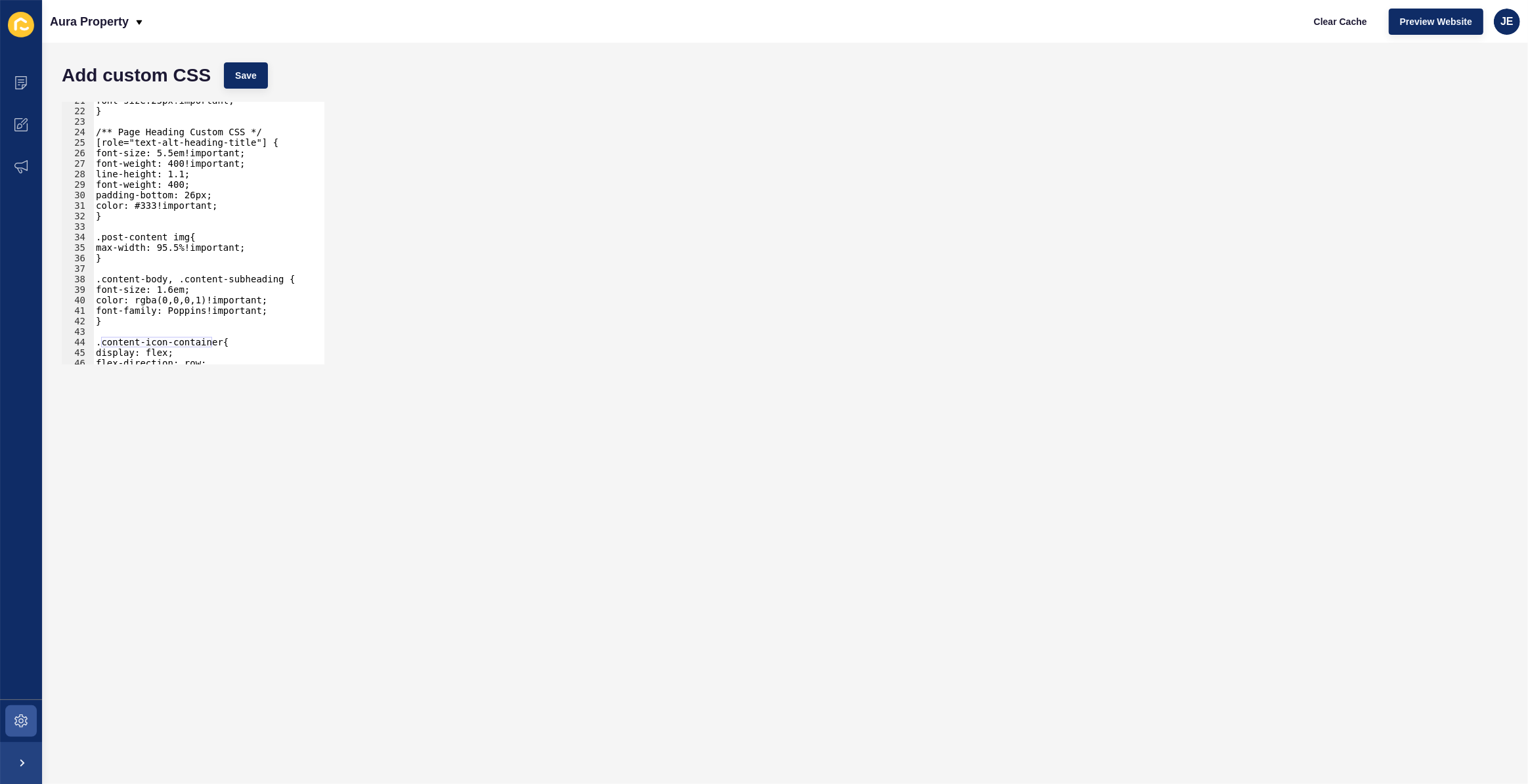
scroll to position [181, 0]
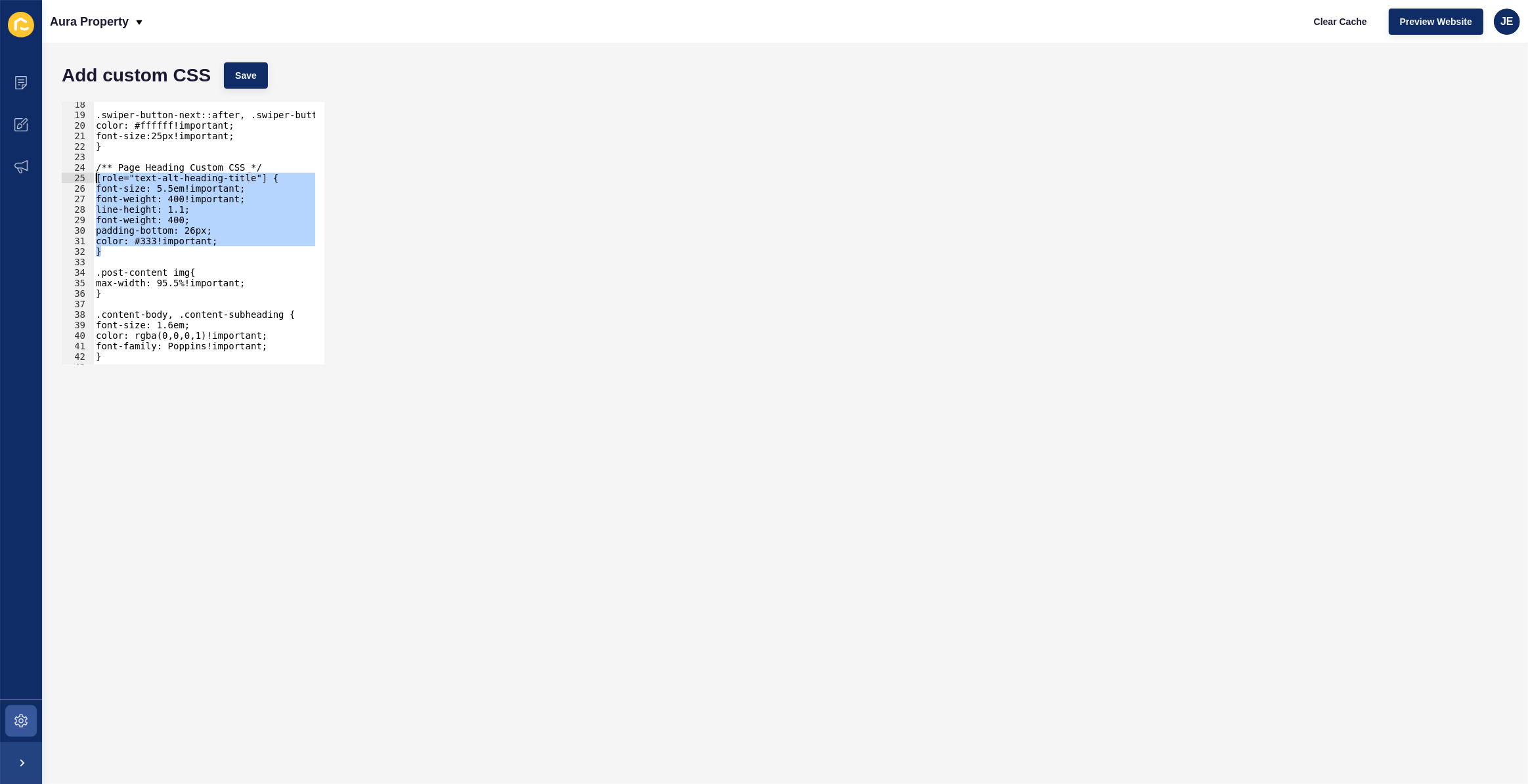
drag, startPoint x: 121, startPoint y: 255, endPoint x: 69, endPoint y: 173, distance: 97.1
click at [69, 173] on div ".content-icon-container{ 18 19 20 21 22 23 24 25 26 27 28 29 30 31 32 33 34 35 …" at bounding box center [193, 232] width 263 height 263
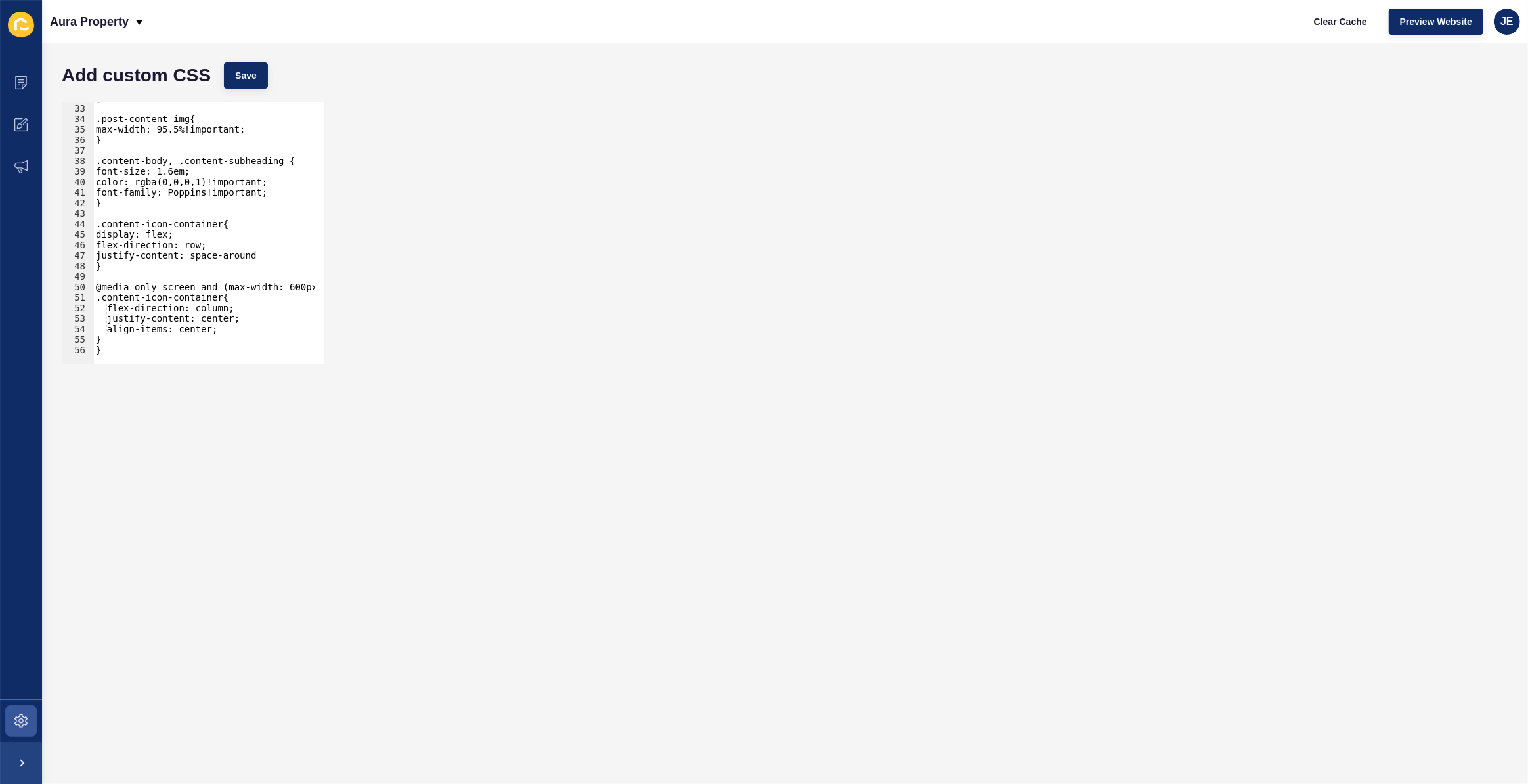
scroll to position [334, 0]
click at [118, 339] on div "} .post-content img{ max-width: 95.5%!important; } .content-body, .content-subh…" at bounding box center [234, 229] width 283 height 275
type textarea "}"
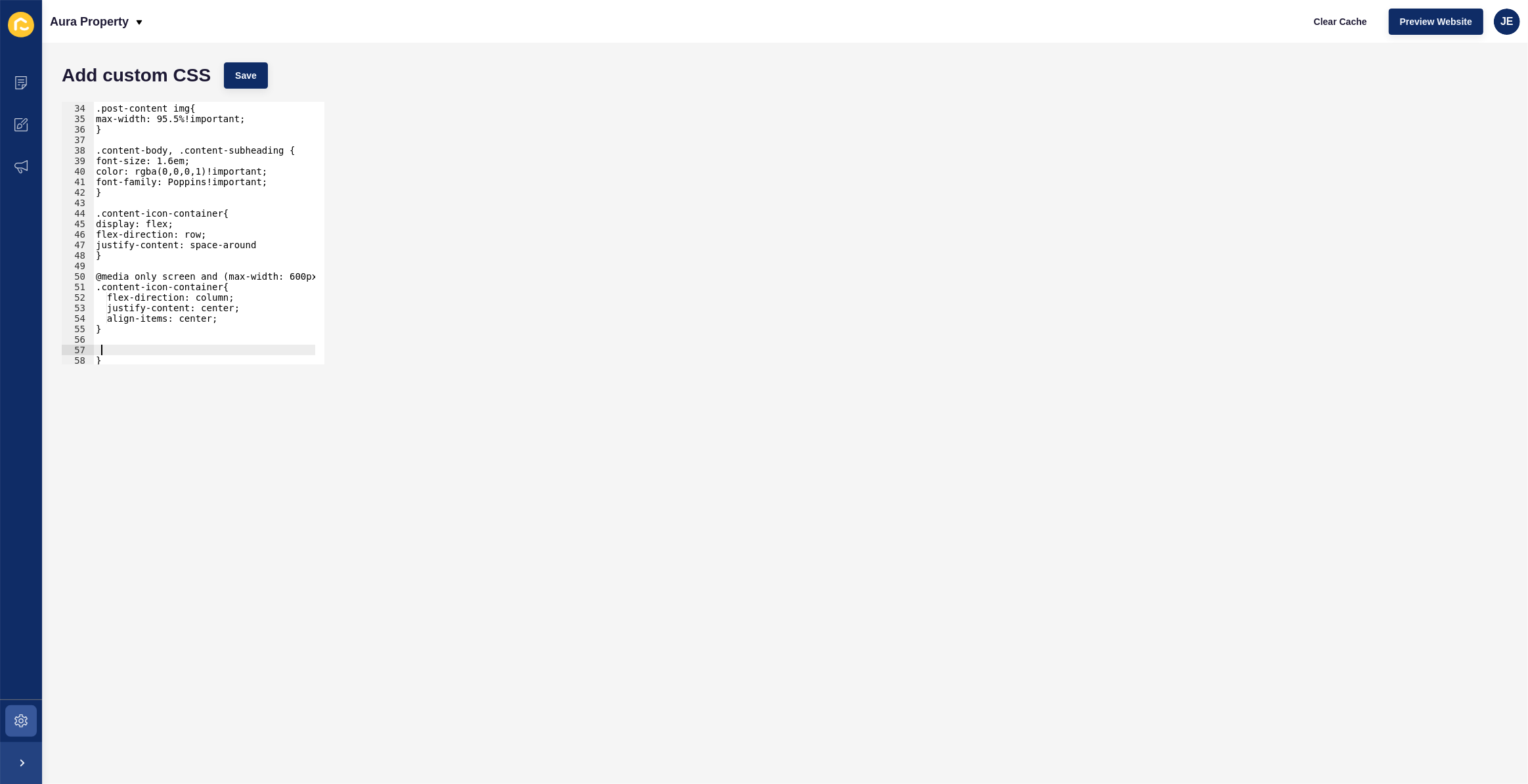
paste textarea "}"
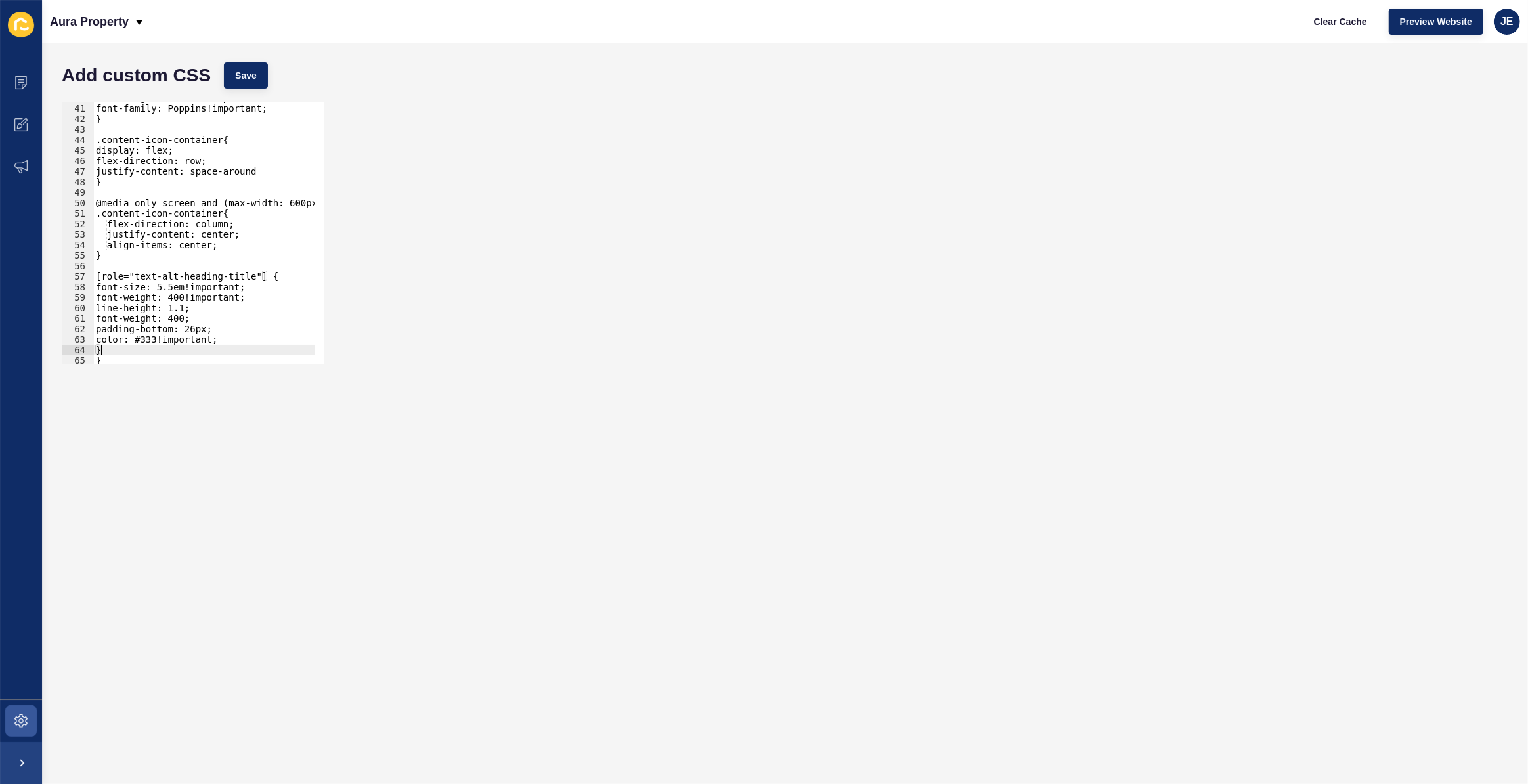
scroll to position [419, 0]
drag, startPoint x: 218, startPoint y: 334, endPoint x: 87, endPoint y: 301, distance: 135.1
click at [87, 301] on div "} 40 41 42 43 44 45 46 47 48 49 50 51 52 53 54 55 56 57 58 59 60 61 62 63 64 65…" at bounding box center [193, 232] width 263 height 263
type textarea "font-weight: 400!important; line-height: 1.1;"
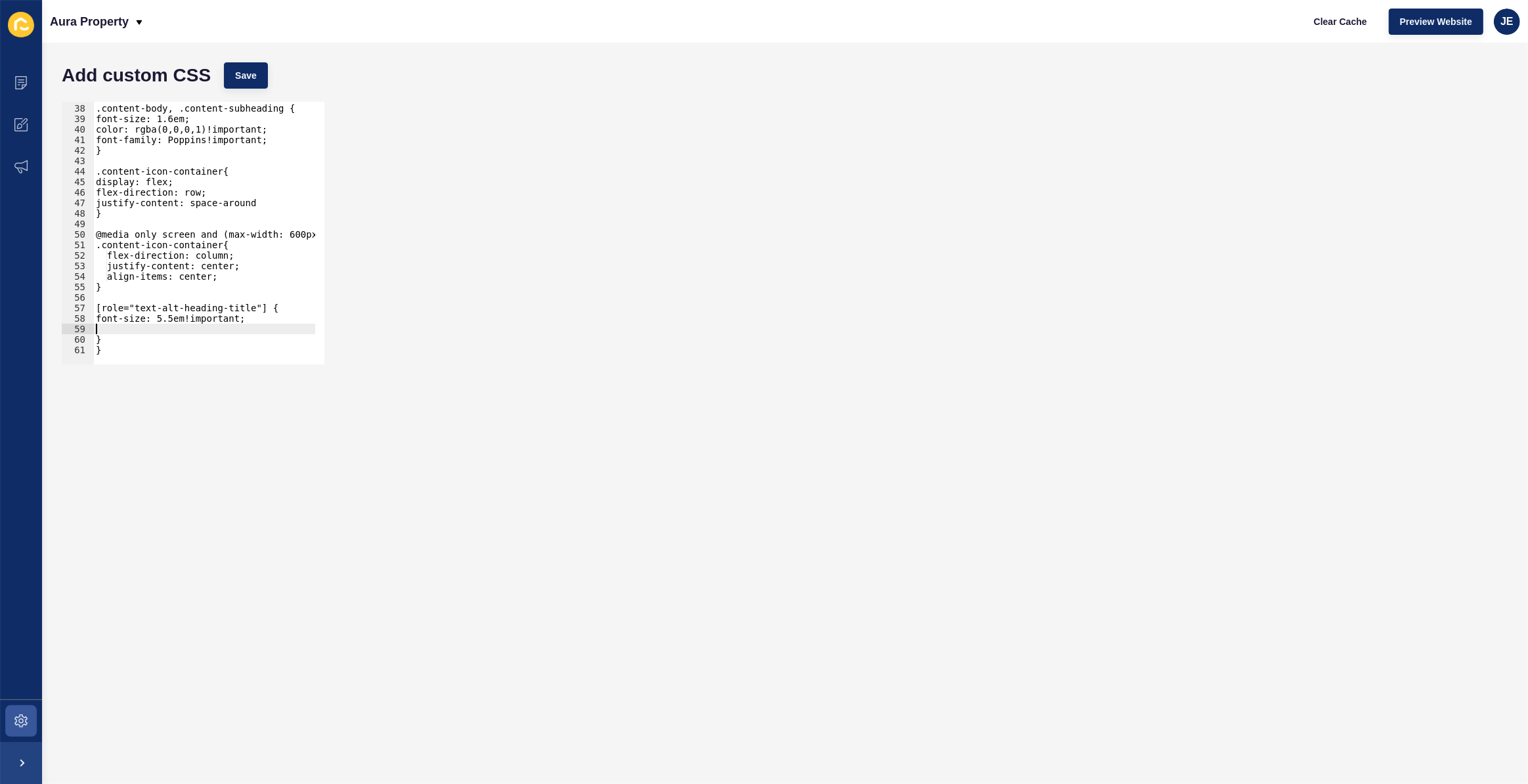
scroll to position [376, 0]
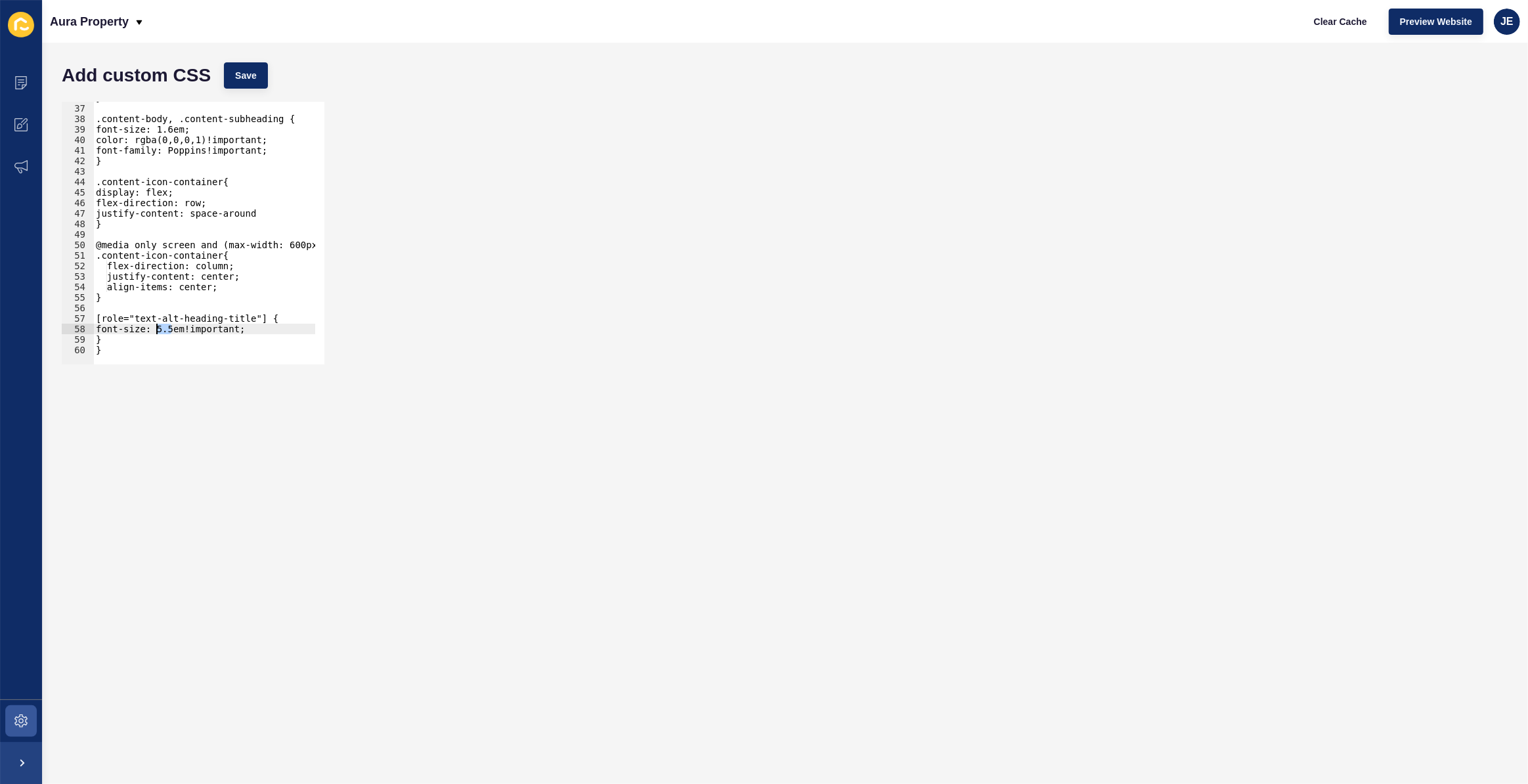
drag, startPoint x: 168, startPoint y: 328, endPoint x: 158, endPoint y: 330, distance: 10.2
click at [158, 330] on div "} .content-body, .content-subheading { font-size: 1.6em; color: rgba(0,0,0,1)!i…" at bounding box center [234, 229] width 283 height 275
click at [97, 342] on div "} .content-body, .content-subheading { font-size: 1.6em; color: rgba(0,0,0,1)!i…" at bounding box center [234, 229] width 283 height 275
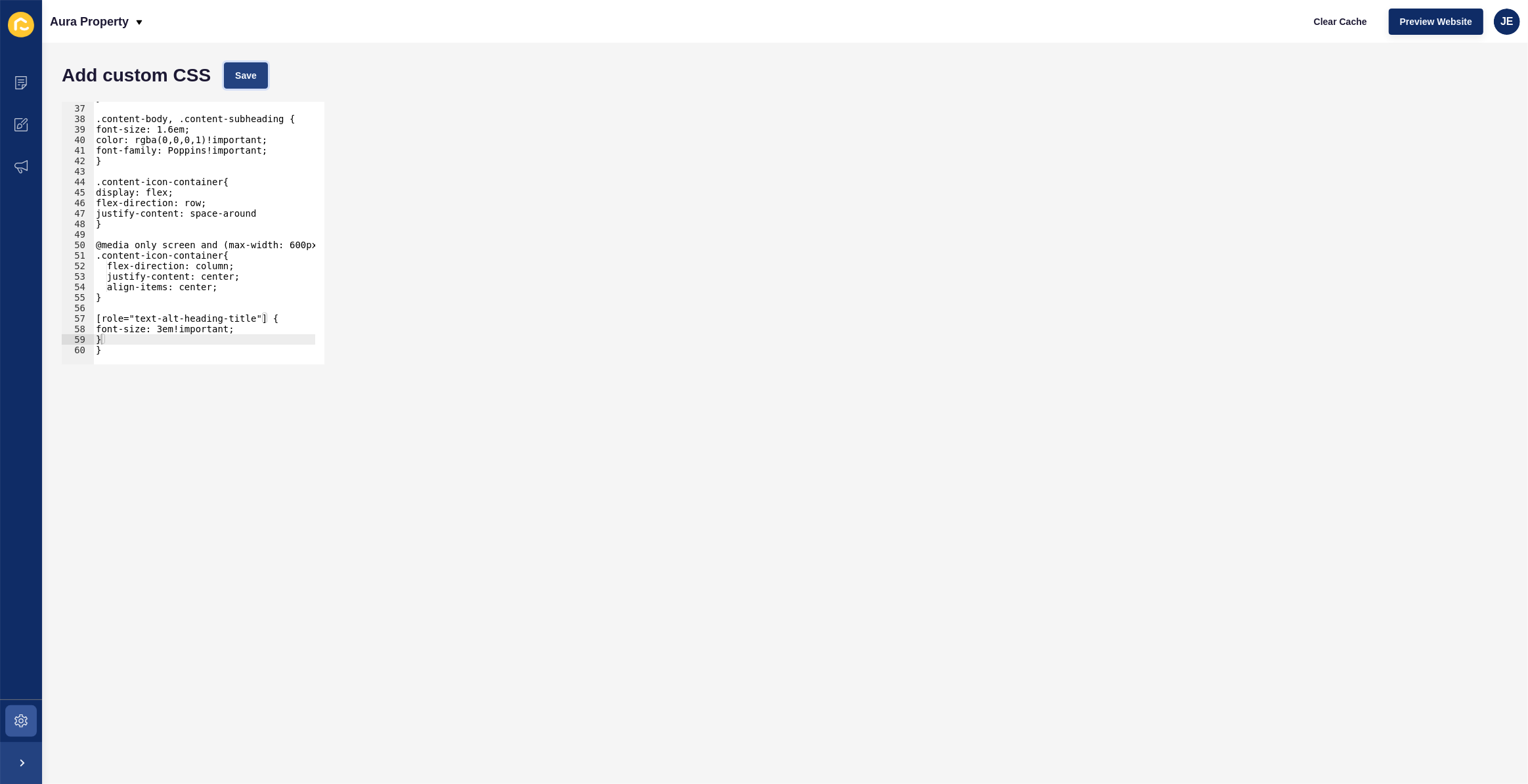
click at [244, 64] on button "Save" at bounding box center [246, 76] width 44 height 27
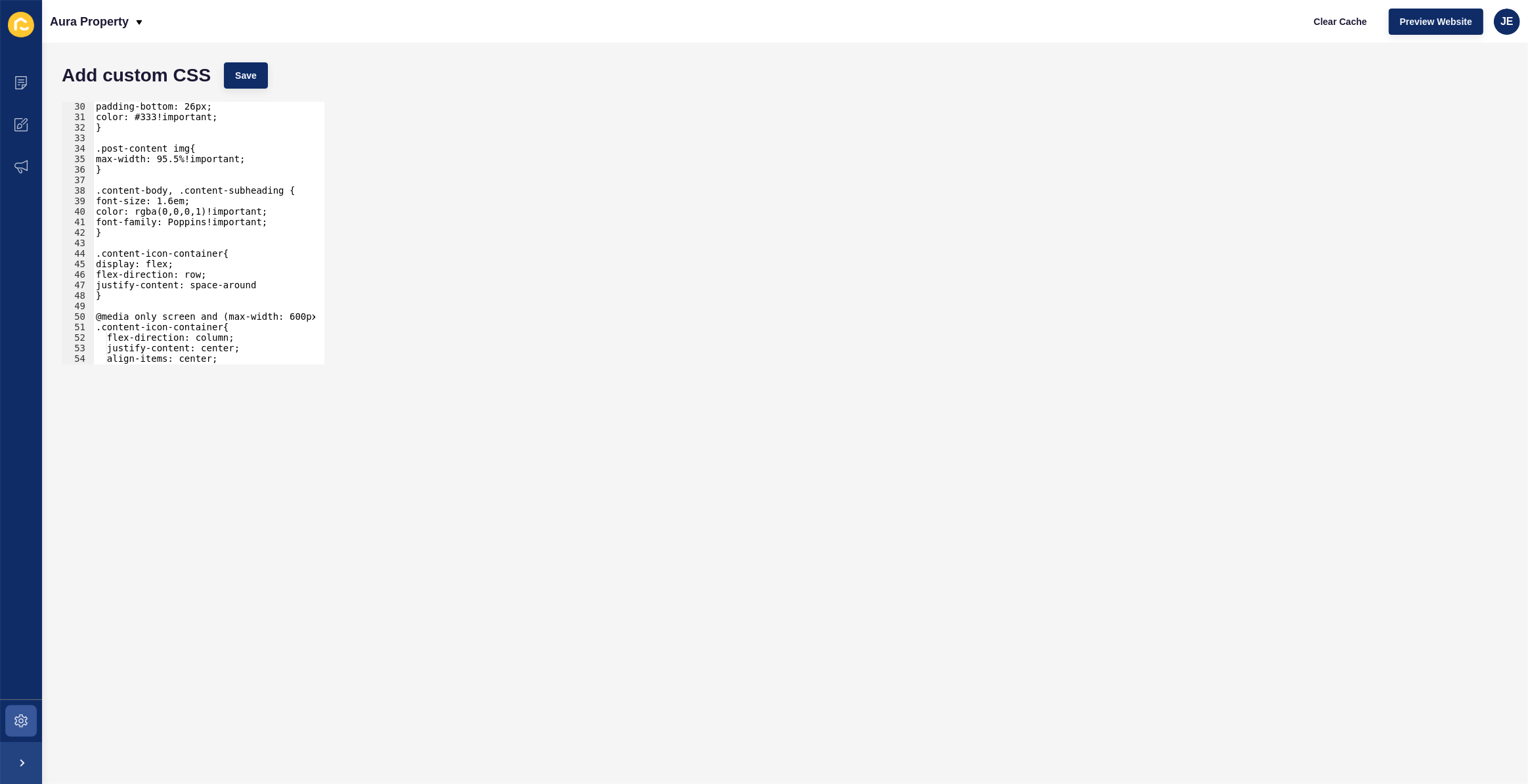
click at [264, 228] on div "padding-bottom: 26px; color: #333!important; } .post-content img{ max-width: 95…" at bounding box center [234, 239] width 283 height 275
click at [266, 225] on div "padding-bottom: 26px; color: #333!important; } .post-content img{ max-width: 95…" at bounding box center [234, 239] width 283 height 275
type textarea "font-family: Poppins!important;"
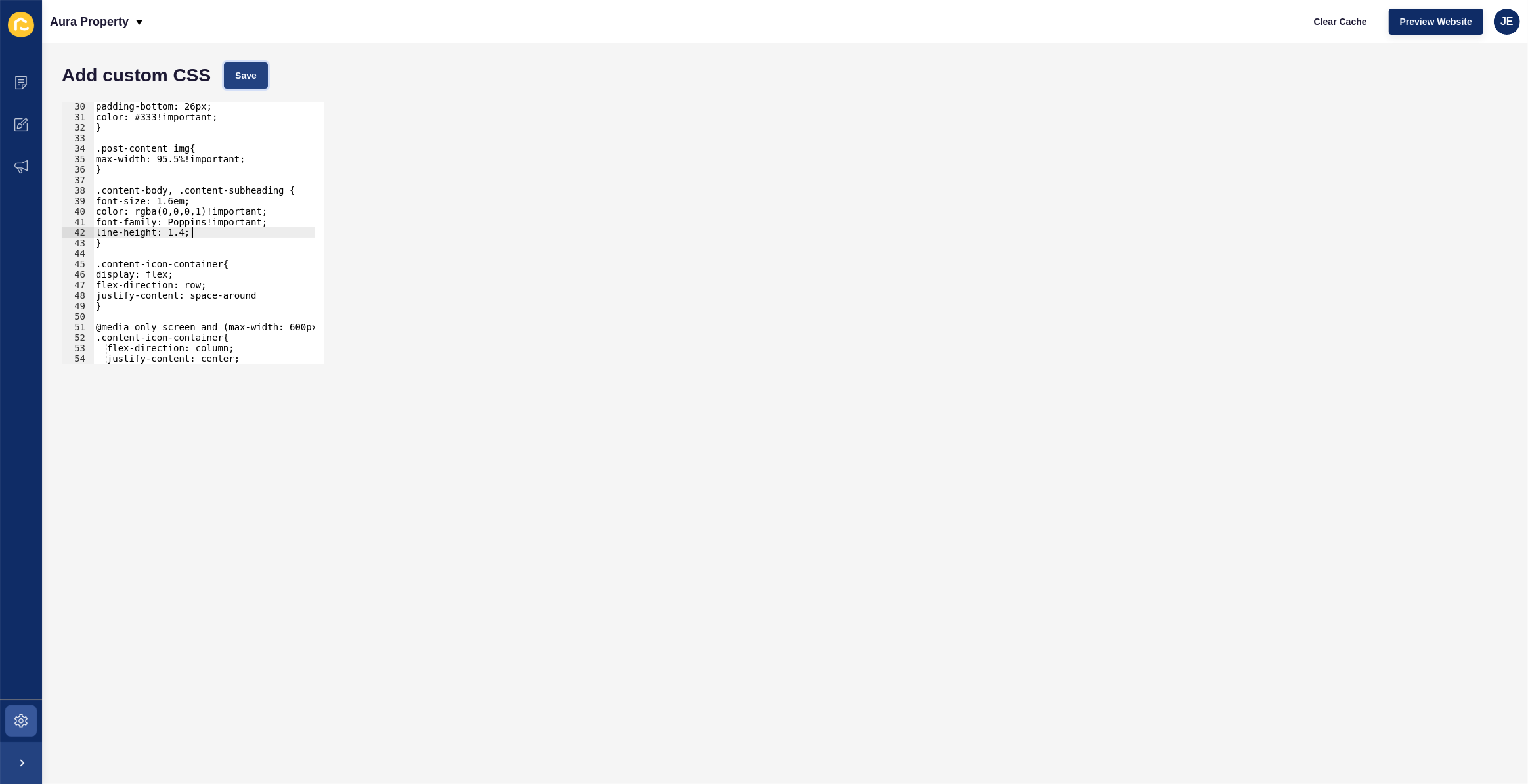
click at [250, 73] on span "Save" at bounding box center [246, 76] width 22 height 13
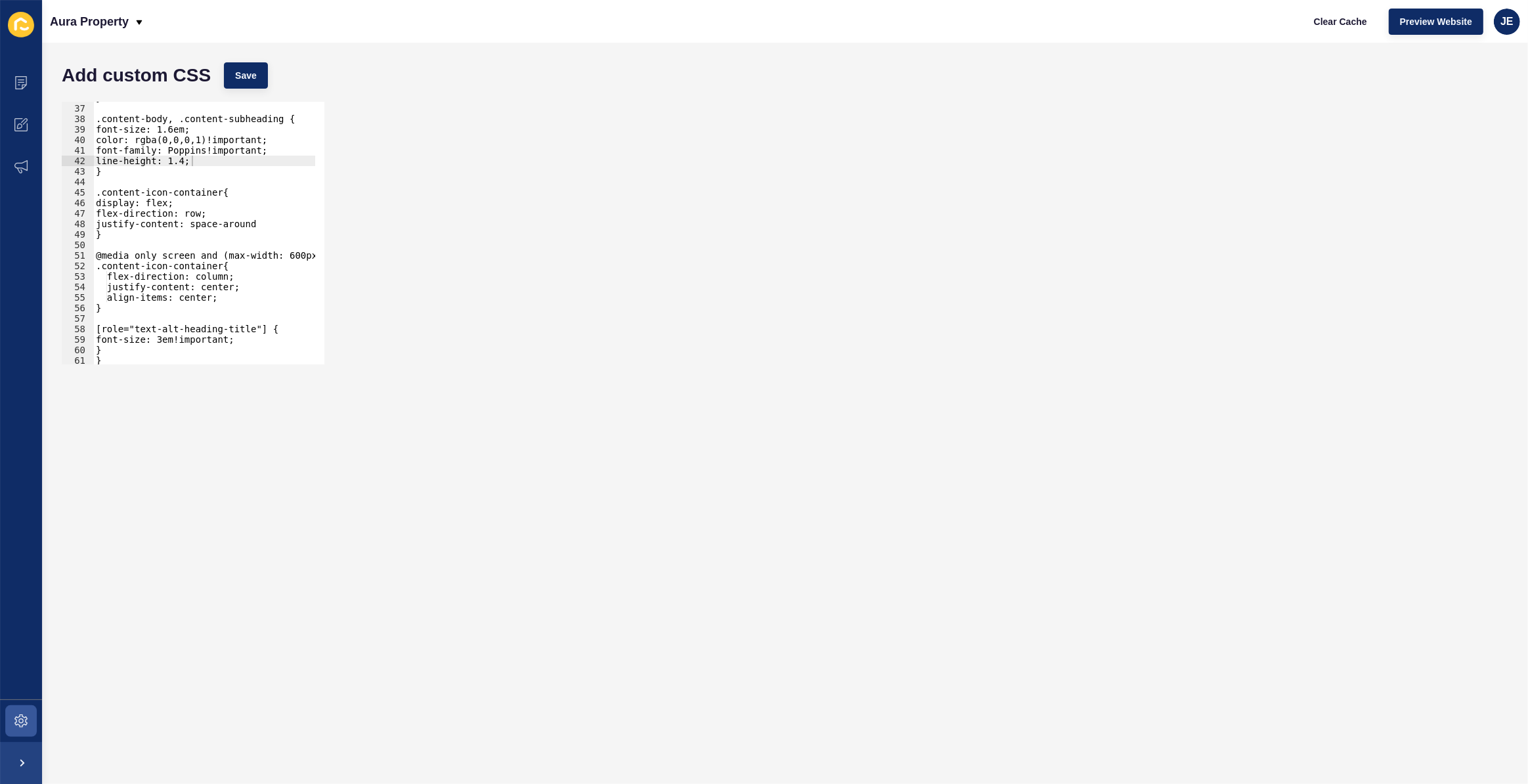
scroll to position [387, 0]
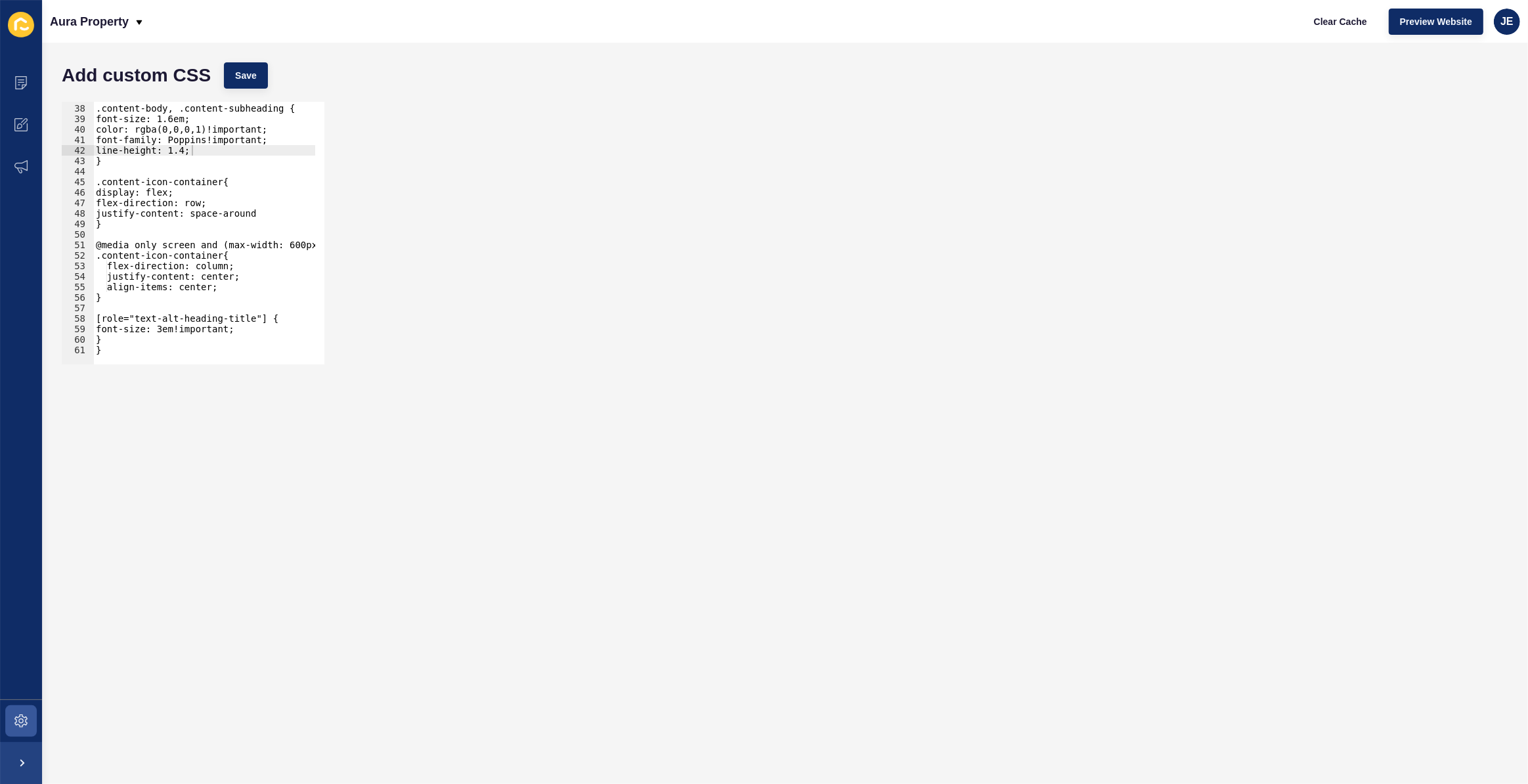
type textarea "font-size: 3em!important;"
click at [125, 333] on div ".content-body, .content-subheading { font-size: 1.6em; color: rgba(0,0,0,1)!imp…" at bounding box center [234, 229] width 283 height 275
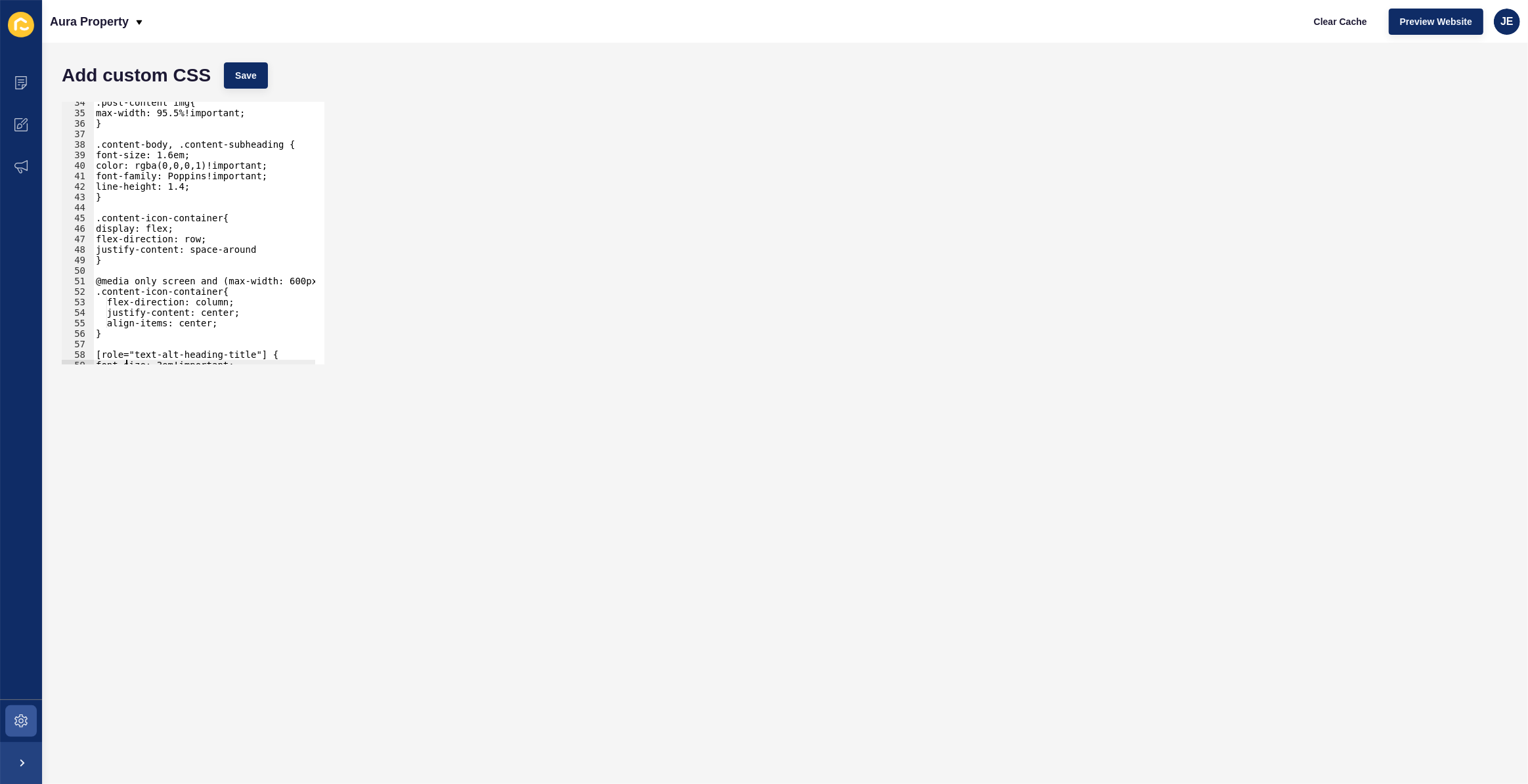
scroll to position [315, 0]
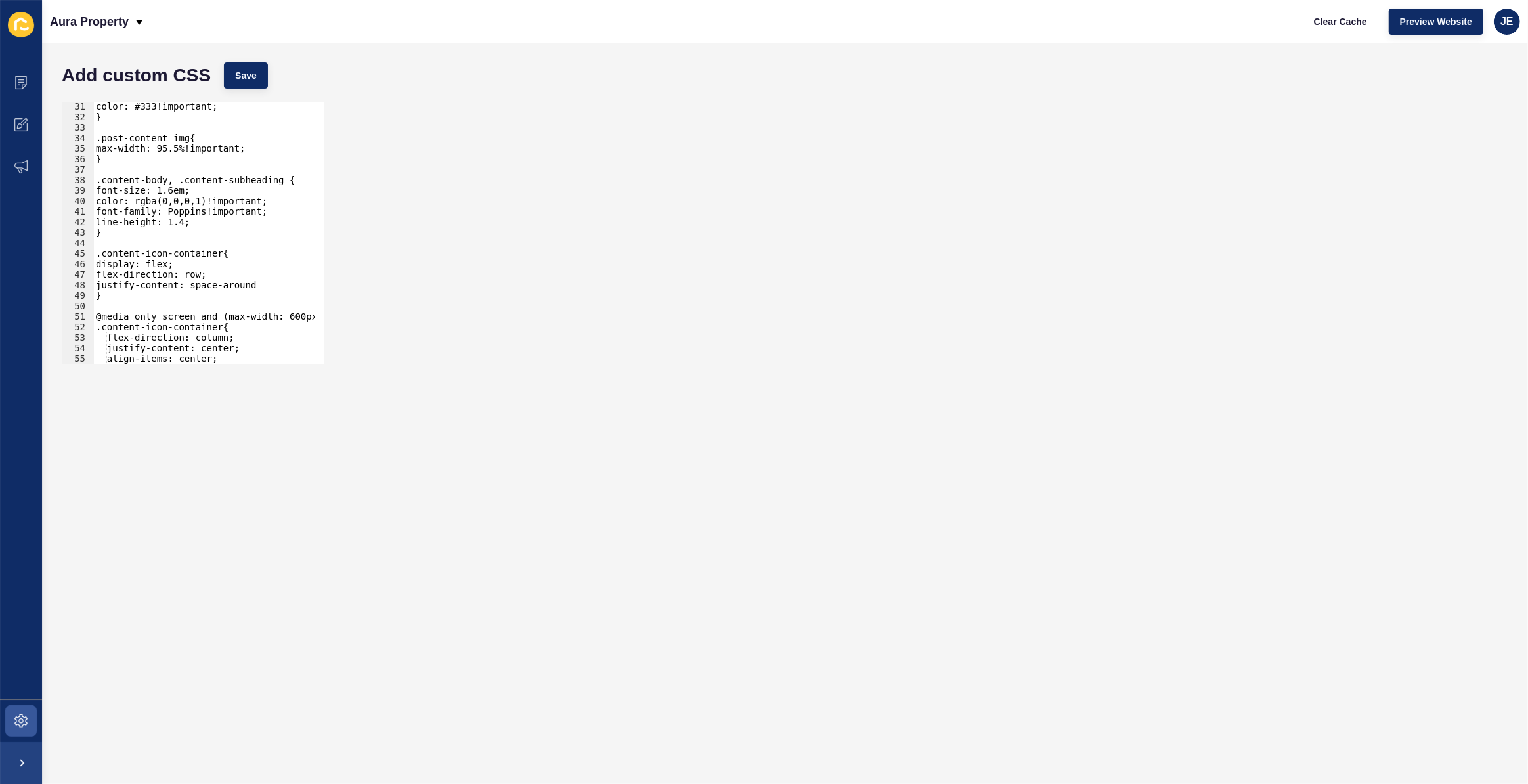
click at [127, 303] on div "color: #333!important; } .post-content img{ max-width: 95.5%!important; } .cont…" at bounding box center [234, 239] width 283 height 275
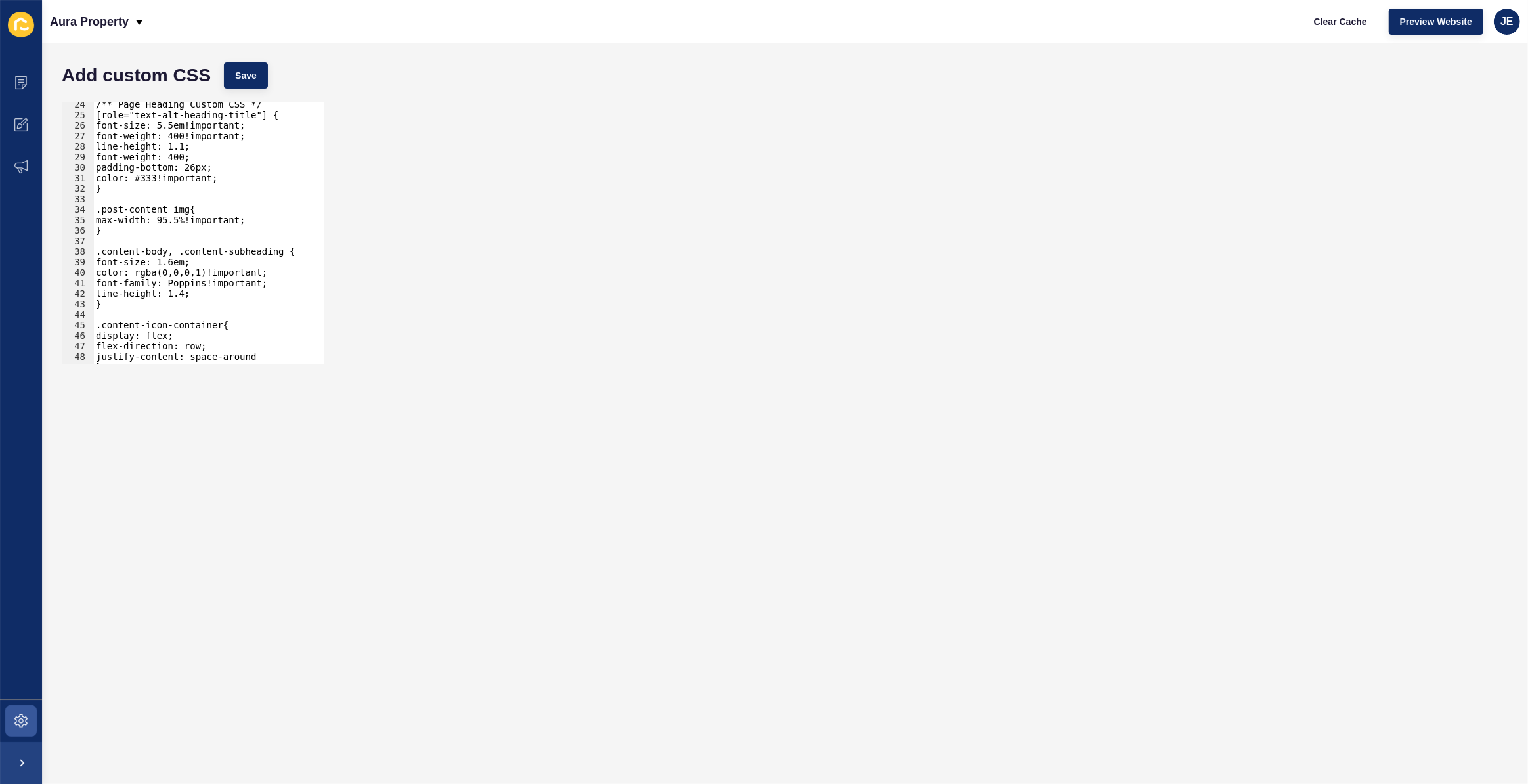
scroll to position [172, 0]
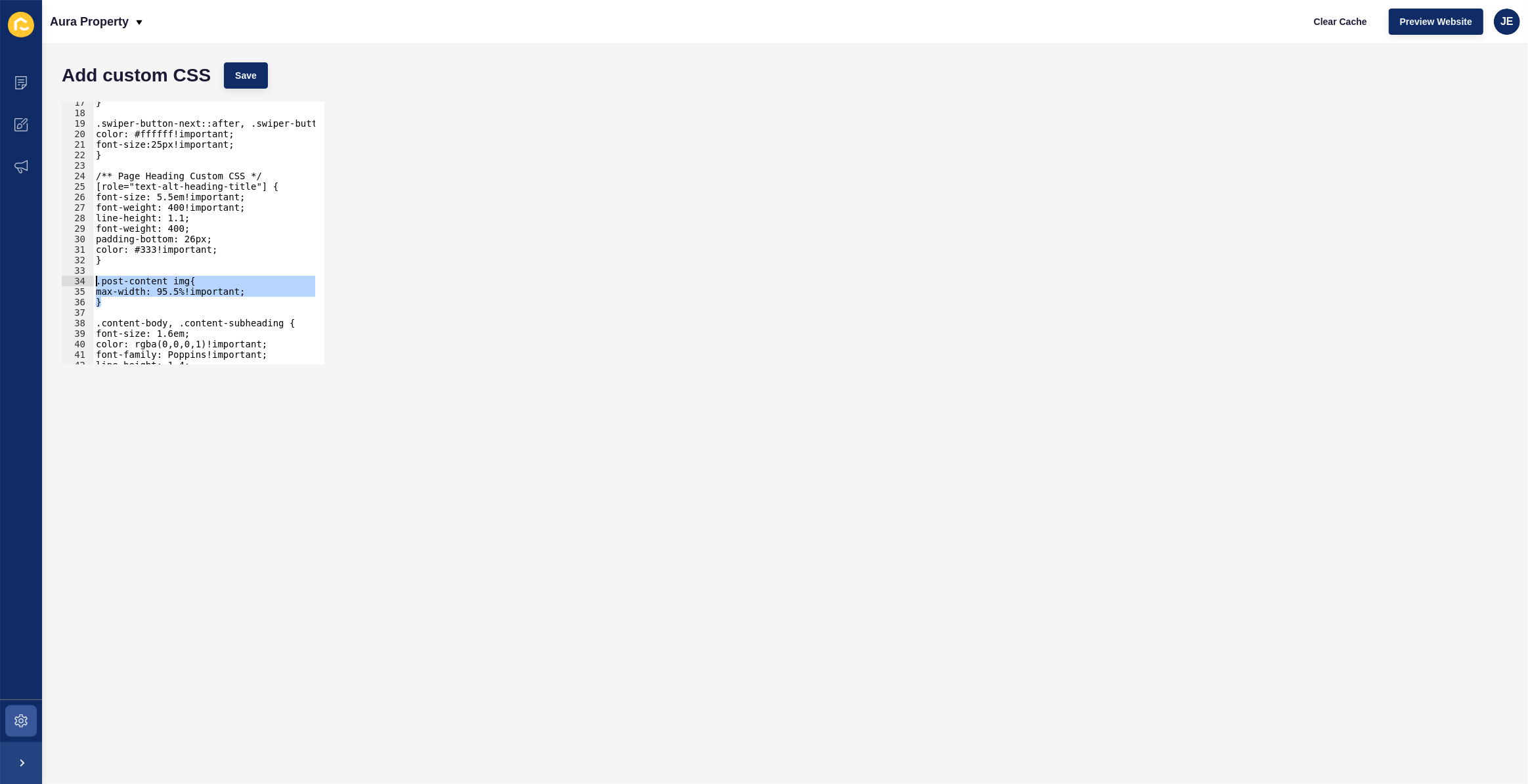
drag, startPoint x: 118, startPoint y: 296, endPoint x: 56, endPoint y: 277, distance: 64.8
click at [56, 277] on div "17 18 19 20 21 22 23 24 25 26 27 28 29 30 31 32 33 34 35 36 37 38 39 40 41 42 4…" at bounding box center [785, 232] width 1460 height 275
type textarea ".post-content img{ max-width: 95.5%!important;"
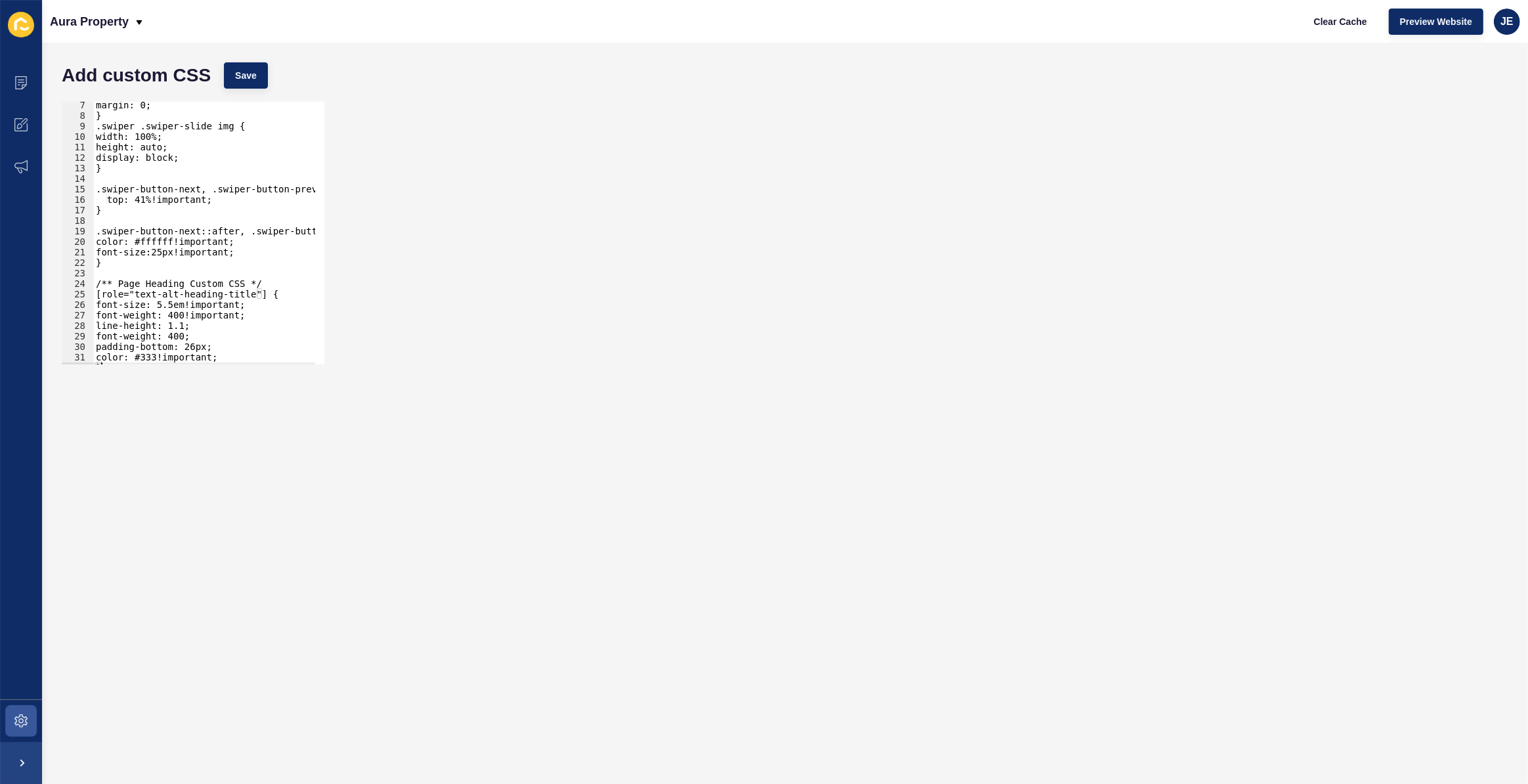
scroll to position [0, 0]
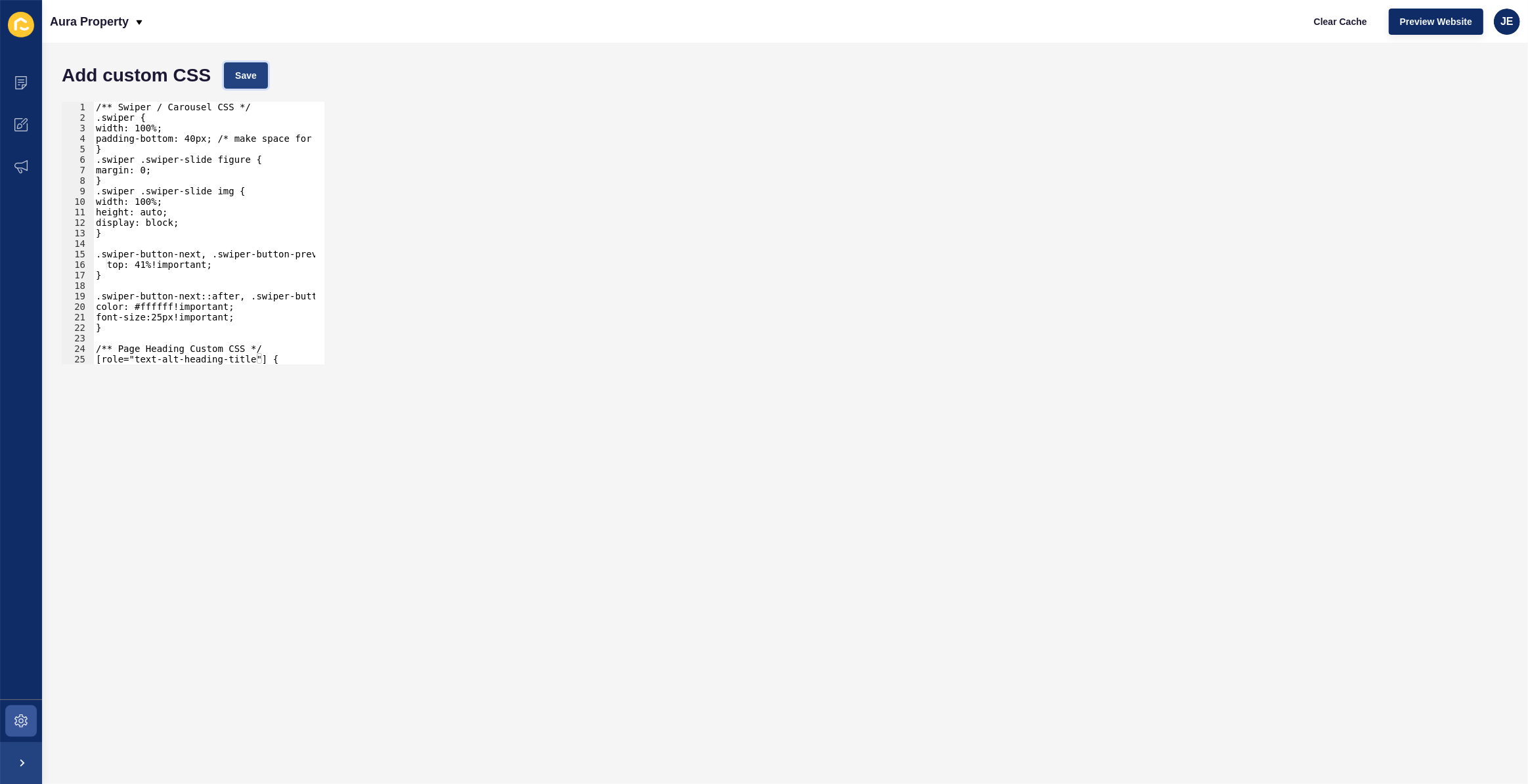
click at [253, 78] on span "Save" at bounding box center [246, 76] width 22 height 13
click at [609, 10] on div "Aura Property Clear Cache Preview Website JE" at bounding box center [785, 21] width 1487 height 42
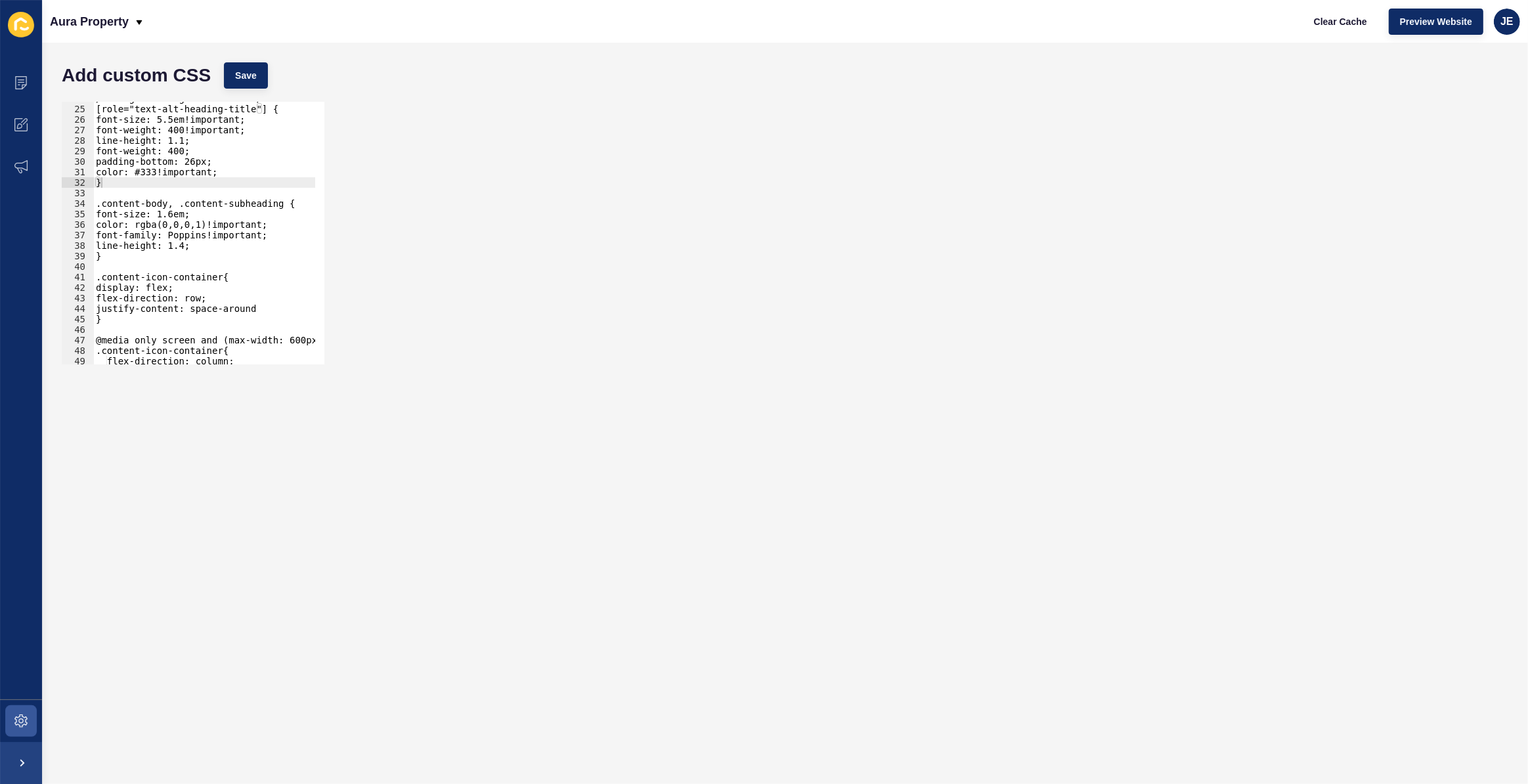
scroll to position [215, 0]
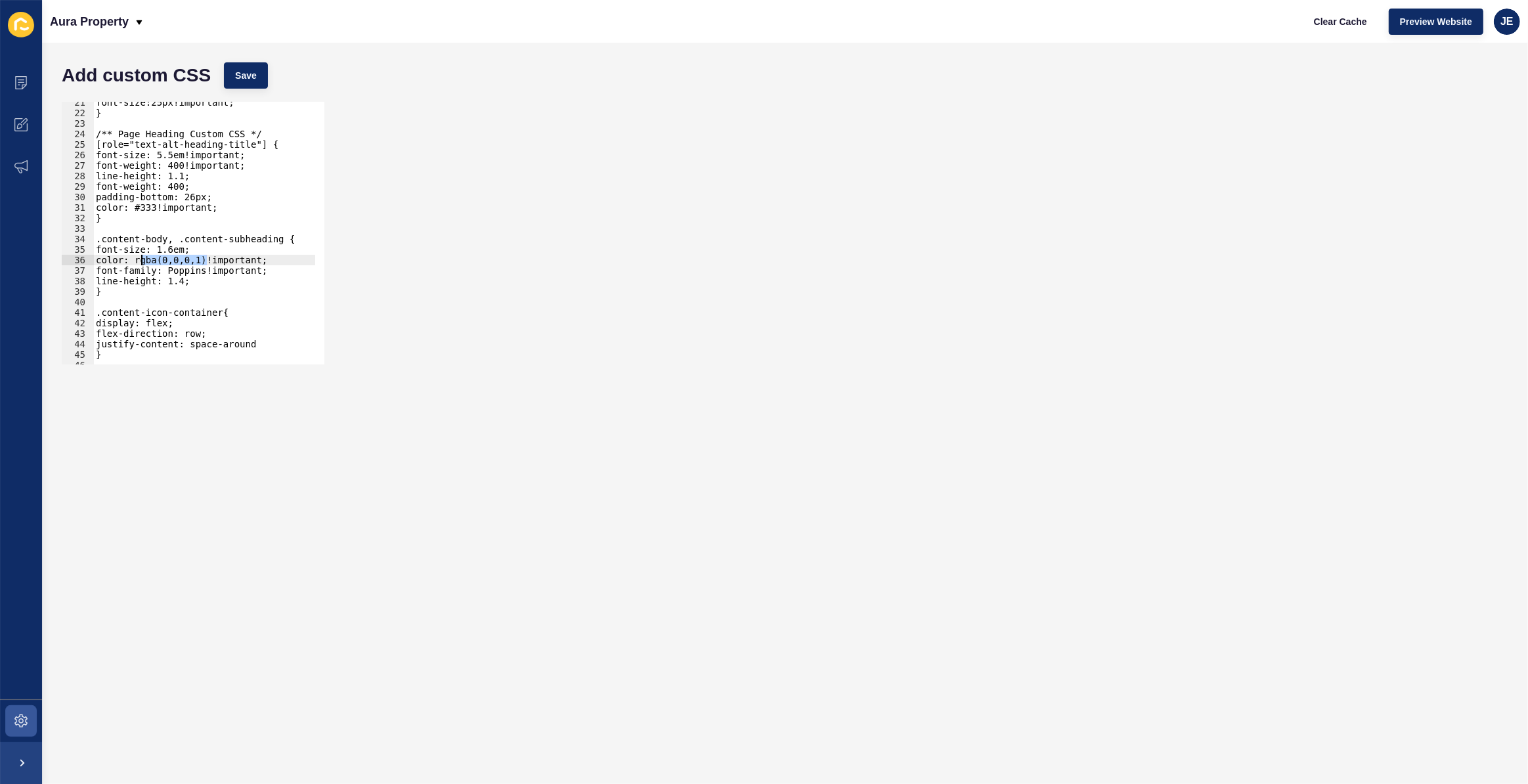
drag, startPoint x: 203, startPoint y: 262, endPoint x: 141, endPoint y: 256, distance: 62.3
click at [141, 256] on div "font-size:25px!important; } /** Page Heading Custom CSS */ [role="text-alt-head…" at bounding box center [234, 234] width 283 height 275
paste textarea "(51, 51, 5"
click at [261, 66] on button "Save" at bounding box center [246, 76] width 44 height 27
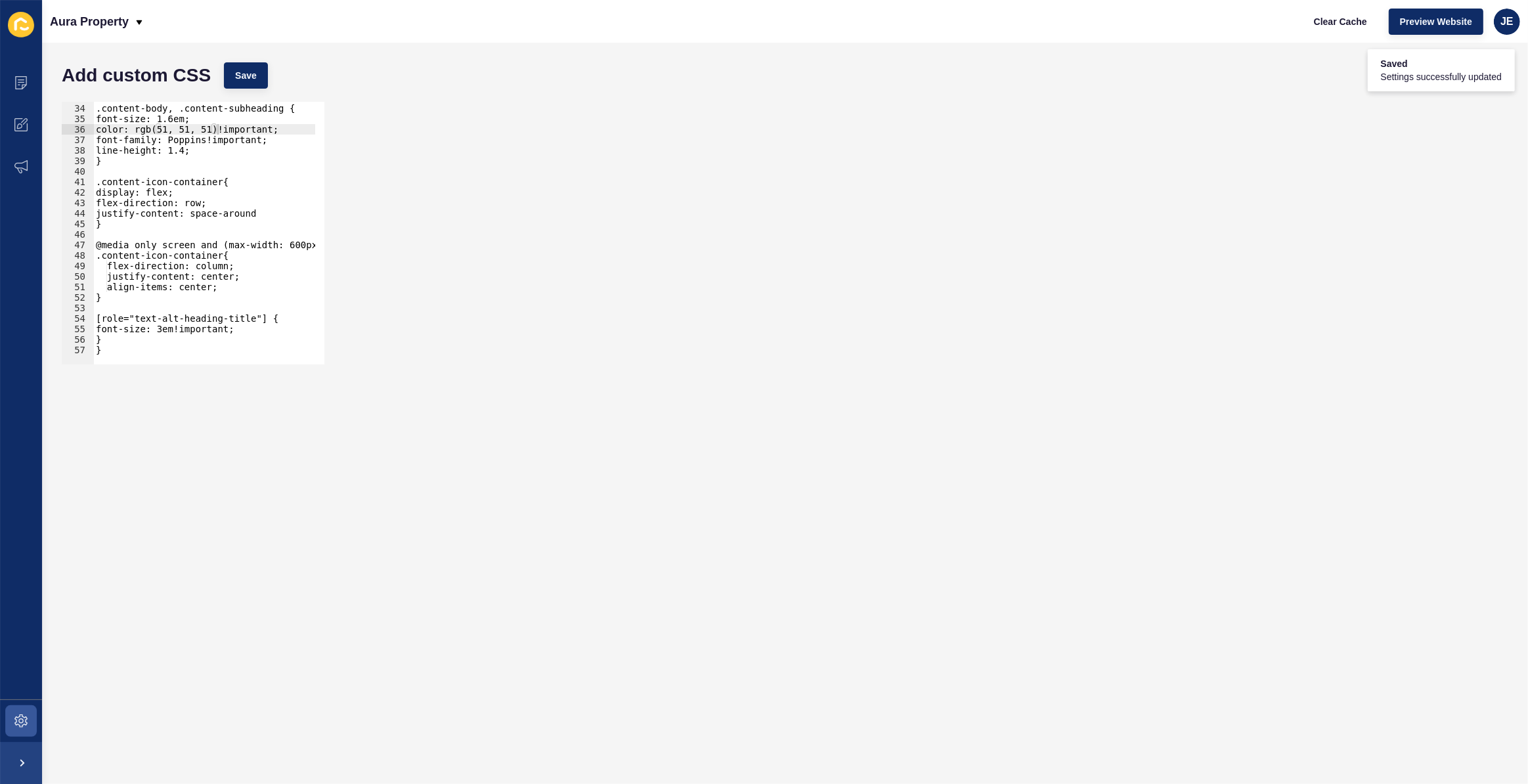
type textarea "}"
click at [129, 223] on div ".content-body, .content-subheading { font-size: 1.6em; color: rgb(51, 51, 51)!i…" at bounding box center [234, 229] width 283 height 275
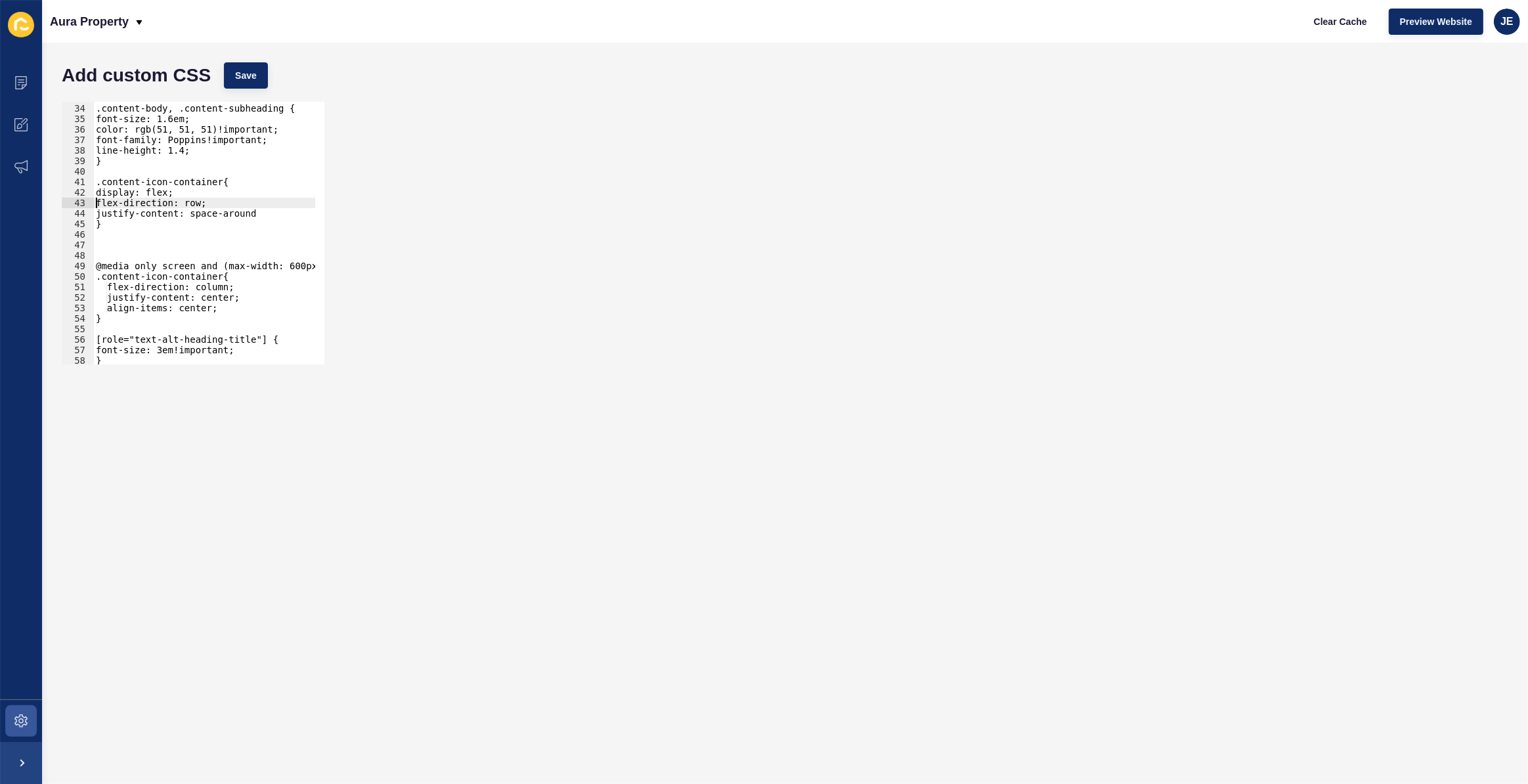
type textarea ".content-icon-container{"
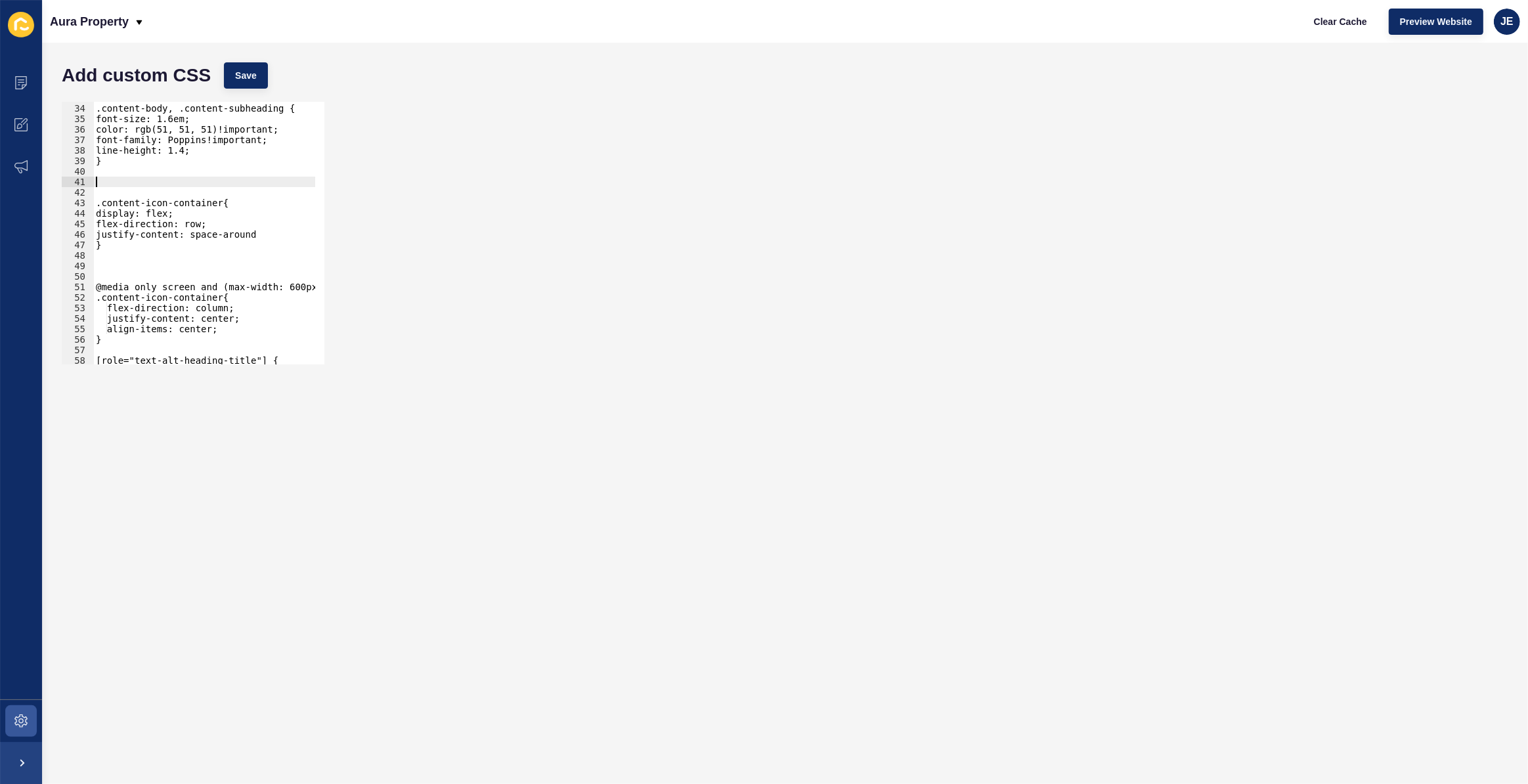
paste textarea ".v2-prose ul>li:before"
type textarea ".v2-prose ul>li:before"
type textarea "/"
paste textarea ".v2-prose ul>li:before"
type textarea ".v2-prose ul>li:before{"
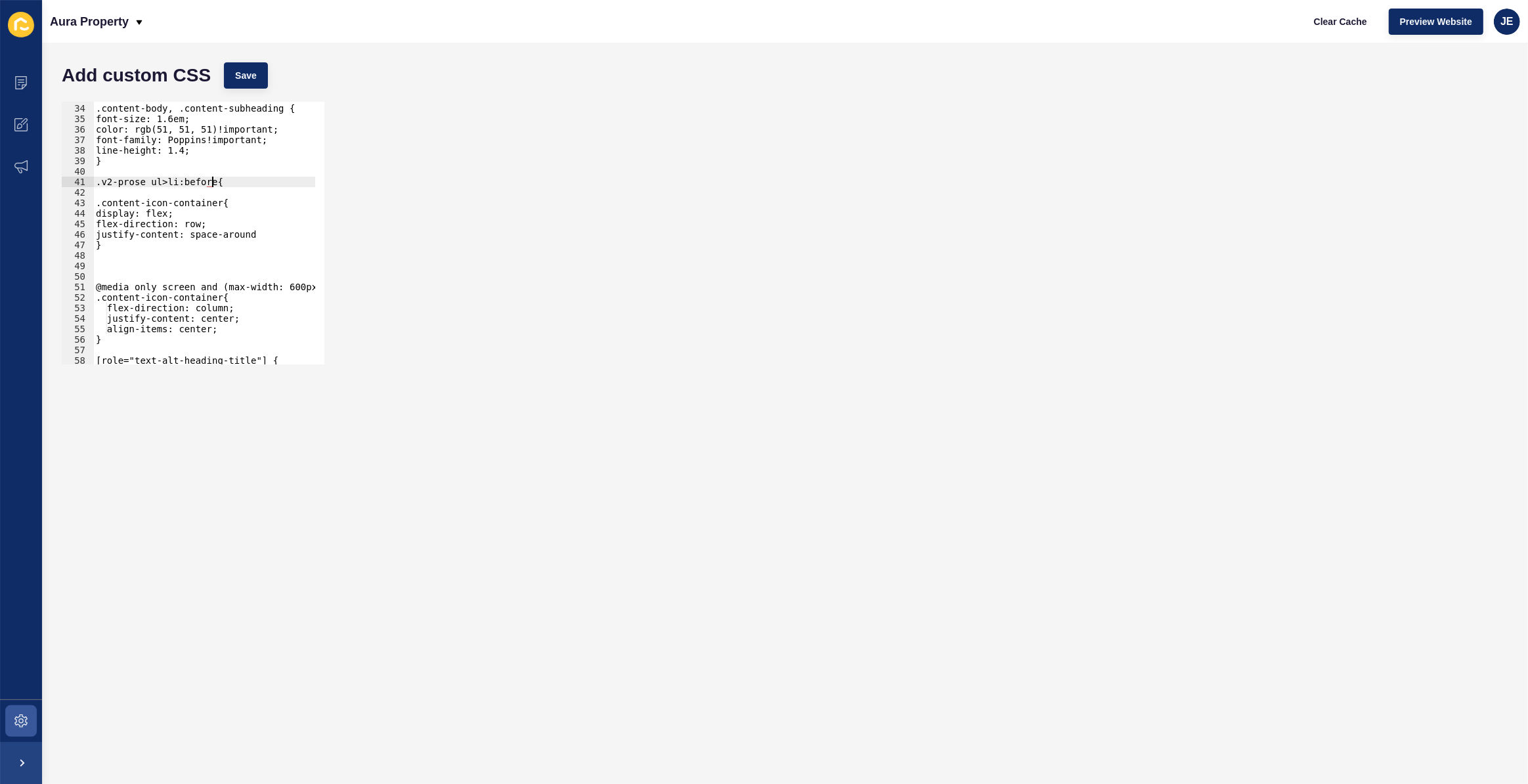
scroll to position [0, 0]
type textarea "}"
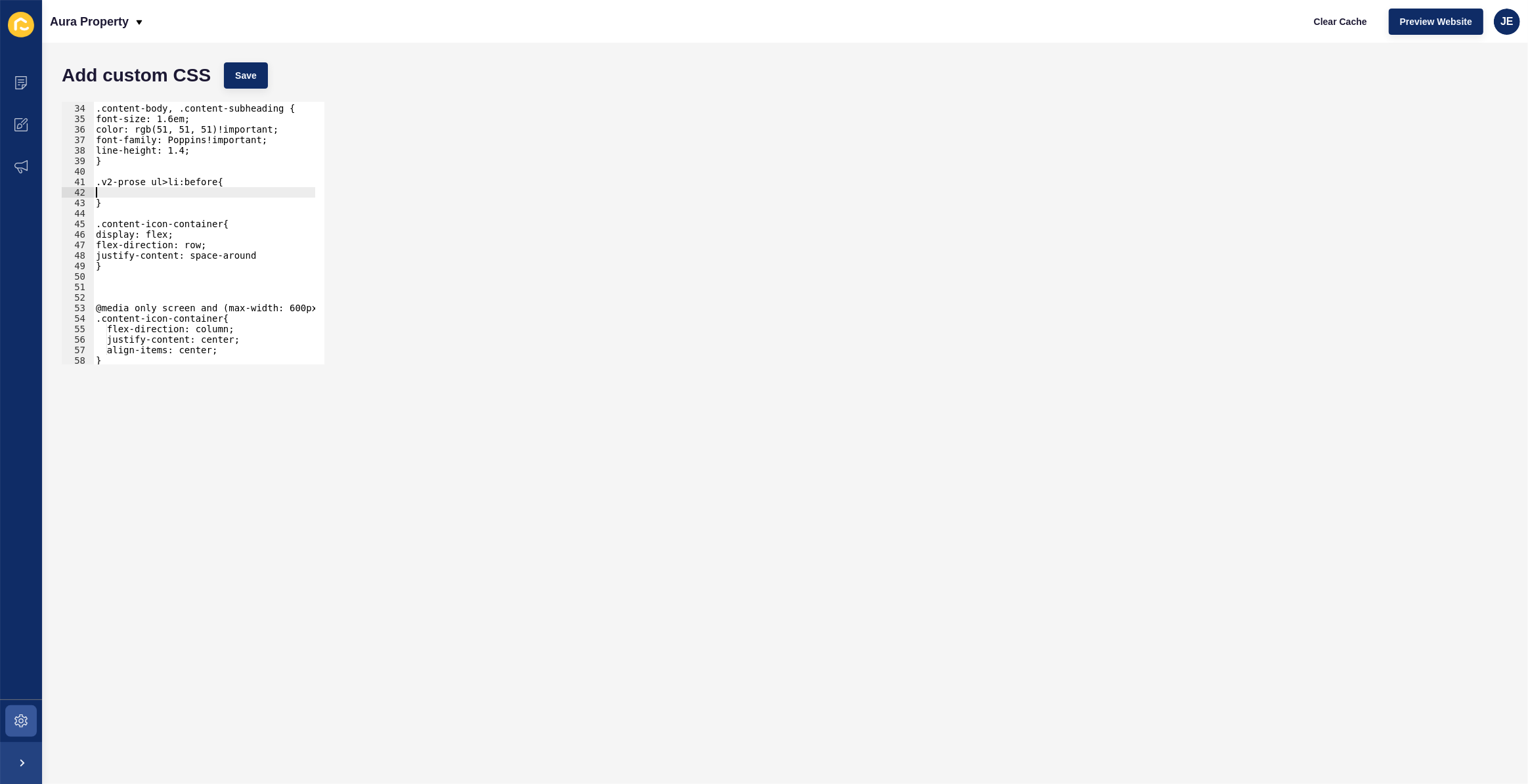
type textarea "c"
paste textarea "rgb(51, 51, 51)"
drag, startPoint x: 163, startPoint y: 105, endPoint x: 94, endPoint y: 105, distance: 69.0
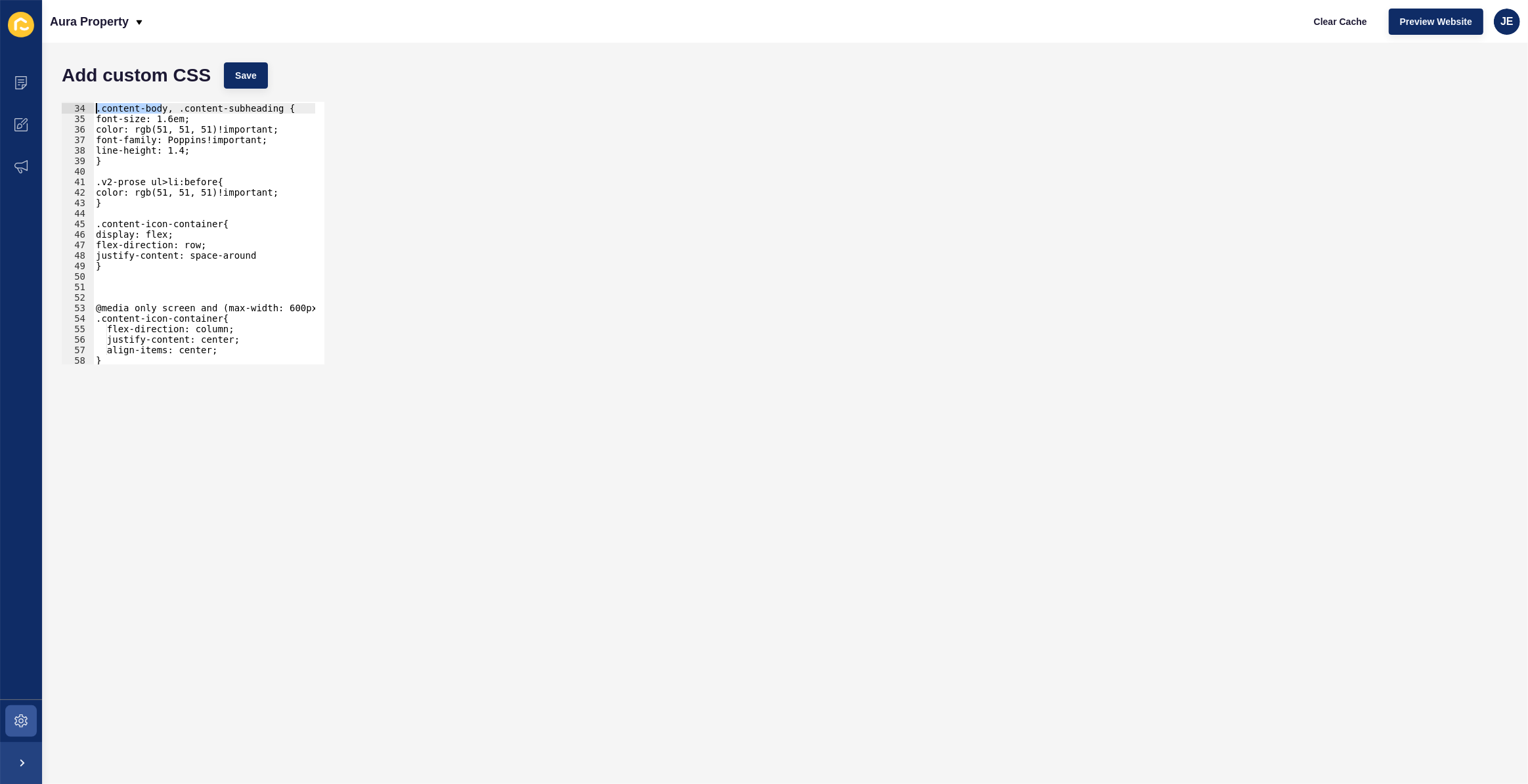
click at [94, 105] on div ".content-body, .content-subheading { font-size: 1.6em; color: rgb(51, 51, 51)!i…" at bounding box center [234, 229] width 283 height 275
drag, startPoint x: 140, startPoint y: 184, endPoint x: 72, endPoint y: 182, distance: 68.0
click at [72, 182] on div ".content-body, .content-subheading { 33 34 35 36 37 38 39 40 41 42 43 44 45 46 …" at bounding box center [193, 232] width 263 height 263
paste textarea "content-body"
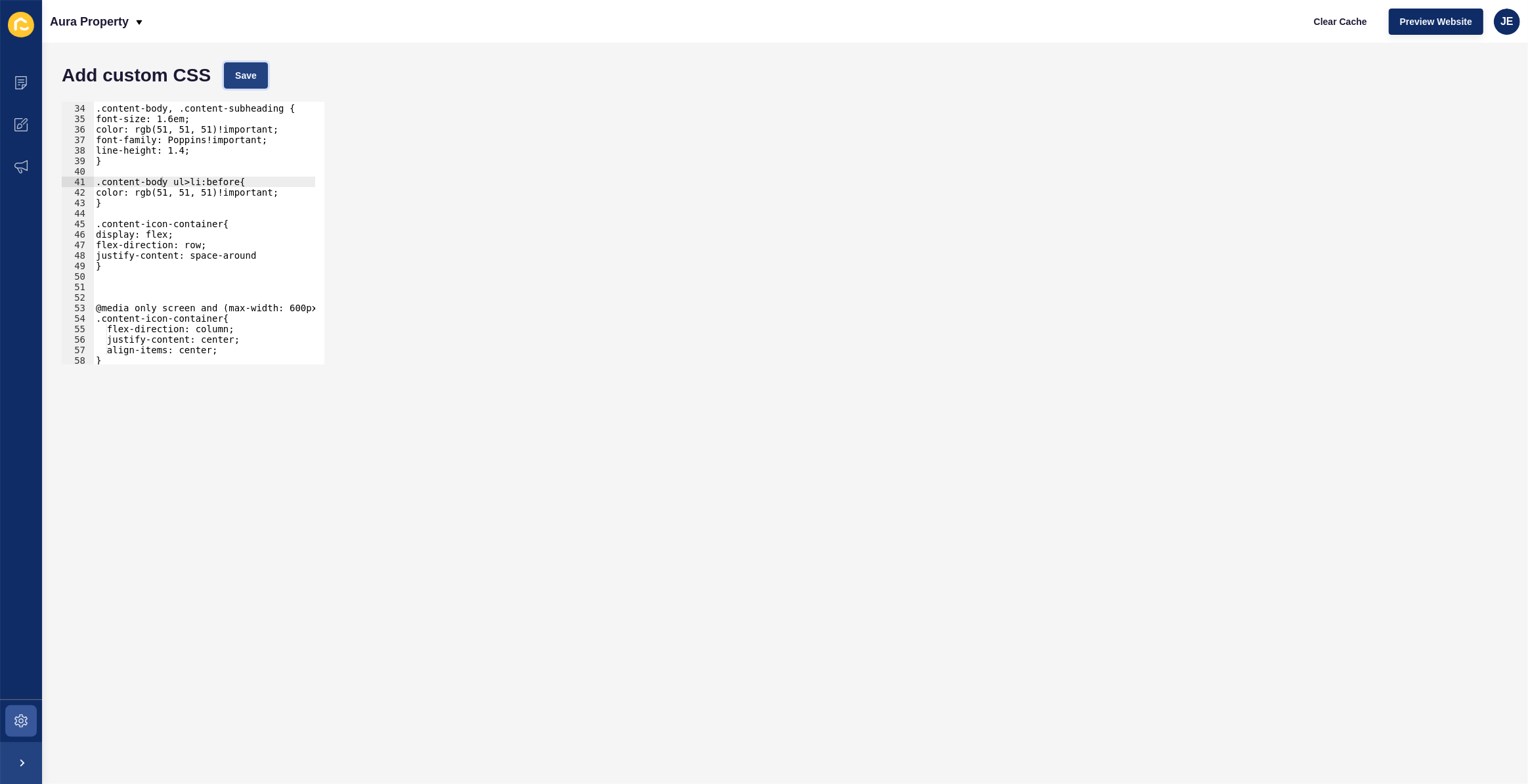
click at [240, 80] on span "Save" at bounding box center [246, 76] width 22 height 13
click at [185, 203] on div ".content-body, .content-subheading { font-size: 1.6em; color: rgb(51, 51, 51)!i…" at bounding box center [234, 229] width 283 height 275
click at [236, 74] on span "Save" at bounding box center [246, 76] width 22 height 13
click at [194, 181] on div ".content-body, .content-subheading { font-size: 1.6em; color: rgb(51, 51, 51)!i…" at bounding box center [234, 229] width 283 height 275
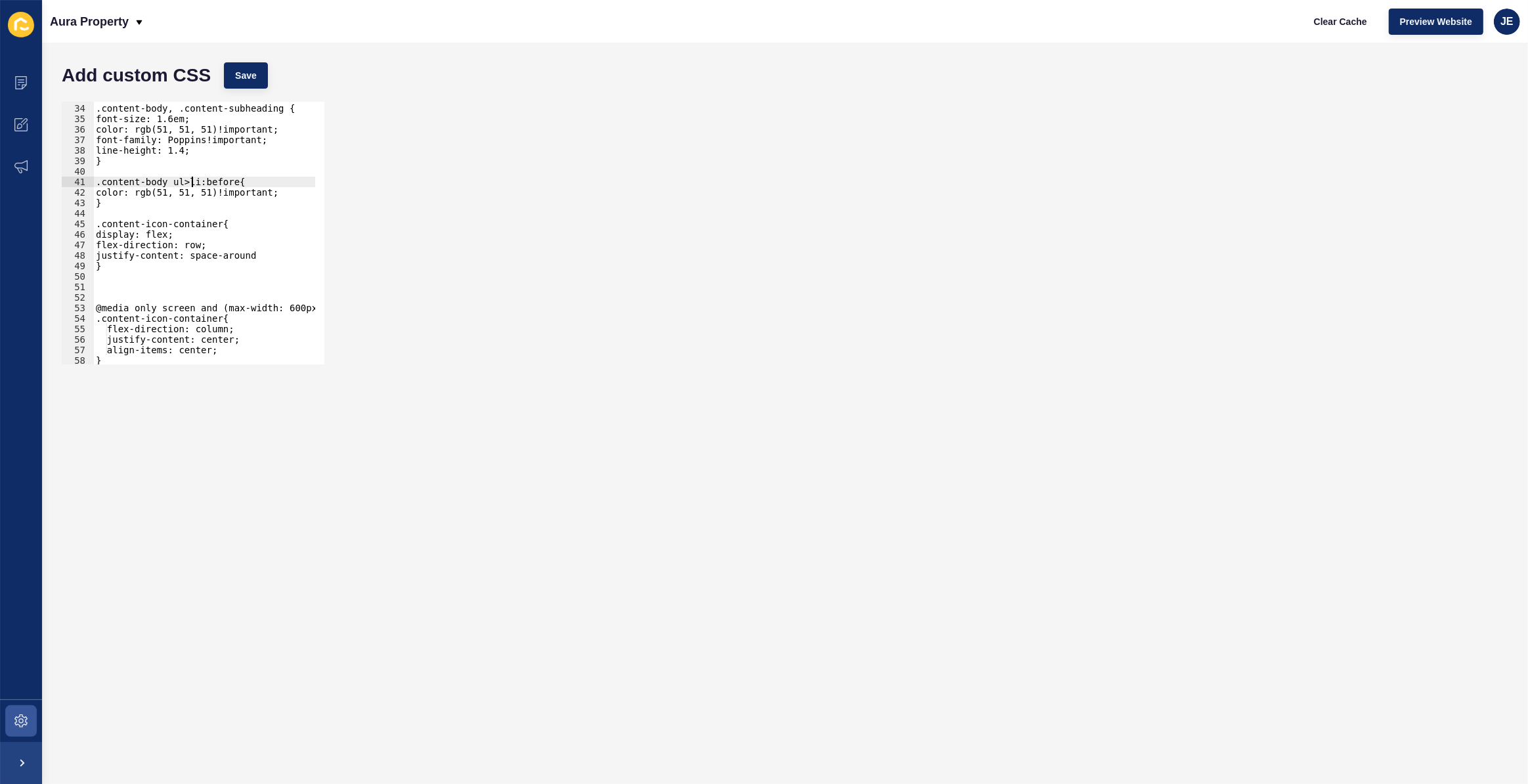
click at [106, 187] on div ".content-body, .content-subheading { font-size: 1.6em; color: rgb(51, 51, 51)!i…" at bounding box center [234, 229] width 283 height 275
paste textarea "background-"
type textarea "background-color: rgb(51, 51, 51)!important;"
click at [260, 96] on div "background-color: rgb(51, 51, 51)!important; 33 34 35 36 37 38 39 40 41 42 43 4…" at bounding box center [785, 232] width 1460 height 275
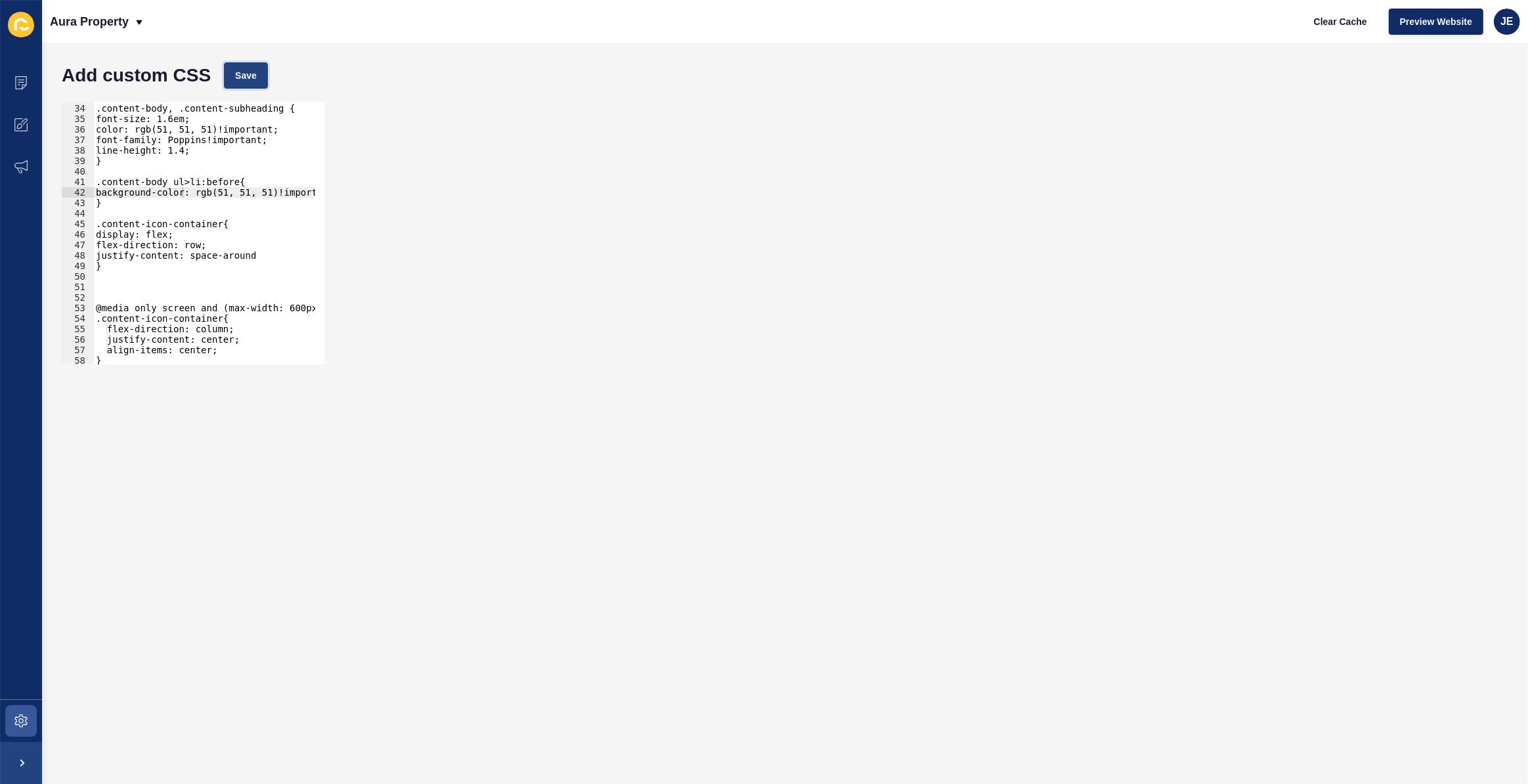
click at [252, 80] on span "Save" at bounding box center [246, 76] width 22 height 13
drag, startPoint x: 299, startPoint y: 197, endPoint x: 327, endPoint y: 194, distance: 28.2
click at [327, 194] on div "background-color: rgb(51, 51, 51)!important; 33 34 35 36 37 38 39 40 41 42 43 4…" at bounding box center [785, 232] width 1460 height 275
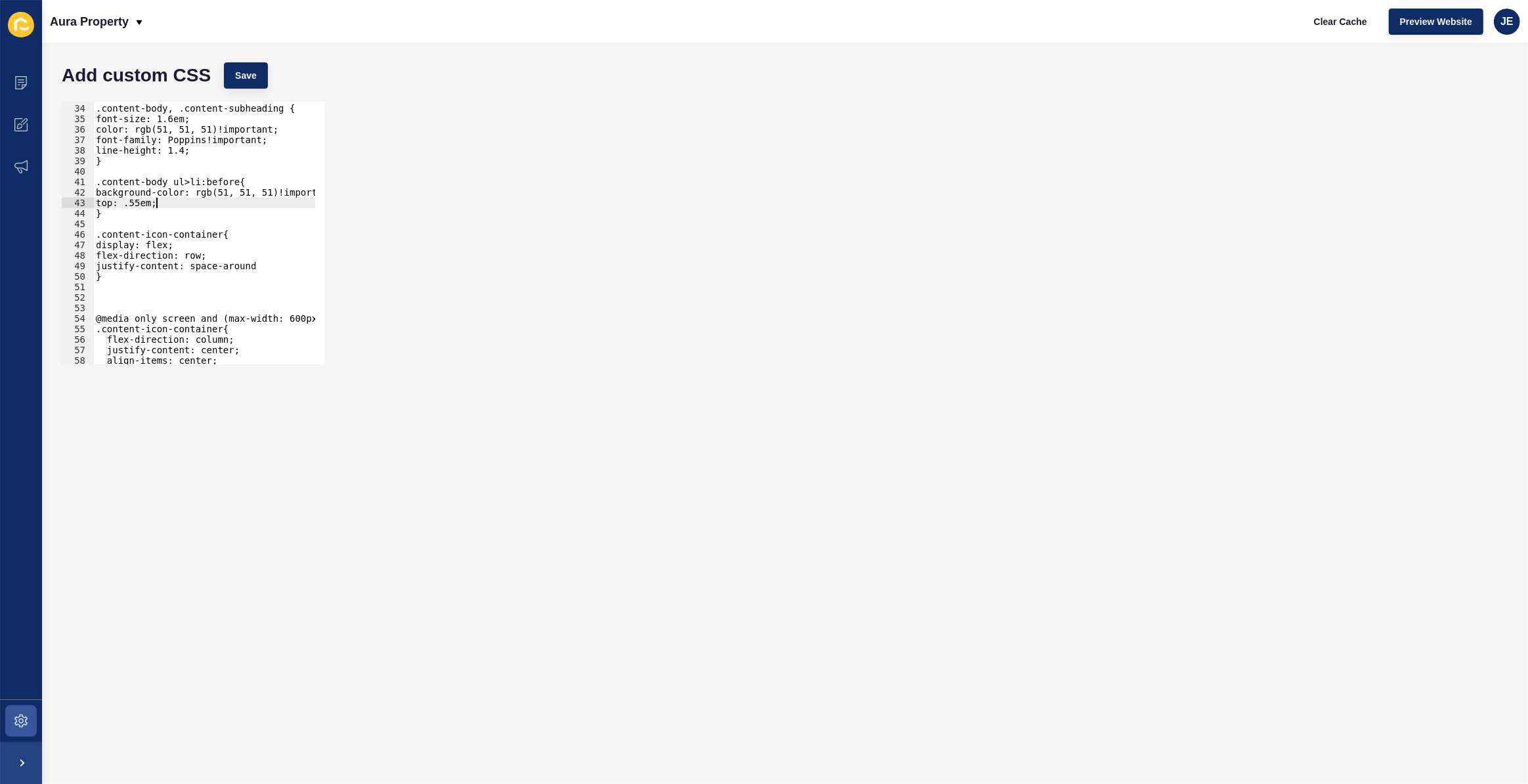
click at [150, 205] on div ".content-body, .content-subheading { font-size: 1.6em; color: rgb(51, 51, 51)!i…" at bounding box center [234, 229] width 283 height 275
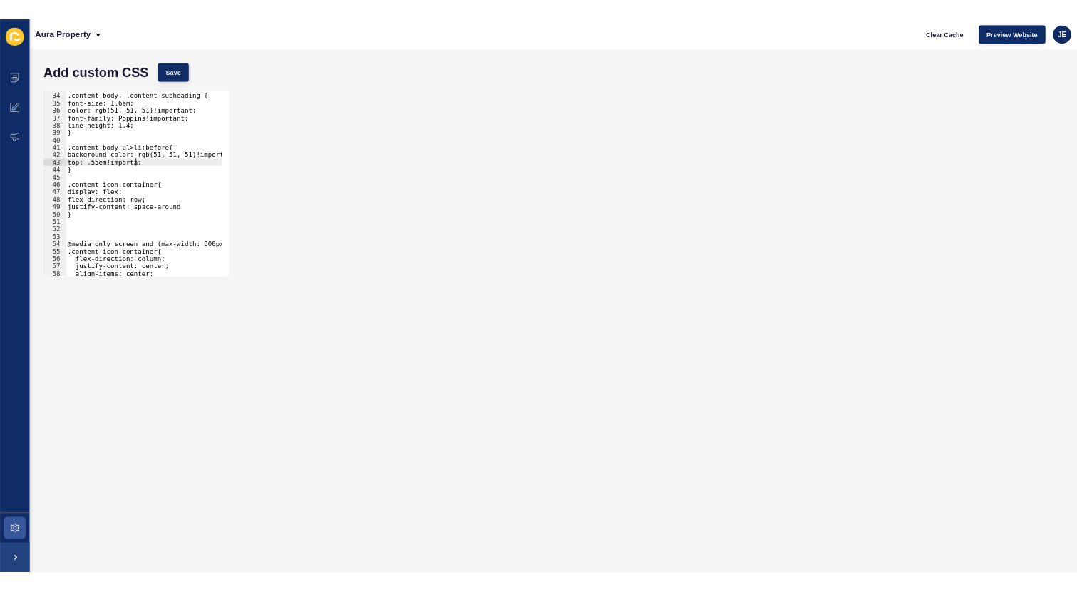
scroll to position [0, 7]
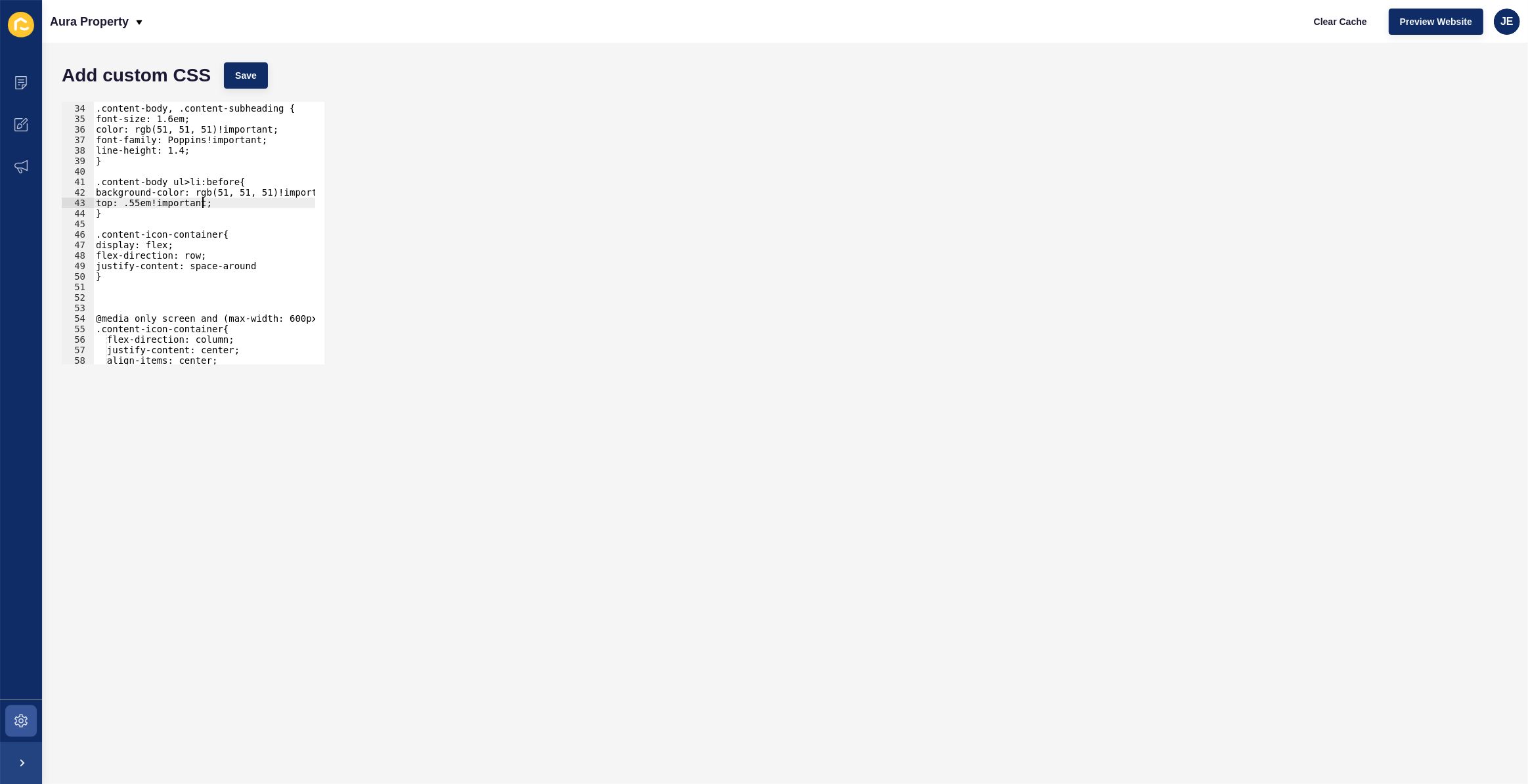
type textarea "top: .55em!important;"
click at [251, 59] on div "Add custom CSS Save" at bounding box center [785, 76] width 1460 height 40
click at [251, 61] on div "Add custom CSS Save" at bounding box center [785, 76] width 1460 height 40
click at [256, 64] on button "Save" at bounding box center [246, 76] width 44 height 27
click at [746, 196] on div "top: .55em!important; 33 34 35 36 37 38 39 40 41 42 43 44 45 46 47 48 49 50 51 …" at bounding box center [785, 232] width 1460 height 275
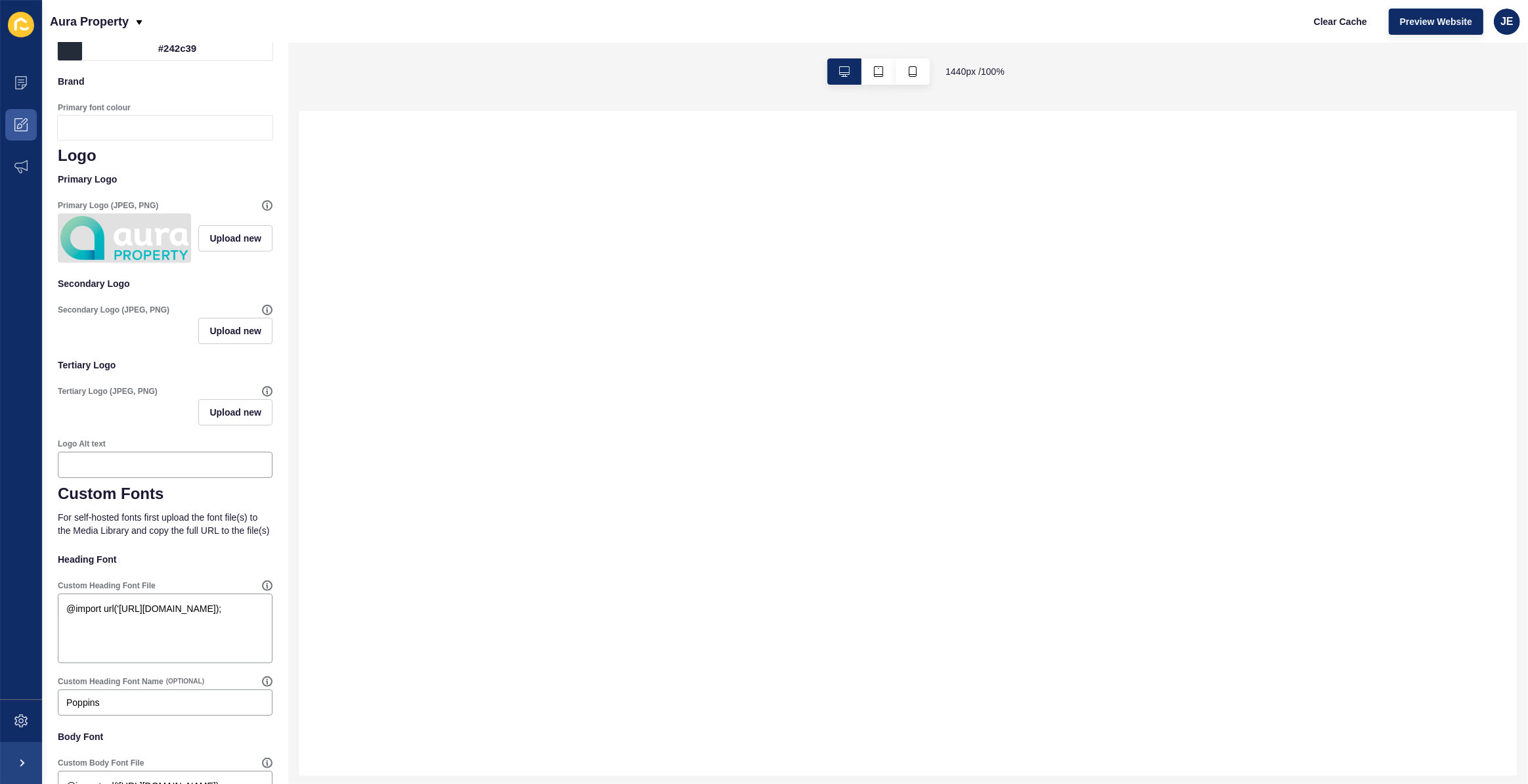
scroll to position [337, 0]
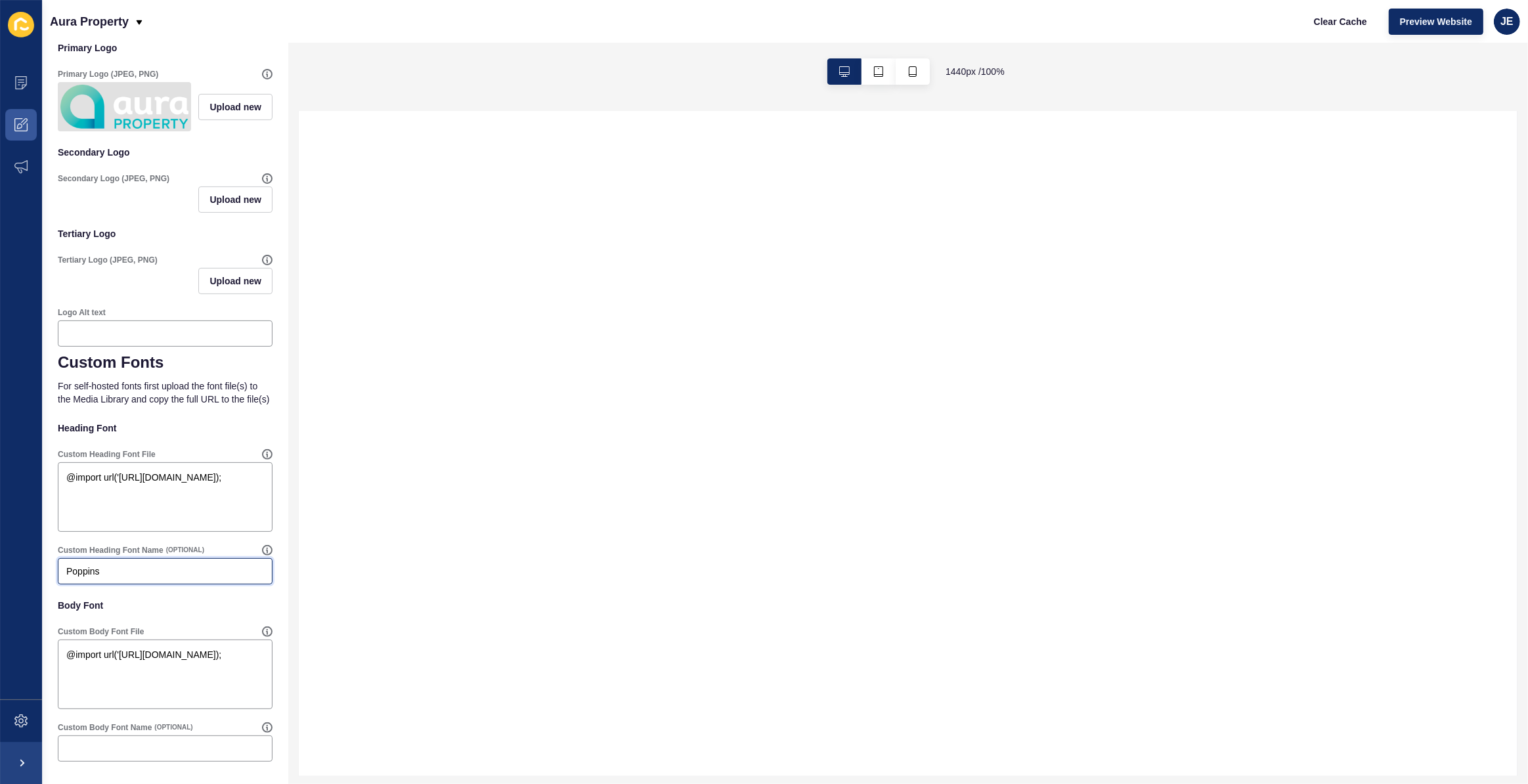
click at [110, 565] on input "Poppins" at bounding box center [165, 571] width 198 height 13
click at [121, 743] on input "Custom Body Font Name" at bounding box center [165, 748] width 198 height 13
paste input "Poppins"
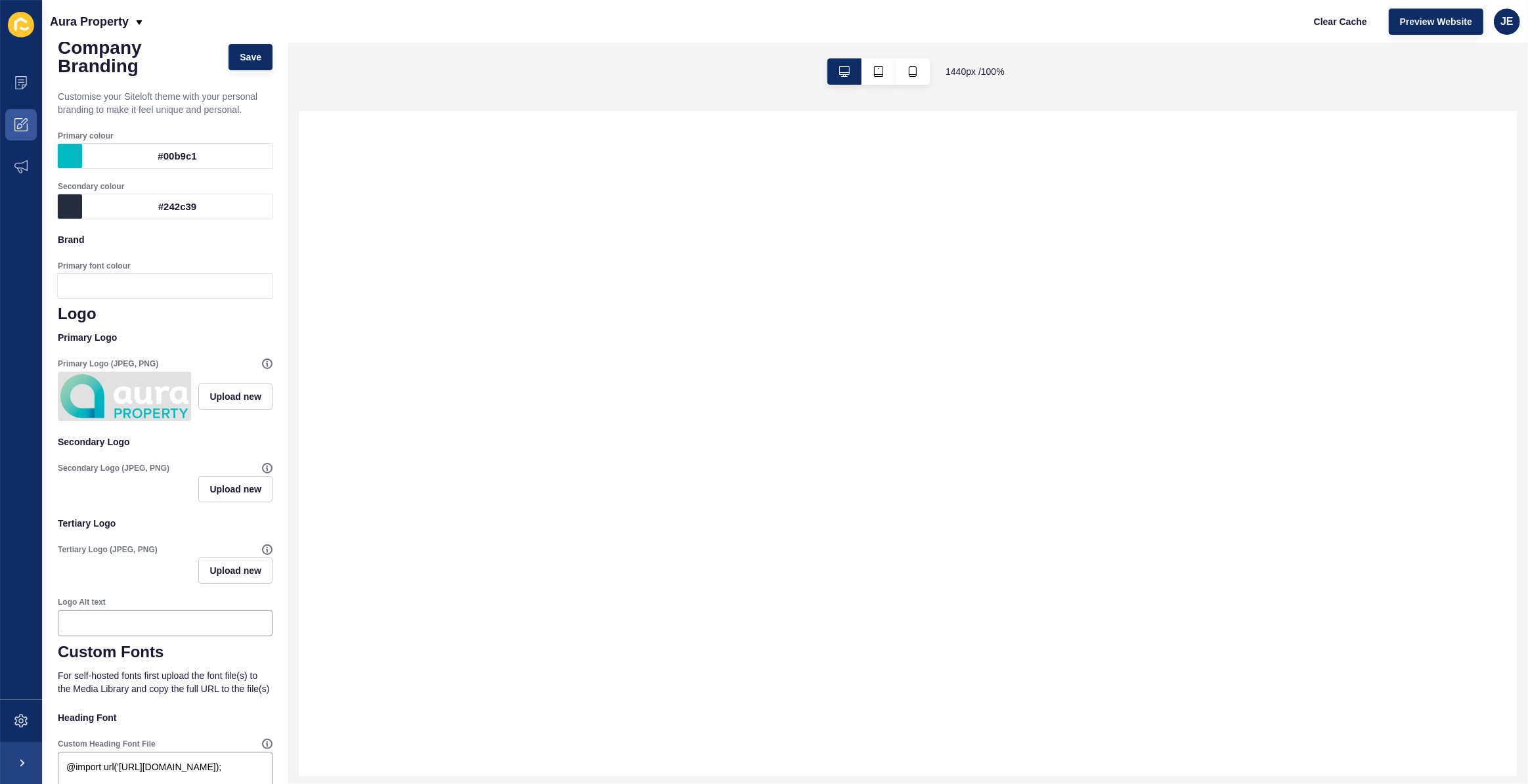
scroll to position [0, 0]
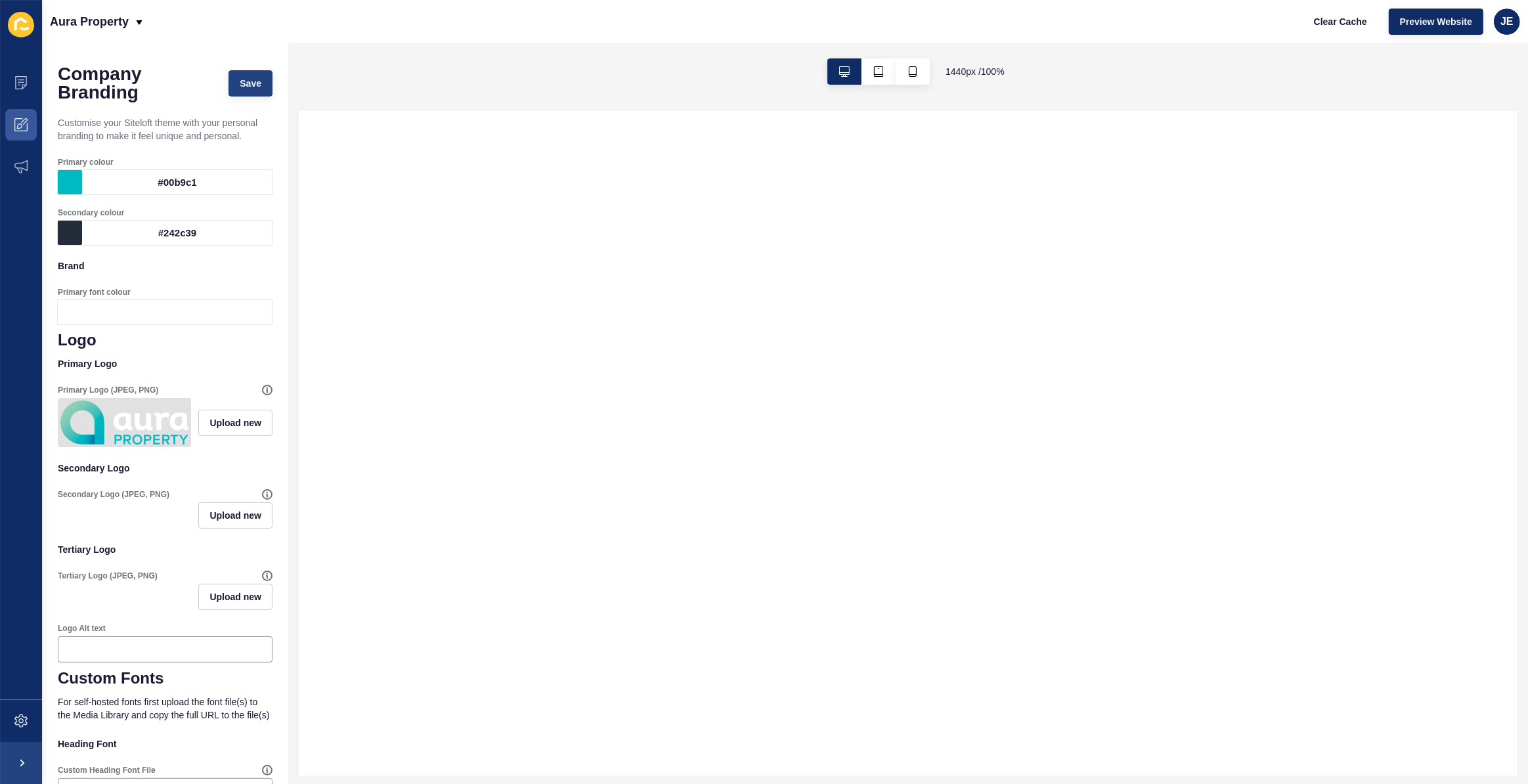
type input "Poppins"
click at [243, 79] on span "Save" at bounding box center [251, 83] width 22 height 13
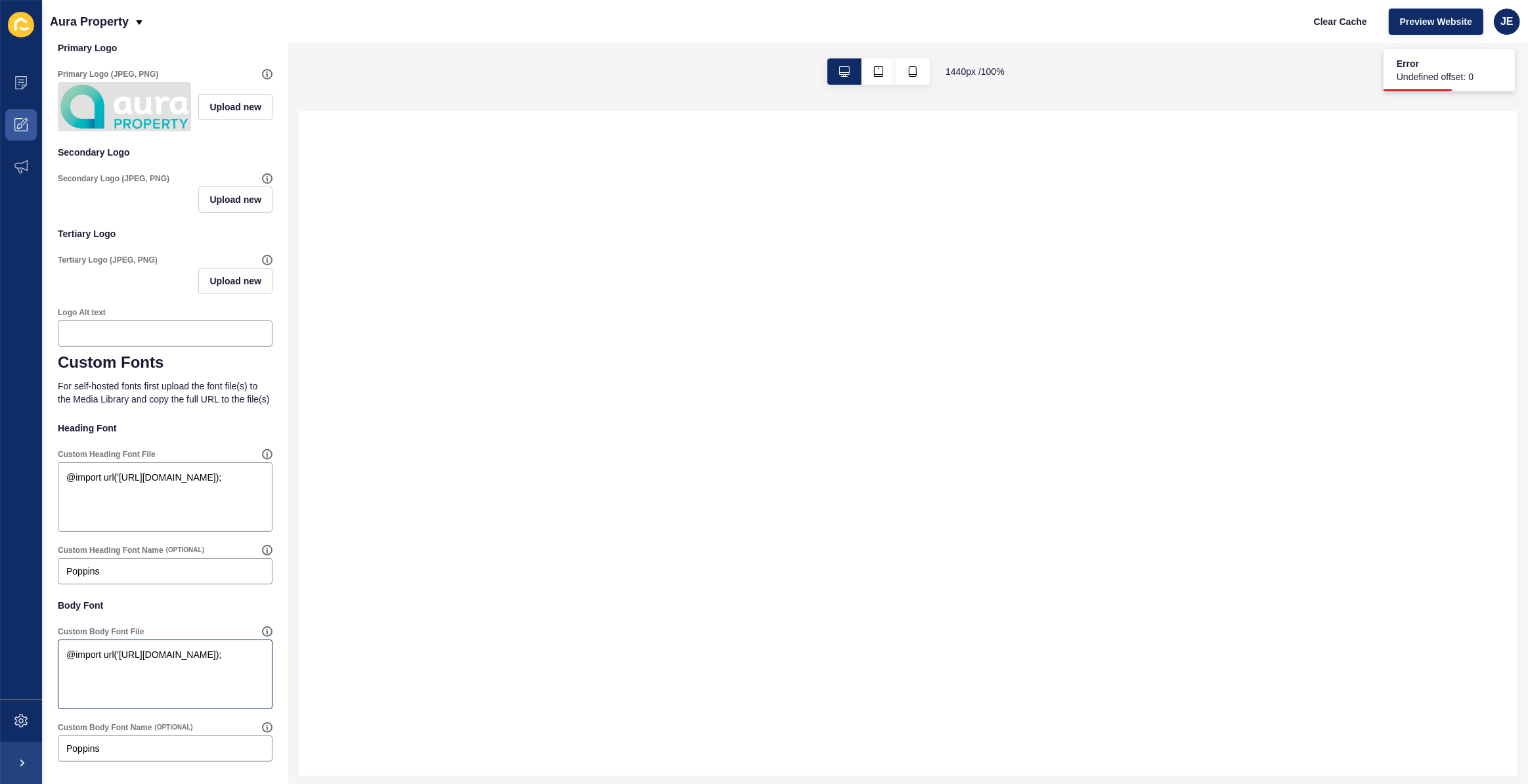
scroll to position [337, 0]
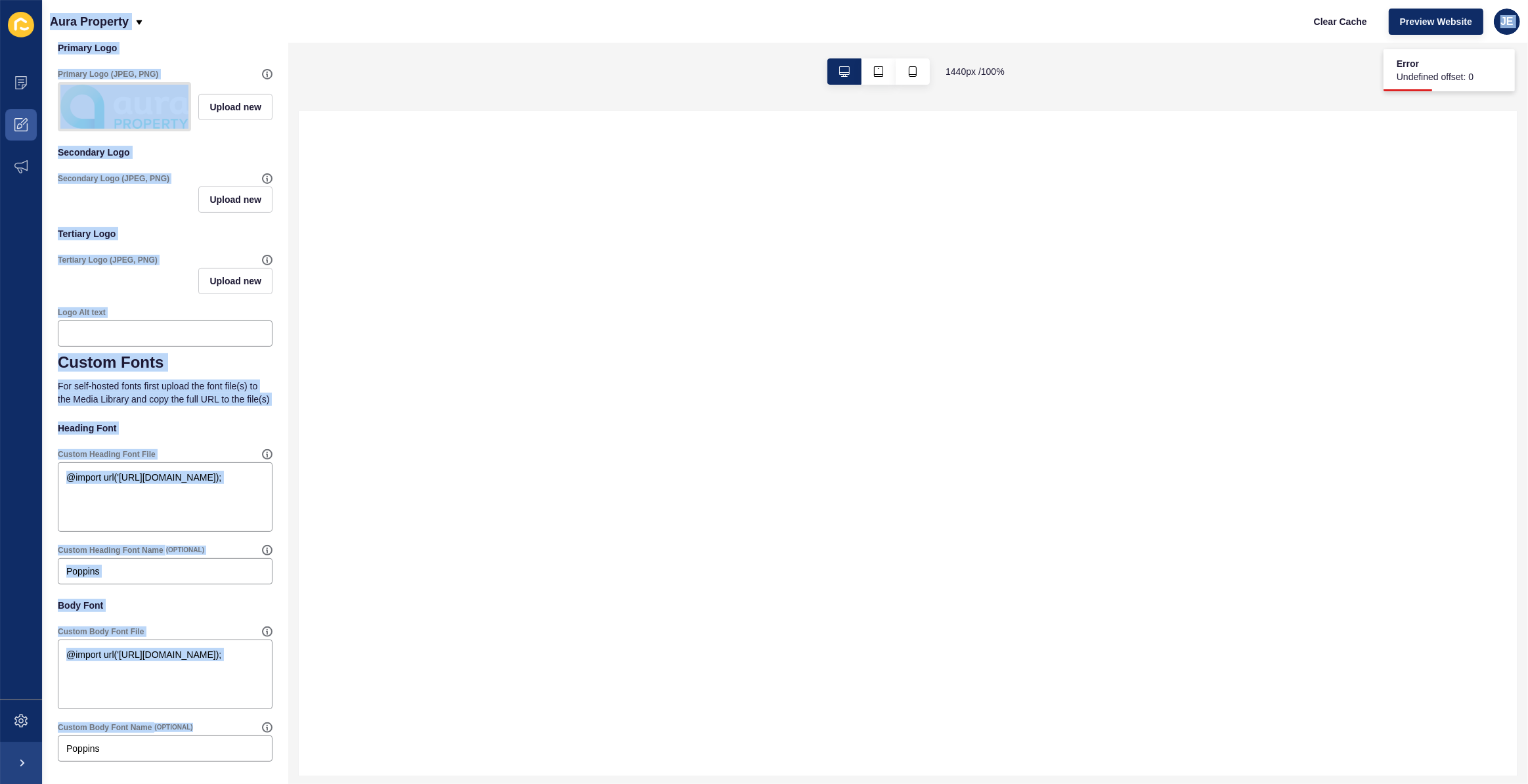
drag, startPoint x: 132, startPoint y: 739, endPoint x: 11, endPoint y: 742, distance: 121.0
click at [10, 741] on div "Content Appearance Marketing Settings Aura Property Clear Cache Preview Website…" at bounding box center [764, 392] width 1528 height 784
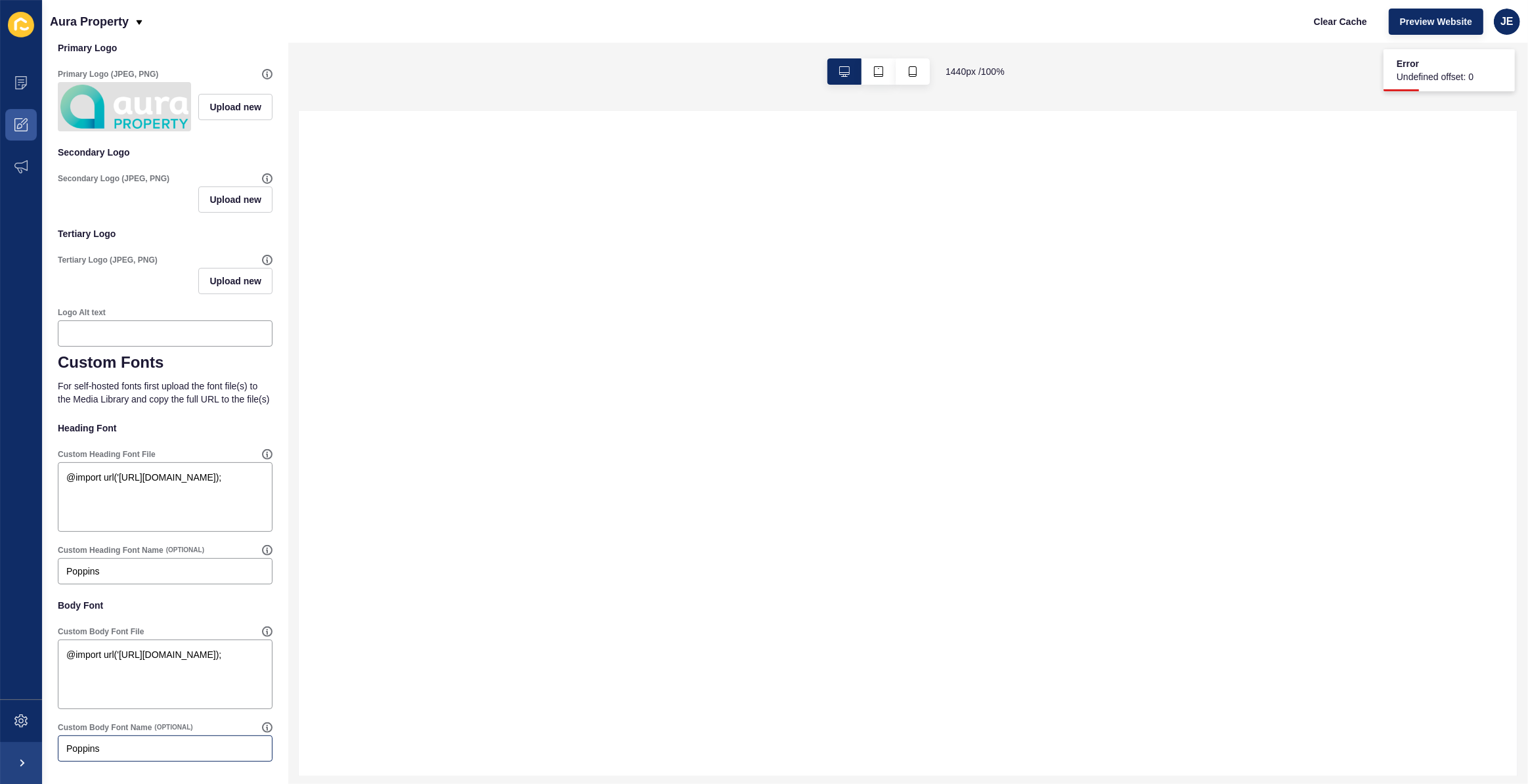
click at [92, 757] on div "Poppins" at bounding box center [165, 748] width 215 height 27
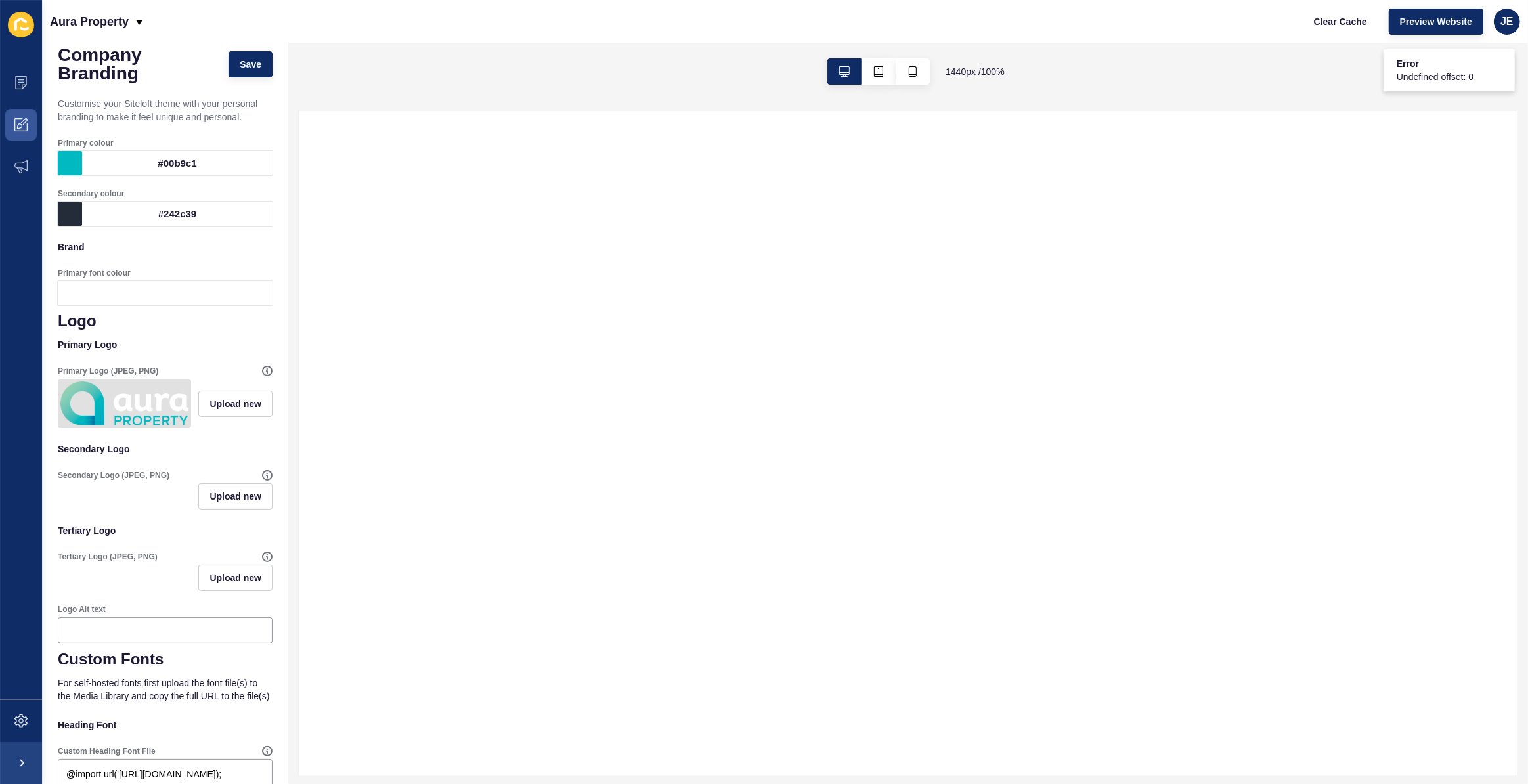
scroll to position [0, 0]
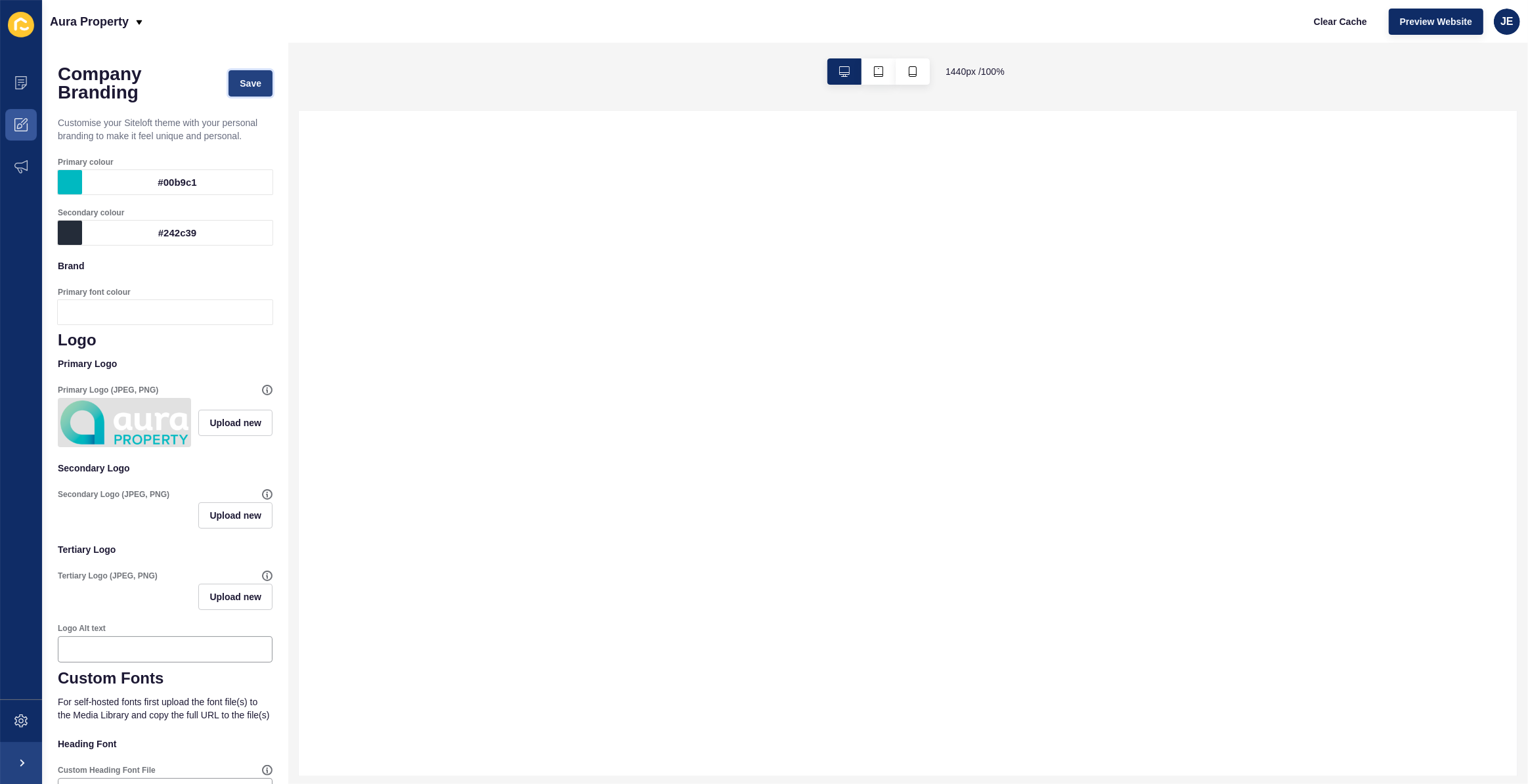
click at [250, 86] on span "Save" at bounding box center [251, 83] width 22 height 13
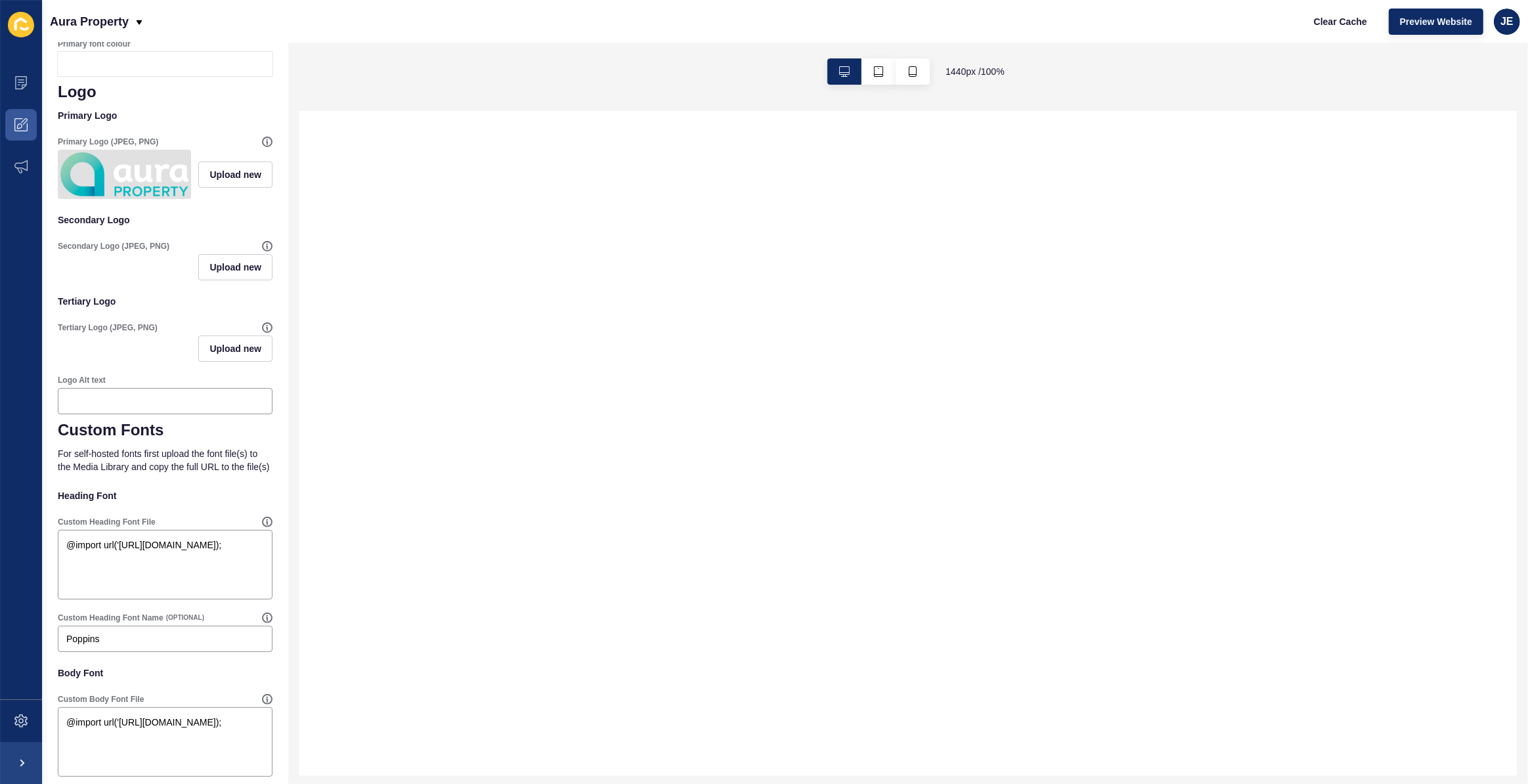
scroll to position [158, 0]
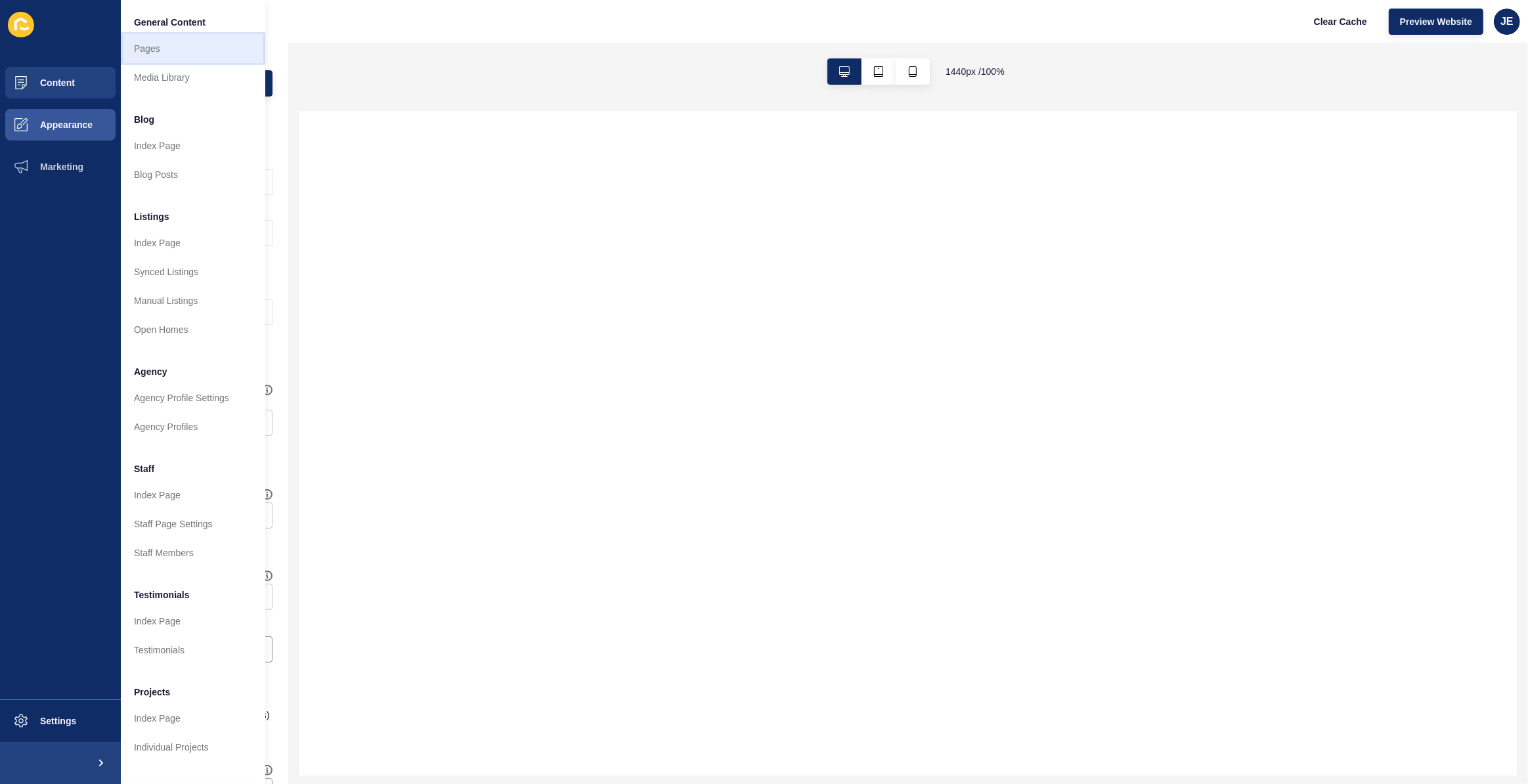
click at [149, 34] on link "Pages" at bounding box center [193, 48] width 145 height 29
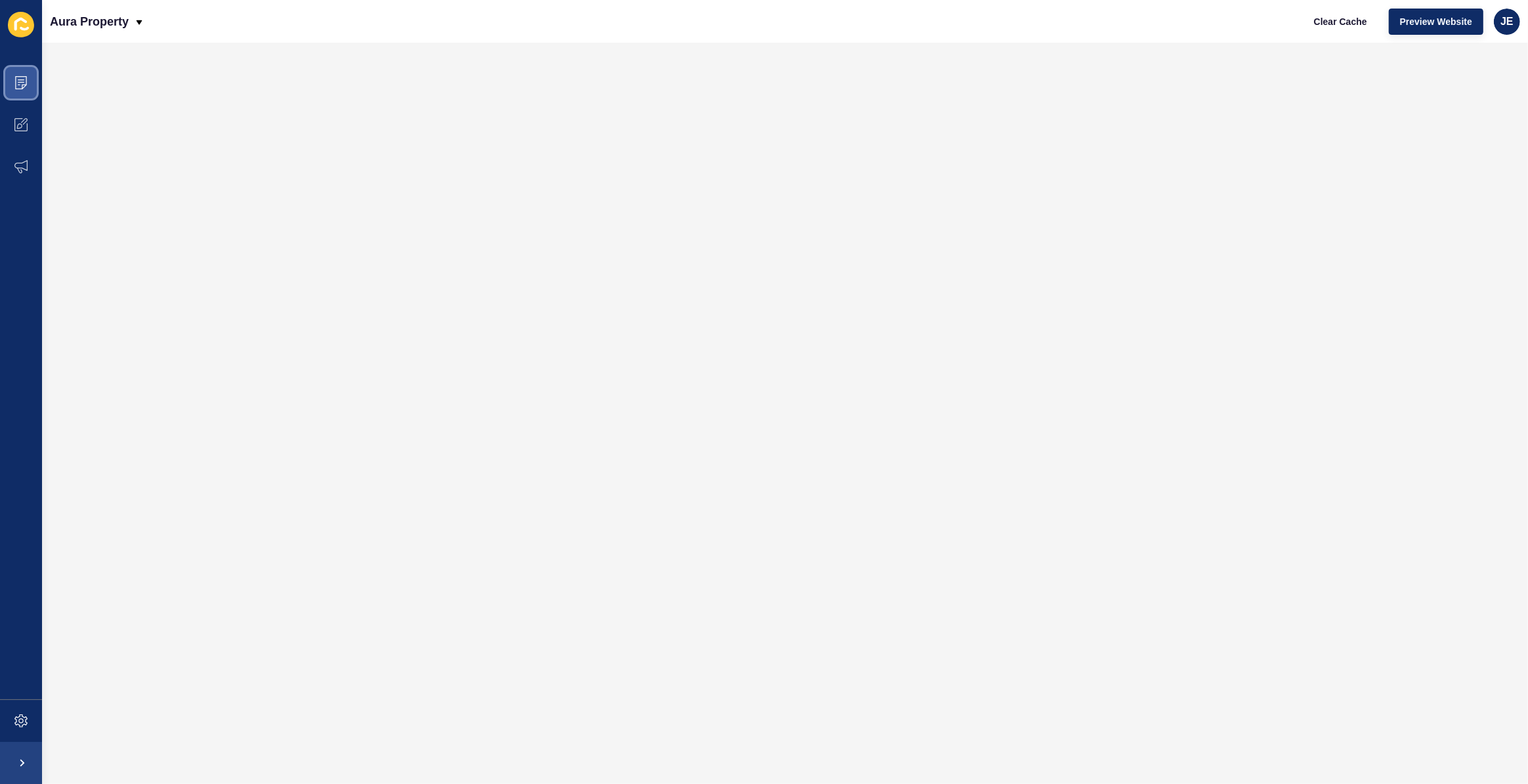
click at [13, 84] on span at bounding box center [21, 83] width 42 height 42
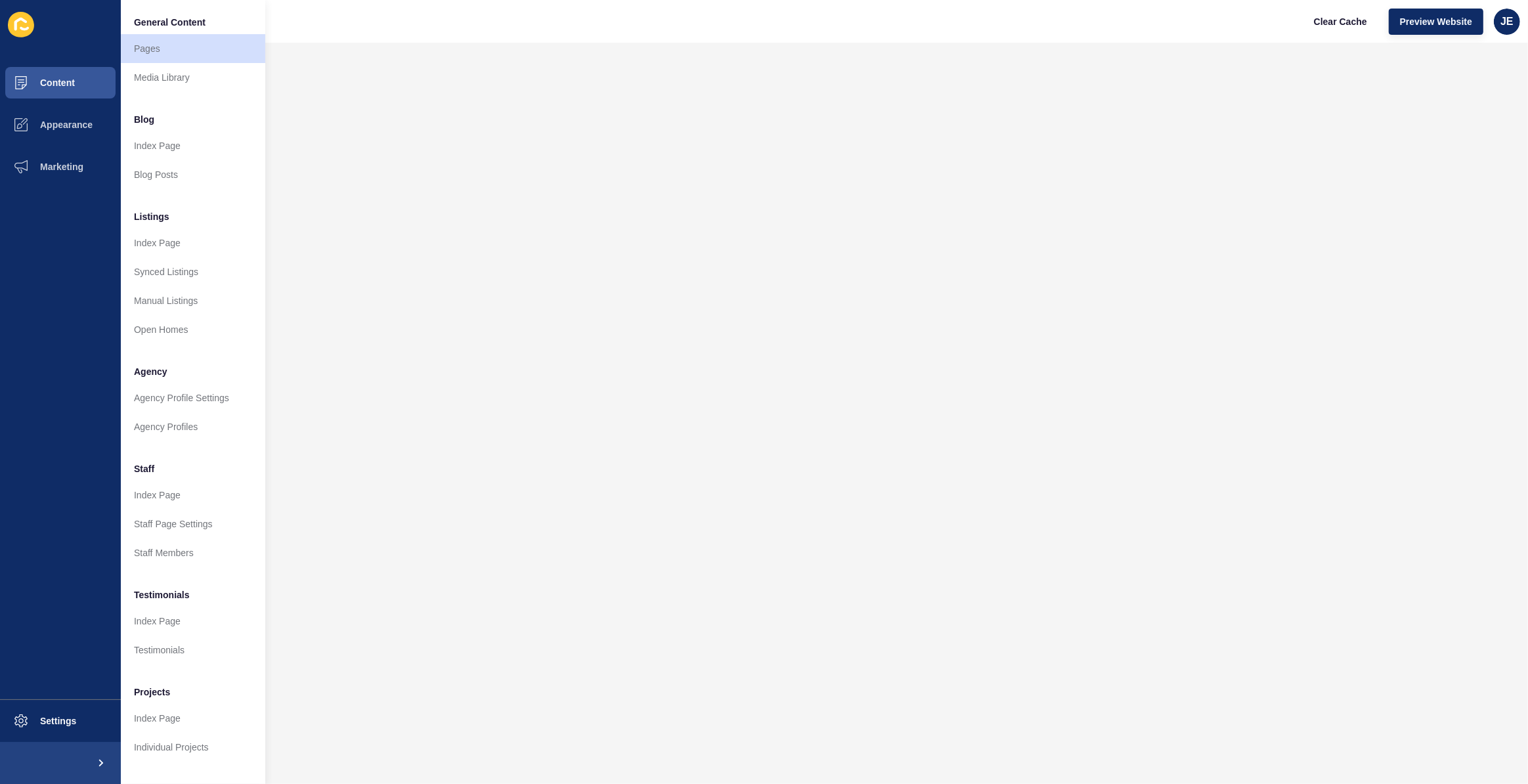
click at [353, 18] on div "Aura Property Clear Cache Preview Website JE" at bounding box center [785, 21] width 1487 height 42
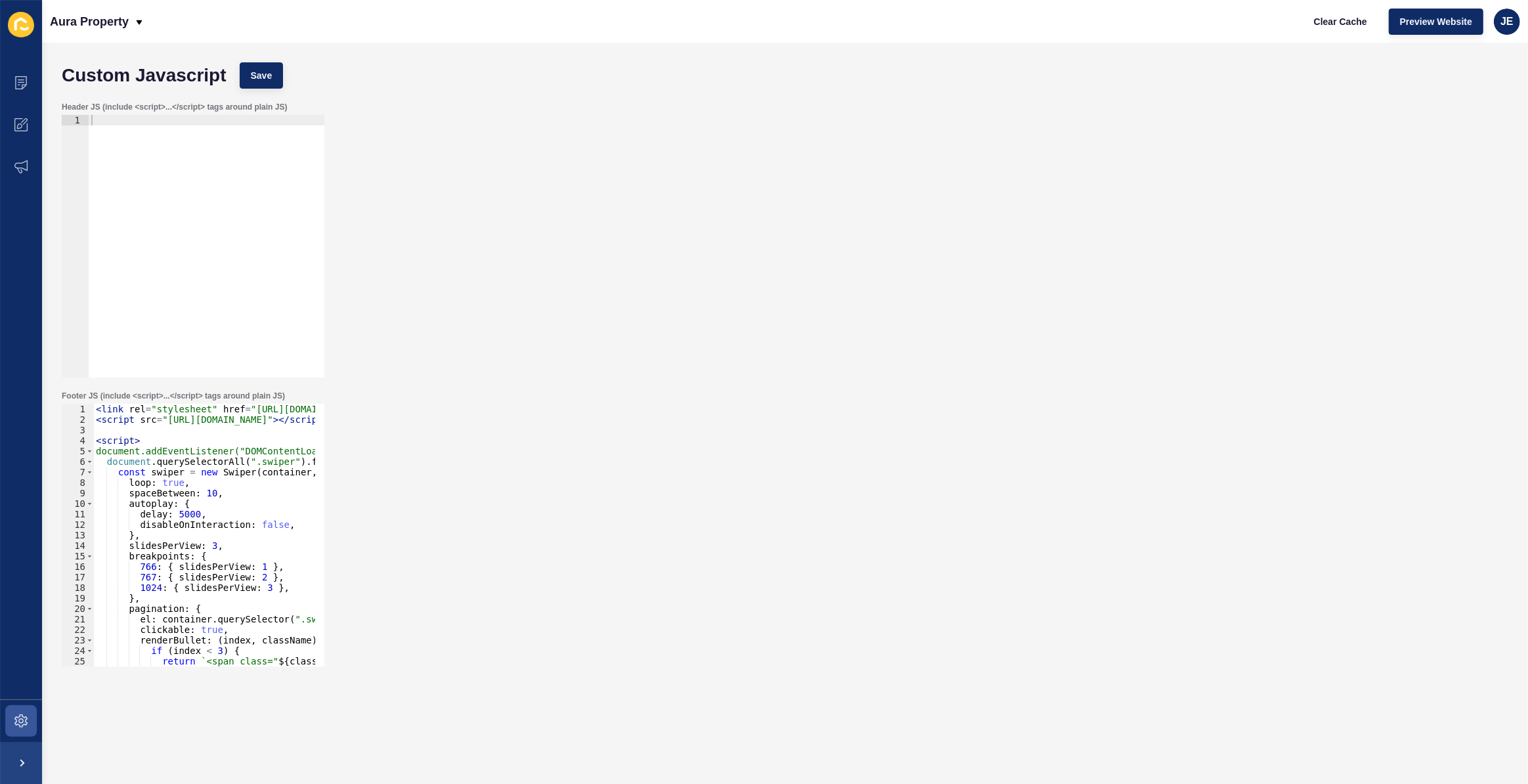
scroll to position [0, 3]
